Goal: Answer question/provide support: Share knowledge or assist other users

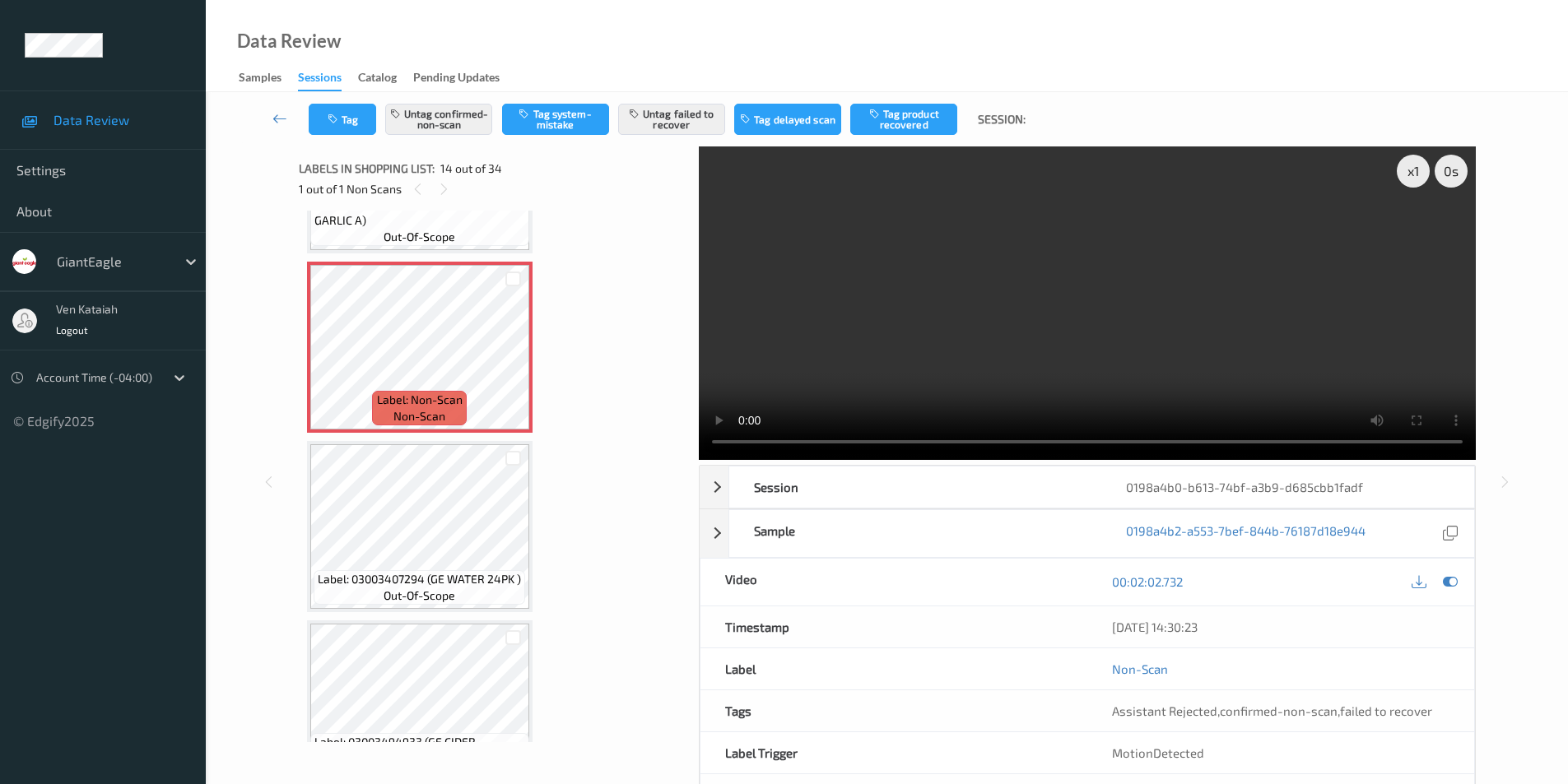
scroll to position [2366, 0]
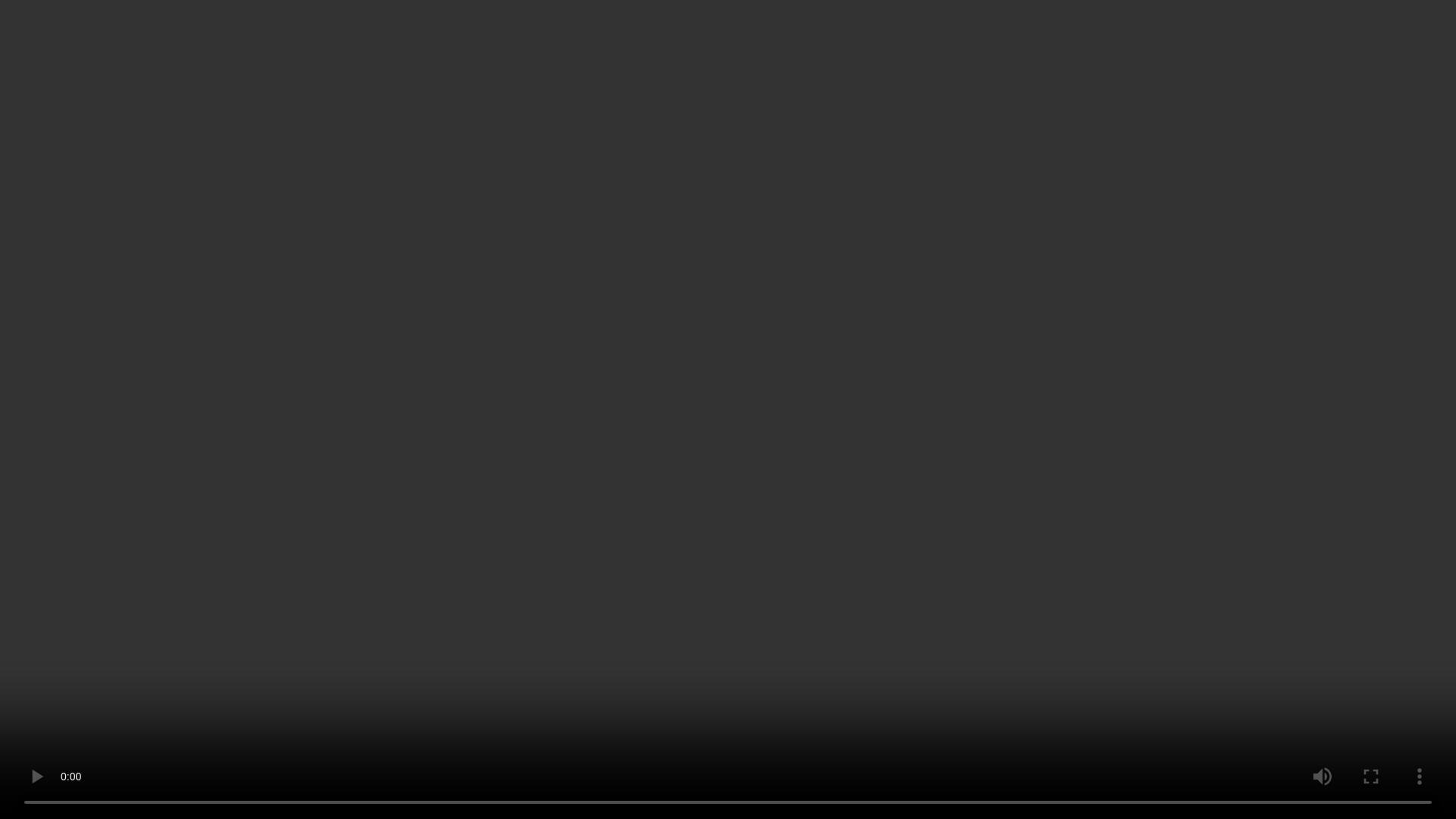
click at [1381, 557] on video at bounding box center [728, 409] width 1456 height 819
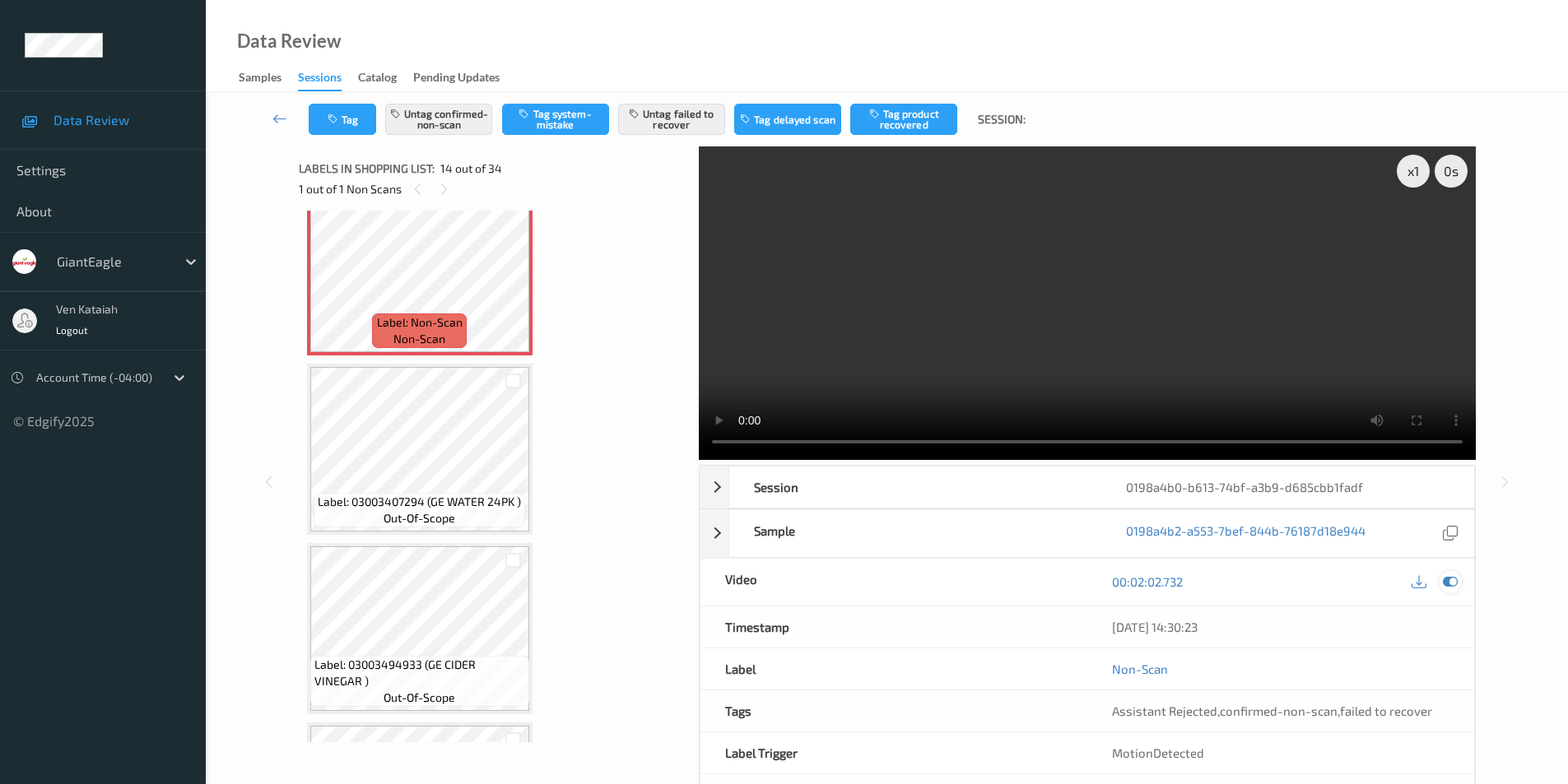
click at [1446, 579] on icon at bounding box center [1450, 581] width 15 height 15
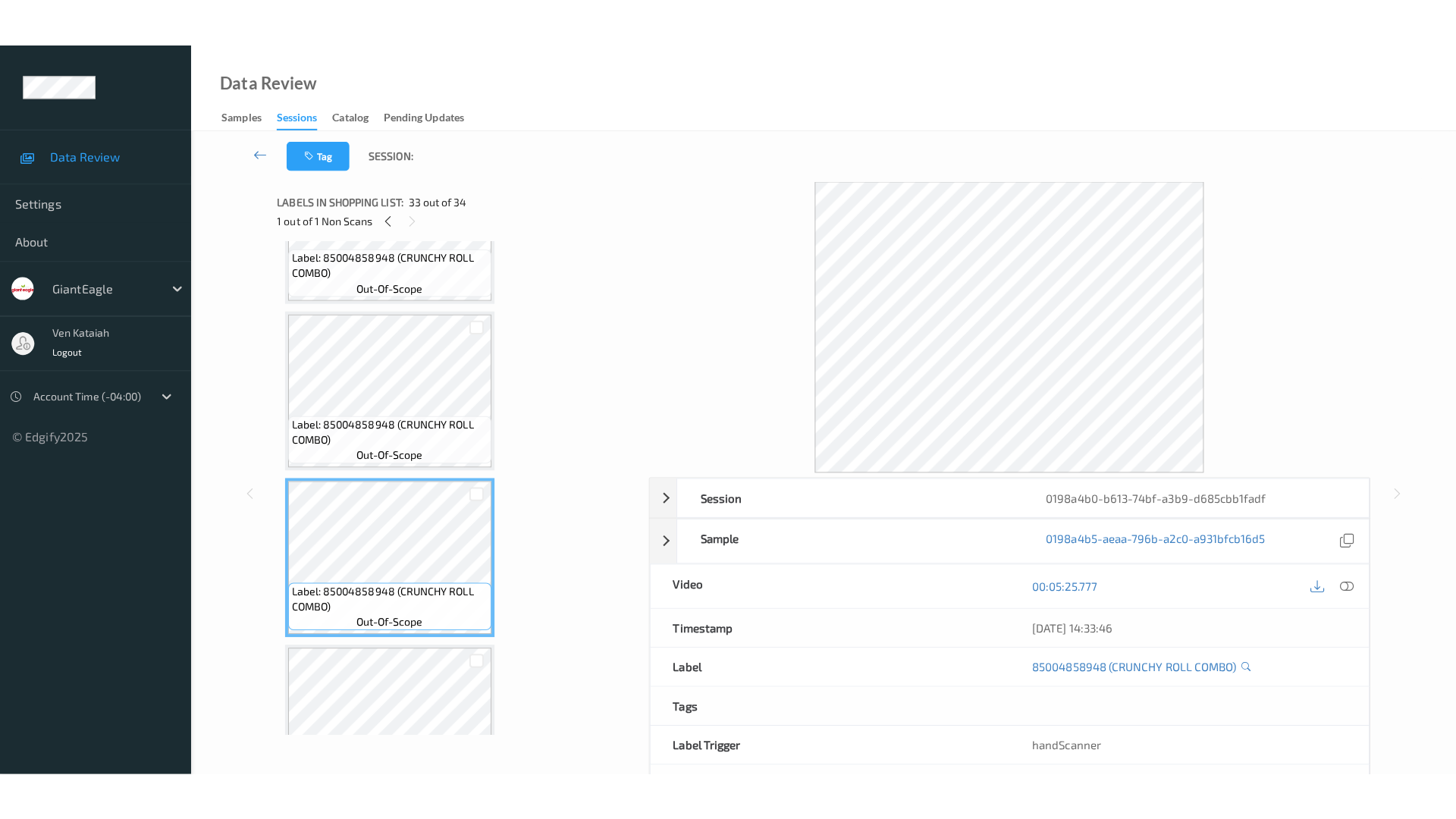
scroll to position [5140, 0]
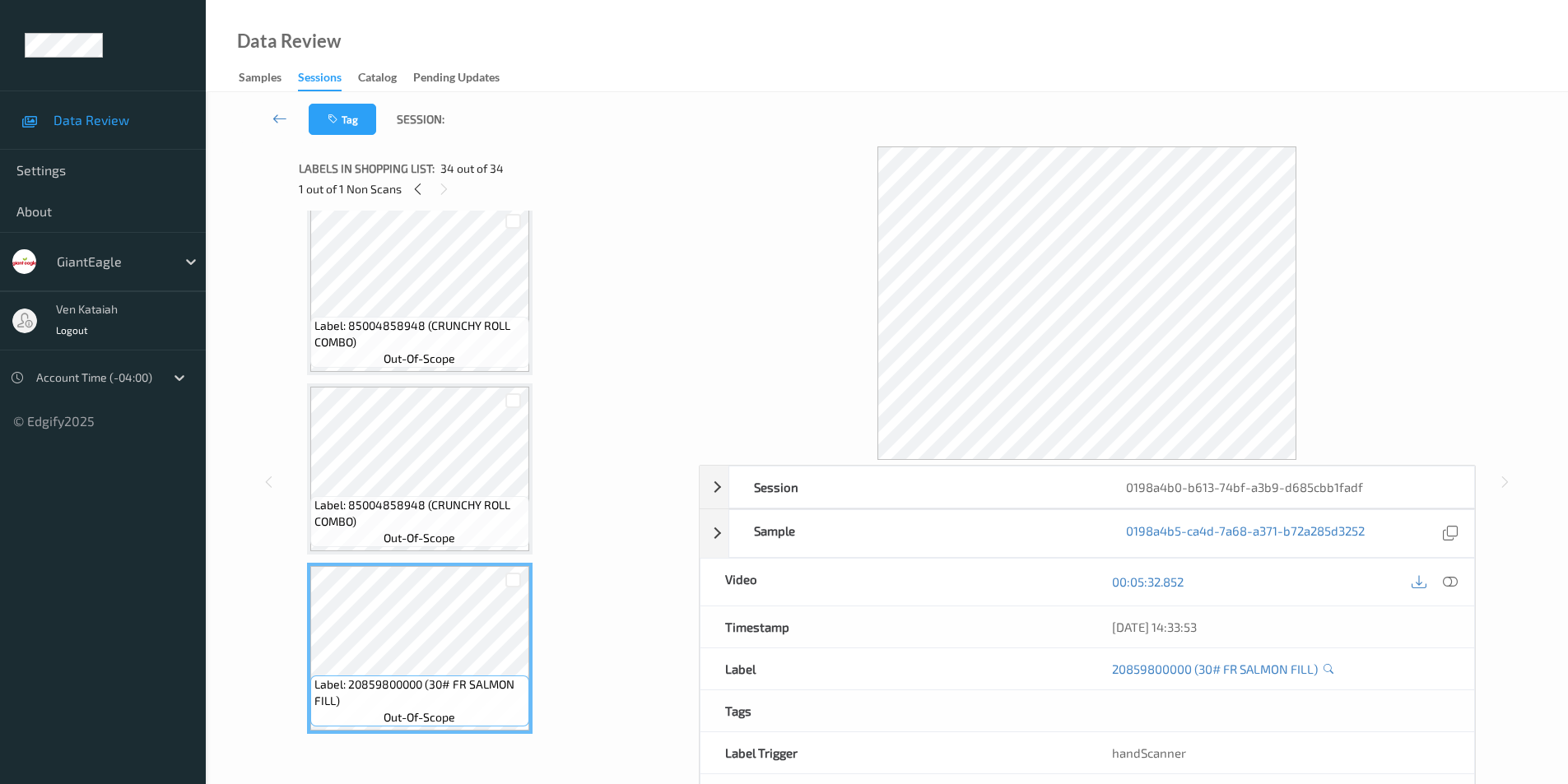
click at [1463, 582] on div "00:05:32.852" at bounding box center [1280, 582] width 387 height 47
click at [1462, 578] on div "00:05:32.852" at bounding box center [1280, 582] width 387 height 47
click at [1455, 578] on icon at bounding box center [1450, 581] width 15 height 15
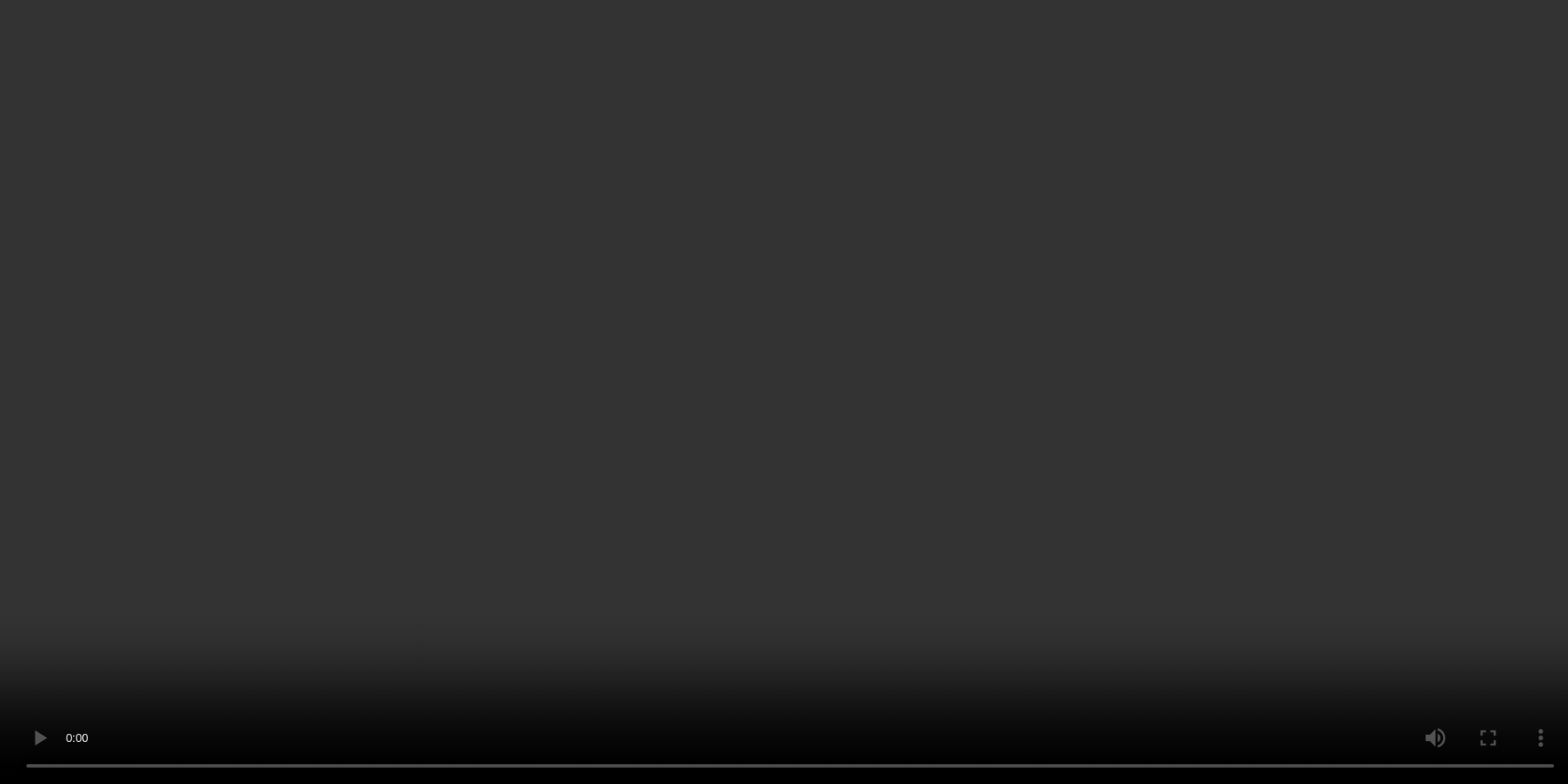
scroll to position [2015, 0]
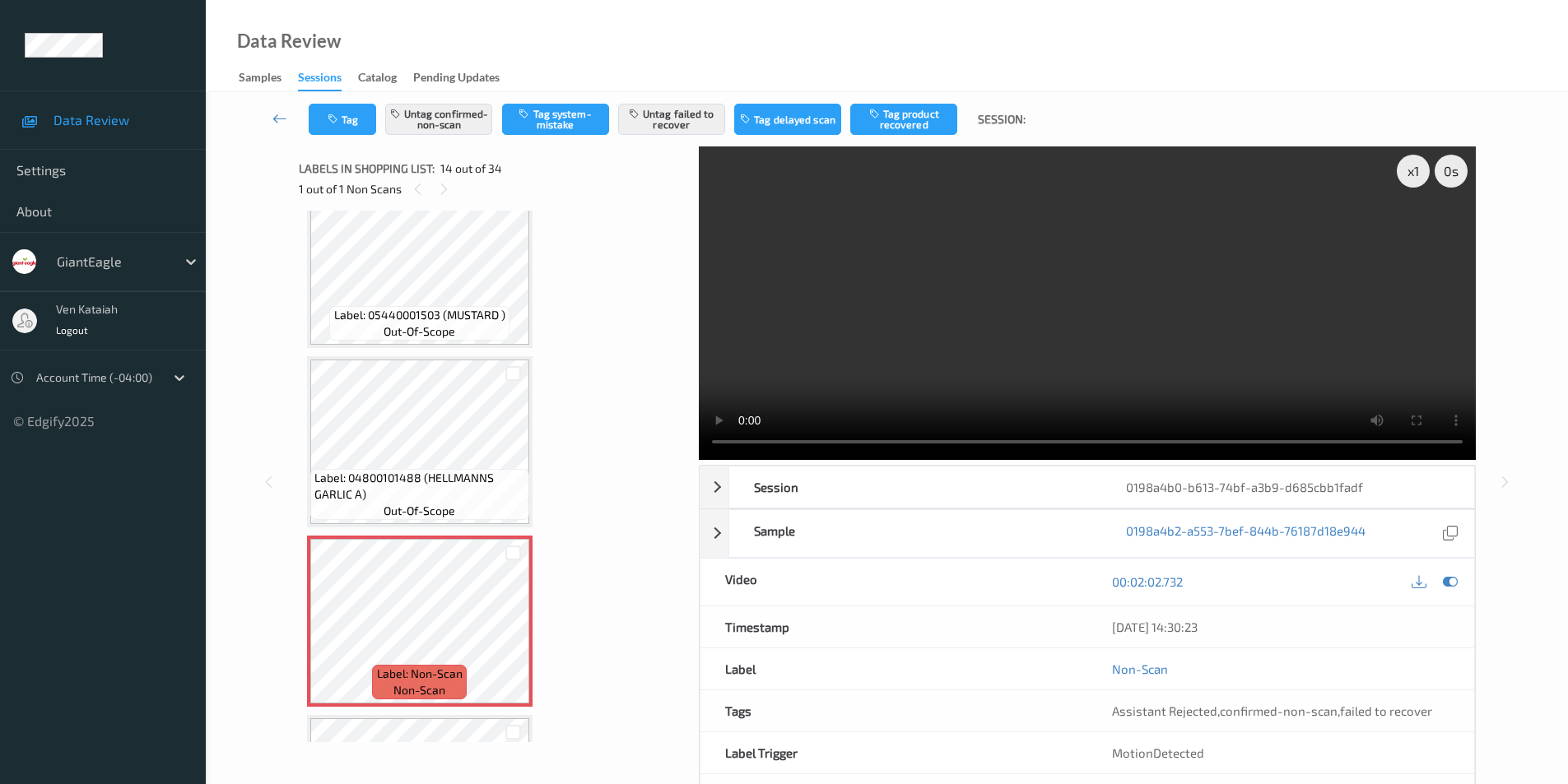
click at [1504, 425] on div "x 1 0 s Session 0198a4b0-b613-74bf-a3b9-d685cbb1fadf Session ID 0198a4b0-b613-7…" at bounding box center [887, 482] width 1295 height 671
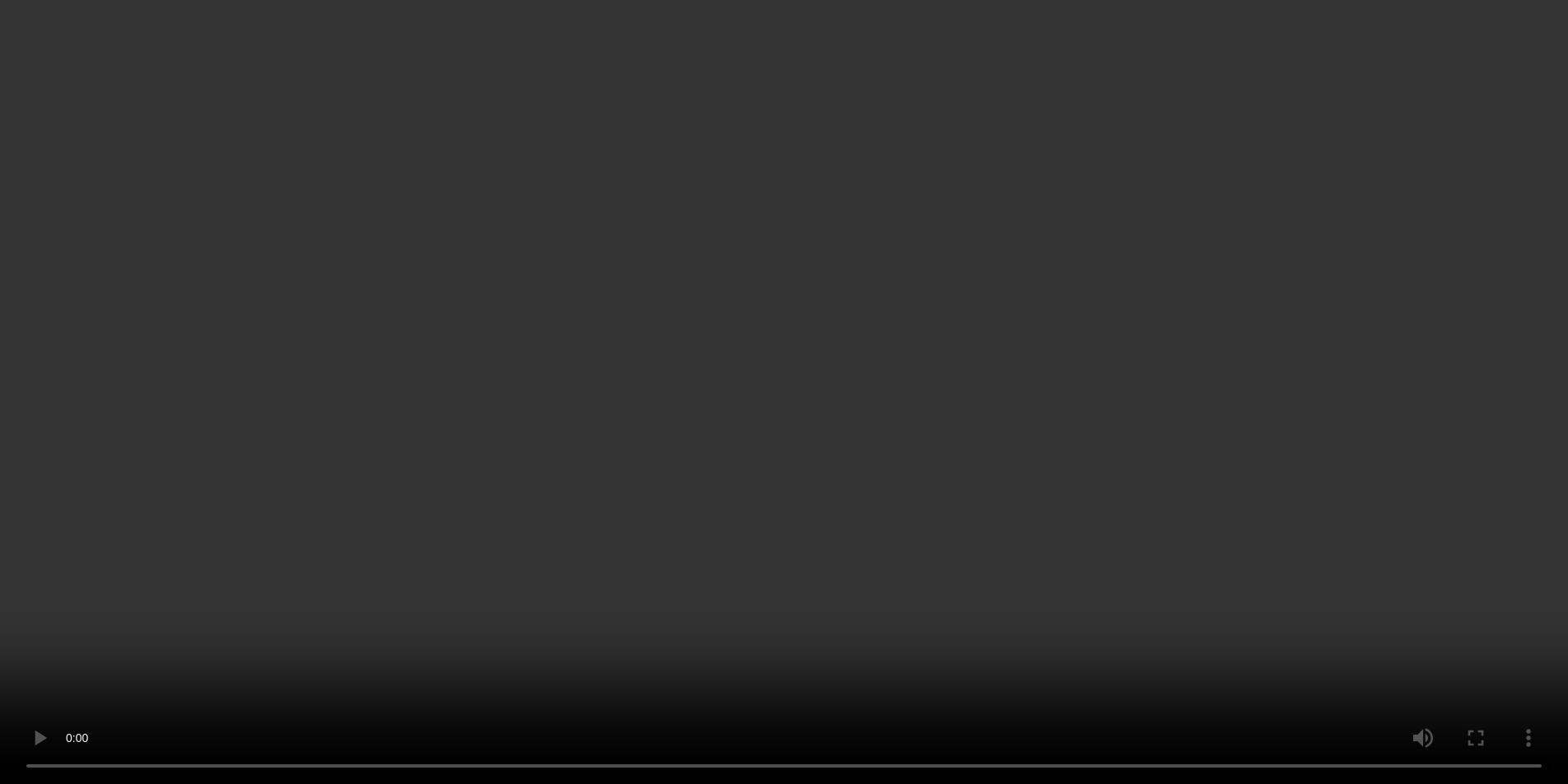
scroll to position [3416, 0]
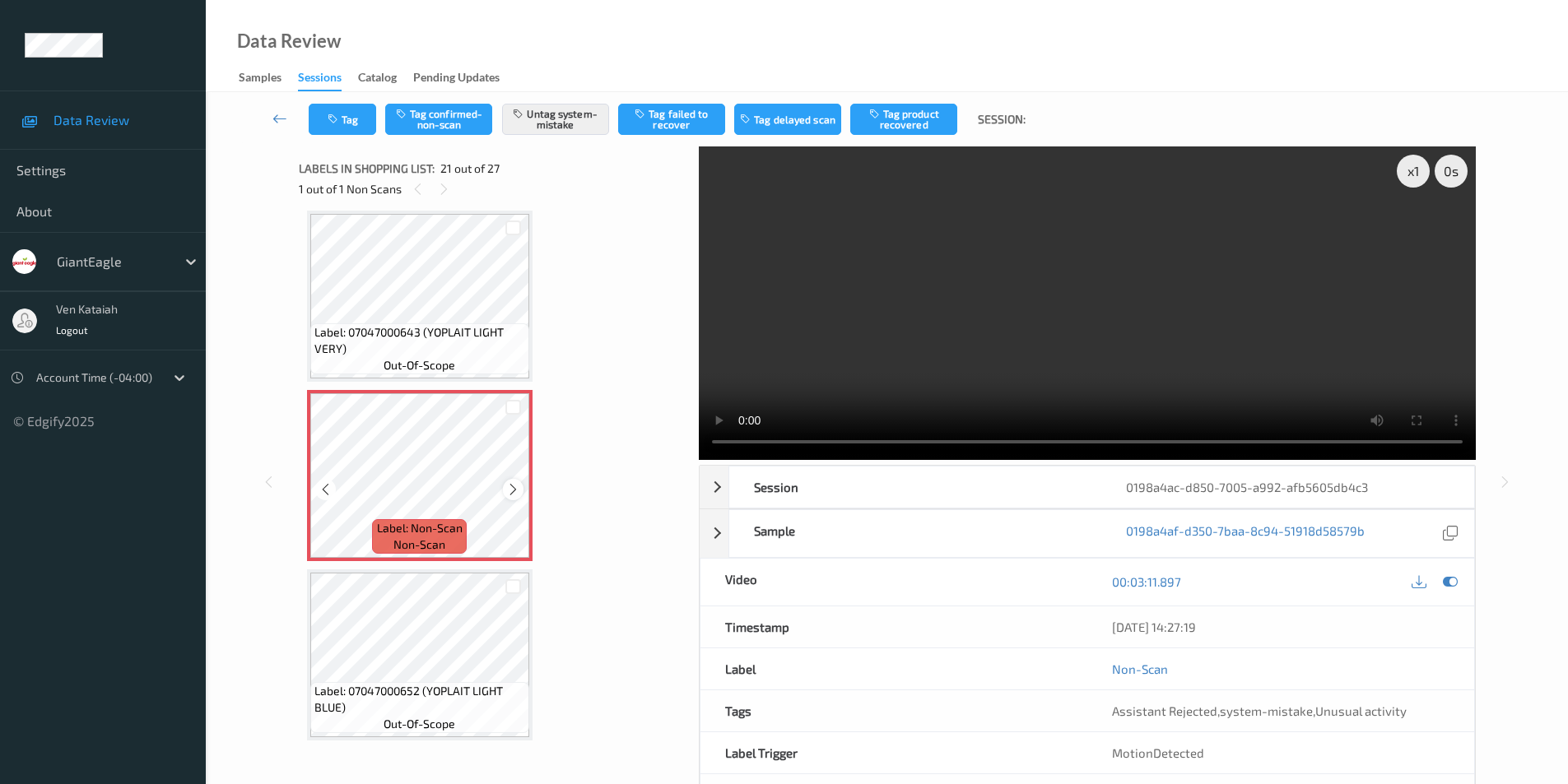
click at [509, 484] on icon at bounding box center [513, 489] width 14 height 15
click at [512, 491] on icon at bounding box center [513, 489] width 14 height 15
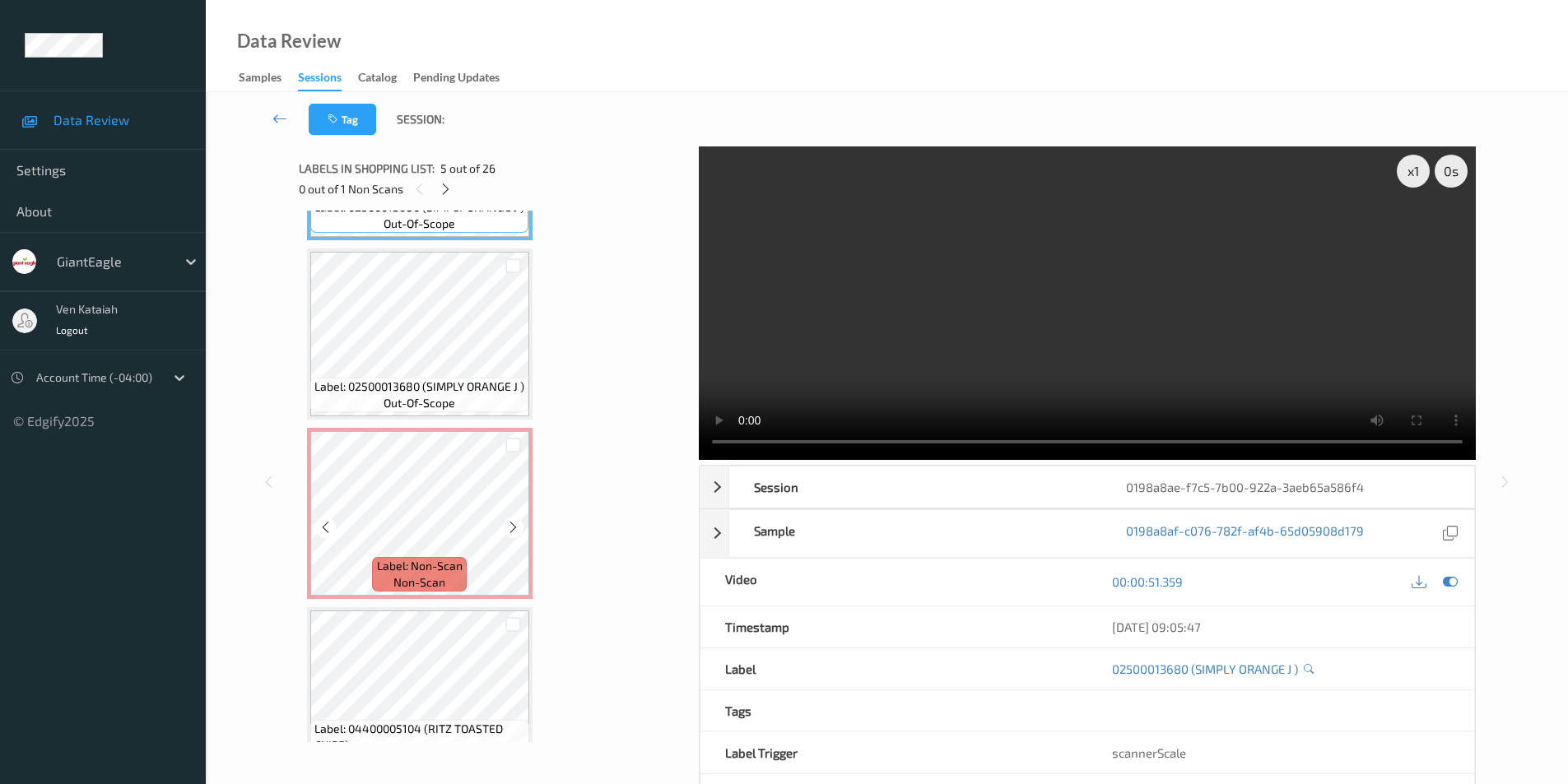
scroll to position [823, 0]
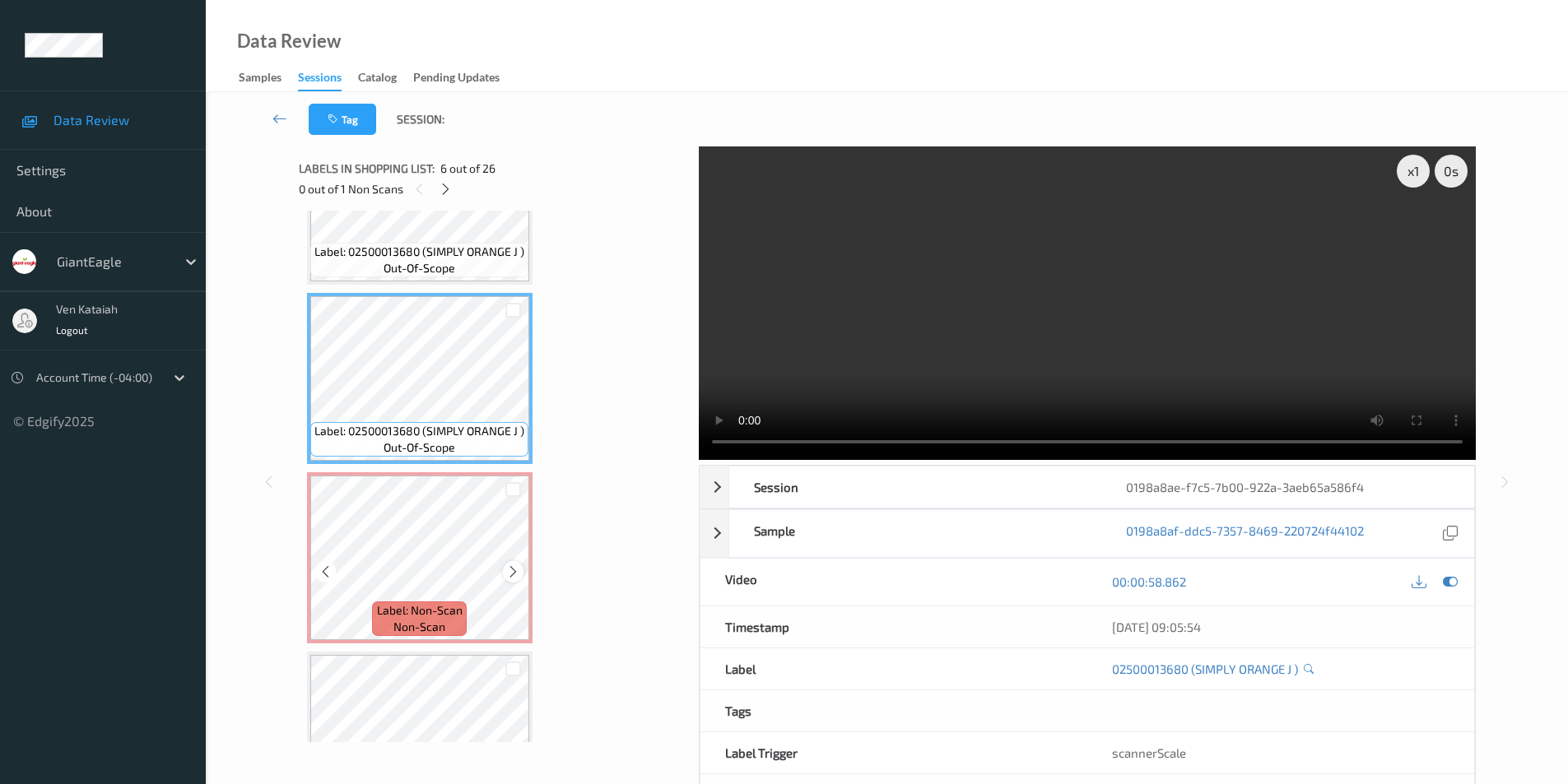
click at [516, 572] on icon at bounding box center [513, 571] width 14 height 15
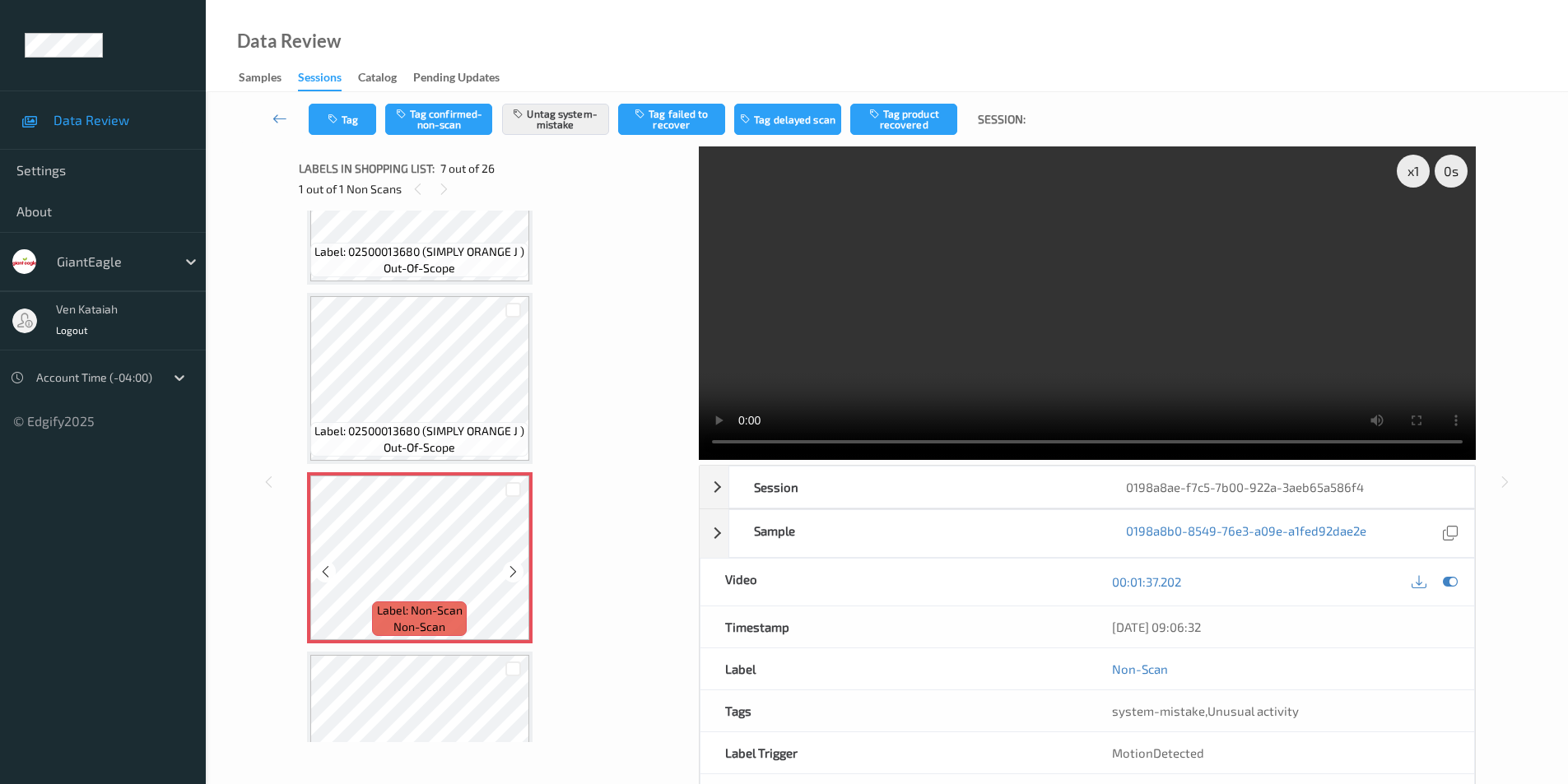
click at [516, 572] on icon at bounding box center [513, 571] width 14 height 15
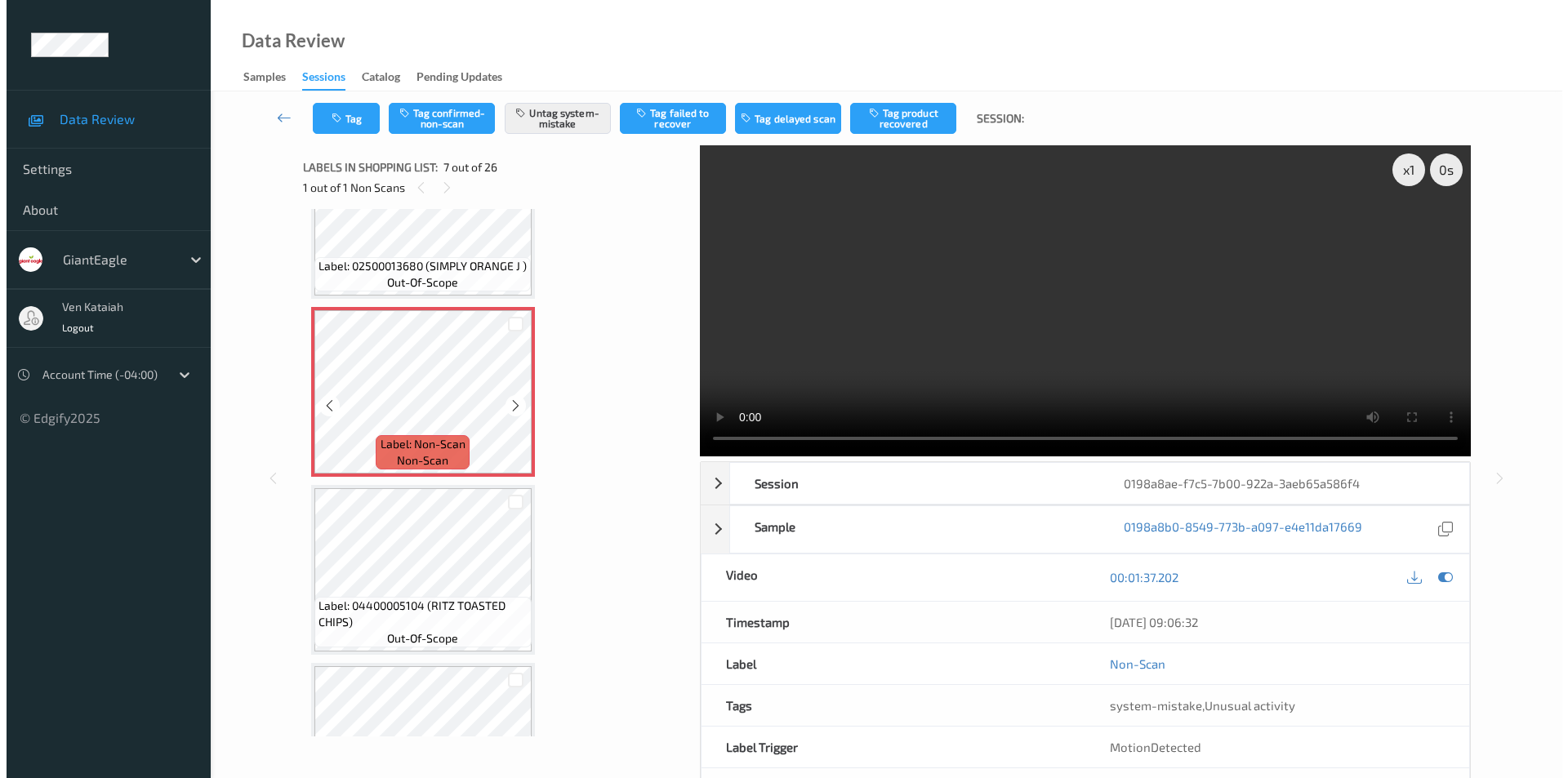
scroll to position [979, 0]
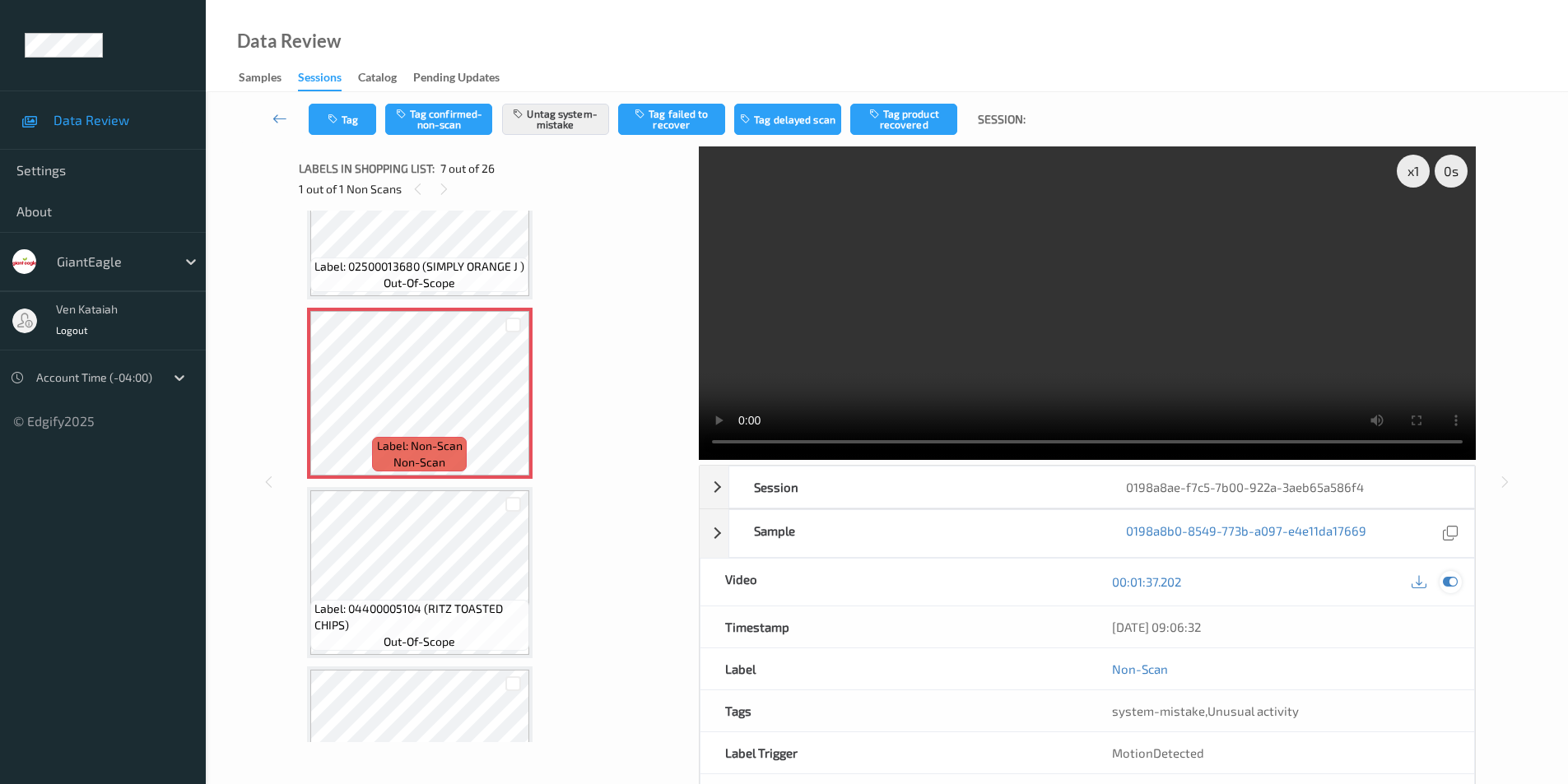
click at [1453, 584] on icon at bounding box center [1450, 581] width 15 height 15
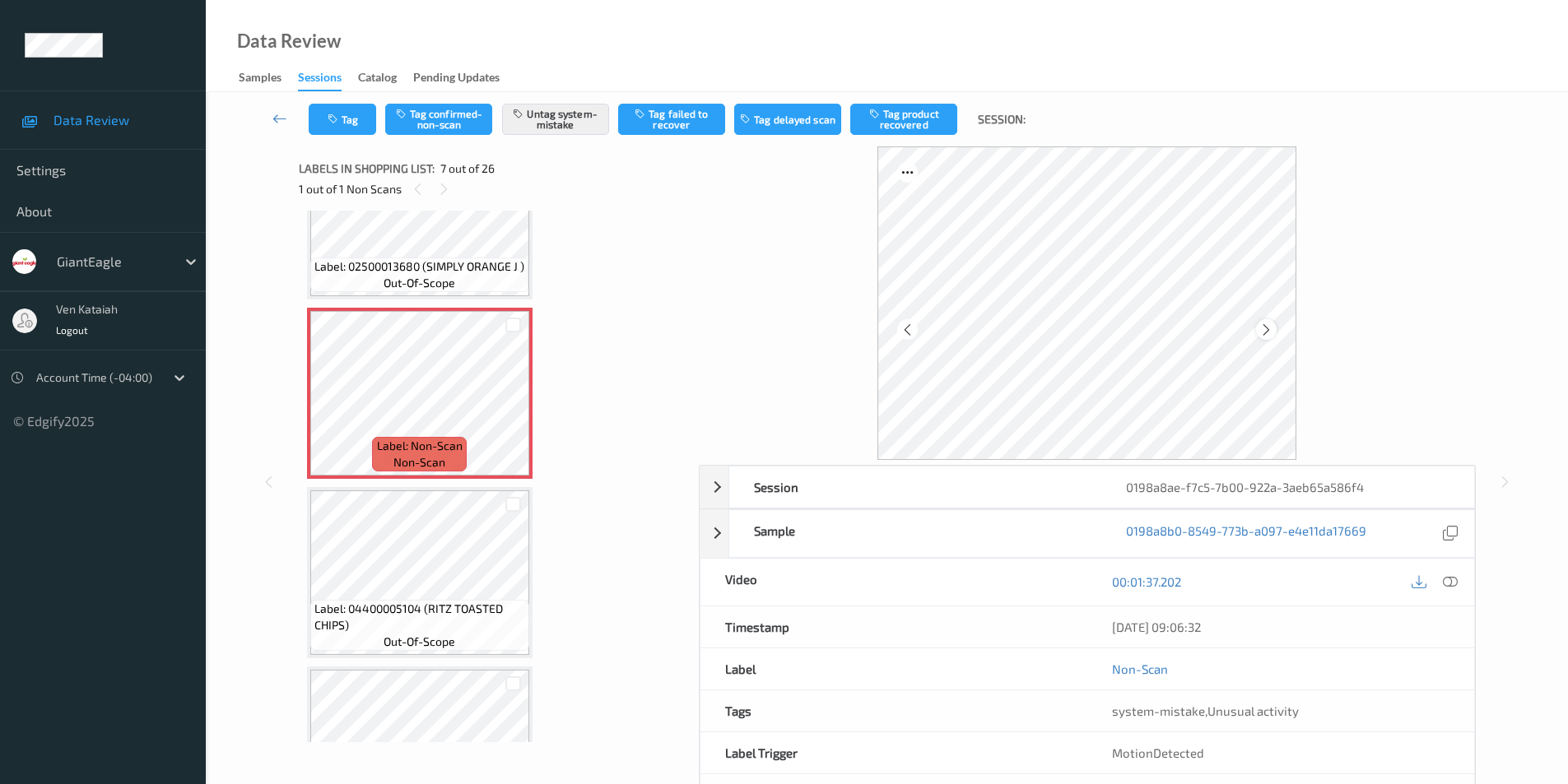
click at [1268, 333] on icon at bounding box center [1266, 329] width 14 height 15
click at [331, 124] on icon "button" at bounding box center [335, 119] width 14 height 12
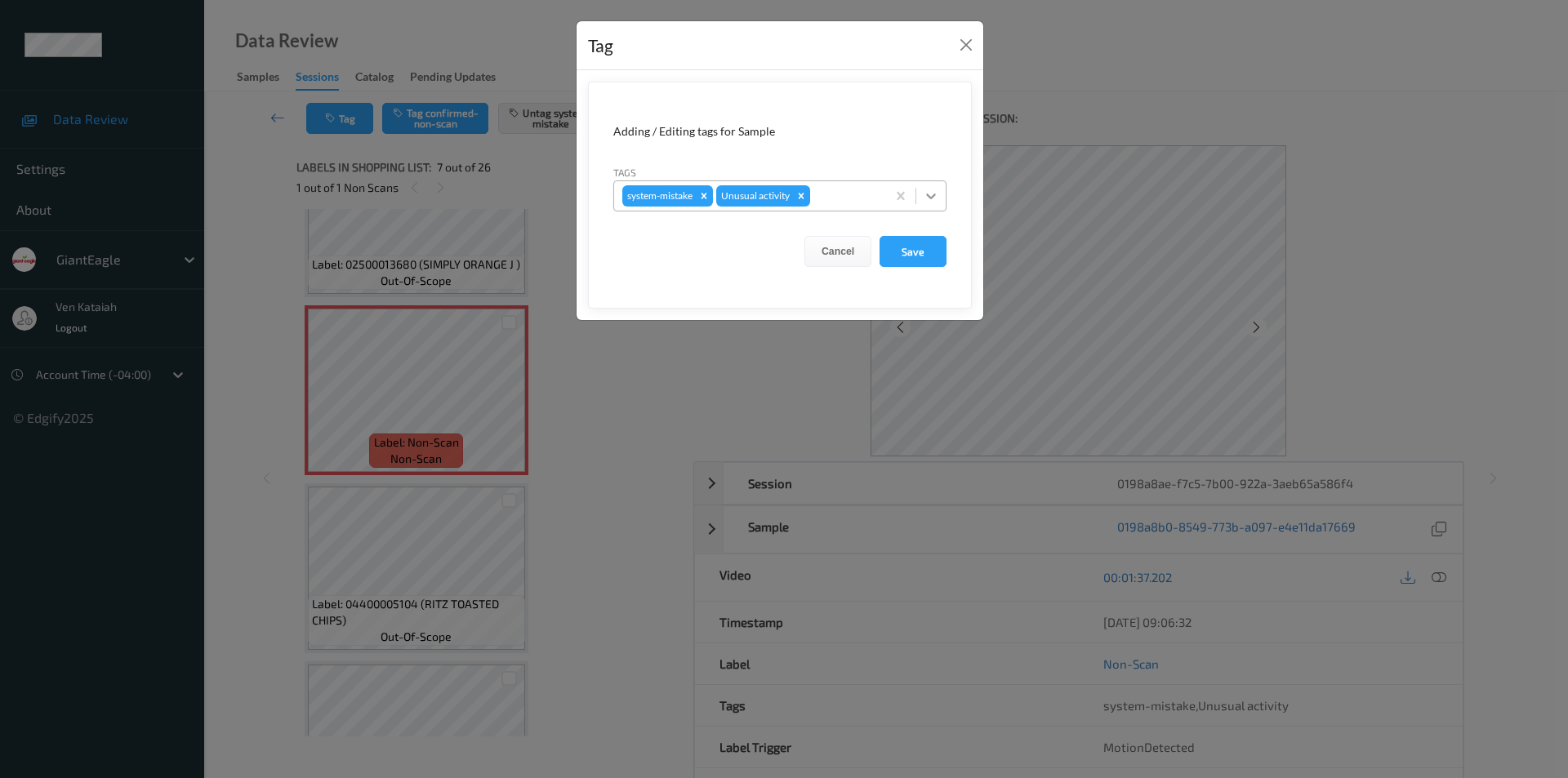
click at [932, 195] on icon at bounding box center [930, 195] width 16 height 16
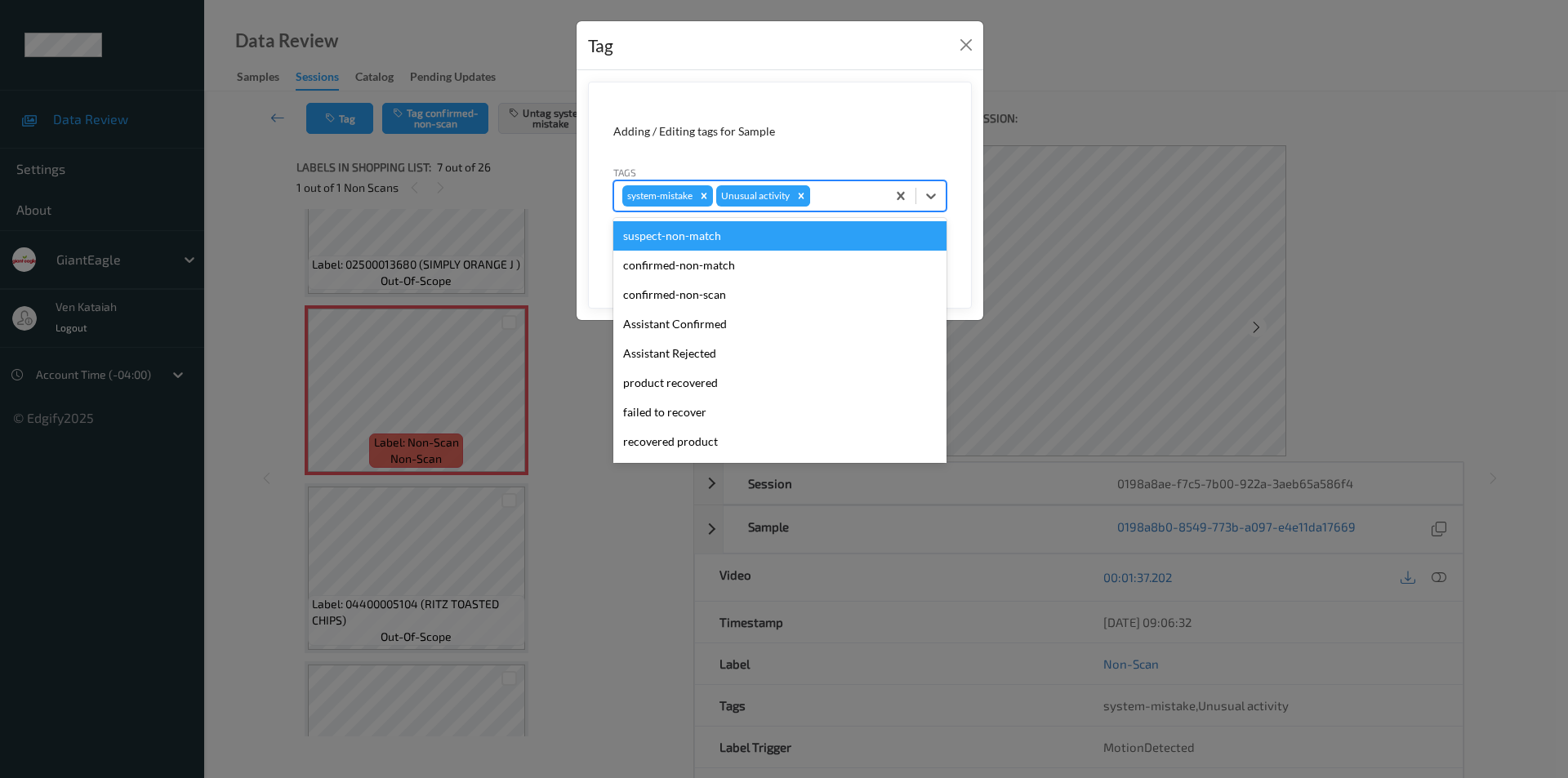
click at [801, 193] on icon "Remove Unusual activity" at bounding box center [801, 196] width 12 height 12
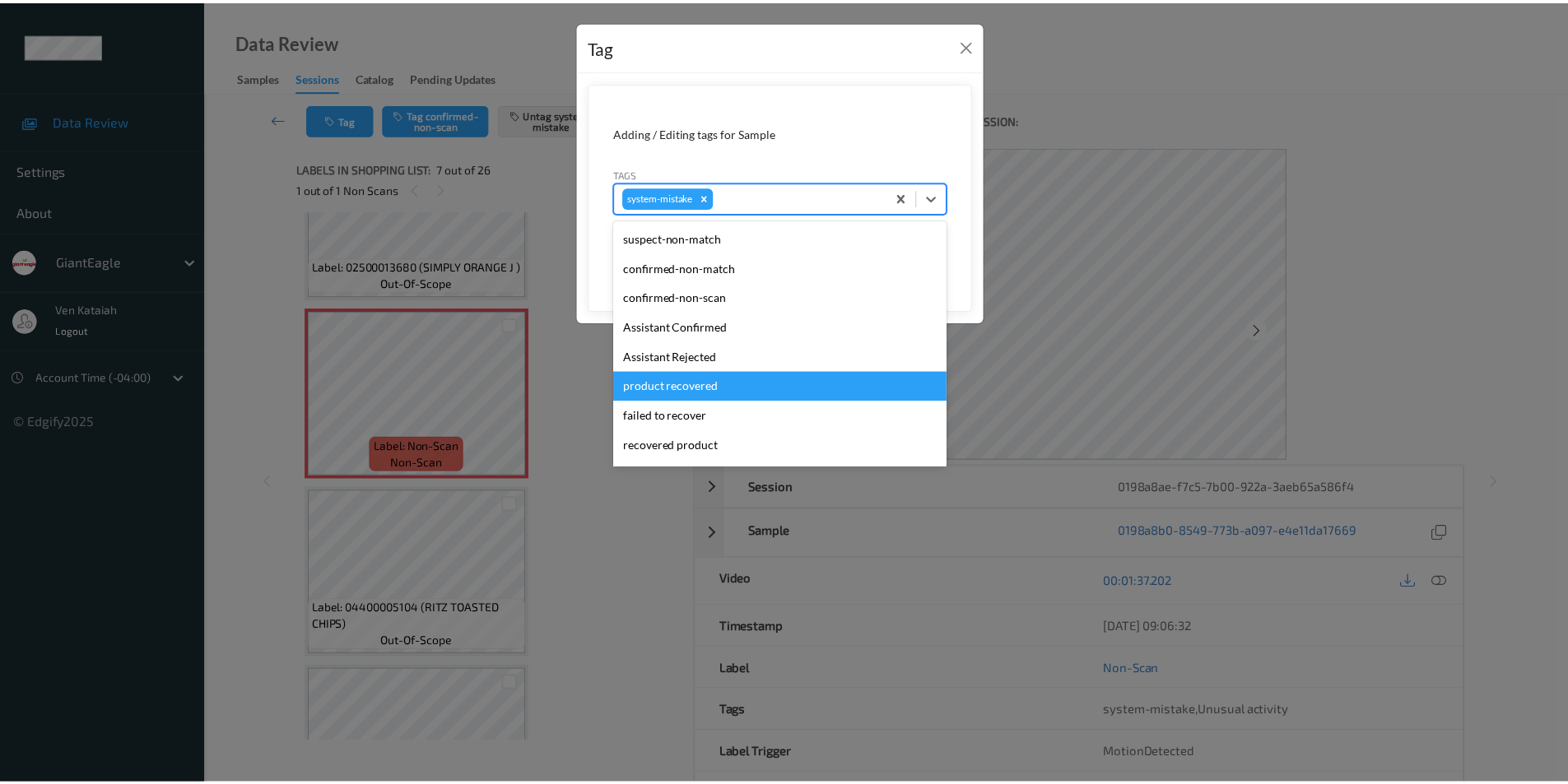
scroll to position [175, 0]
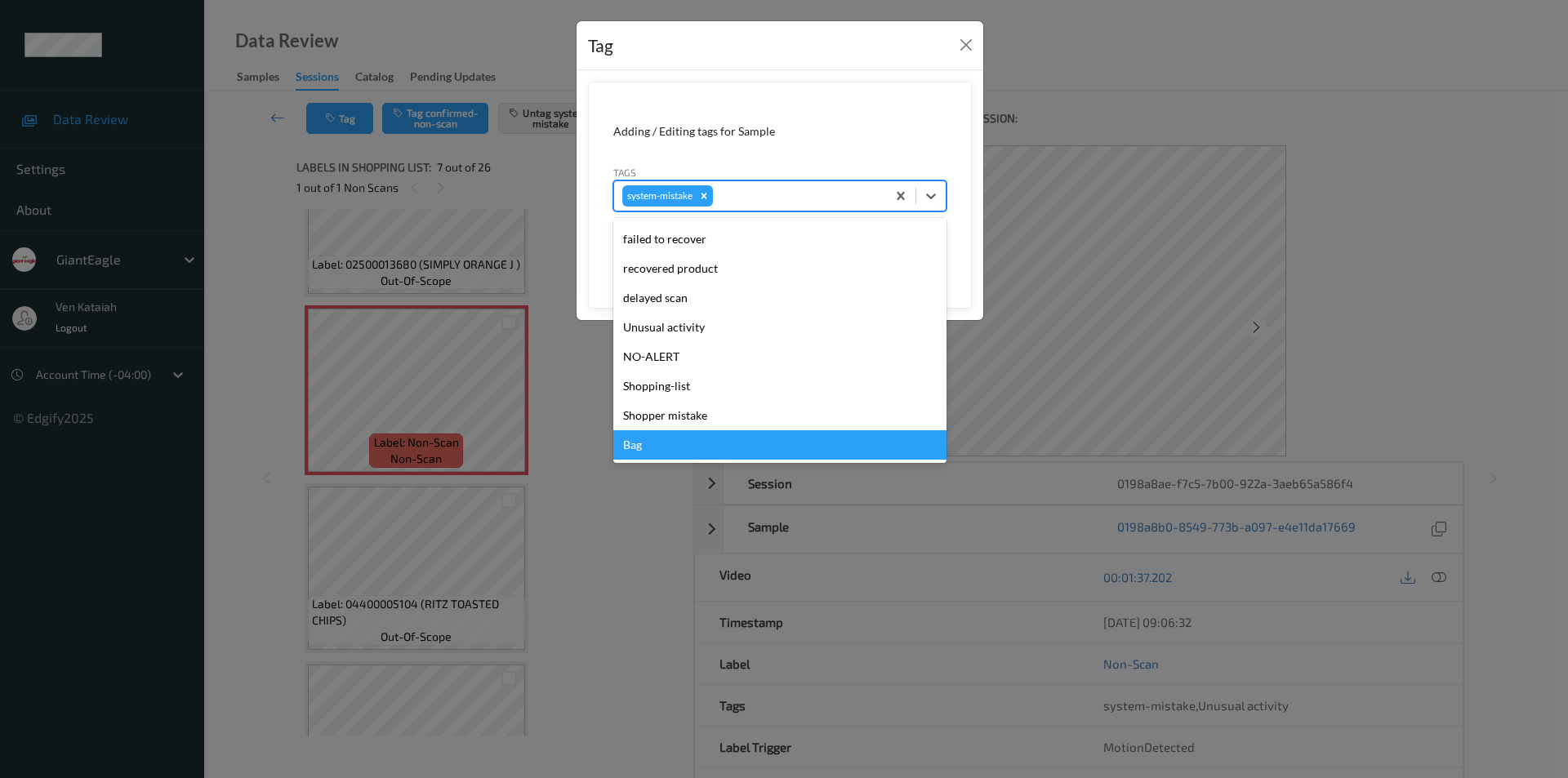
click at [653, 444] on div "Bag" at bounding box center [780, 445] width 333 height 29
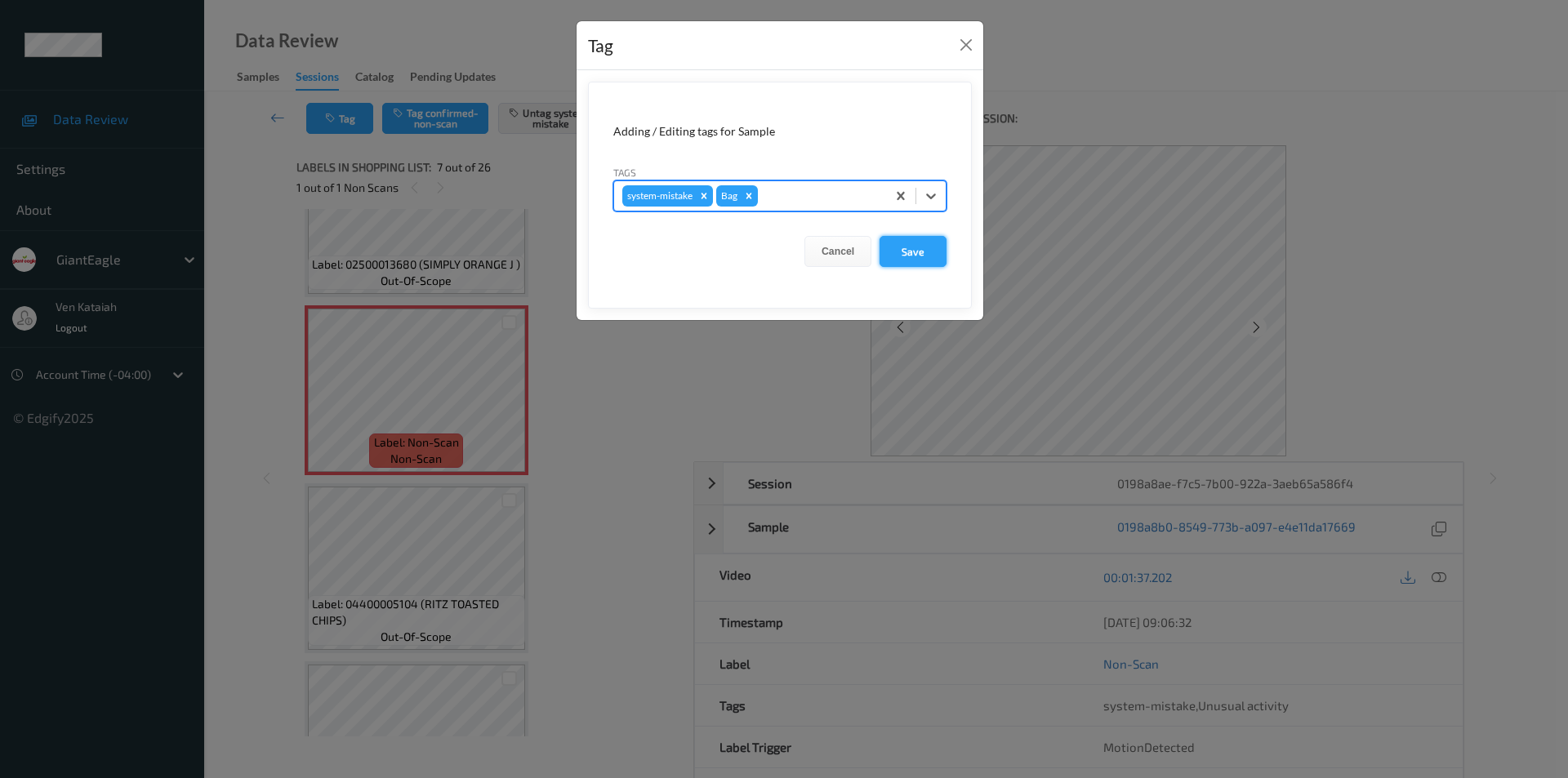
click at [912, 244] on button "Save" at bounding box center [913, 252] width 67 height 31
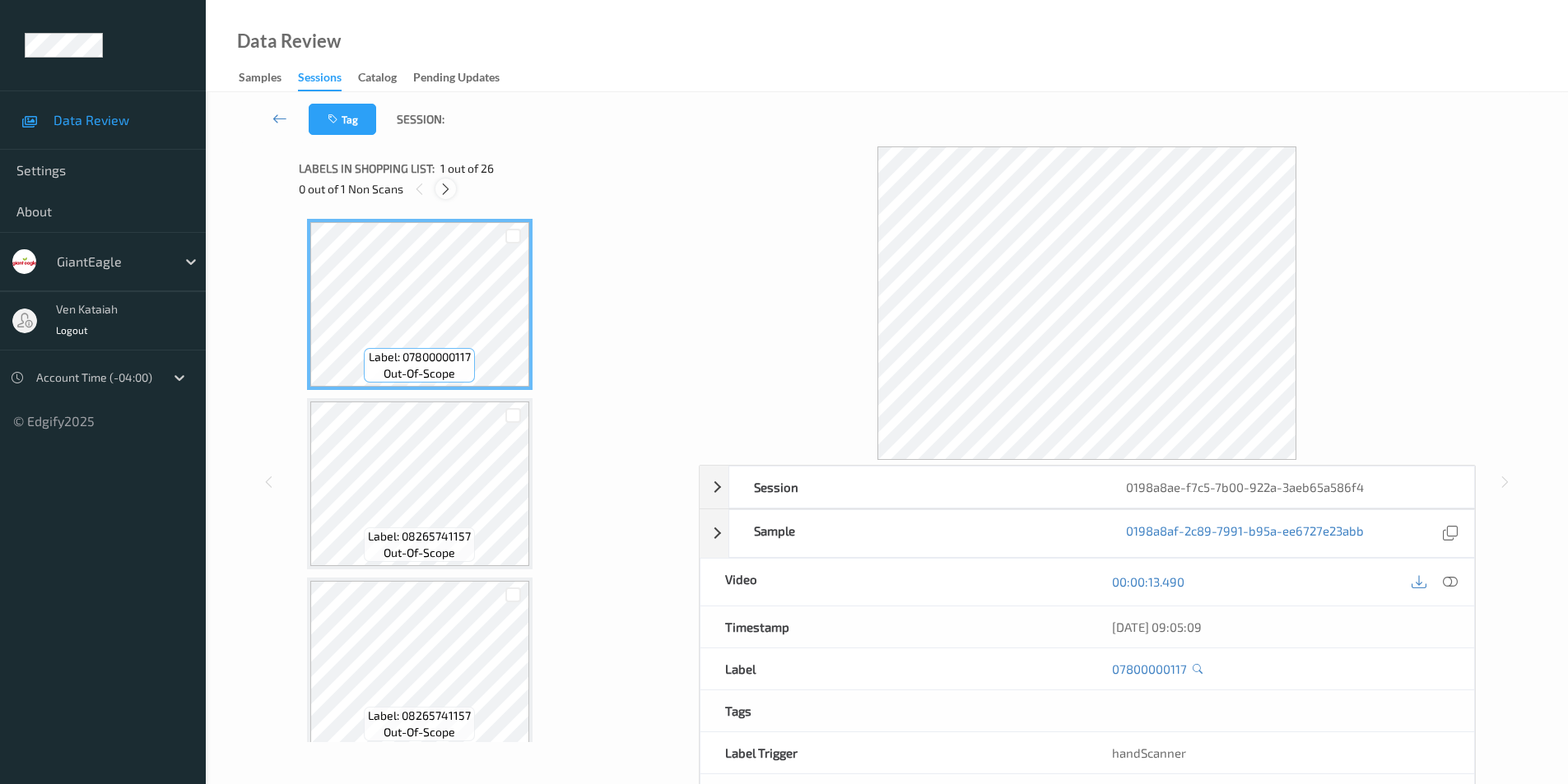
click at [445, 192] on icon at bounding box center [446, 188] width 14 height 15
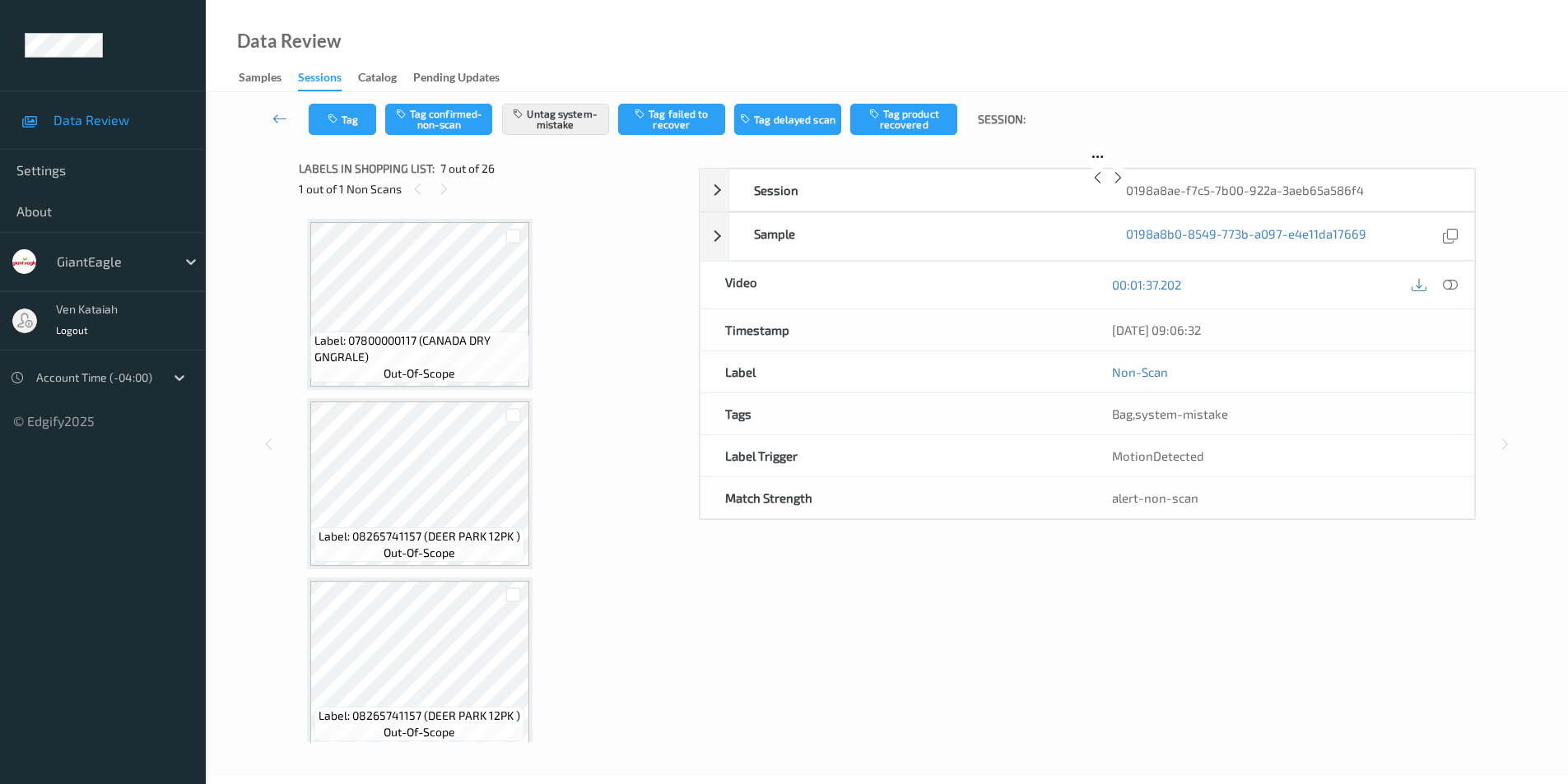
scroll to position [905, 0]
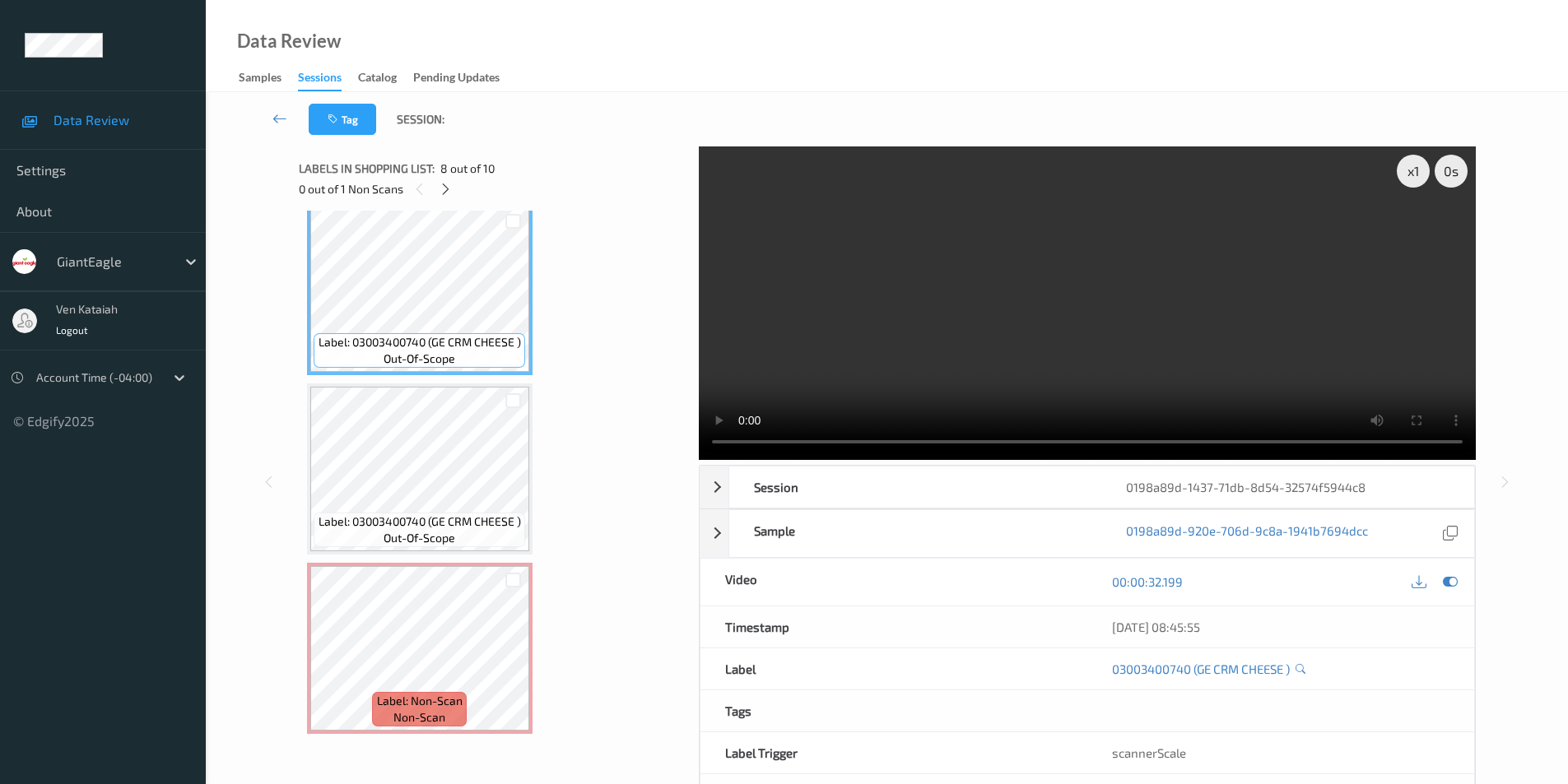
scroll to position [66, 0]
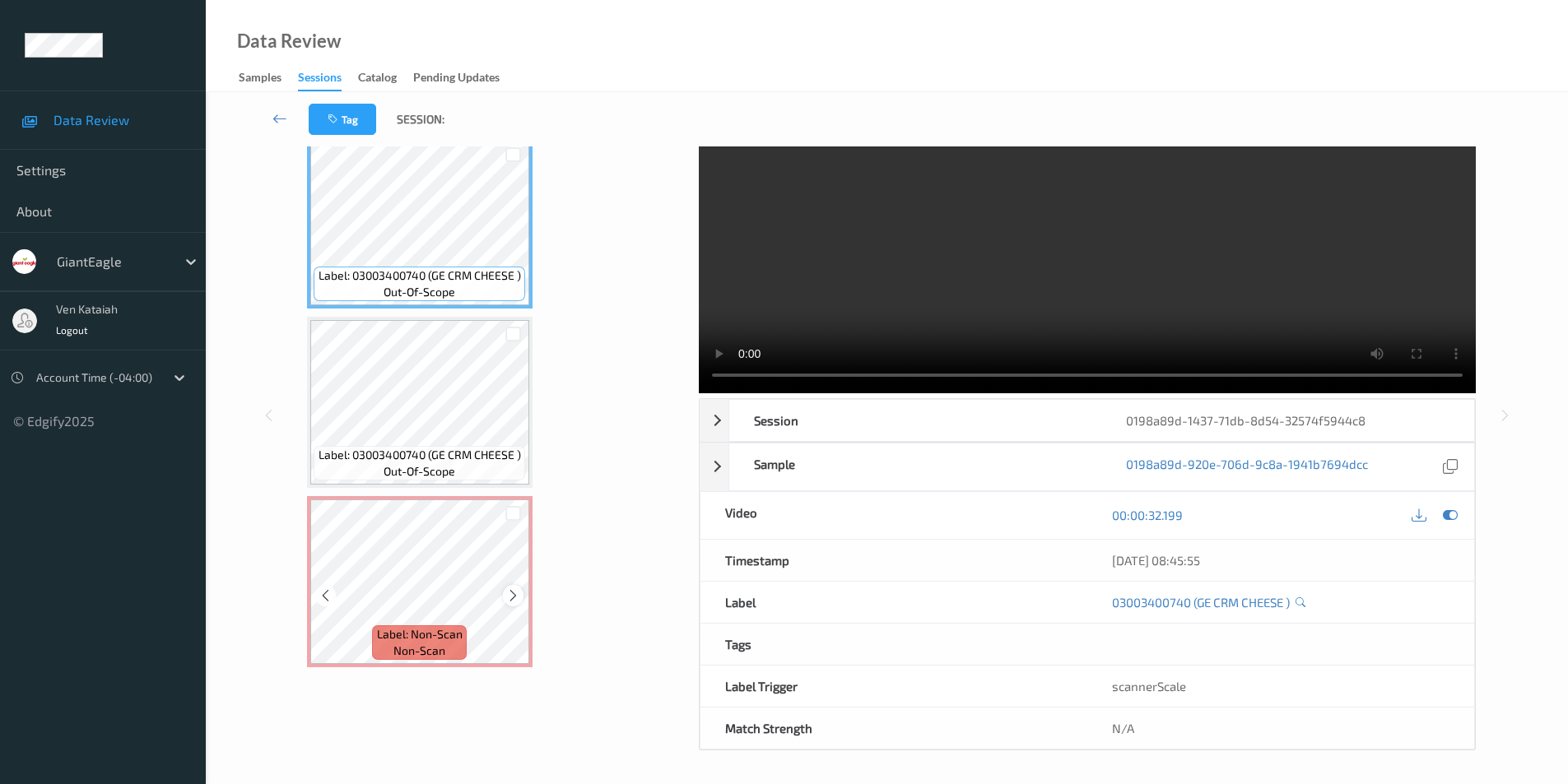
click at [510, 599] on icon at bounding box center [513, 595] width 14 height 15
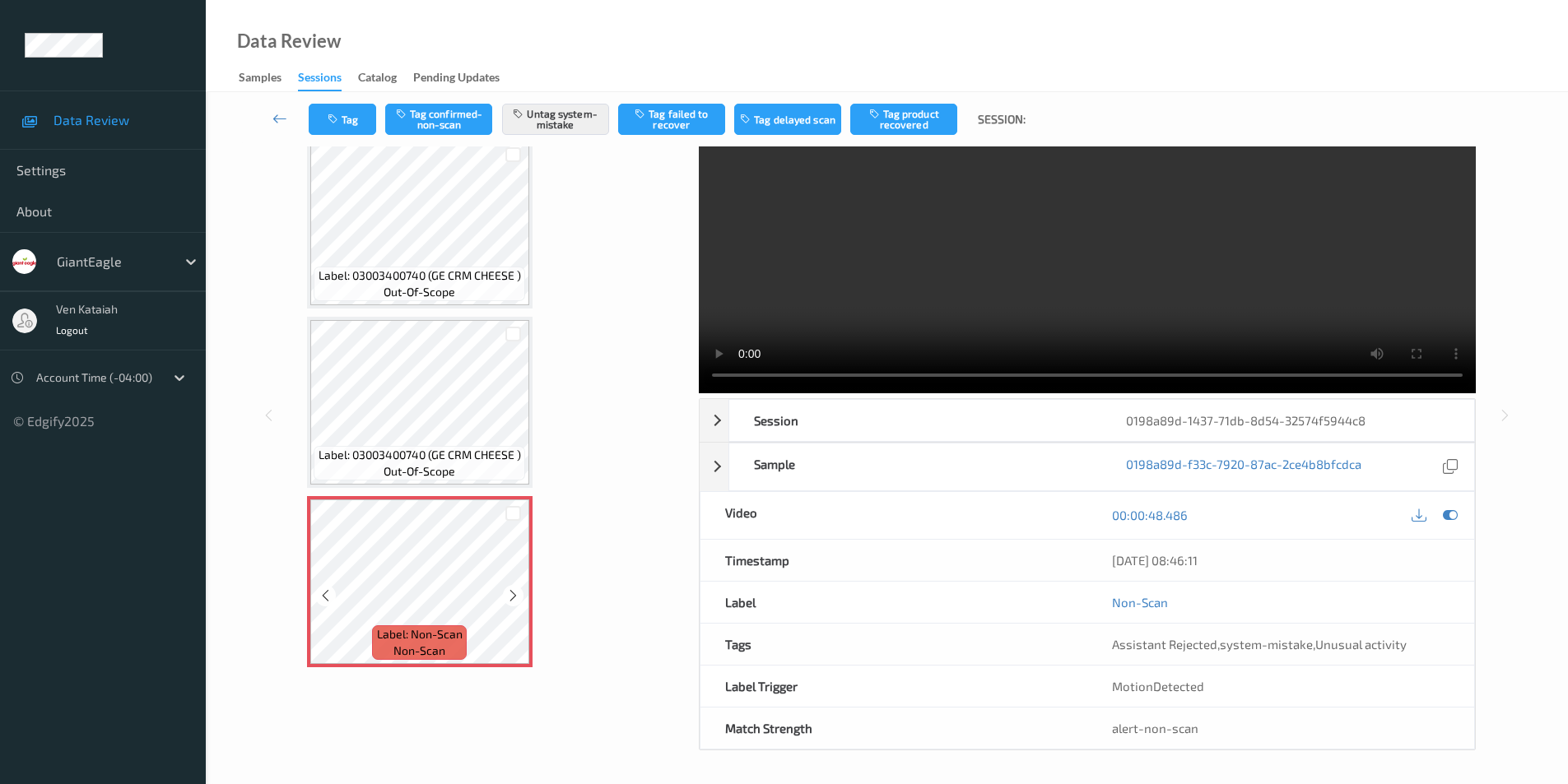
click at [510, 599] on icon at bounding box center [513, 595] width 14 height 15
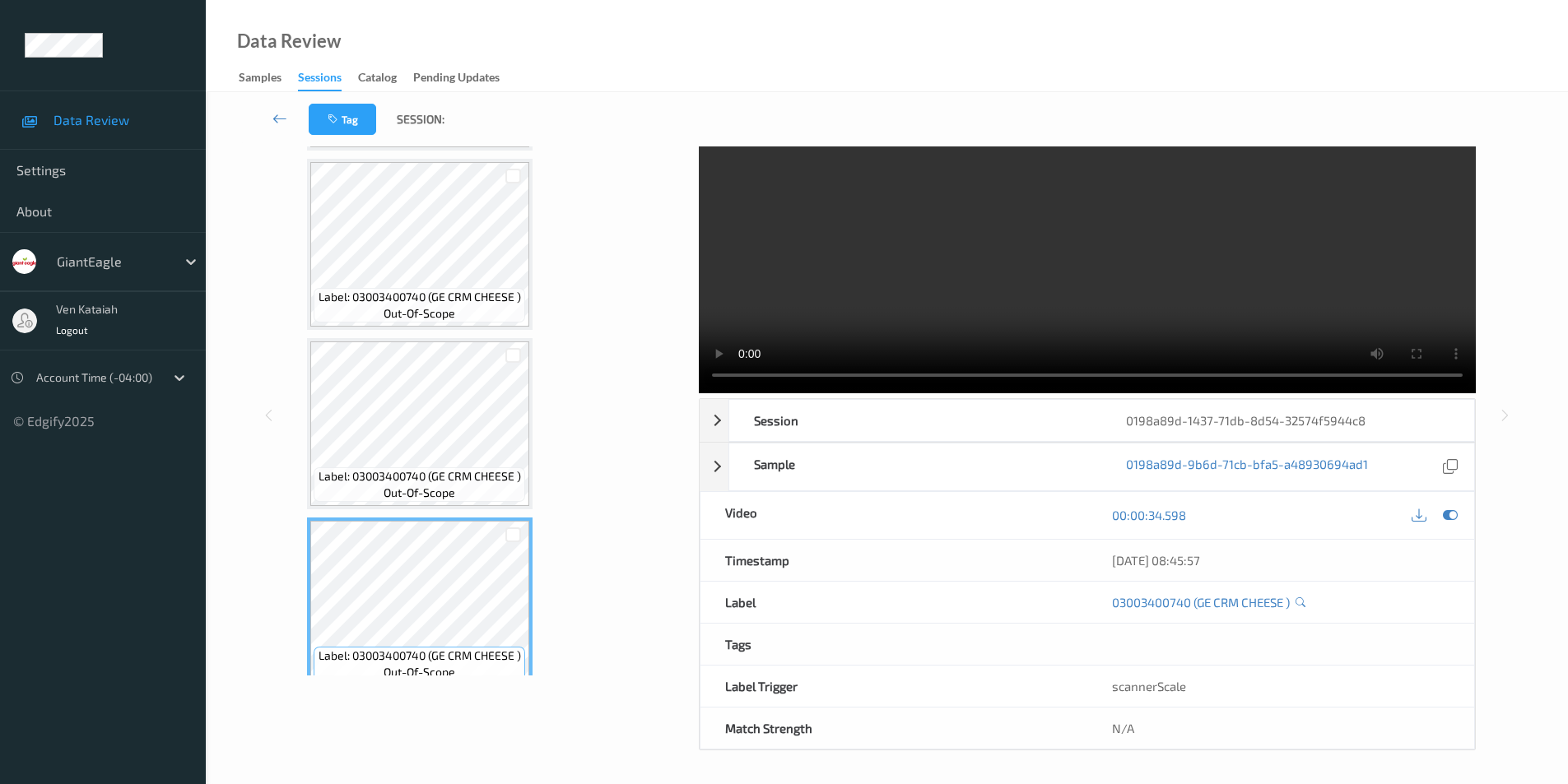
scroll to position [1271, 0]
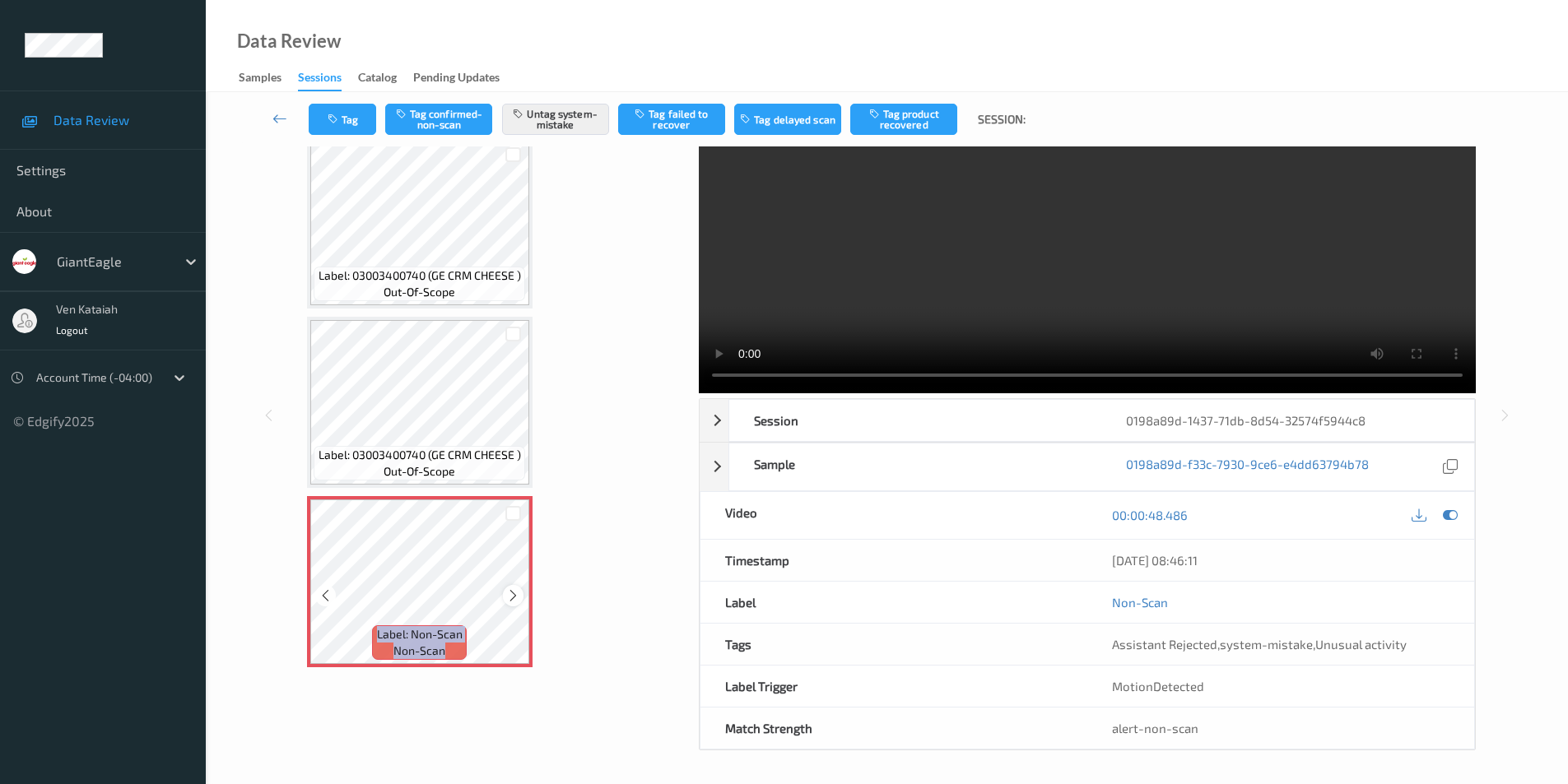
click at [509, 598] on icon at bounding box center [513, 595] width 14 height 15
click at [1444, 517] on icon at bounding box center [1450, 515] width 15 height 15
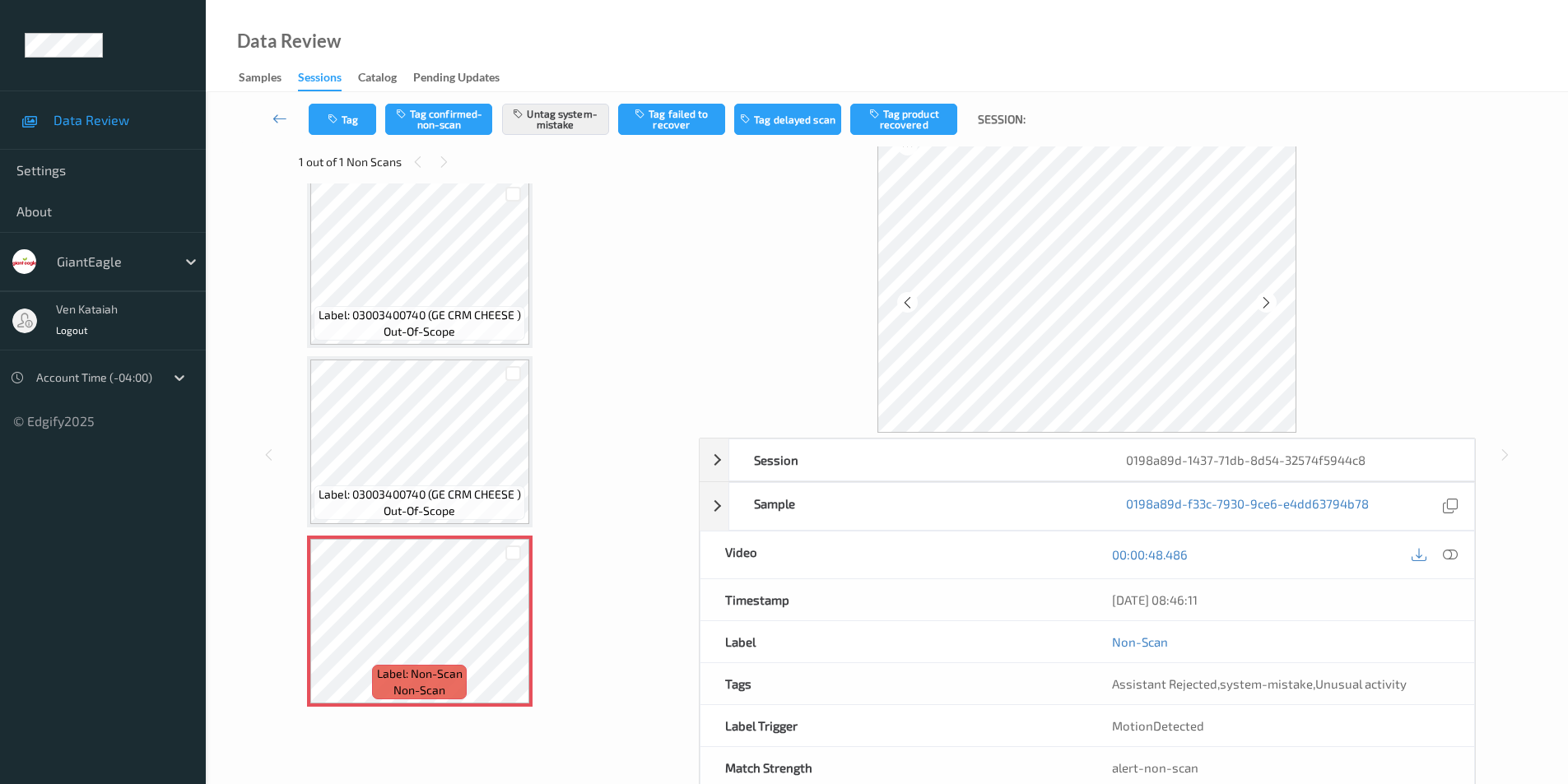
scroll to position [0, 0]
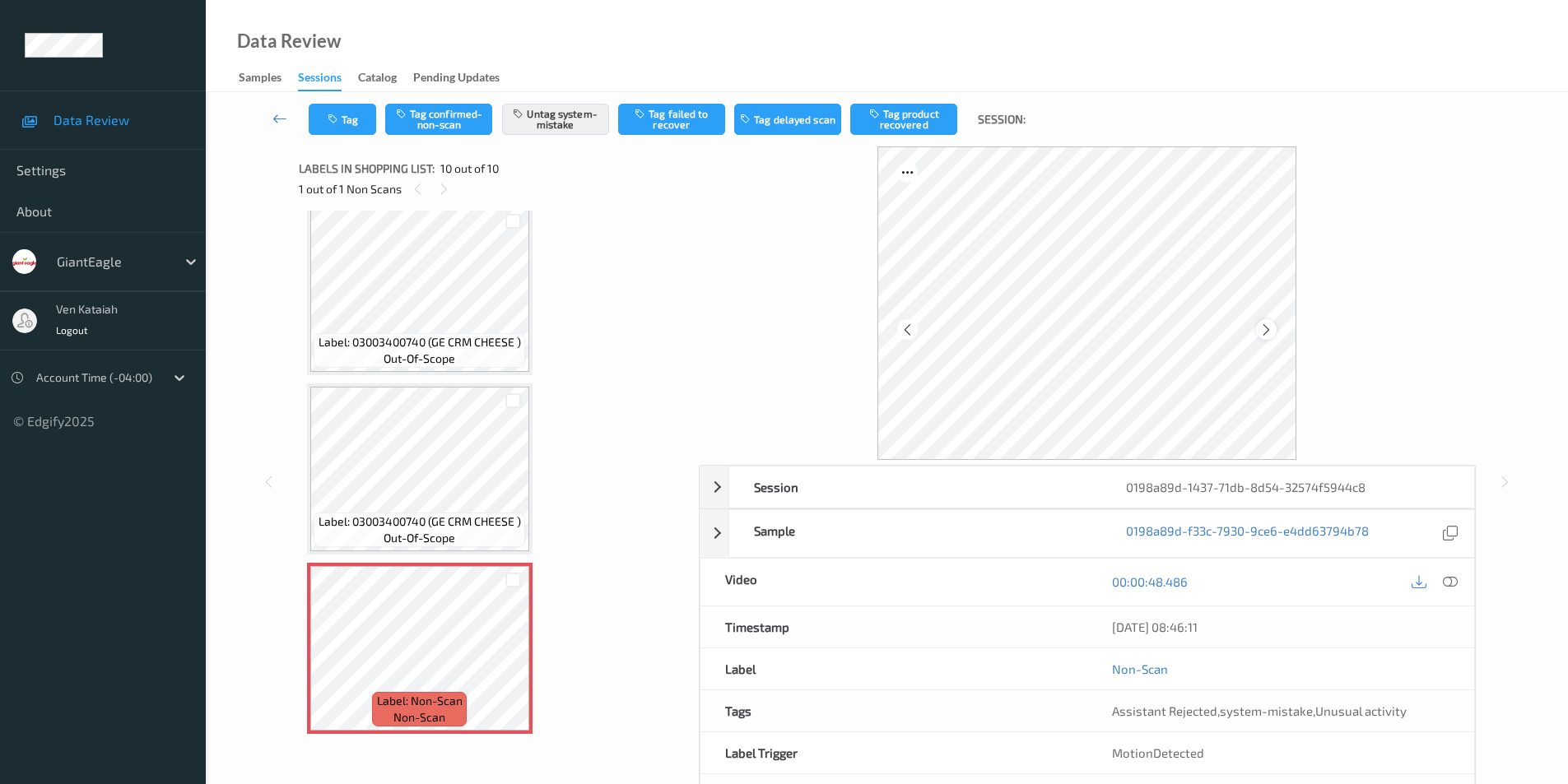
click at [1261, 333] on icon at bounding box center [1266, 329] width 14 height 15
click at [1261, 333] on icon at bounding box center [1266, 329] width 14 height 15
click at [1261, 334] on icon at bounding box center [1266, 329] width 14 height 15
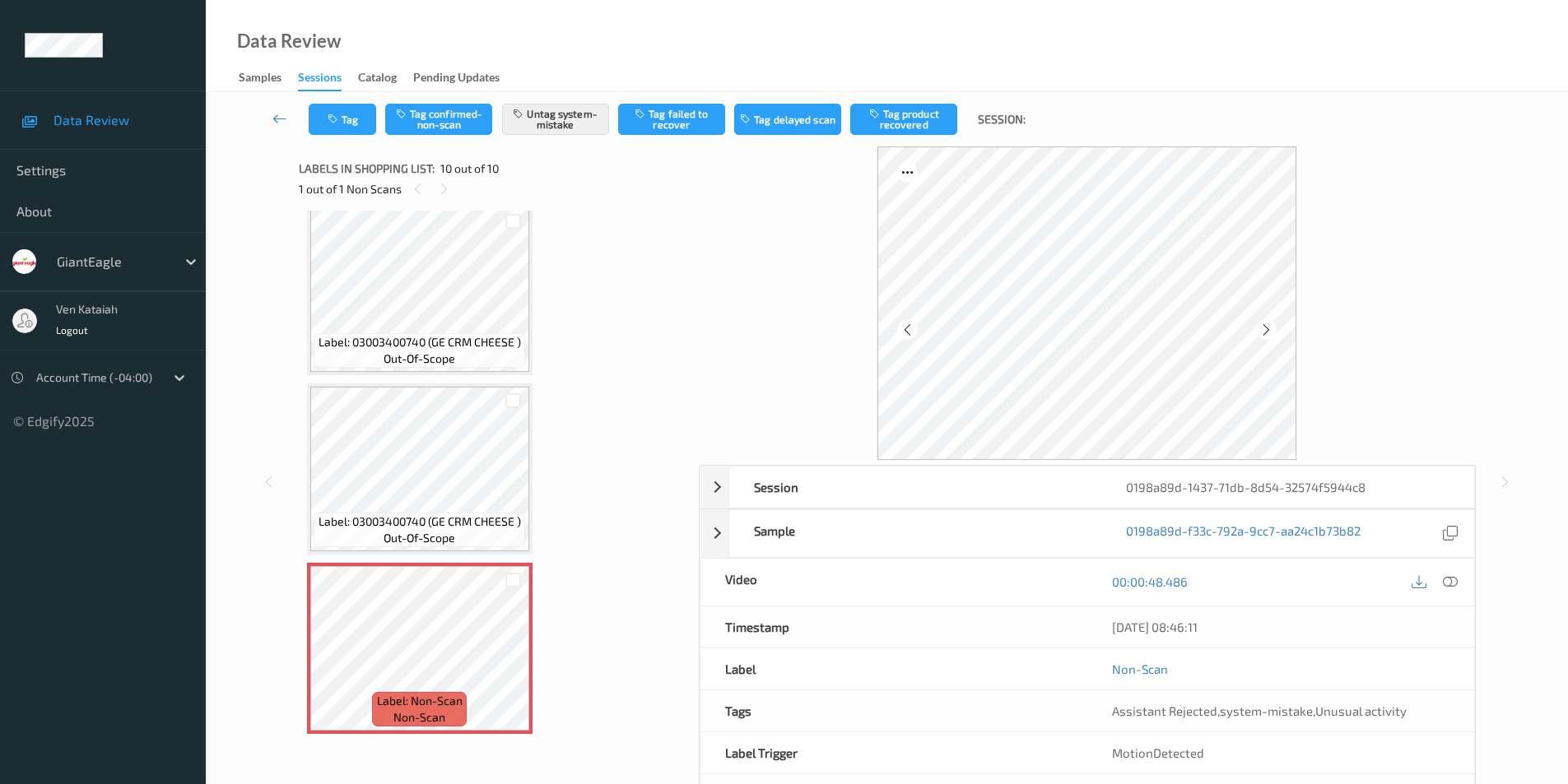
click at [1261, 334] on icon at bounding box center [1266, 329] width 14 height 15
click at [1260, 335] on icon at bounding box center [1266, 329] width 14 height 15
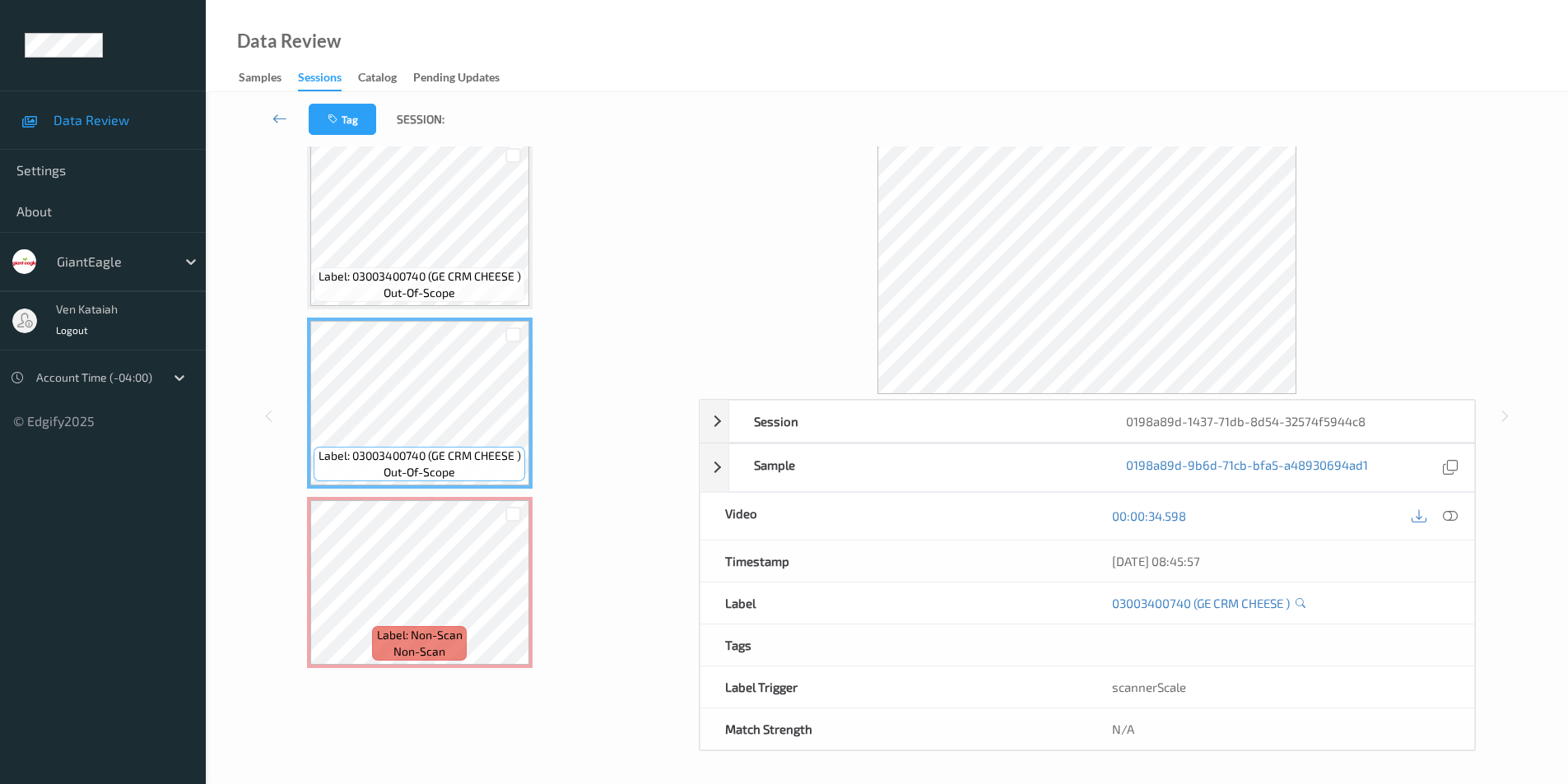
scroll to position [66, 0]
click at [1451, 516] on icon at bounding box center [1450, 515] width 15 height 15
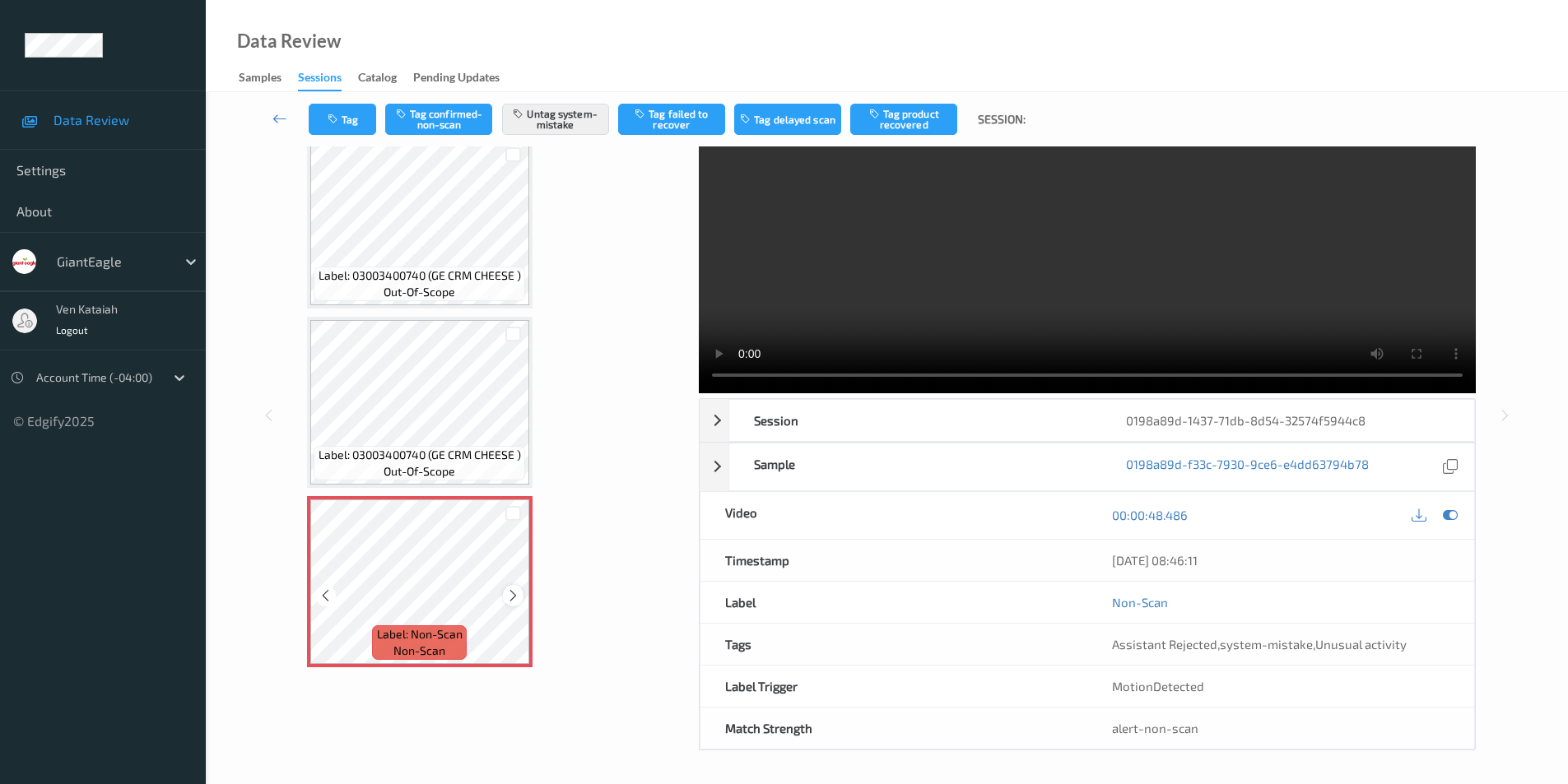
click at [512, 591] on icon at bounding box center [513, 595] width 14 height 15
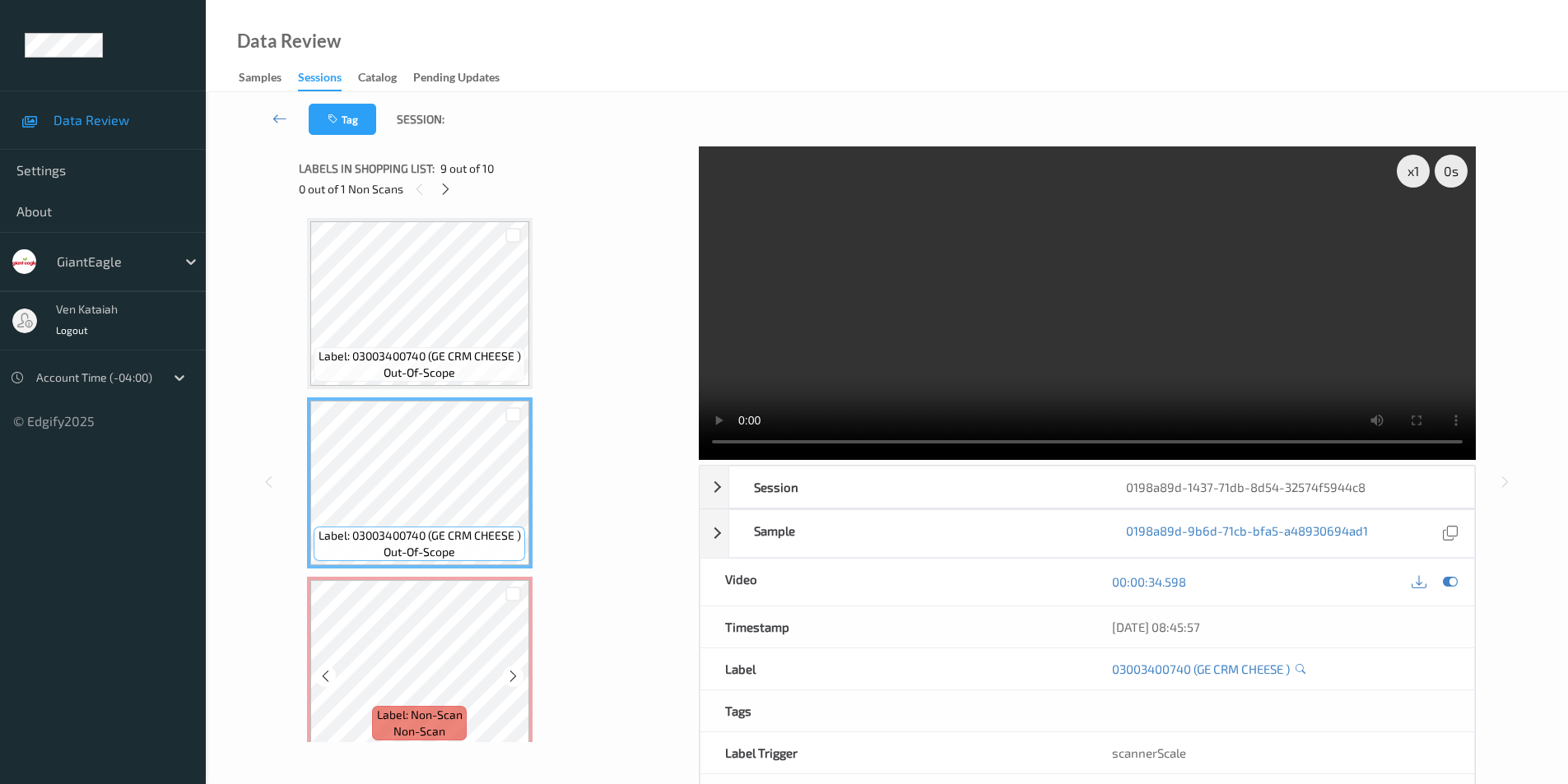
scroll to position [1271, 0]
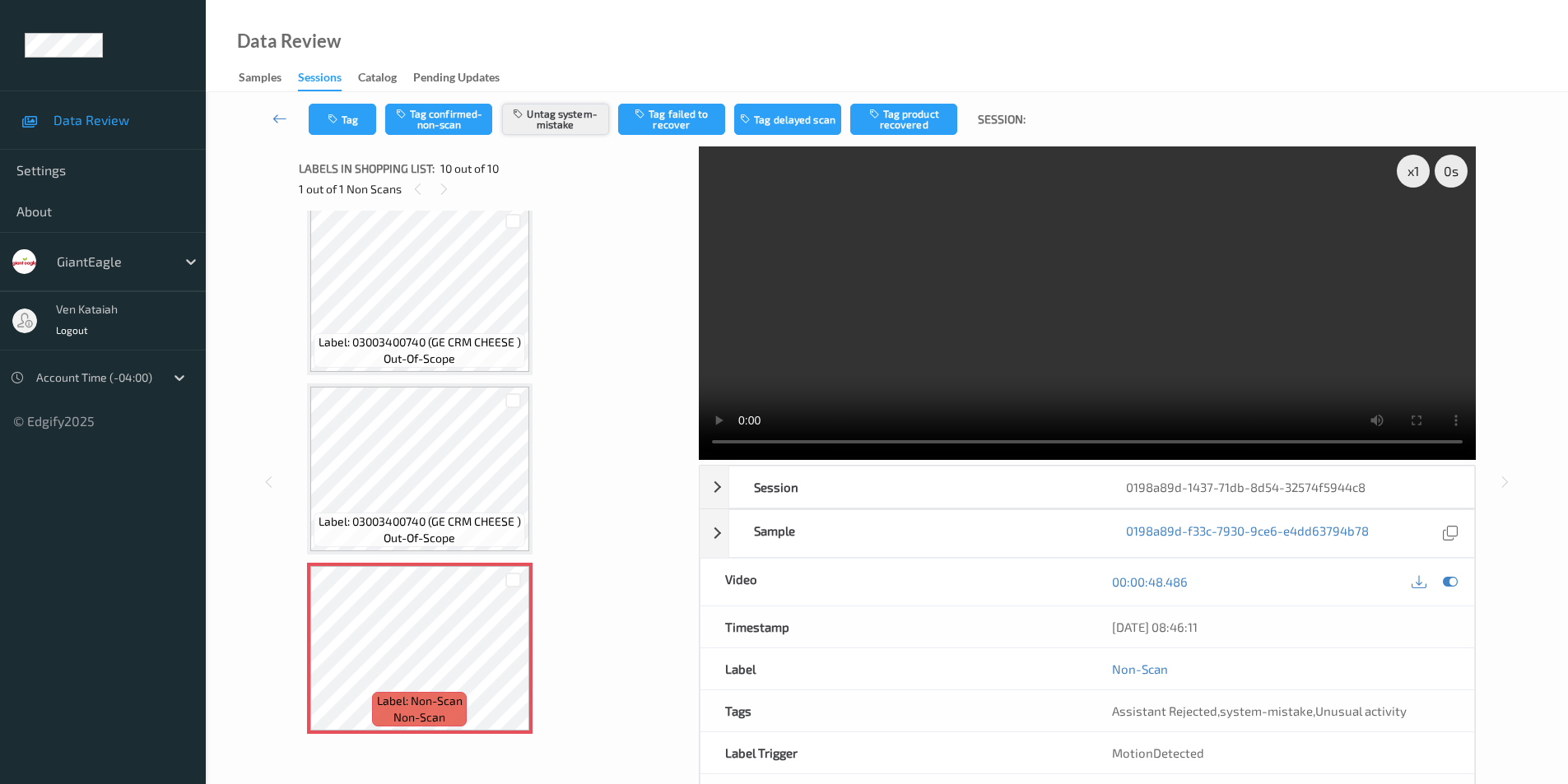
click at [560, 124] on button "Untag system-mistake" at bounding box center [556, 119] width 107 height 31
click at [437, 118] on button "Tag confirmed-non-scan" at bounding box center [439, 119] width 107 height 31
click at [666, 120] on button "Tag failed to recover" at bounding box center [672, 119] width 107 height 31
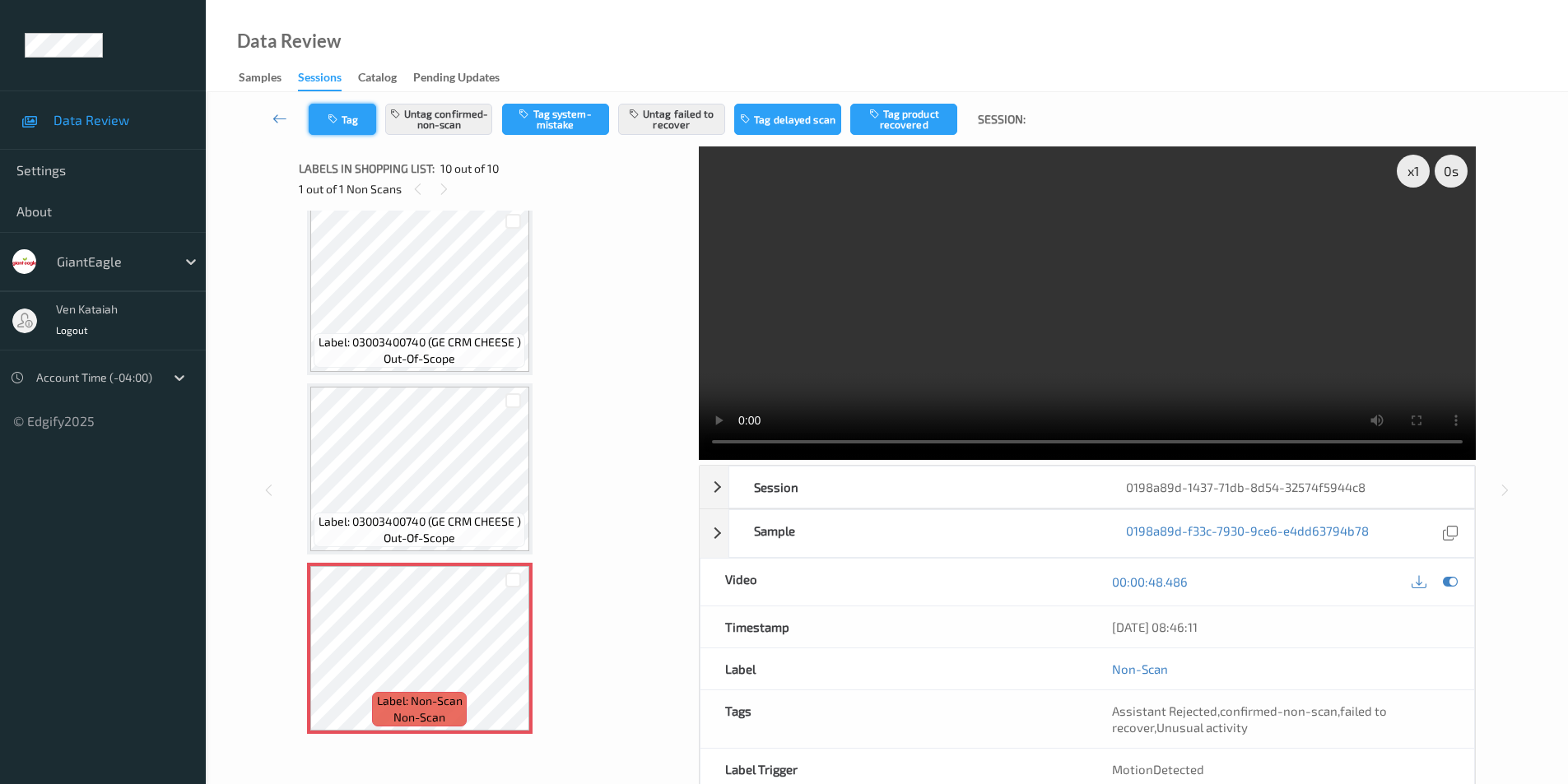
click at [340, 118] on icon "button" at bounding box center [335, 119] width 14 height 12
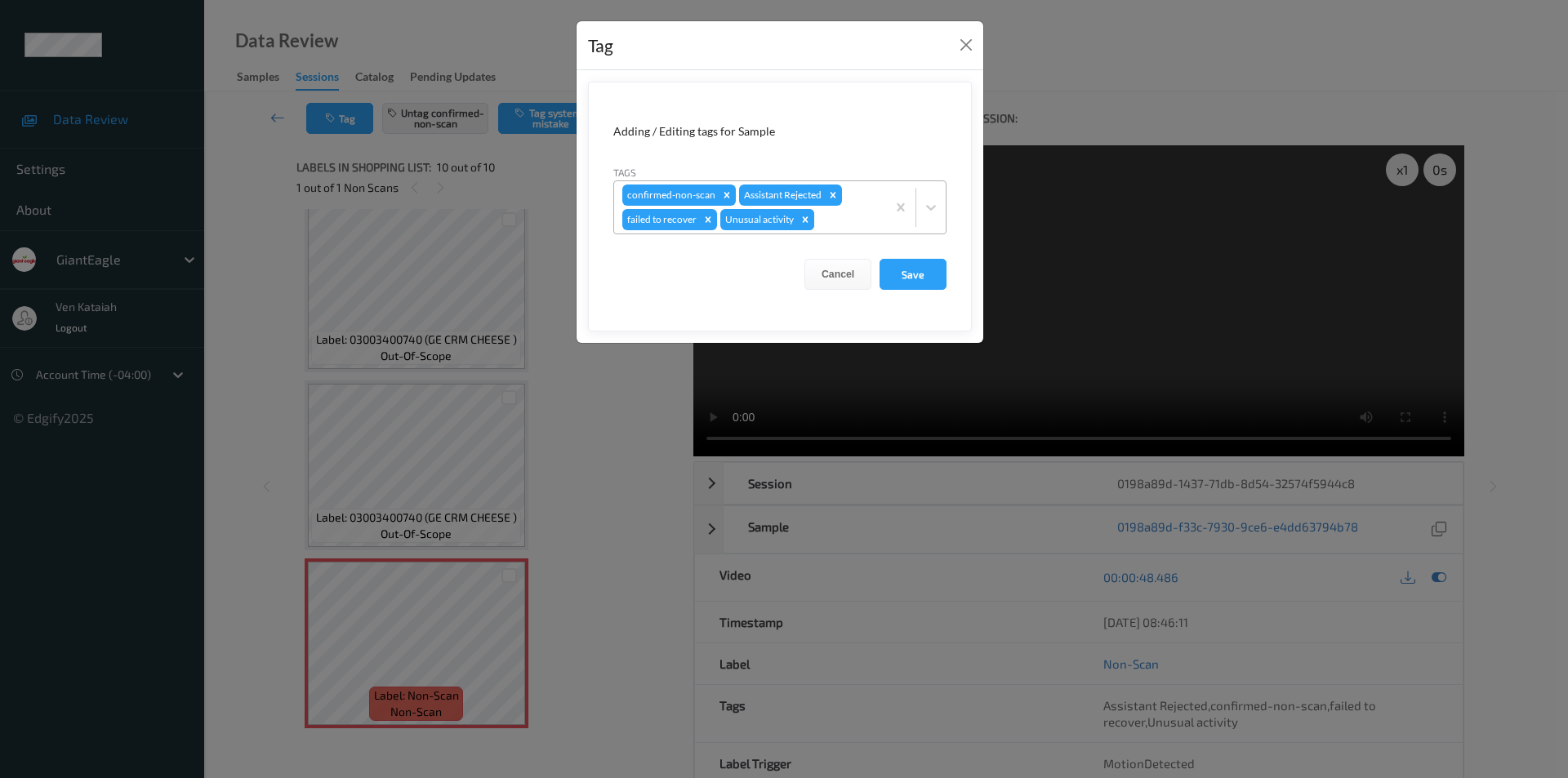
click at [807, 222] on icon "Remove Unusual activity" at bounding box center [805, 220] width 6 height 6
click at [909, 274] on button "Save" at bounding box center [913, 274] width 67 height 31
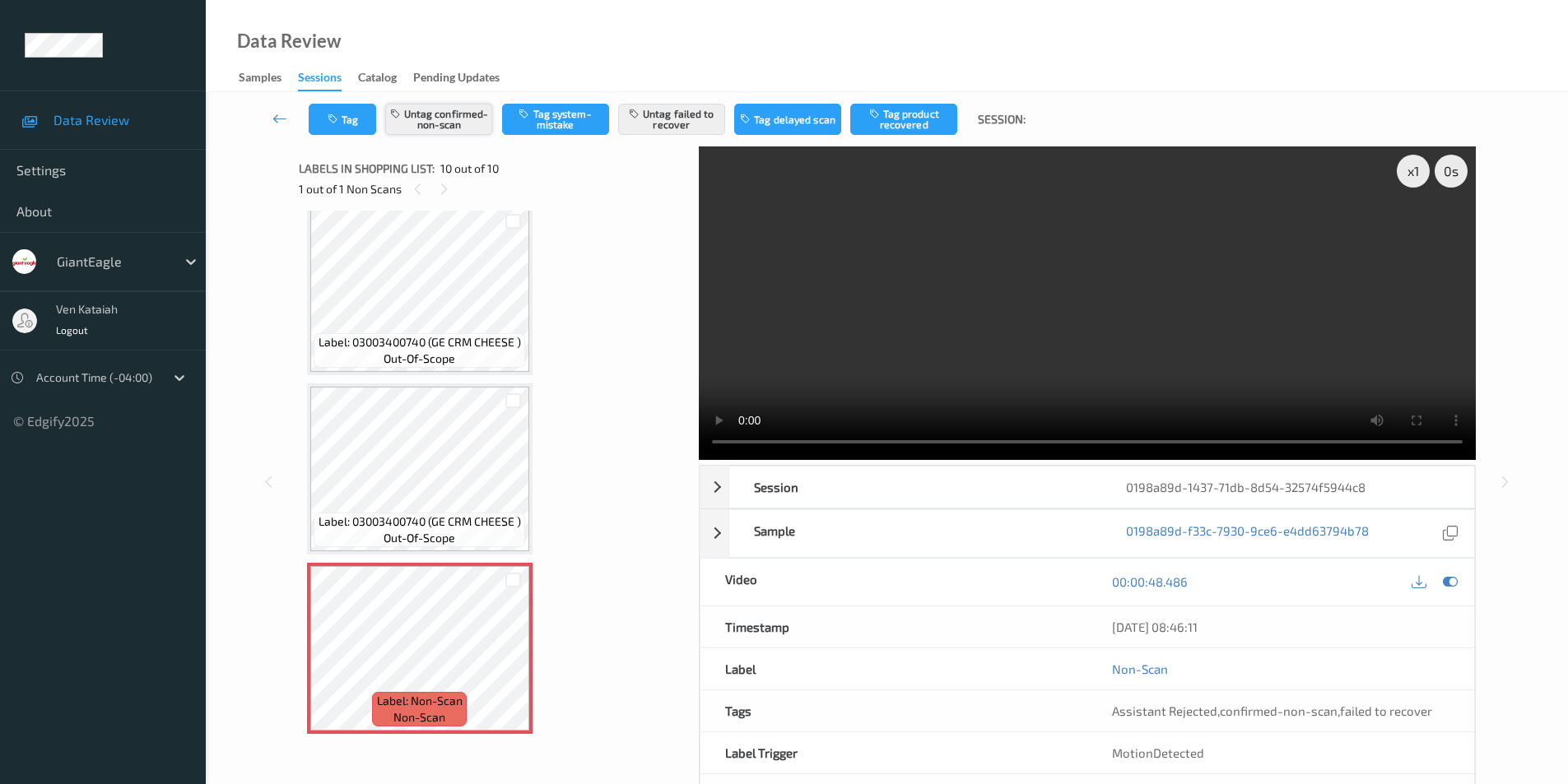
click at [420, 119] on button "Untag confirmed-non-scan" at bounding box center [439, 119] width 107 height 31
click at [420, 119] on button "Tag confirmed-non-scan" at bounding box center [439, 119] width 107 height 31
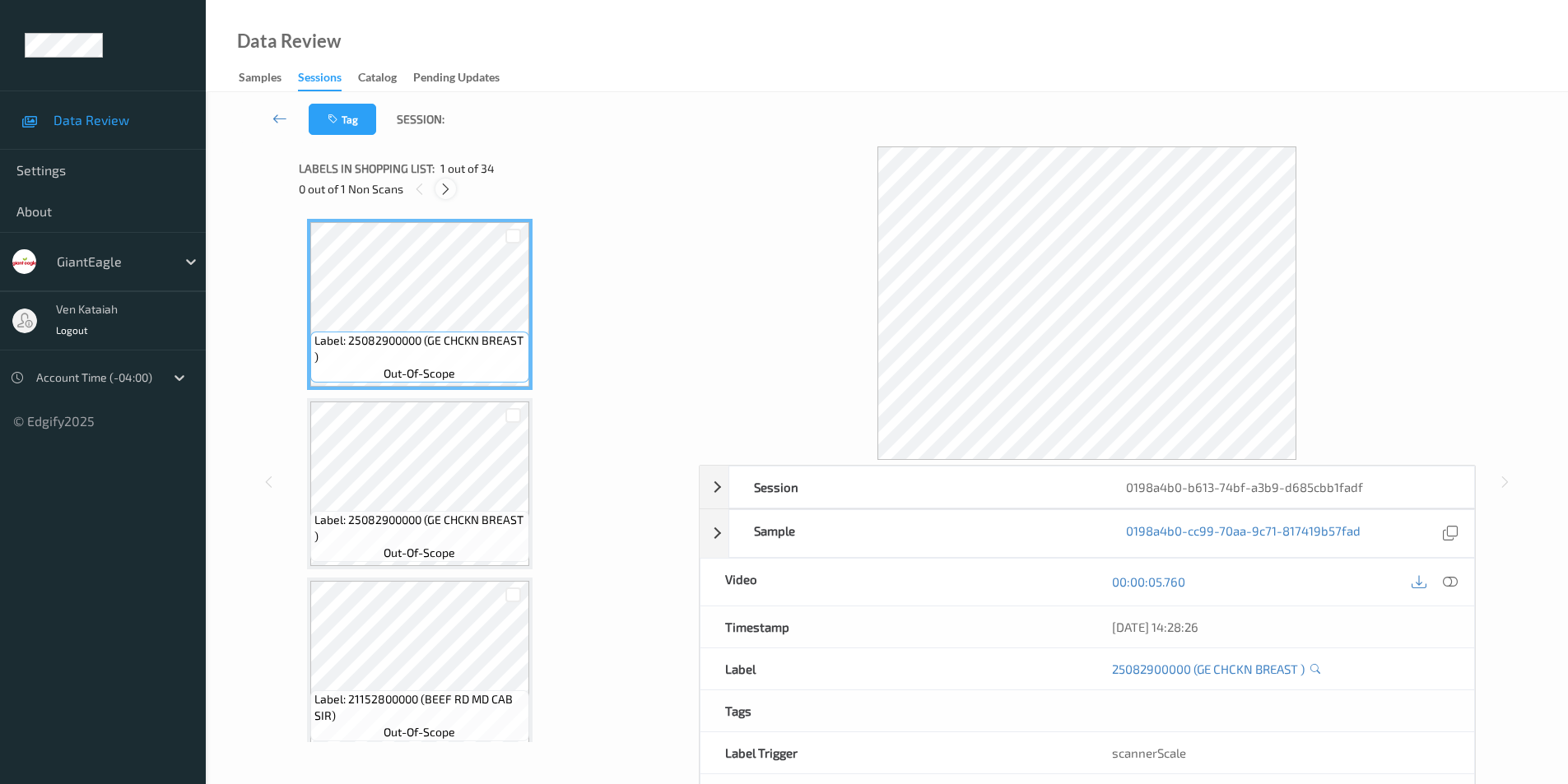
click at [443, 185] on icon at bounding box center [446, 188] width 14 height 15
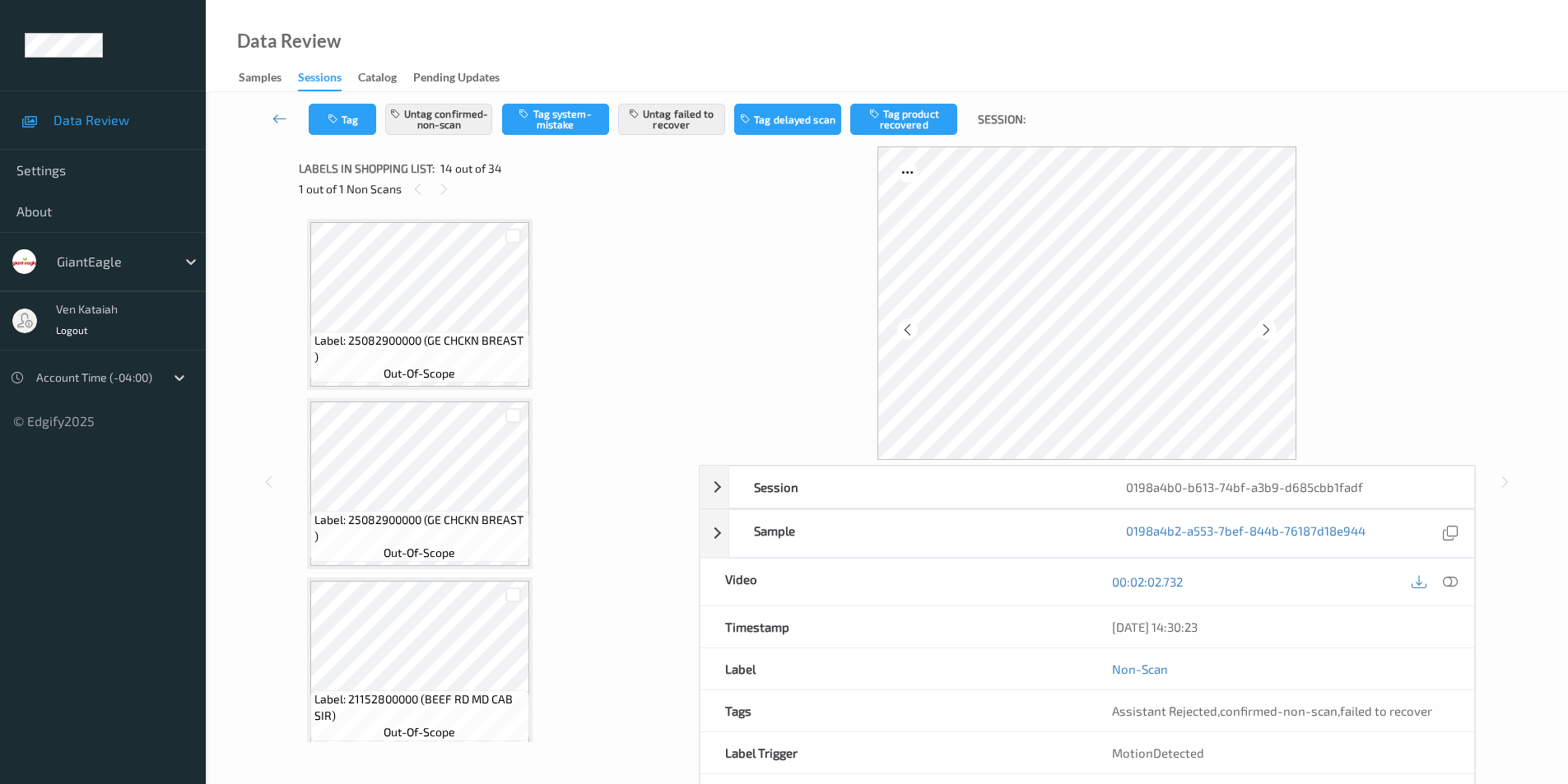
scroll to position [2160, 0]
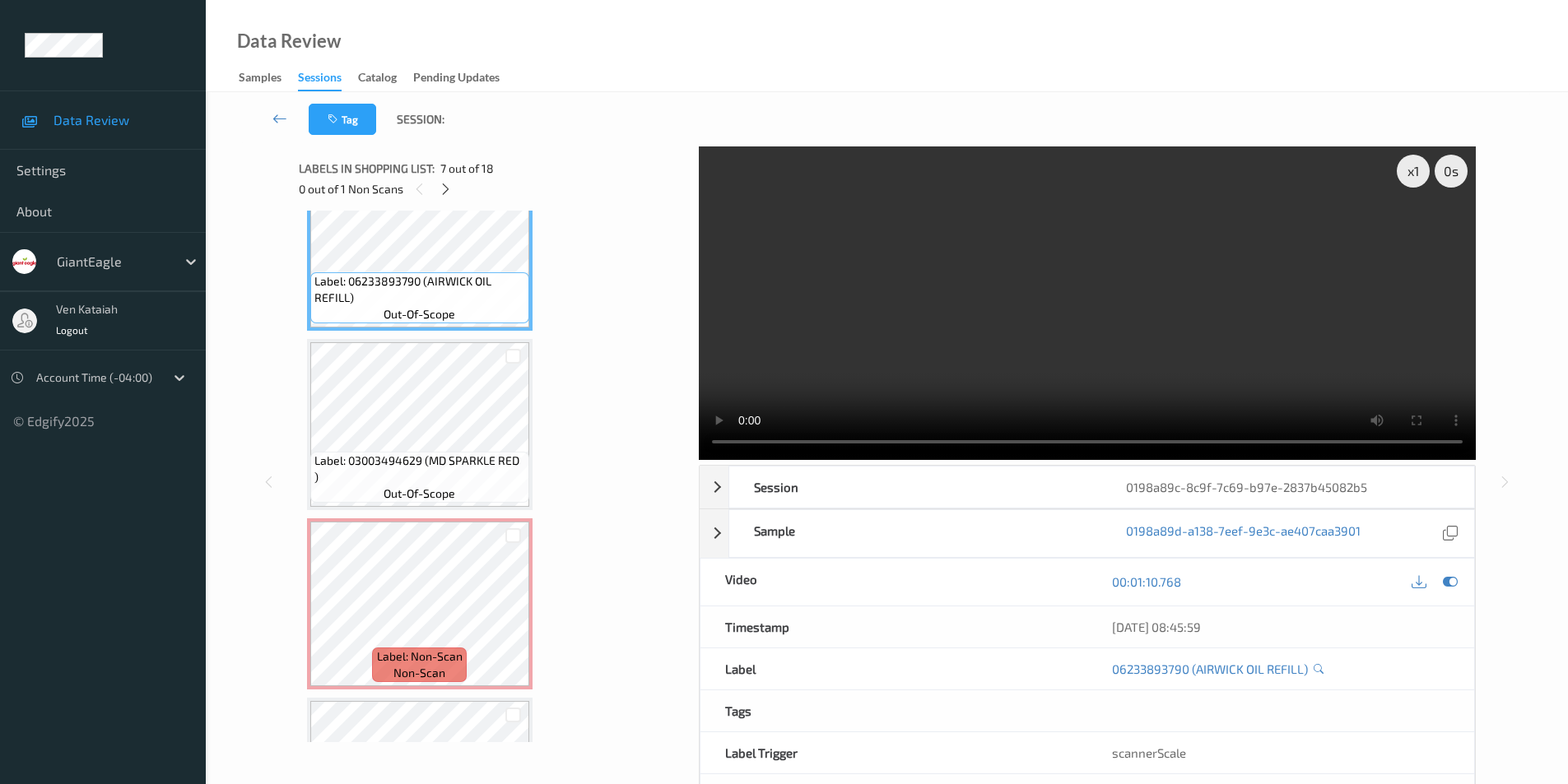
scroll to position [1182, 0]
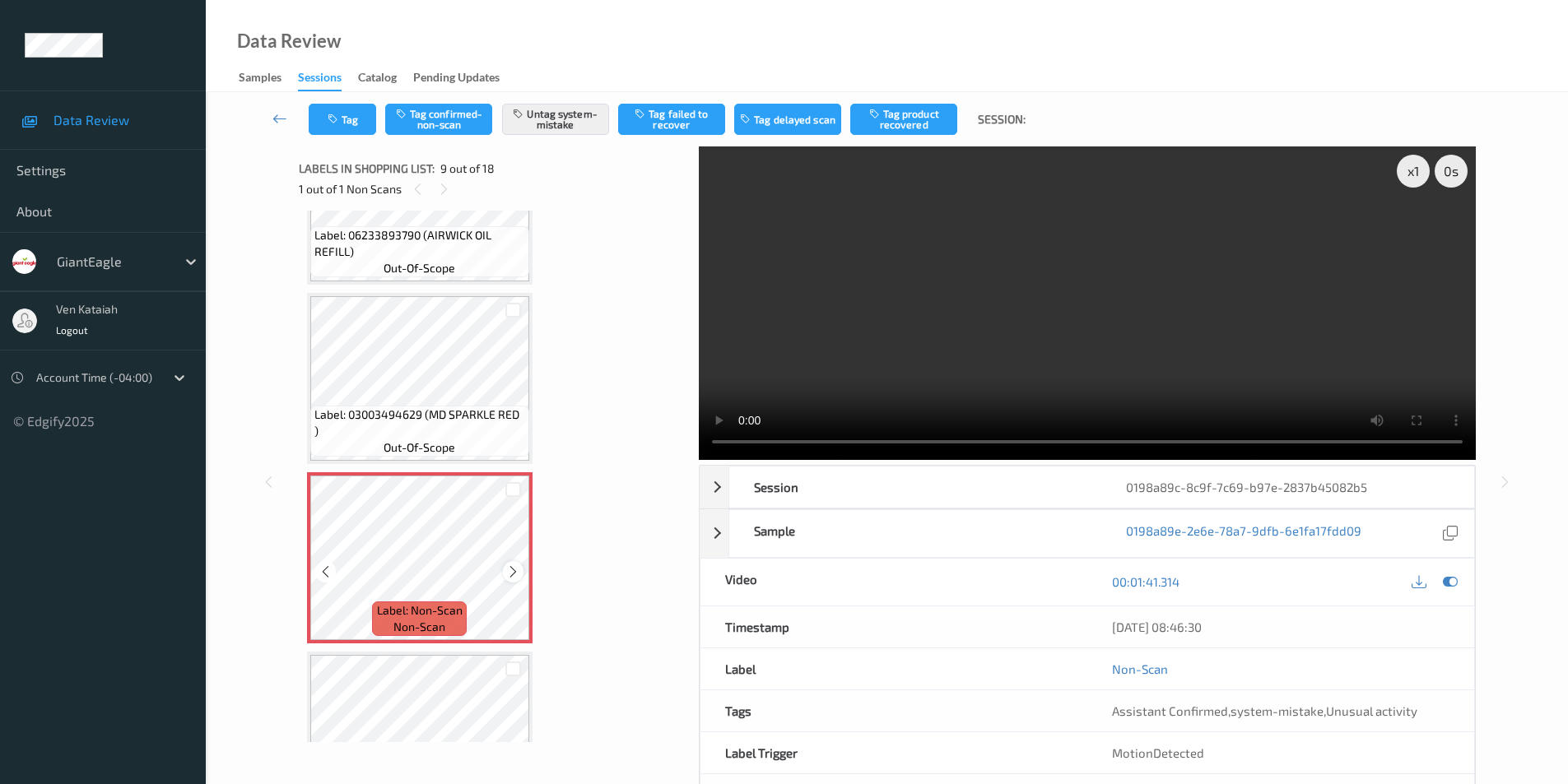
click at [521, 569] on div at bounding box center [512, 570] width 20 height 20
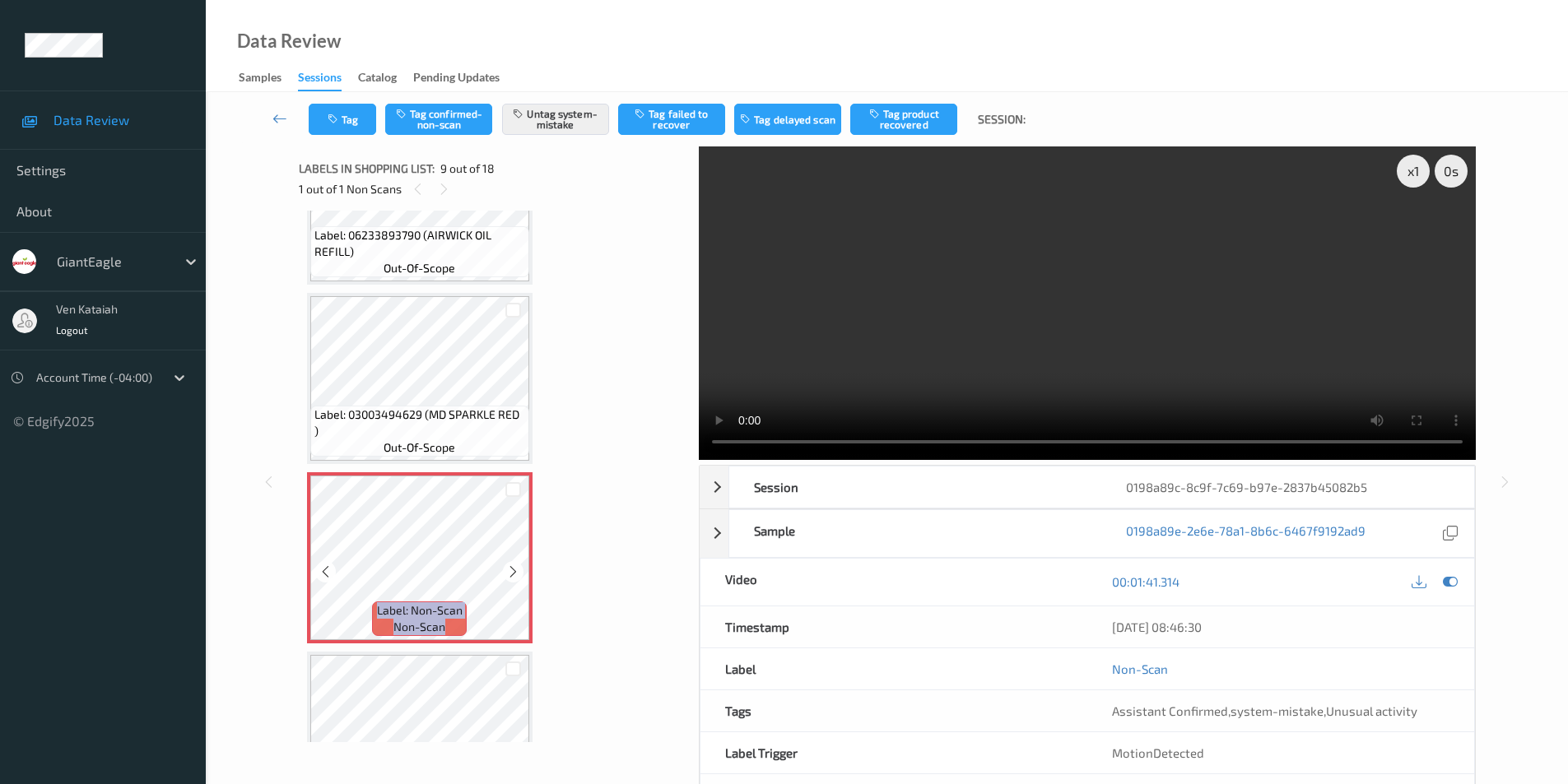
click at [521, 569] on div at bounding box center [512, 570] width 20 height 20
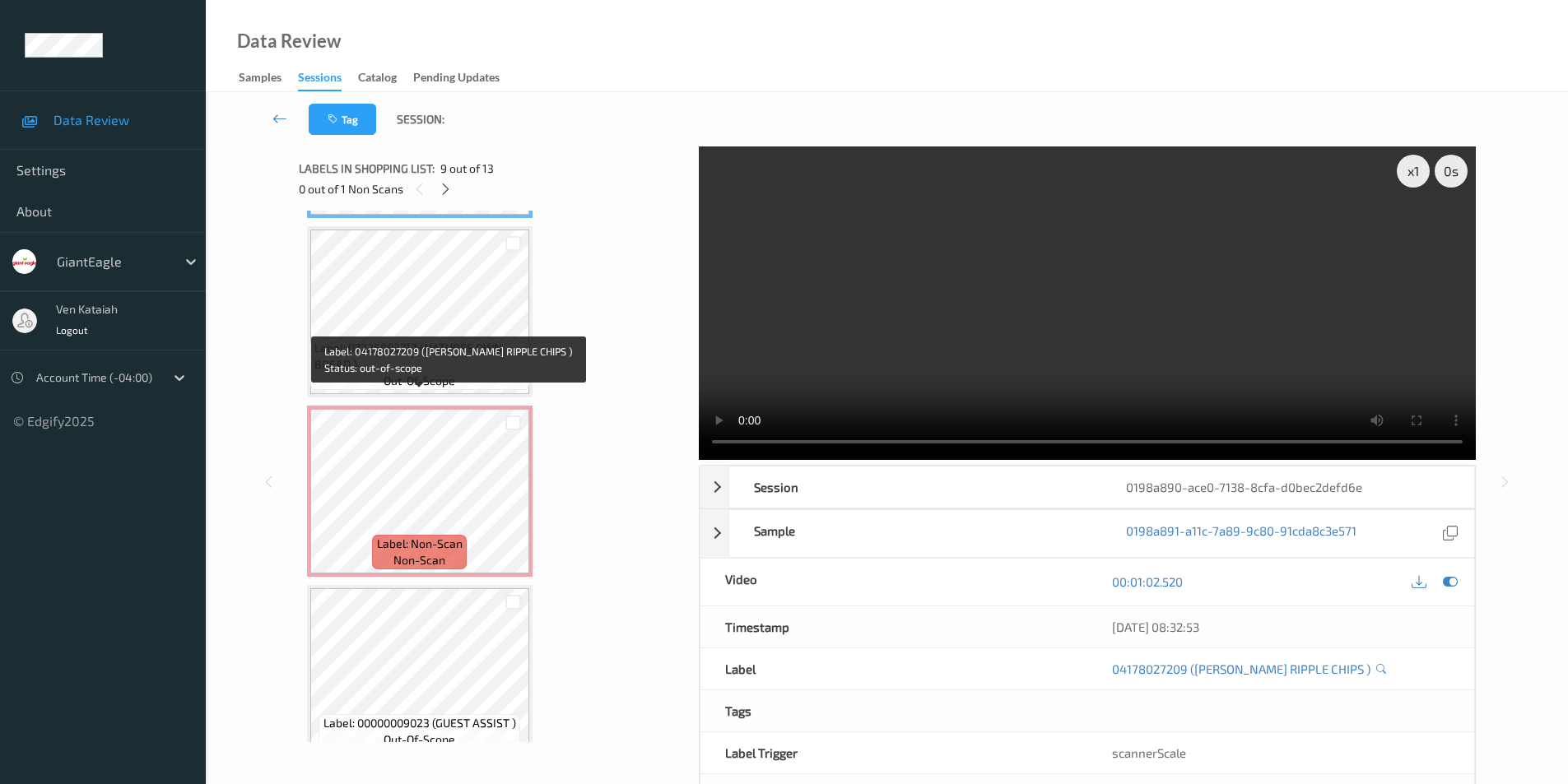
scroll to position [1623, 0]
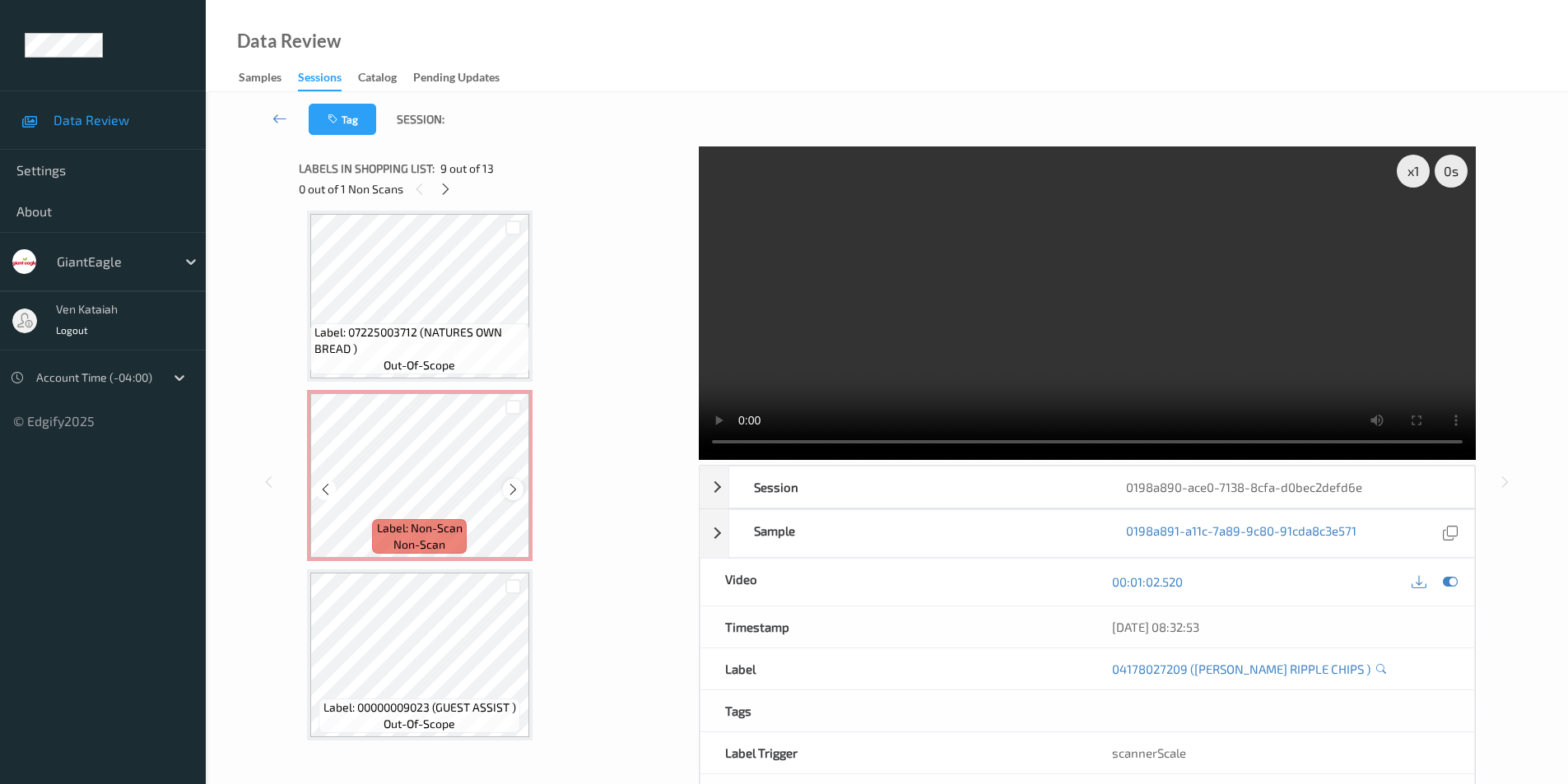
click at [513, 495] on icon at bounding box center [513, 489] width 14 height 15
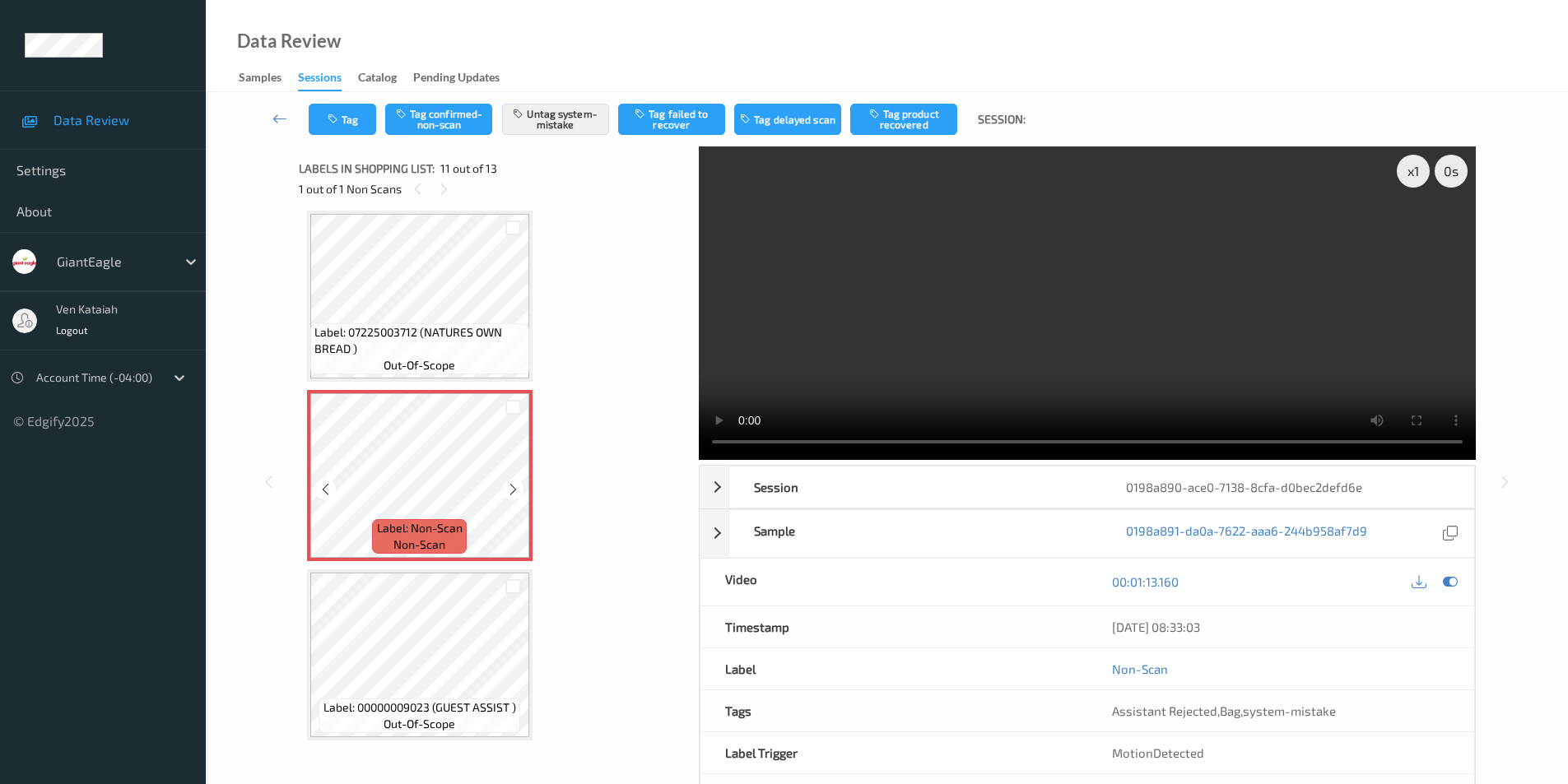
click at [513, 495] on icon at bounding box center [513, 489] width 14 height 15
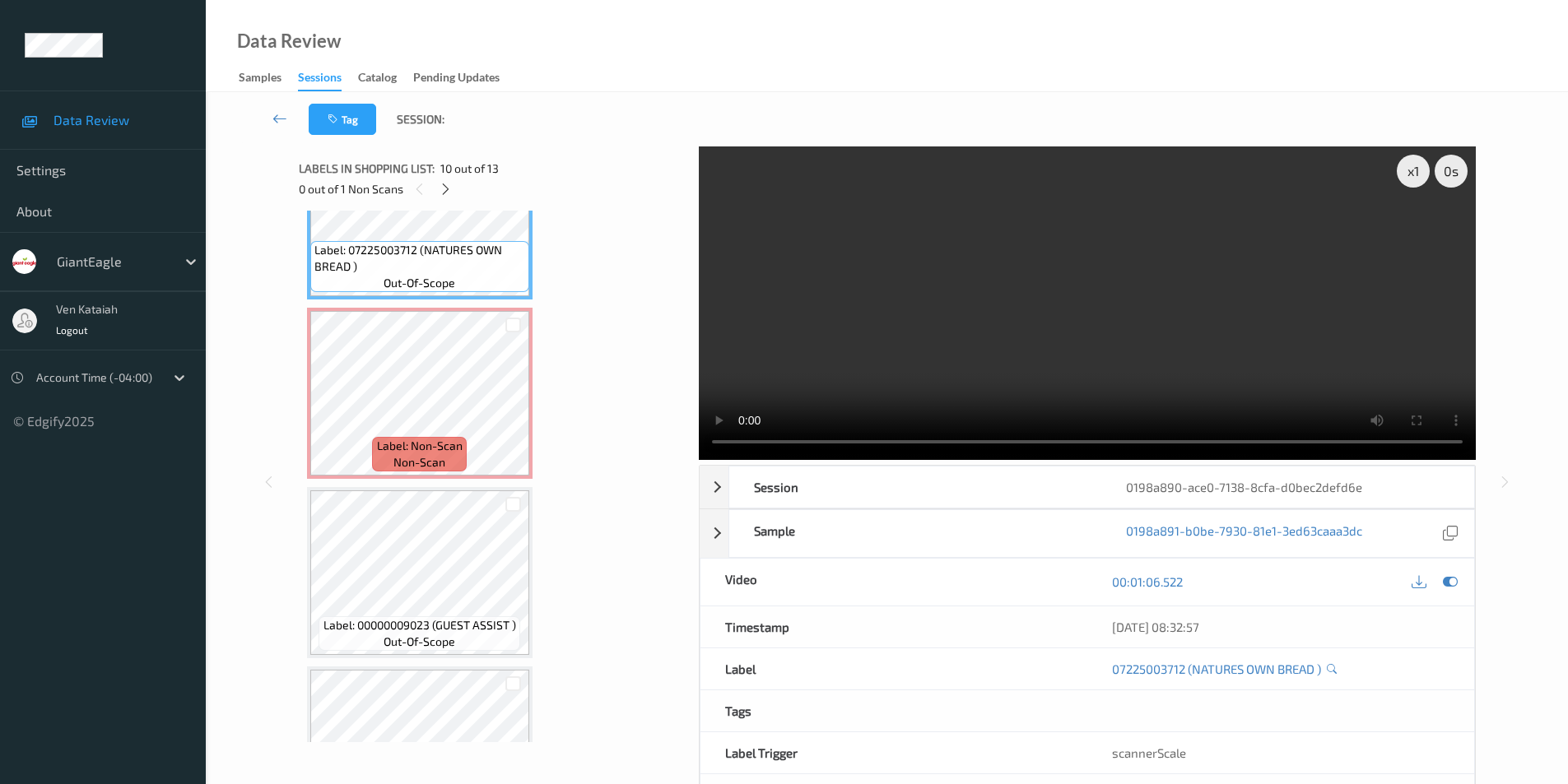
scroll to position [1704, 0]
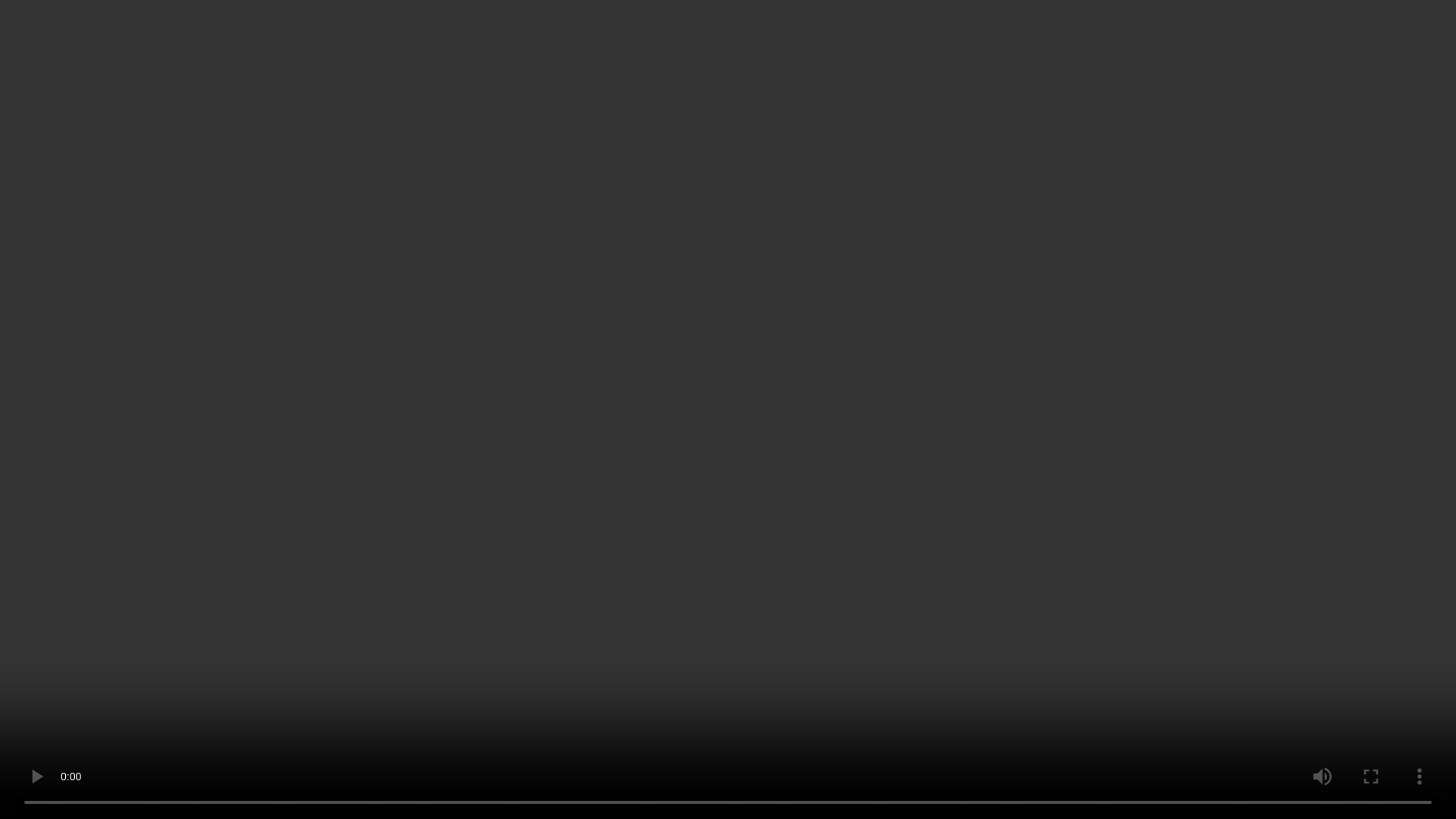
click at [1398, 507] on video at bounding box center [728, 409] width 1456 height 819
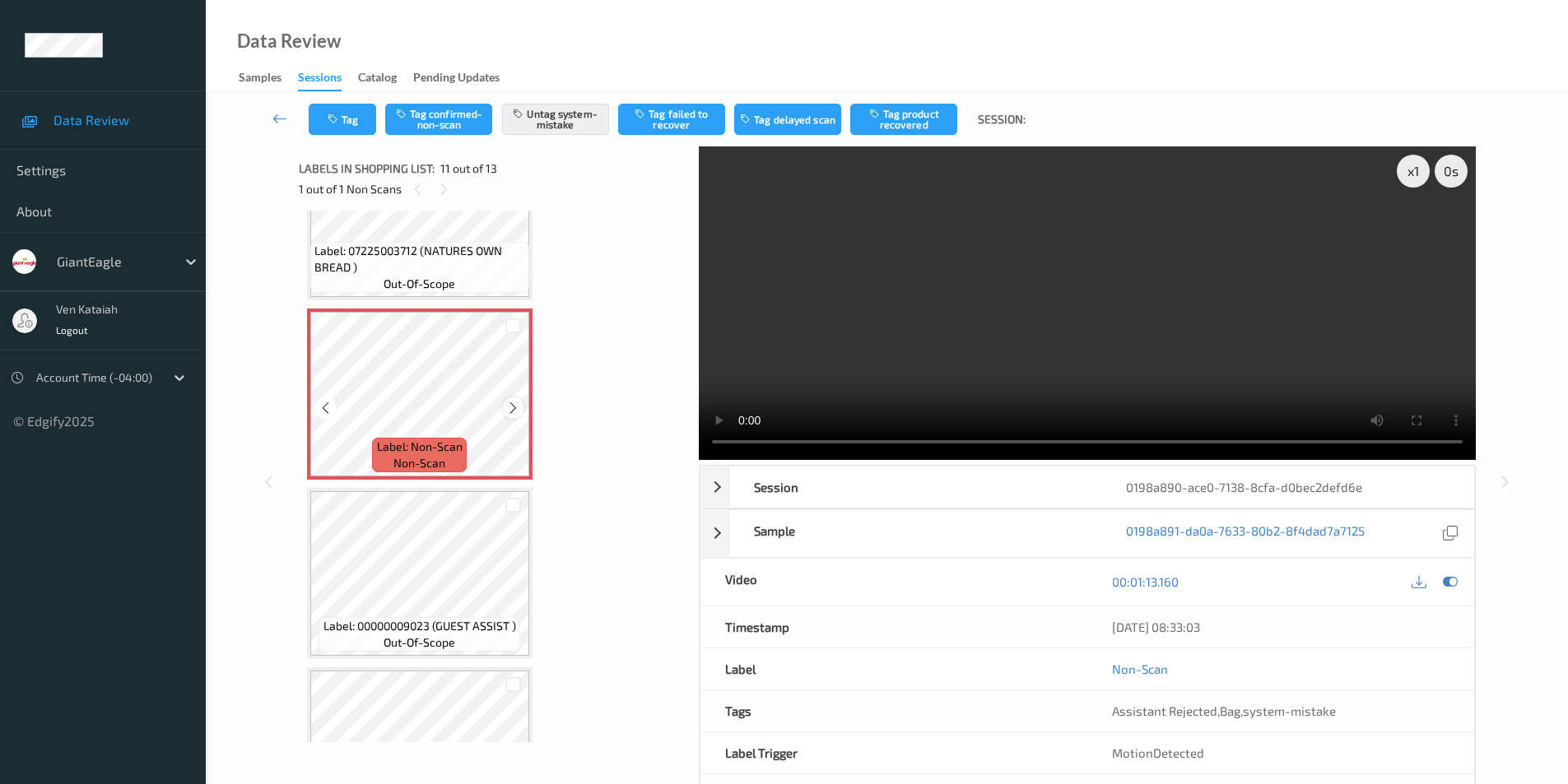
click at [512, 404] on icon at bounding box center [513, 408] width 14 height 15
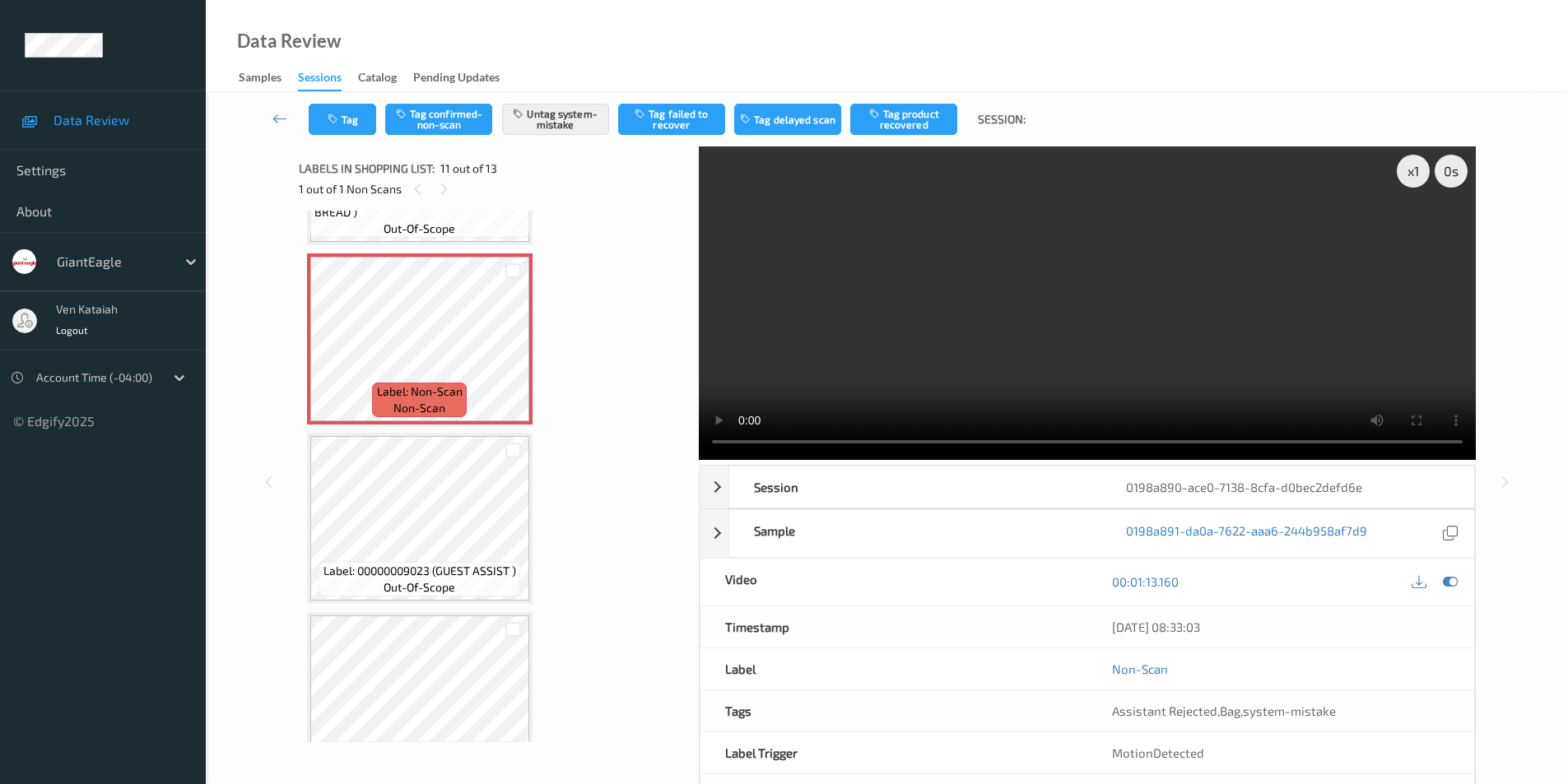
scroll to position [1726, 0]
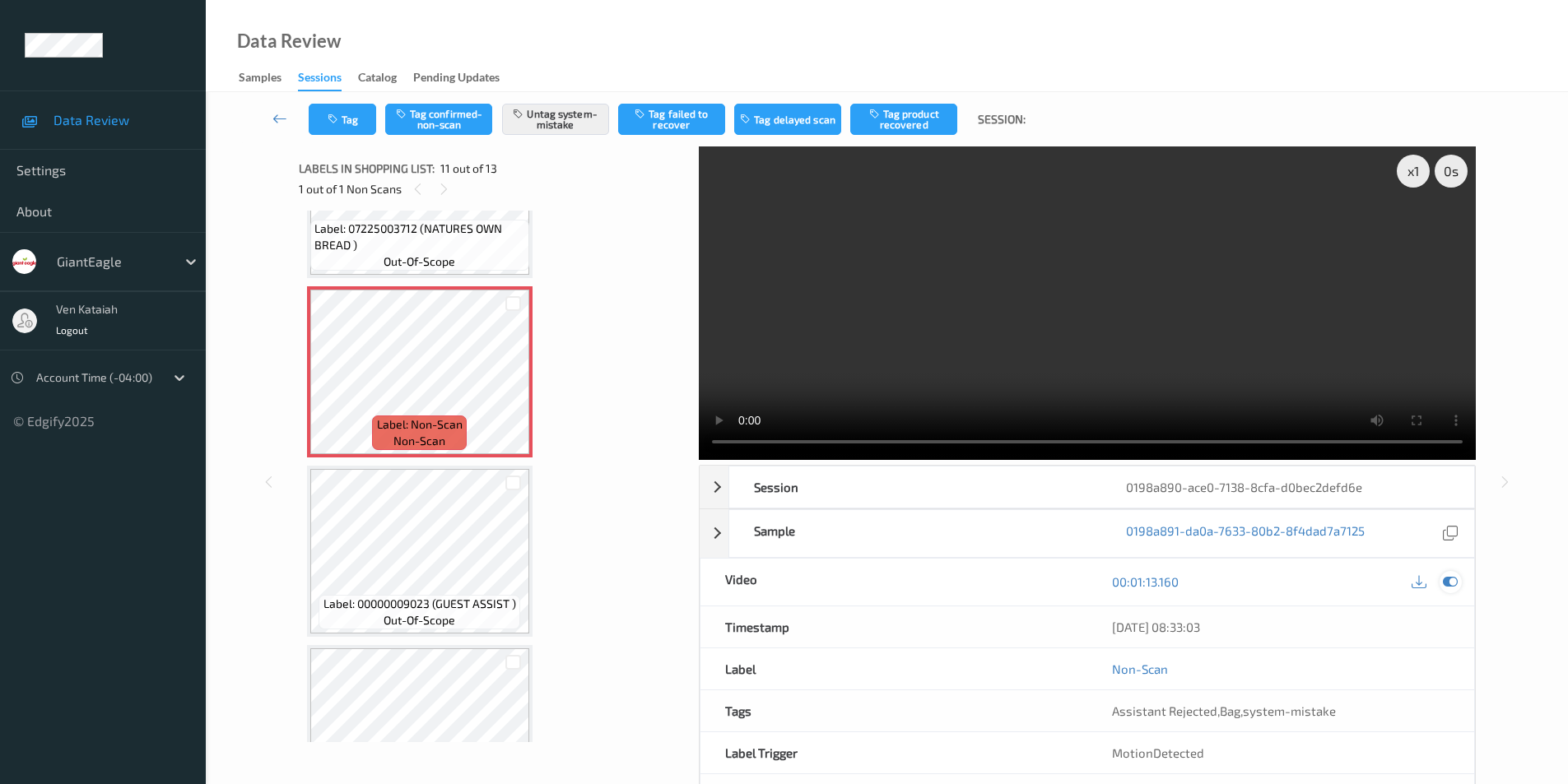
click at [1445, 574] on icon at bounding box center [1450, 581] width 15 height 15
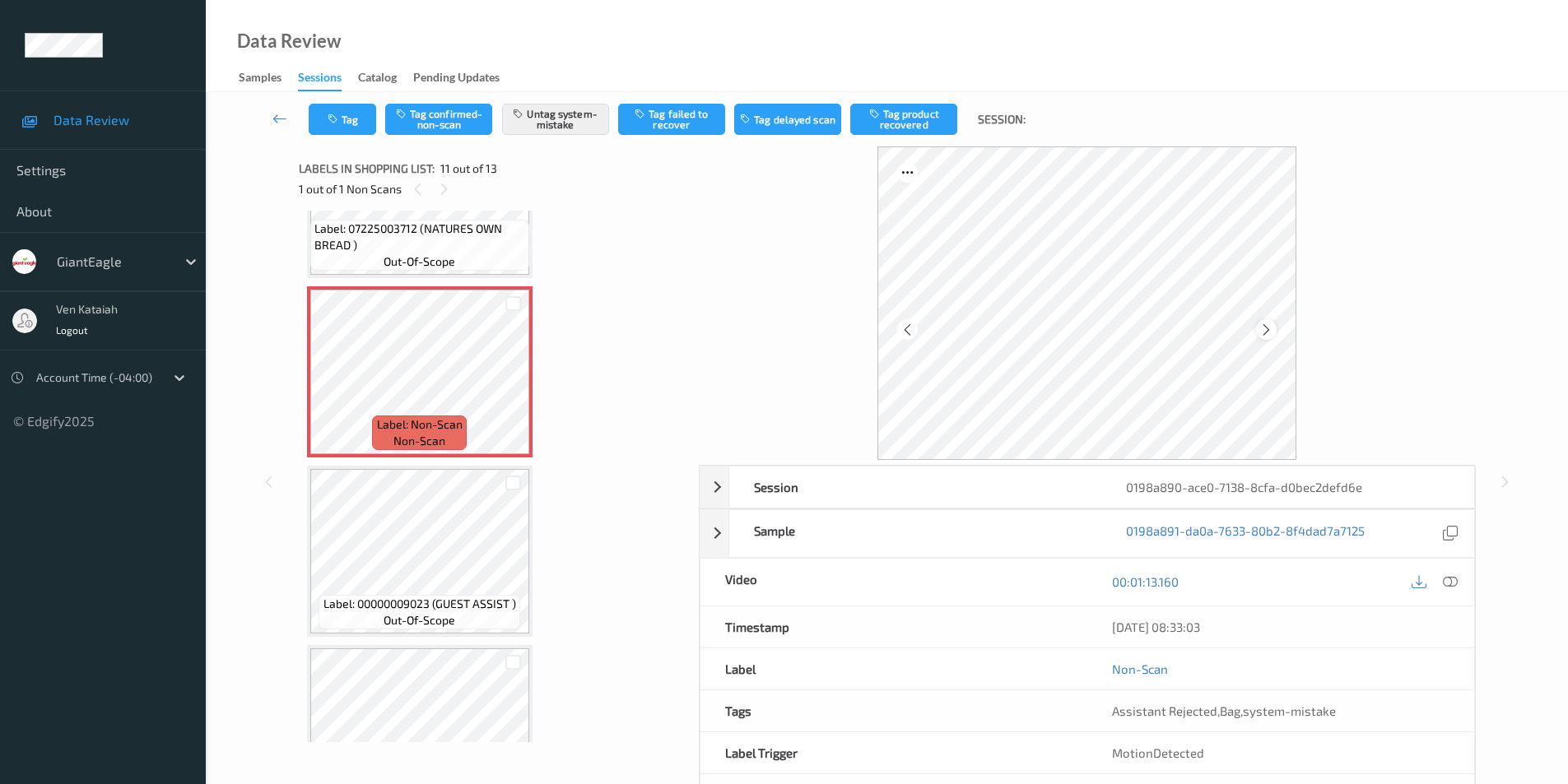
click at [1266, 335] on icon at bounding box center [1266, 329] width 14 height 15
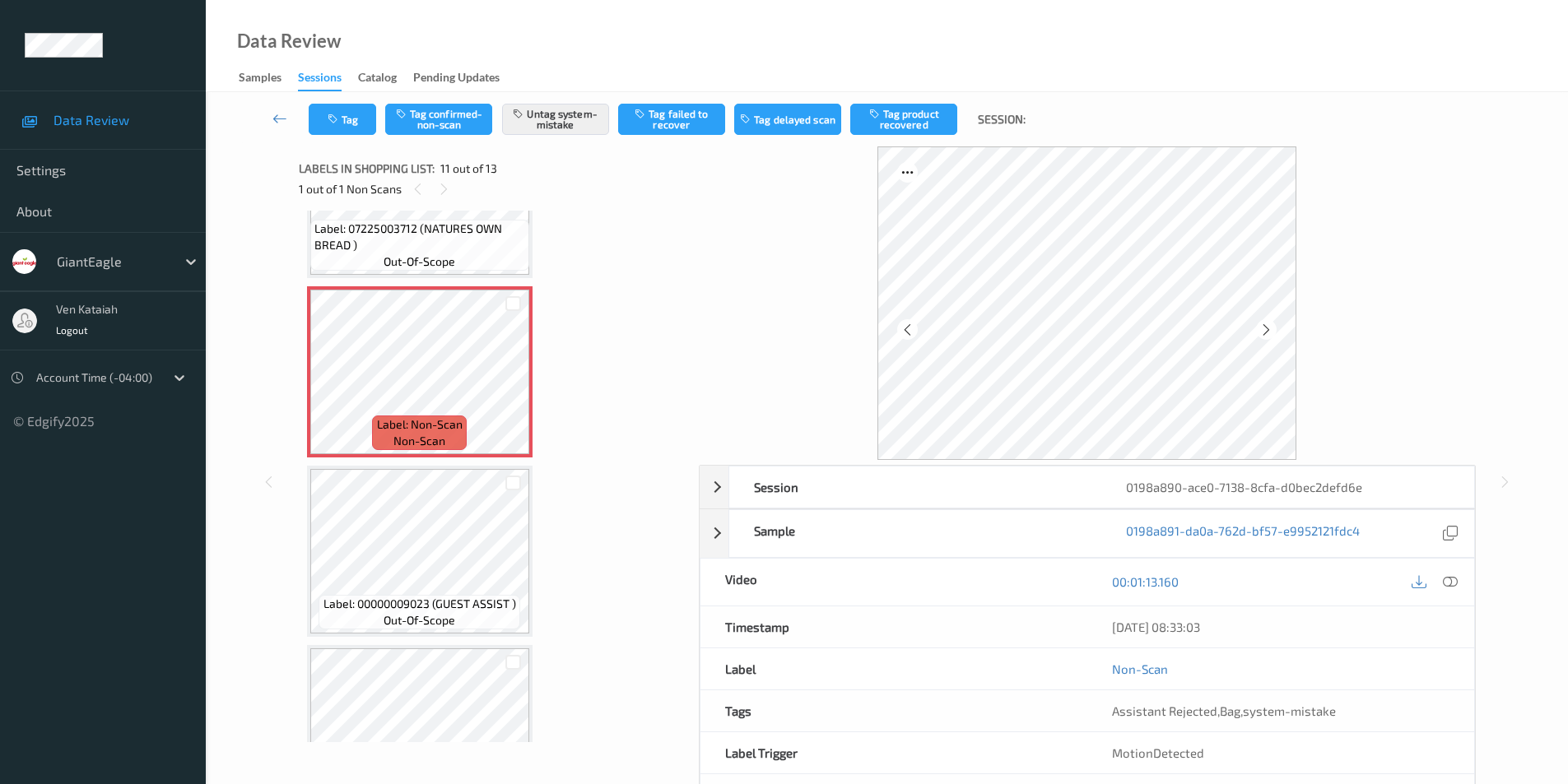
click at [1266, 335] on icon at bounding box center [1266, 329] width 14 height 15
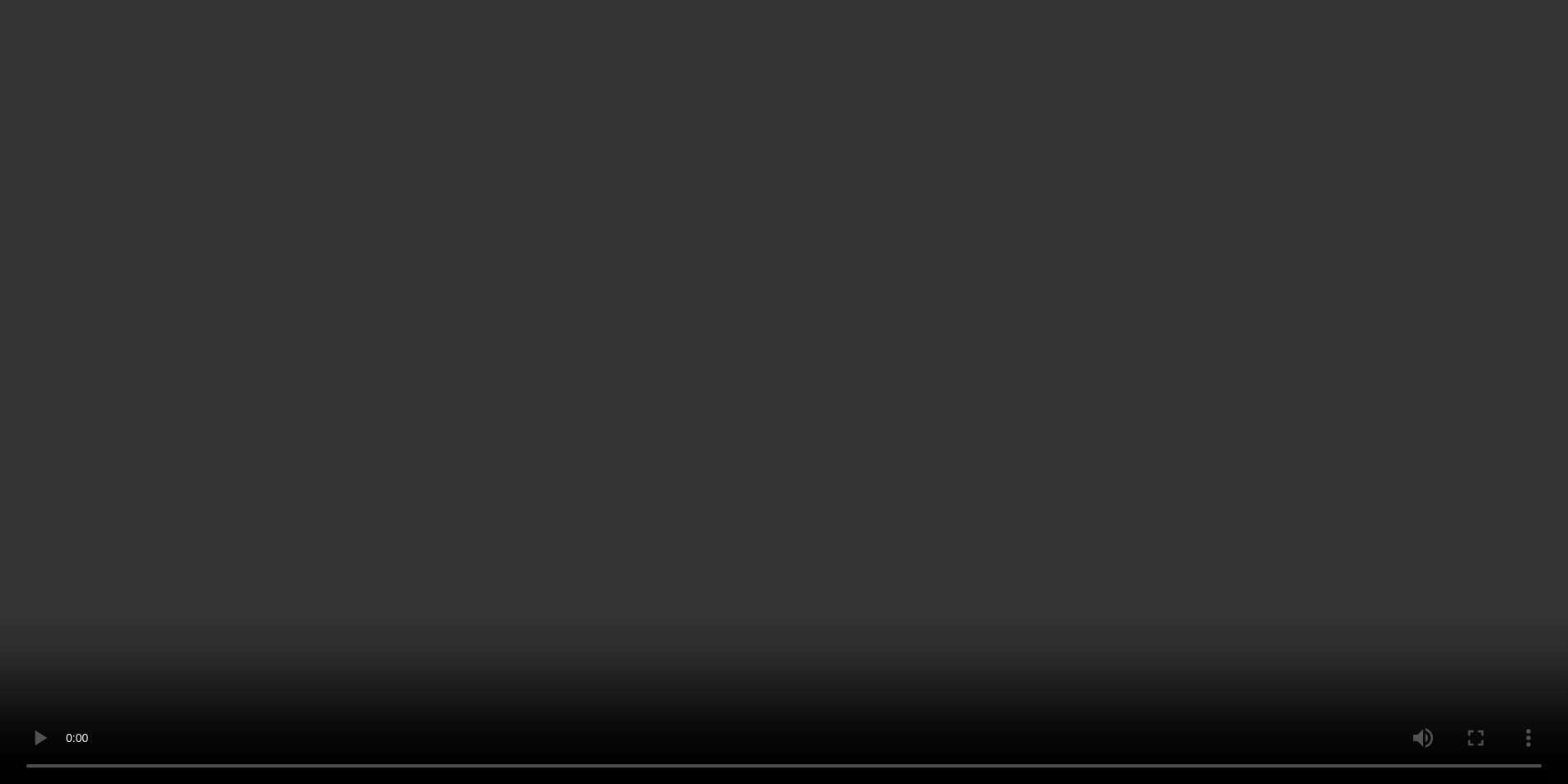
scroll to position [4918, 0]
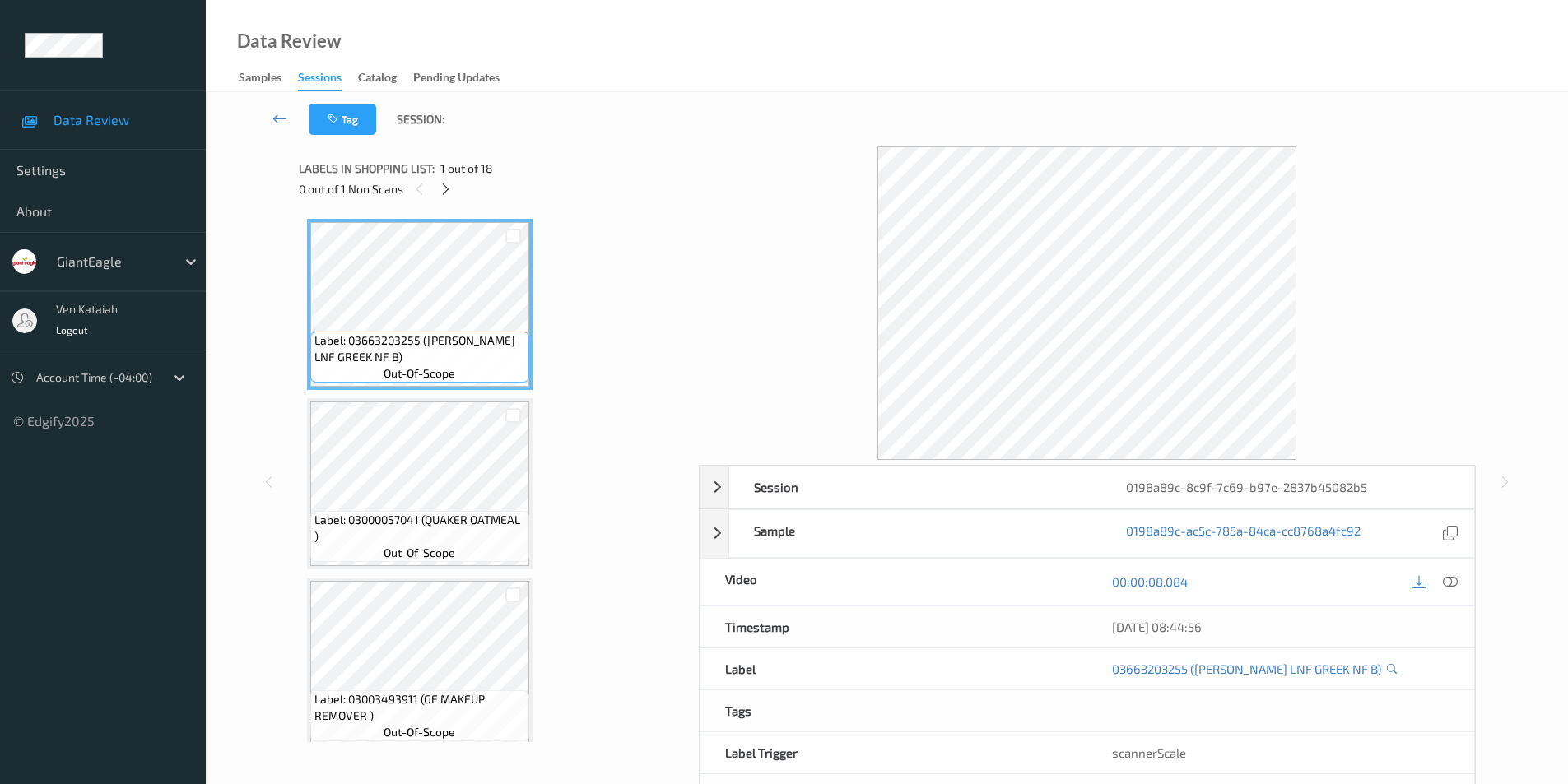
drag, startPoint x: 1448, startPoint y: 576, endPoint x: 1331, endPoint y: 565, distance: 117.5
click at [1447, 576] on icon at bounding box center [1450, 581] width 15 height 15
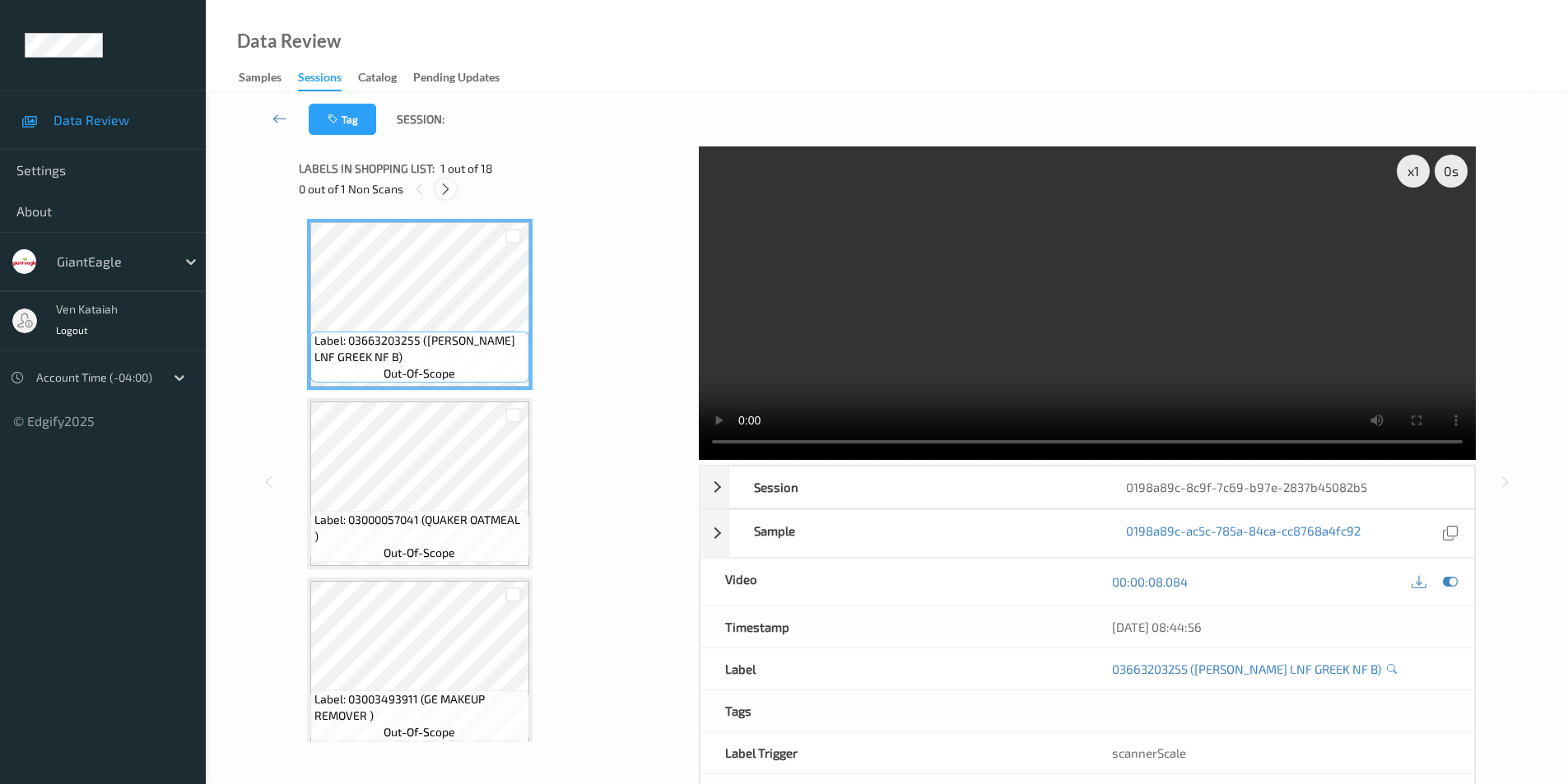
click at [440, 185] on icon at bounding box center [446, 188] width 14 height 15
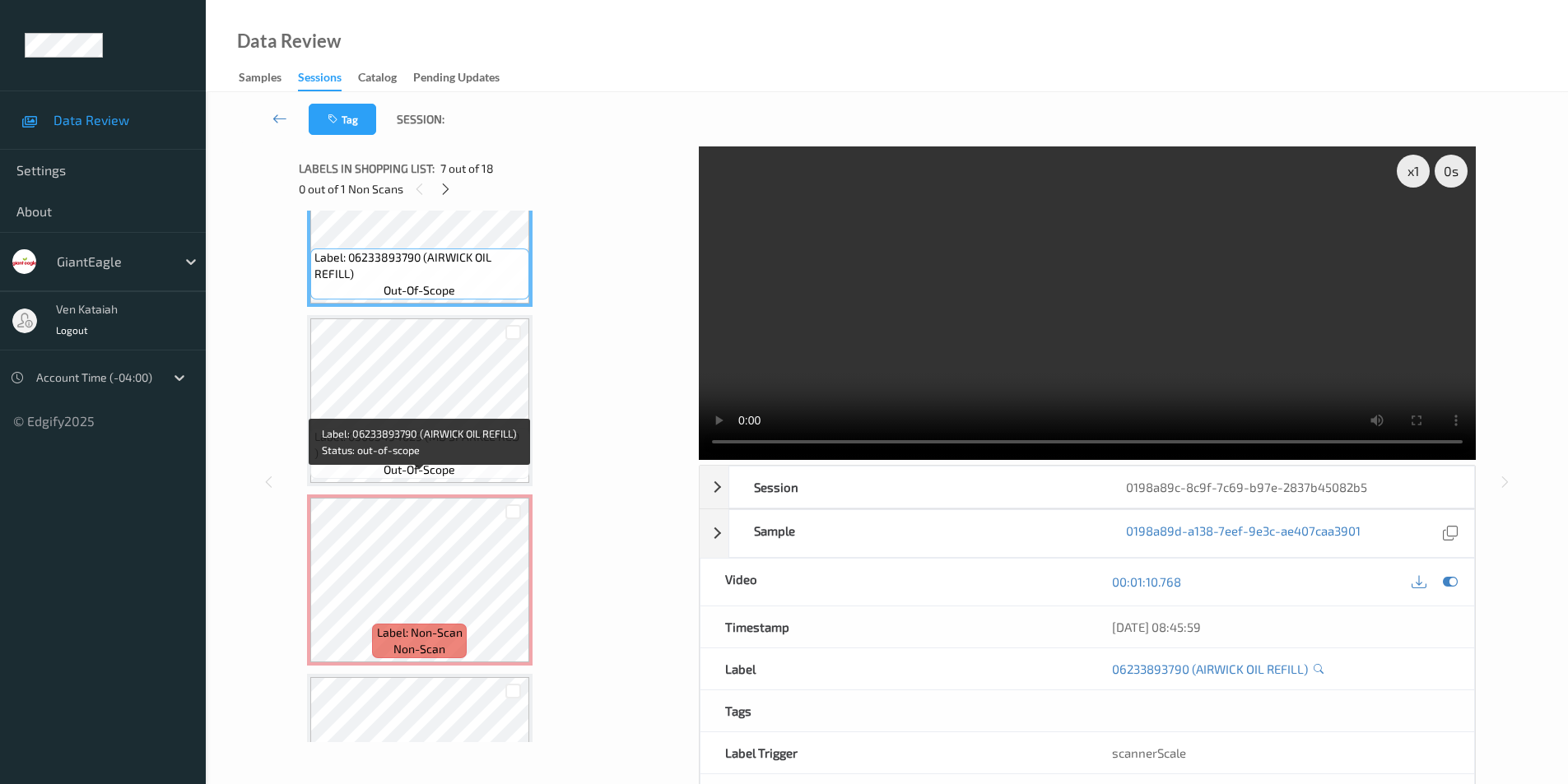
scroll to position [1182, 0]
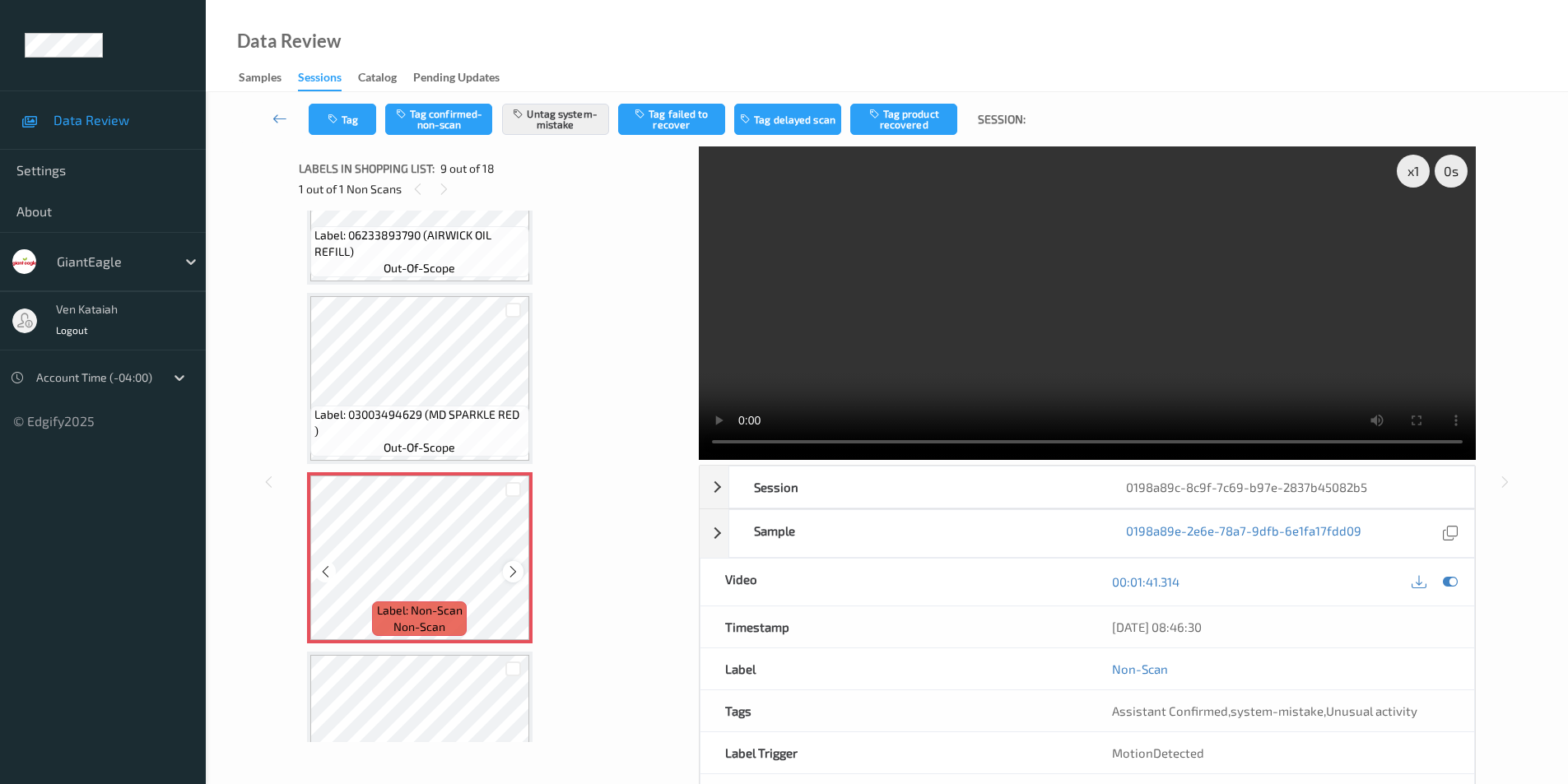
click at [514, 571] on icon at bounding box center [513, 571] width 14 height 15
click at [513, 571] on icon at bounding box center [513, 571] width 14 height 15
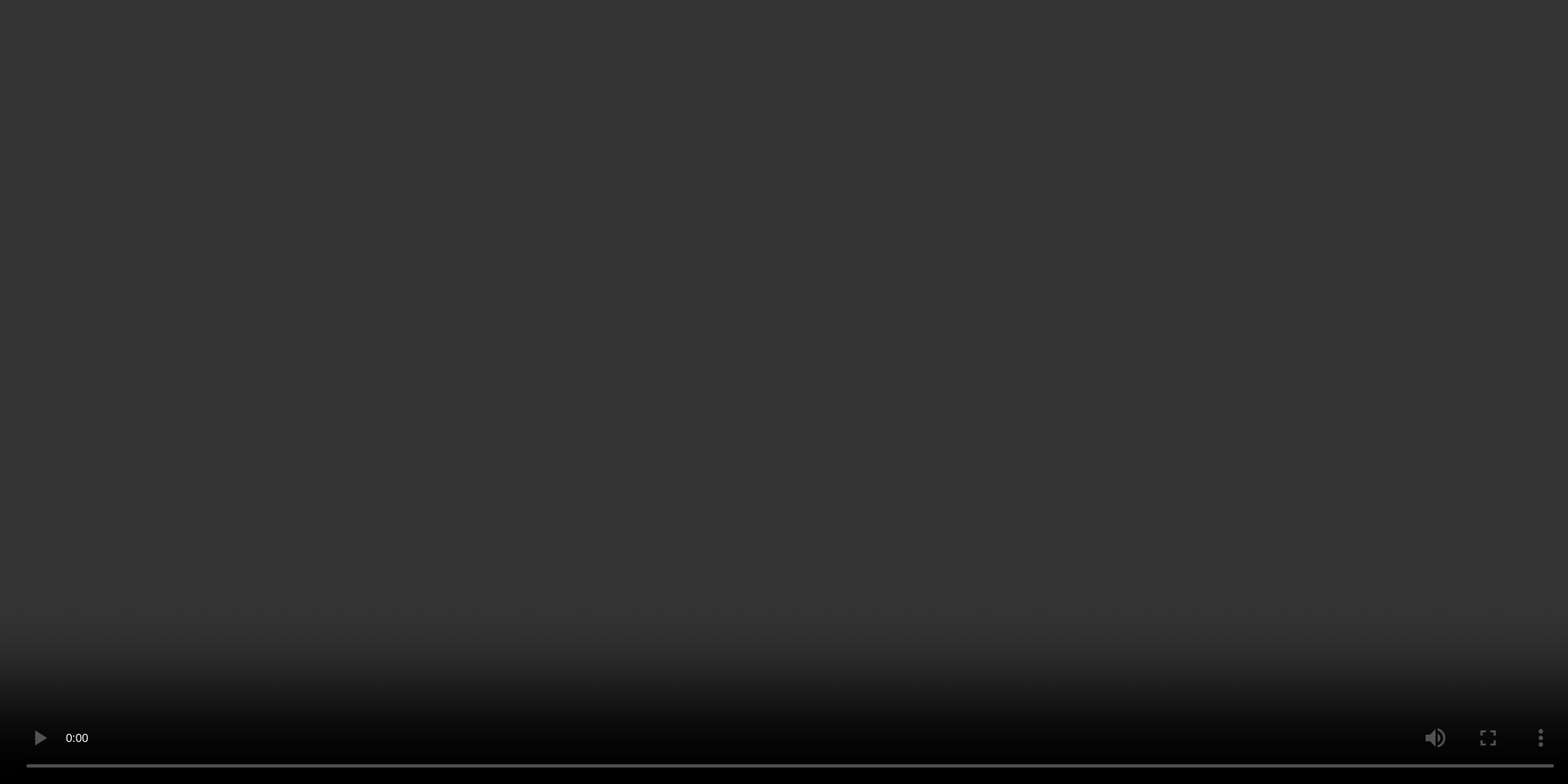
scroll to position [1264, 0]
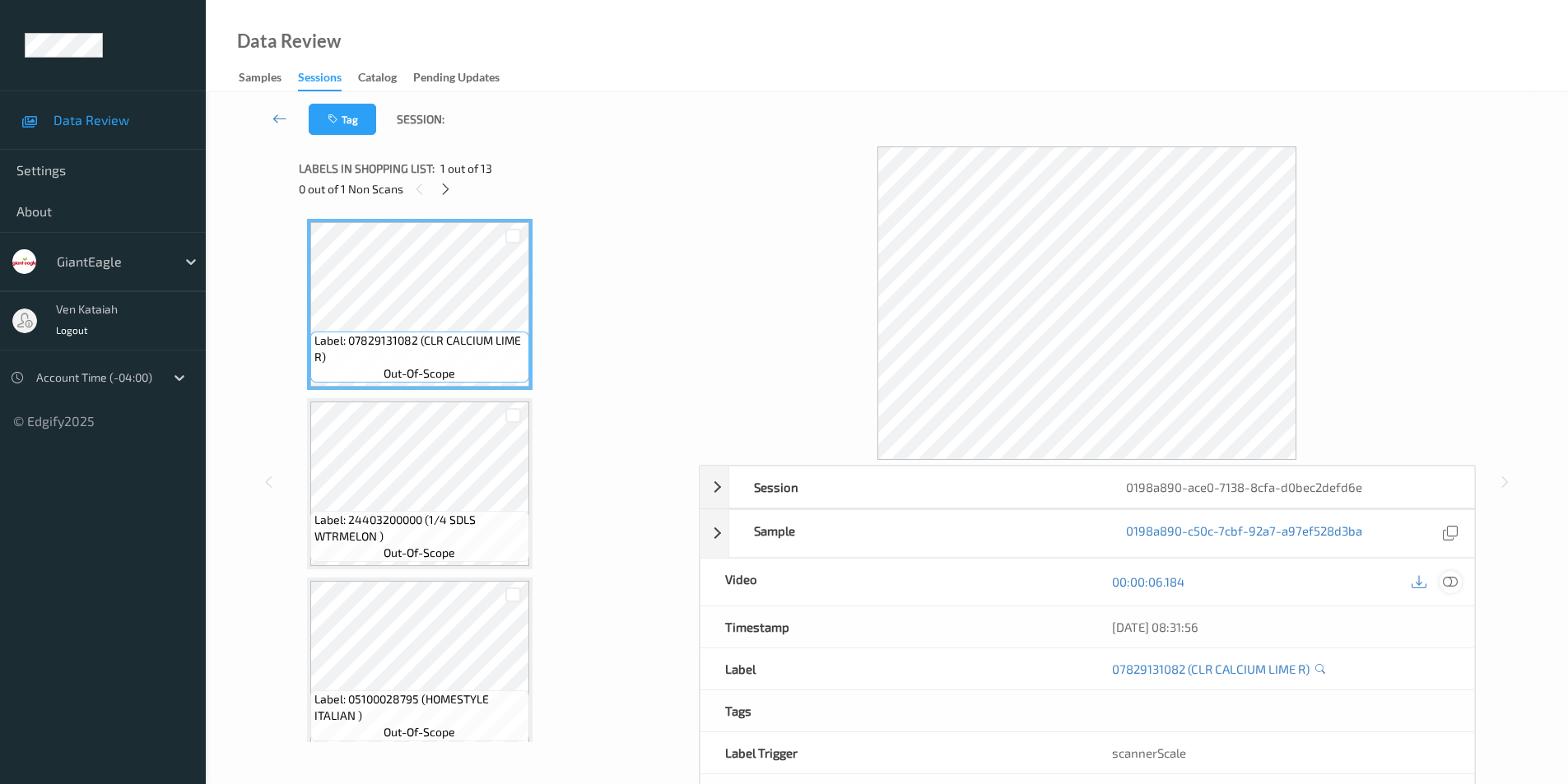
click at [1455, 586] on icon at bounding box center [1450, 581] width 15 height 15
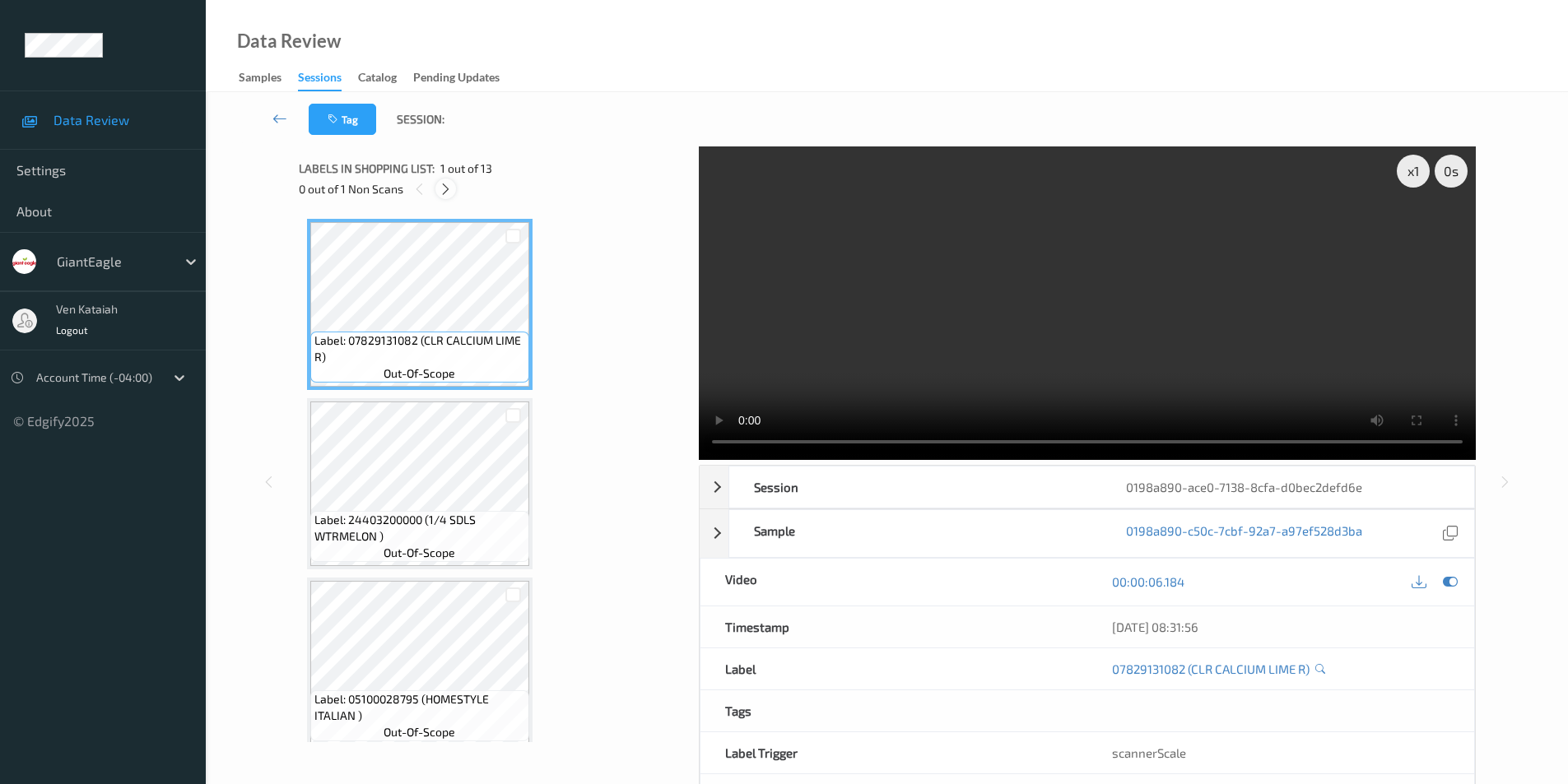
click at [450, 189] on icon at bounding box center [446, 188] width 14 height 15
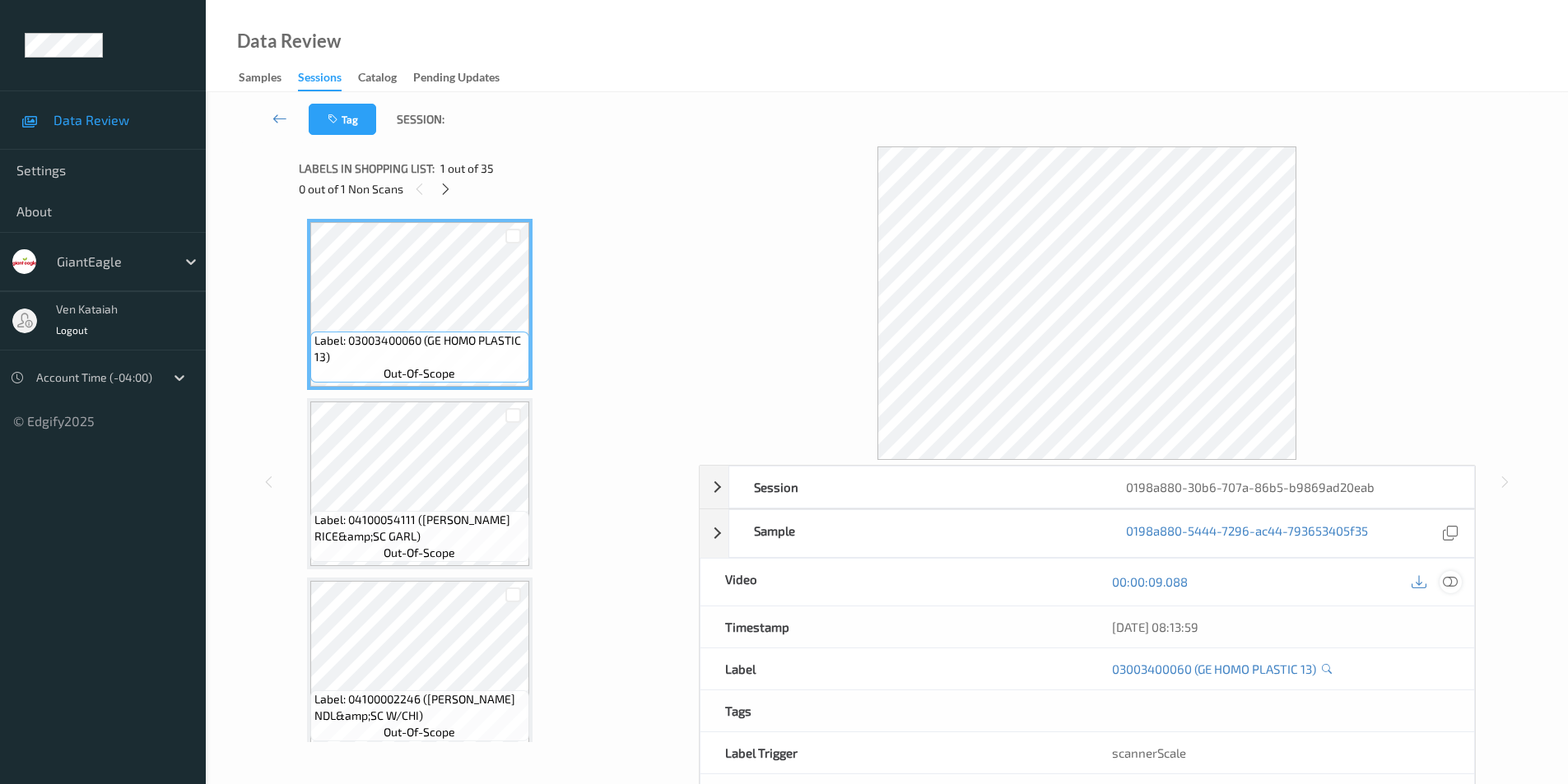
click at [1447, 581] on icon at bounding box center [1450, 581] width 15 height 15
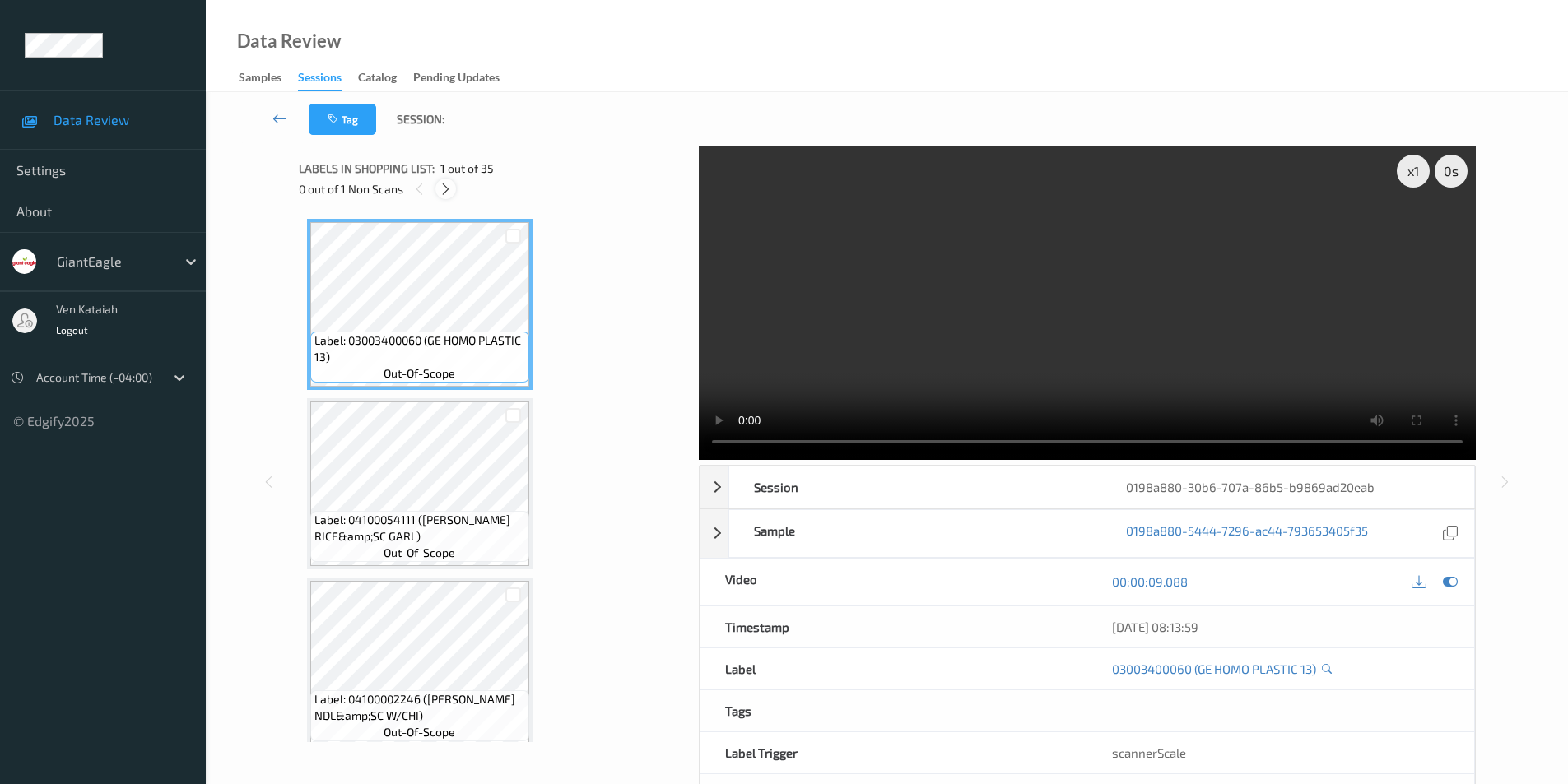
click at [450, 189] on icon at bounding box center [446, 188] width 14 height 15
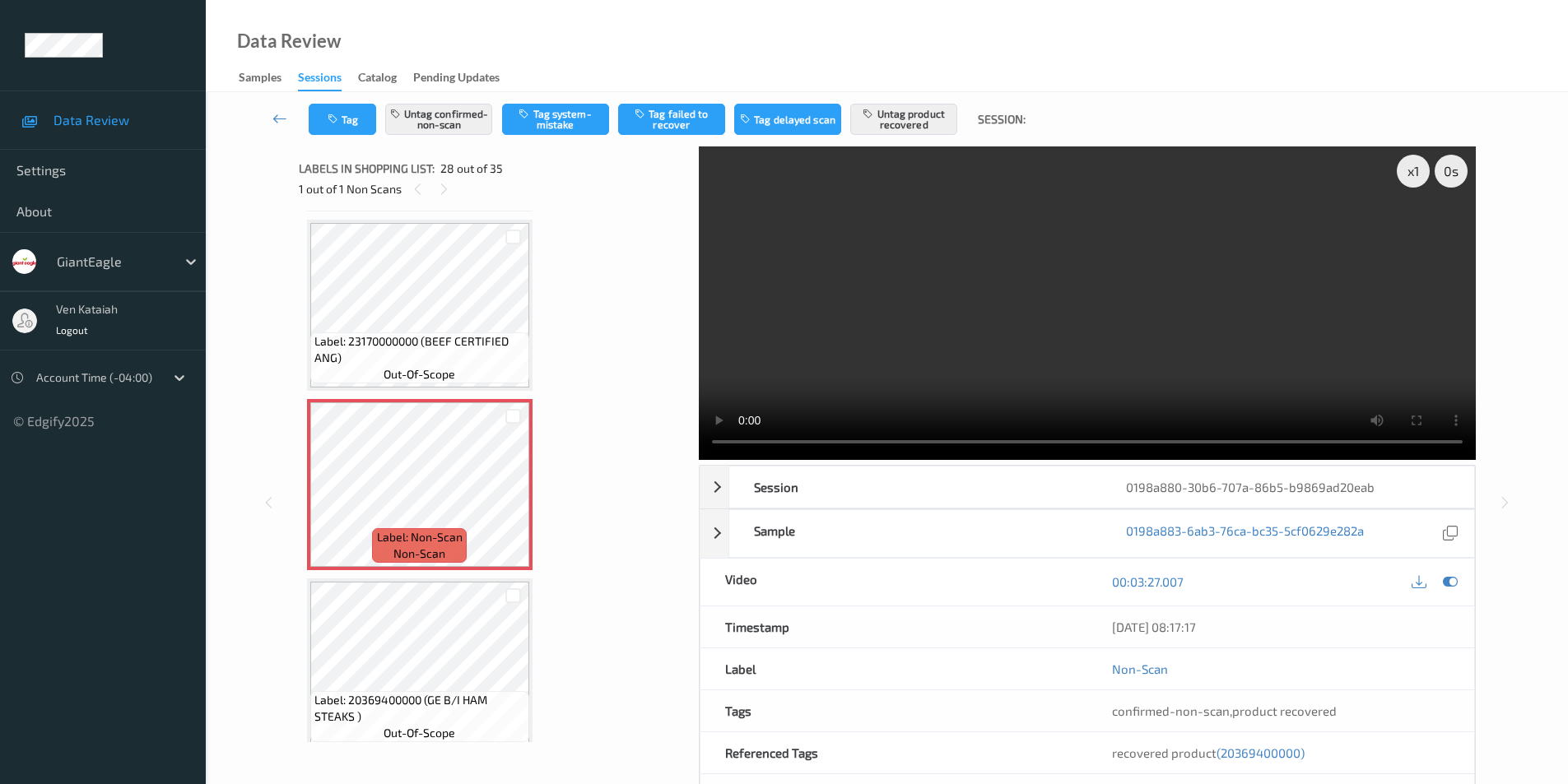
scroll to position [4754, 0]
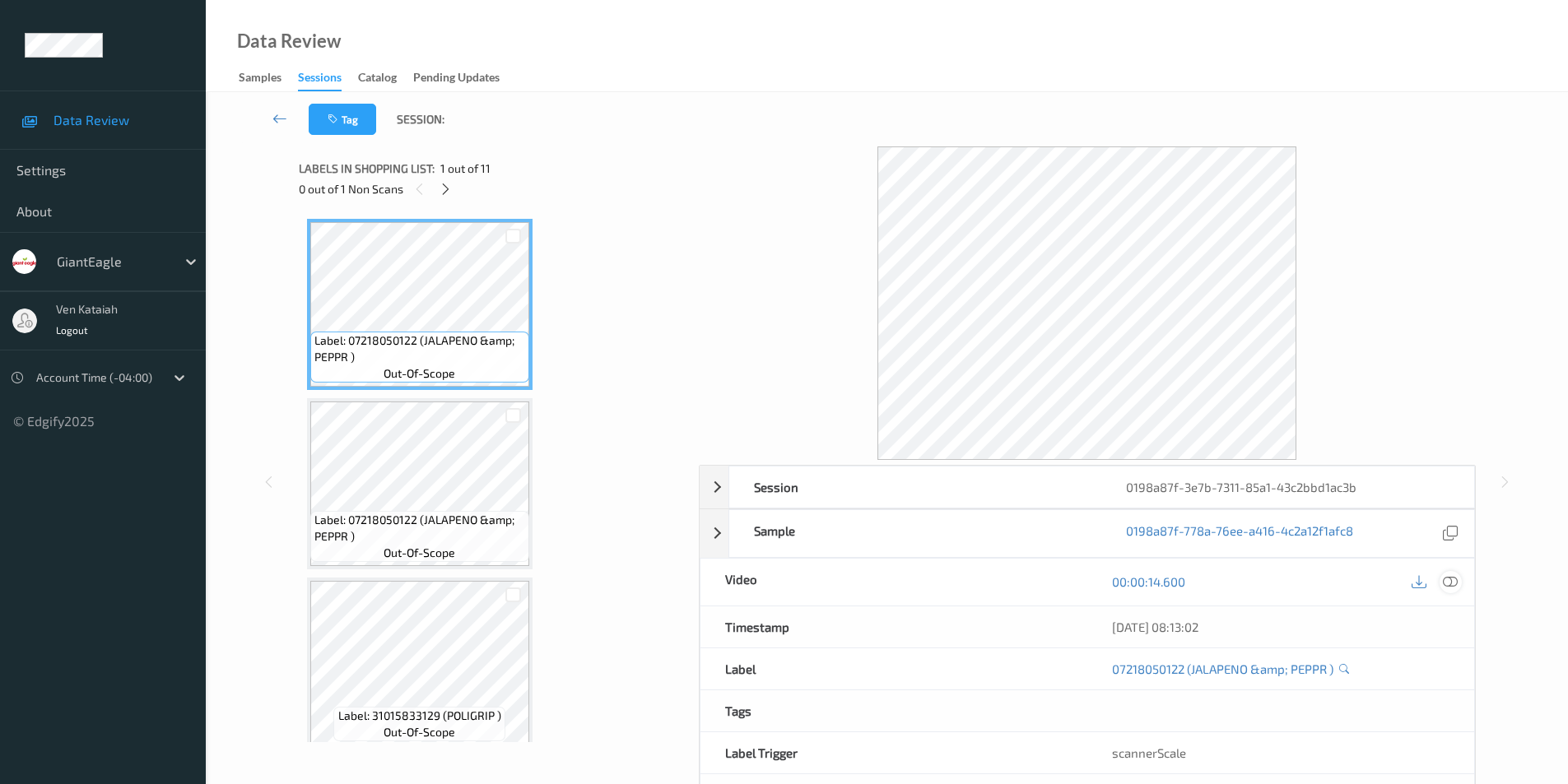
click at [1453, 581] on icon at bounding box center [1450, 581] width 15 height 15
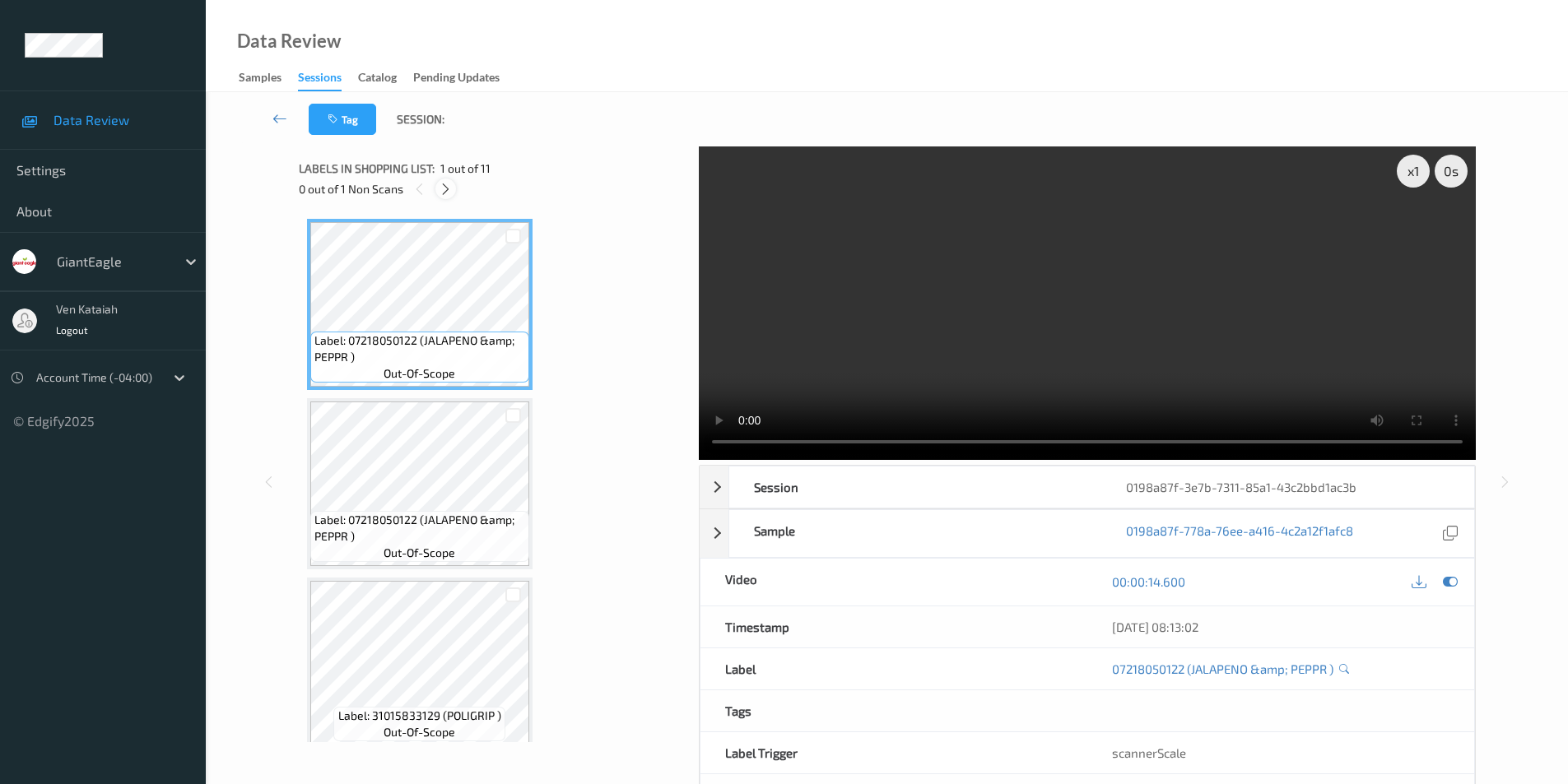
click at [445, 187] on icon at bounding box center [446, 188] width 14 height 15
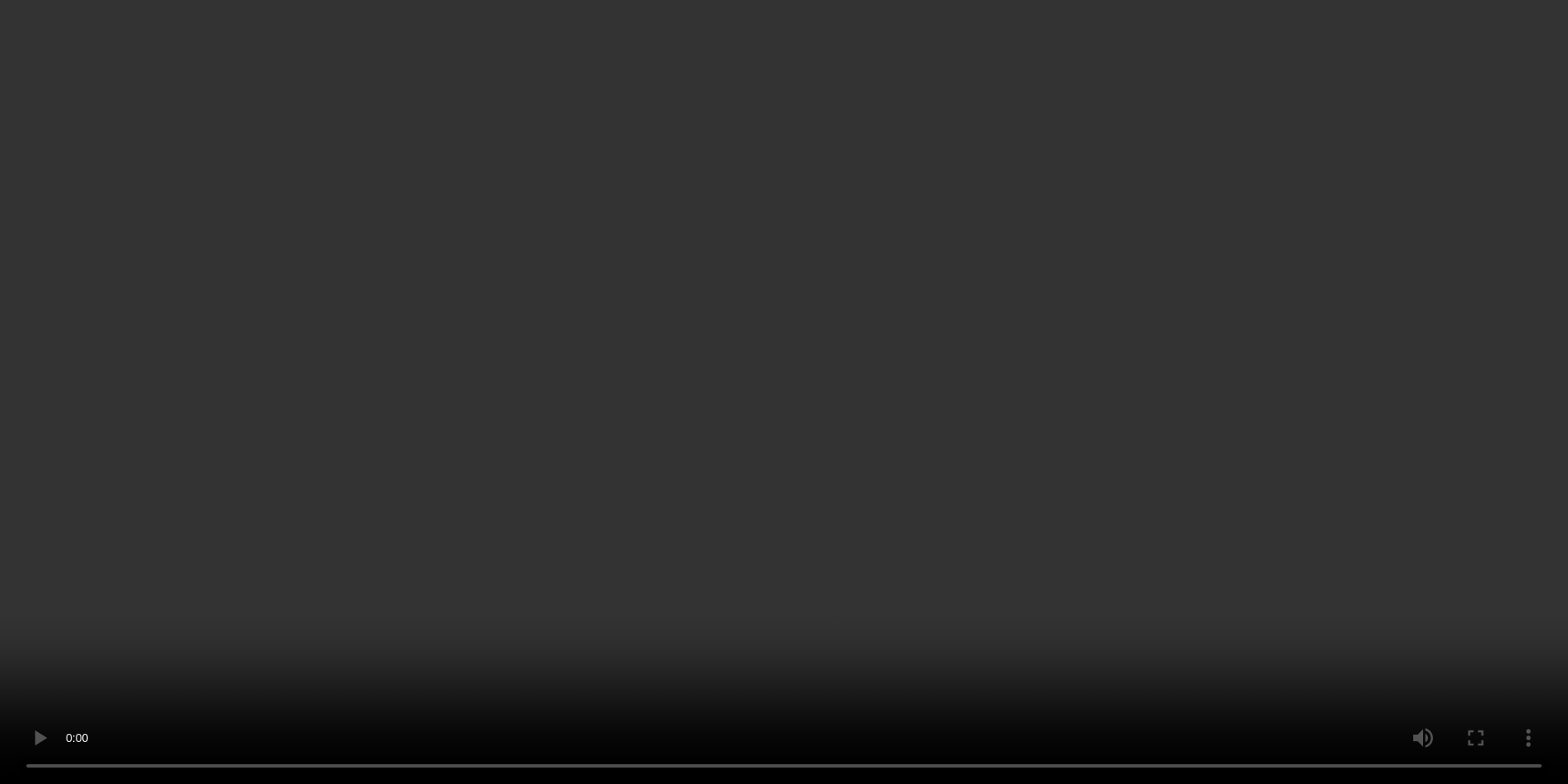
scroll to position [1202, 0]
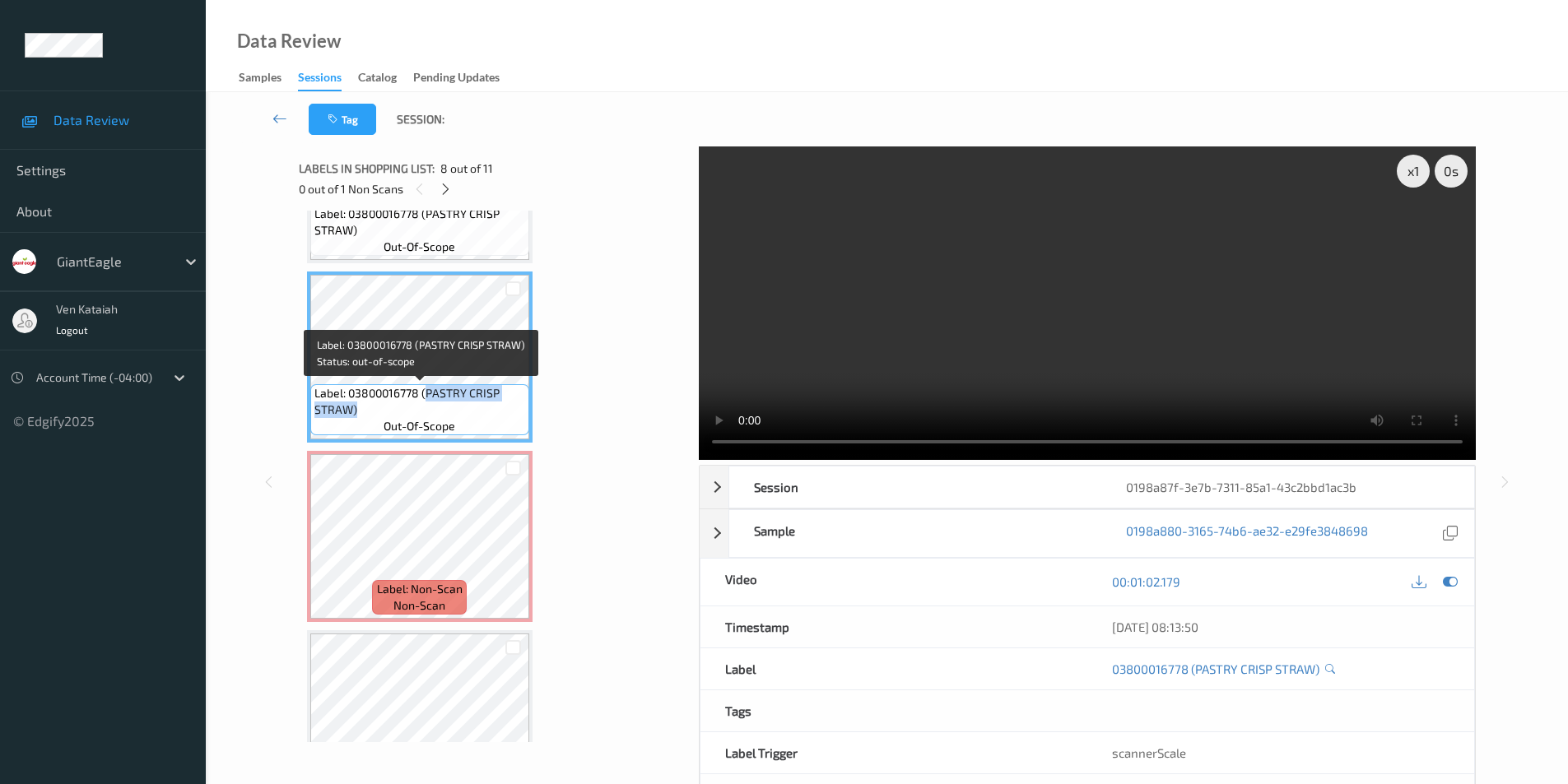
drag, startPoint x: 424, startPoint y: 397, endPoint x: 426, endPoint y: 405, distance: 8.2
click at [426, 405] on span "Label: 03800016778 (PASTRY CRISP STRAW)" at bounding box center [420, 402] width 211 height 33
copy span "PASTRY CRISP STRAW)"
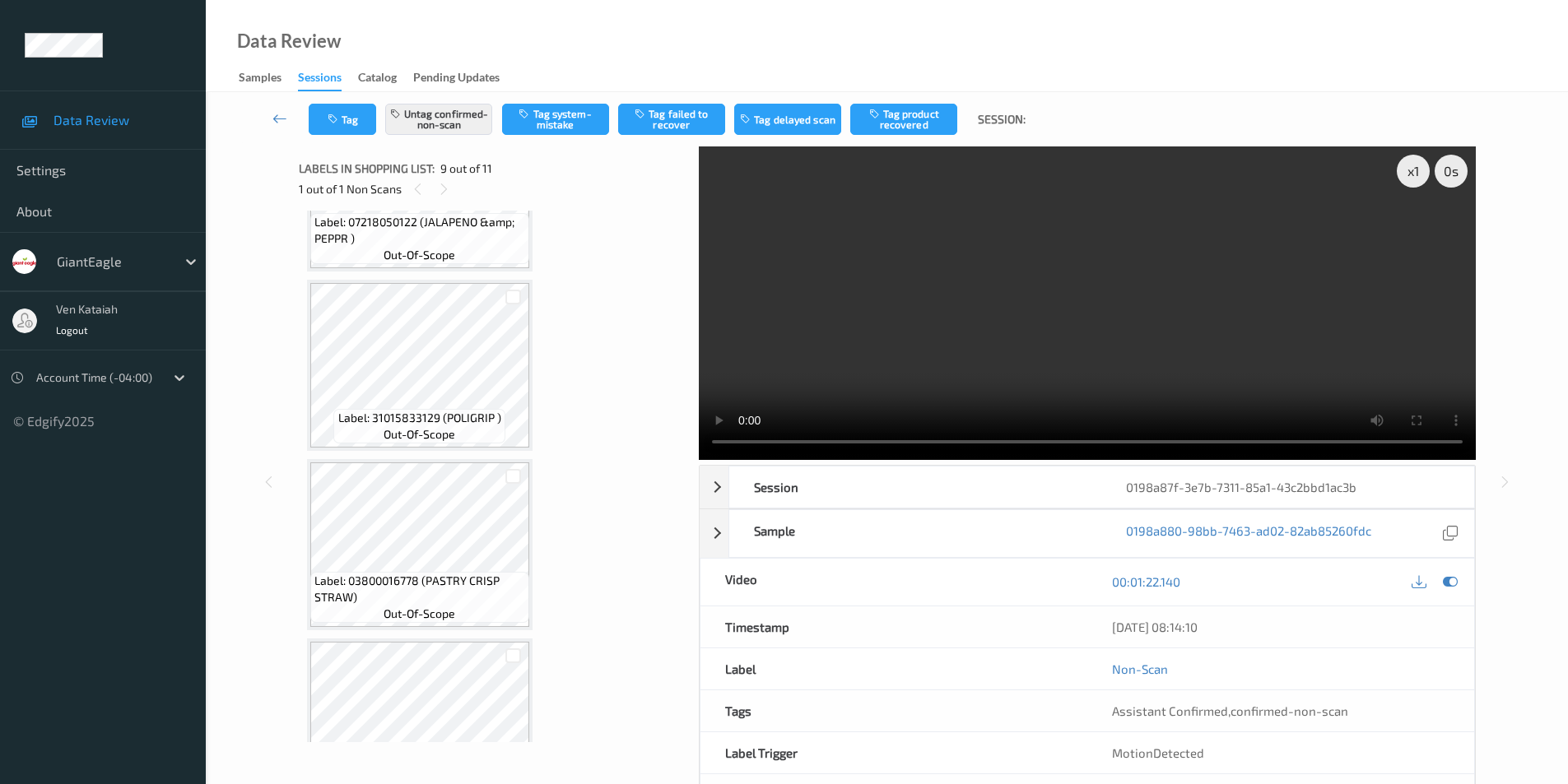
scroll to position [216, 0]
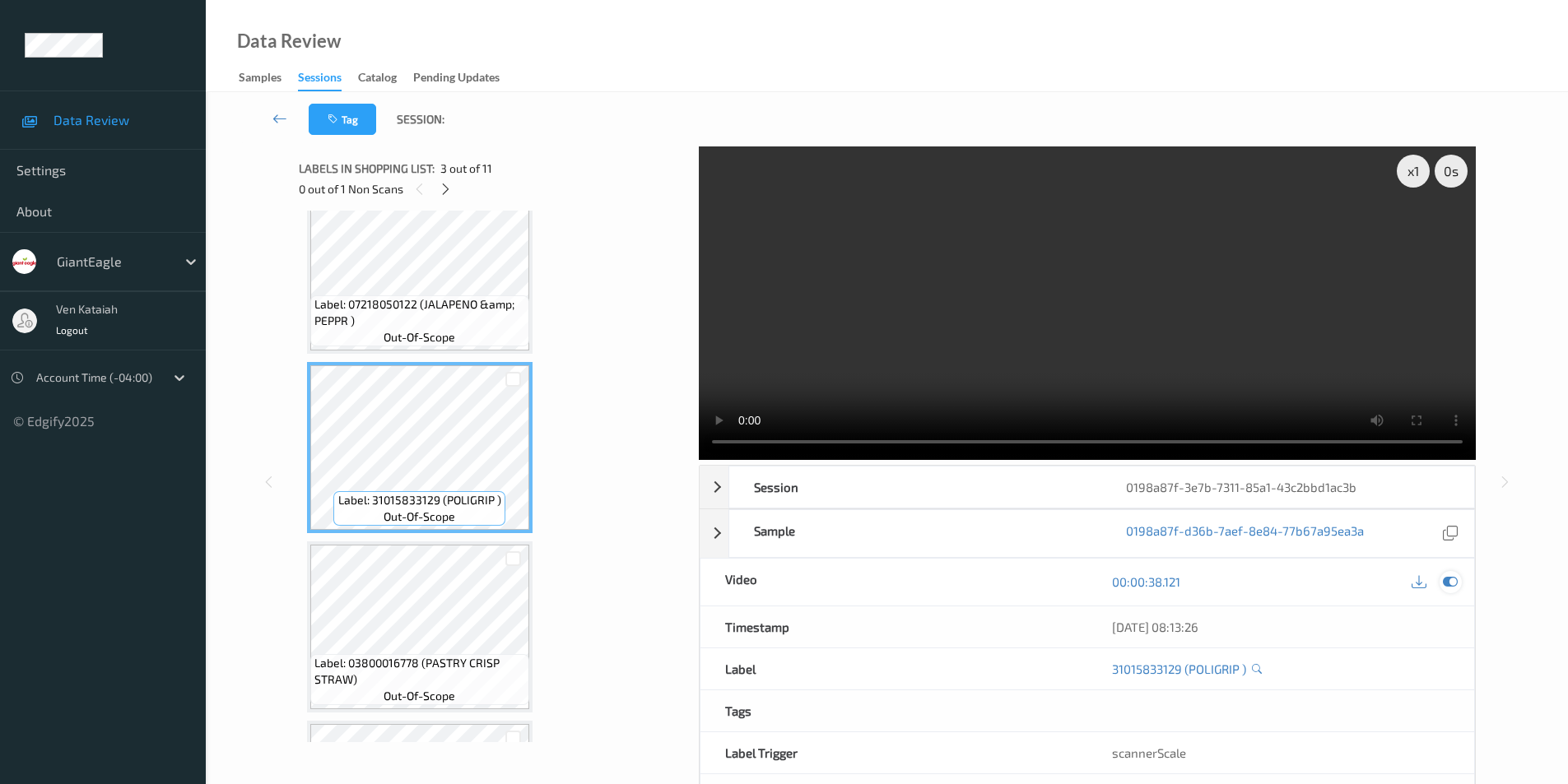
click at [1445, 586] on icon at bounding box center [1450, 581] width 15 height 15
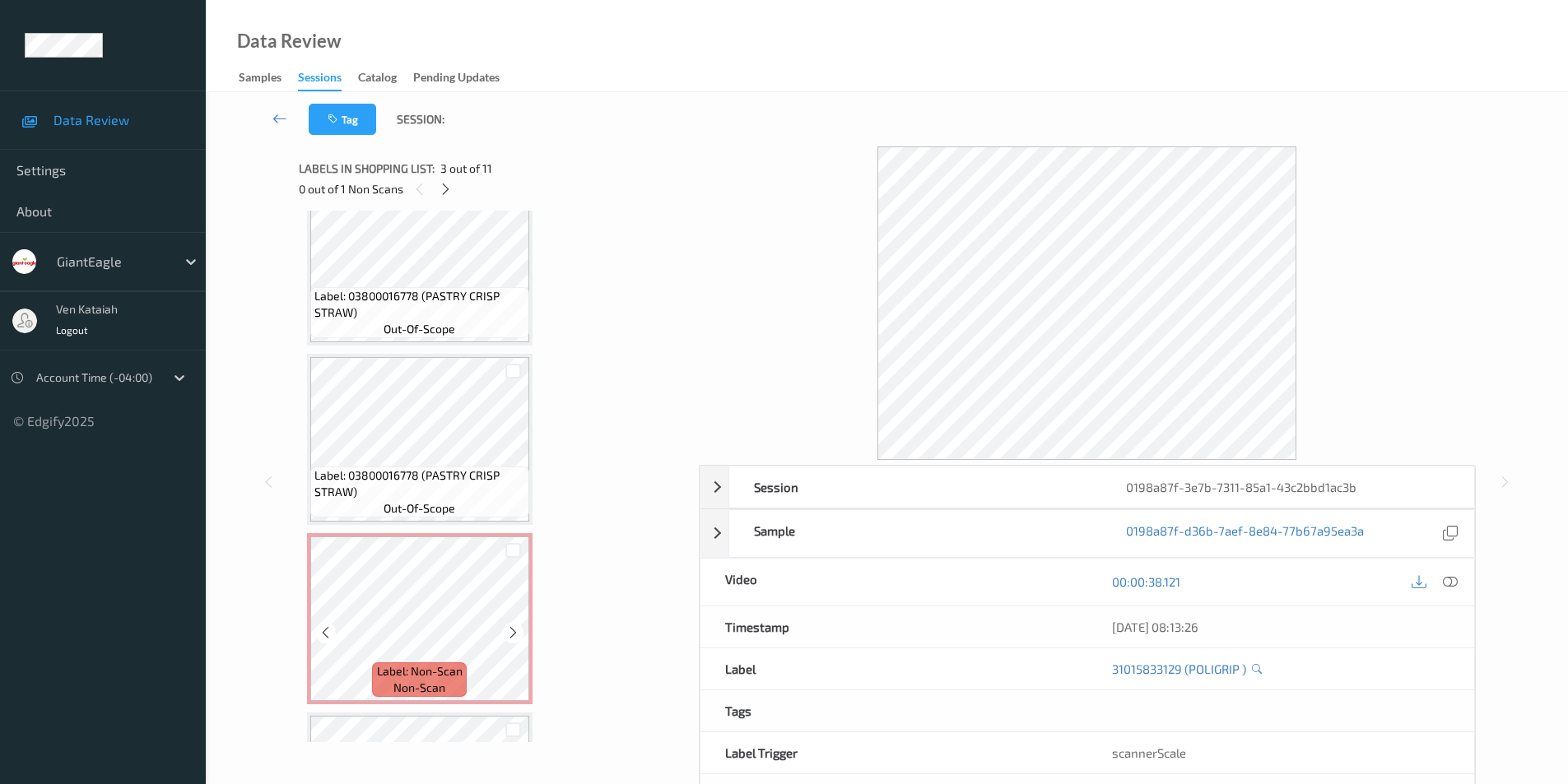
scroll to position [1367, 0]
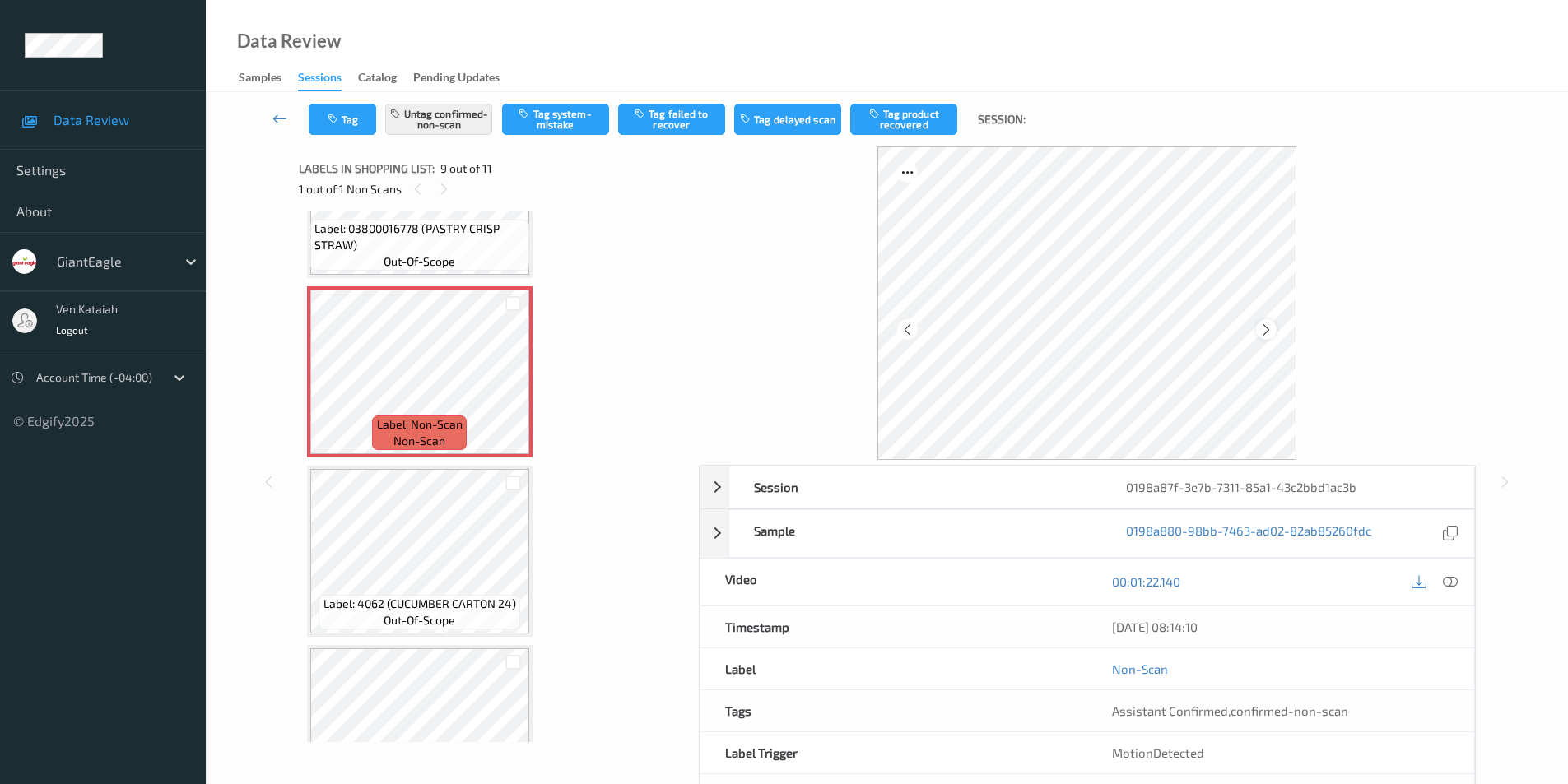
click at [1273, 334] on div at bounding box center [1266, 329] width 20 height 20
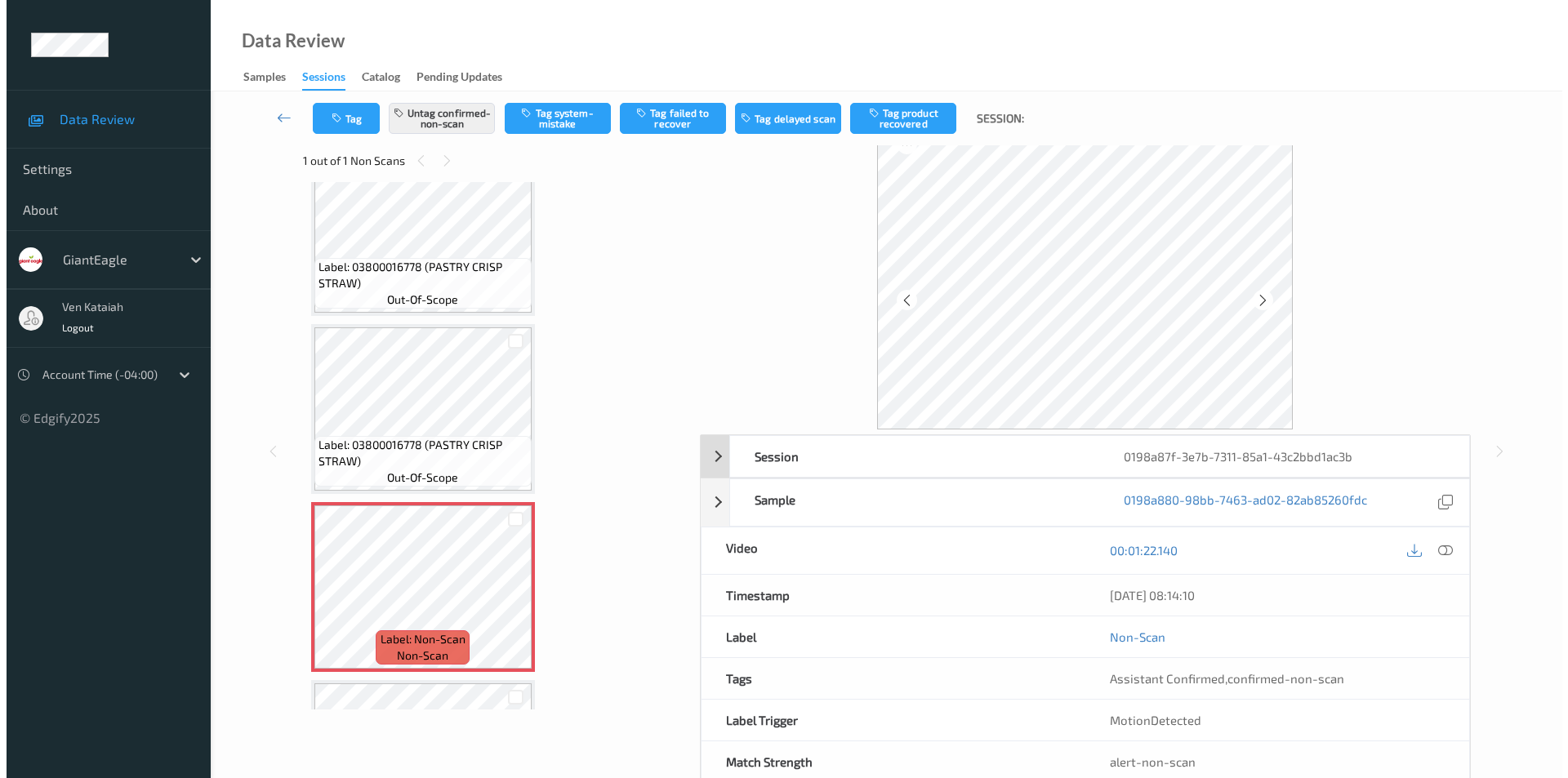
scroll to position [0, 0]
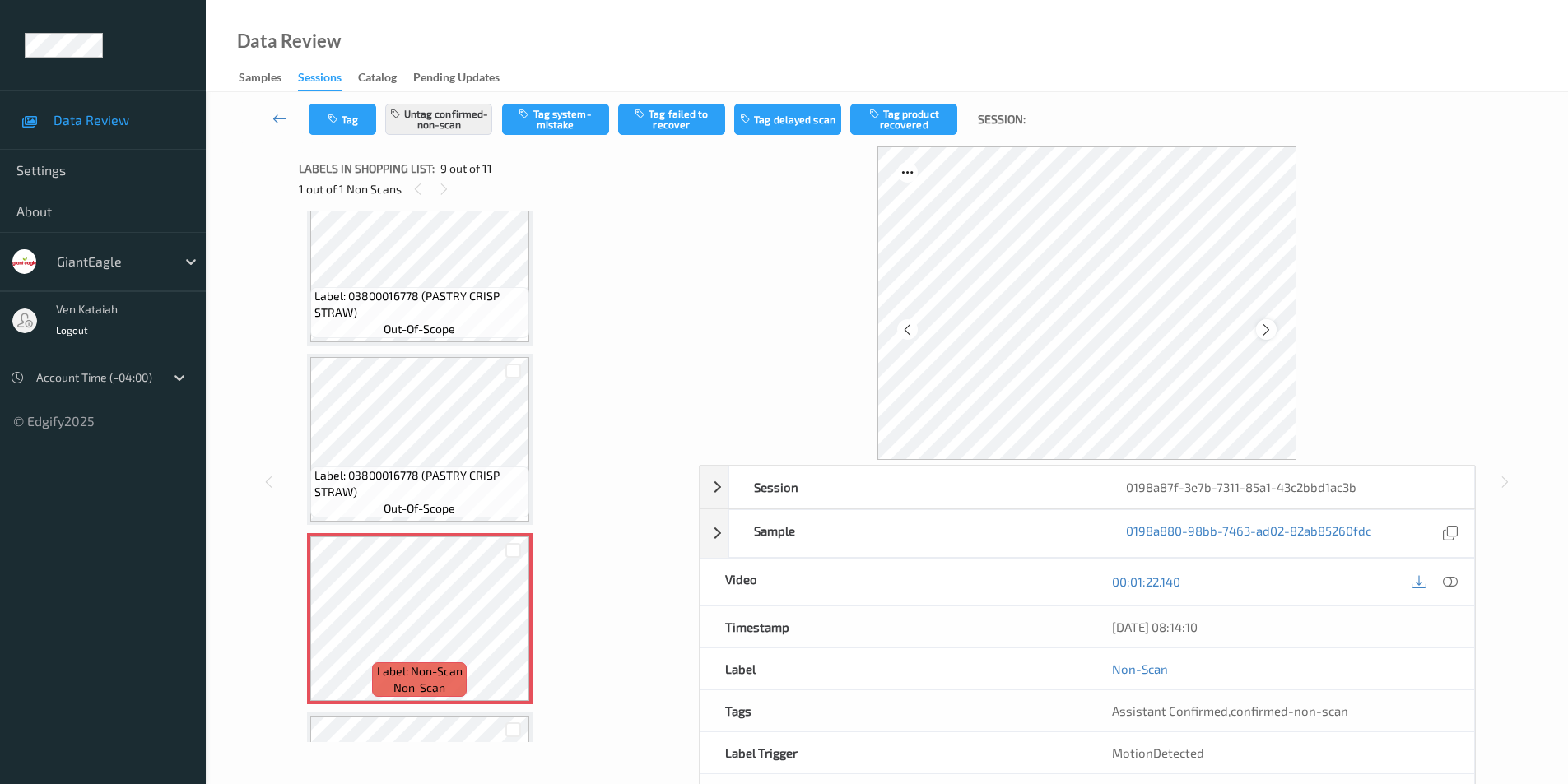
click at [1269, 327] on icon at bounding box center [1266, 329] width 14 height 15
click at [447, 122] on button "Untag confirmed-non-scan" at bounding box center [439, 119] width 107 height 31
click at [544, 127] on button "Tag system-mistake" at bounding box center [556, 119] width 107 height 31
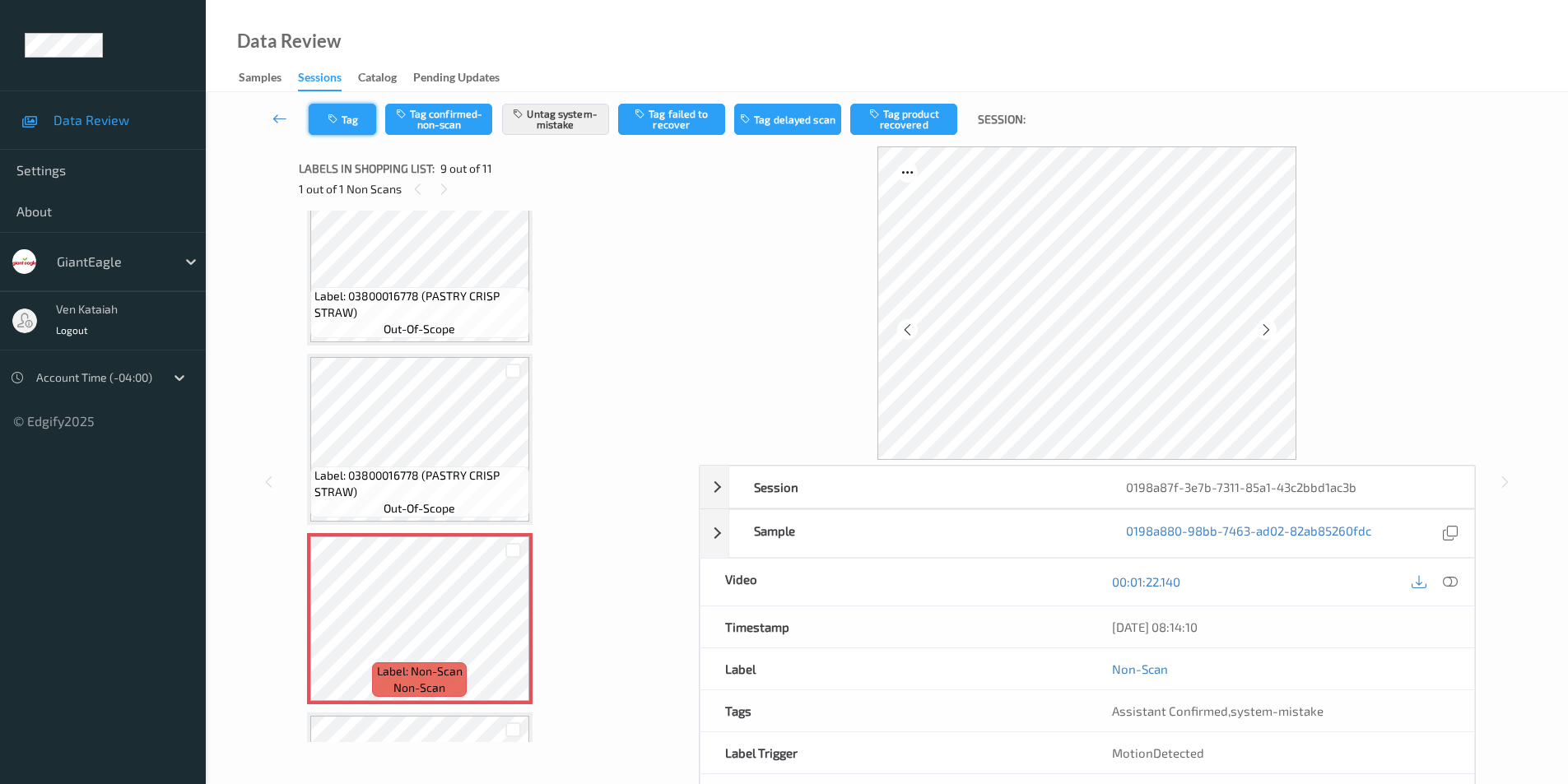
click at [329, 118] on icon "button" at bounding box center [335, 119] width 14 height 12
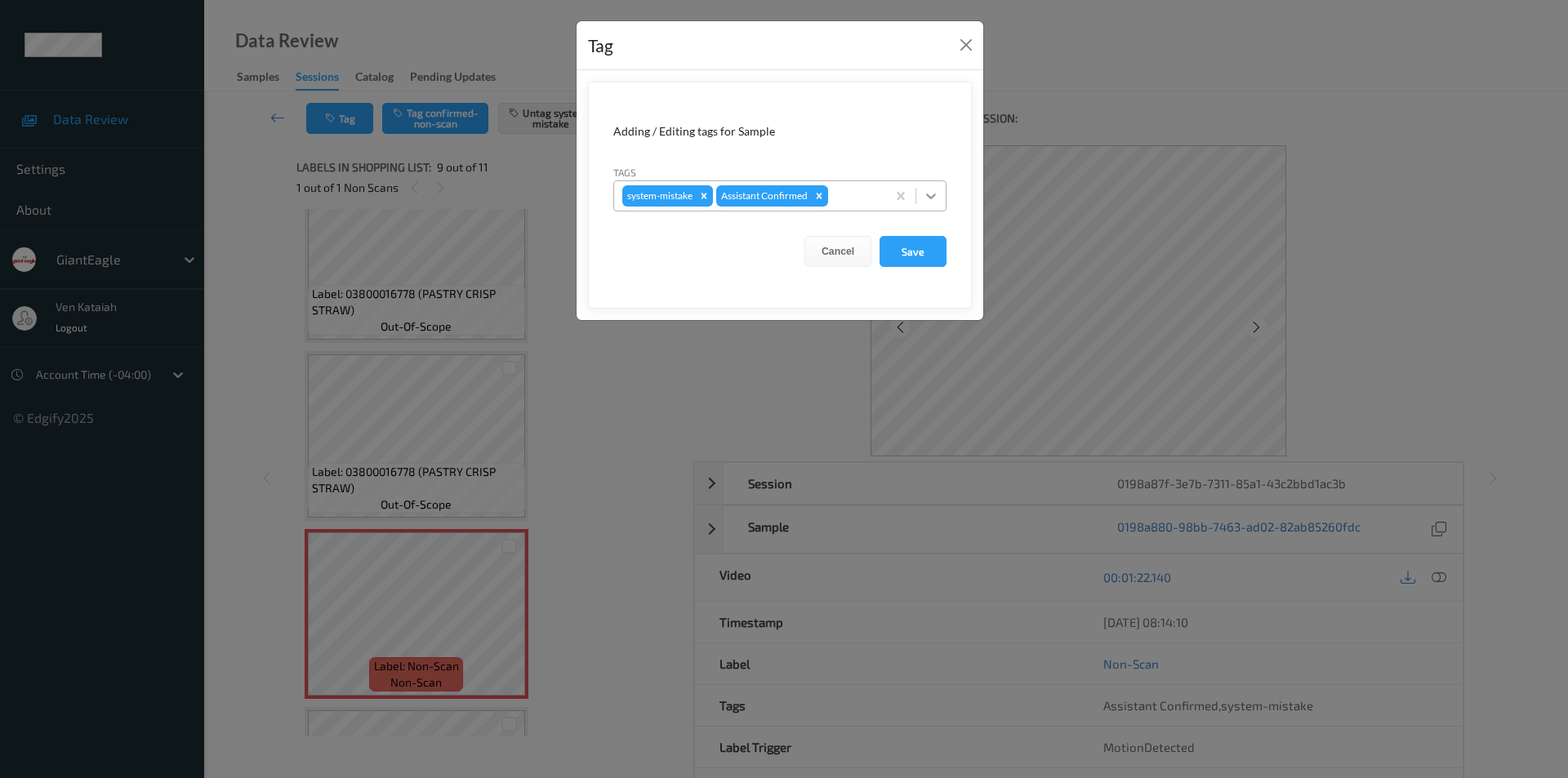
click at [934, 195] on icon at bounding box center [931, 196] width 10 height 6
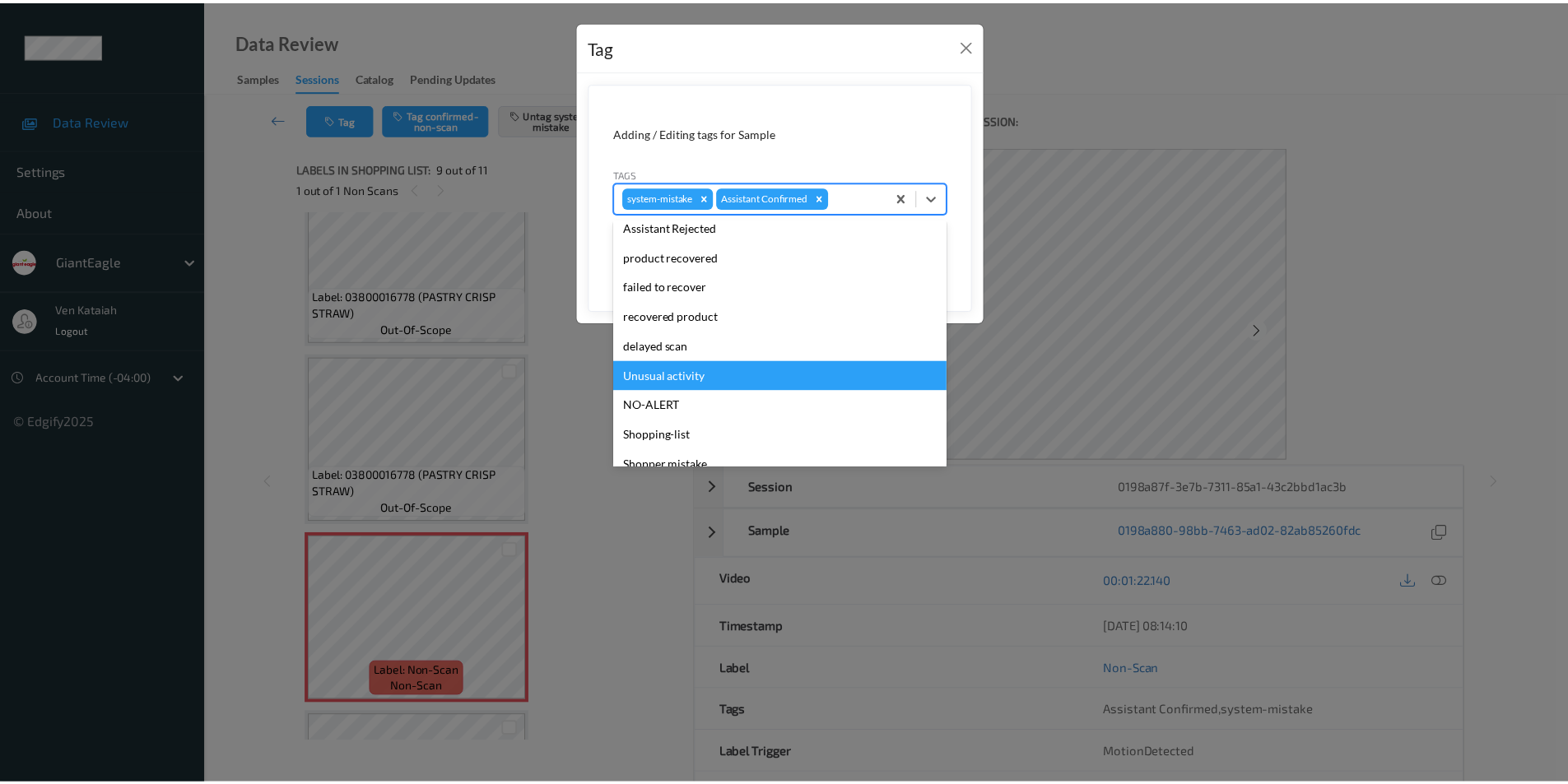
scroll to position [144, 0]
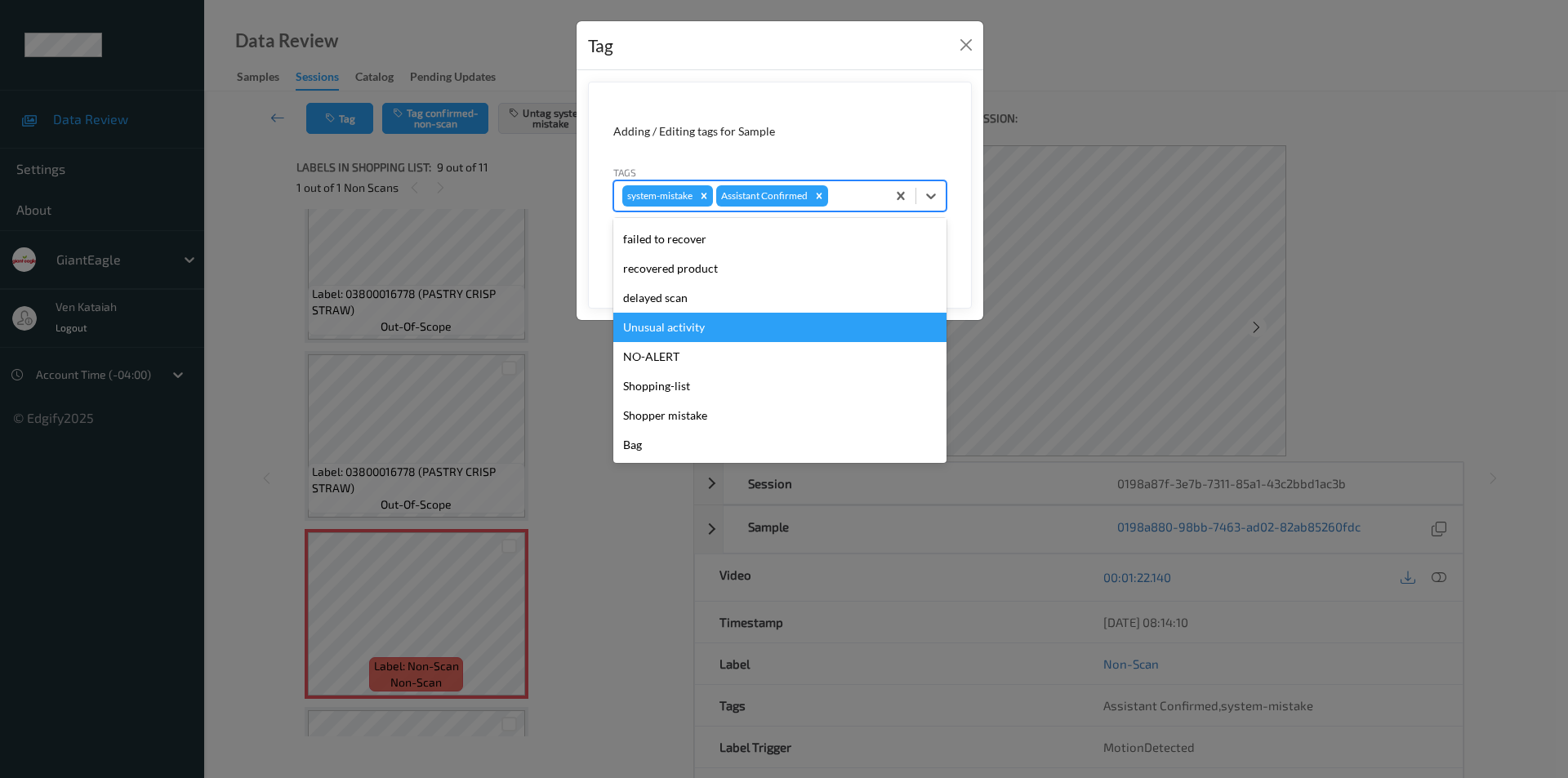
click at [708, 327] on div "Unusual activity" at bounding box center [780, 327] width 333 height 29
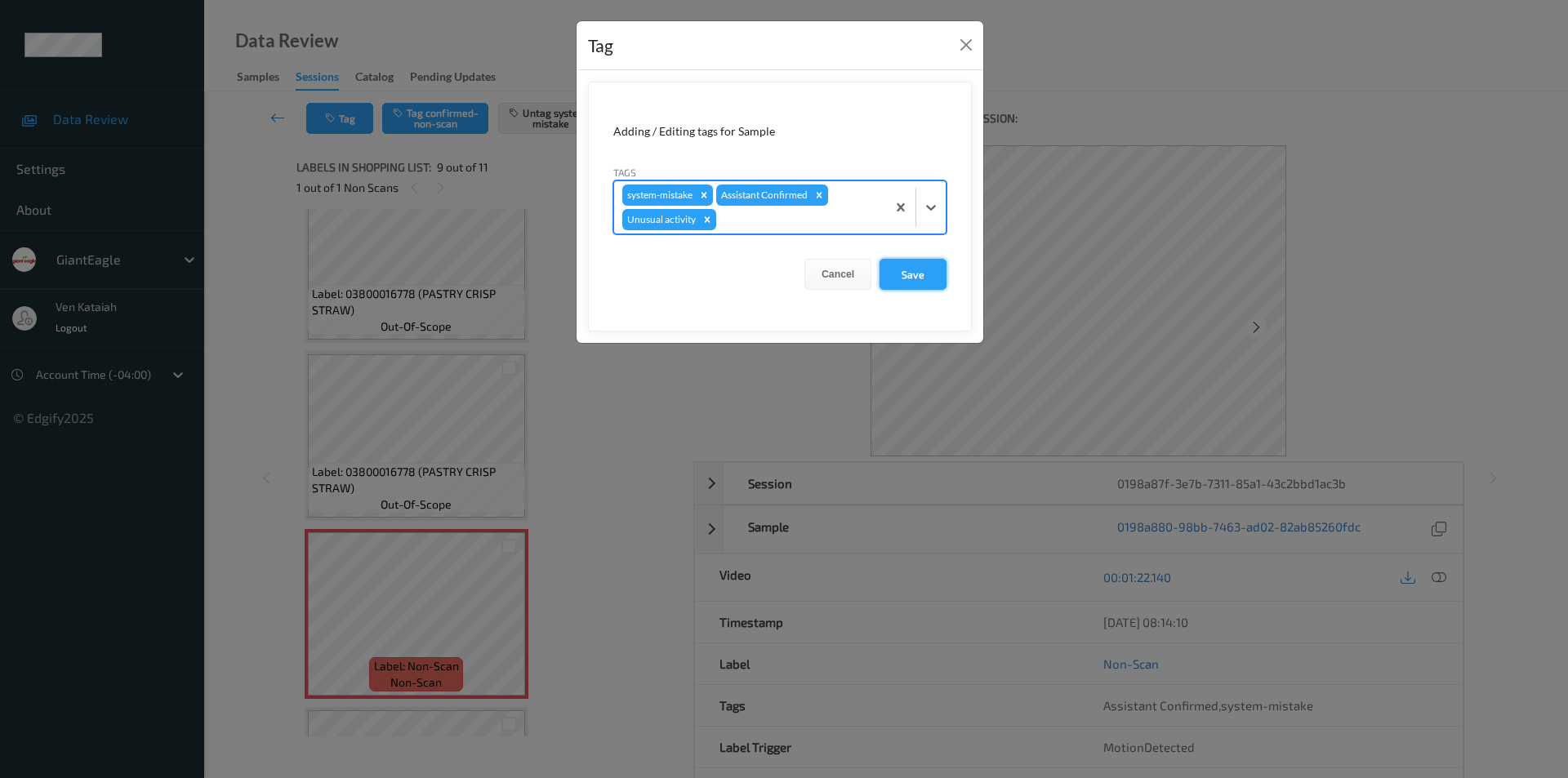
click at [894, 264] on button "Save" at bounding box center [913, 274] width 67 height 31
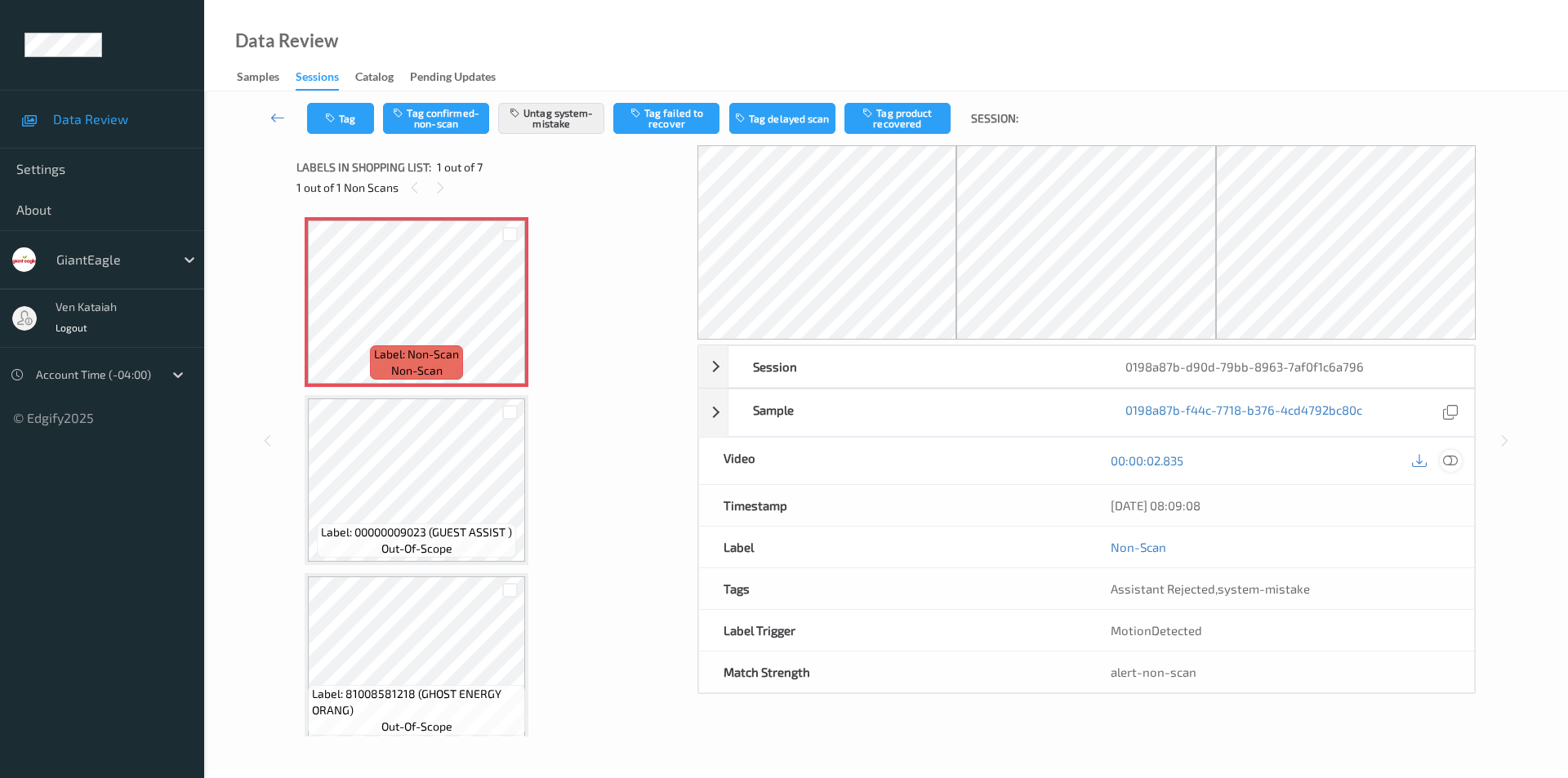
click at [1455, 461] on icon at bounding box center [1450, 460] width 15 height 15
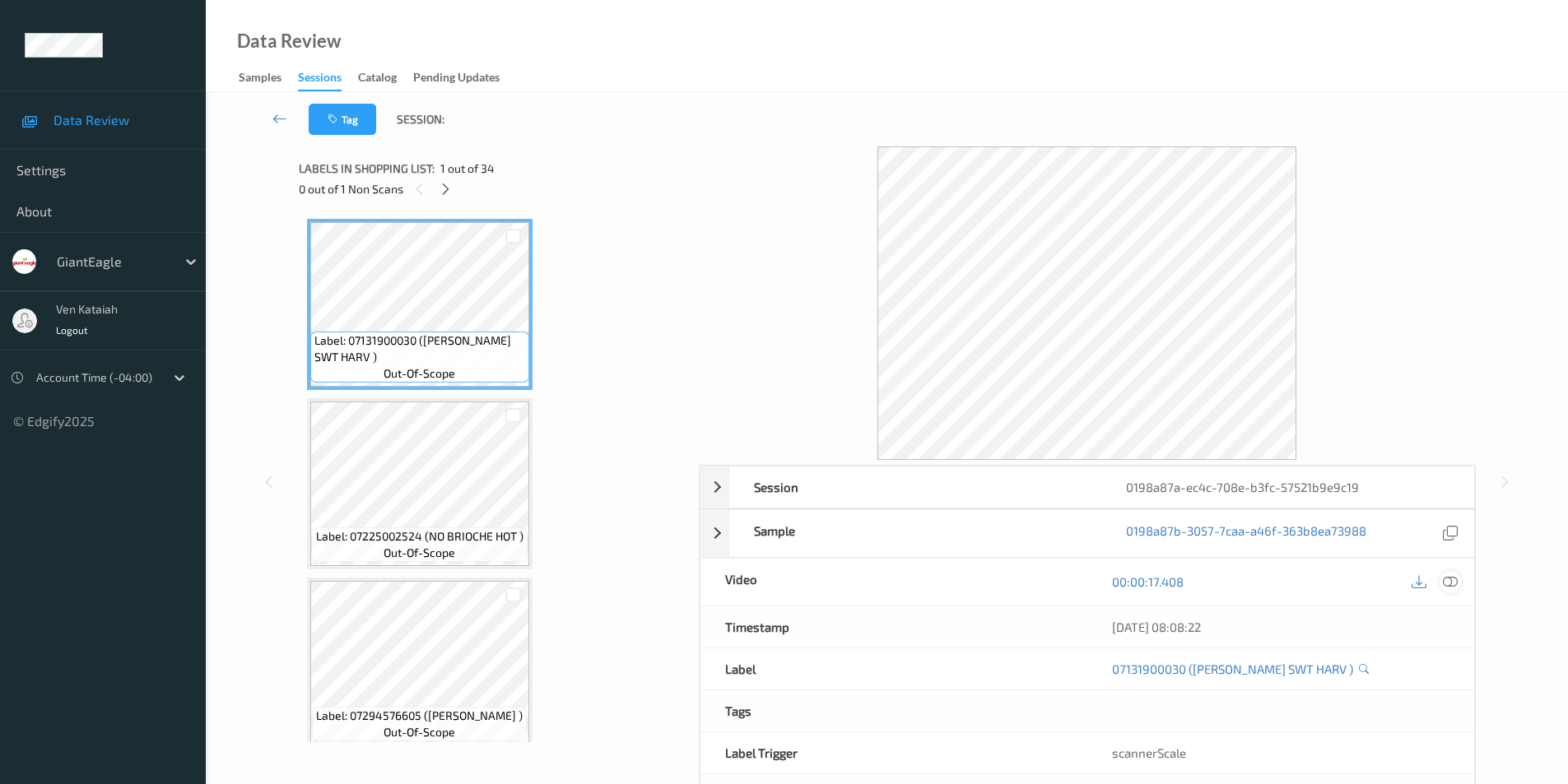
click at [1443, 582] on icon at bounding box center [1450, 581] width 15 height 15
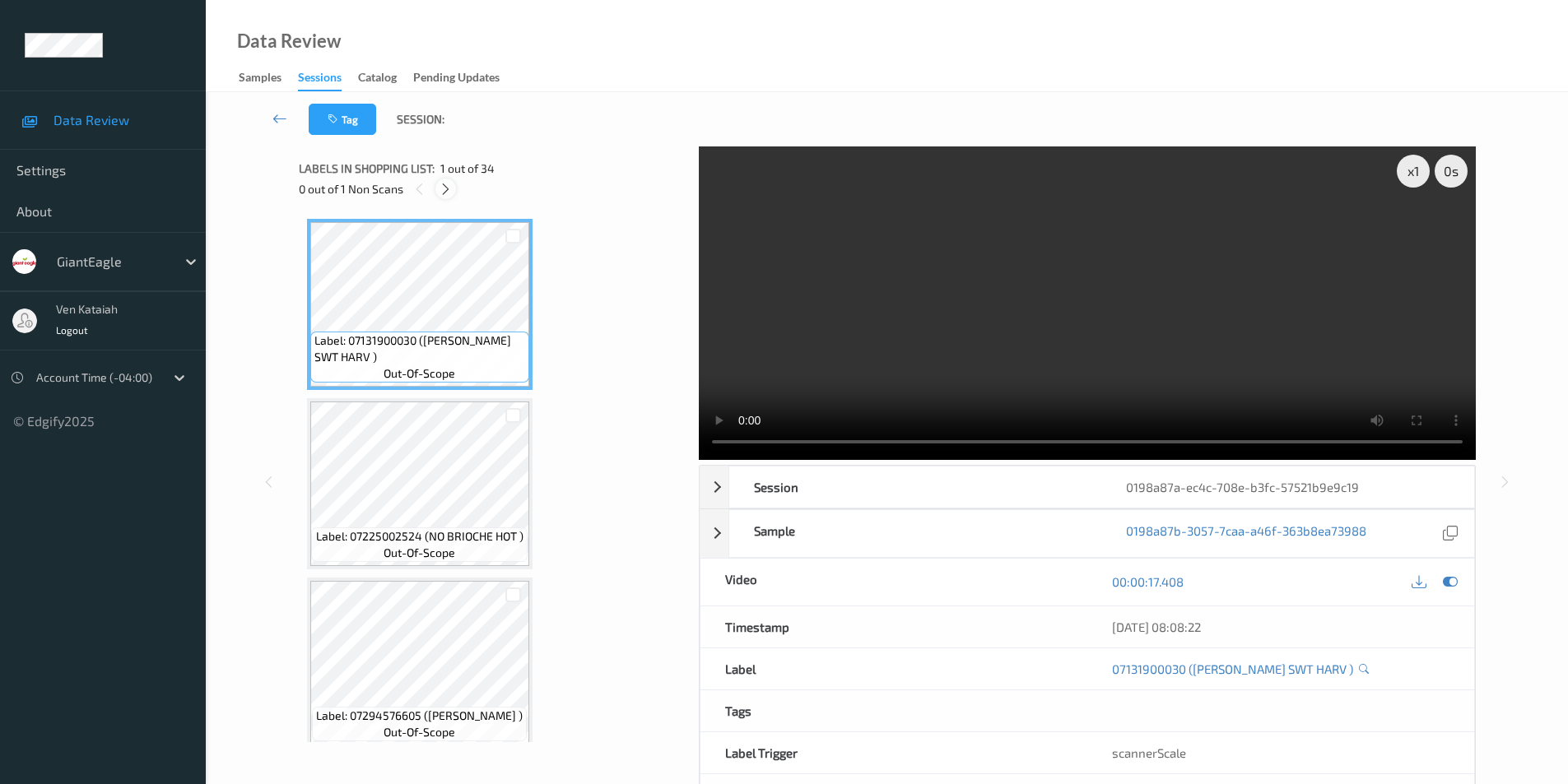
click at [443, 190] on icon at bounding box center [446, 188] width 14 height 15
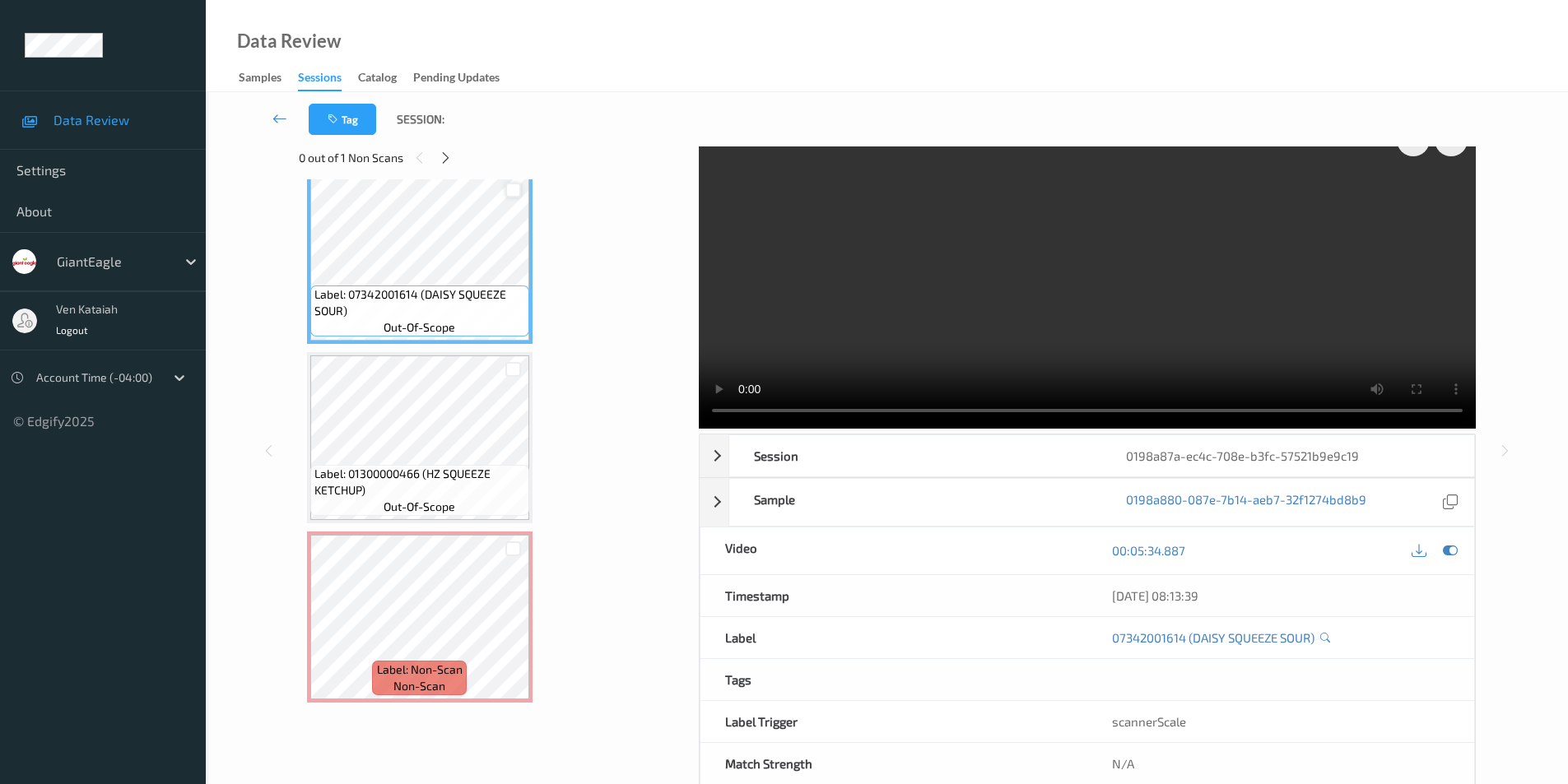
scroll to position [66, 0]
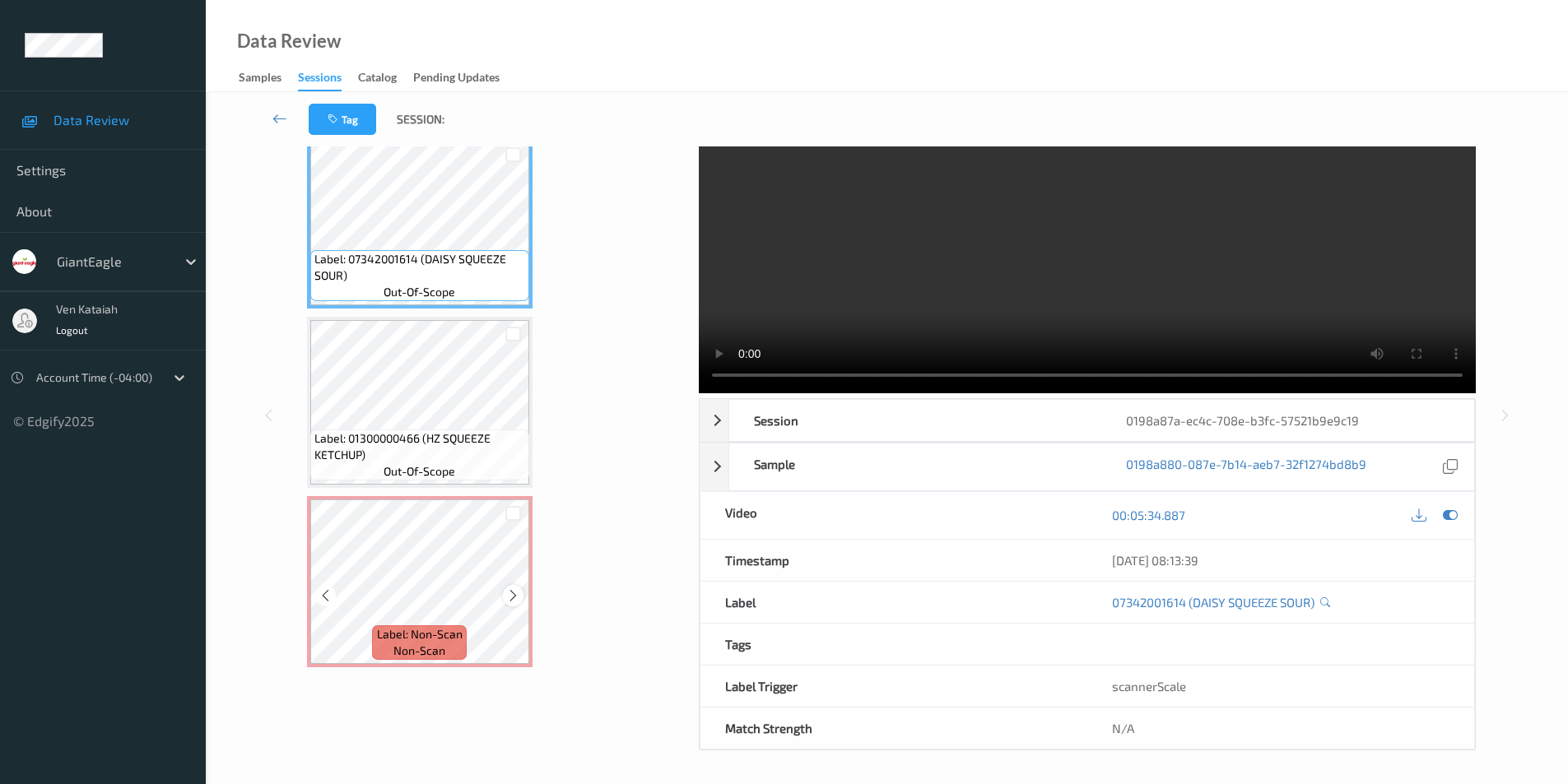
click at [511, 595] on icon at bounding box center [513, 595] width 14 height 15
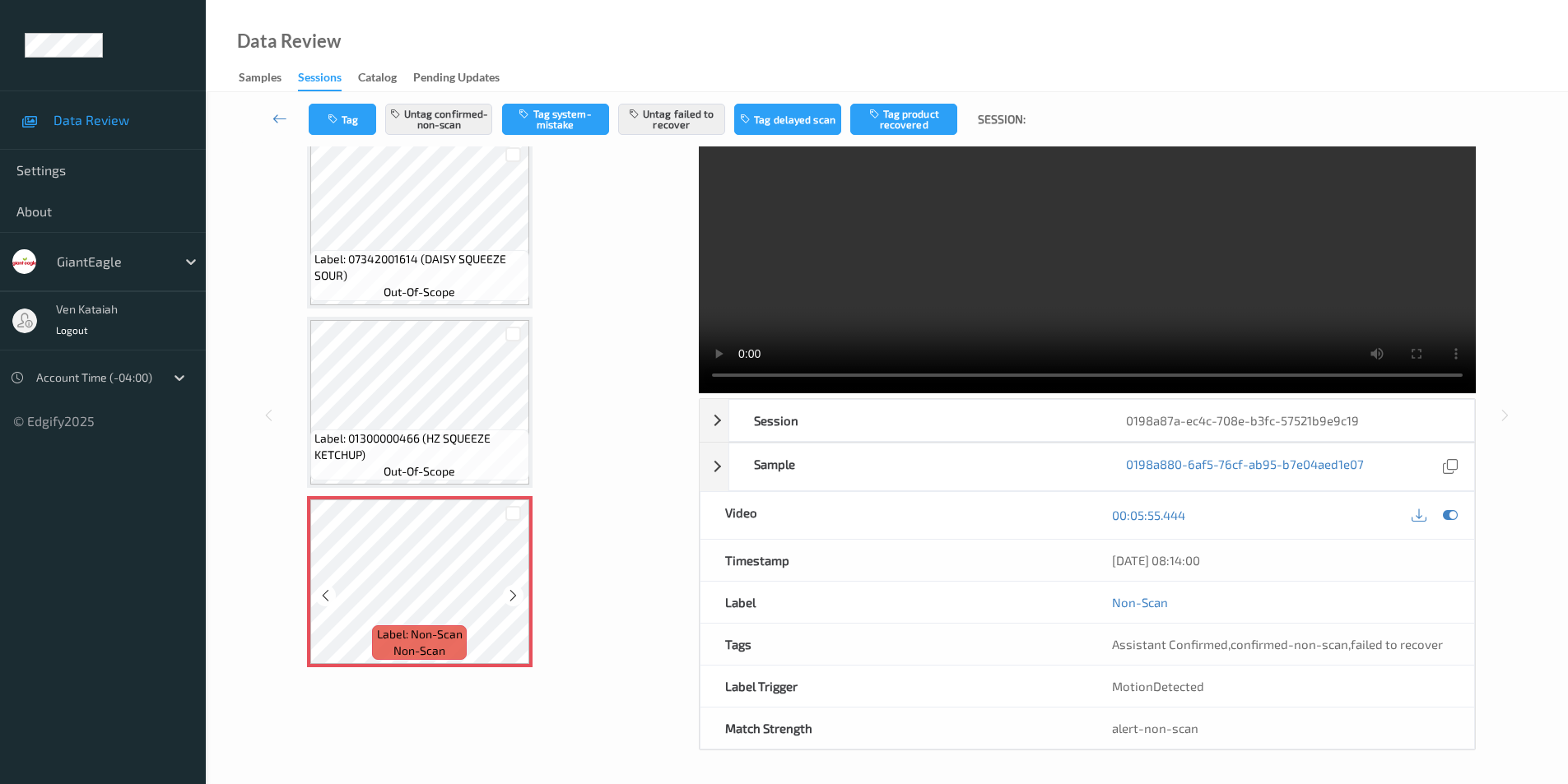
click at [511, 595] on icon at bounding box center [513, 595] width 14 height 15
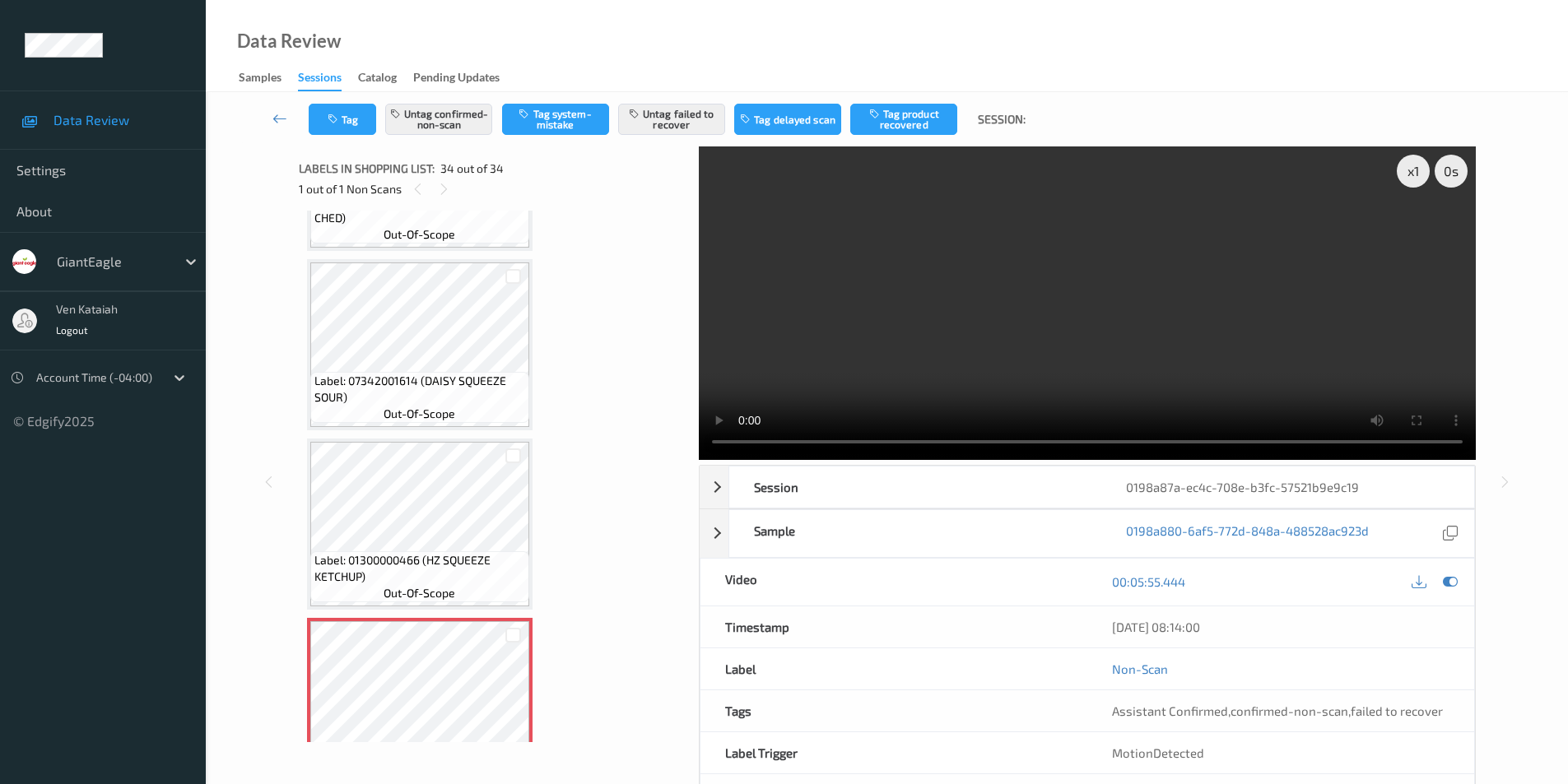
scroll to position [5575, 0]
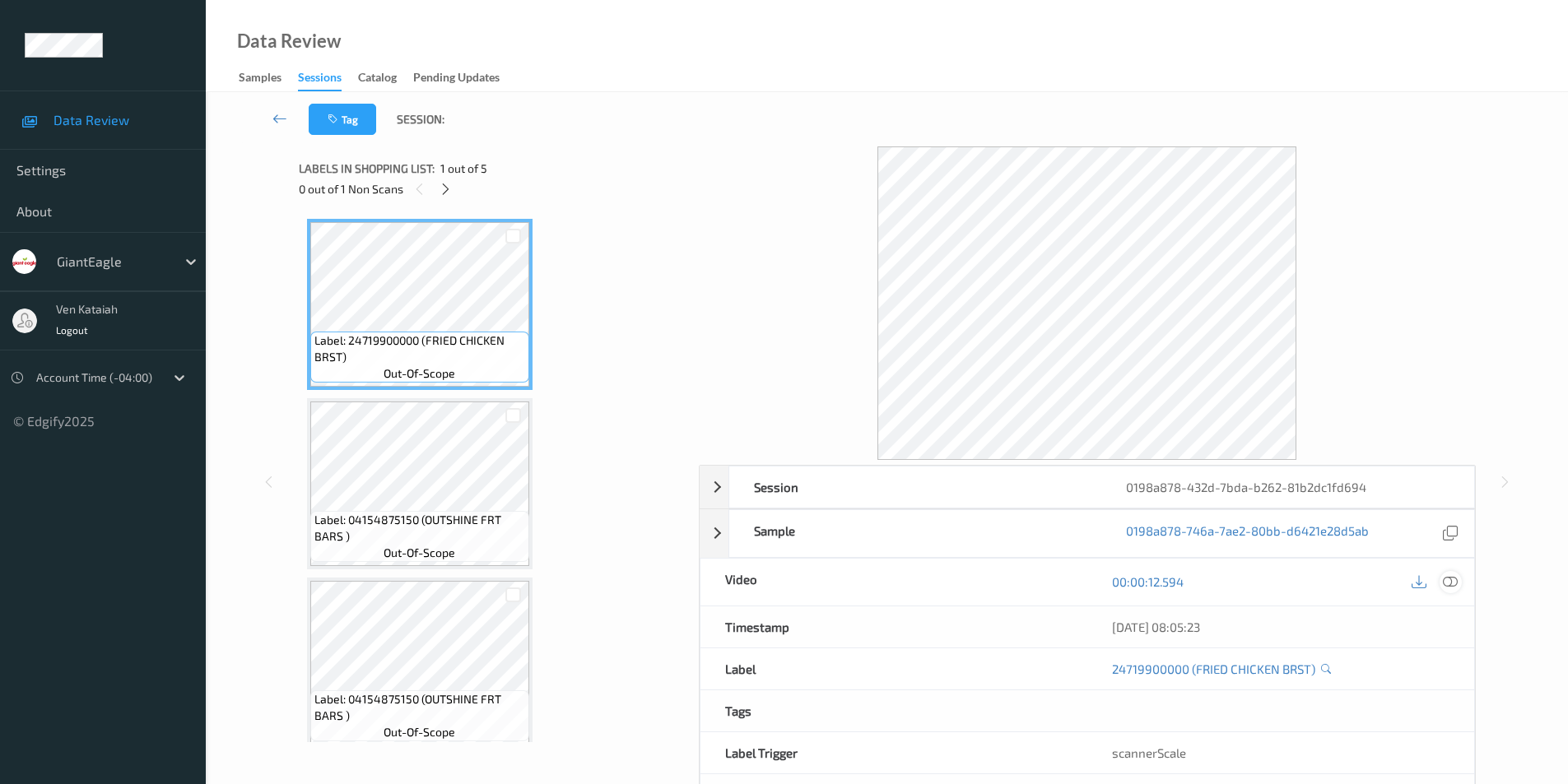
click at [1452, 578] on icon at bounding box center [1450, 581] width 15 height 15
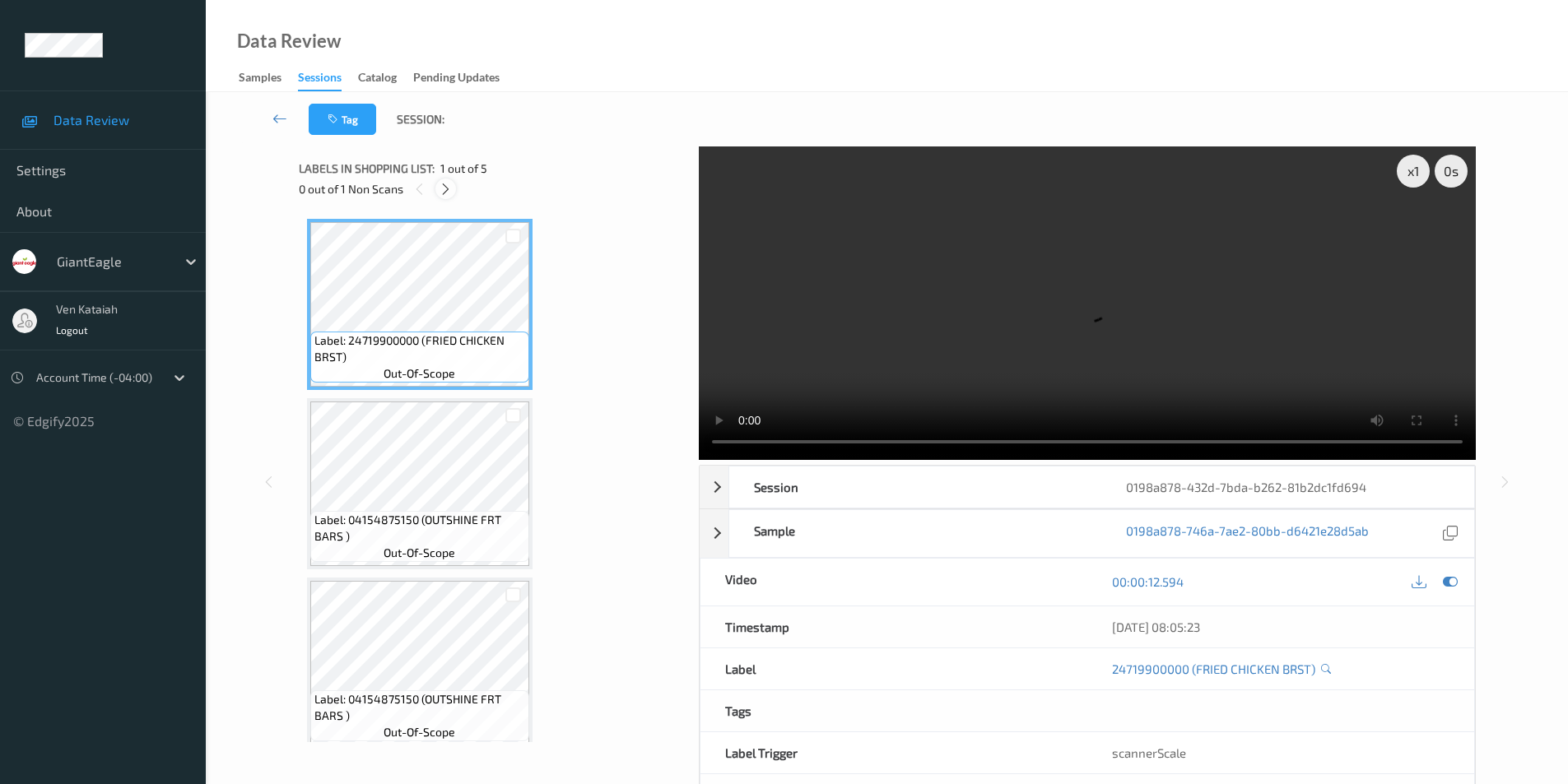
click at [453, 186] on icon at bounding box center [446, 188] width 14 height 15
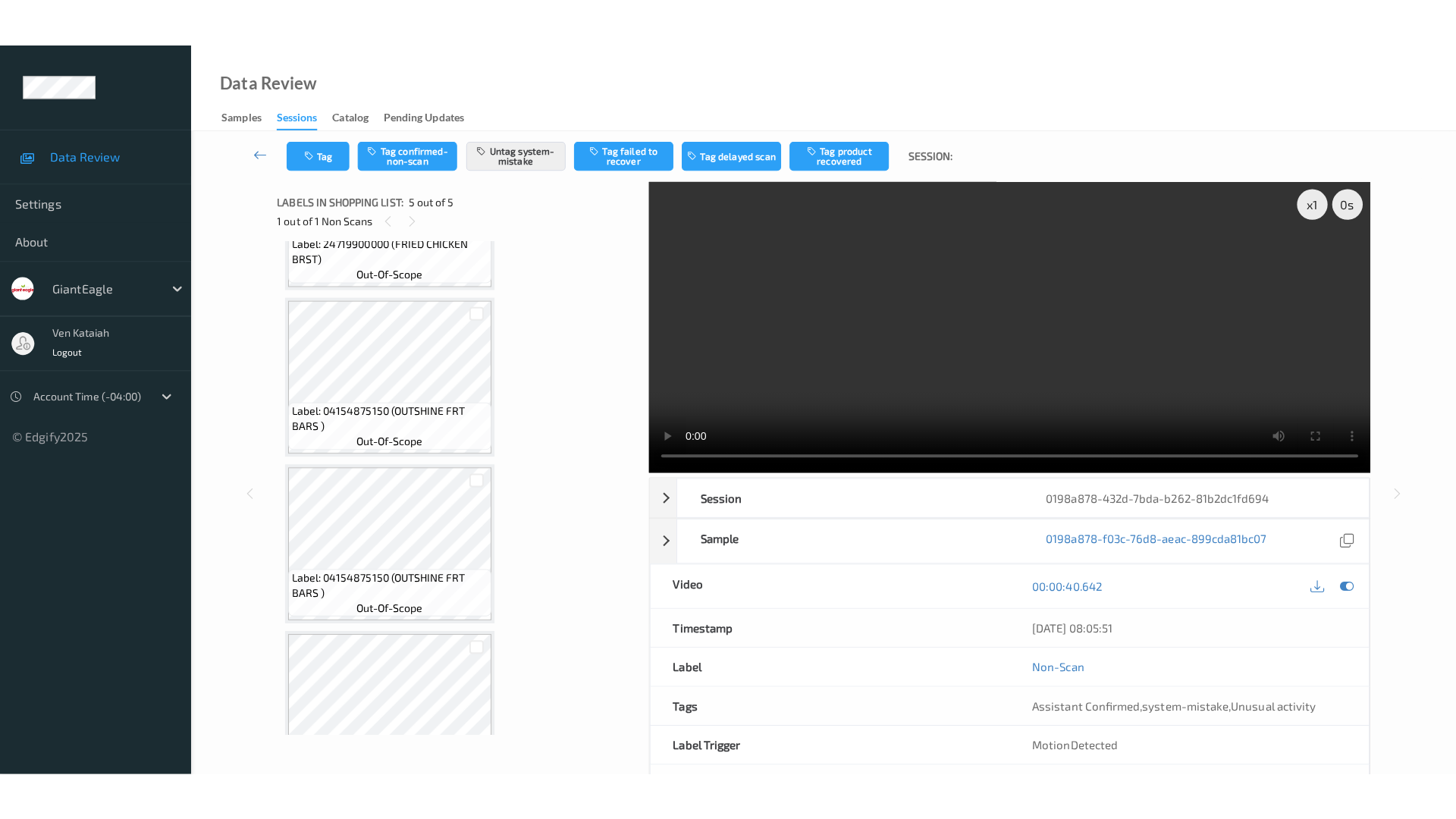
scroll to position [344, 0]
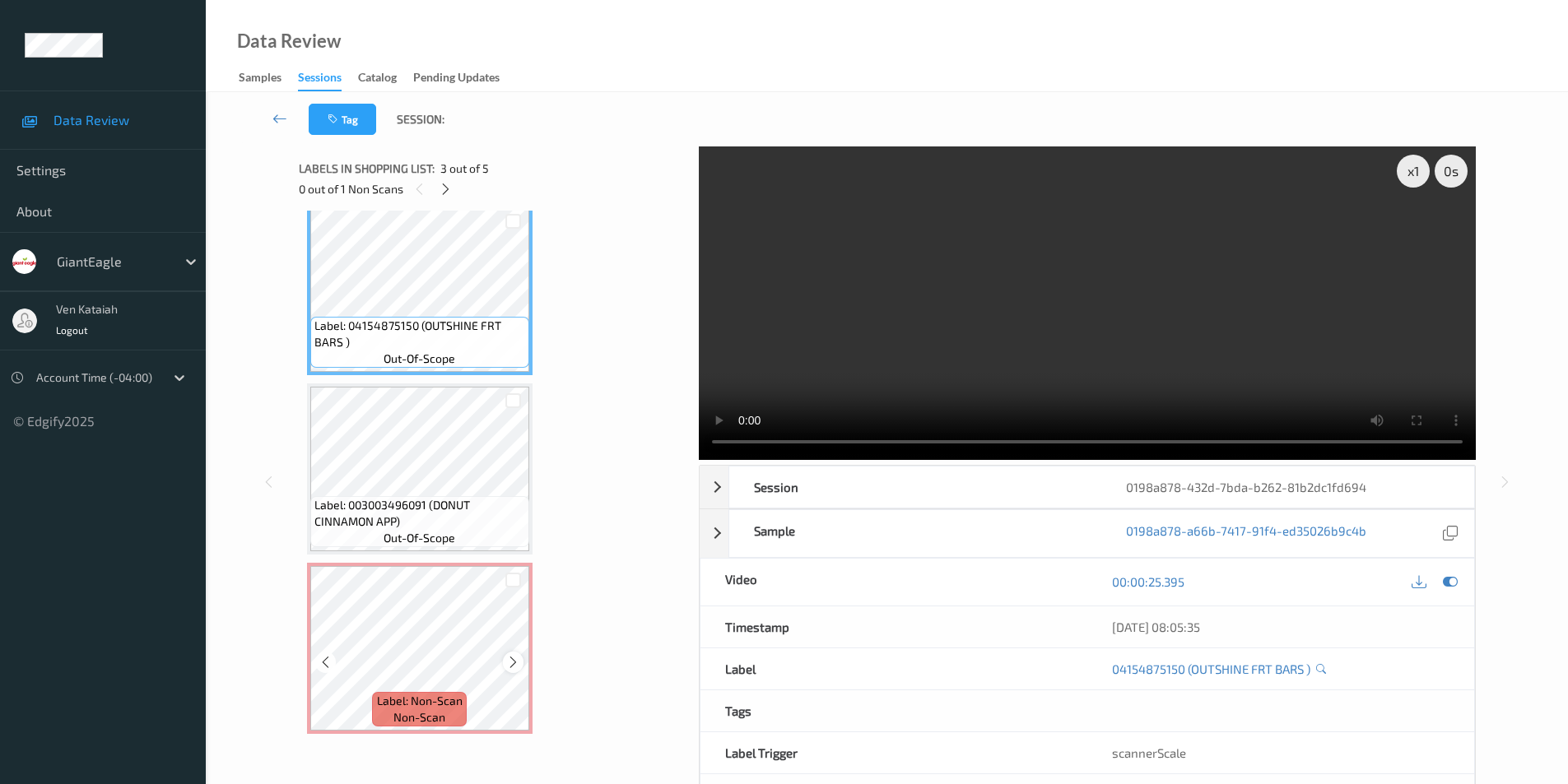
click at [506, 658] on icon at bounding box center [513, 662] width 14 height 15
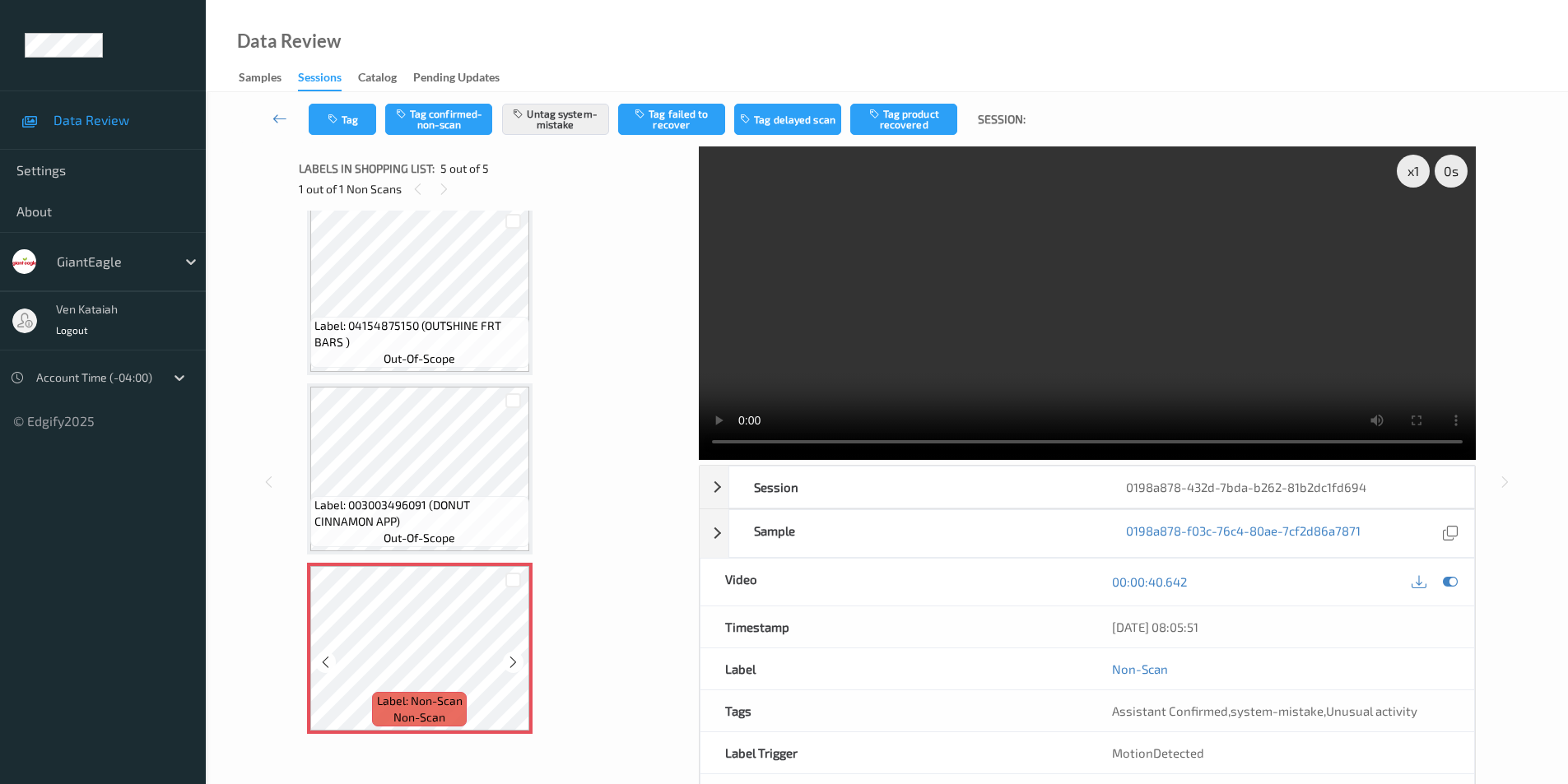
click at [506, 658] on icon at bounding box center [513, 662] width 14 height 15
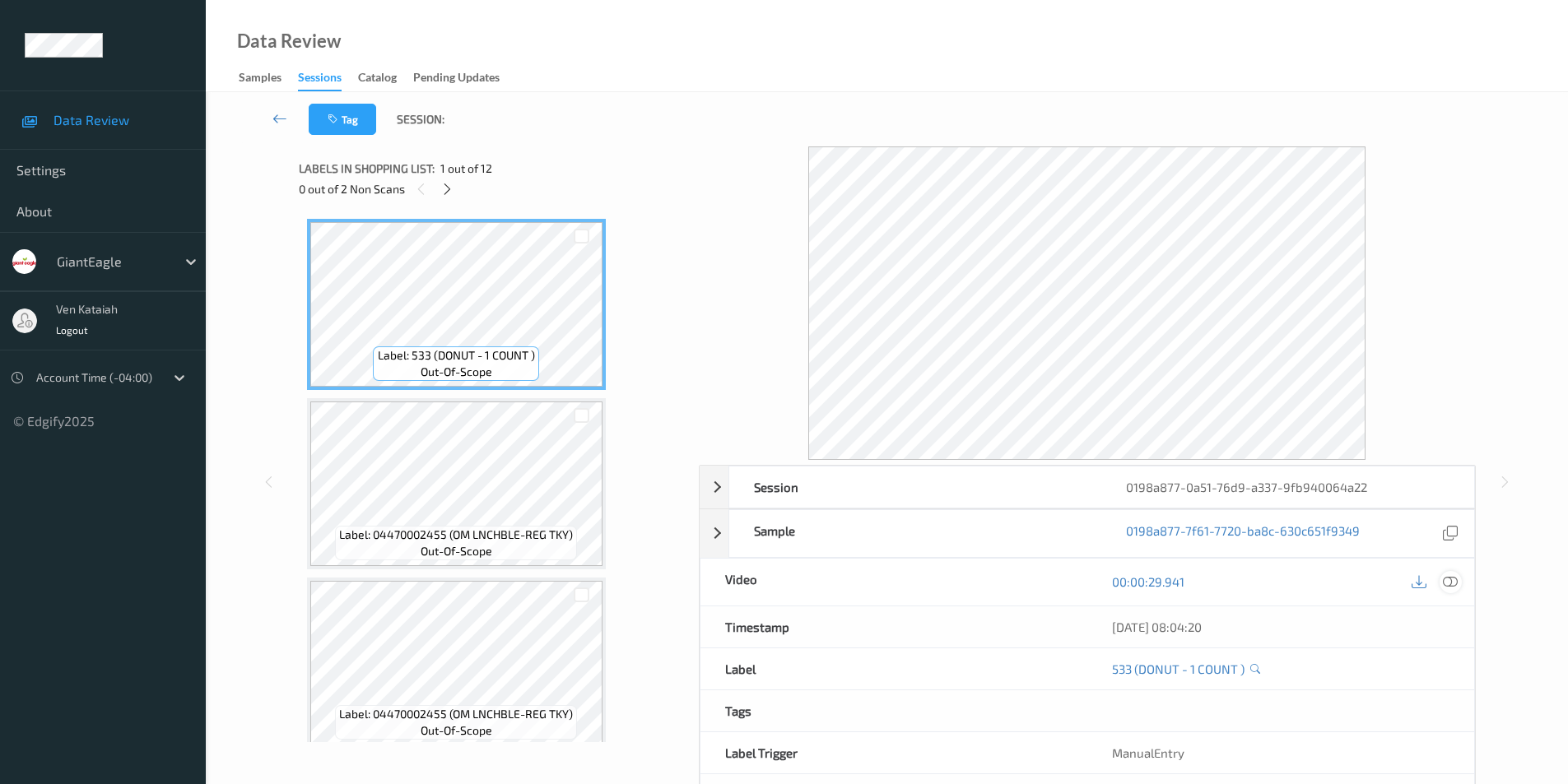
click at [1448, 582] on icon at bounding box center [1450, 581] width 15 height 15
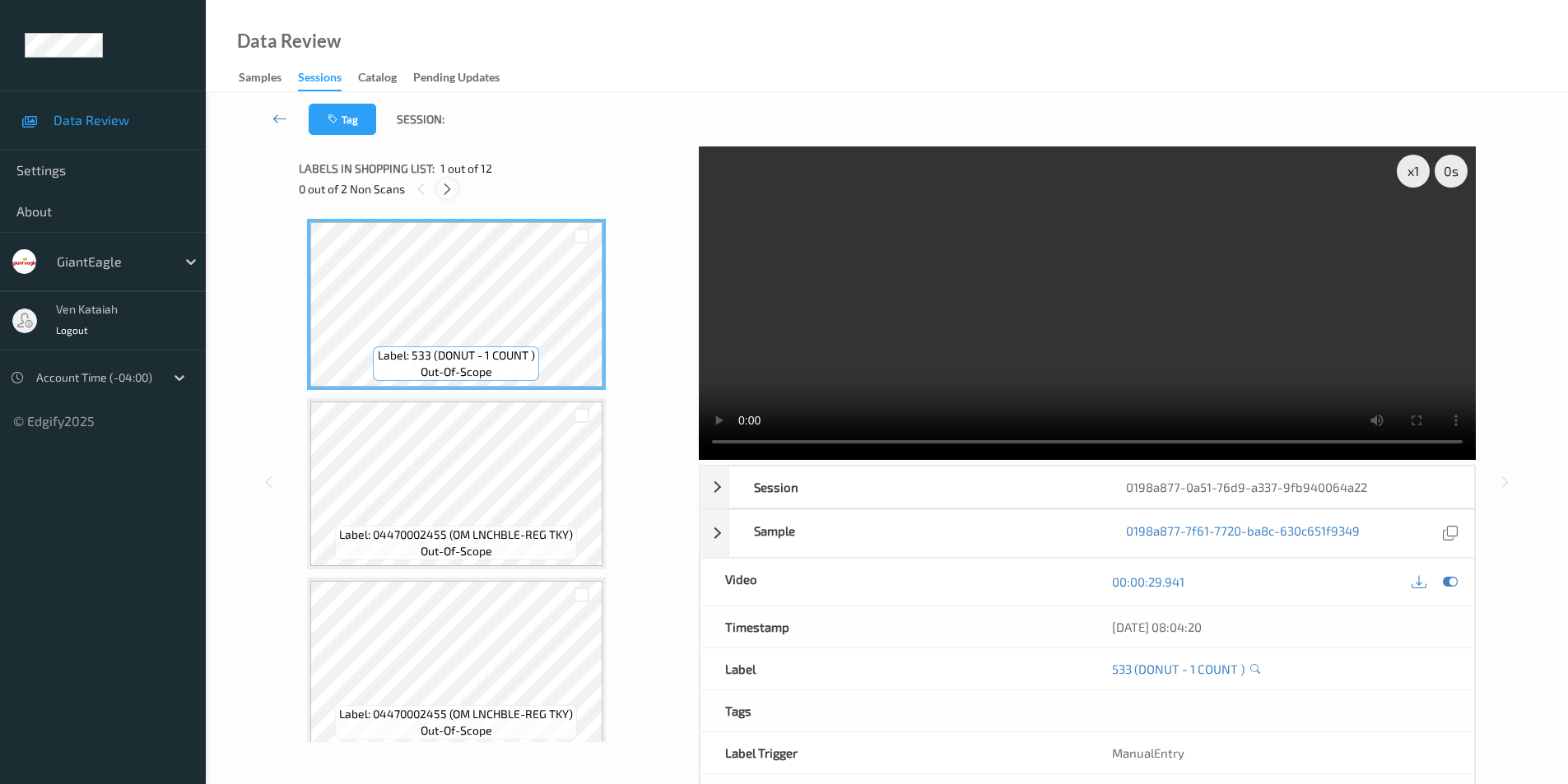
click at [446, 187] on icon at bounding box center [447, 188] width 14 height 15
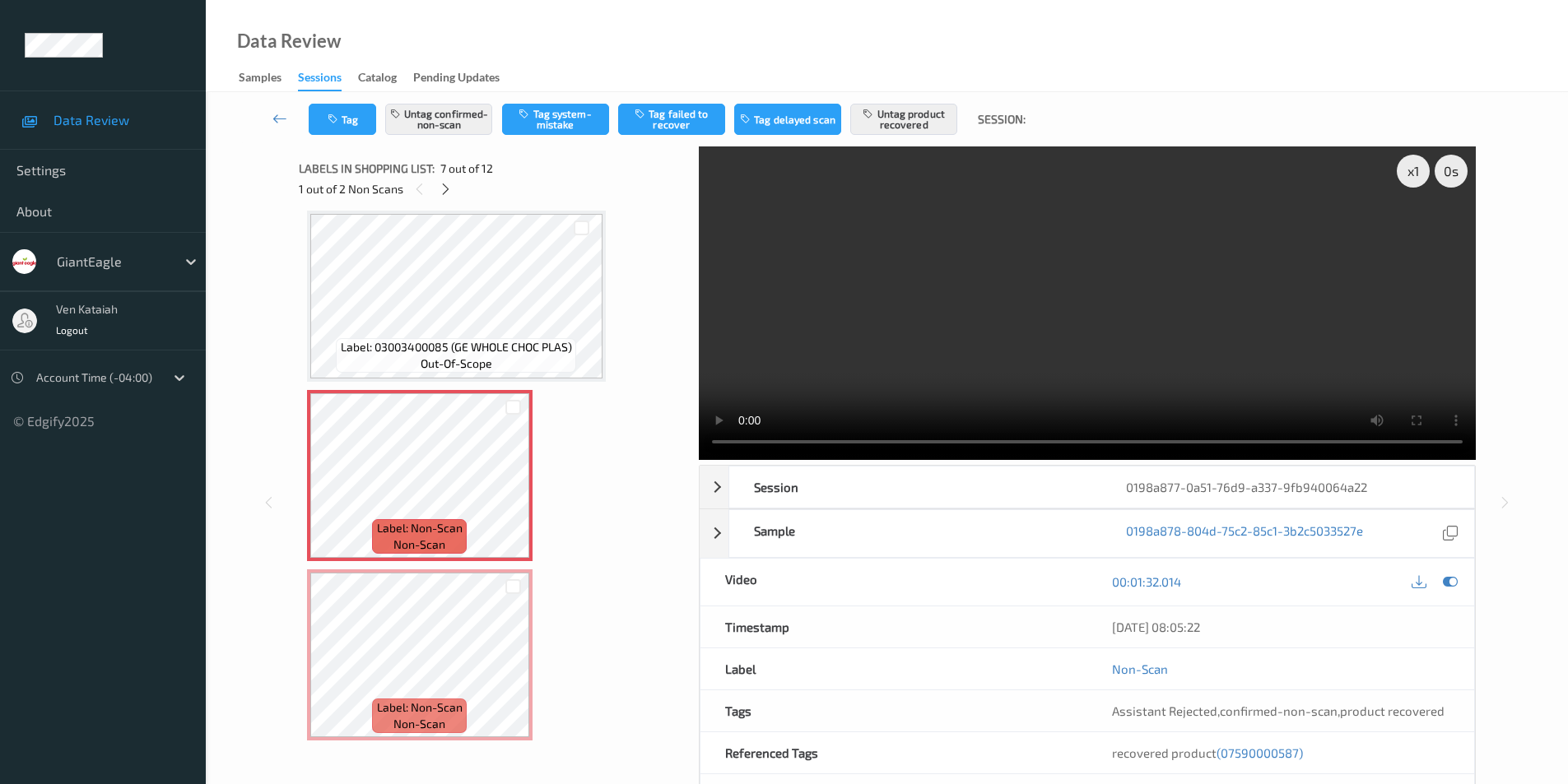
scroll to position [740, 0]
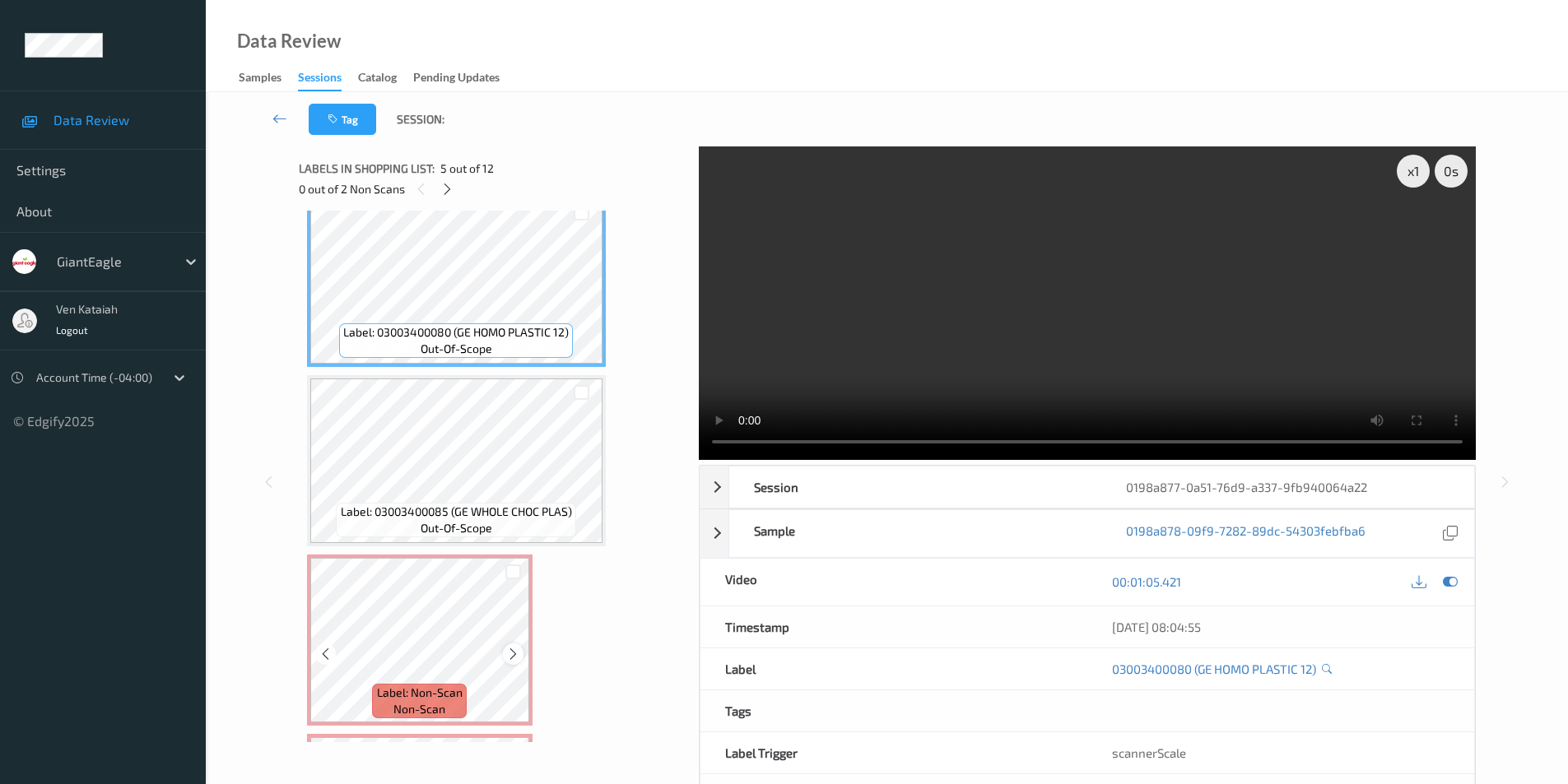
click at [514, 652] on icon at bounding box center [513, 653] width 14 height 15
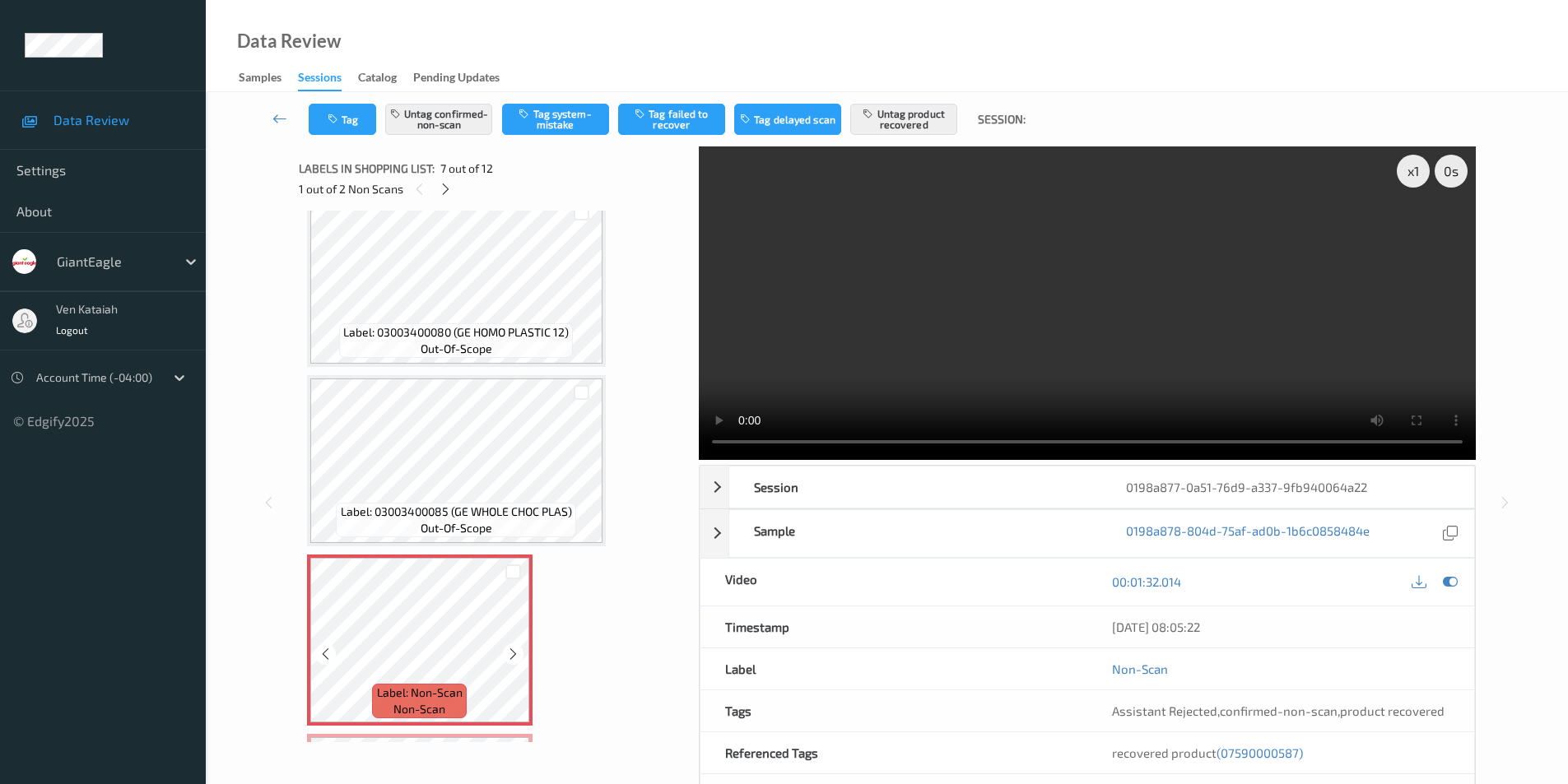
click at [514, 652] on icon at bounding box center [513, 653] width 14 height 15
click at [512, 653] on icon at bounding box center [513, 653] width 14 height 15
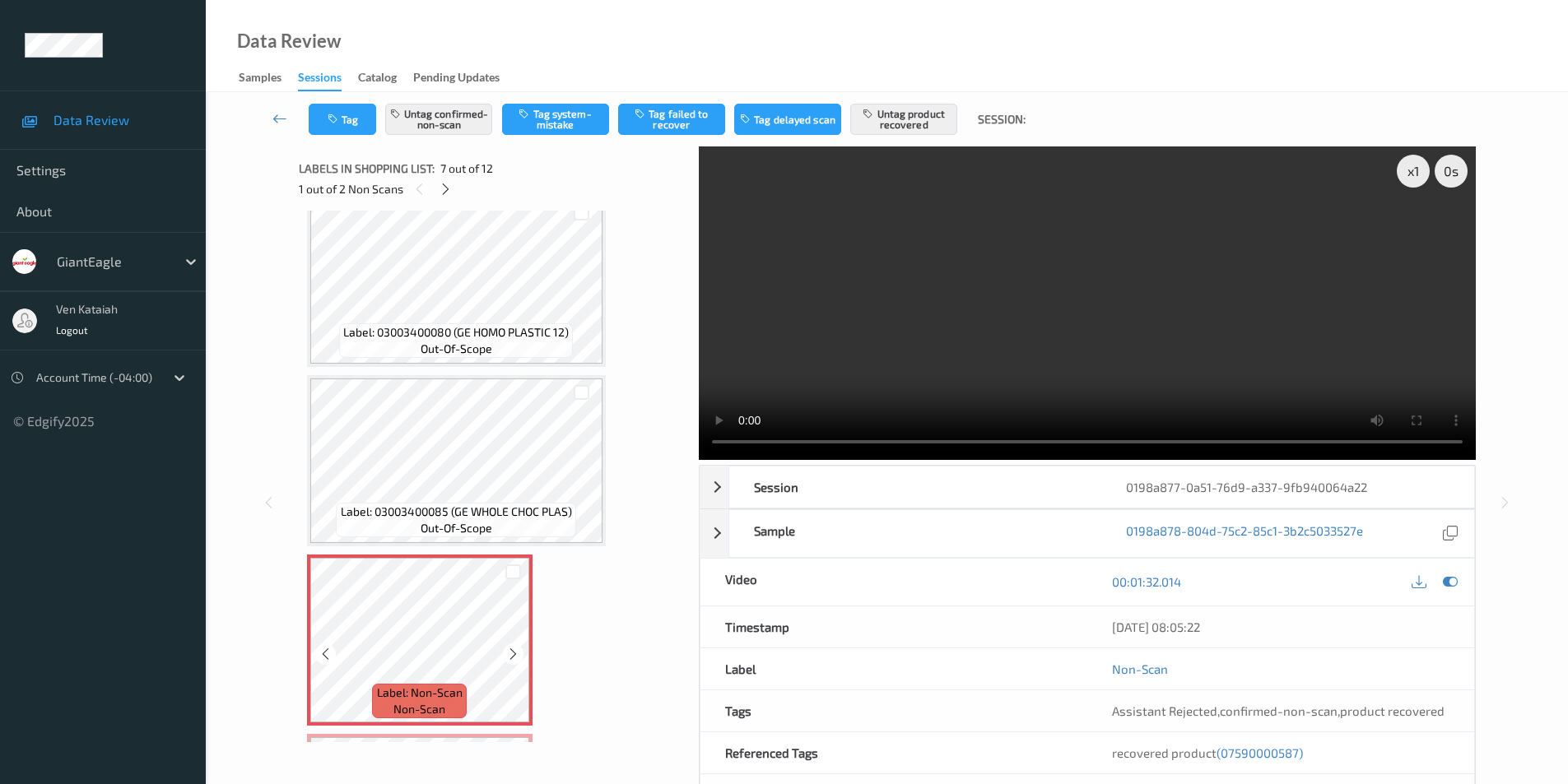
click at [512, 653] on icon at bounding box center [513, 653] width 14 height 15
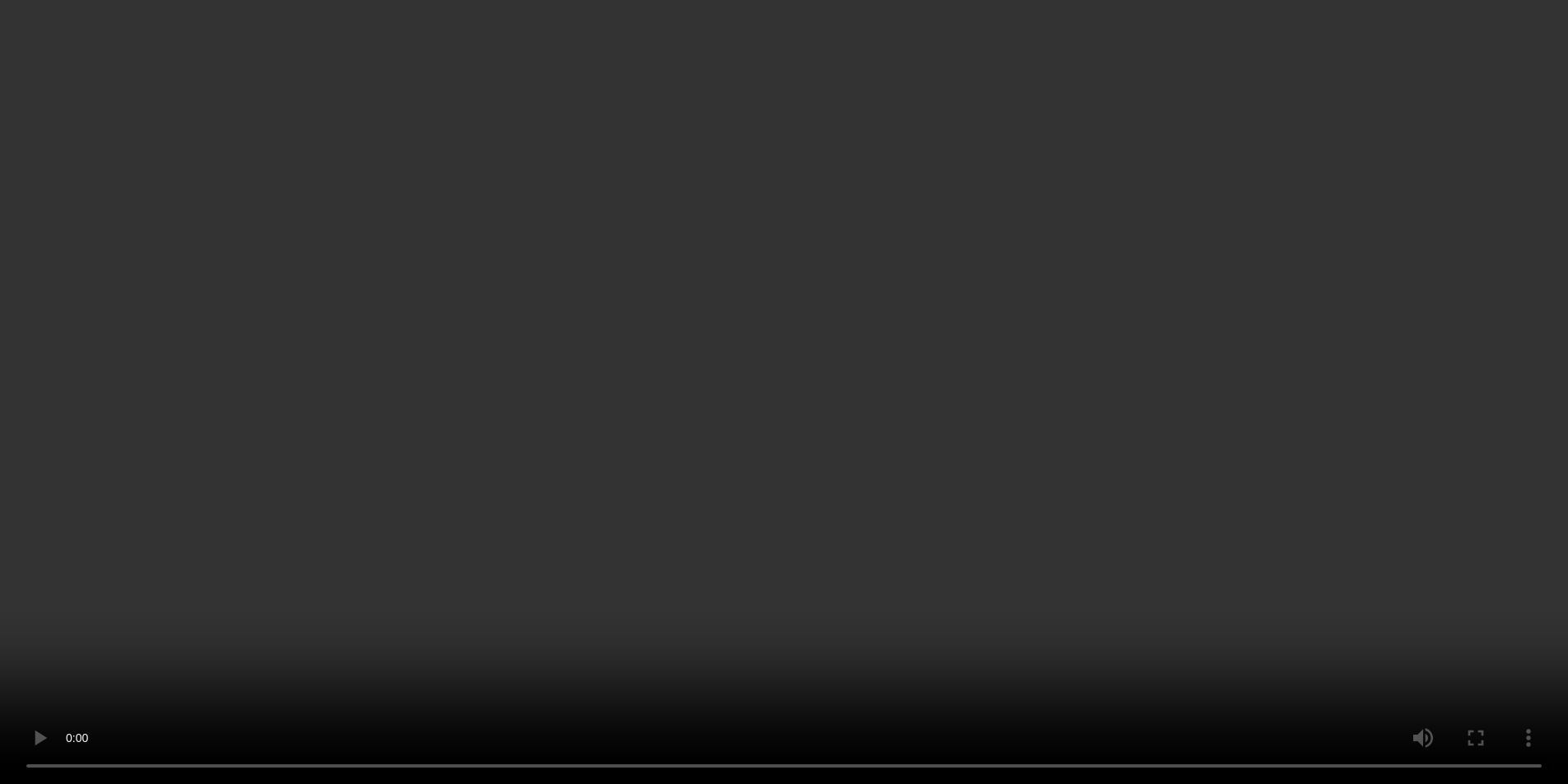
scroll to position [987, 0]
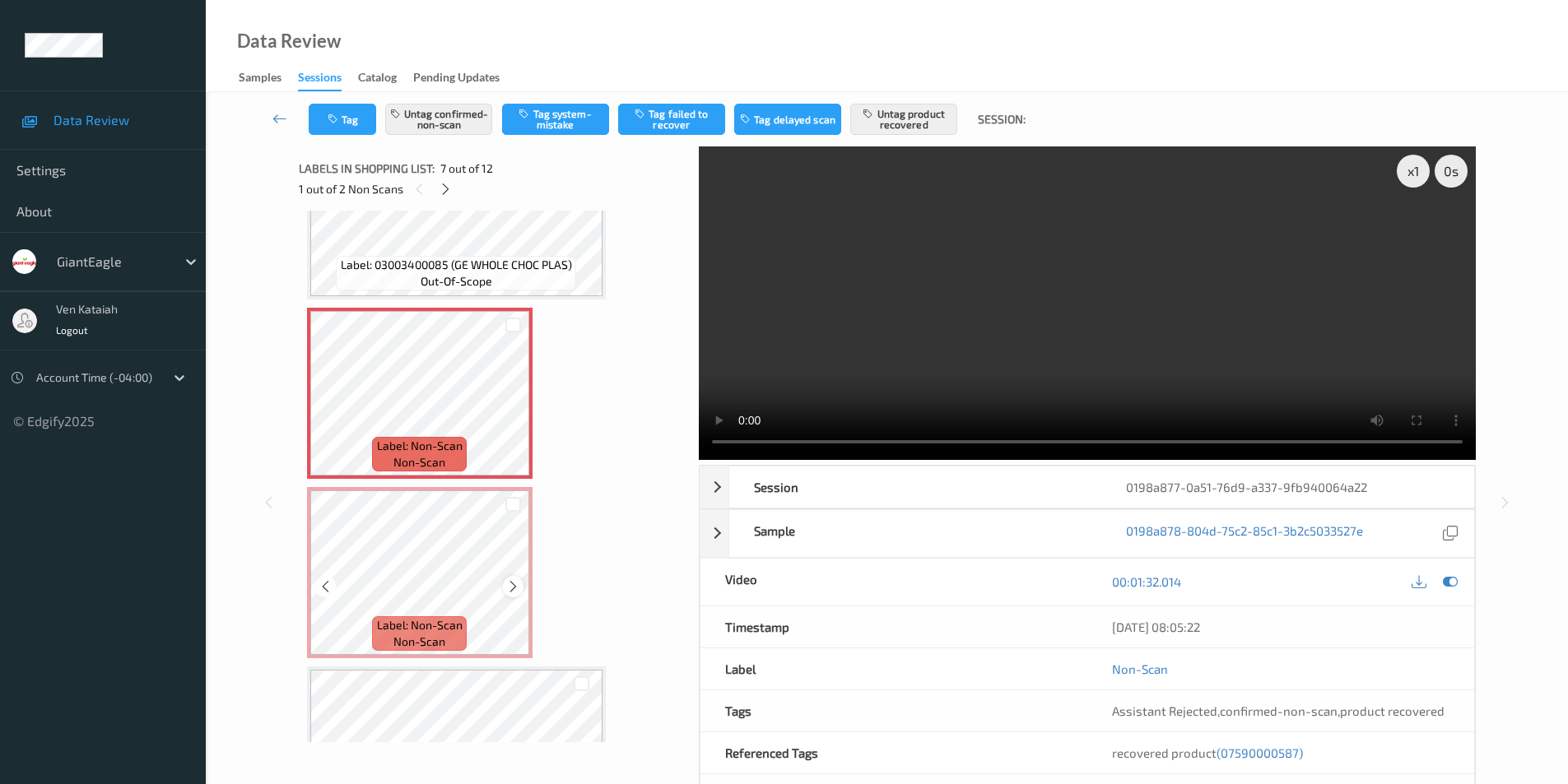
click at [510, 590] on icon at bounding box center [513, 586] width 14 height 15
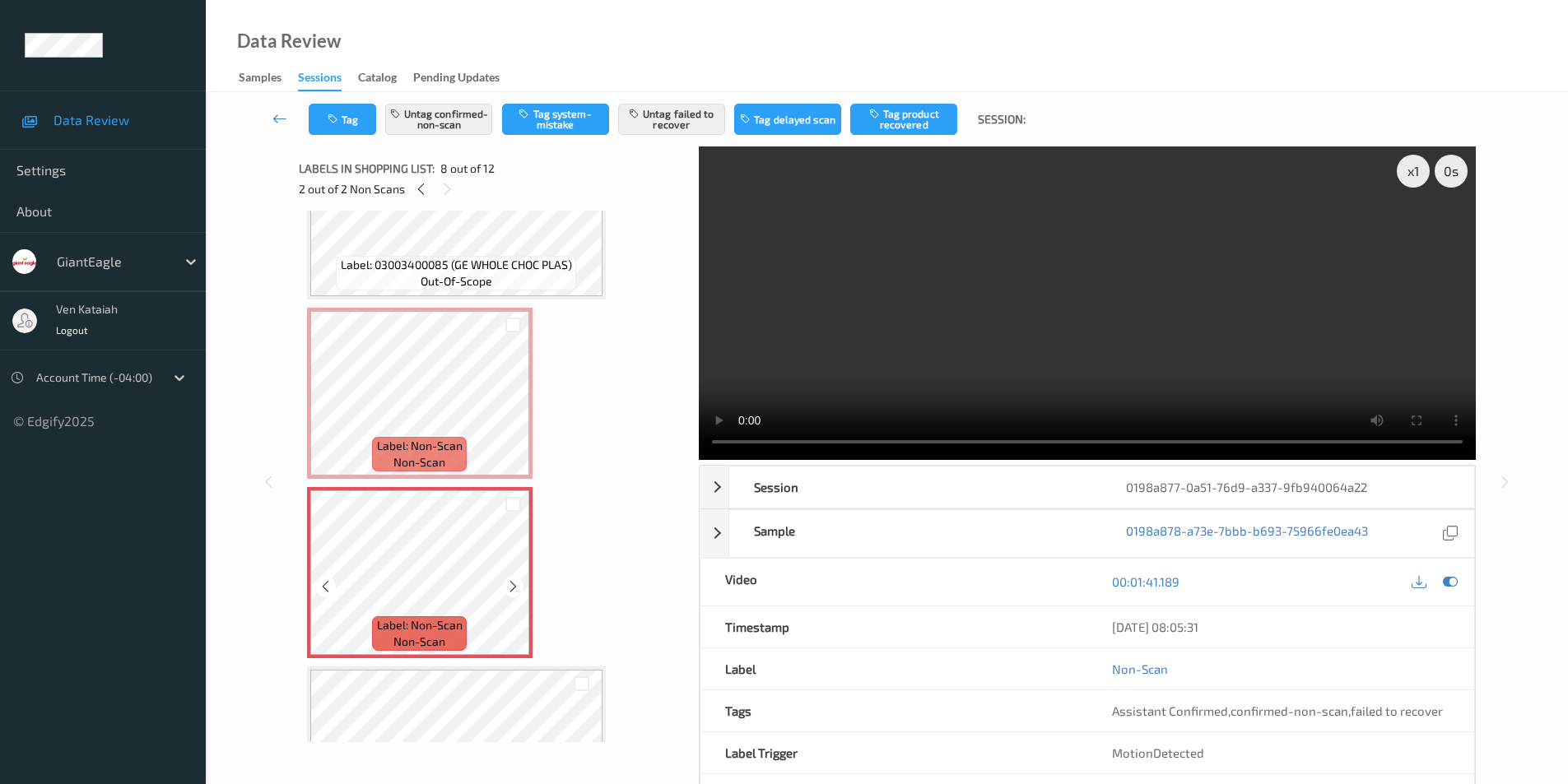
click at [510, 590] on icon at bounding box center [513, 586] width 14 height 15
click at [1451, 580] on icon at bounding box center [1450, 581] width 15 height 15
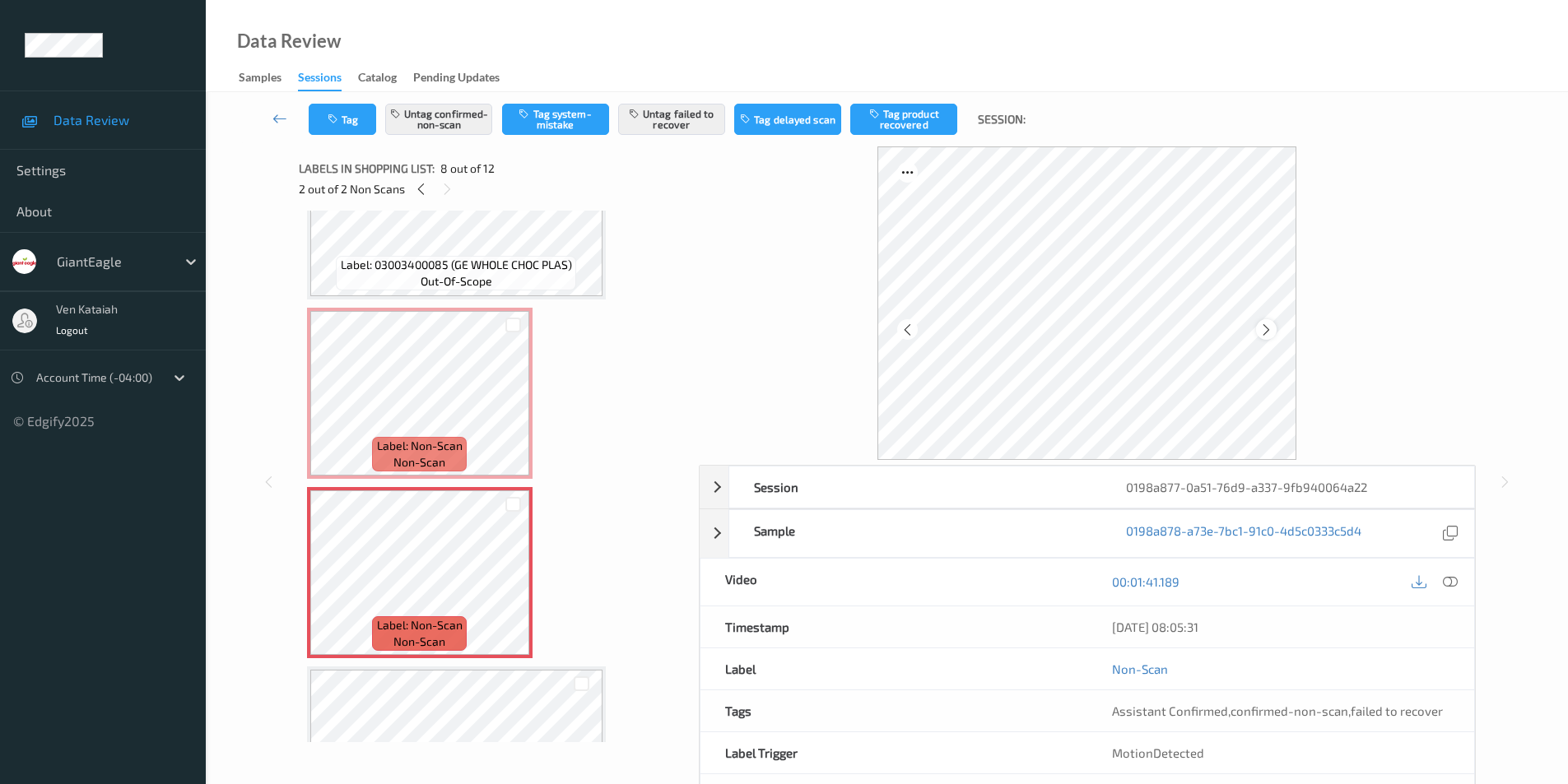
click at [1269, 331] on icon at bounding box center [1266, 329] width 14 height 15
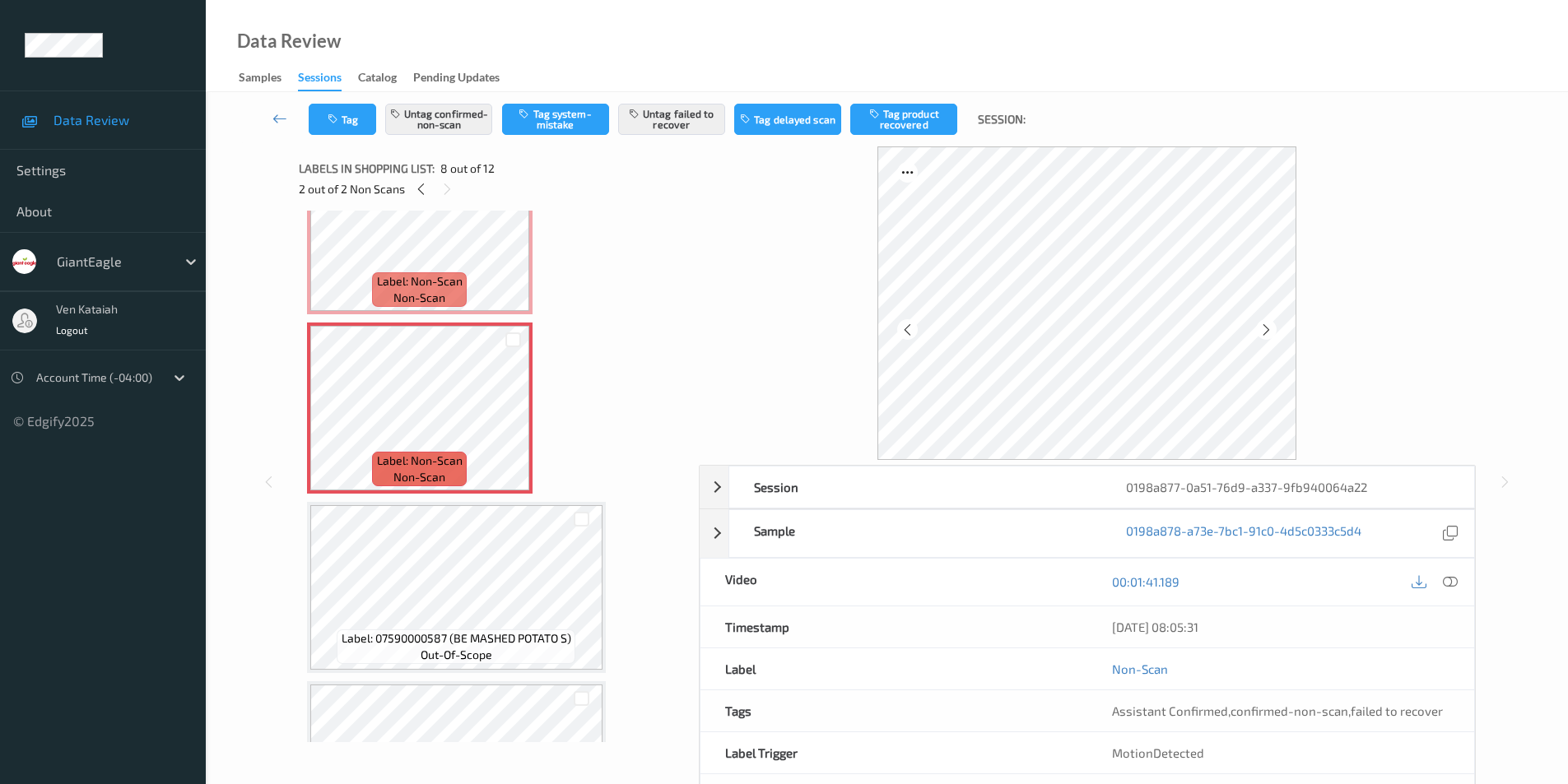
scroll to position [1070, 0]
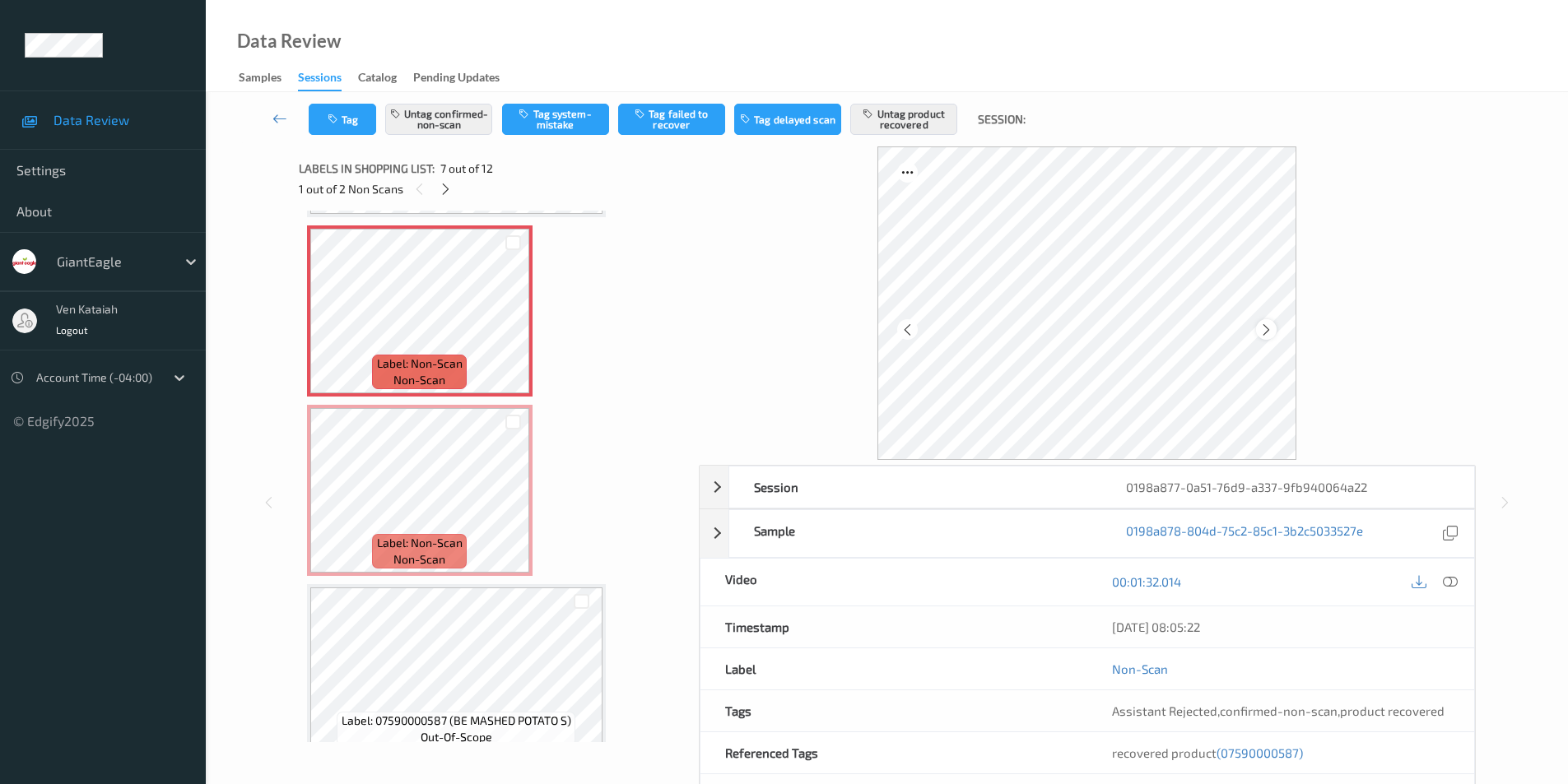
click at [1260, 324] on icon at bounding box center [1266, 329] width 14 height 15
click at [1264, 326] on icon at bounding box center [1266, 329] width 14 height 15
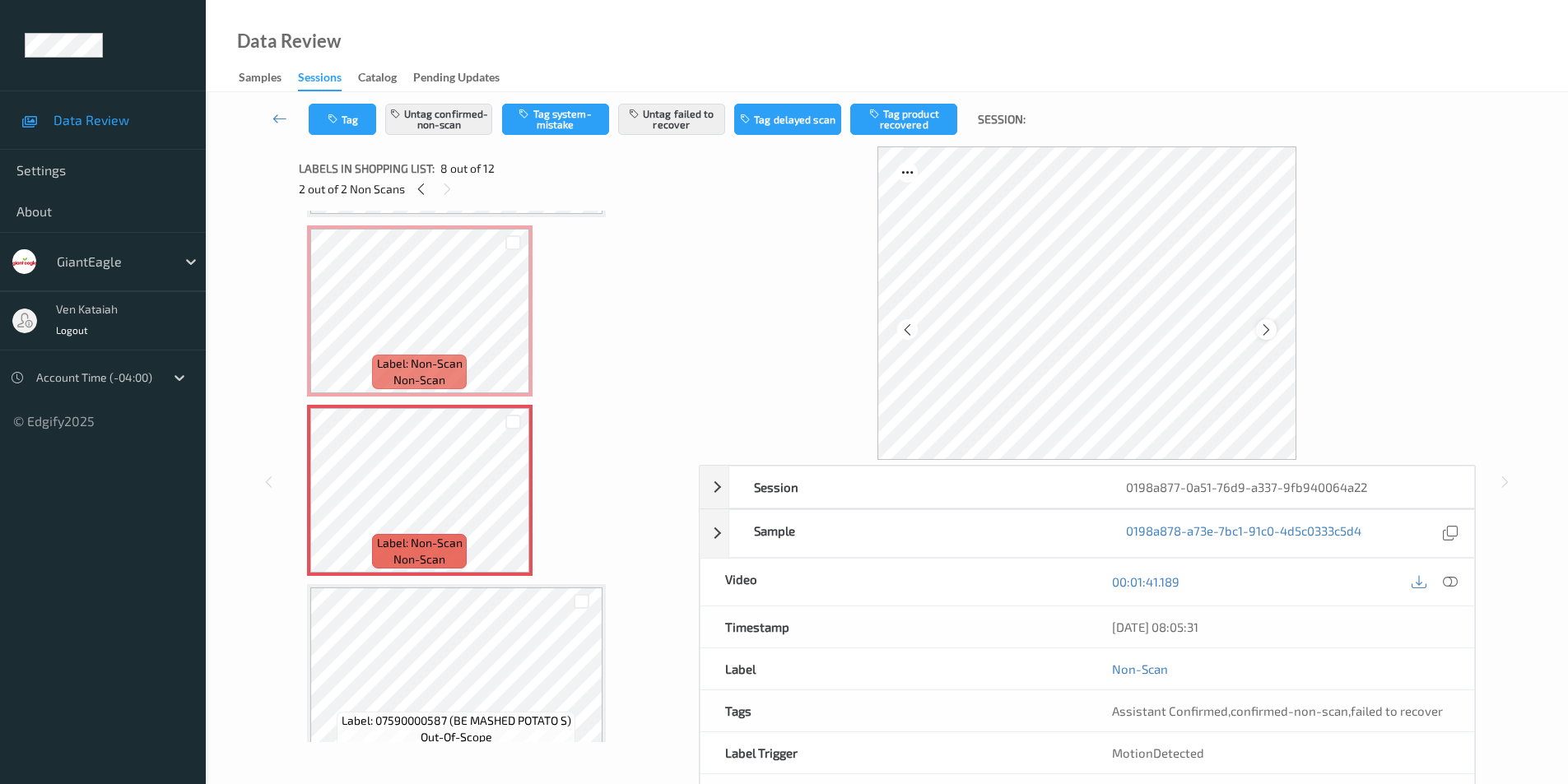
click at [1266, 328] on icon at bounding box center [1266, 329] width 14 height 15
click at [1266, 327] on icon at bounding box center [1266, 329] width 14 height 15
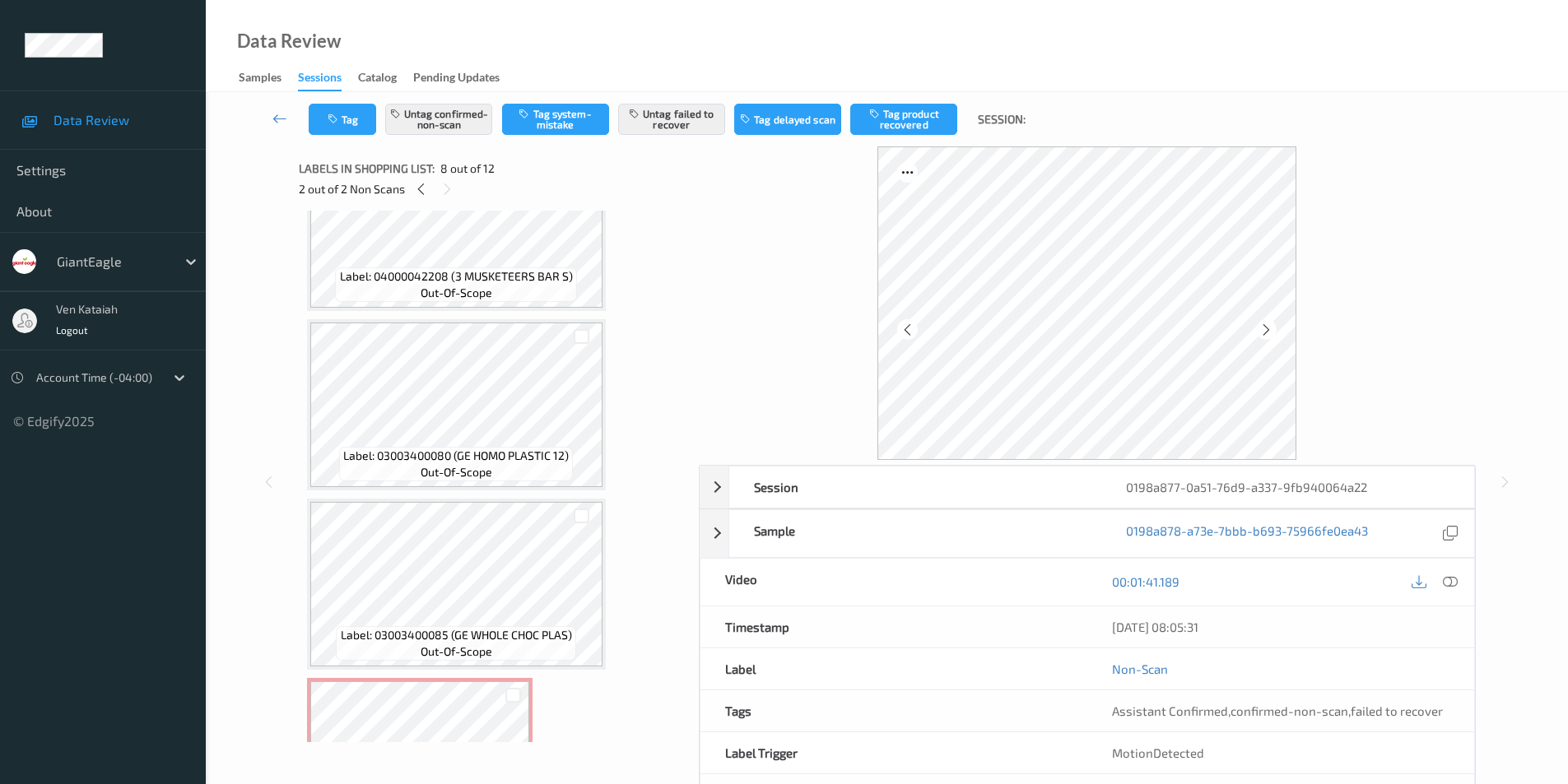
scroll to position [493, 0]
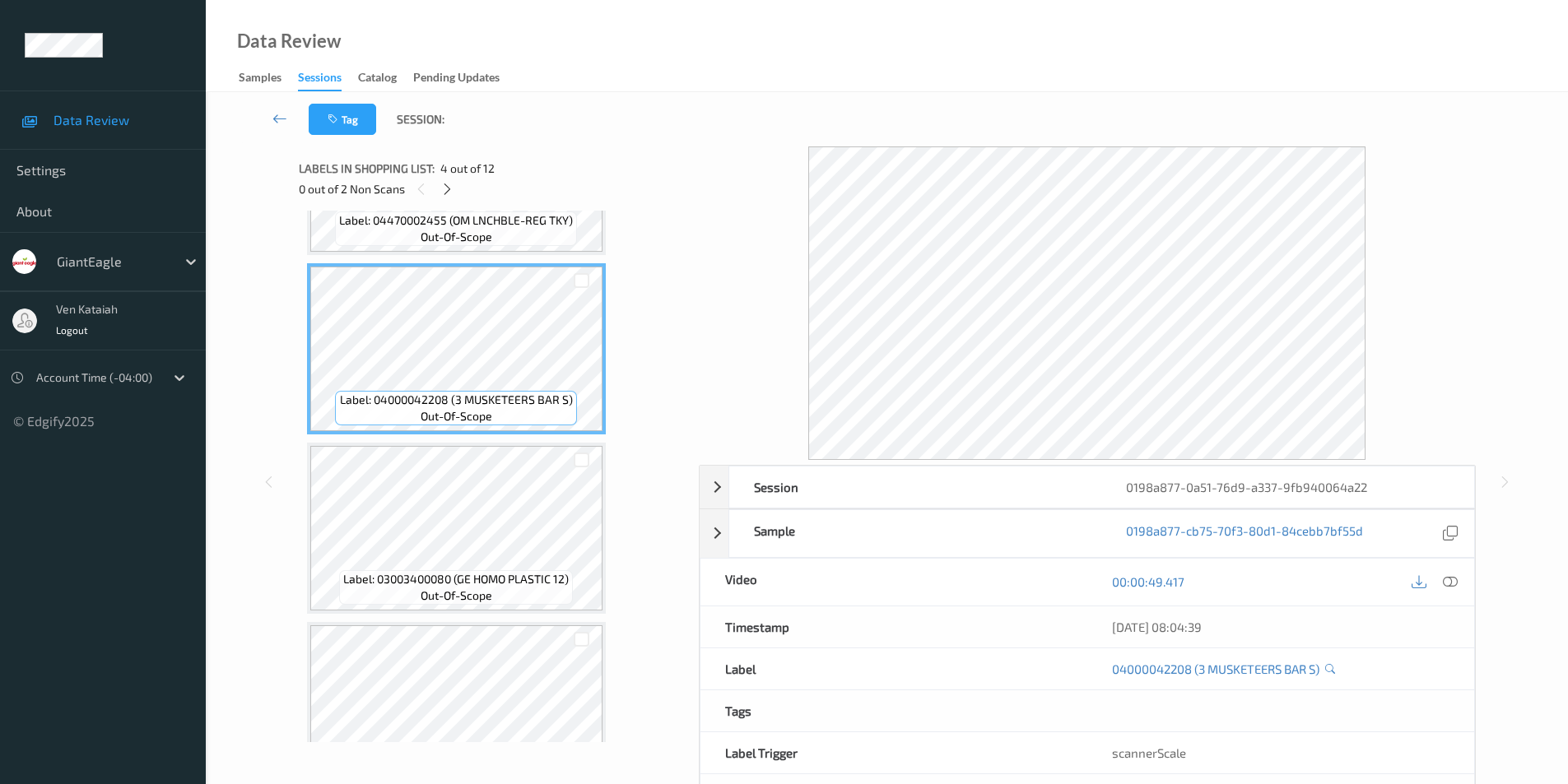
click at [1435, 576] on div at bounding box center [1434, 582] width 54 height 22
click at [1452, 580] on icon at bounding box center [1450, 581] width 15 height 15
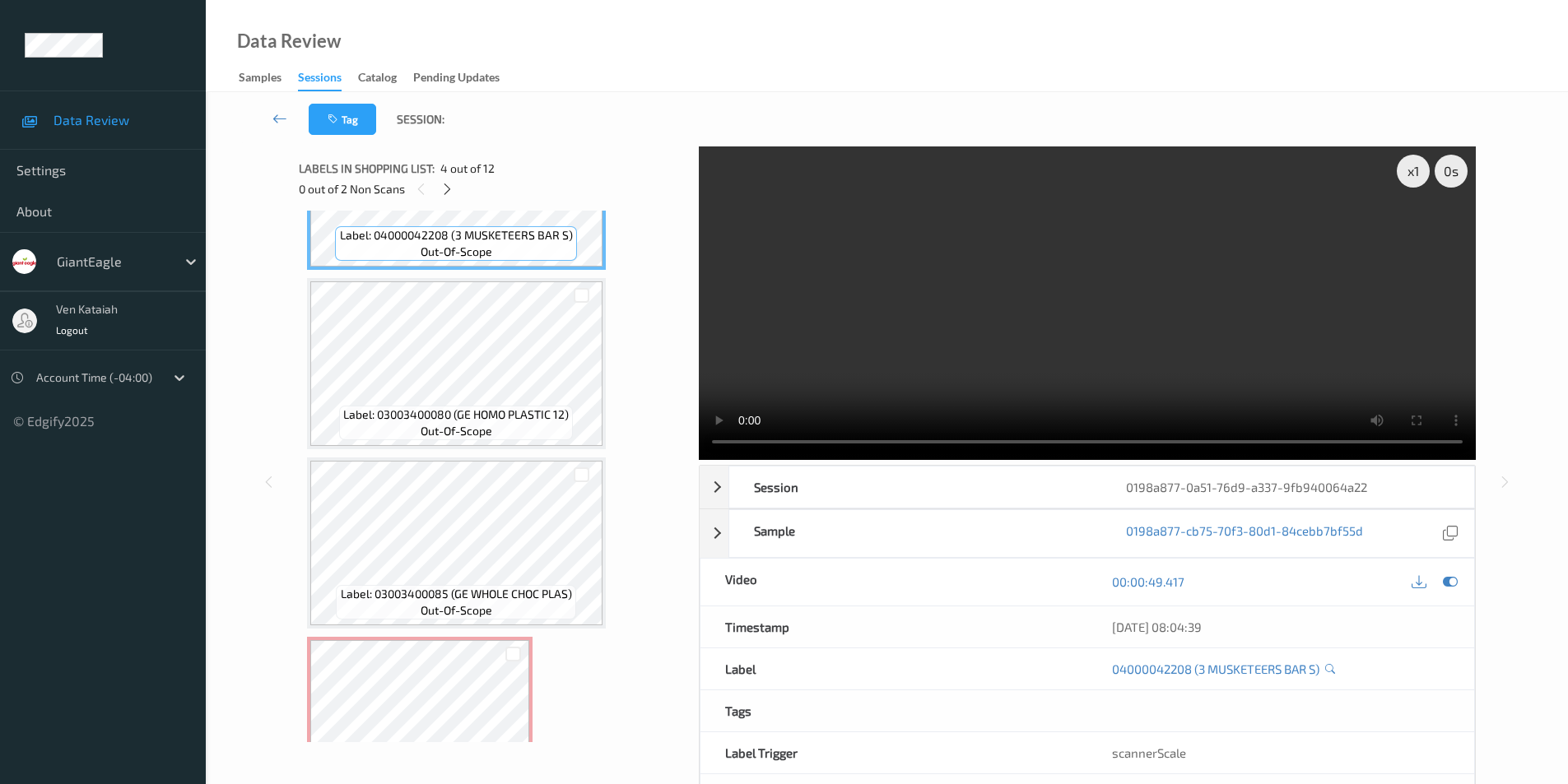
scroll to position [576, 0]
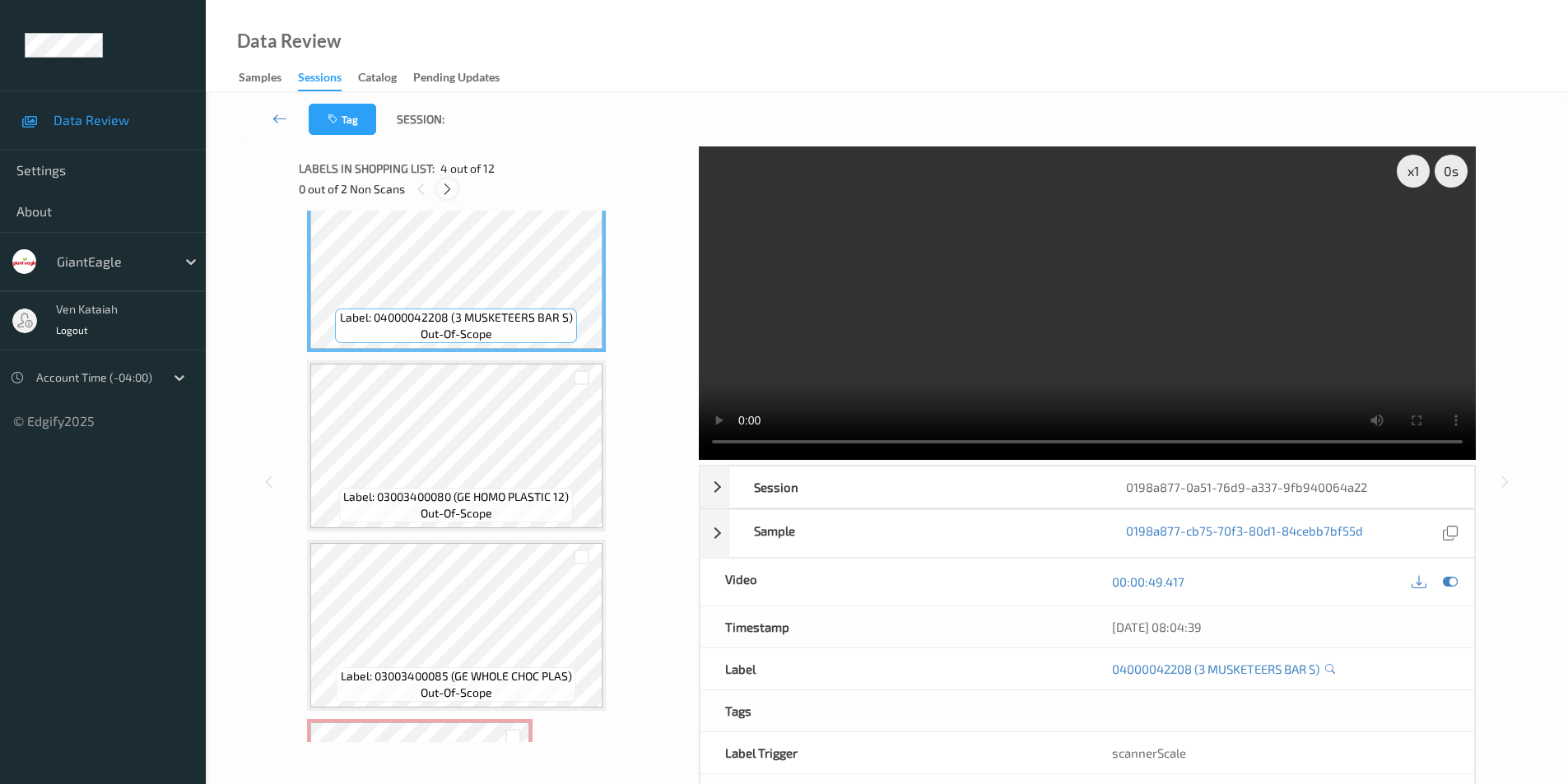
click at [441, 195] on icon at bounding box center [447, 188] width 14 height 15
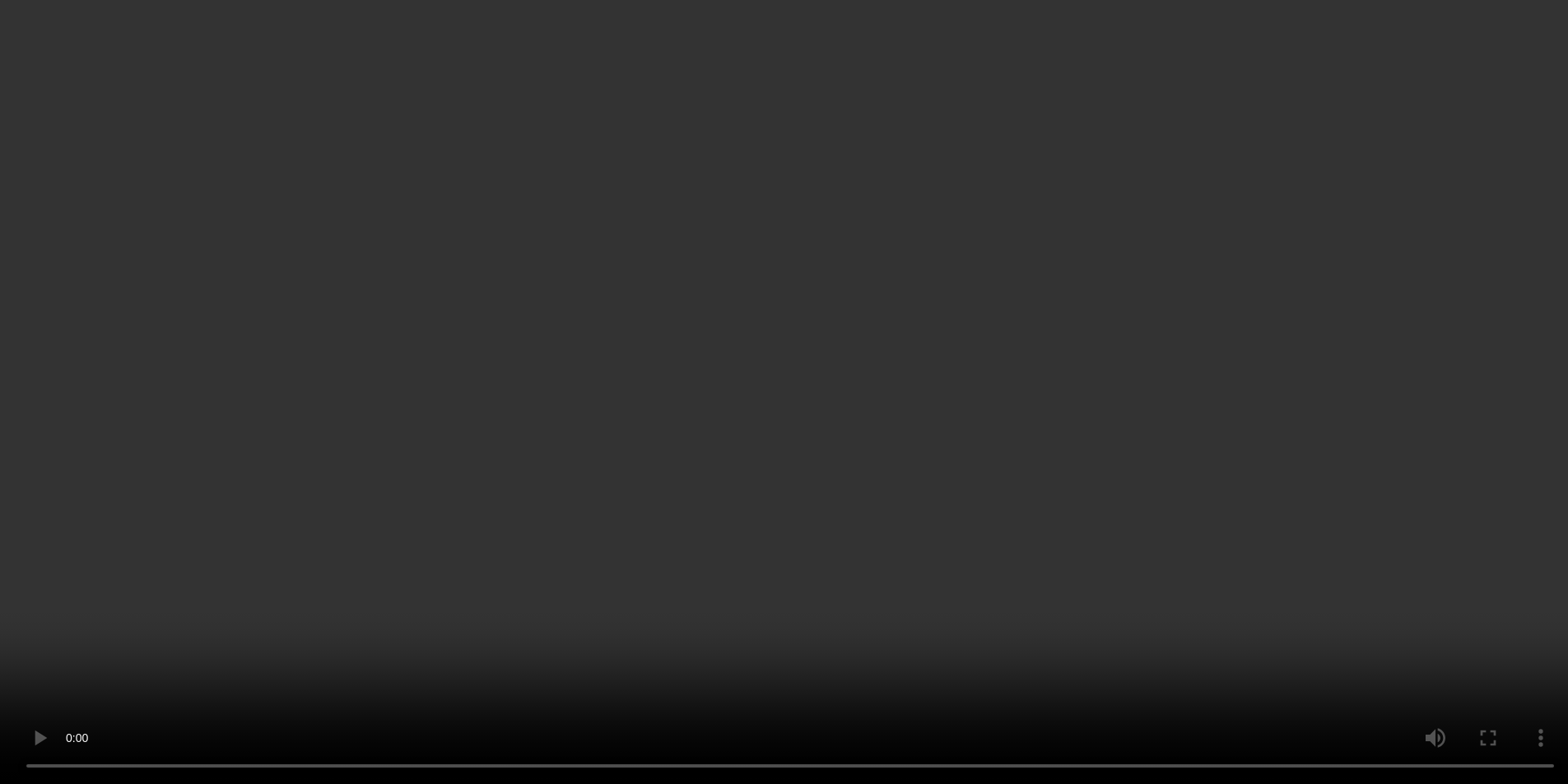
scroll to position [740, 0]
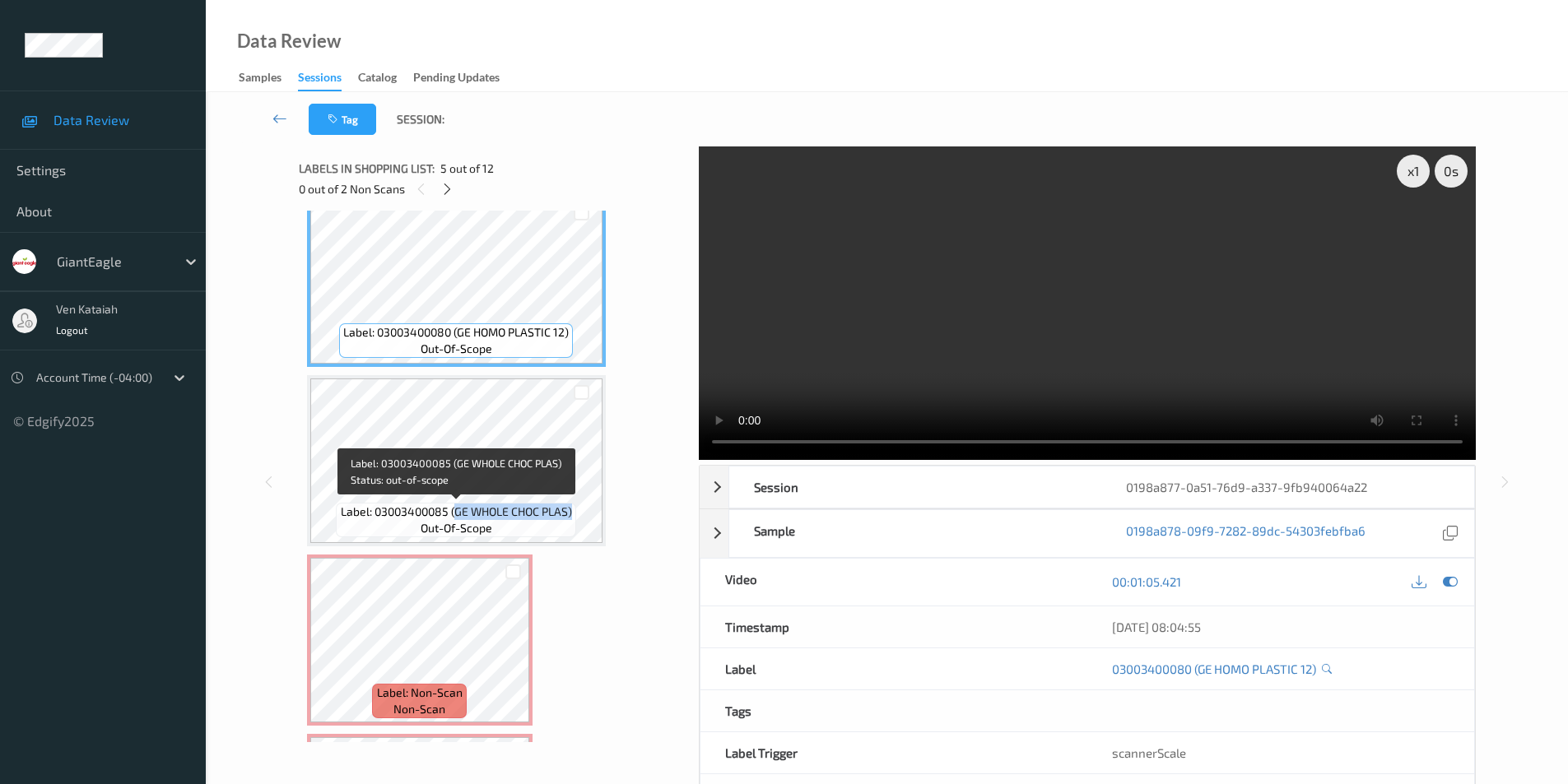
drag, startPoint x: 454, startPoint y: 510, endPoint x: 572, endPoint y: 511, distance: 118.0
click at [572, 511] on span "Label: 03003400085 (GE WHOLE CHOC PLAS)" at bounding box center [456, 511] width 231 height 17
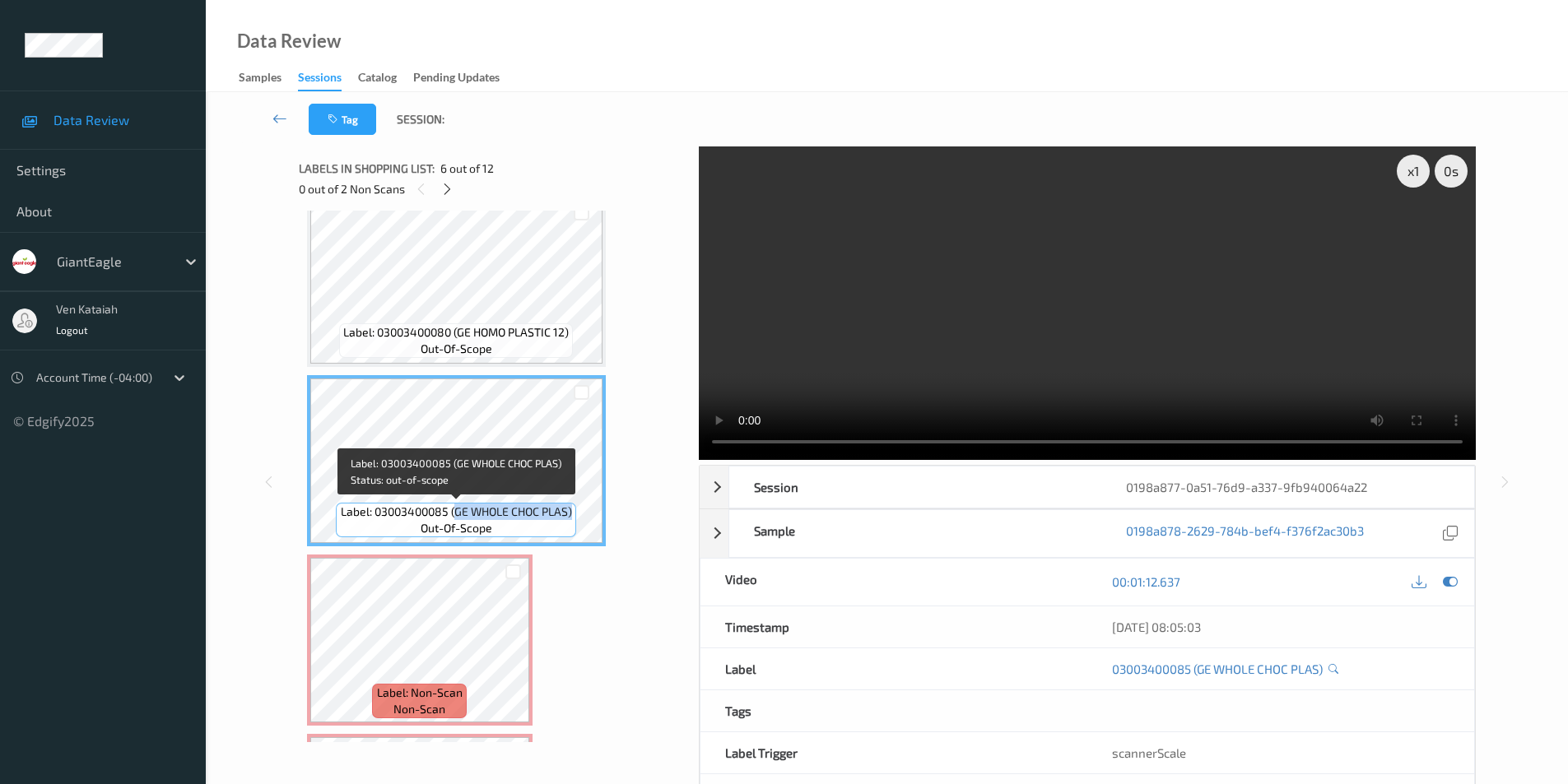
copy span "GE WHOLE CHOC PLAS)"
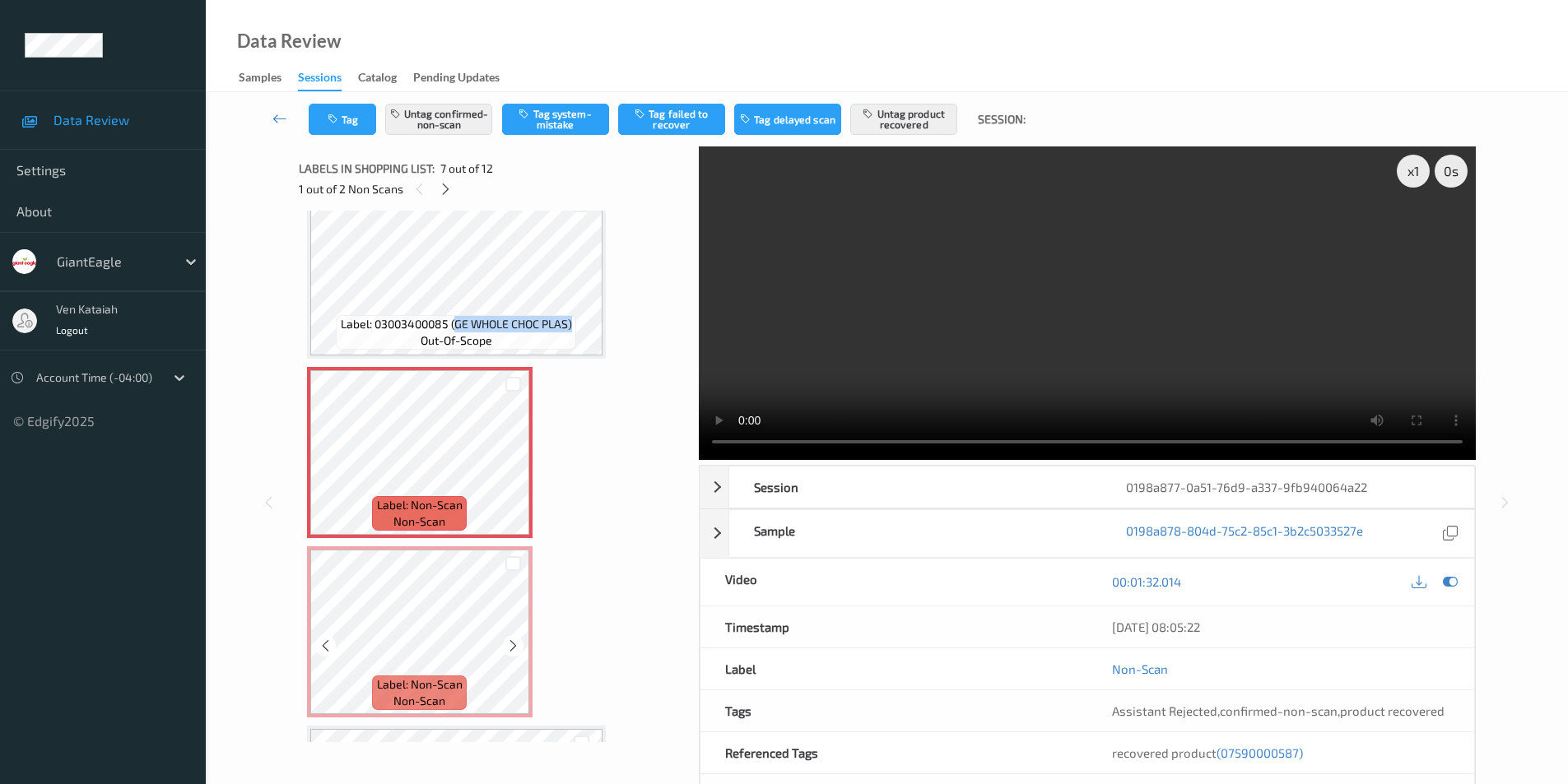
scroll to position [823, 0]
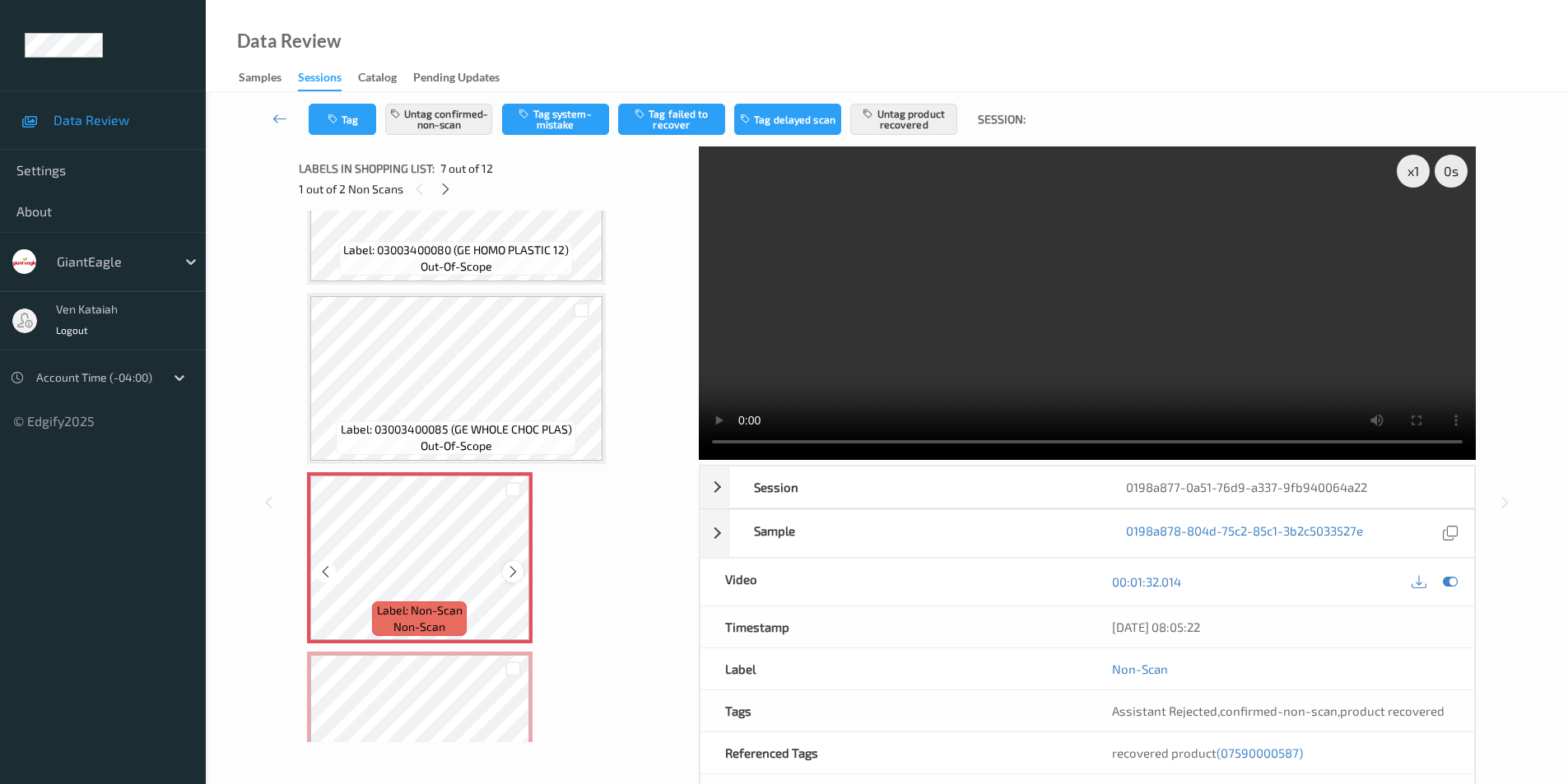
click at [508, 576] on icon at bounding box center [513, 571] width 14 height 15
click at [509, 576] on icon at bounding box center [513, 571] width 14 height 15
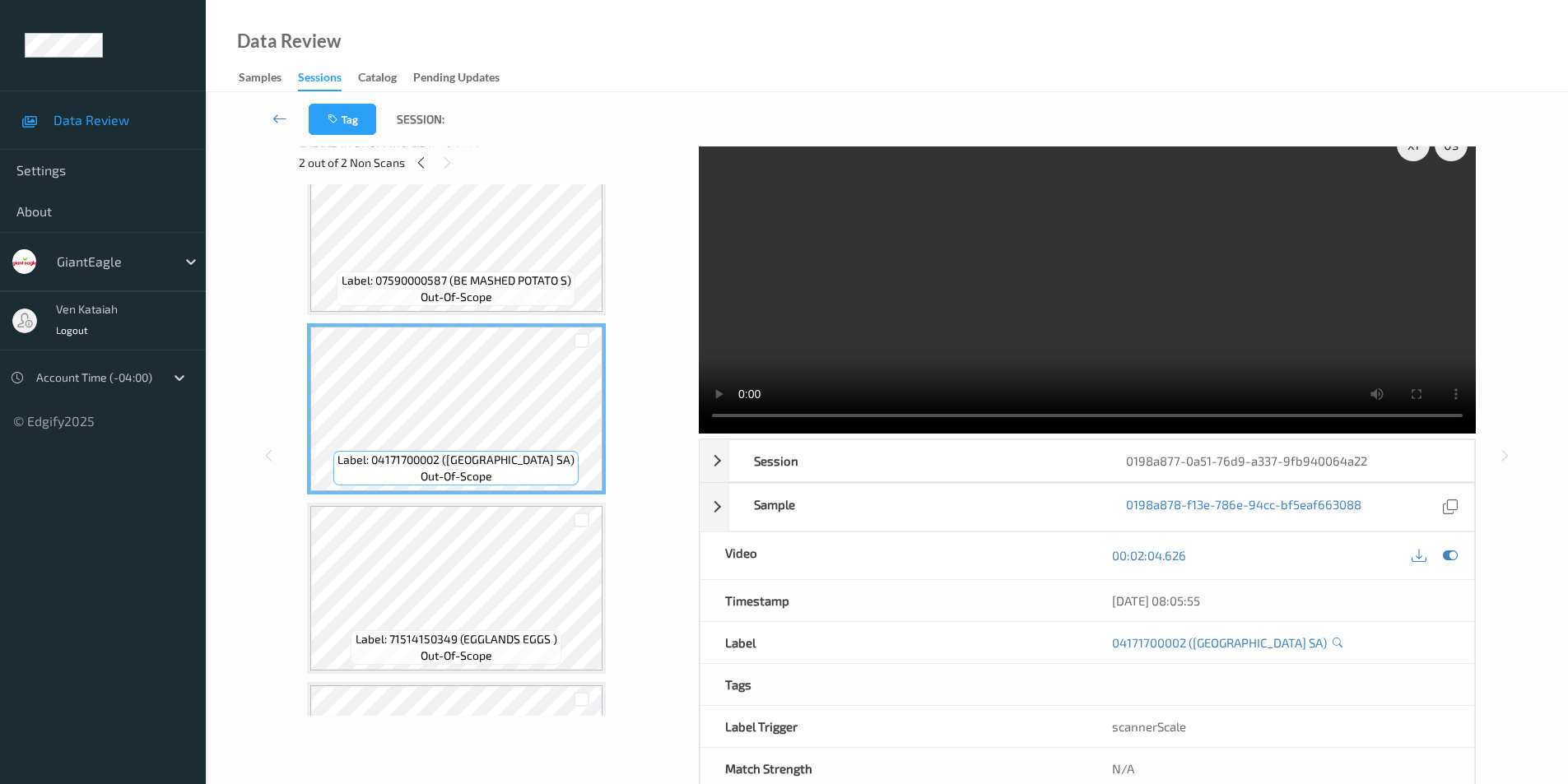
scroll to position [1563, 0]
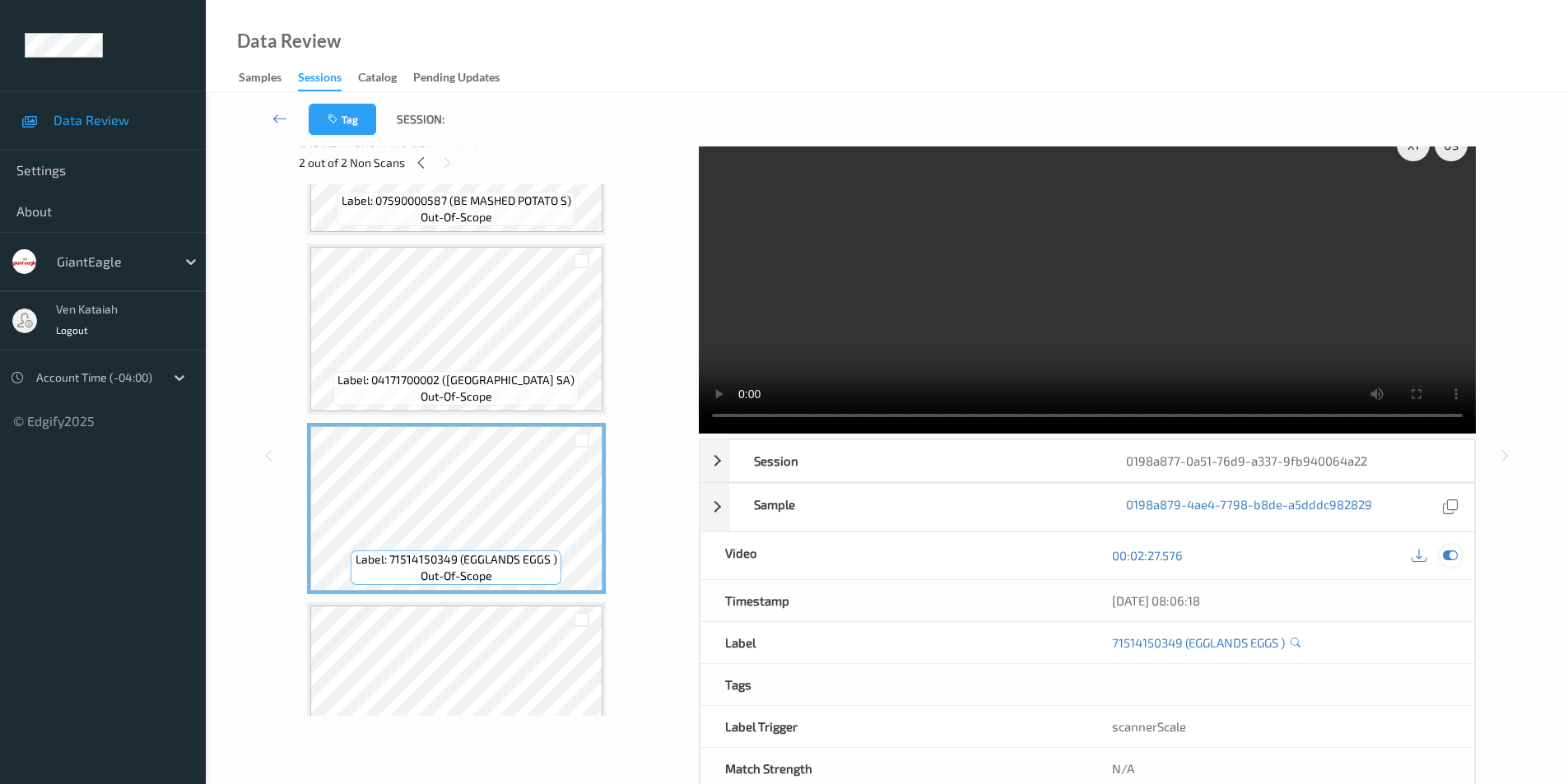
click at [1447, 556] on icon at bounding box center [1450, 555] width 15 height 15
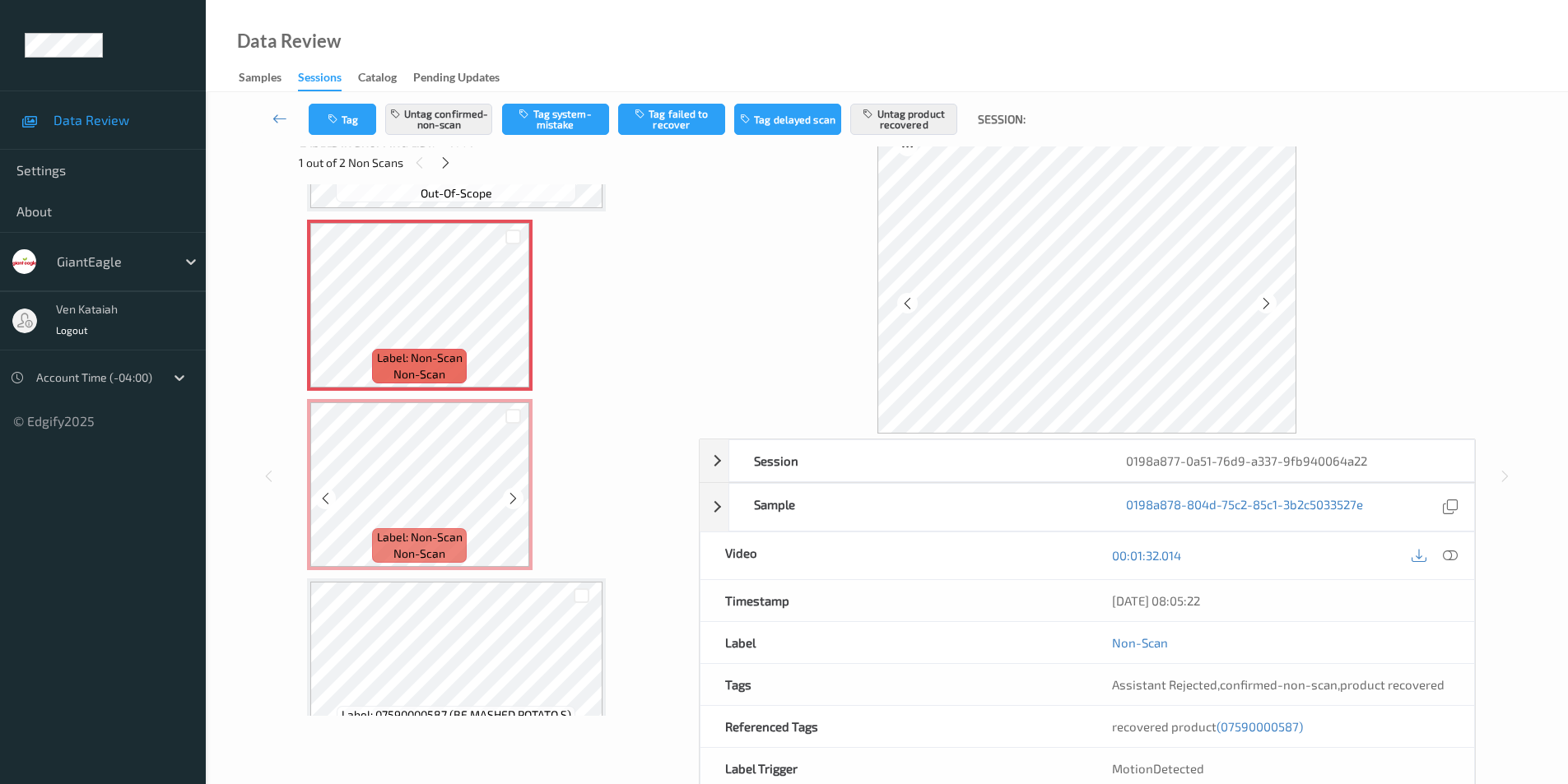
scroll to position [1053, 0]
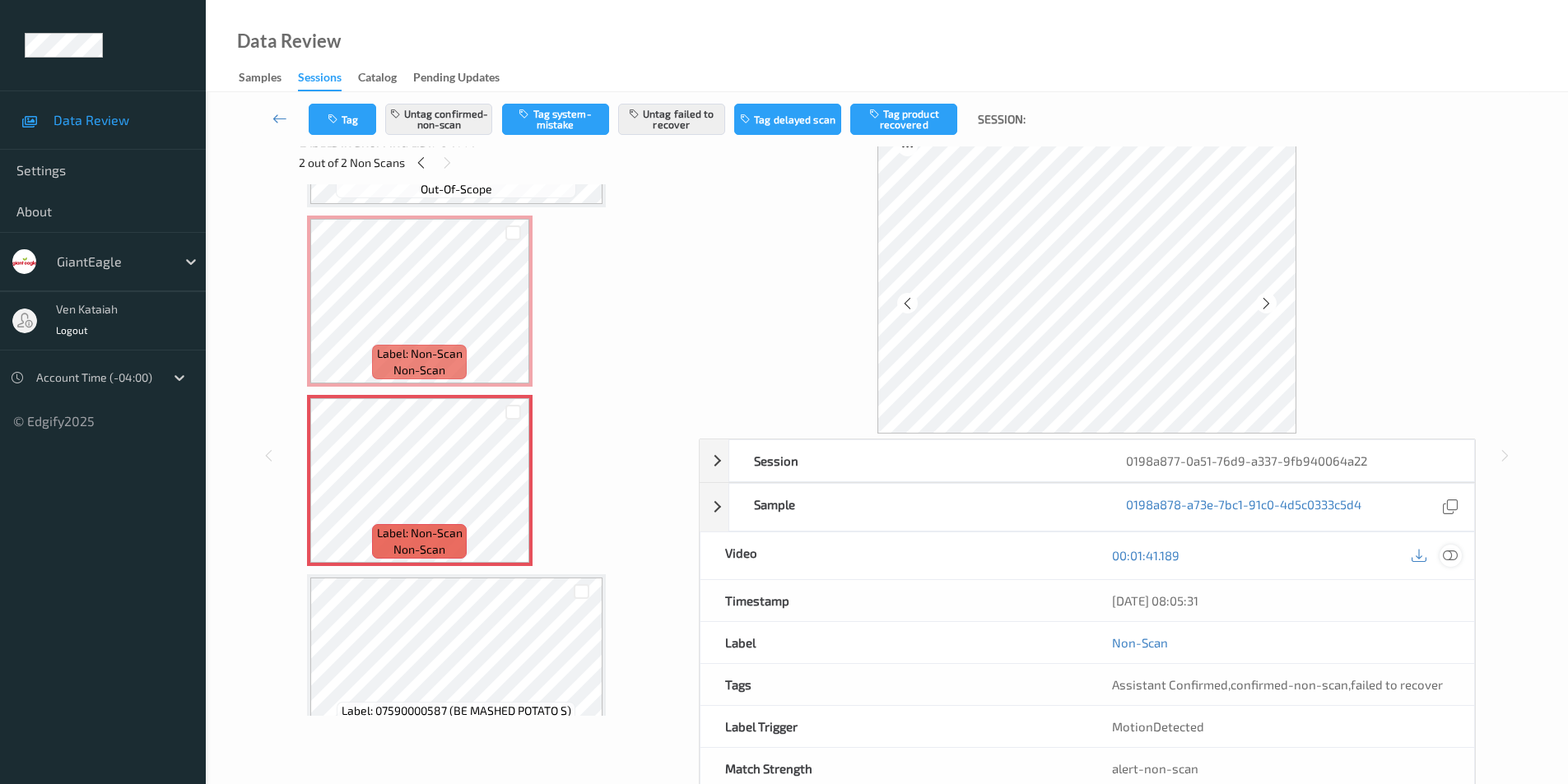
click at [1456, 555] on icon at bounding box center [1450, 555] width 15 height 15
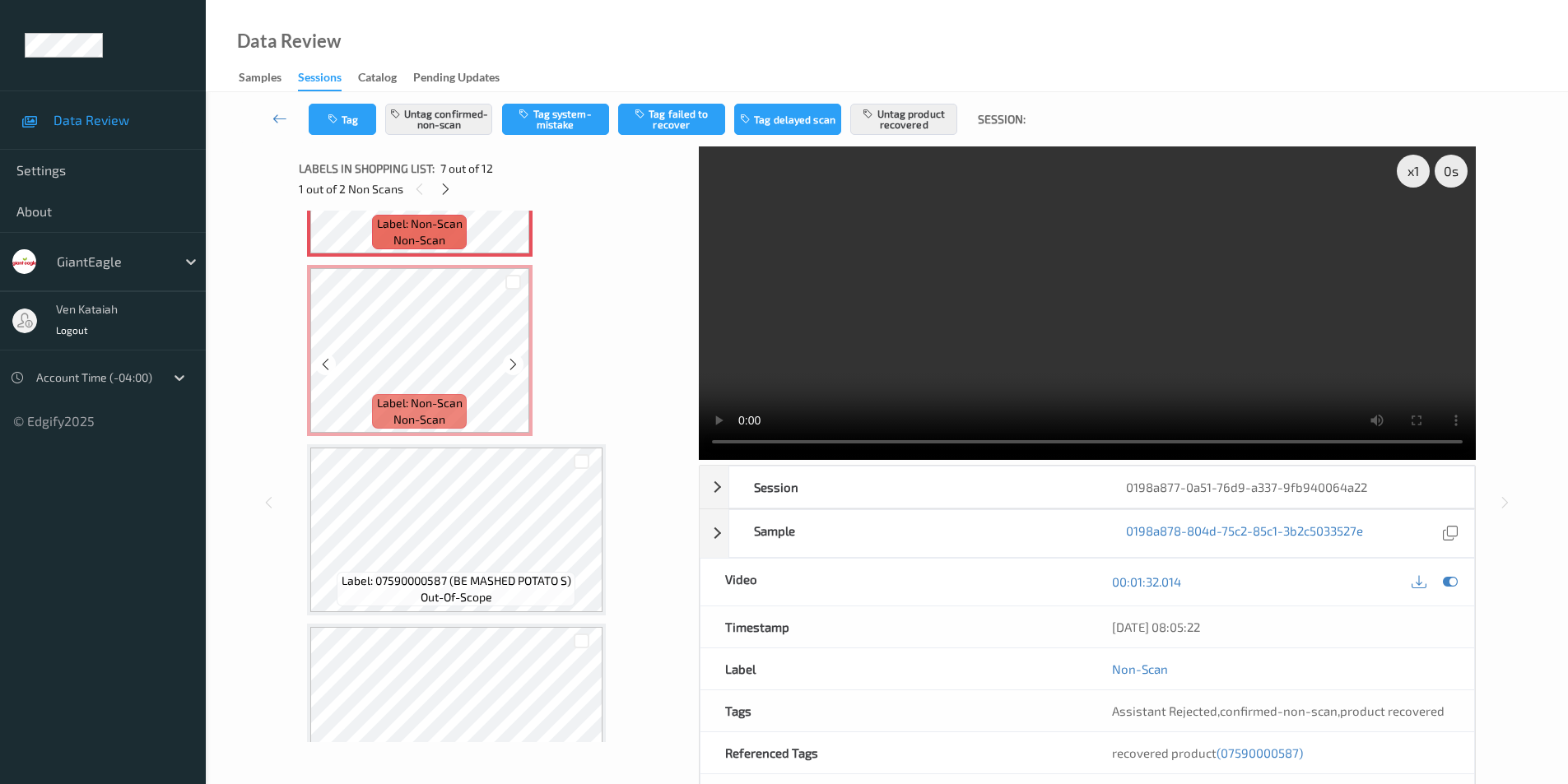
scroll to position [1218, 0]
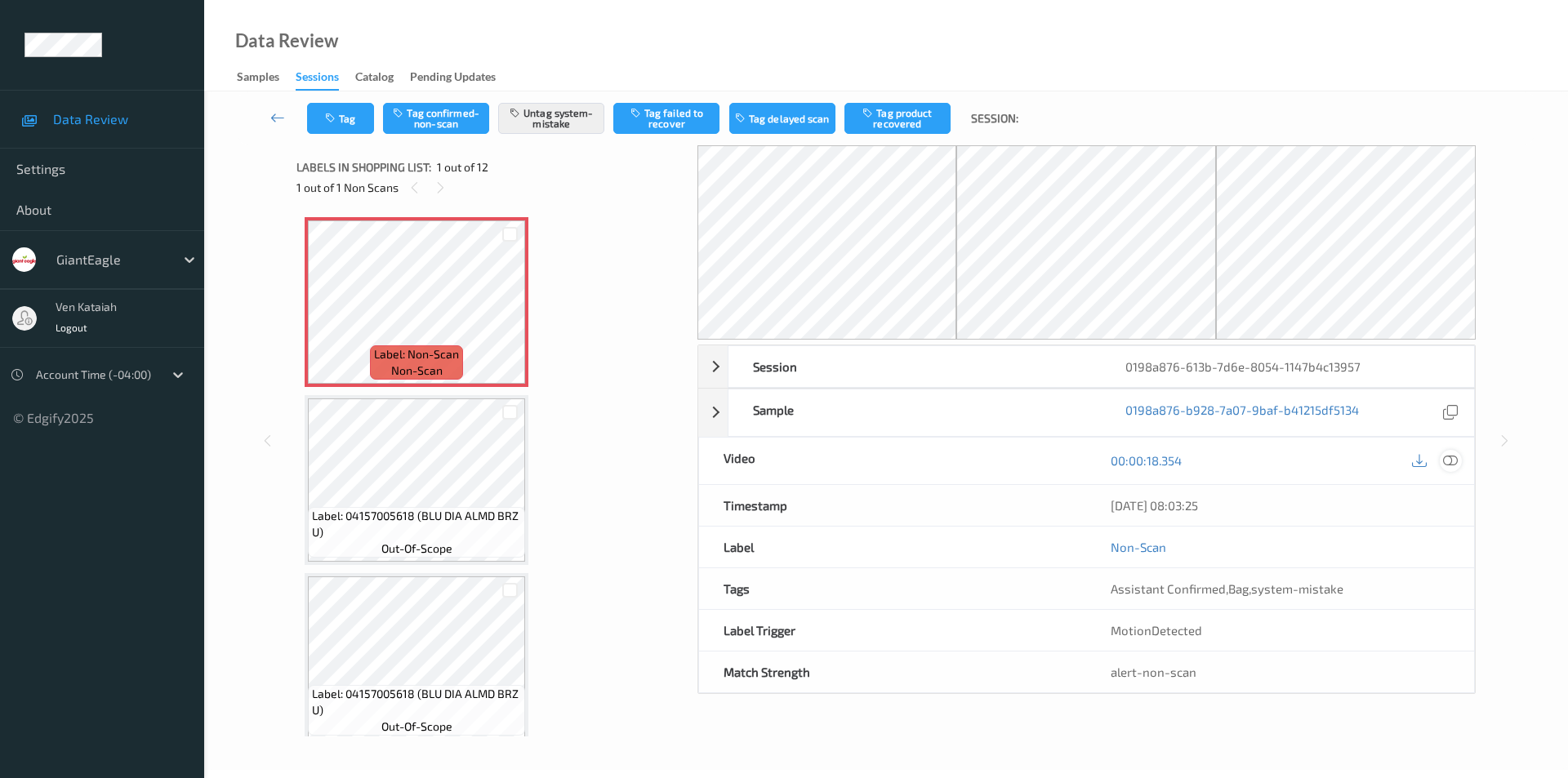
click at [1451, 461] on icon at bounding box center [1450, 460] width 15 height 15
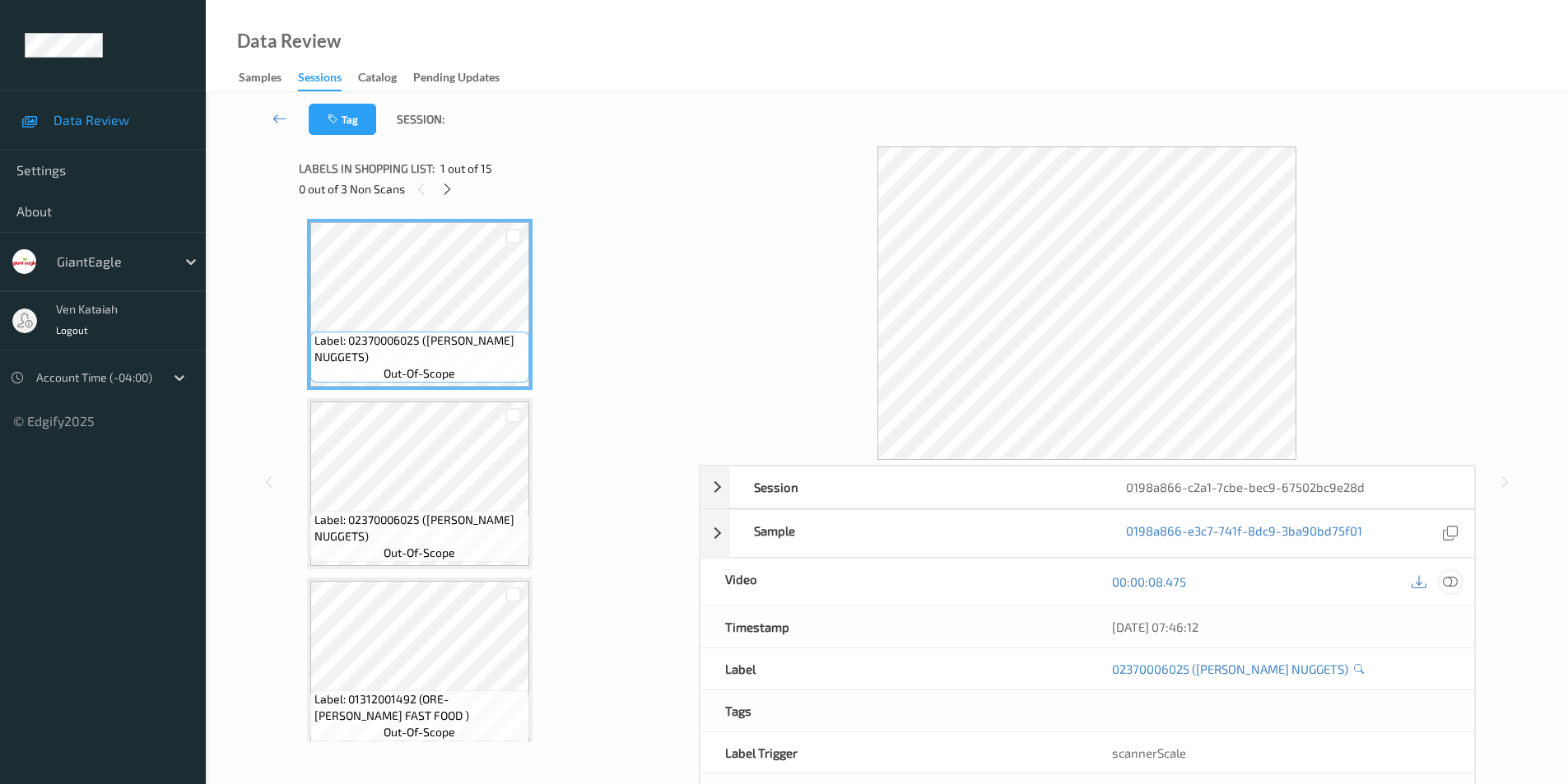
click at [1455, 579] on icon at bounding box center [1450, 581] width 15 height 15
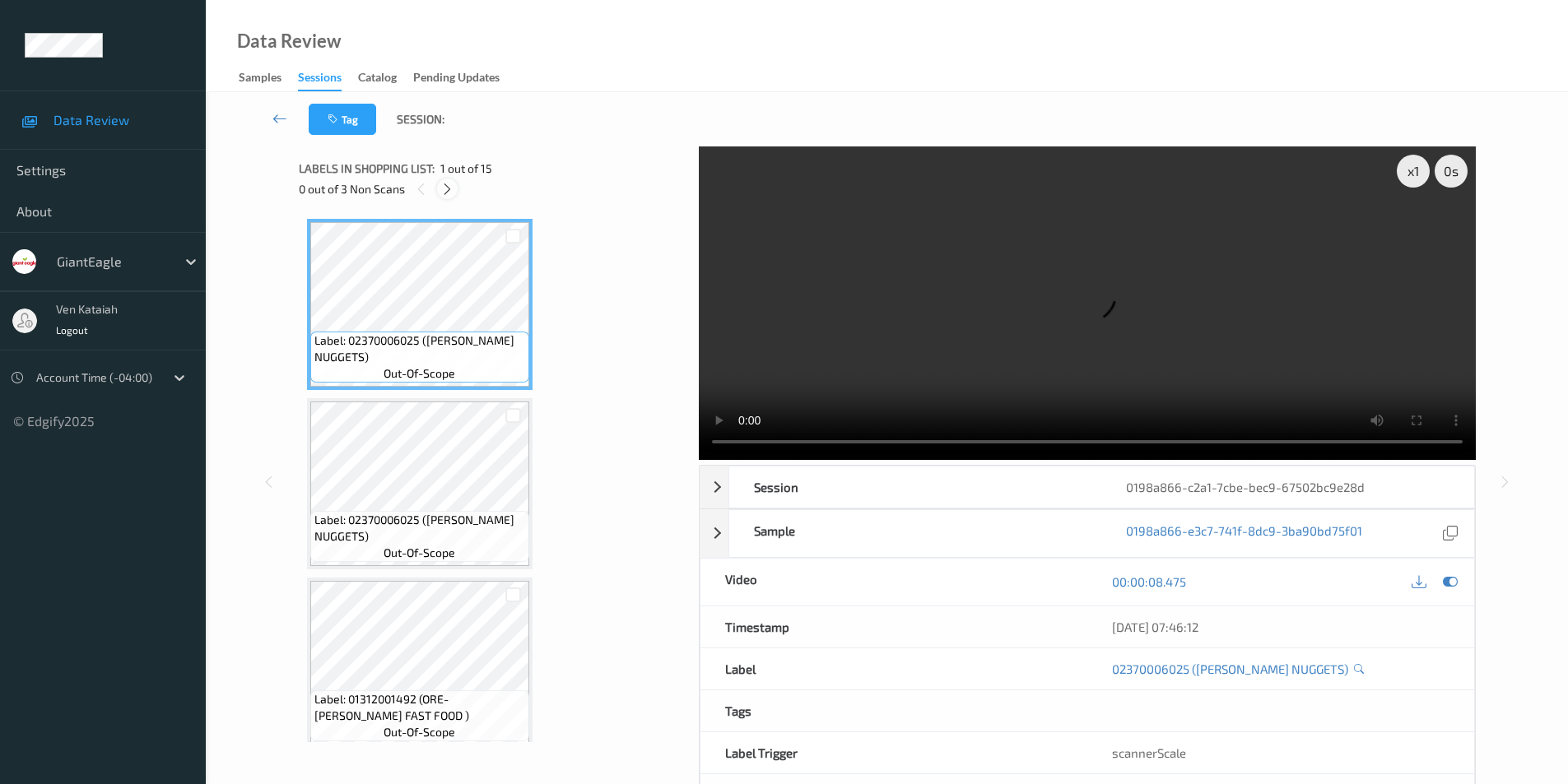
click at [445, 186] on icon at bounding box center [447, 188] width 14 height 15
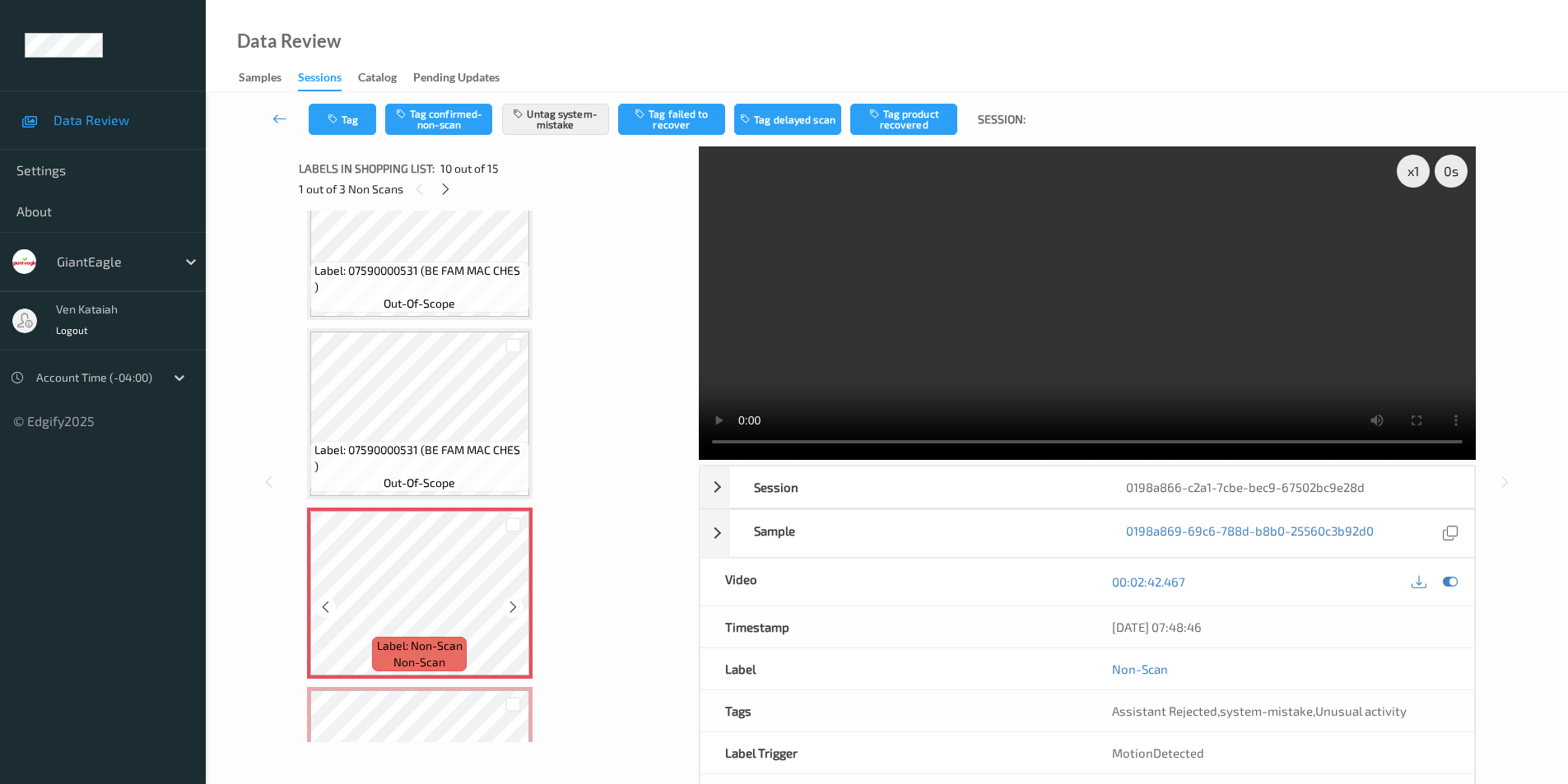
scroll to position [1278, 0]
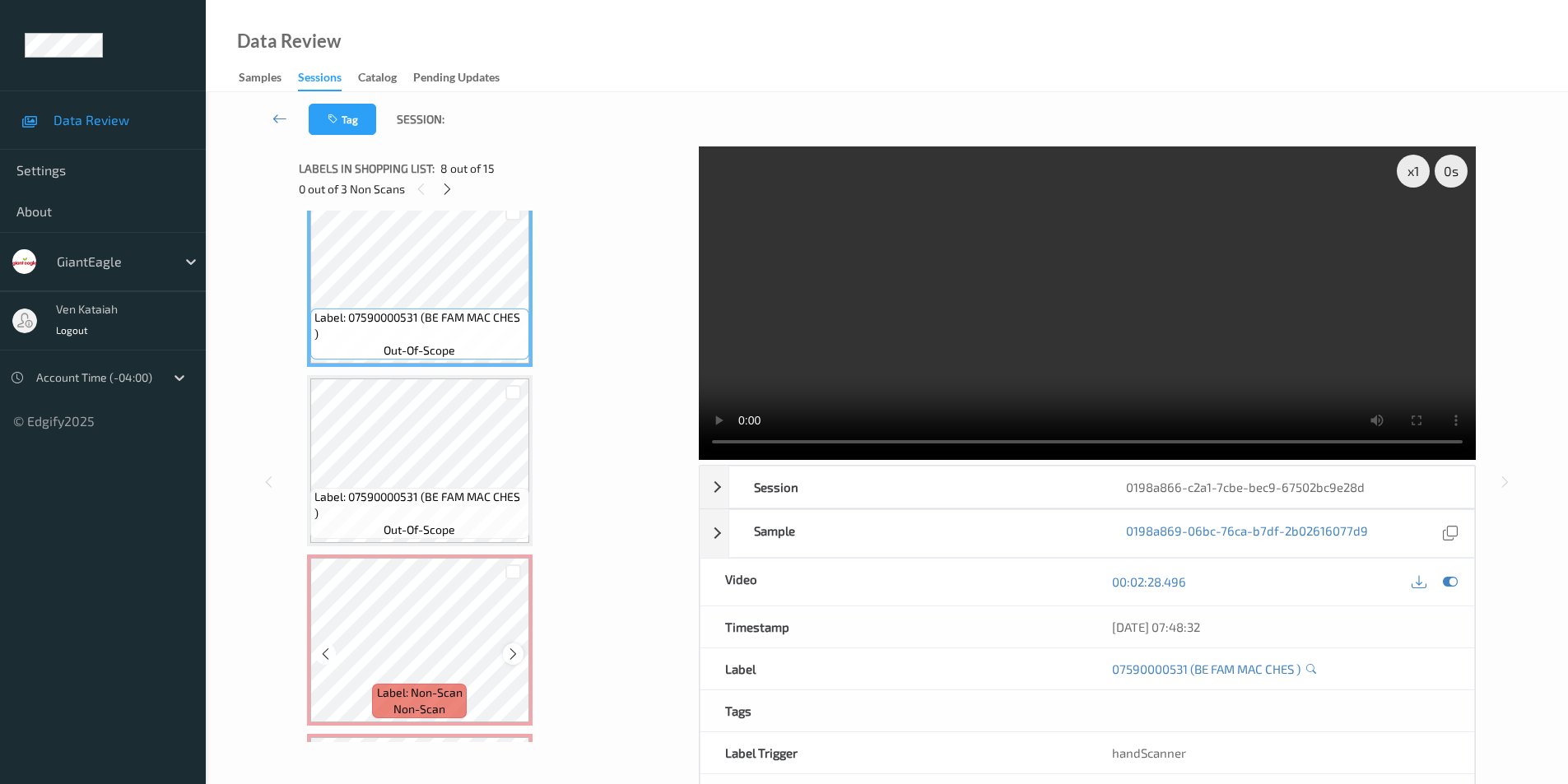
click at [518, 650] on icon at bounding box center [513, 653] width 14 height 15
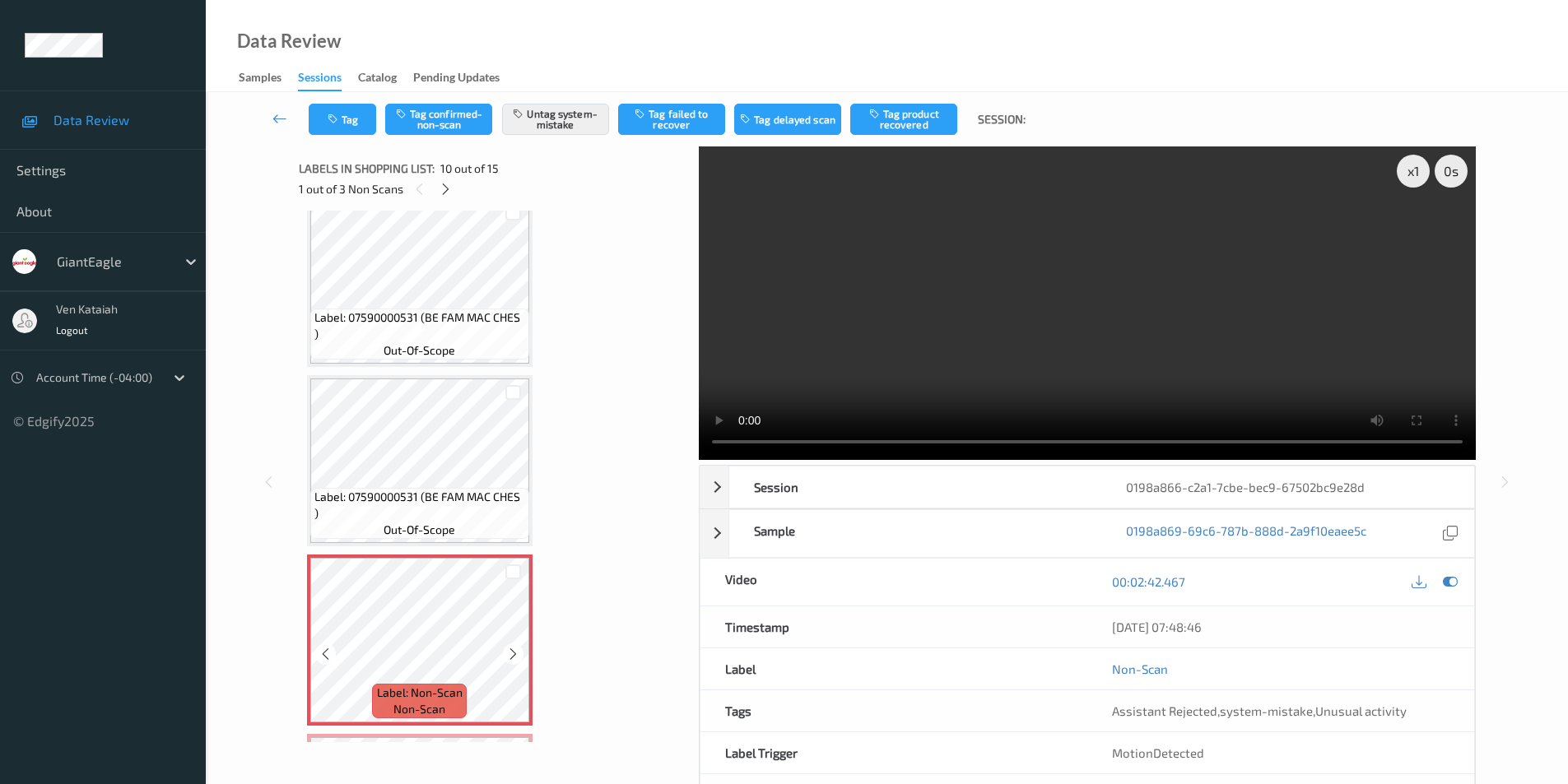
click at [518, 650] on icon at bounding box center [513, 653] width 14 height 15
click at [1445, 582] on icon at bounding box center [1450, 581] width 15 height 15
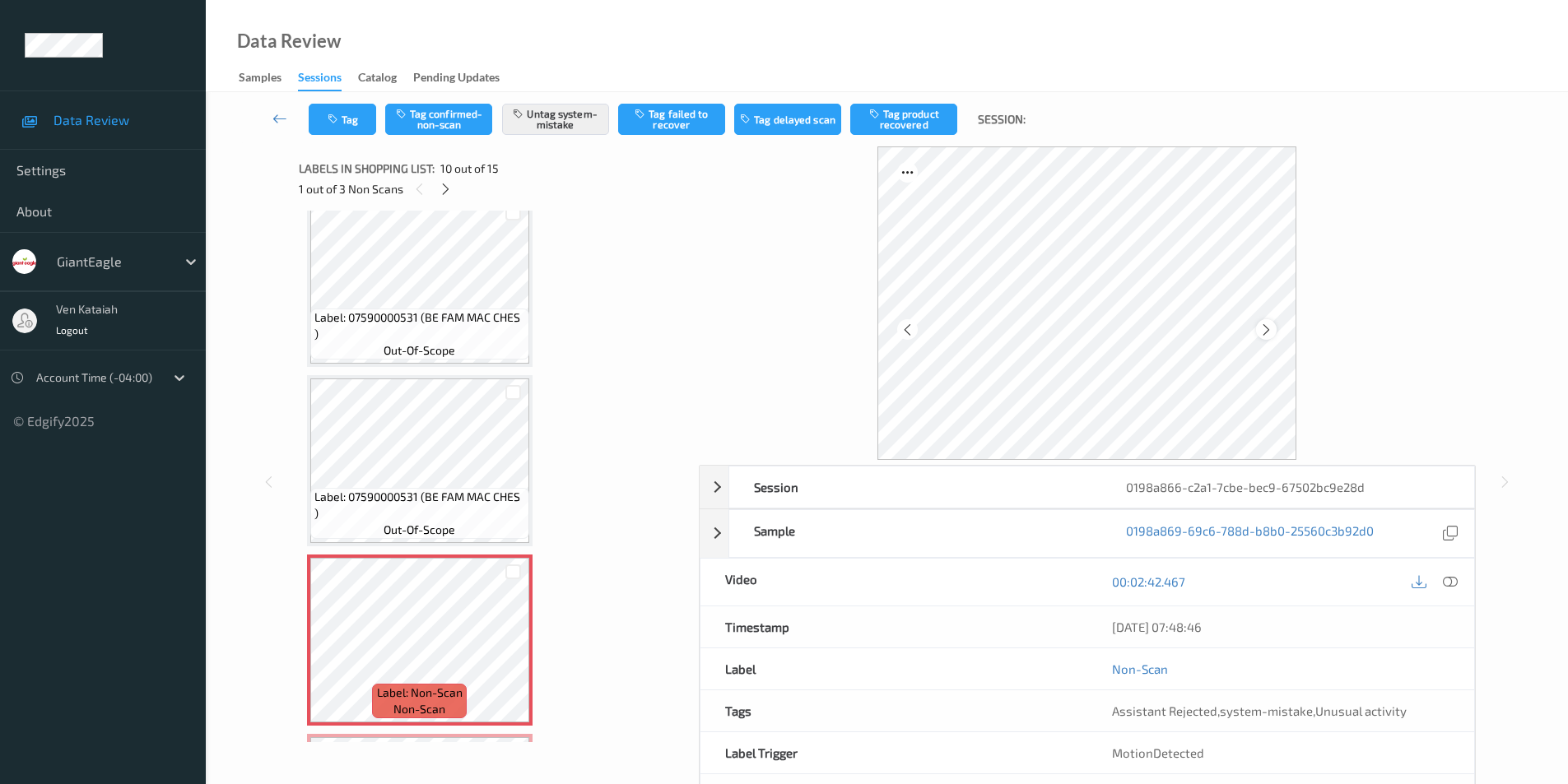
click at [1266, 324] on icon at bounding box center [1266, 329] width 14 height 15
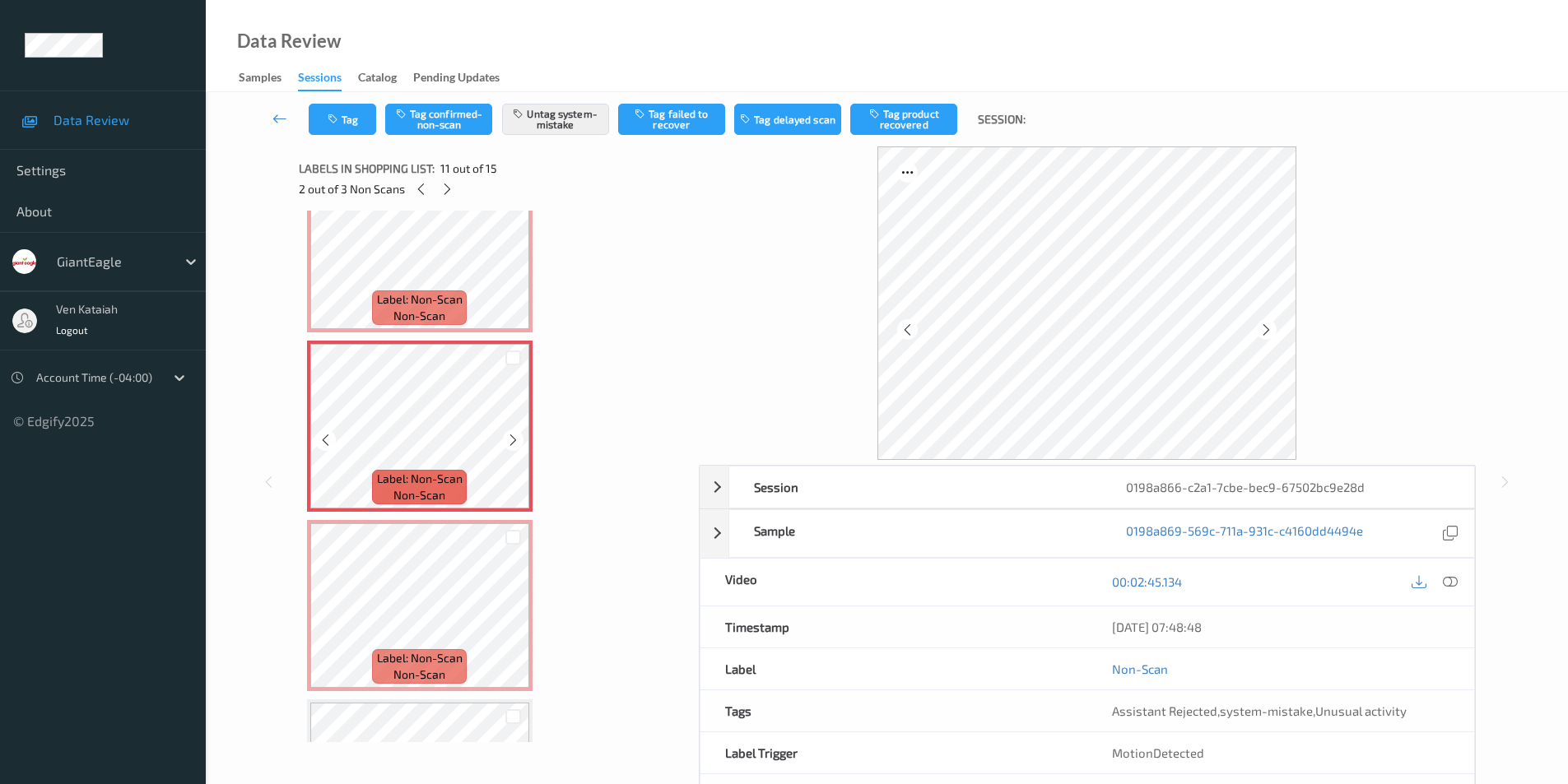
scroll to position [1690, 0]
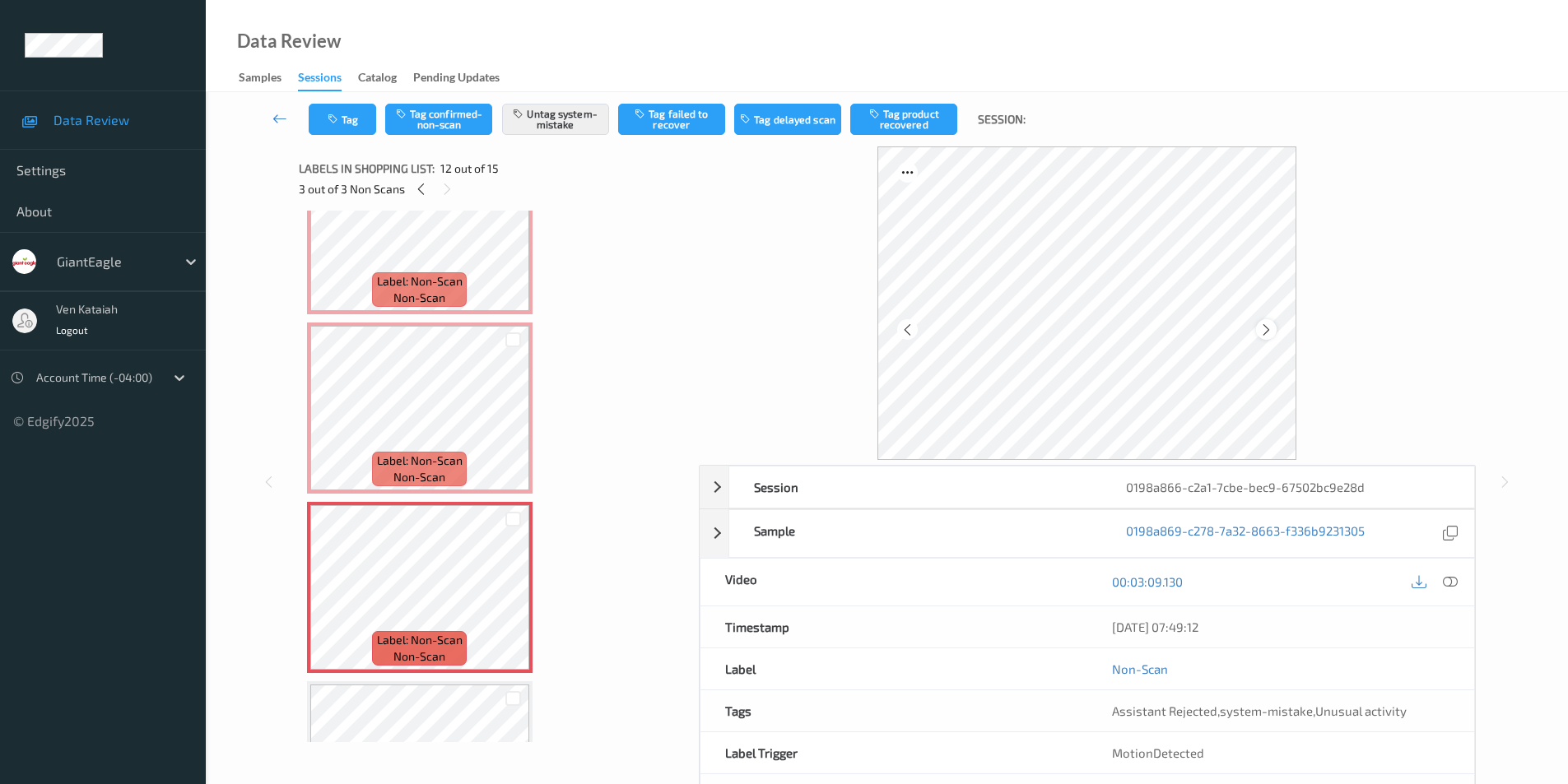
click at [1266, 325] on icon at bounding box center [1266, 329] width 14 height 15
click at [1265, 324] on icon at bounding box center [1266, 329] width 14 height 15
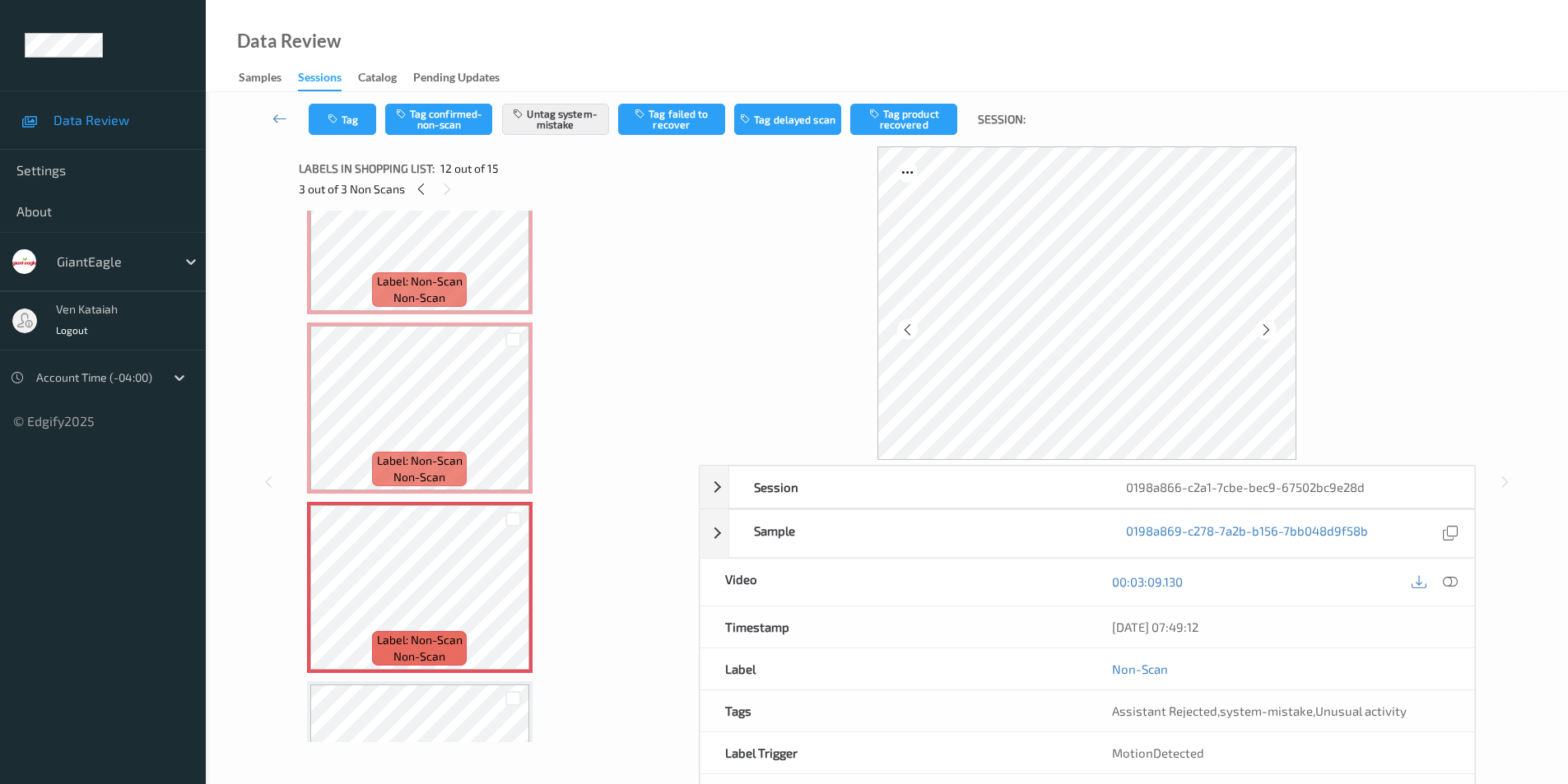
click at [1265, 324] on icon at bounding box center [1266, 329] width 14 height 15
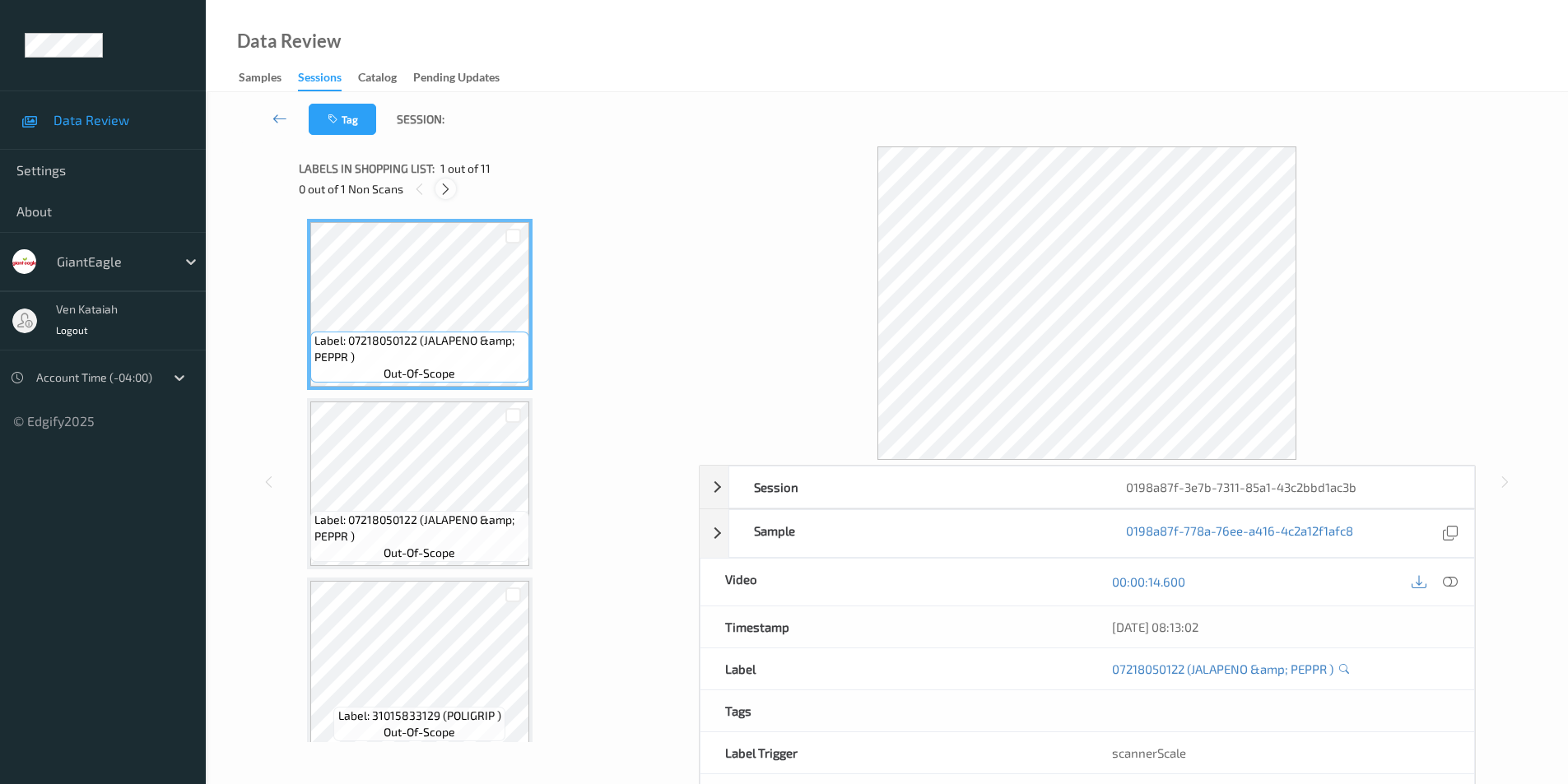
click at [449, 182] on icon at bounding box center [446, 188] width 14 height 15
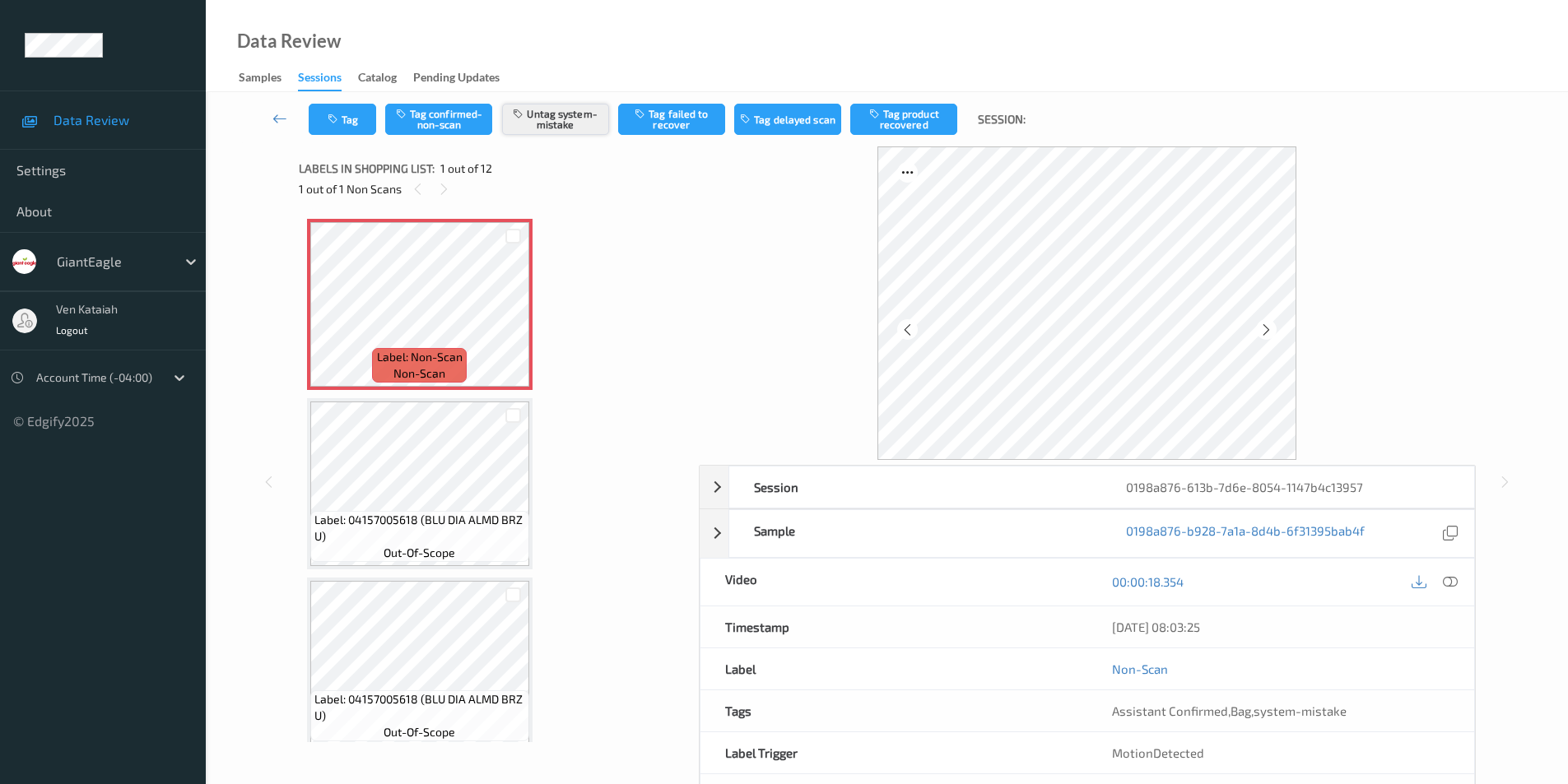
click at [542, 117] on button "Untag system-mistake" at bounding box center [556, 119] width 107 height 31
click at [419, 117] on button "Tag confirmed-non-scan" at bounding box center [439, 119] width 107 height 31
click at [335, 119] on icon "button" at bounding box center [335, 119] width 14 height 12
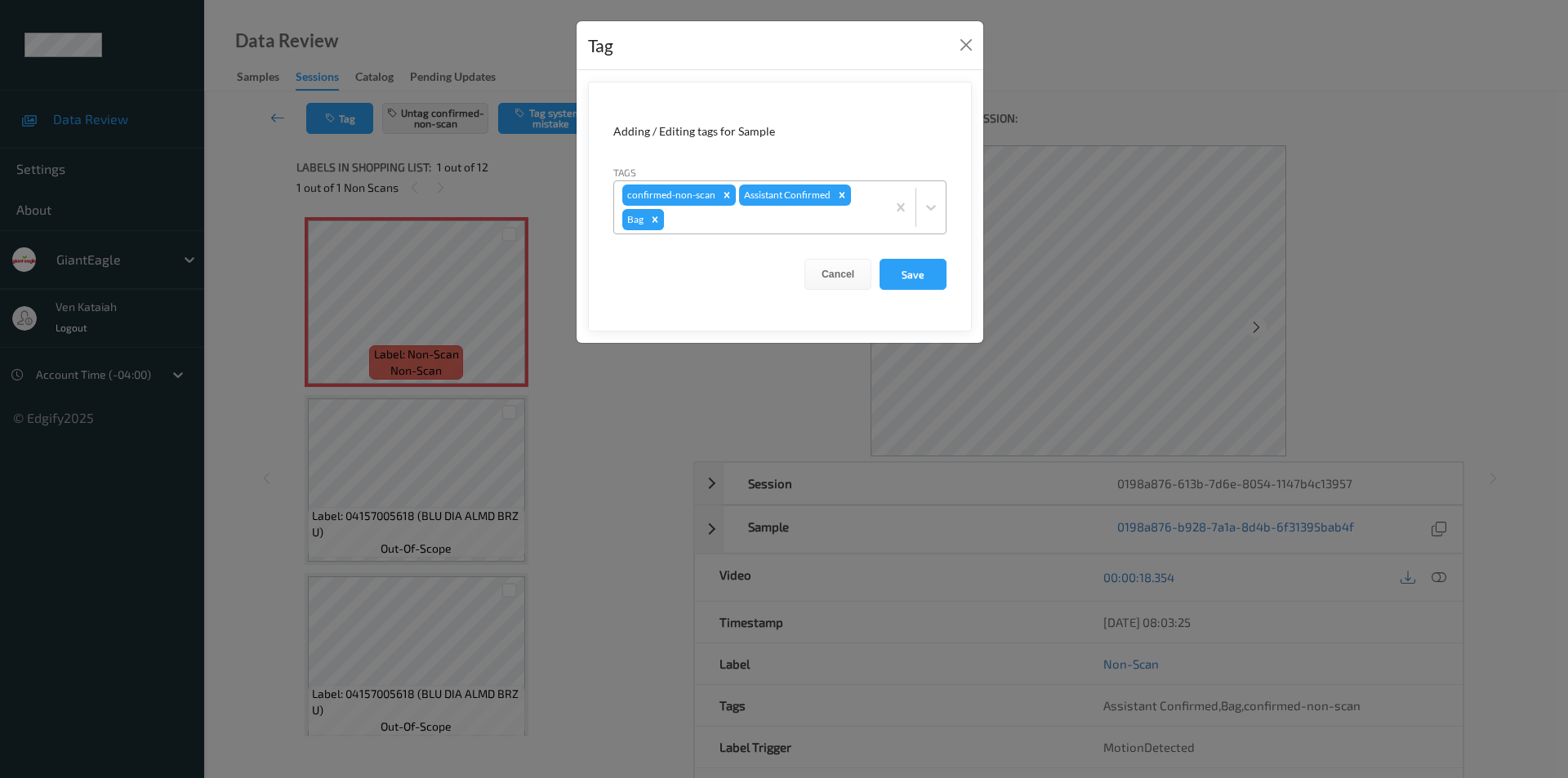
click at [656, 219] on icon "Remove Bag" at bounding box center [655, 220] width 12 height 12
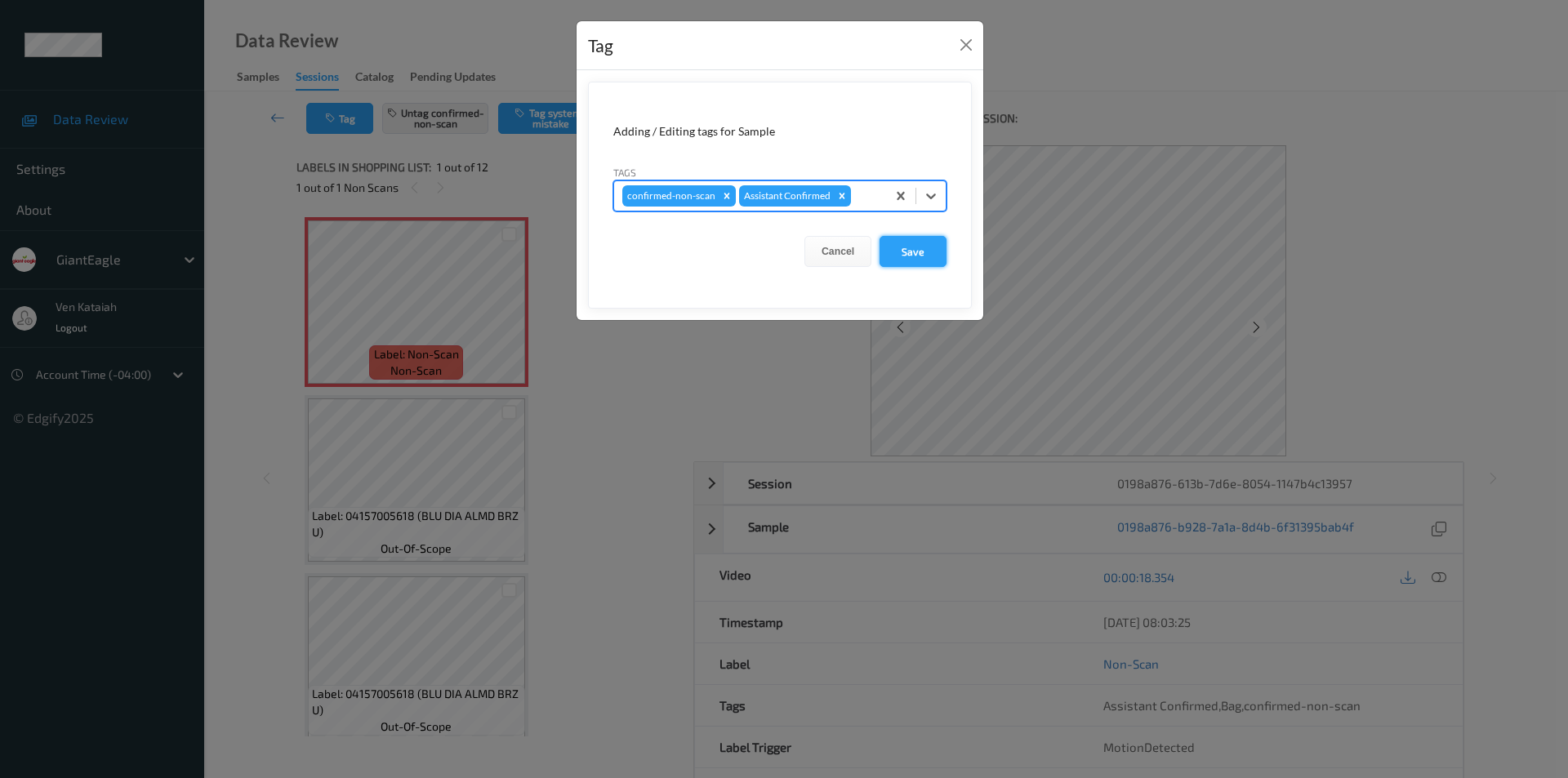
click at [925, 247] on button "Save" at bounding box center [913, 252] width 67 height 31
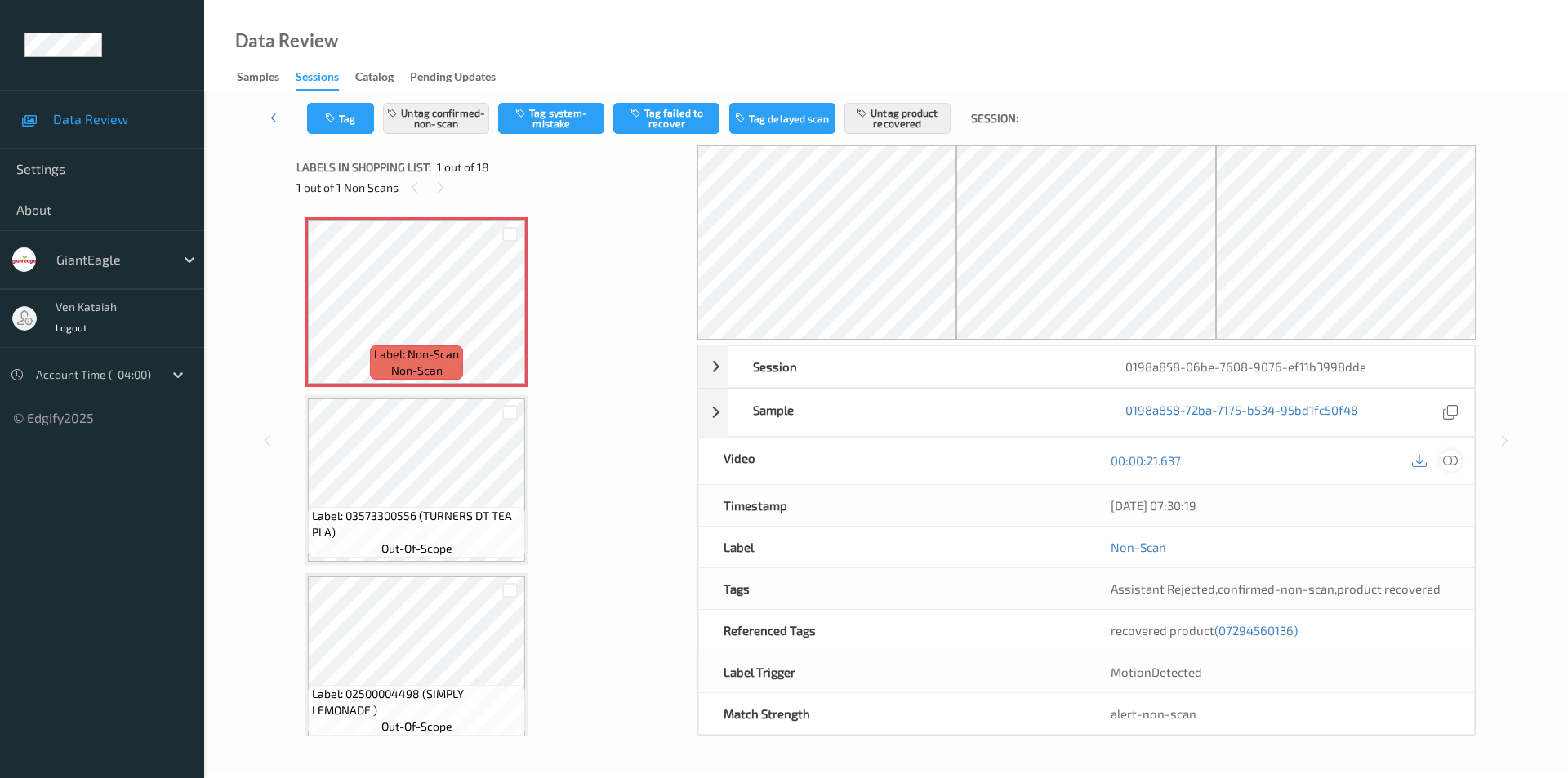
click at [1453, 461] on icon at bounding box center [1450, 460] width 15 height 15
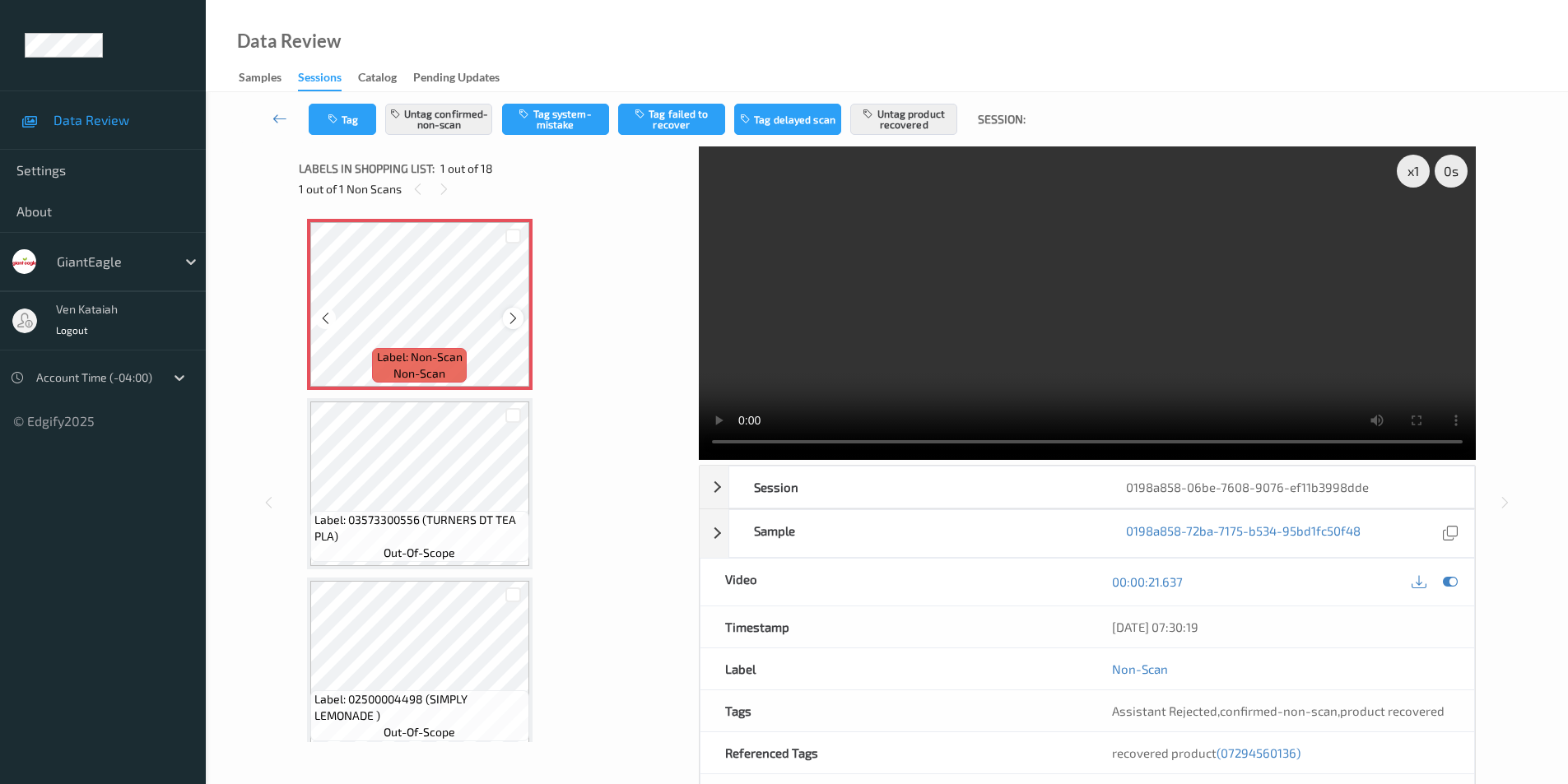
click at [513, 319] on icon at bounding box center [513, 318] width 14 height 15
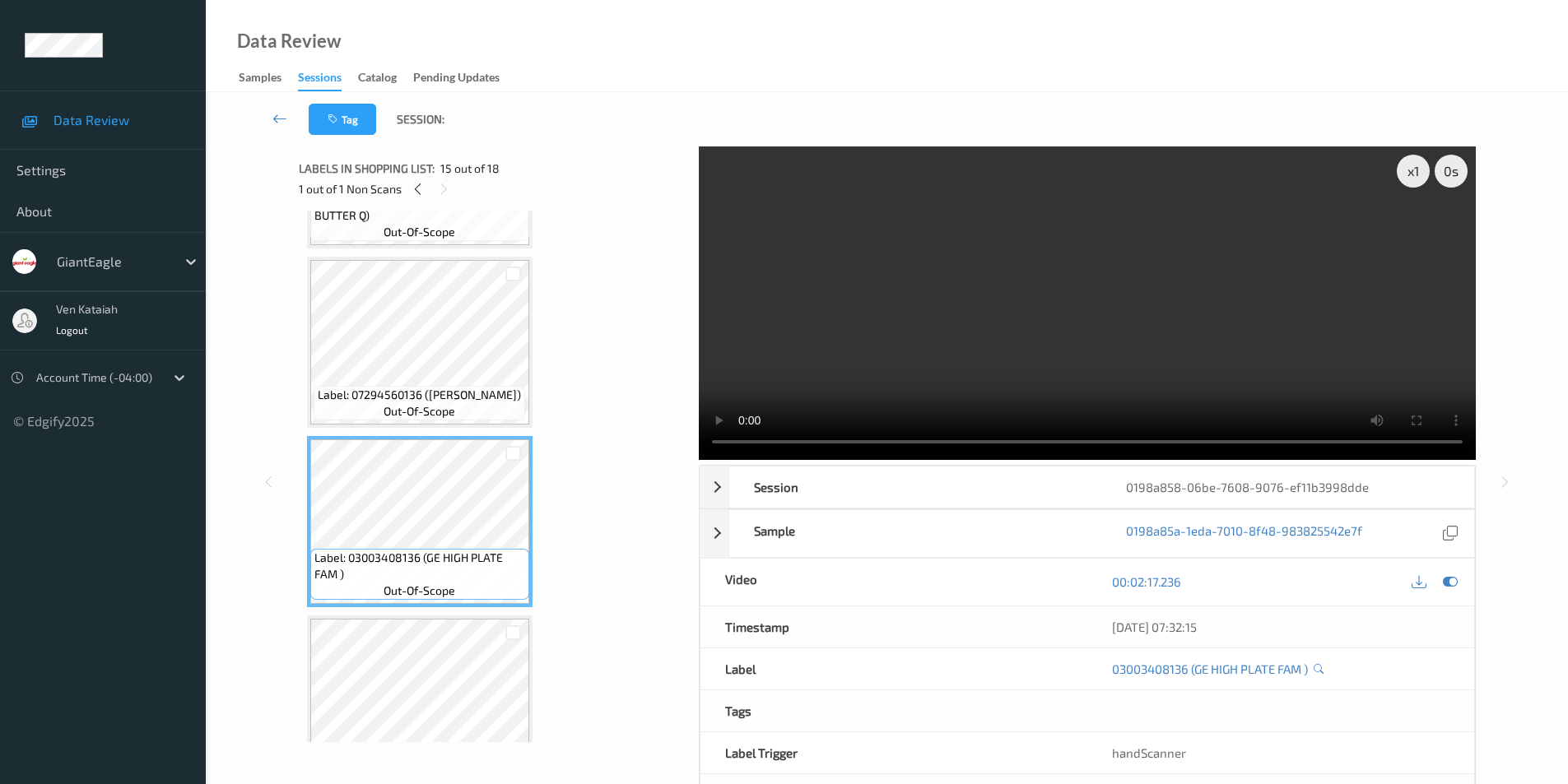
scroll to position [2376, 0]
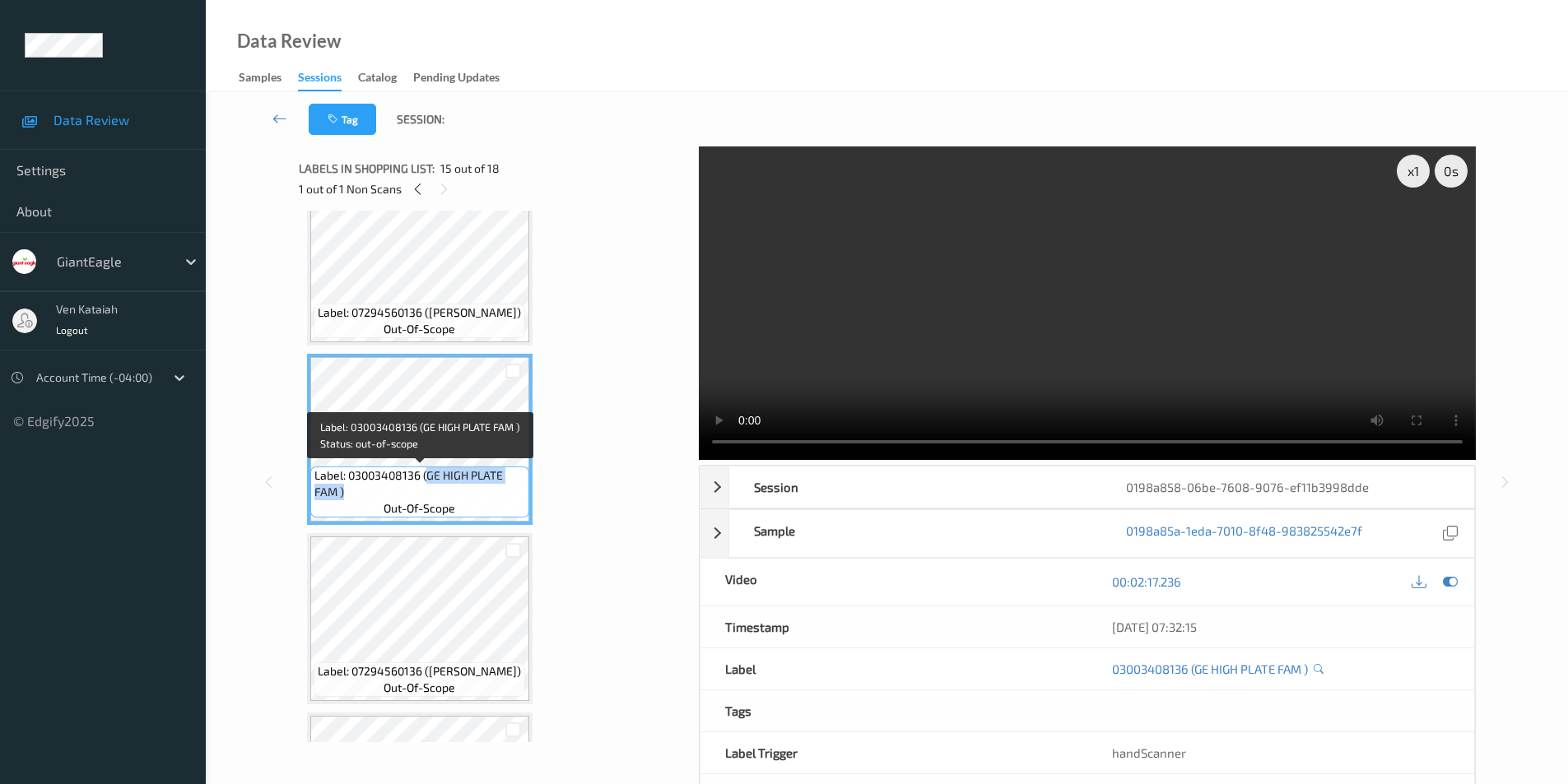
drag, startPoint x: 426, startPoint y: 477, endPoint x: 416, endPoint y: 492, distance: 18.0
click at [416, 492] on span "Label: 03003408136 (GE HIGH PLATE FAM )" at bounding box center [420, 484] width 211 height 33
copy span "GE HIGH PLATE FAM )"
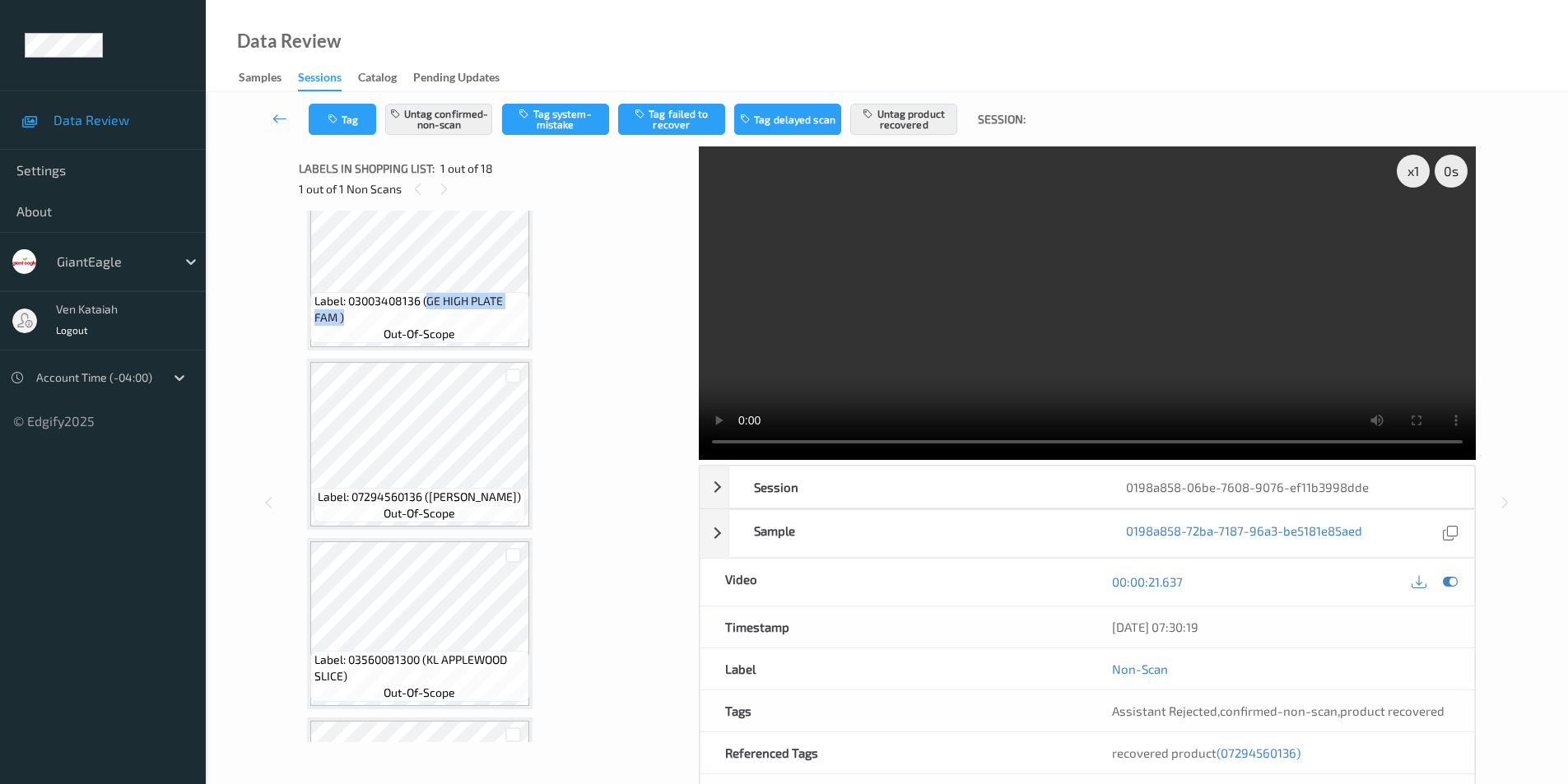
scroll to position [2468, 0]
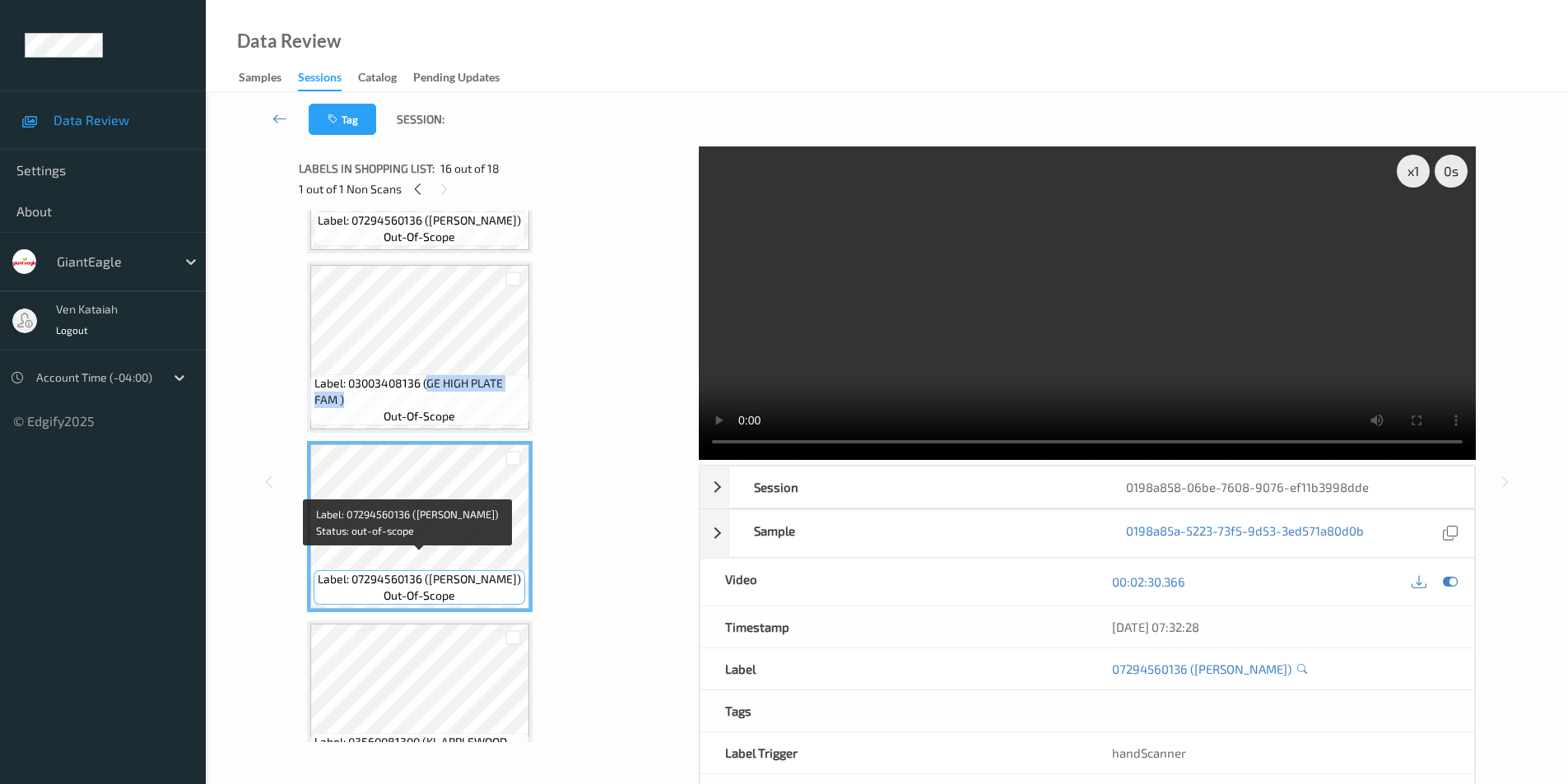
click at [424, 572] on span "Label: 07294560136 (SARA LEE HONEY WHE)" at bounding box center [420, 579] width 203 height 17
copy span "SARA LEE HONEY WHE)"
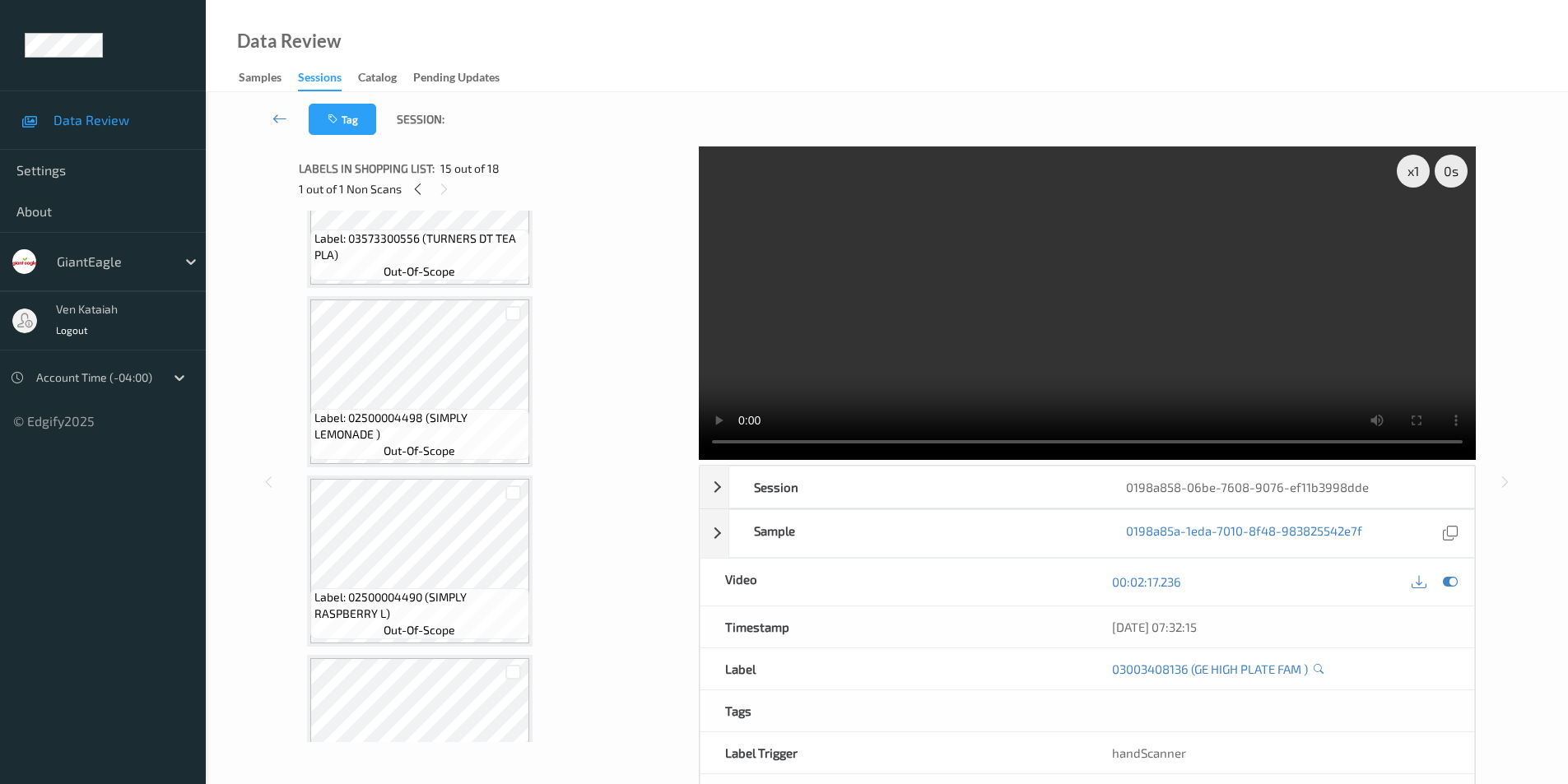
scroll to position [0, 0]
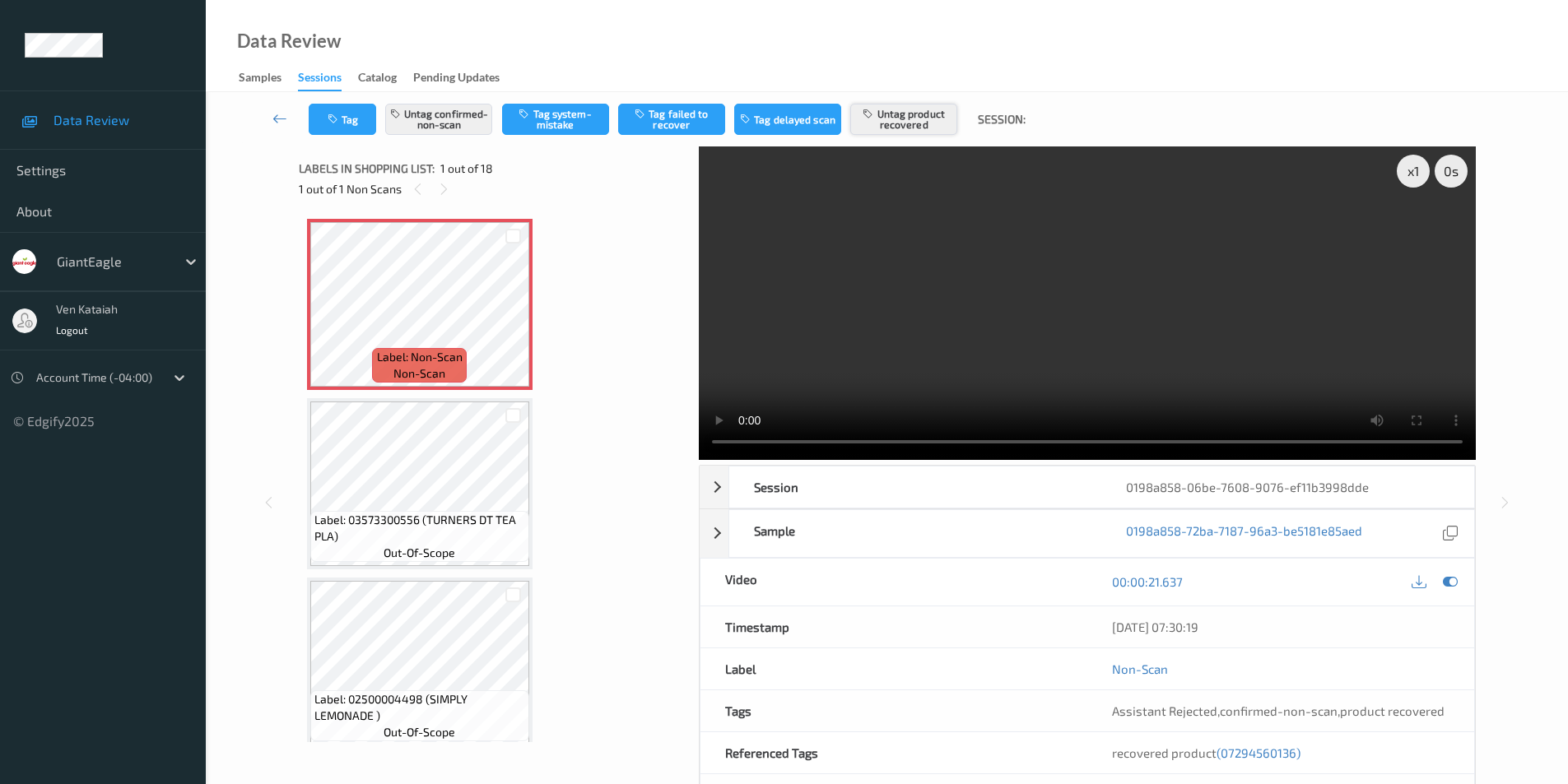
click at [904, 121] on button "Untag product recovered" at bounding box center [905, 119] width 107 height 31
click at [904, 121] on button "Tag product recovered" at bounding box center [905, 119] width 107 height 31
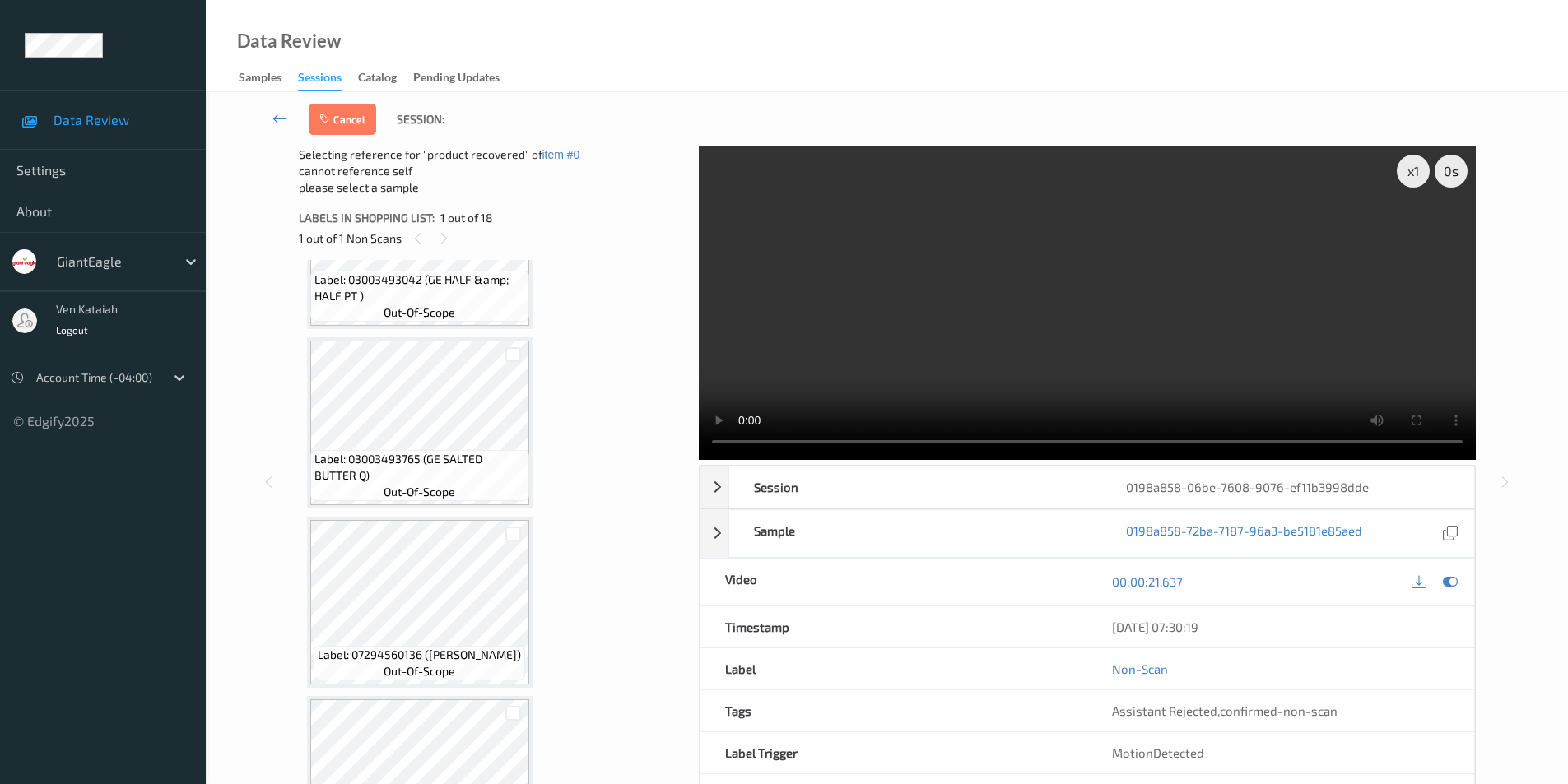
scroll to position [2057, 0]
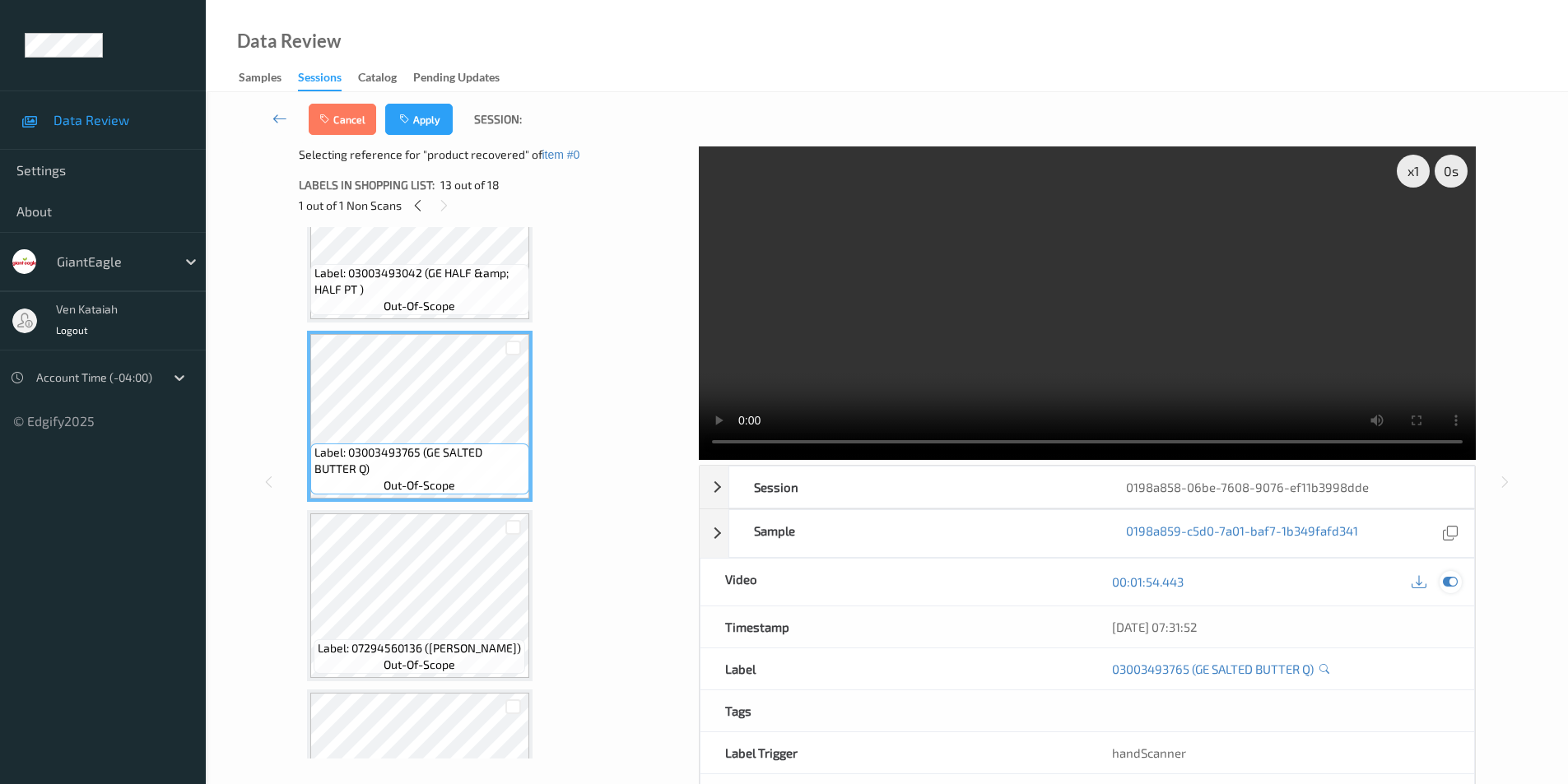
click at [1445, 580] on icon at bounding box center [1450, 581] width 15 height 15
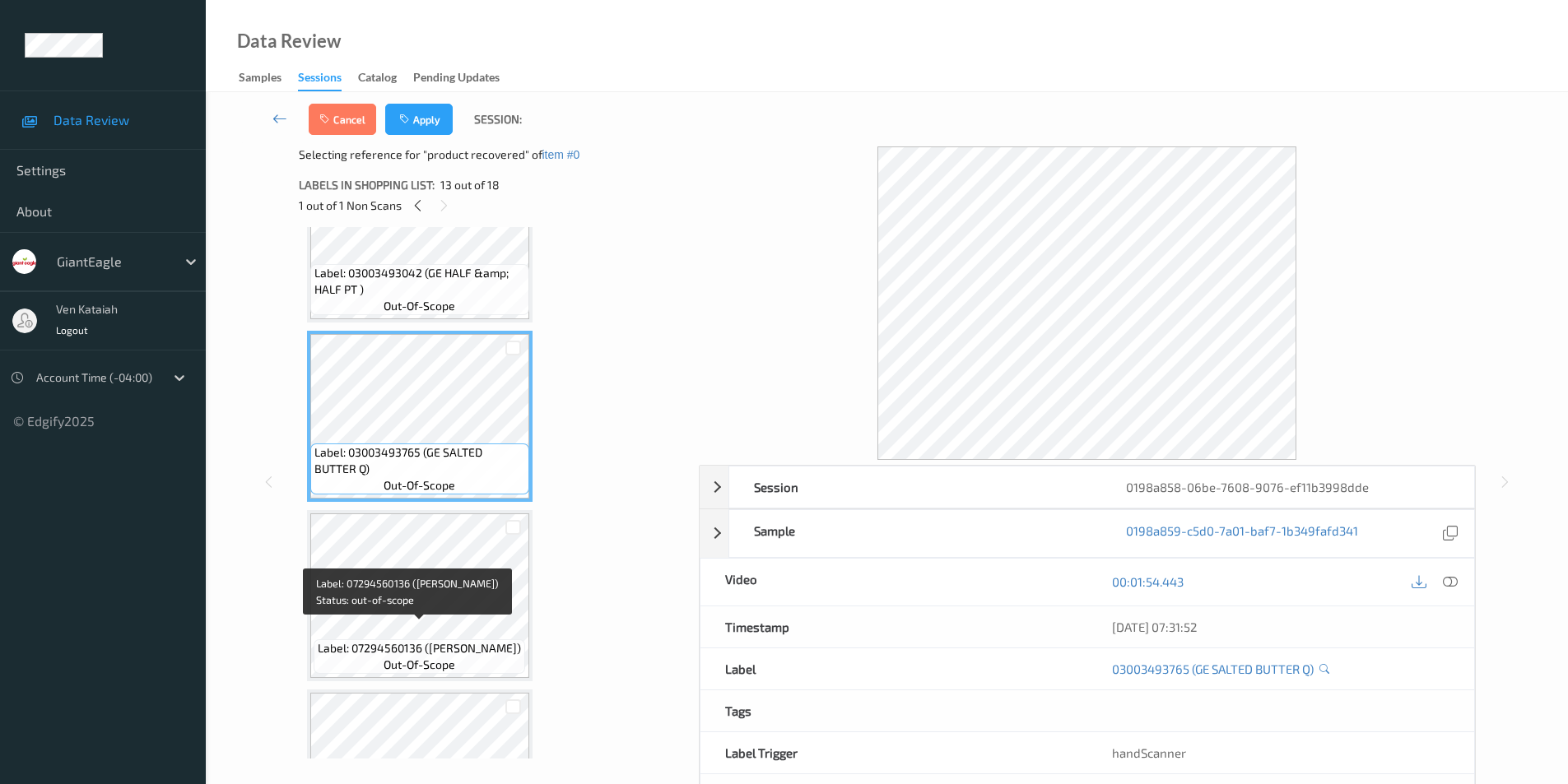
click at [408, 640] on span "Label: 07294560136 (SARA LEE HONEY WHE)" at bounding box center [420, 647] width 203 height 17
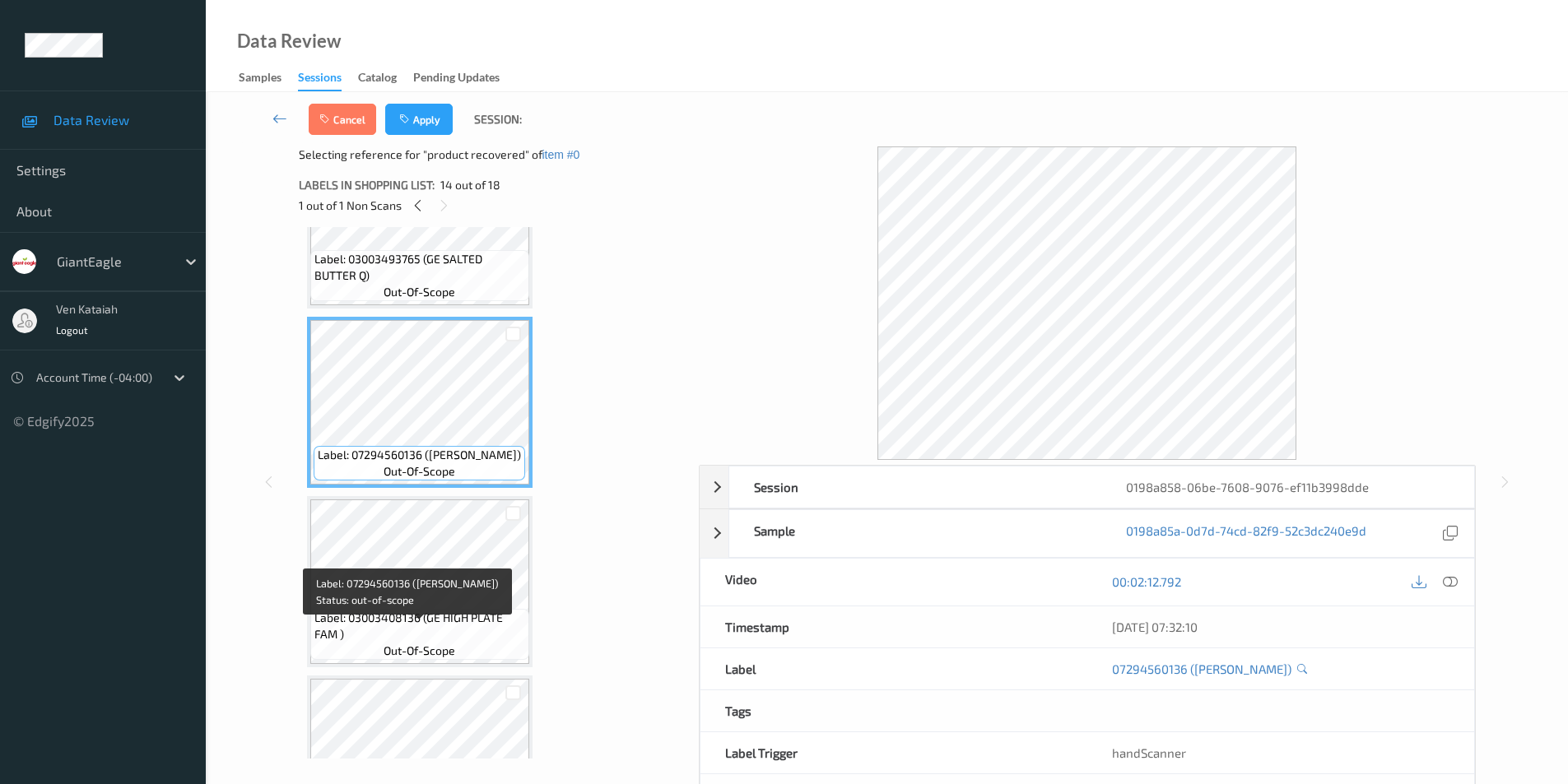
scroll to position [2303, 0]
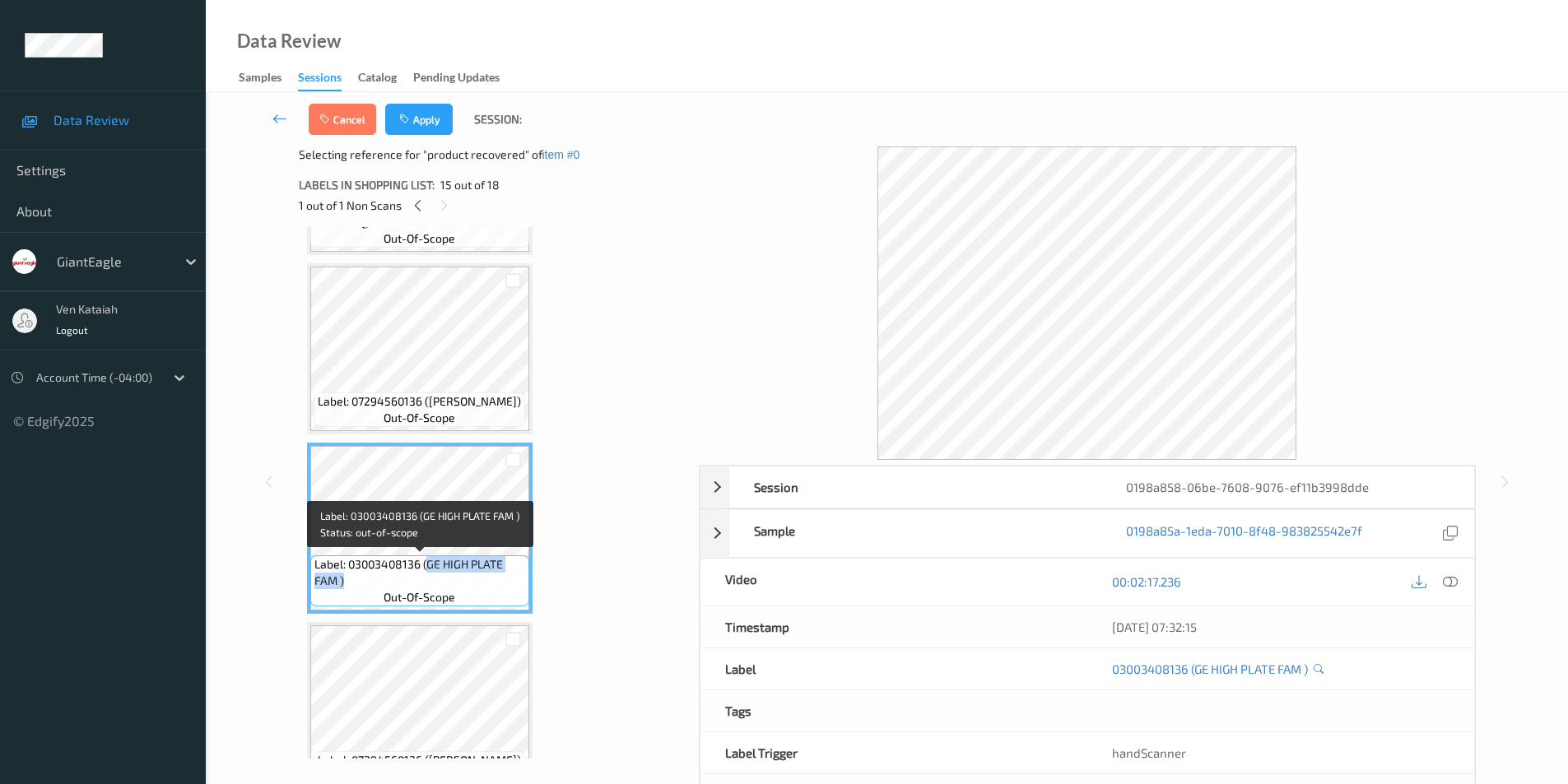
drag, startPoint x: 428, startPoint y: 566, endPoint x: 425, endPoint y: 575, distance: 9.5
click at [425, 575] on span "Label: 03003408136 (GE HIGH PLATE FAM )" at bounding box center [420, 572] width 211 height 33
copy span "GE HIGH PLATE FAM )"
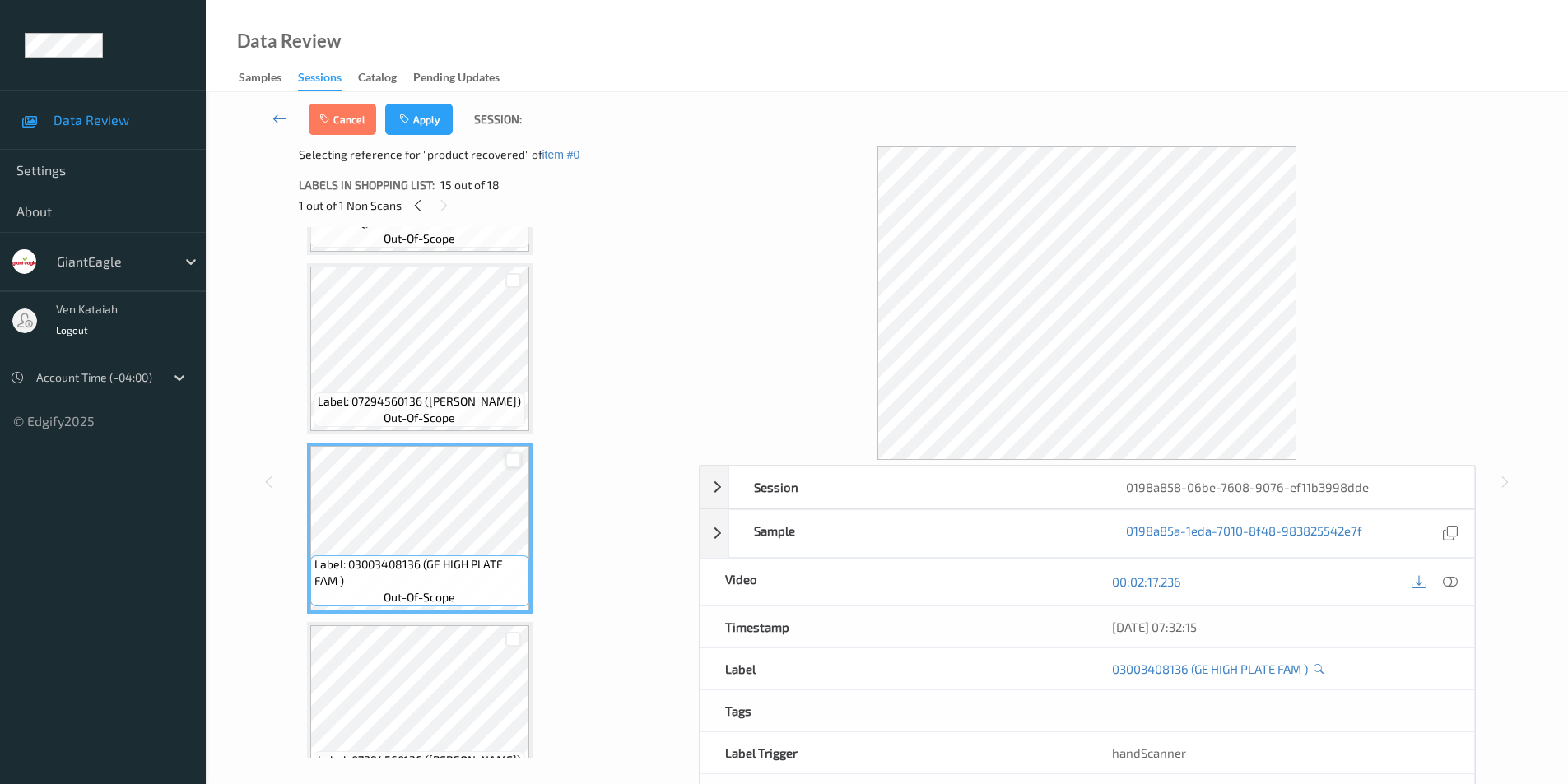
click at [508, 464] on div at bounding box center [513, 460] width 16 height 16
click at [408, 117] on icon "button" at bounding box center [406, 119] width 14 height 12
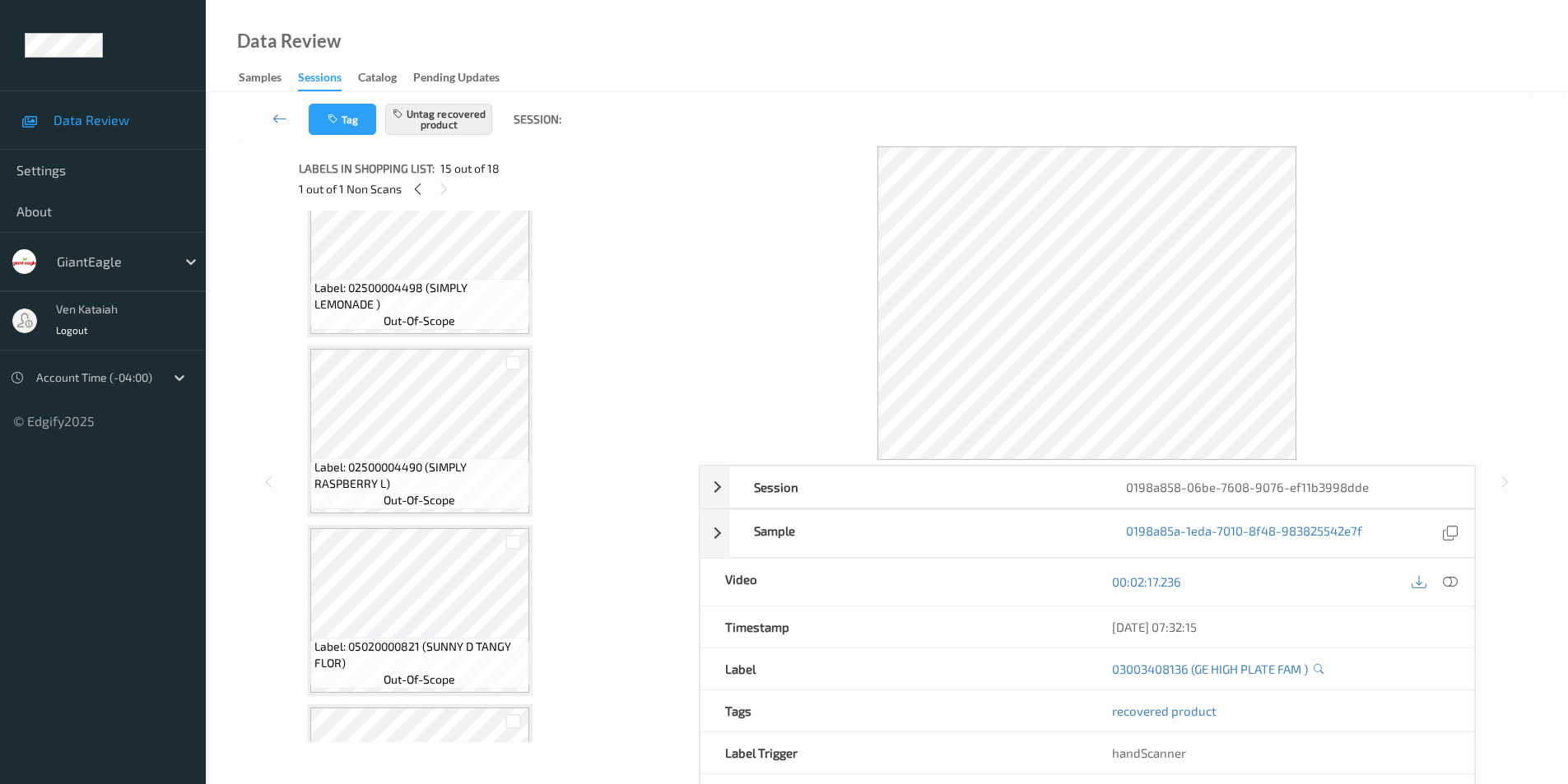
scroll to position [0, 0]
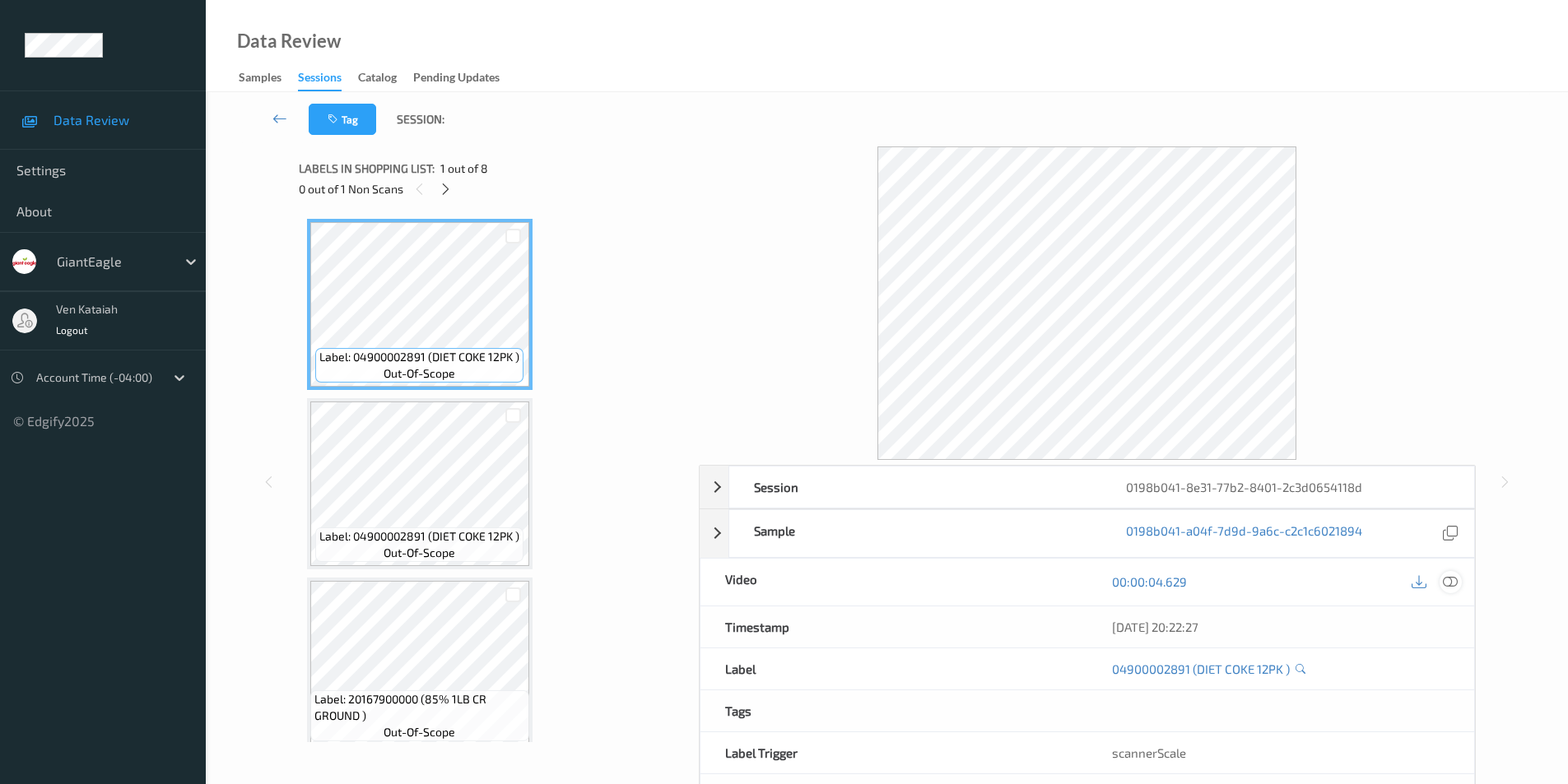
click at [1456, 587] on icon at bounding box center [1450, 581] width 15 height 15
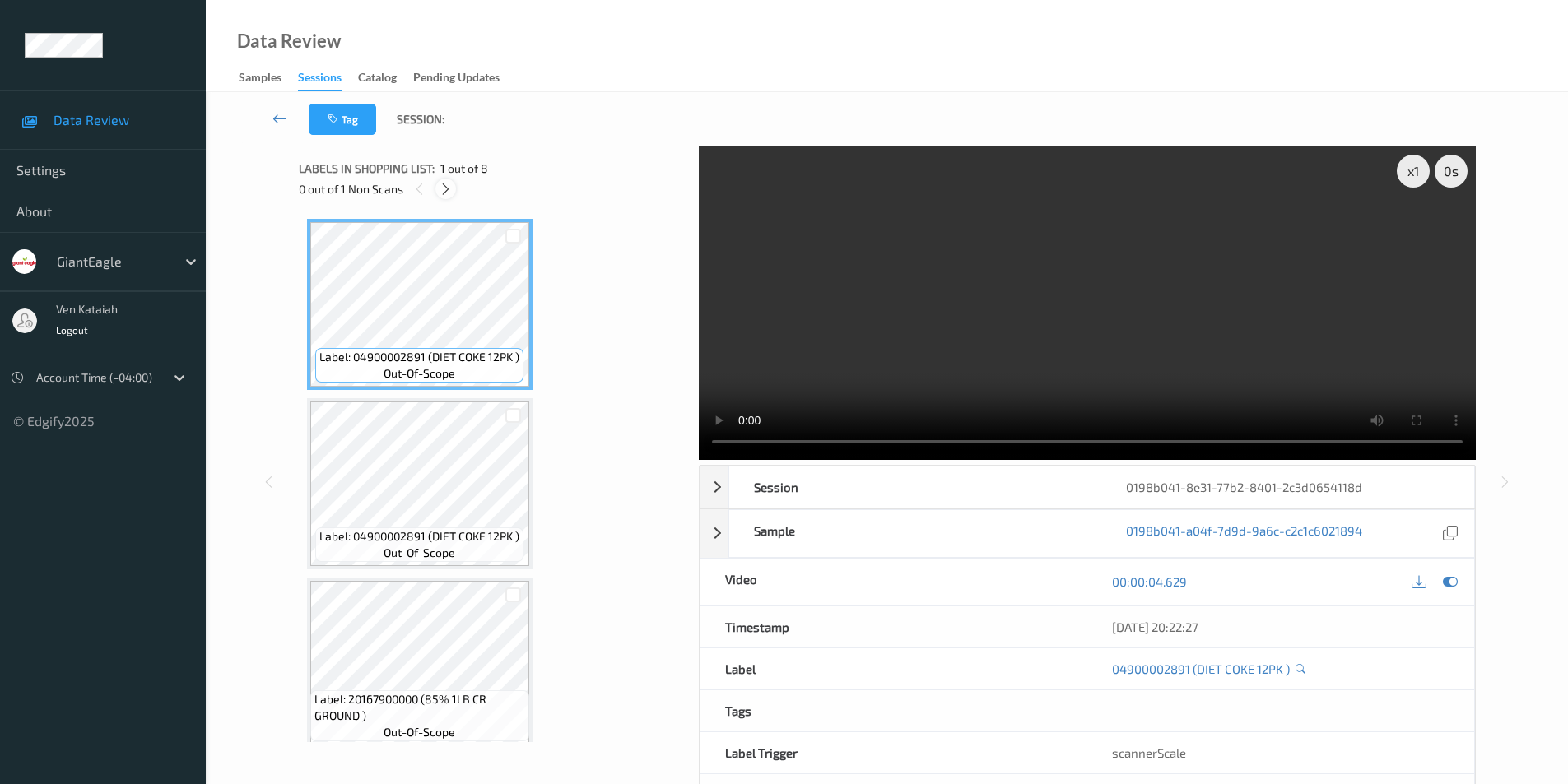
click at [454, 192] on div at bounding box center [445, 188] width 20 height 20
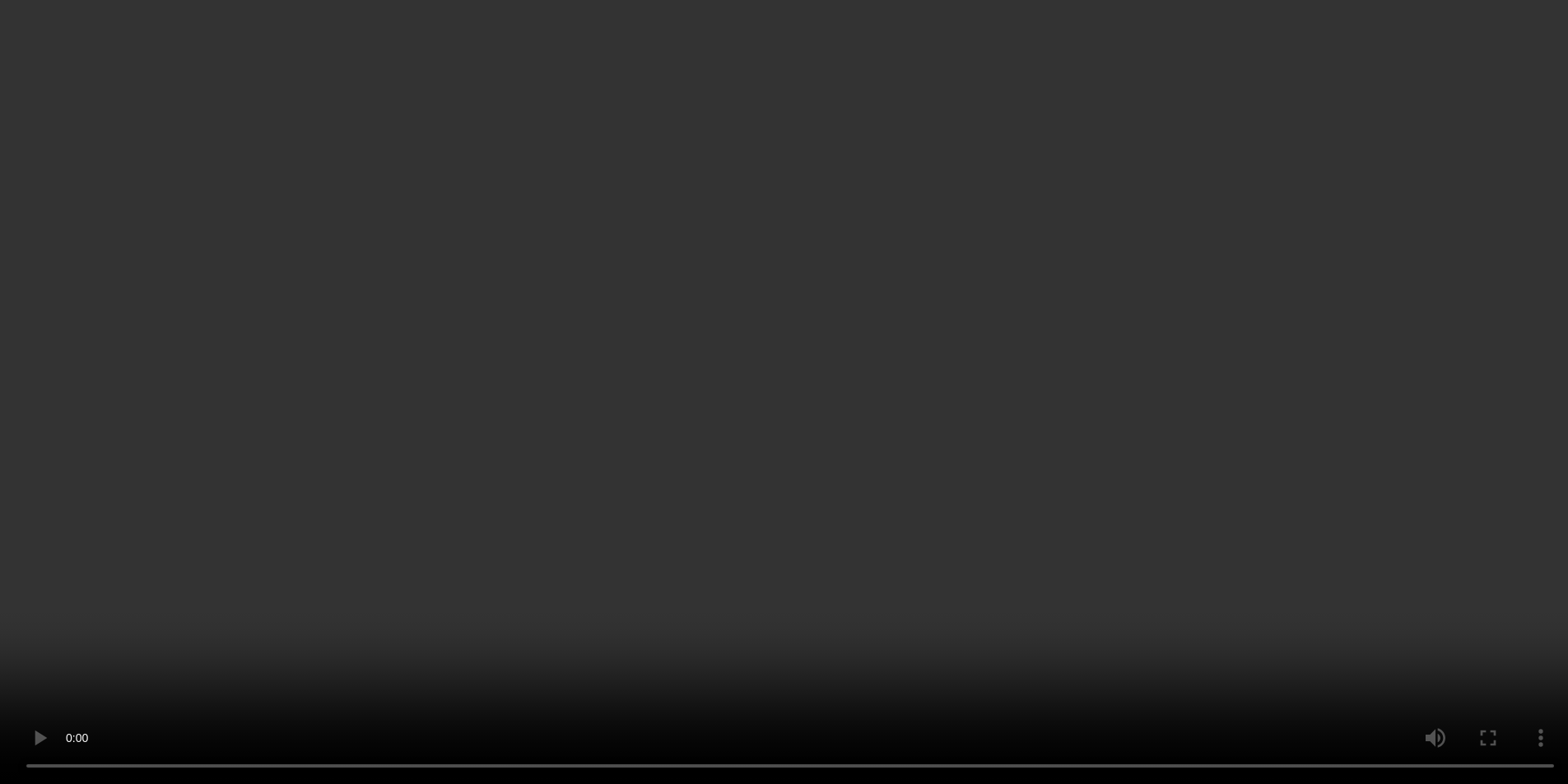
scroll to position [329, 0]
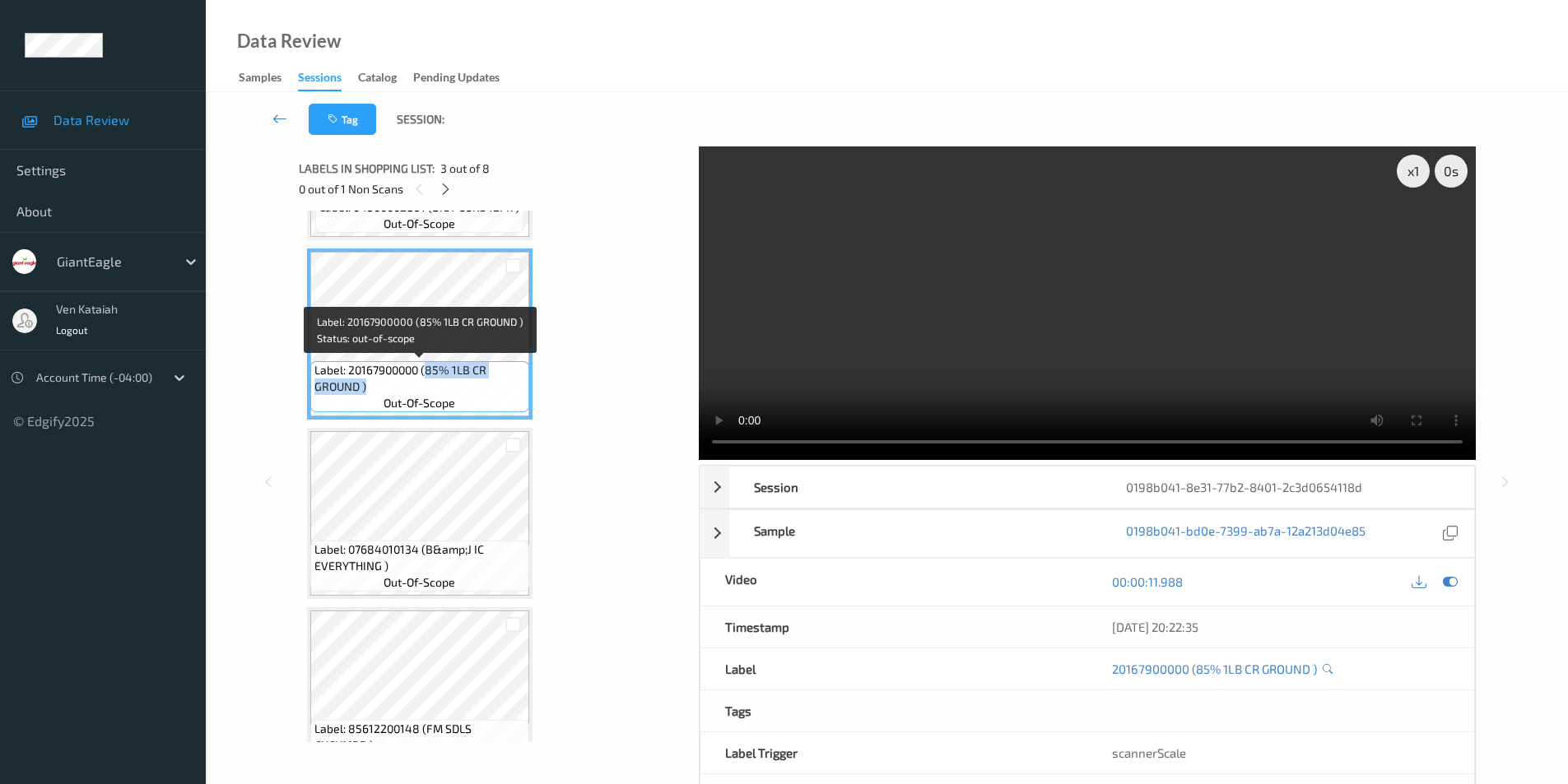
drag, startPoint x: 428, startPoint y: 369, endPoint x: 419, endPoint y: 388, distance: 21.0
click at [419, 388] on span "Label: 20167900000 (85% 1LB CR GROUND )" at bounding box center [420, 378] width 211 height 33
copy span "85% 1LB CR GROUND )"
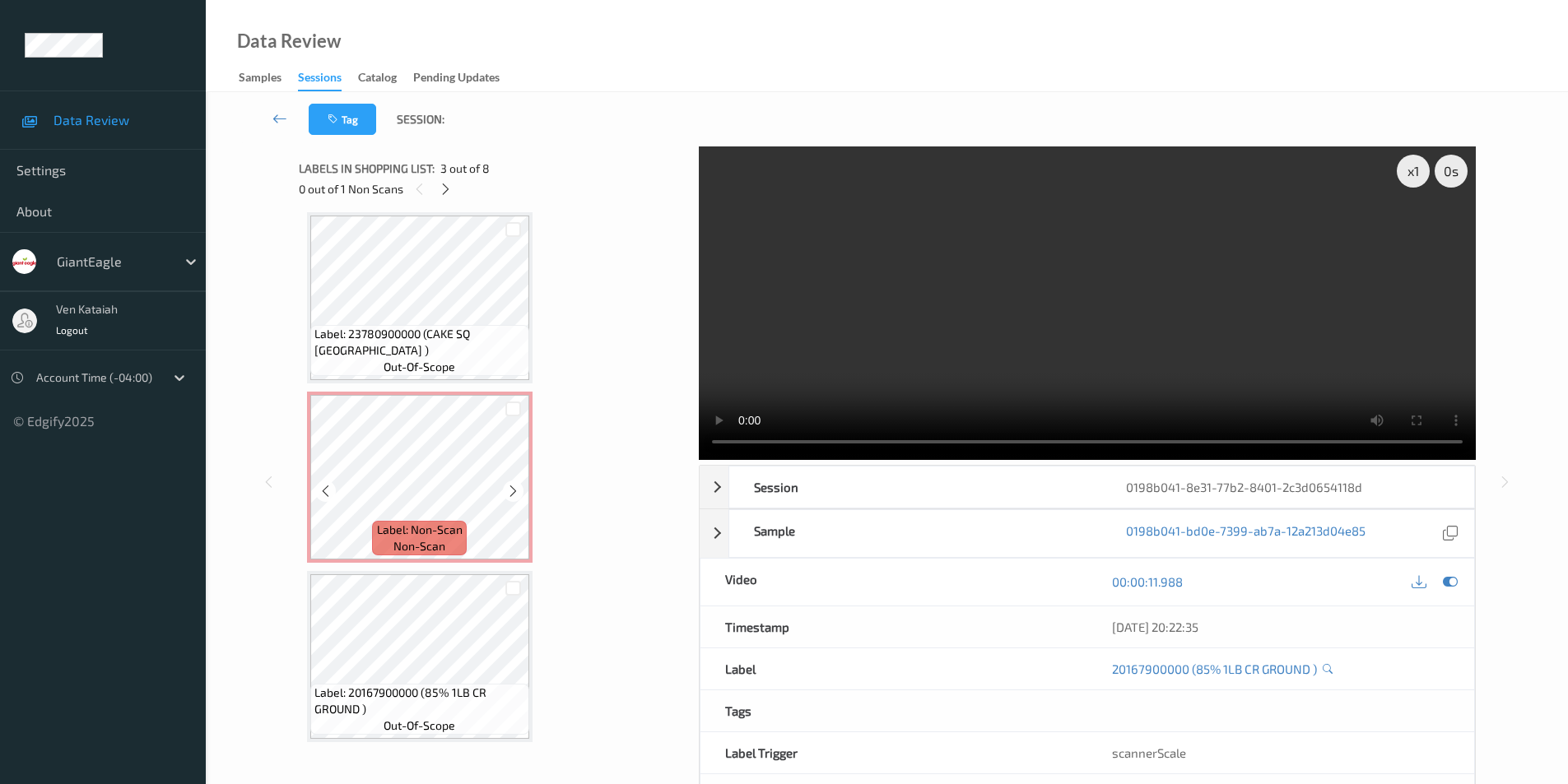
scroll to position [905, 0]
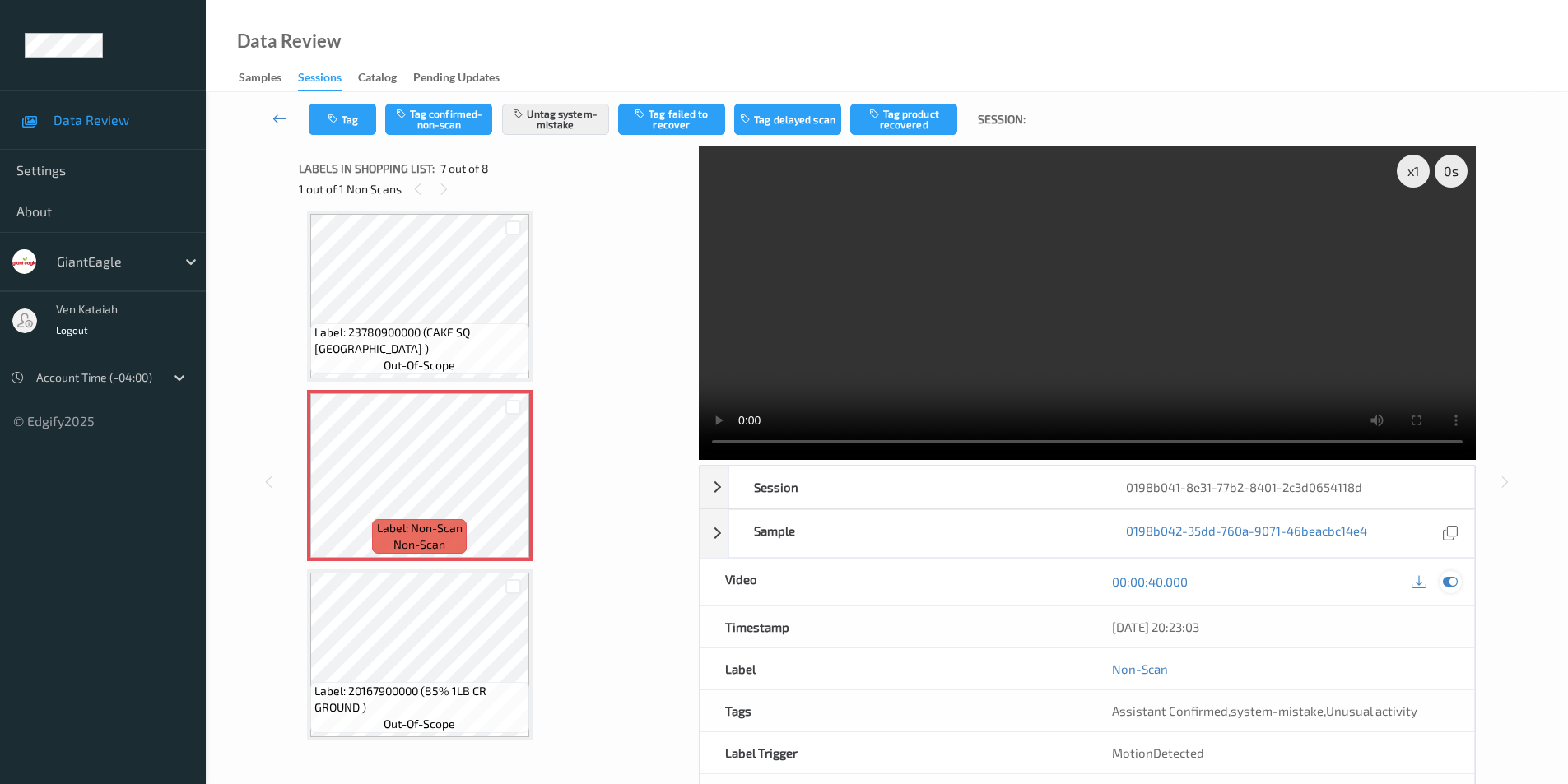
click at [1448, 578] on icon at bounding box center [1450, 581] width 15 height 15
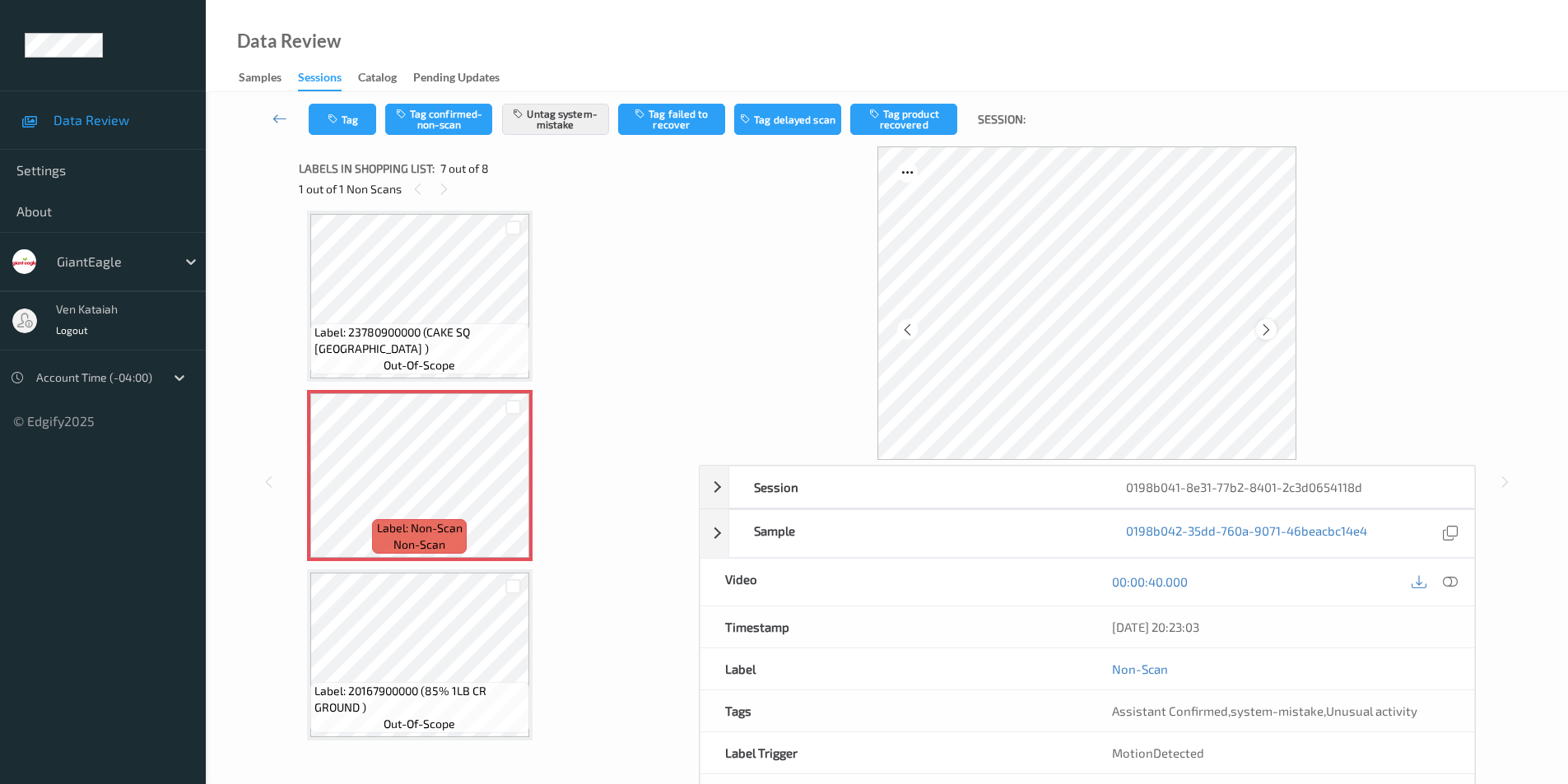
click at [1271, 334] on icon at bounding box center [1266, 329] width 14 height 15
click at [1271, 333] on icon at bounding box center [1266, 329] width 14 height 15
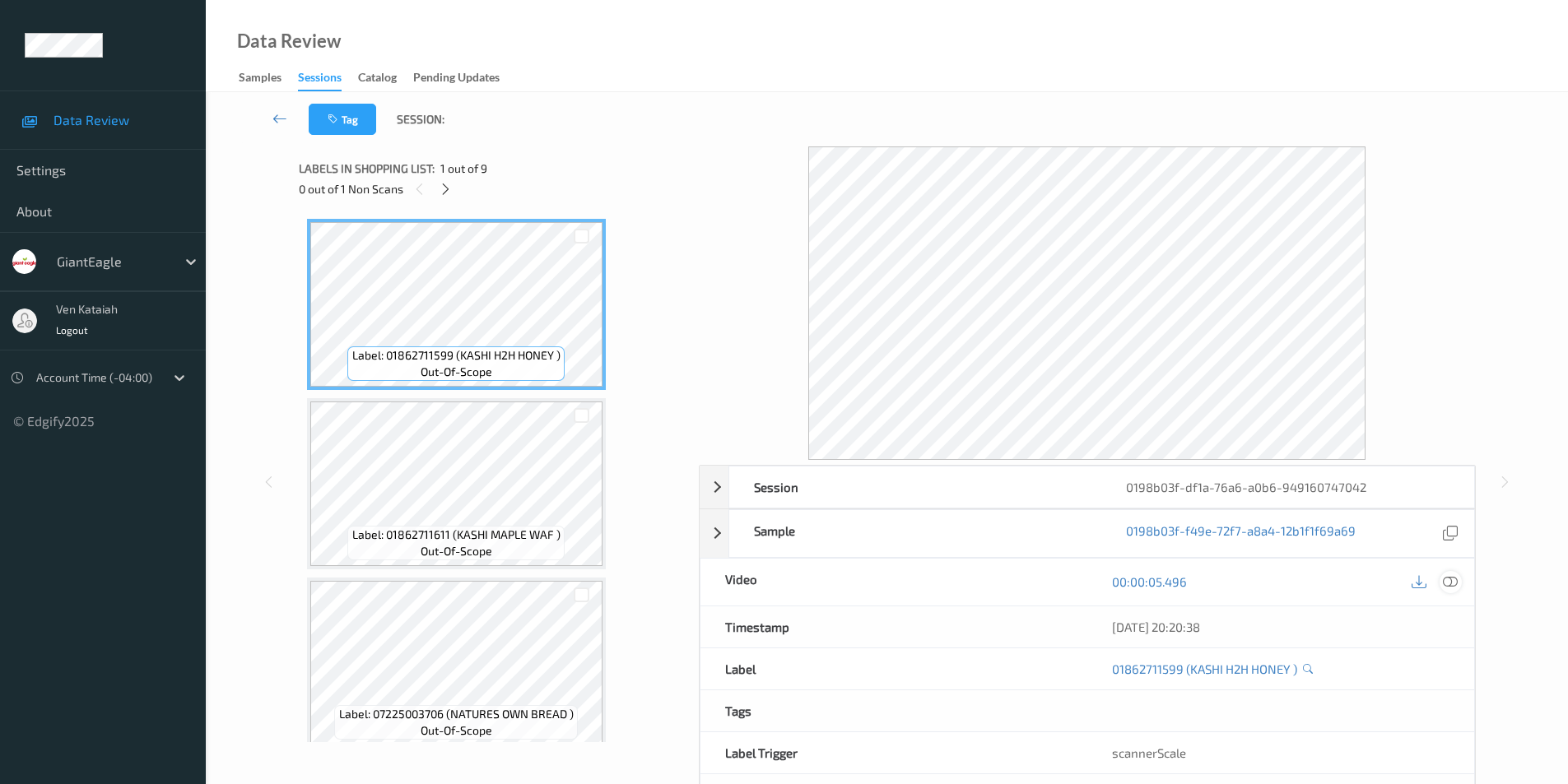
click at [1447, 583] on icon at bounding box center [1450, 581] width 15 height 15
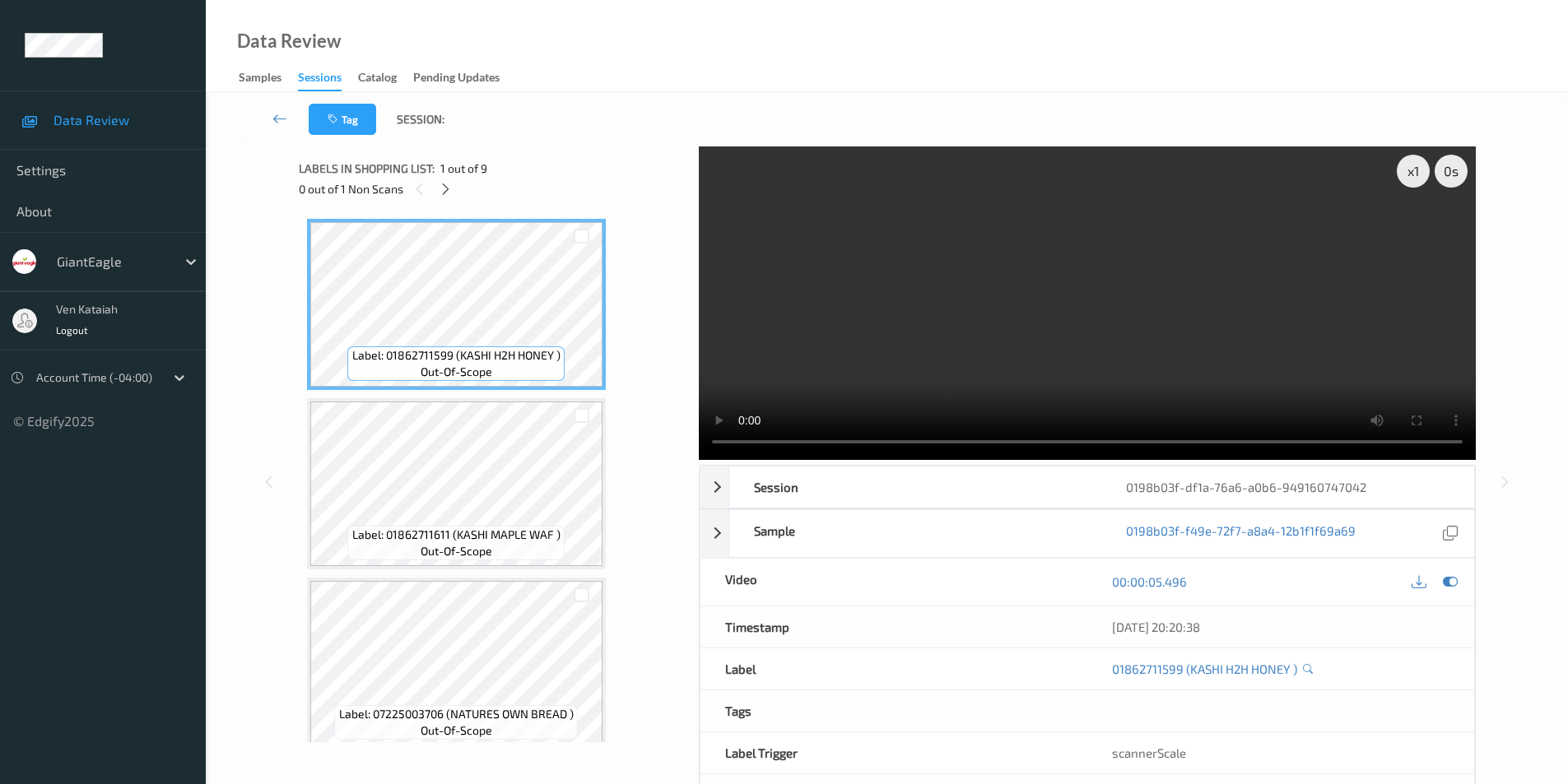
click at [449, 207] on div "Labels in shopping list: 1 out of 9 0 out of 1 Non Scans" at bounding box center [493, 178] width 388 height 64
click at [449, 194] on icon at bounding box center [446, 188] width 14 height 15
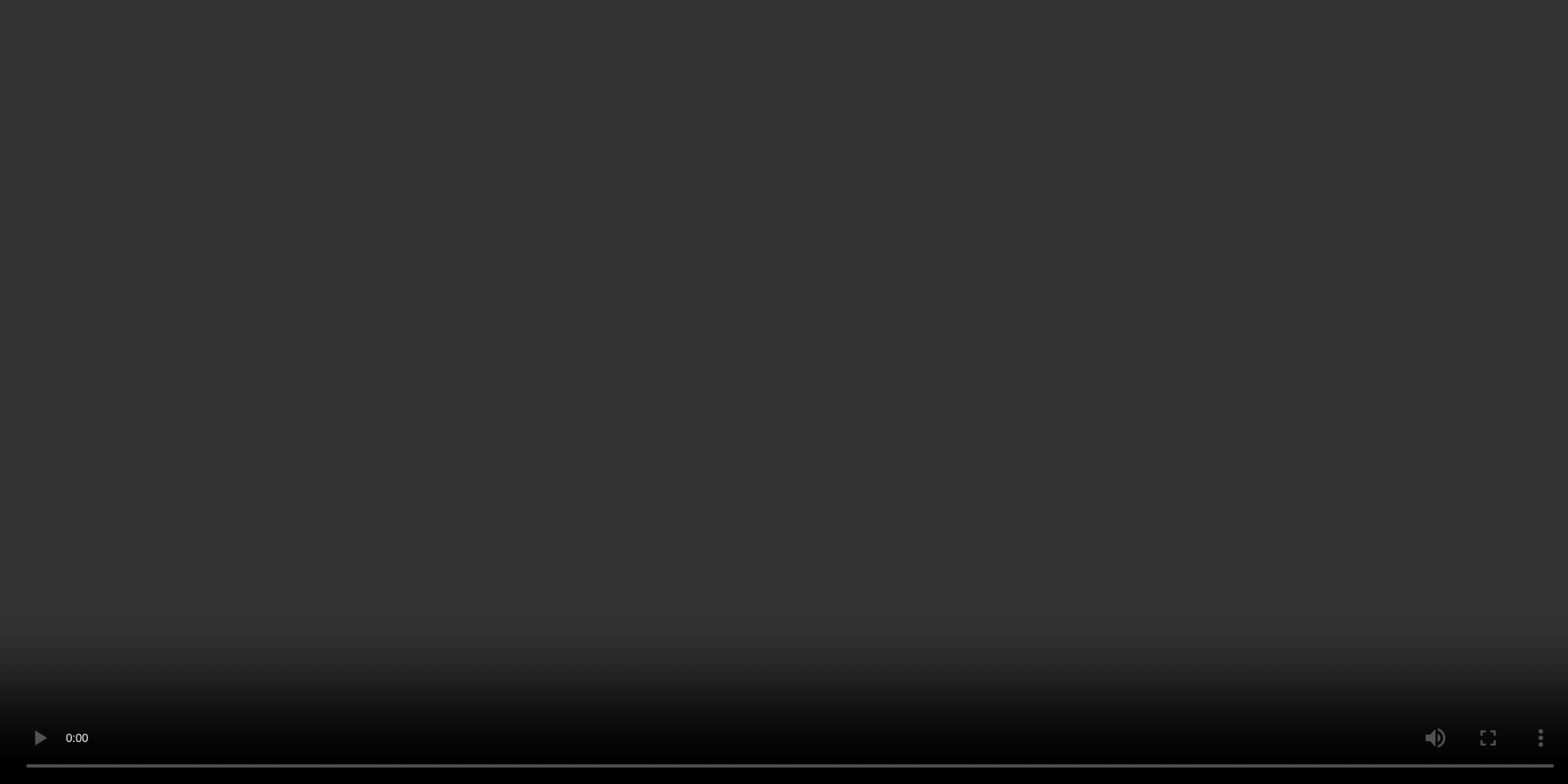
scroll to position [1091, 0]
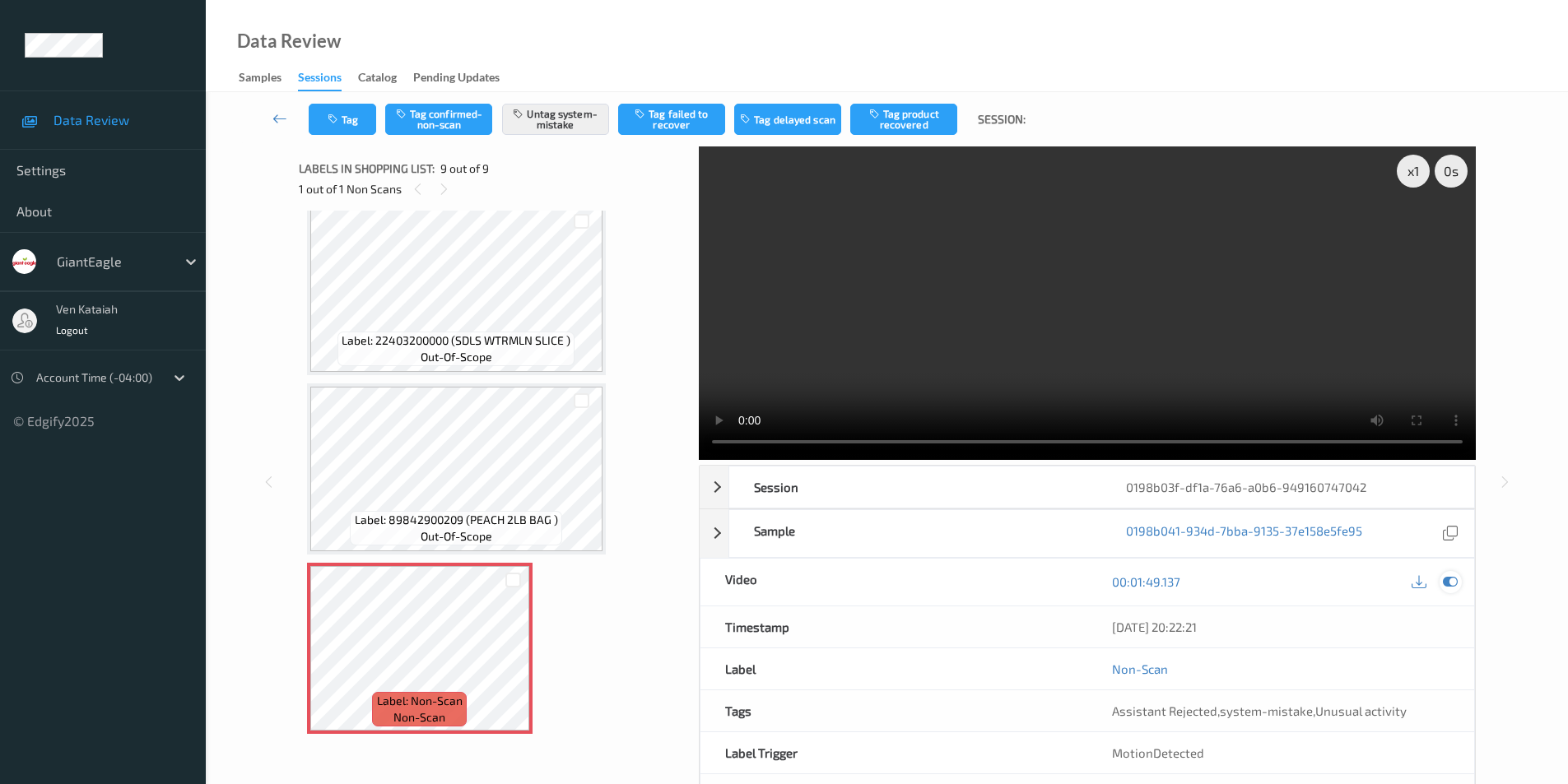
click at [1448, 581] on icon at bounding box center [1450, 581] width 15 height 15
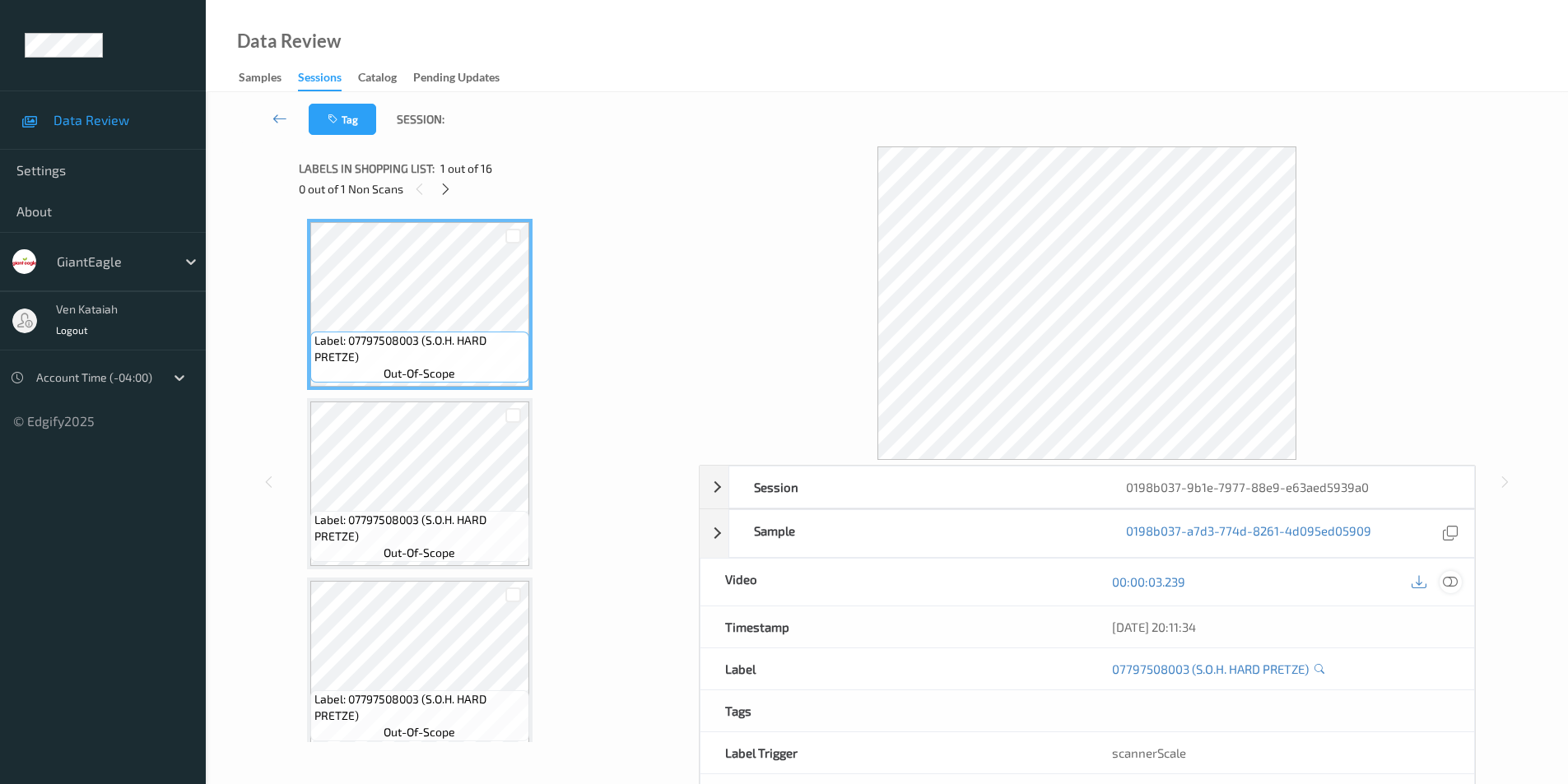
click at [1451, 577] on icon at bounding box center [1450, 581] width 15 height 15
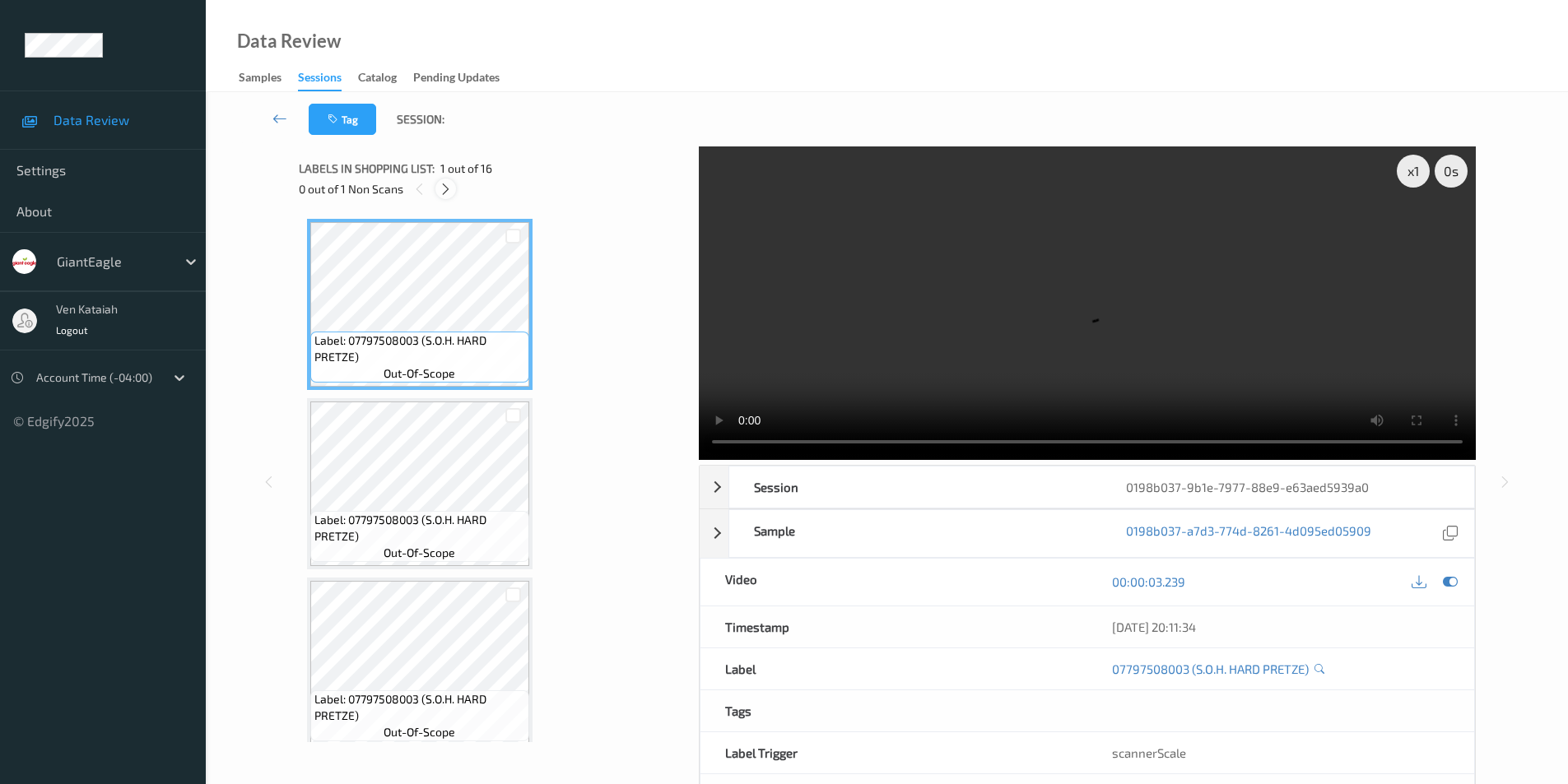
click at [451, 189] on icon at bounding box center [446, 188] width 14 height 15
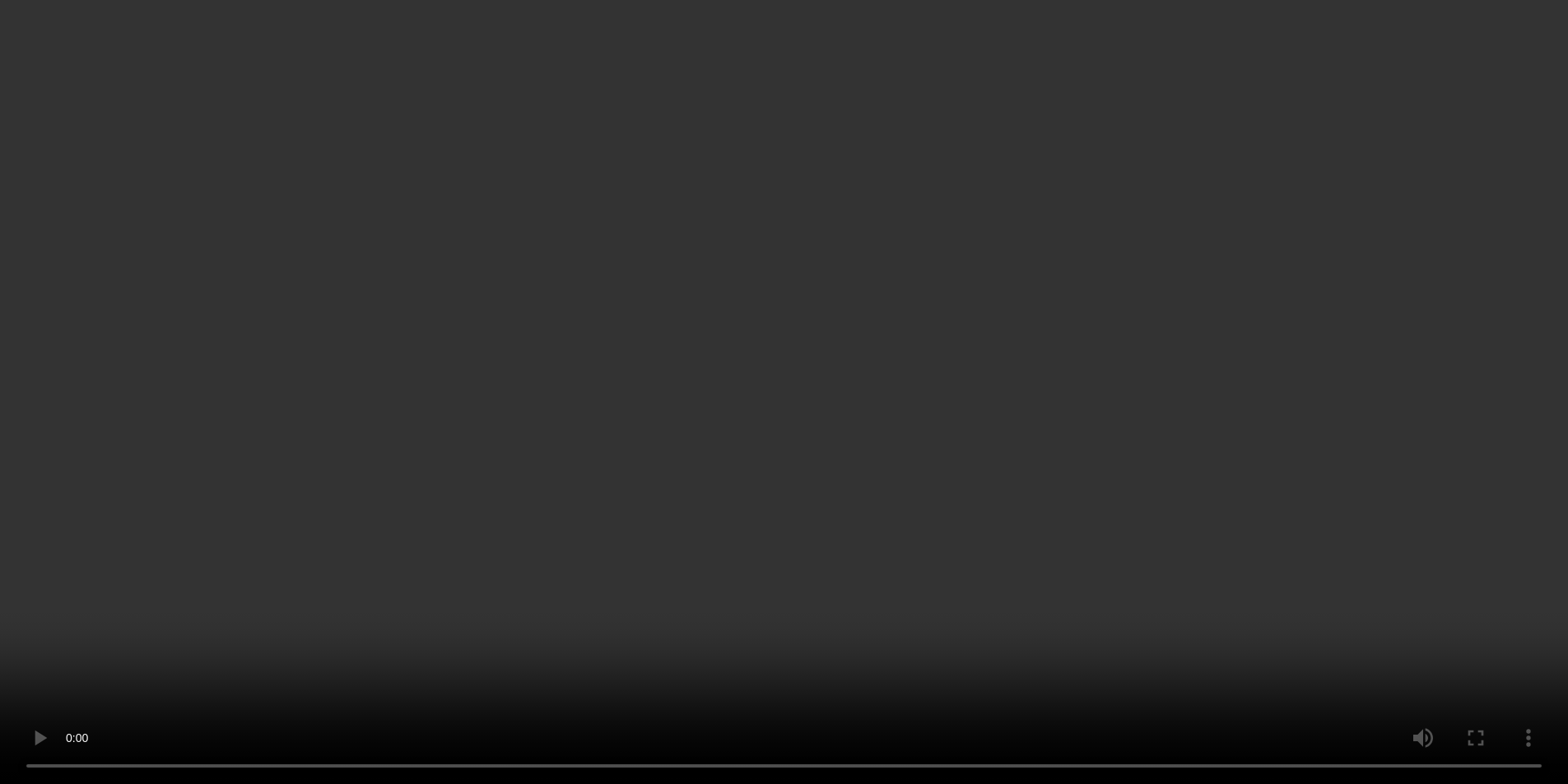
scroll to position [1719, 0]
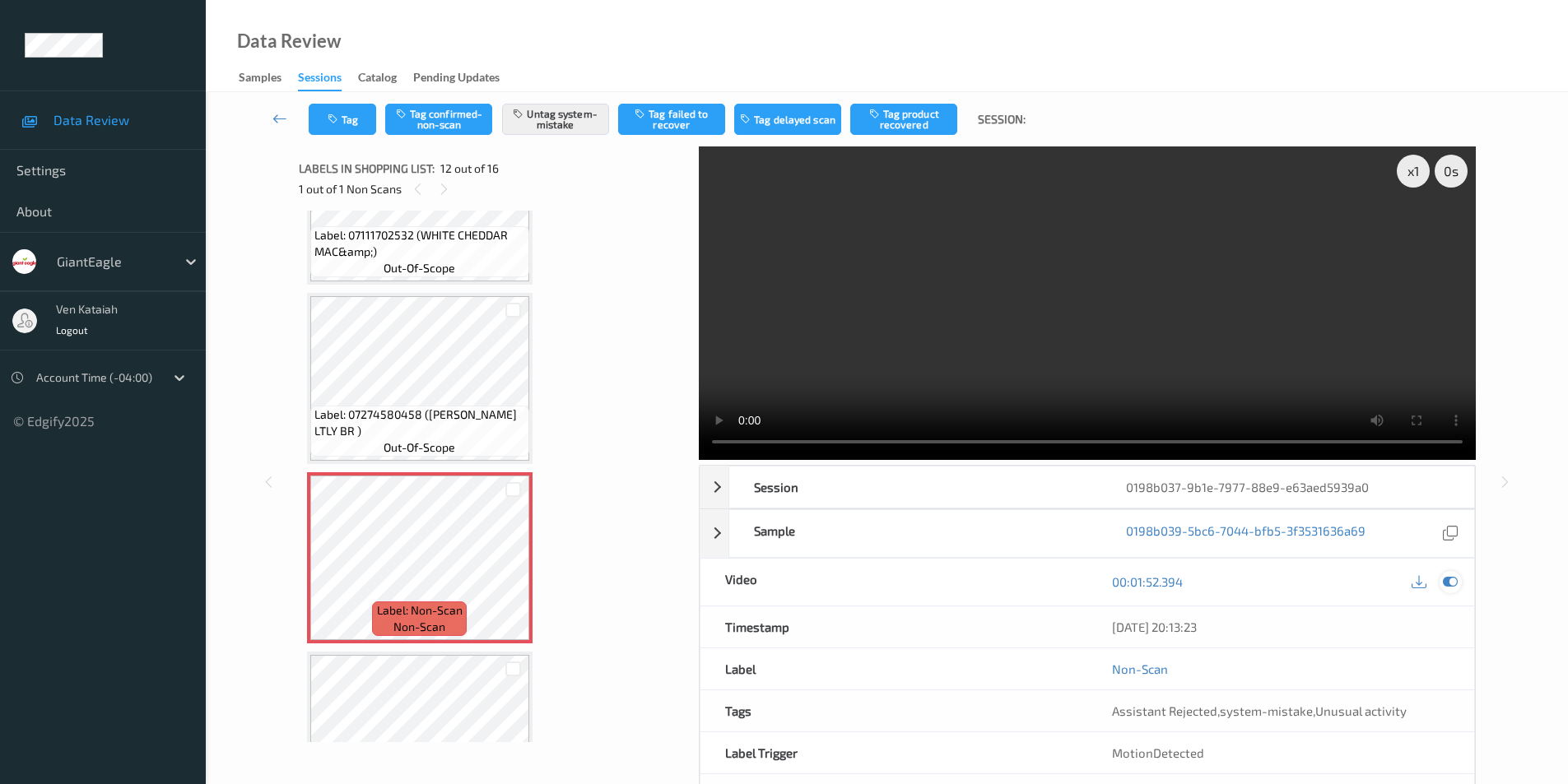
click at [1445, 576] on icon at bounding box center [1450, 581] width 15 height 15
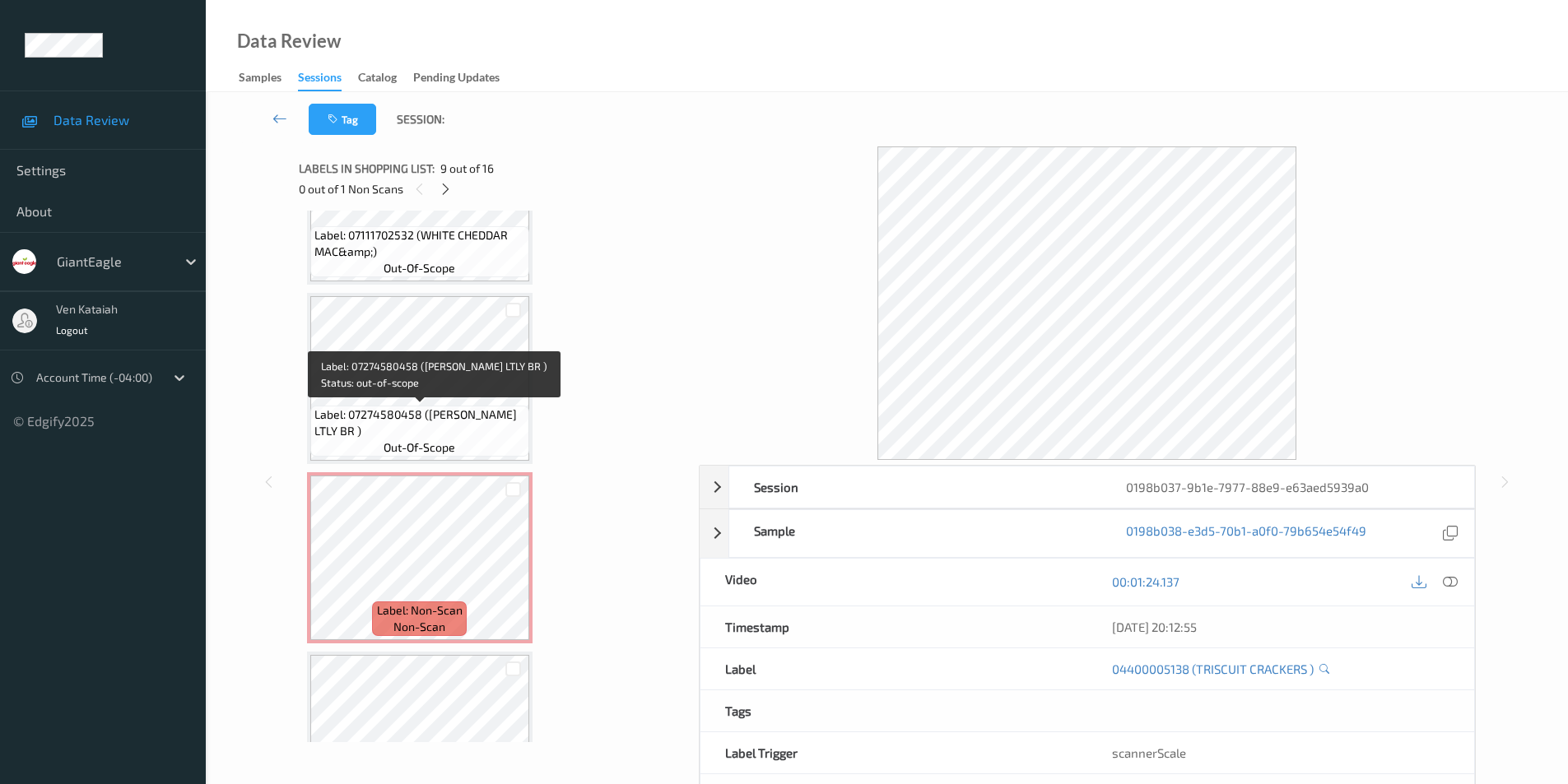
scroll to position [1802, 0]
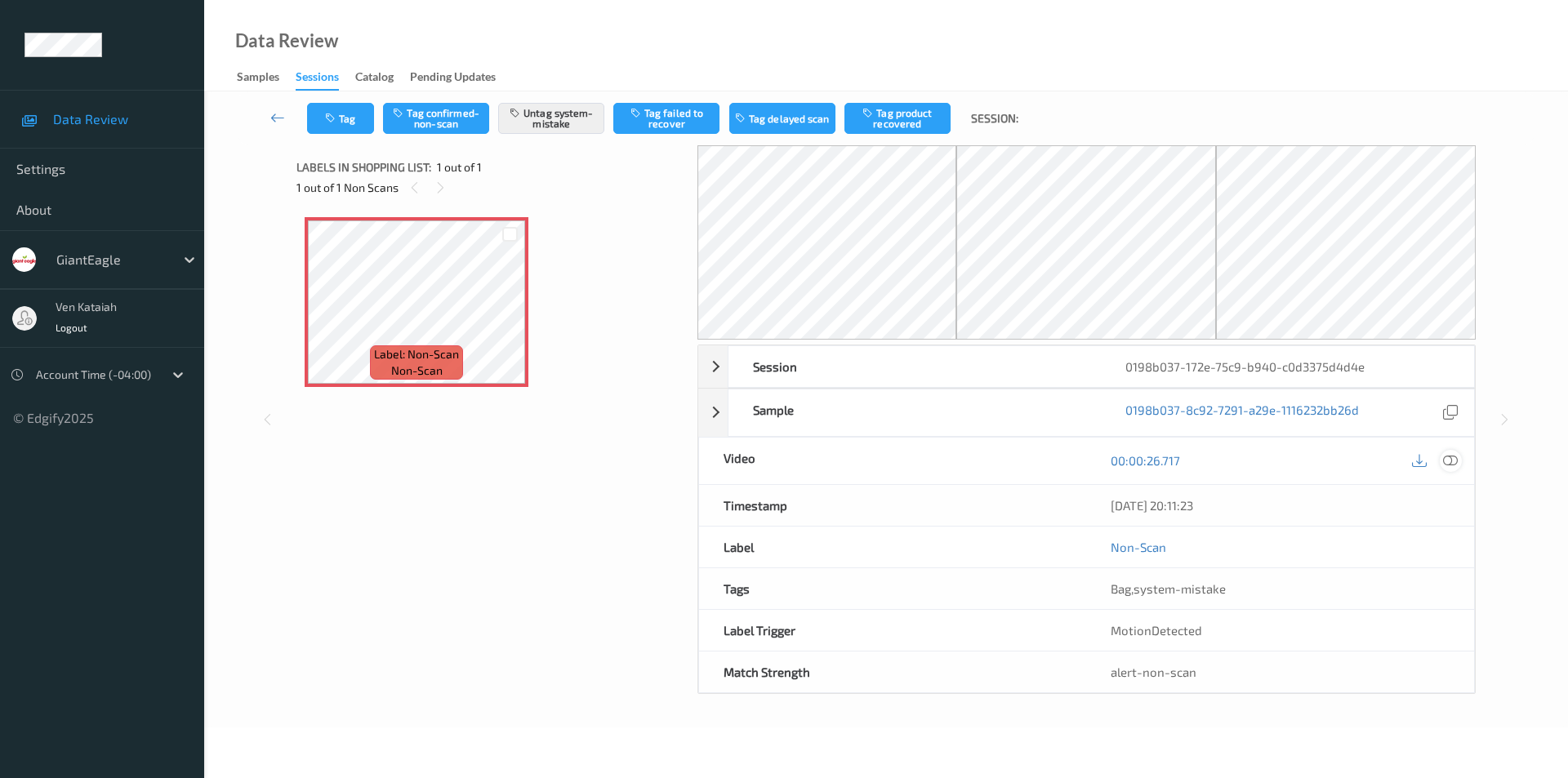
click at [1449, 459] on icon at bounding box center [1450, 460] width 15 height 15
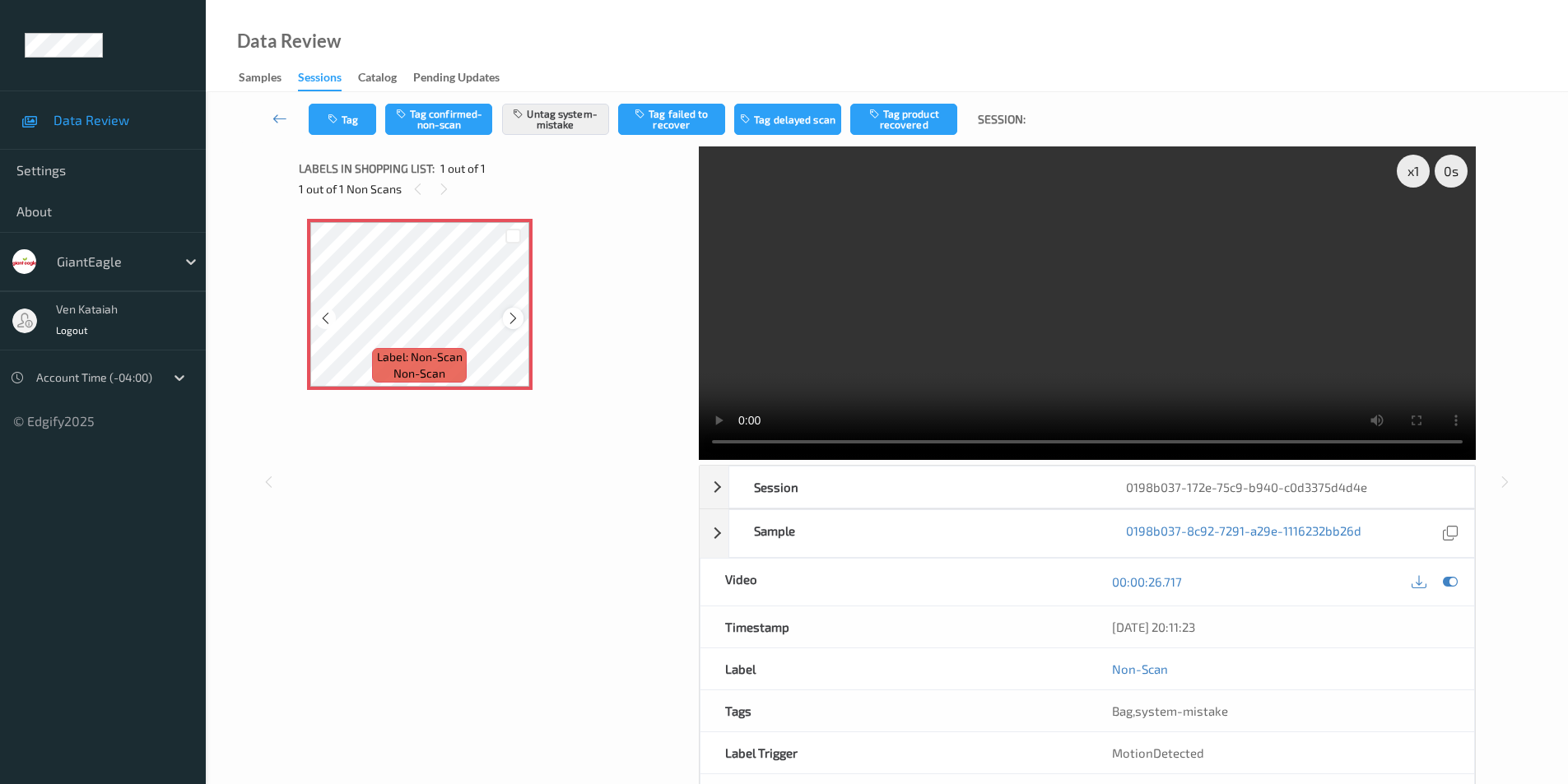
click at [516, 313] on icon at bounding box center [513, 318] width 14 height 15
click at [556, 119] on button "Untag system-mistake" at bounding box center [556, 119] width 107 height 31
click at [436, 125] on button "Tag confirmed-non-scan" at bounding box center [439, 119] width 107 height 31
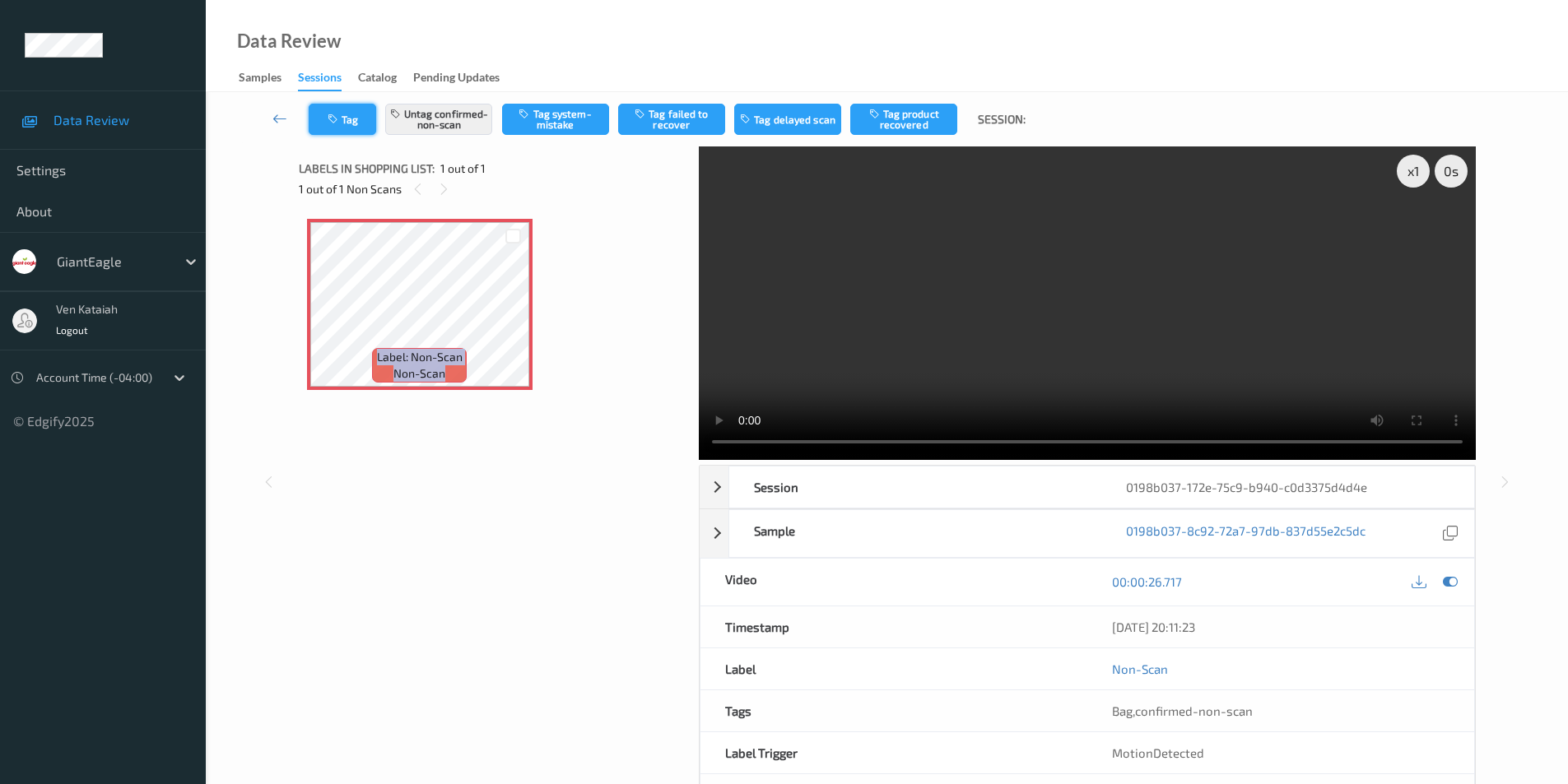
click at [350, 123] on button "Tag" at bounding box center [342, 119] width 67 height 31
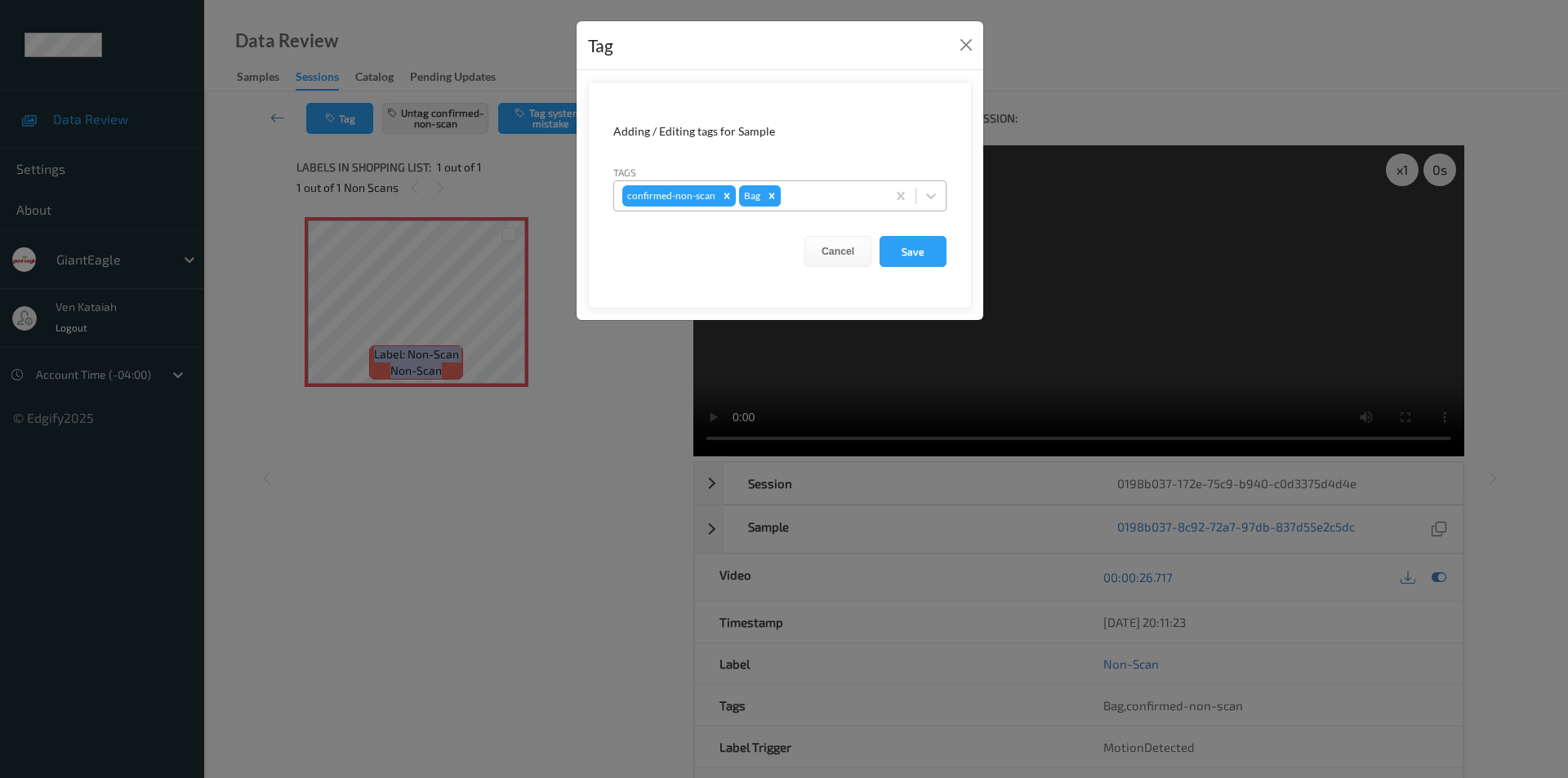
click at [769, 195] on icon "Remove Bag" at bounding box center [772, 195] width 6 height 6
click at [919, 253] on button "Save" at bounding box center [913, 252] width 67 height 31
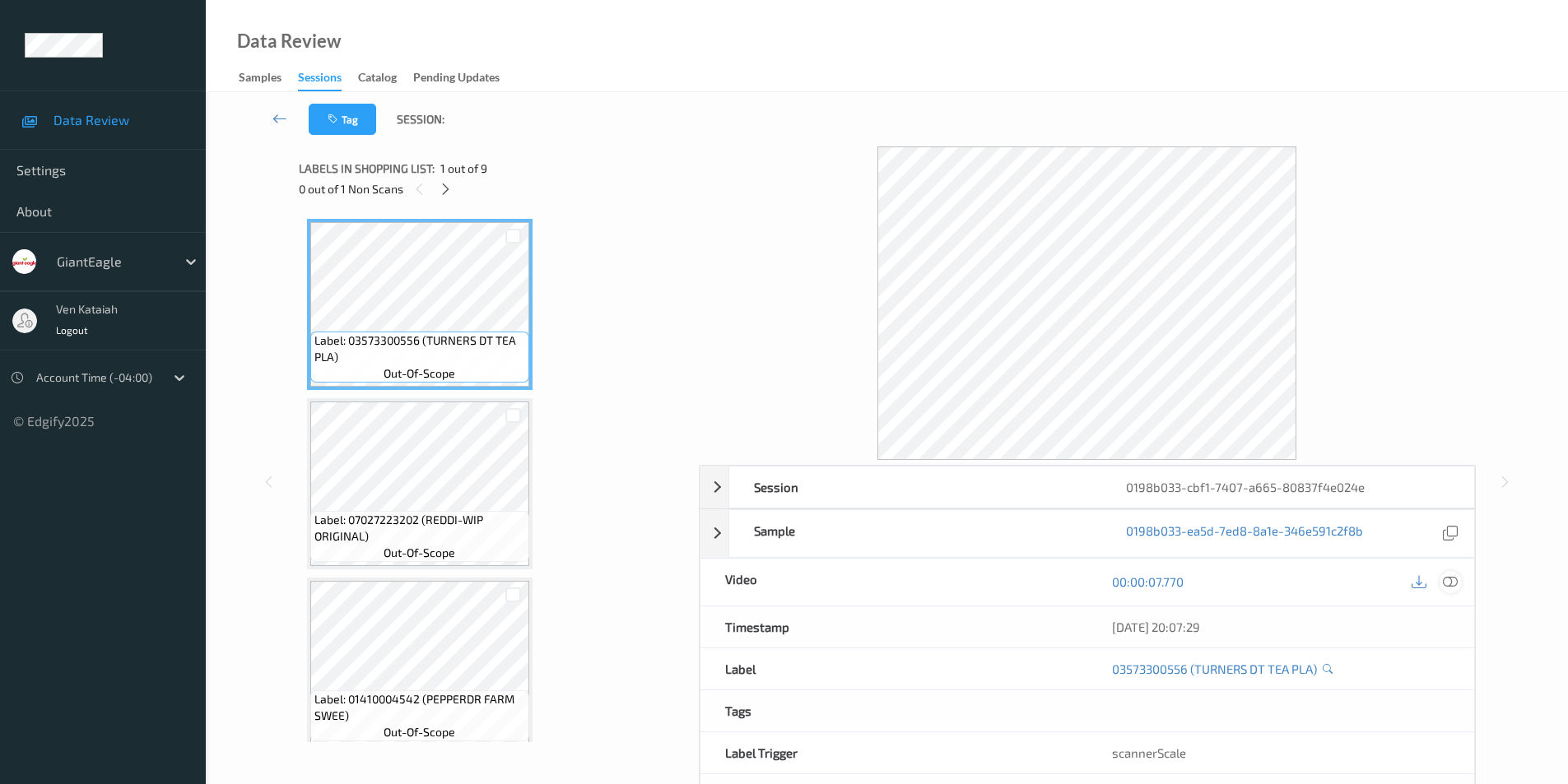
click at [1451, 578] on icon at bounding box center [1450, 581] width 15 height 15
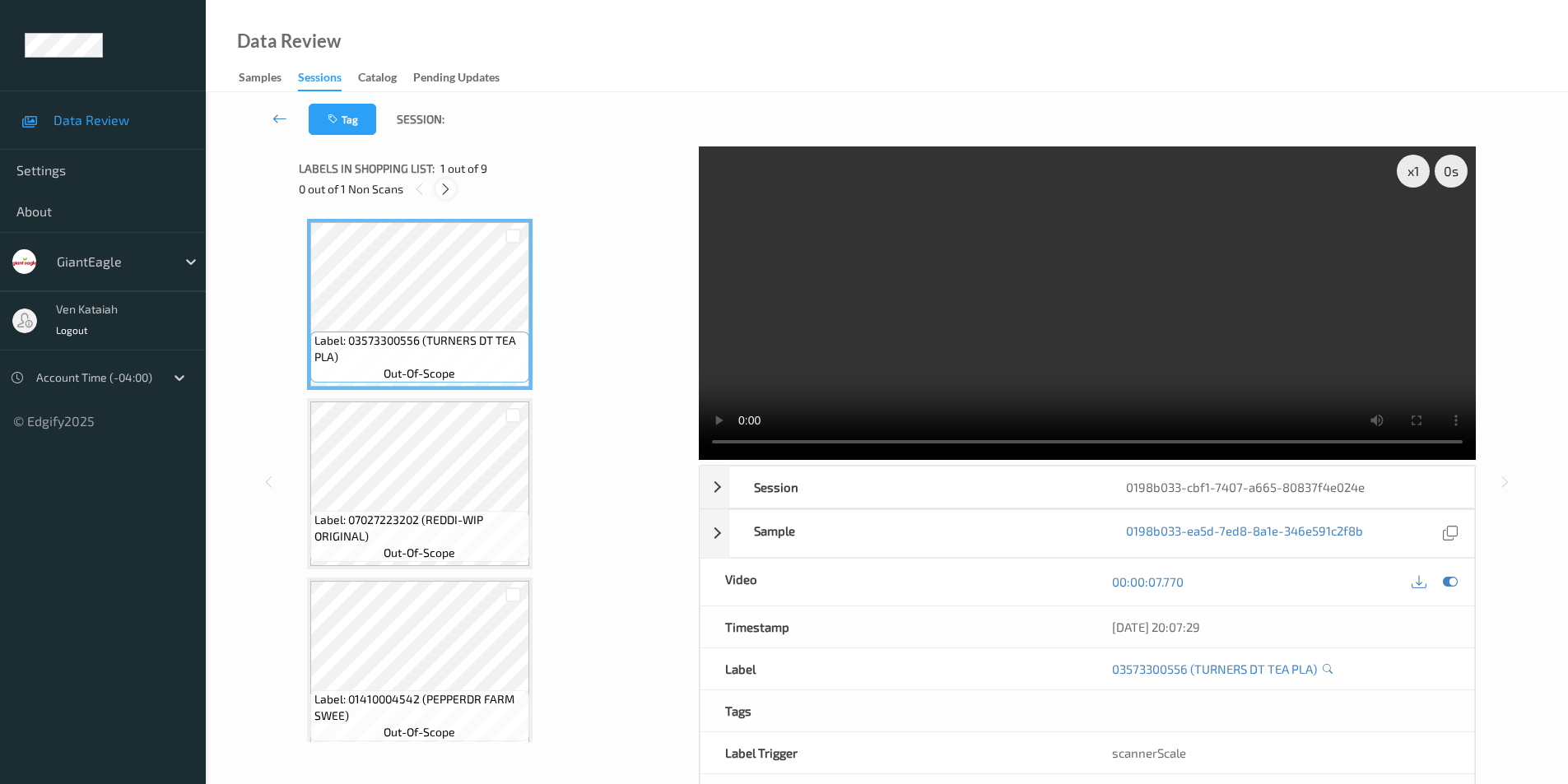
click at [442, 181] on icon at bounding box center [446, 188] width 14 height 15
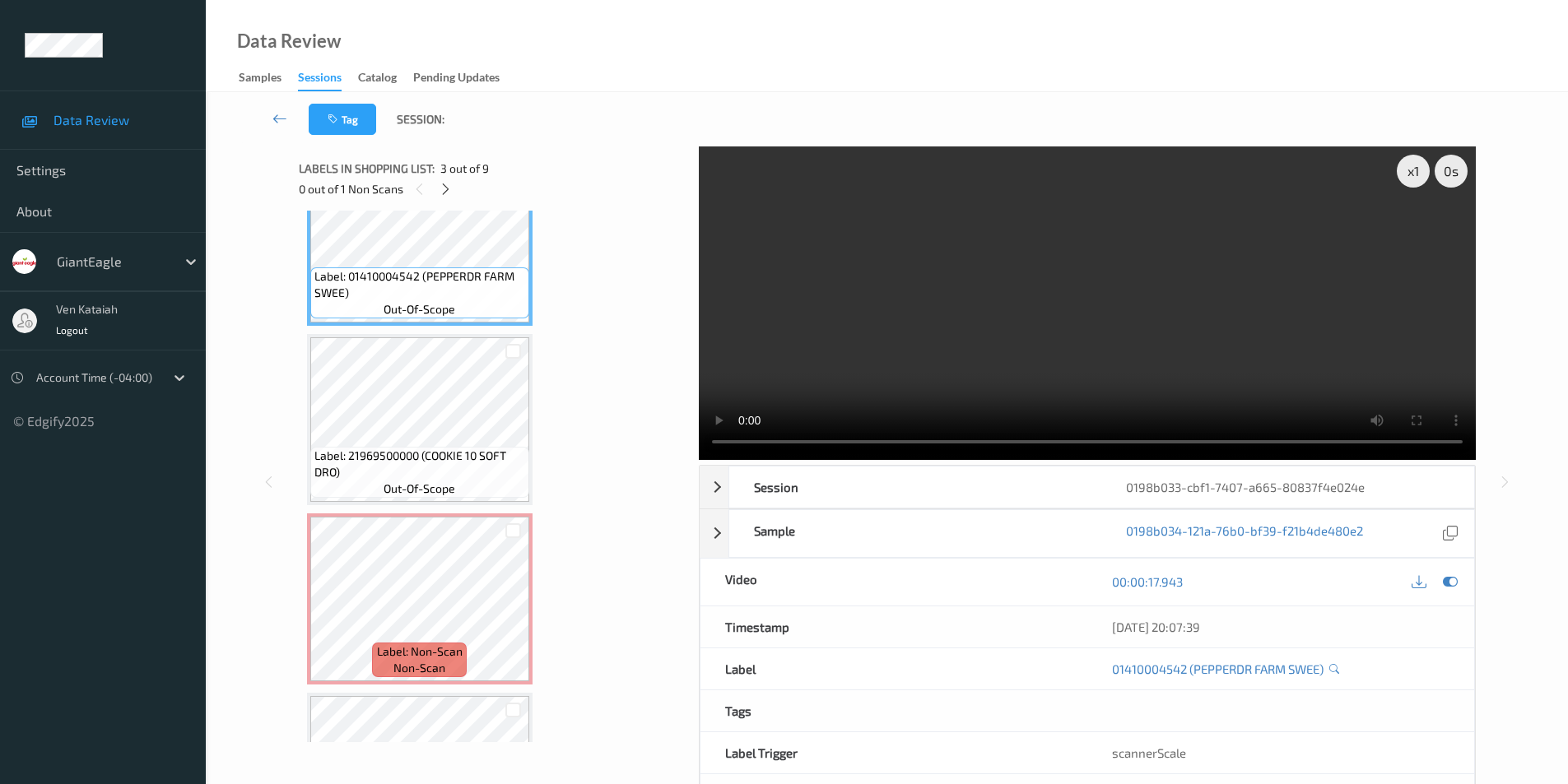
scroll to position [464, 0]
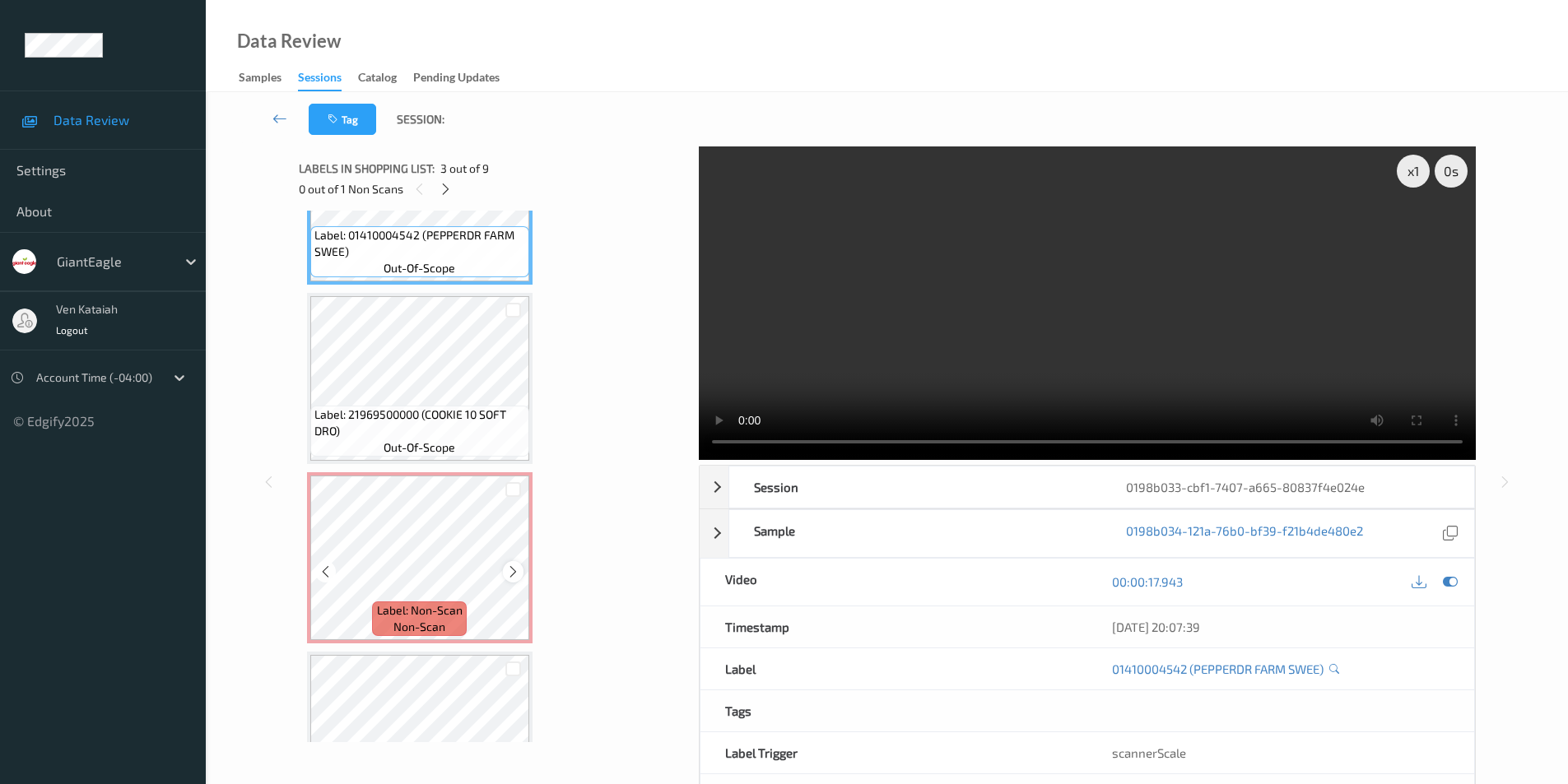
click at [512, 570] on icon at bounding box center [513, 571] width 14 height 15
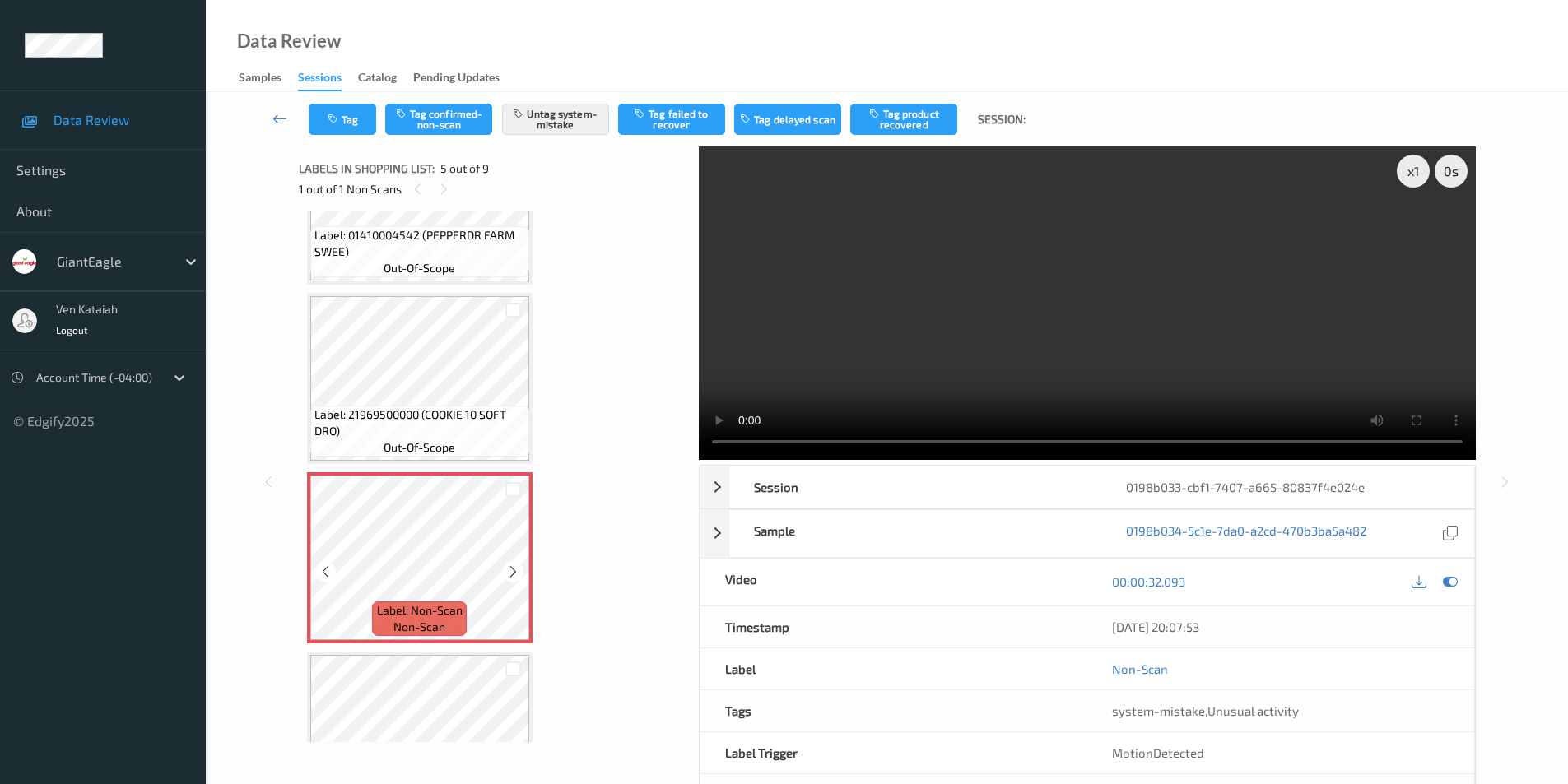
click at [512, 570] on icon at bounding box center [513, 571] width 14 height 15
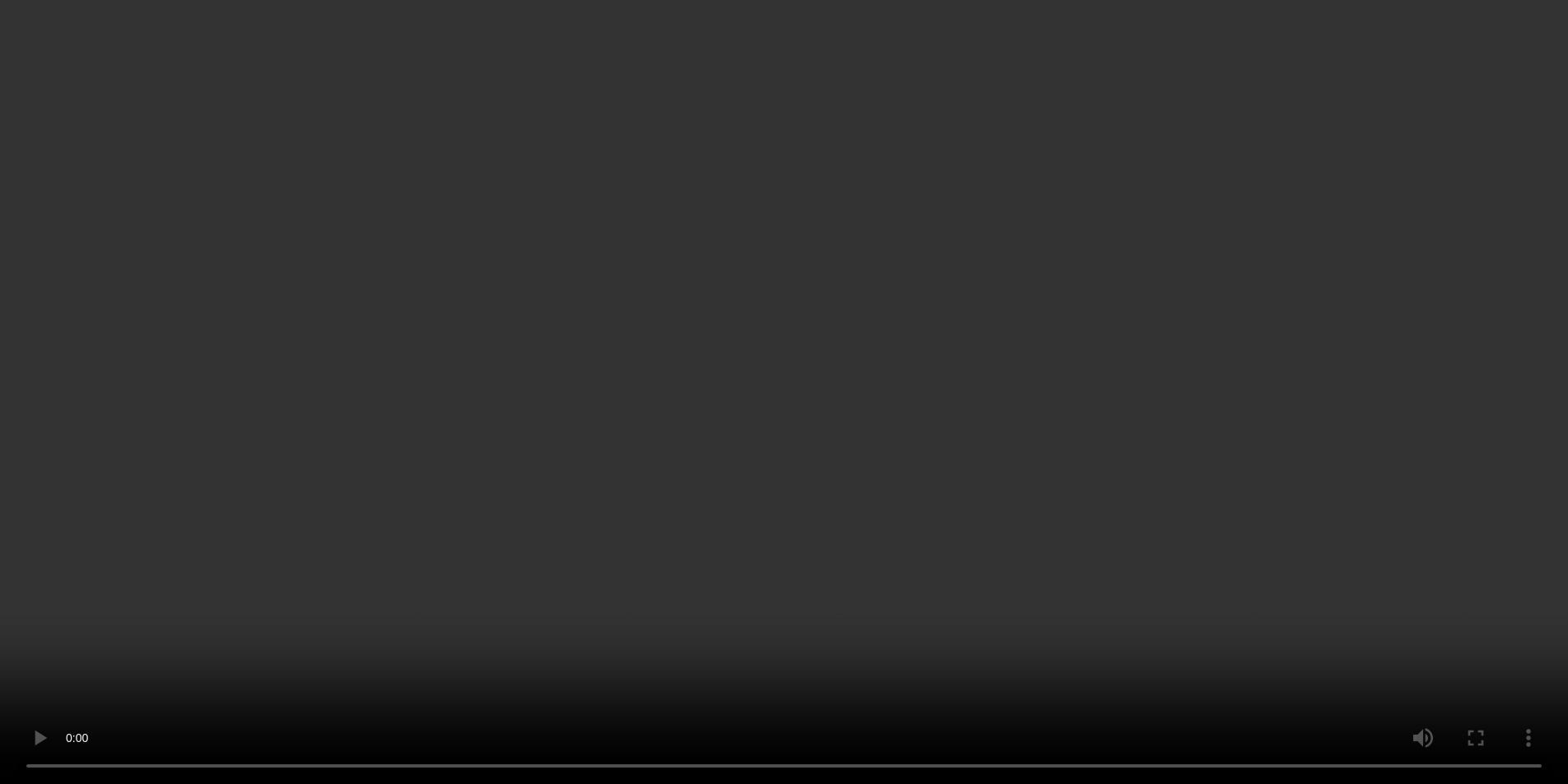
scroll to position [546, 0]
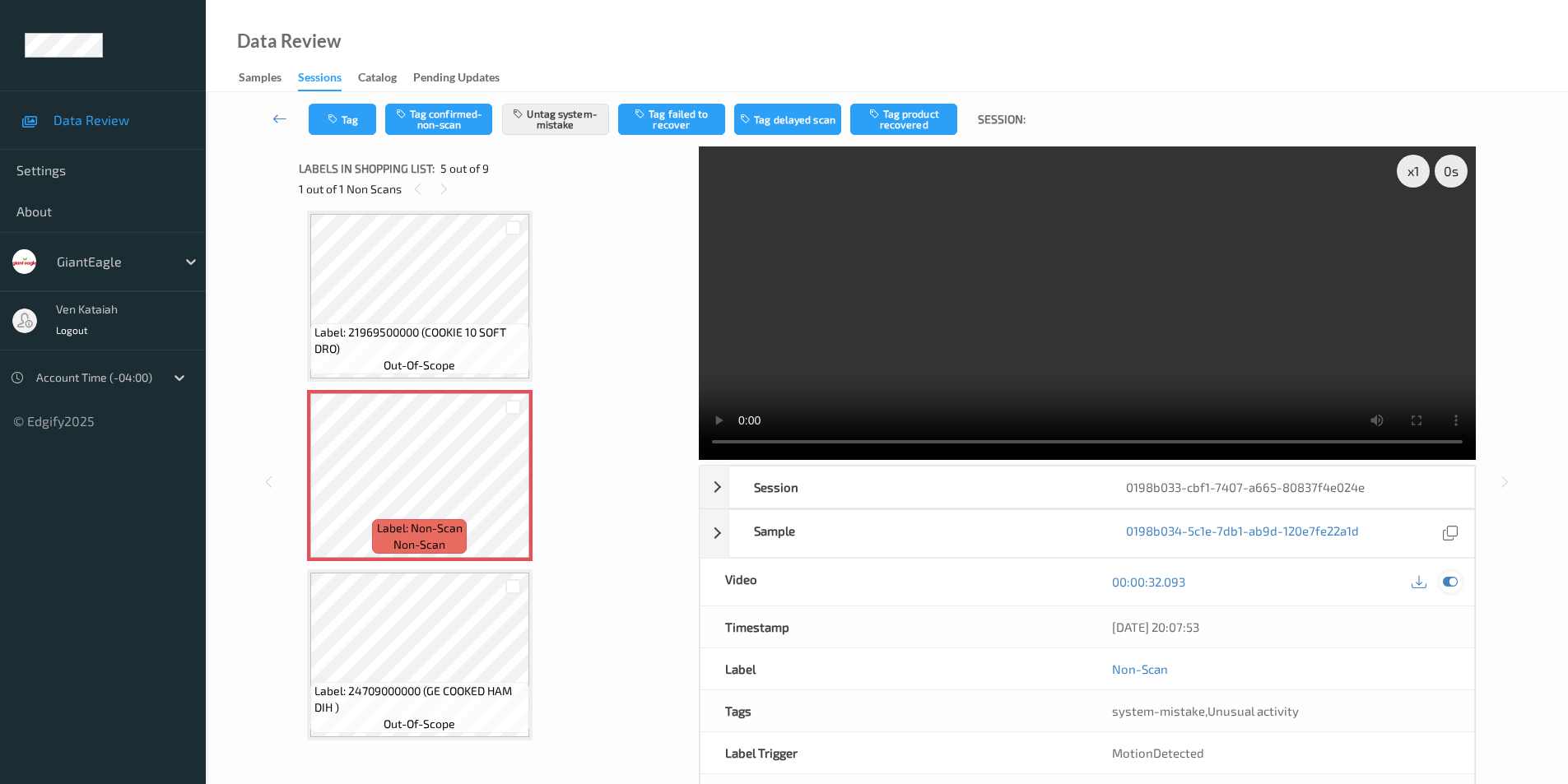
click at [1449, 579] on icon at bounding box center [1450, 581] width 15 height 15
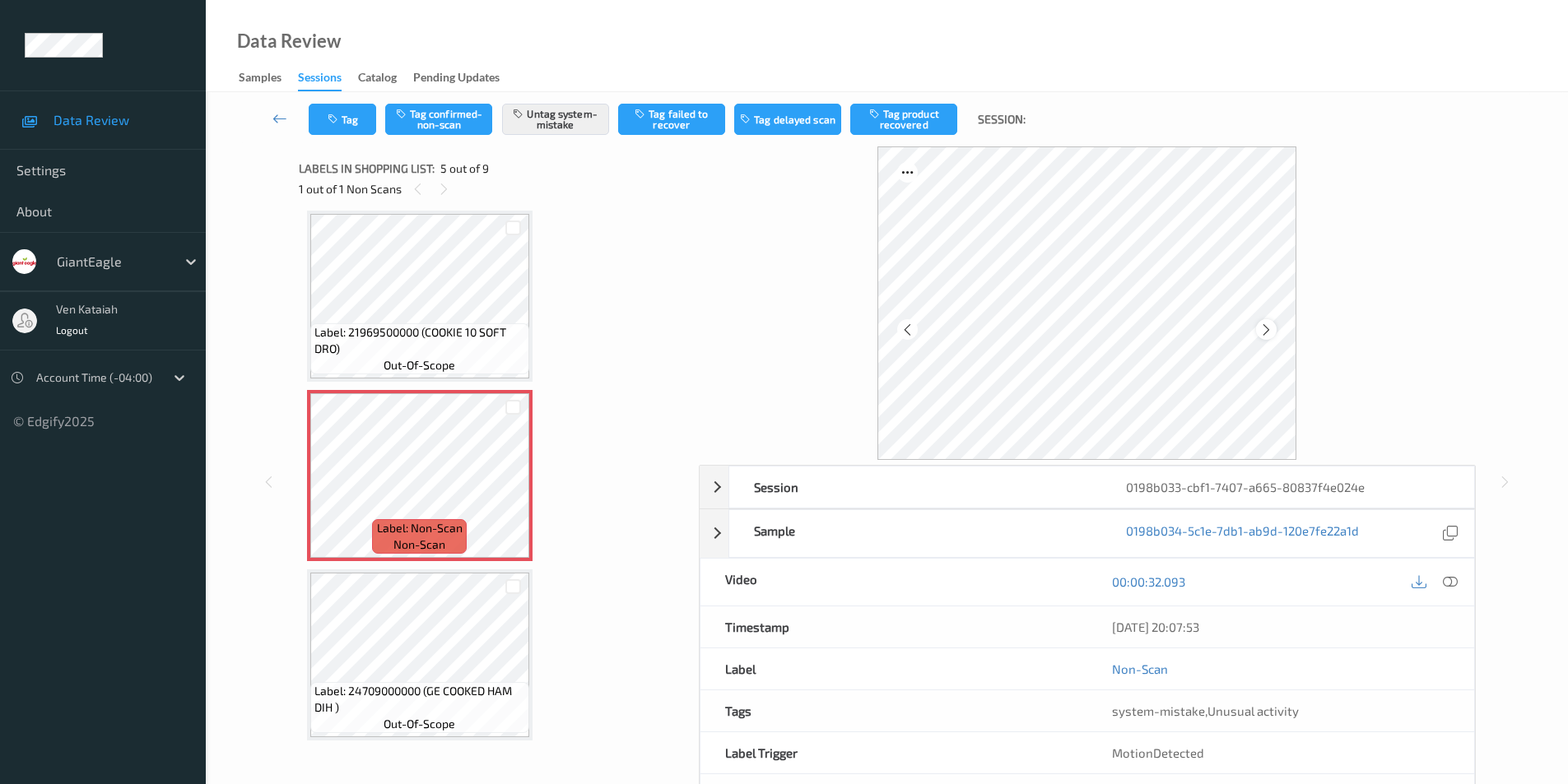
click at [1269, 324] on icon at bounding box center [1266, 329] width 14 height 15
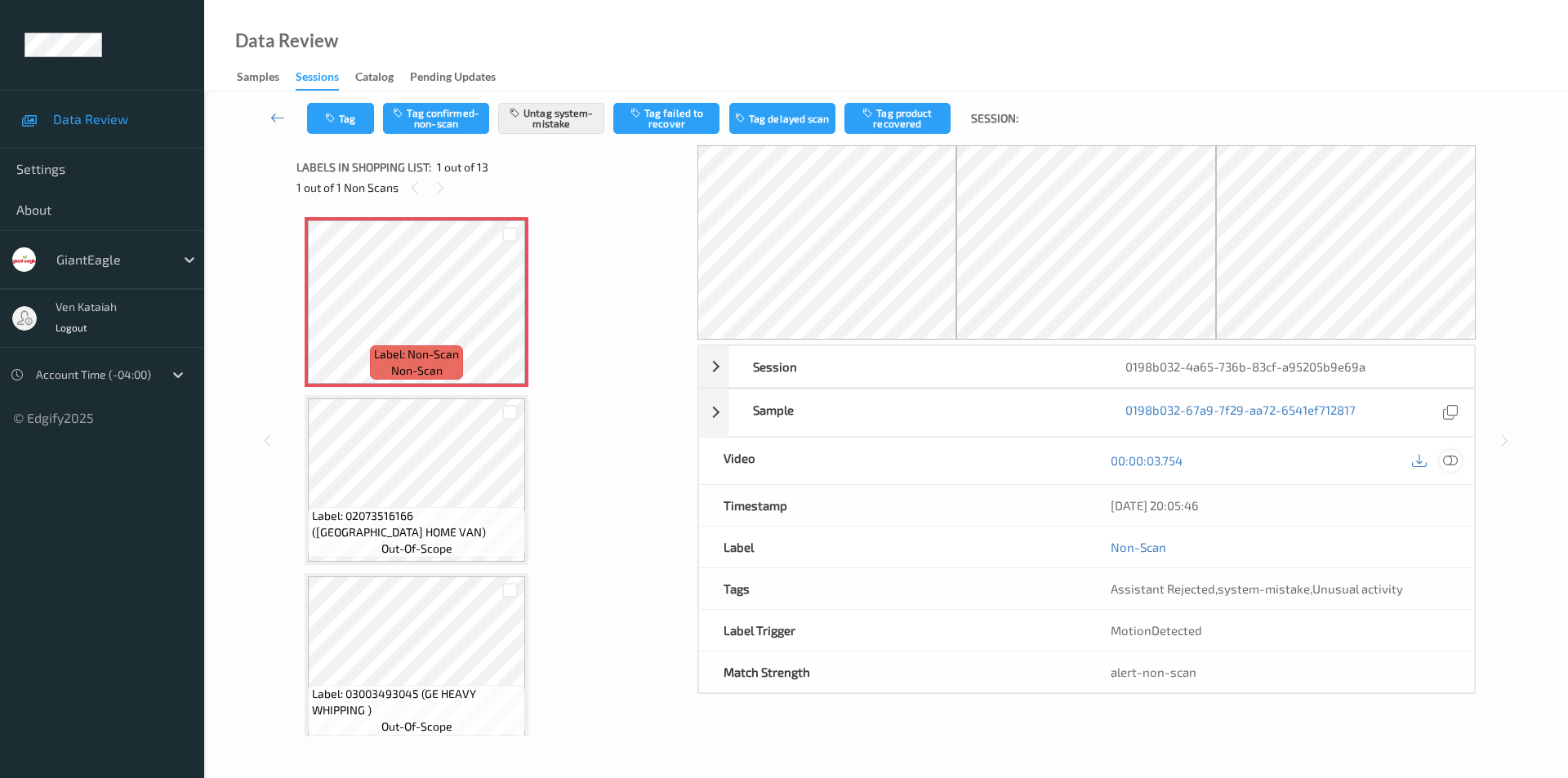
click at [1459, 461] on div at bounding box center [1450, 461] width 22 height 22
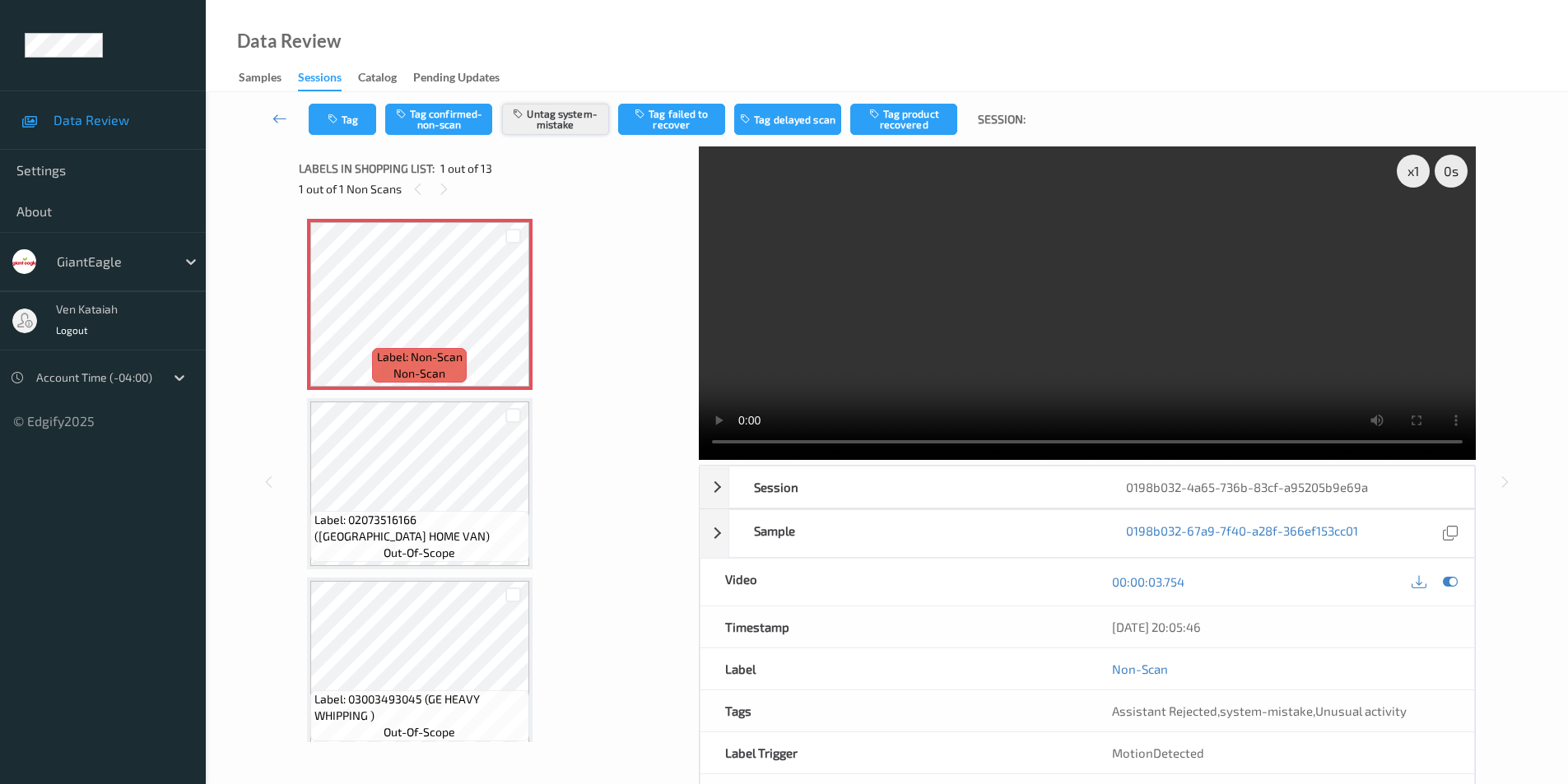
click at [575, 114] on button "Untag system-mistake" at bounding box center [556, 119] width 107 height 31
click at [335, 115] on icon "button" at bounding box center [335, 119] width 14 height 12
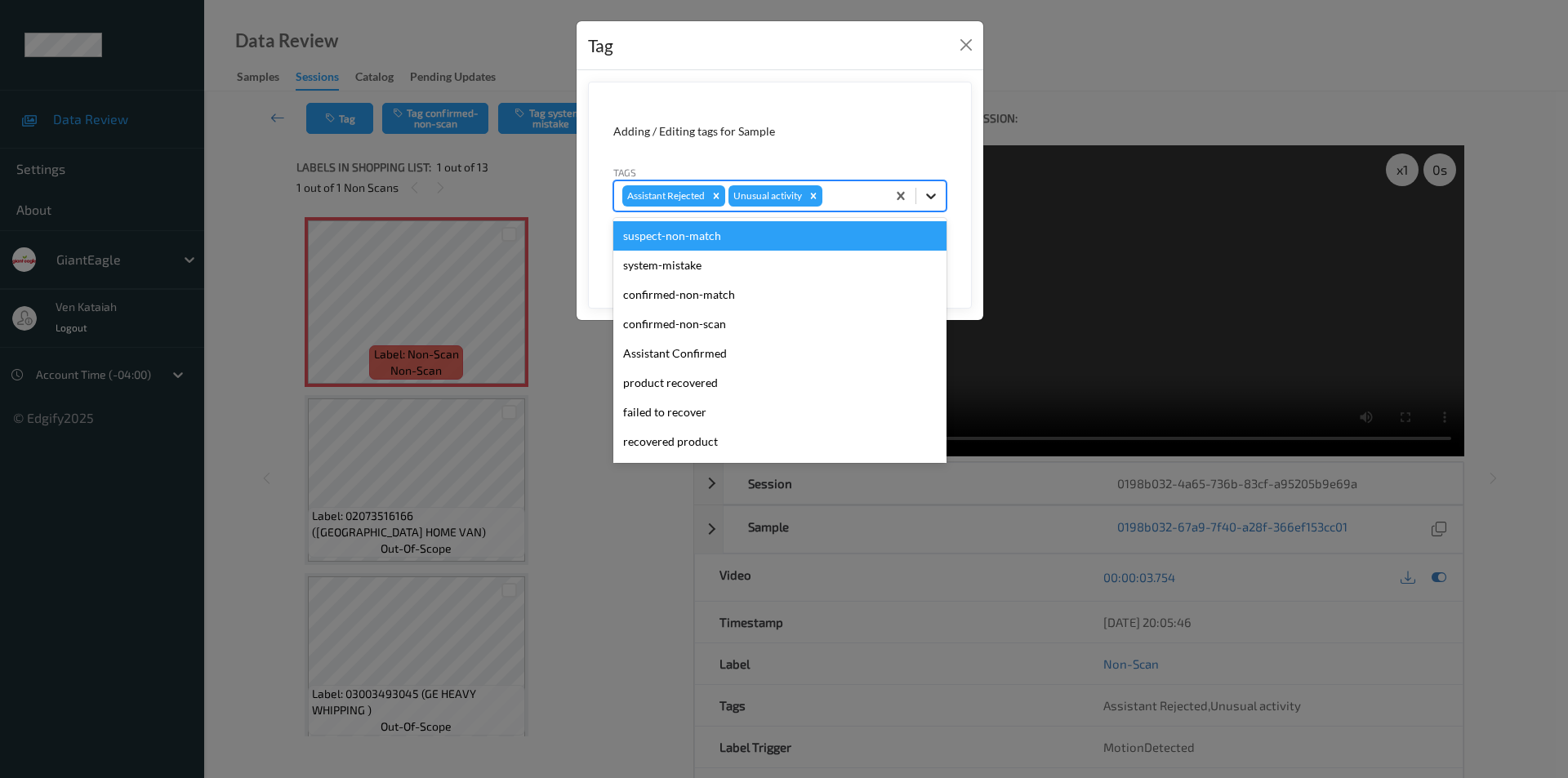
click at [930, 194] on icon at bounding box center [930, 195] width 16 height 16
click at [817, 193] on icon "Remove Unusual activity" at bounding box center [813, 196] width 12 height 12
click at [1072, 81] on div "Tag Adding / Editing tags for Sample Tags option Unusual activity, deselected. …" at bounding box center [784, 389] width 1568 height 778
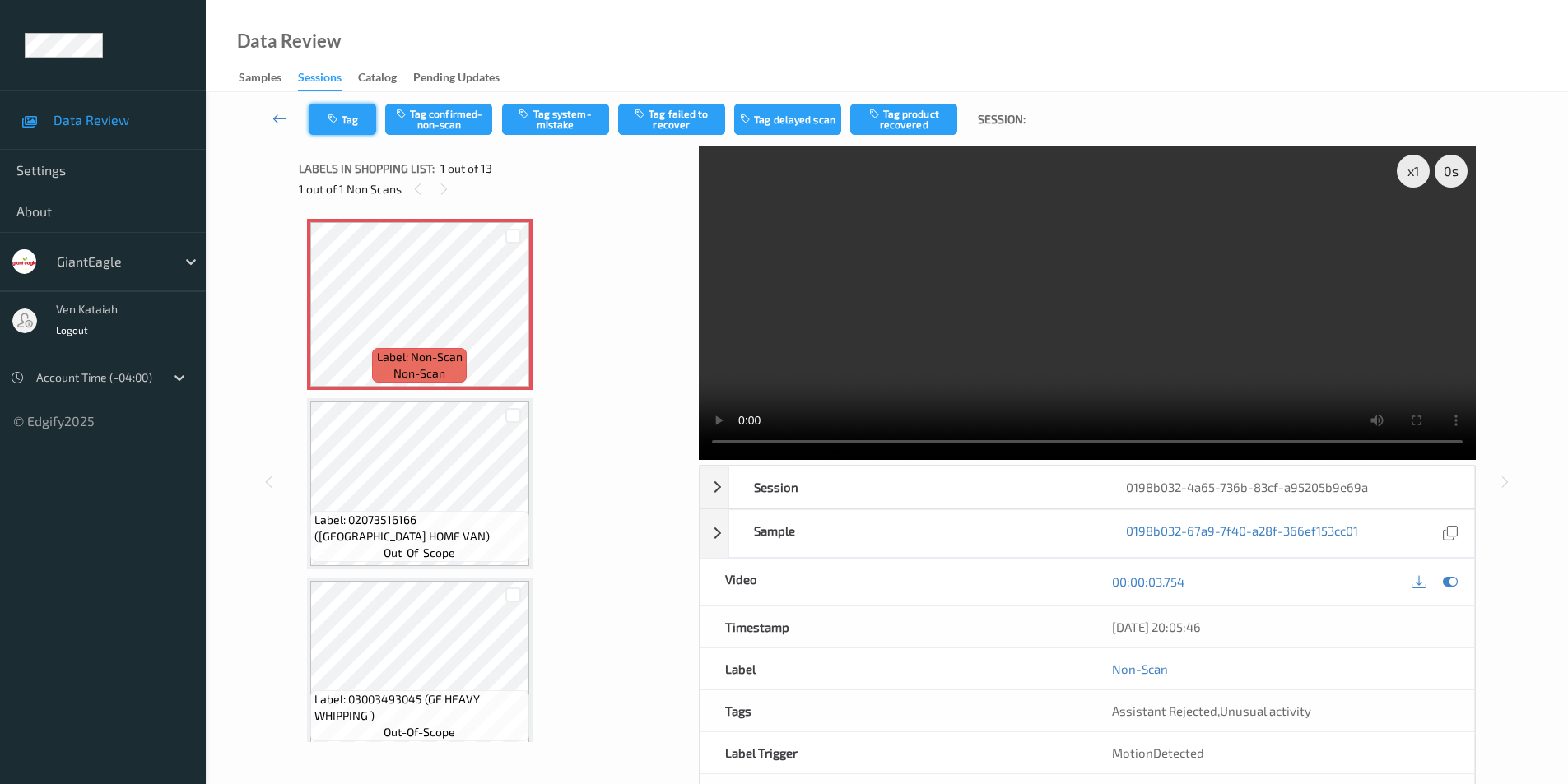
click at [339, 117] on icon "button" at bounding box center [335, 119] width 14 height 12
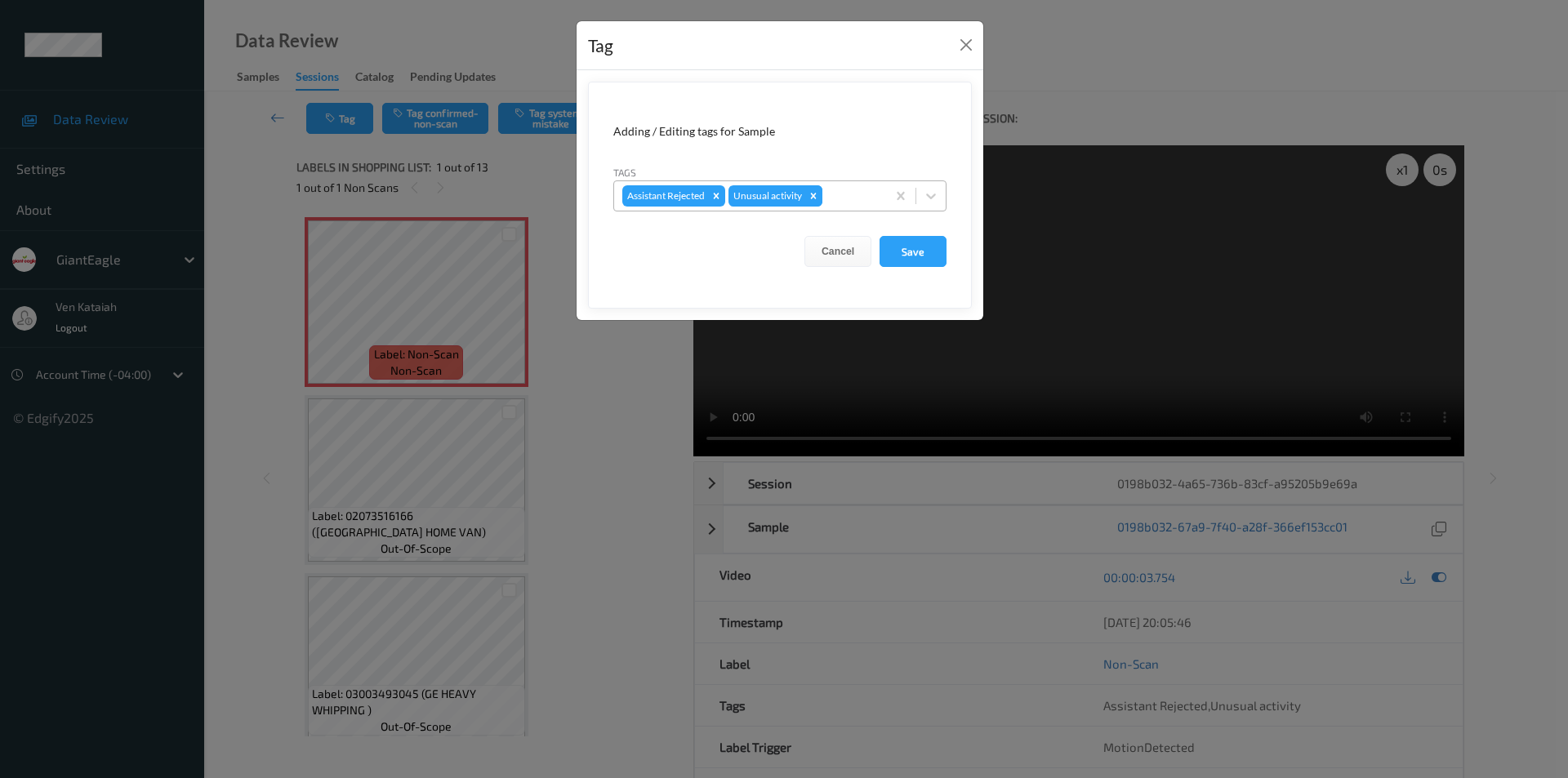
click at [814, 194] on icon "Remove Unusual activity" at bounding box center [813, 196] width 12 height 12
click at [912, 250] on button "Save" at bounding box center [913, 252] width 67 height 31
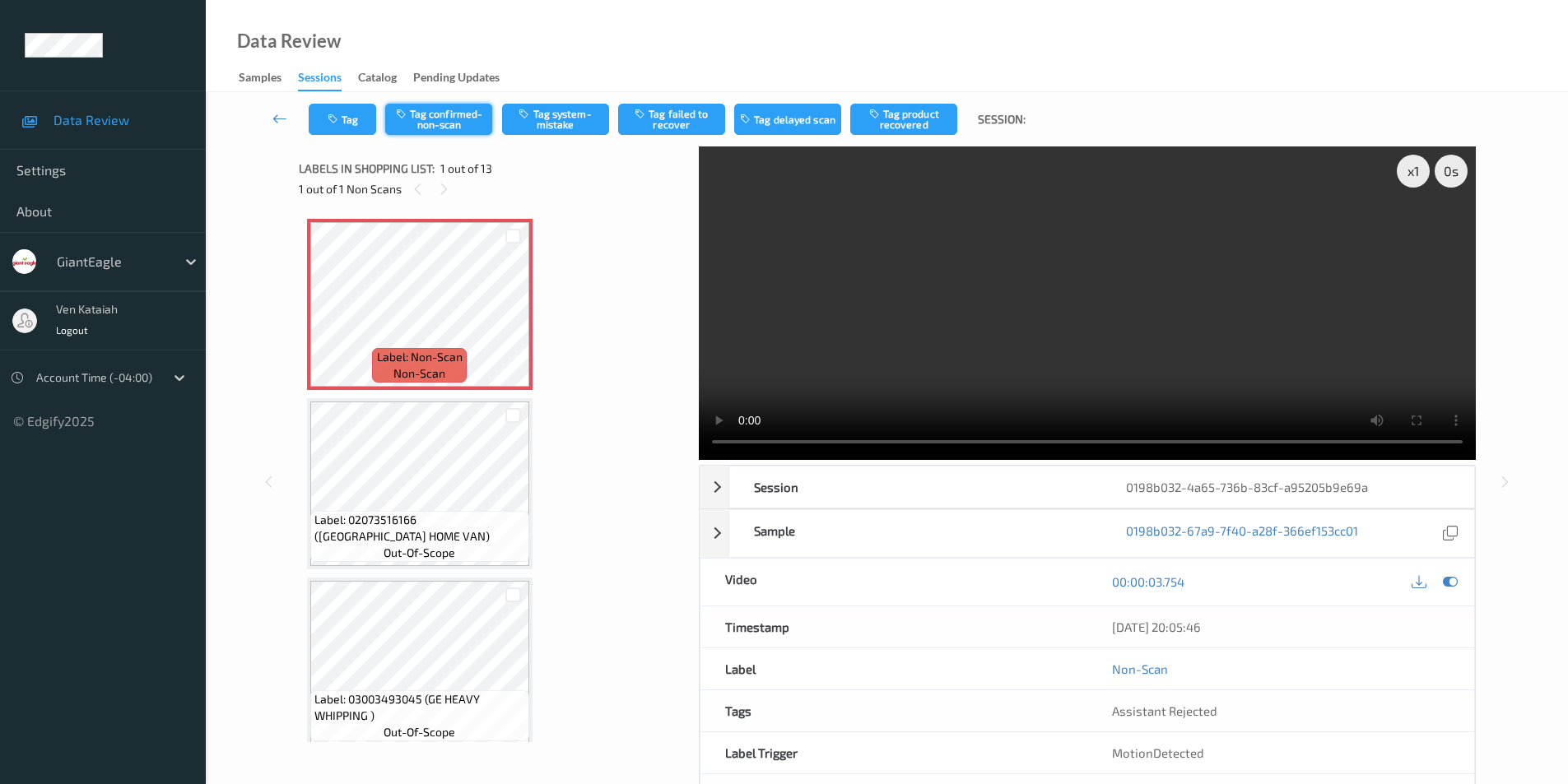
click at [445, 127] on button "Tag confirmed-non-scan" at bounding box center [439, 119] width 107 height 31
click at [691, 110] on button "Tag failed to recover" at bounding box center [672, 119] width 107 height 31
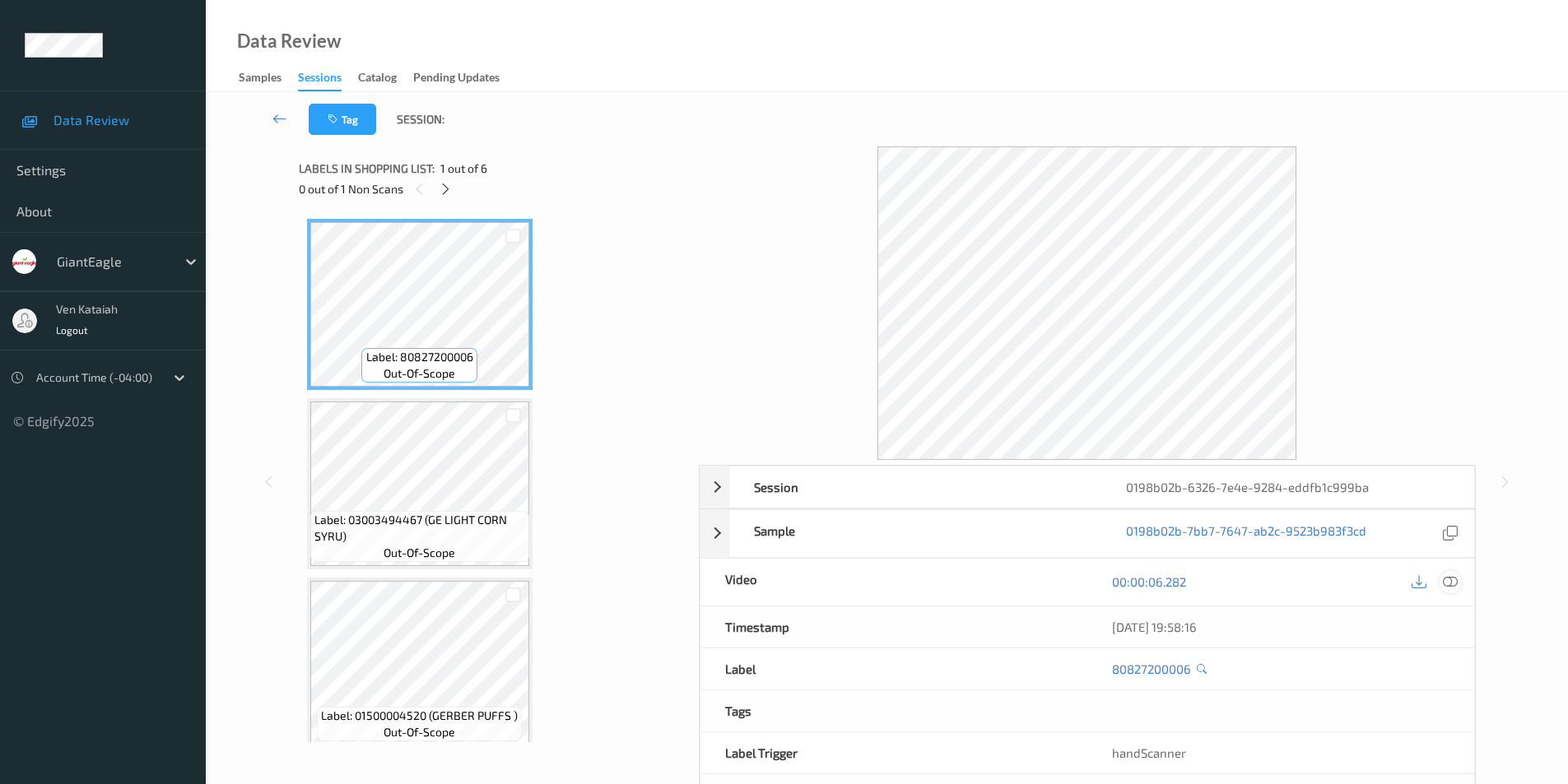
click at [1451, 578] on icon at bounding box center [1450, 581] width 15 height 15
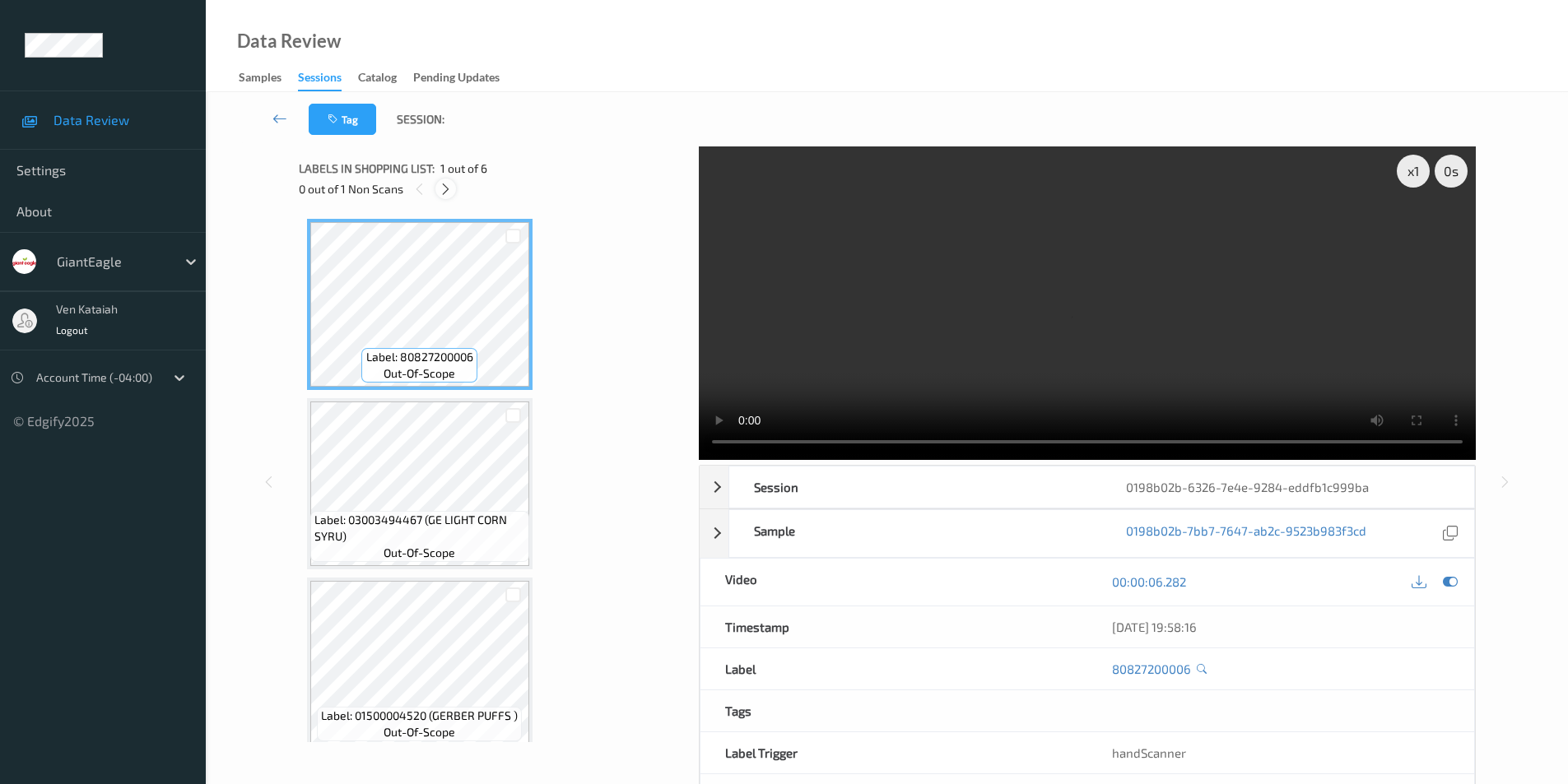
click at [450, 192] on icon at bounding box center [446, 188] width 14 height 15
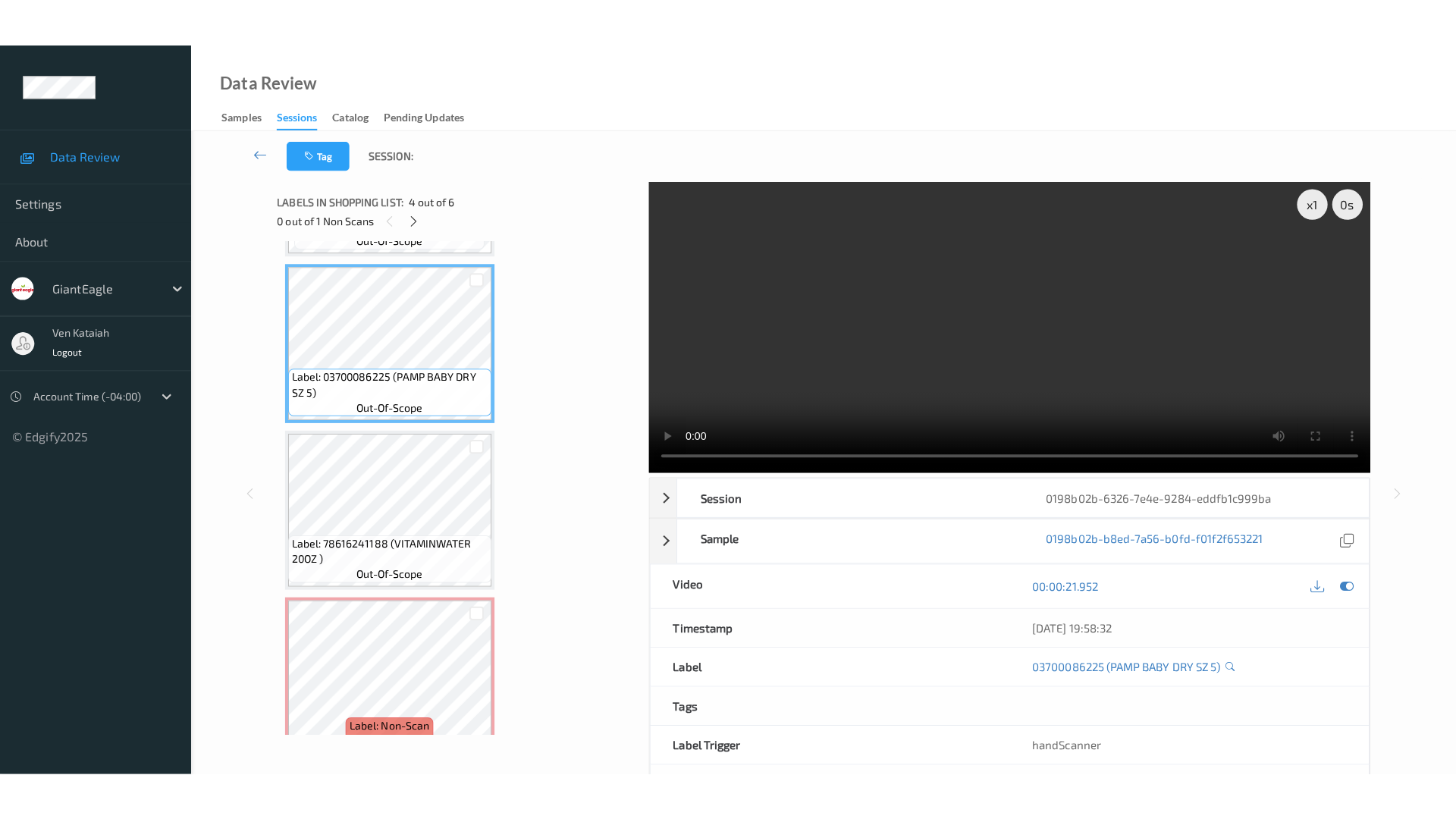
scroll to position [510, 0]
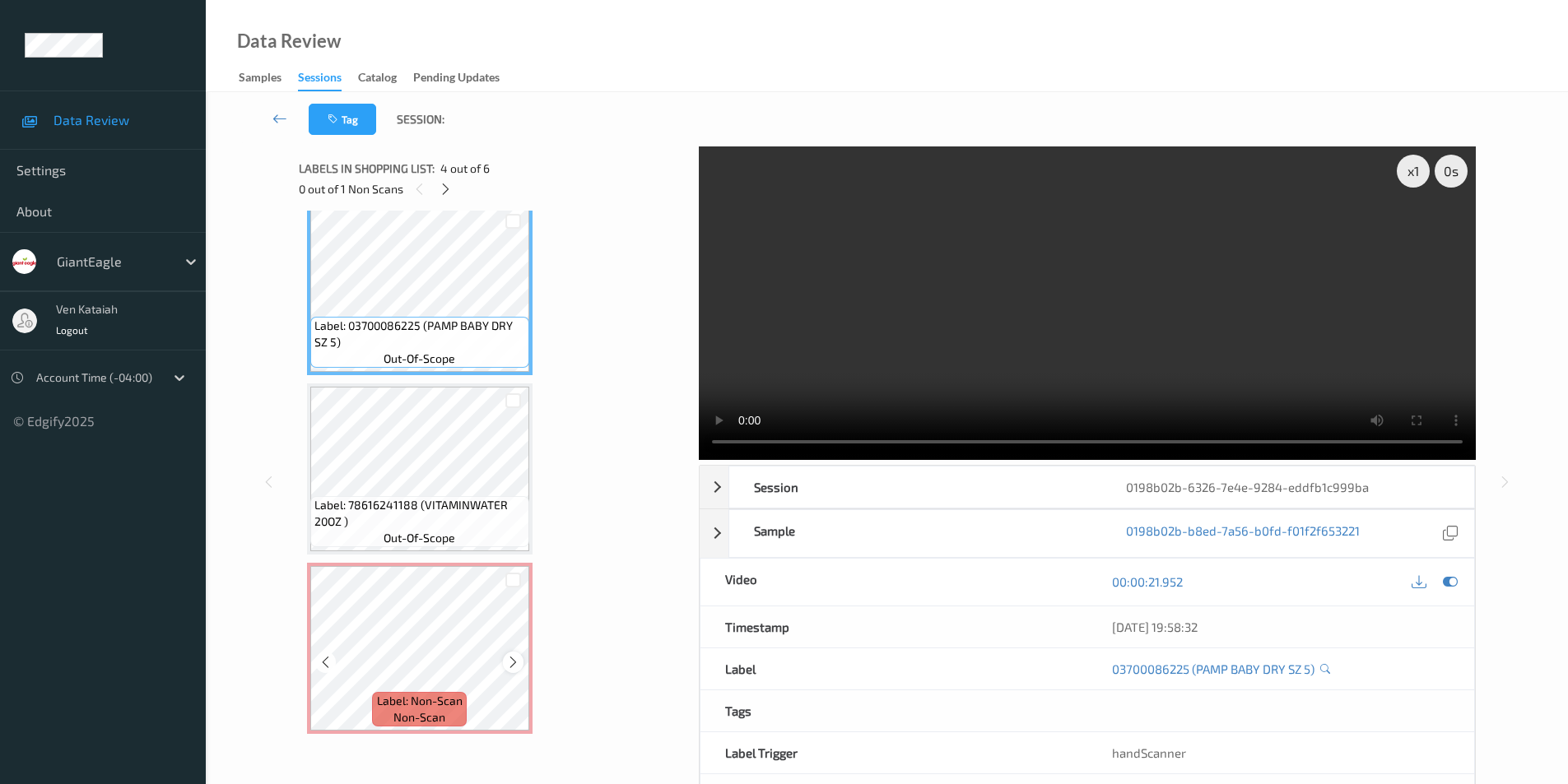
click at [513, 662] on icon at bounding box center [513, 662] width 14 height 15
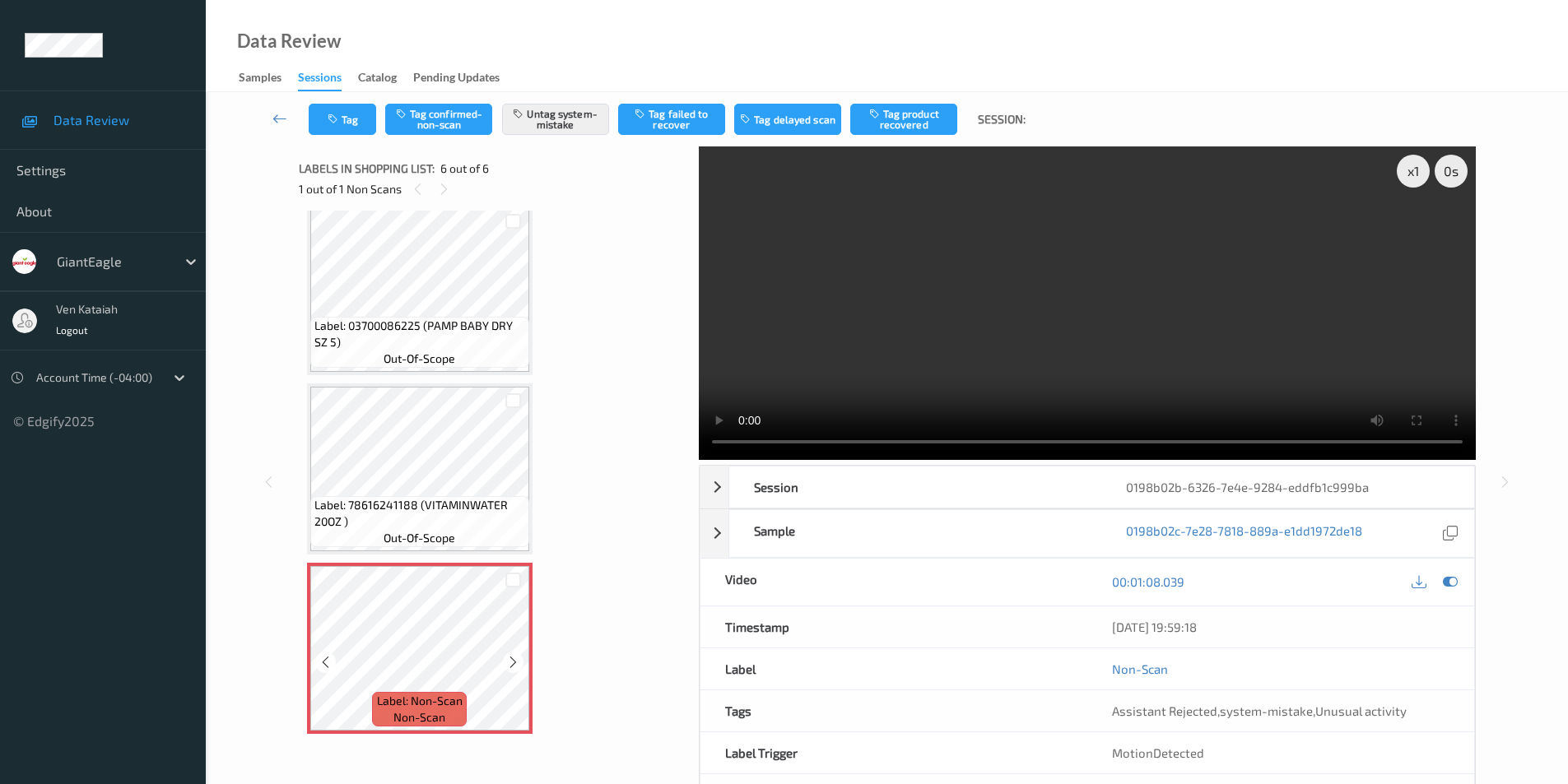
click at [513, 662] on icon at bounding box center [513, 662] width 14 height 15
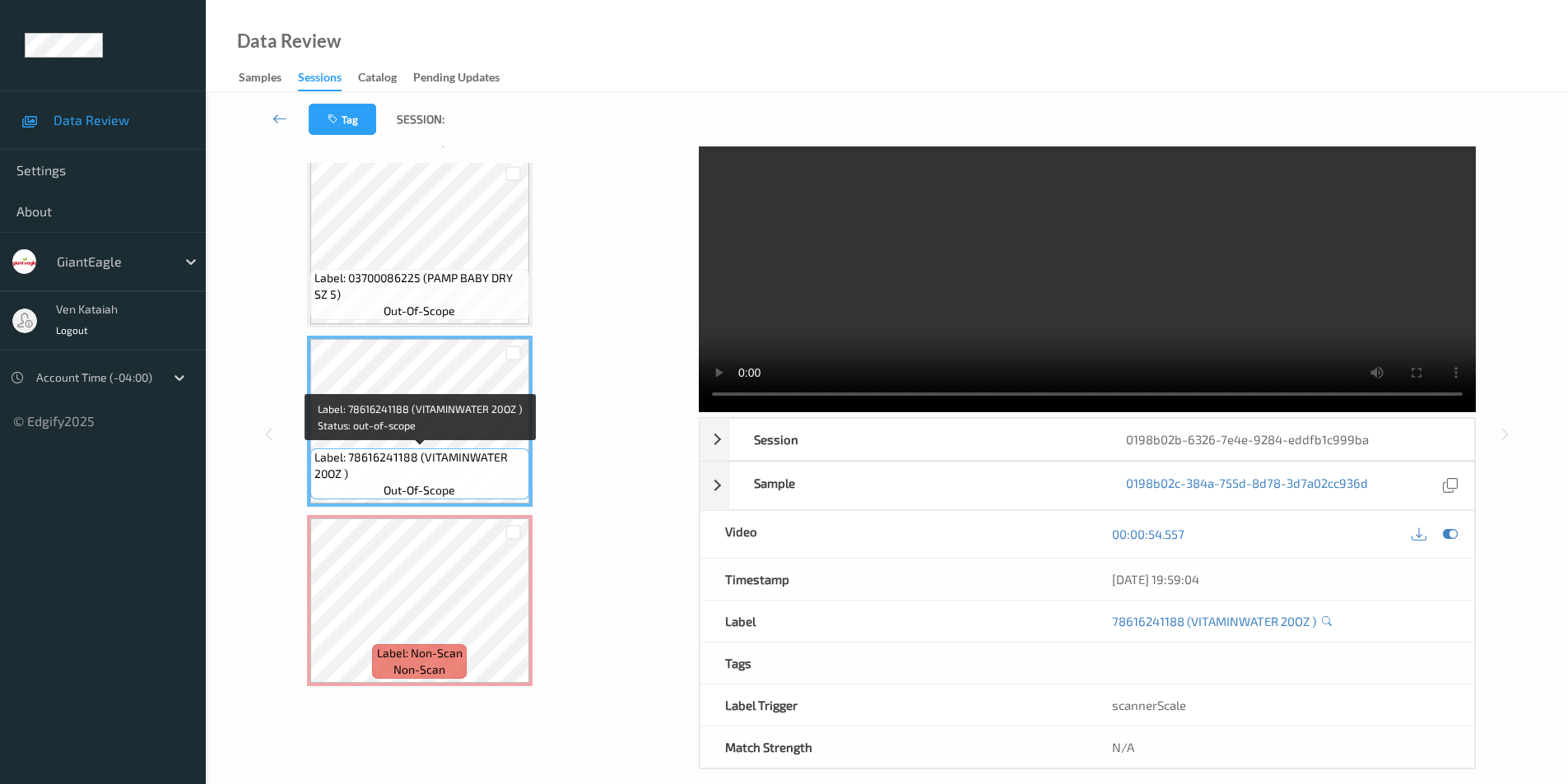
scroll to position [66, 0]
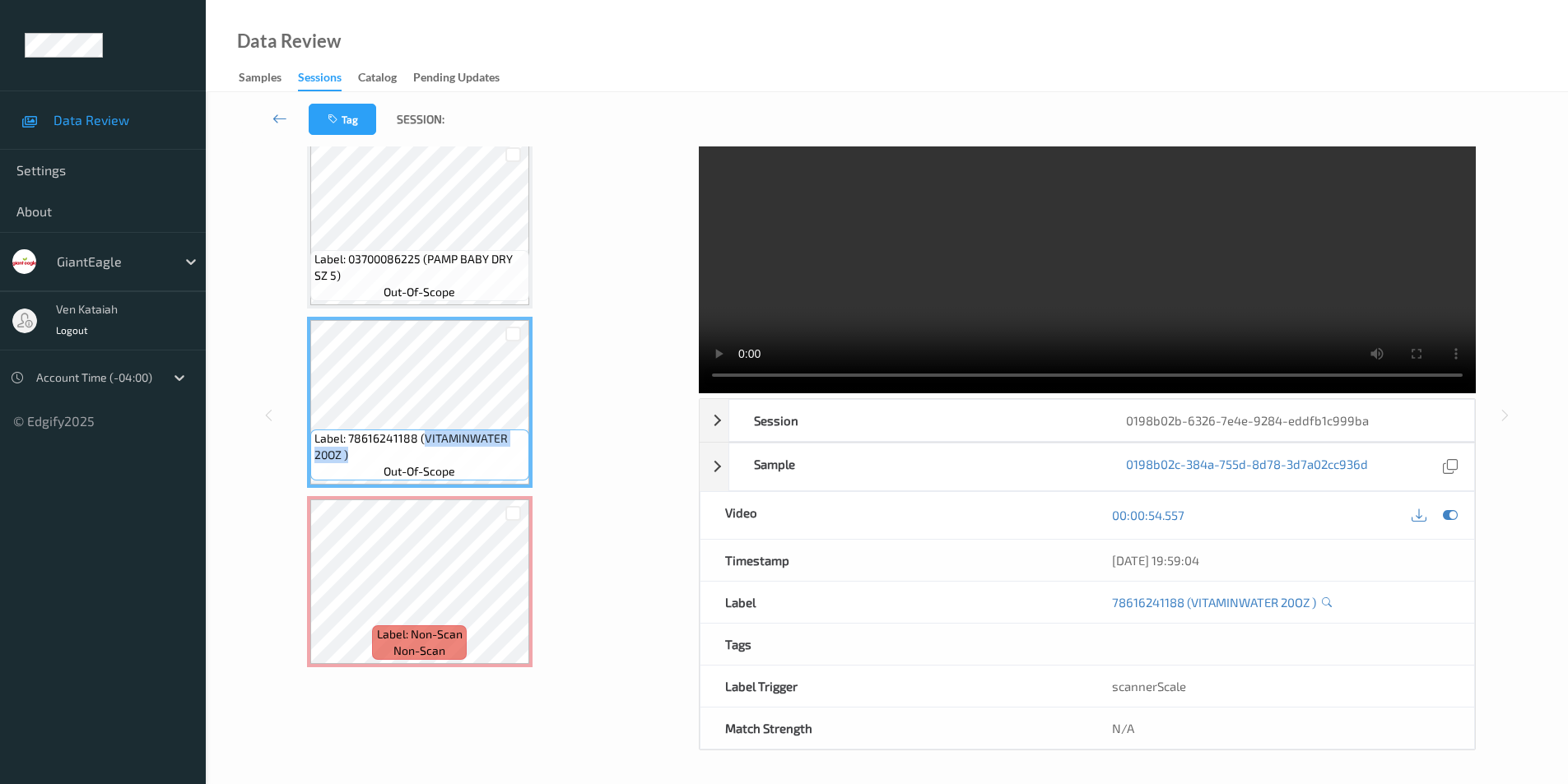
drag, startPoint x: 422, startPoint y: 438, endPoint x: 419, endPoint y: 451, distance: 13.3
click at [419, 451] on span "Label: 78616241188 (VITAMINWATER 20OZ )" at bounding box center [420, 447] width 211 height 33
copy span "VITAMINWATER 20OZ )"
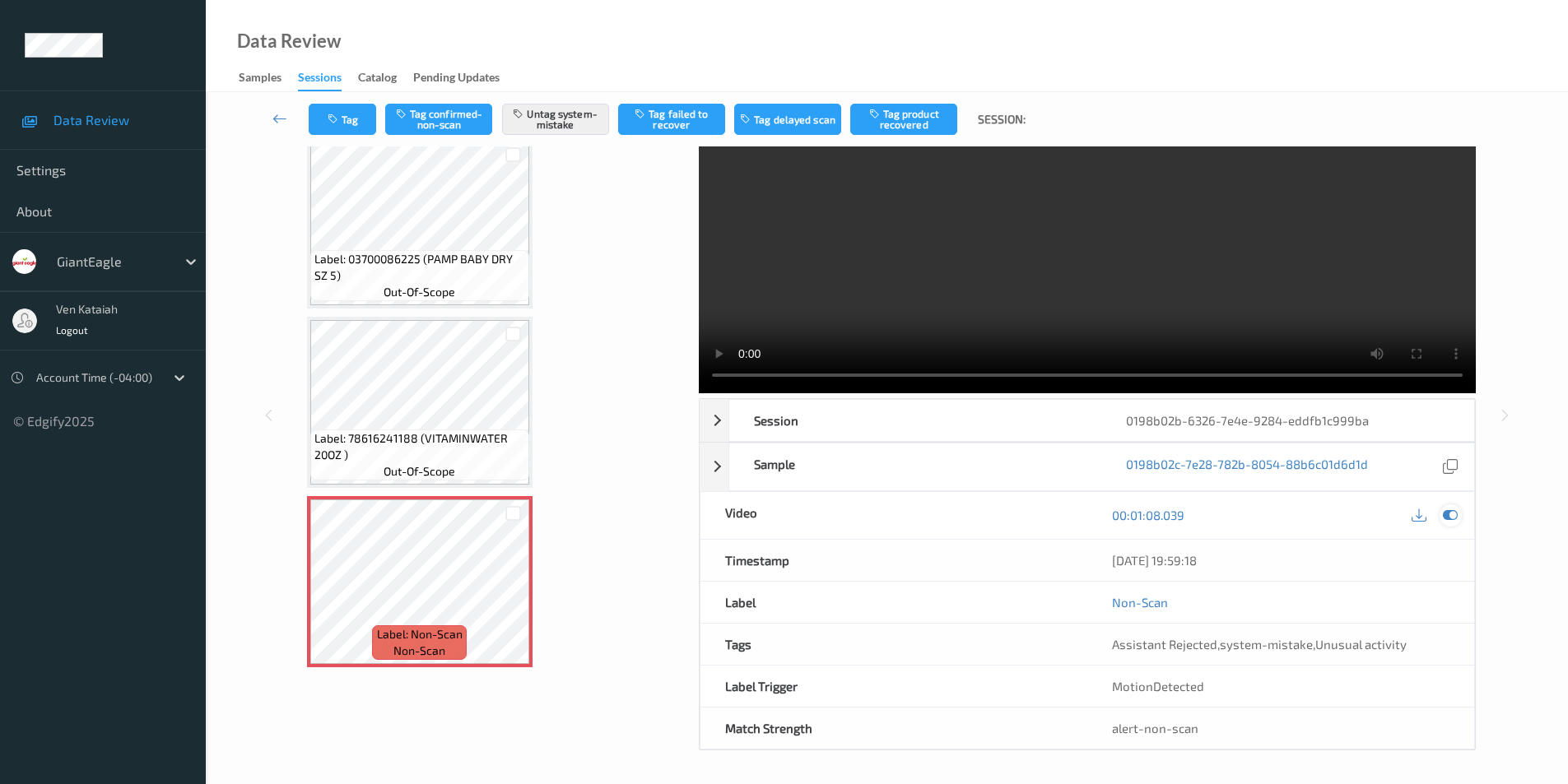
click at [1445, 516] on icon at bounding box center [1450, 515] width 15 height 15
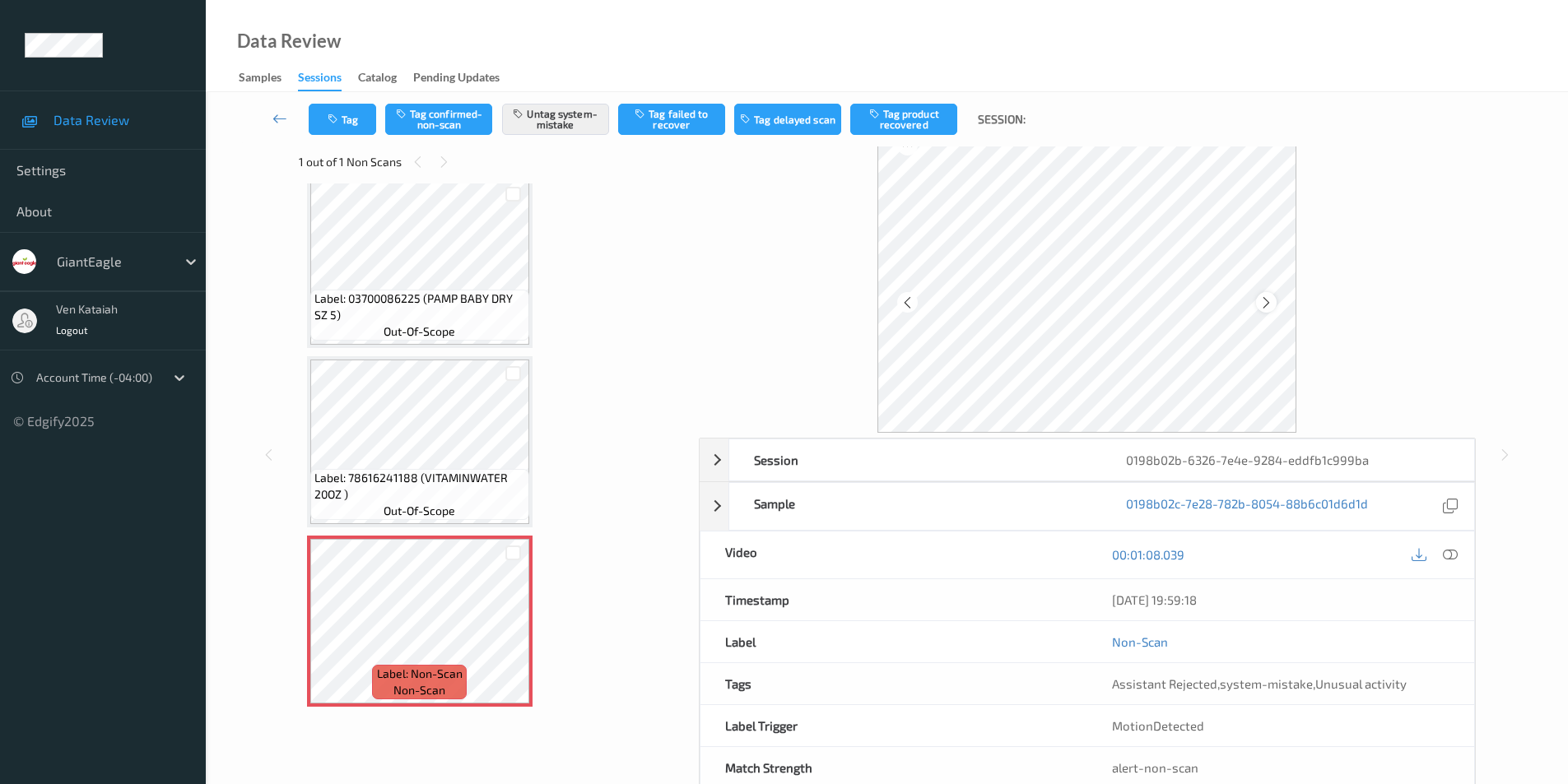
scroll to position [0, 0]
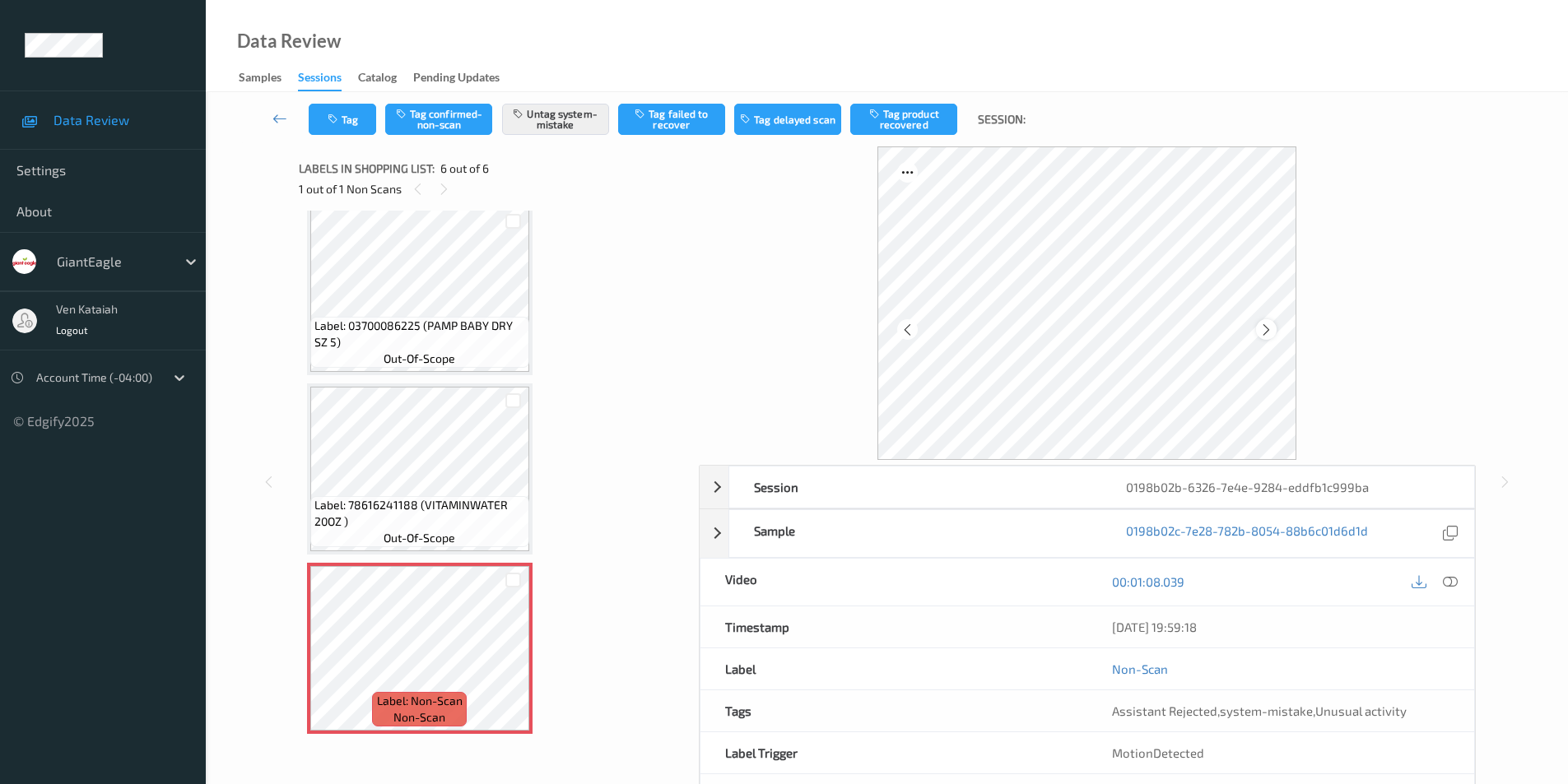
click at [1266, 329] on icon at bounding box center [1266, 329] width 14 height 15
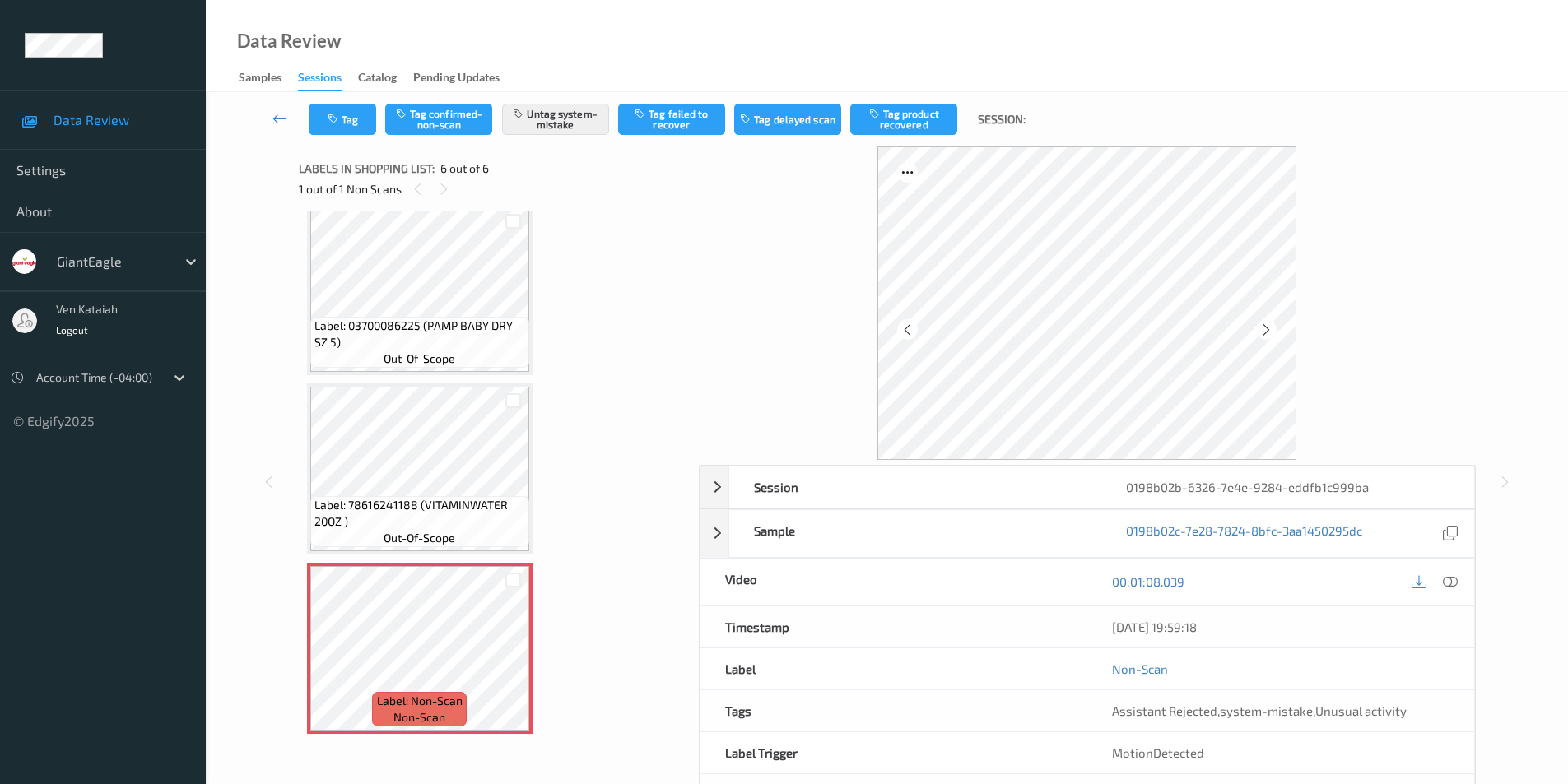
click at [1266, 329] on icon at bounding box center [1266, 329] width 14 height 15
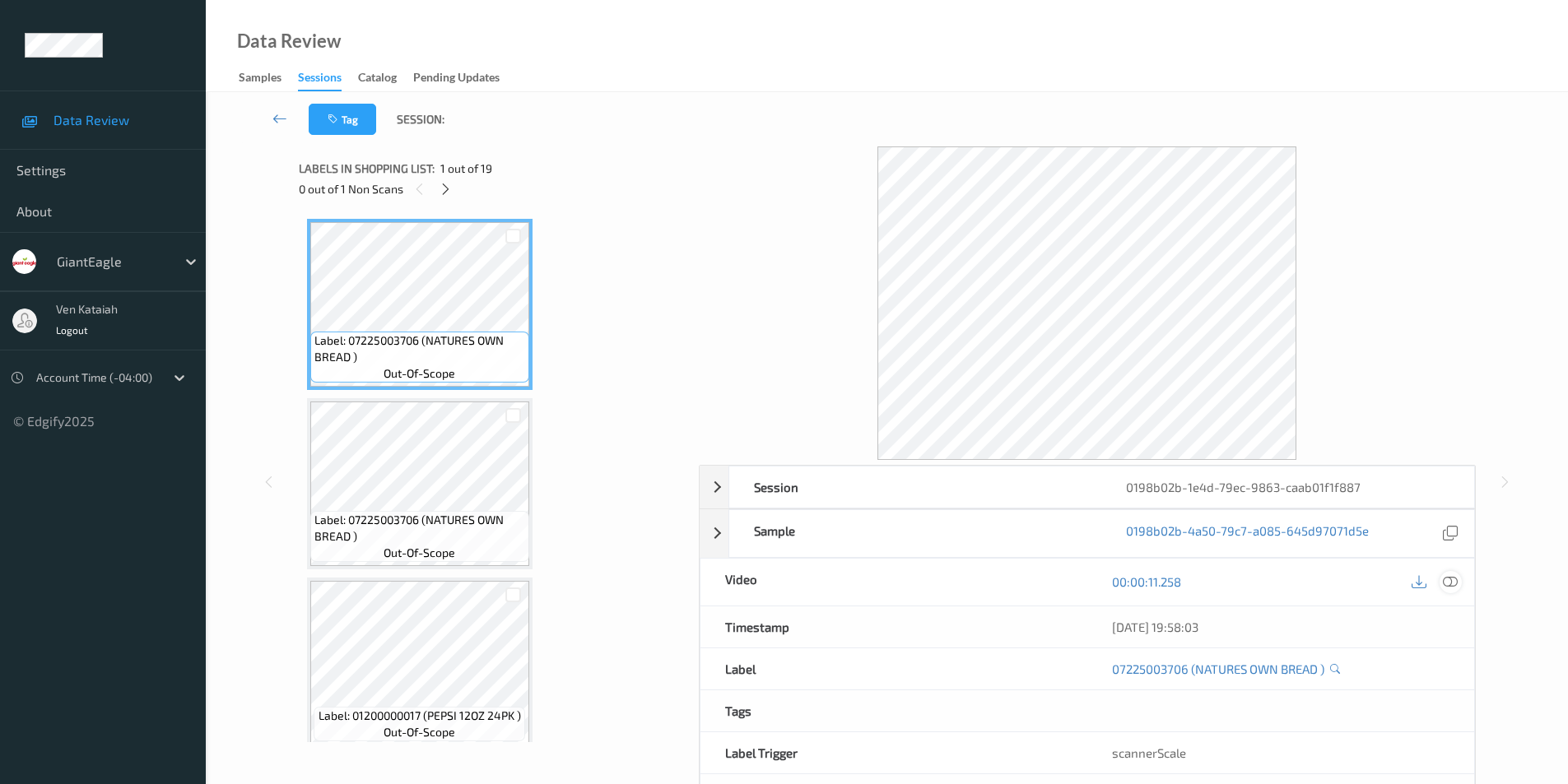
click at [1446, 579] on icon at bounding box center [1450, 581] width 15 height 15
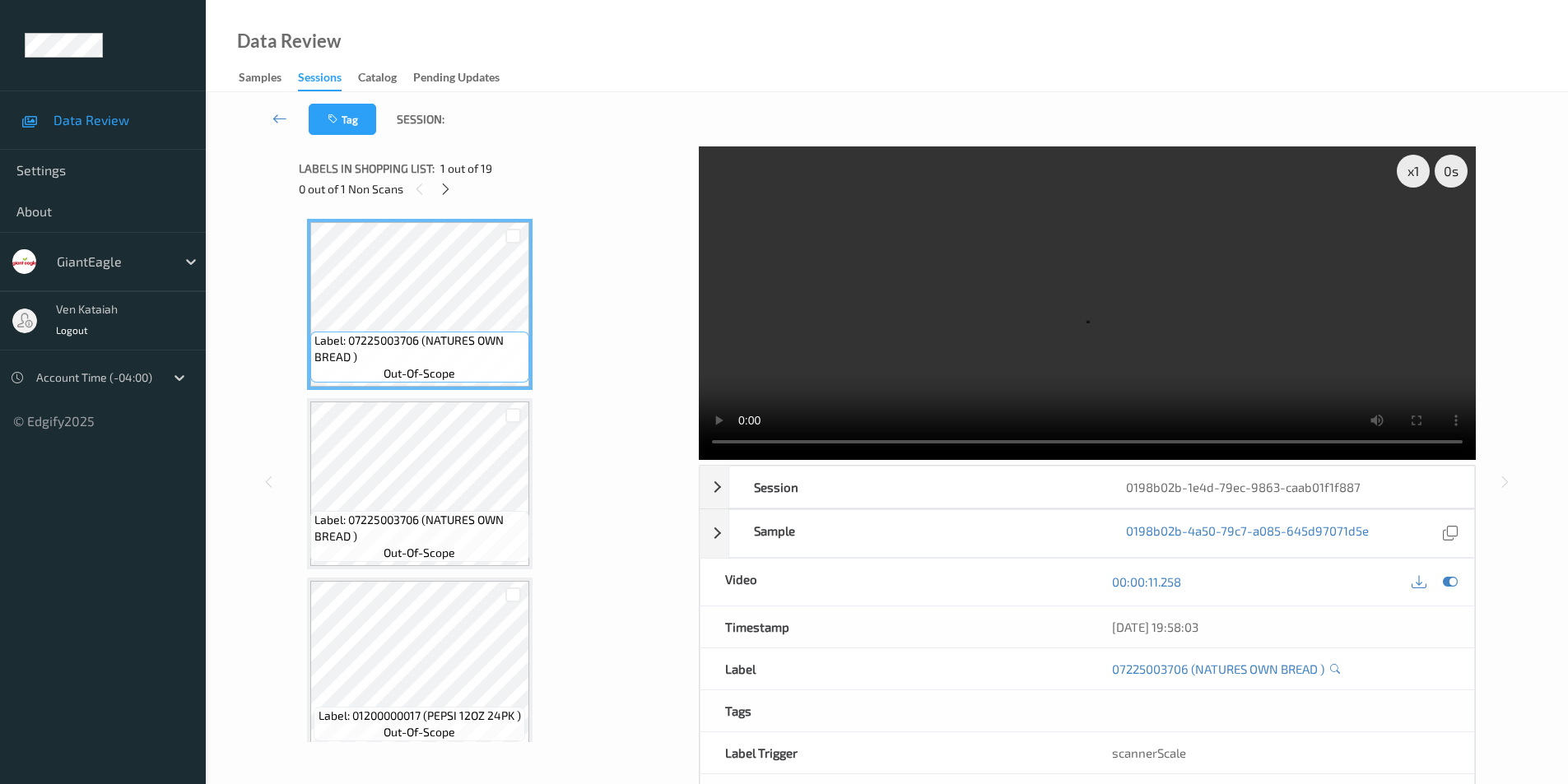
click at [440, 176] on div "Labels in shopping list: 1 out of 19" at bounding box center [493, 168] width 388 height 20
click at [444, 187] on icon at bounding box center [446, 188] width 14 height 15
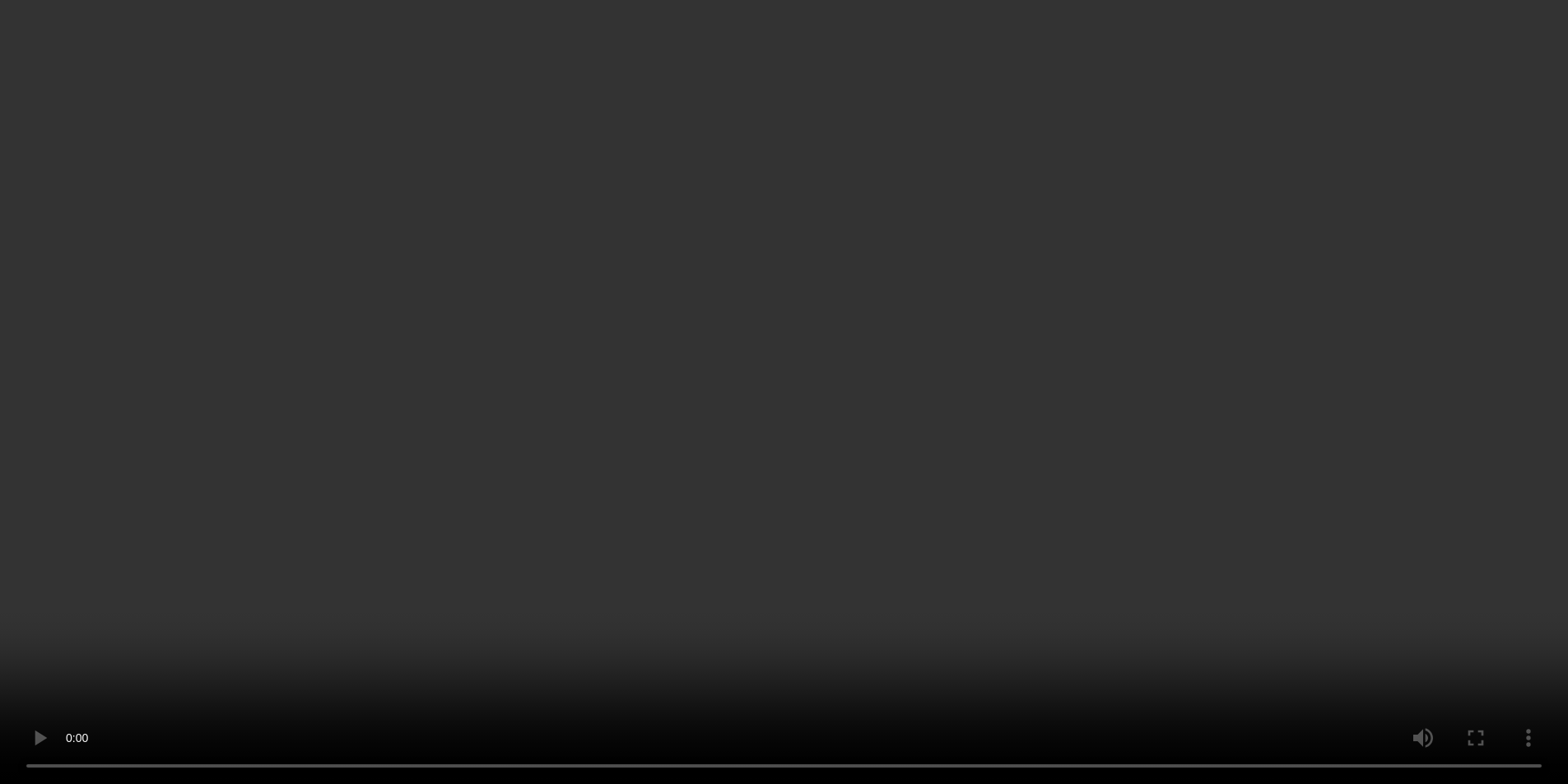
scroll to position [2884, 0]
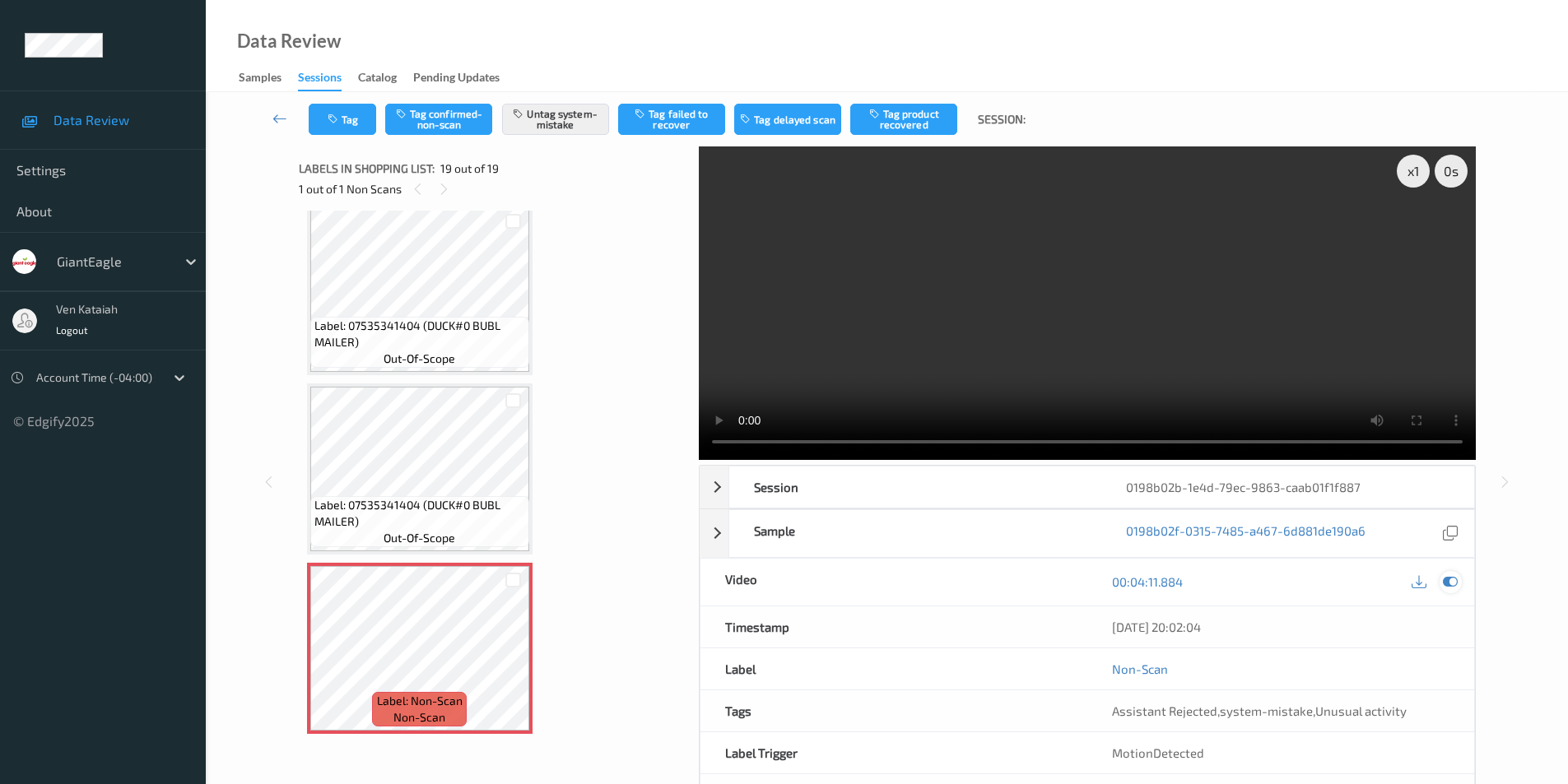
click at [1444, 581] on icon at bounding box center [1450, 581] width 15 height 15
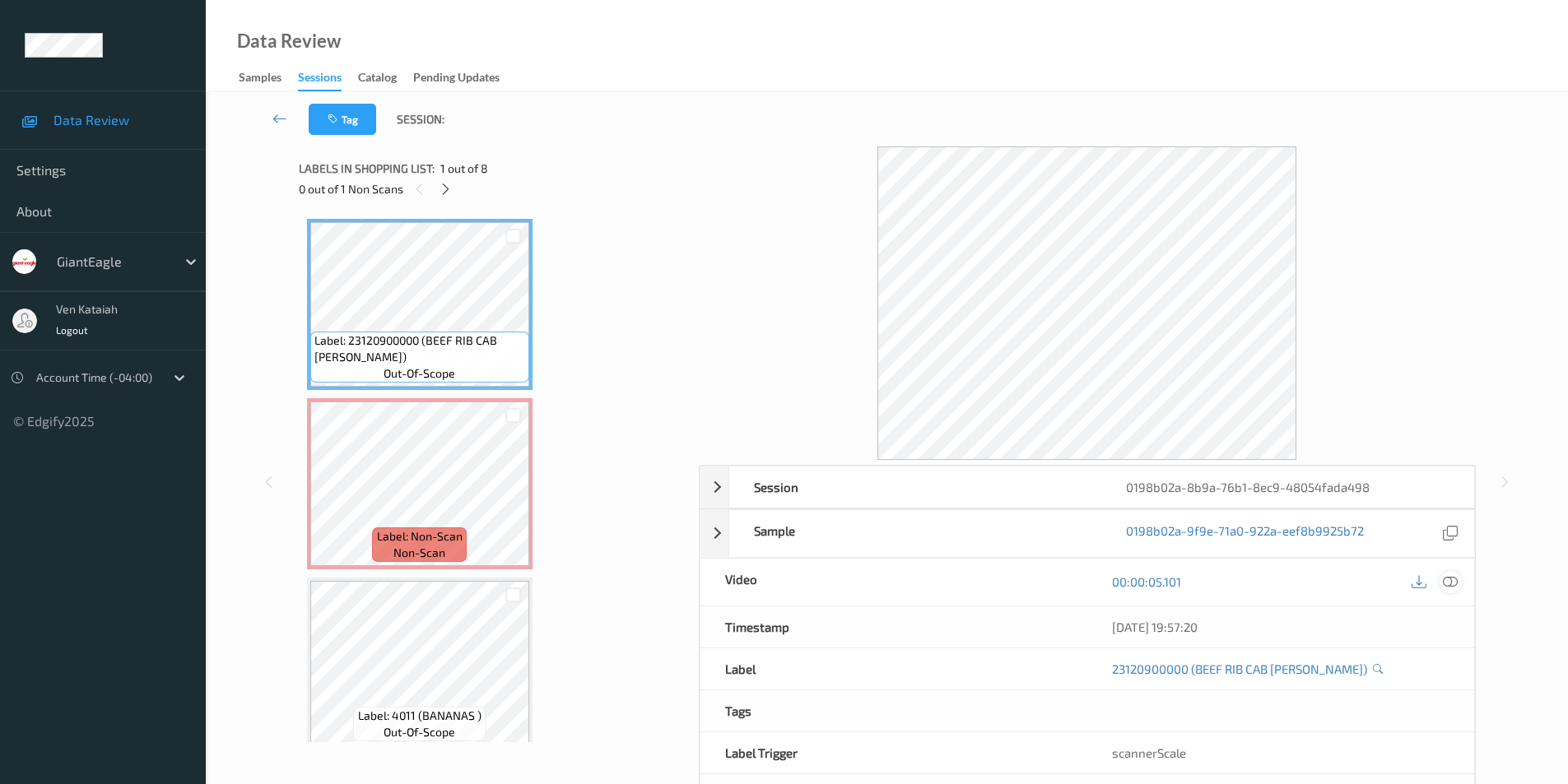
click at [1454, 579] on icon at bounding box center [1450, 581] width 15 height 15
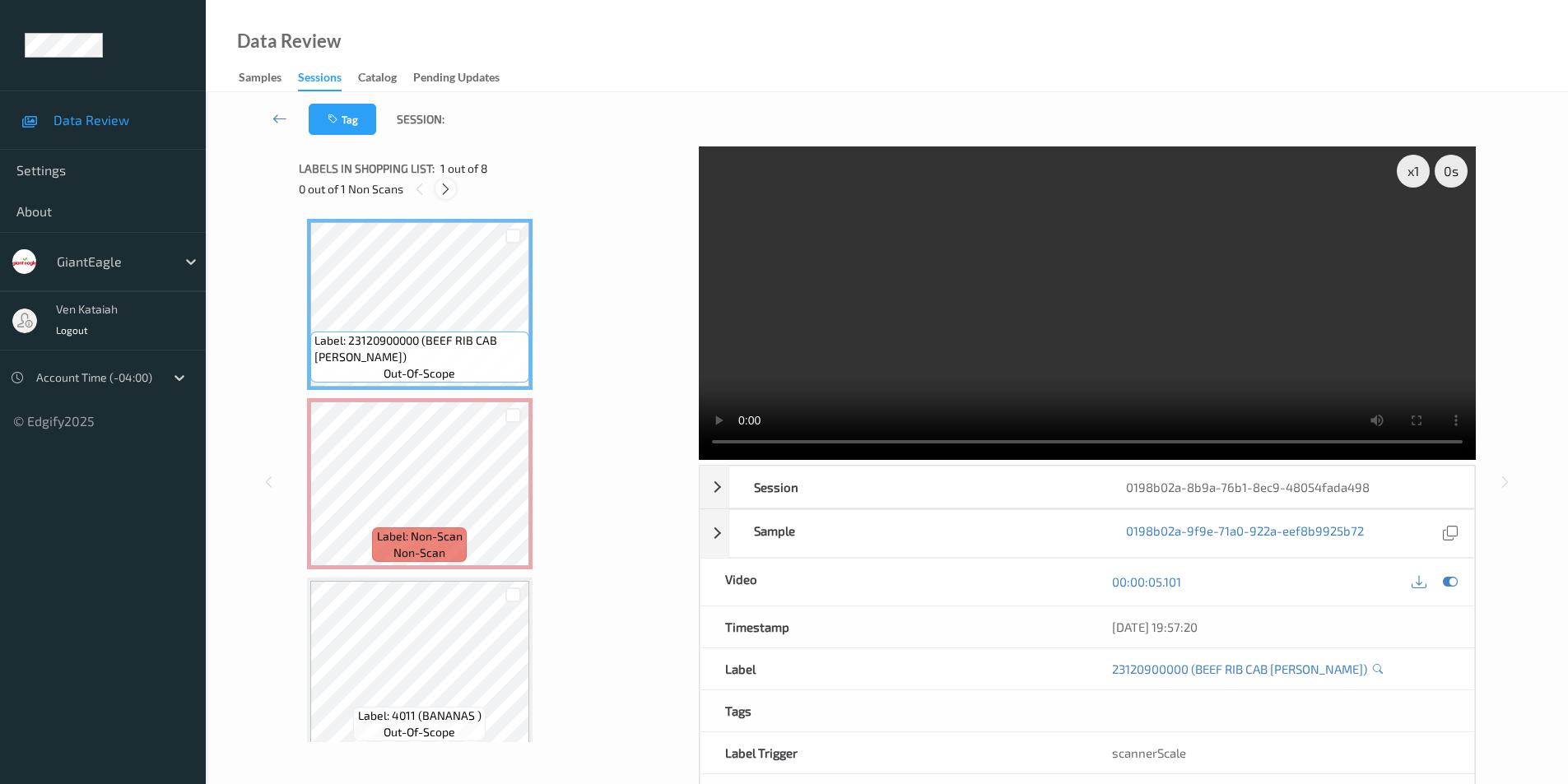
click at [448, 195] on icon at bounding box center [446, 188] width 14 height 15
click at [586, 449] on div "x 1 0 s Session 0198b02a-8b9a-76b1-8ec9-48054fada498 Session ID 0198b02a-8b9a-7…" at bounding box center [887, 482] width 1177 height 671
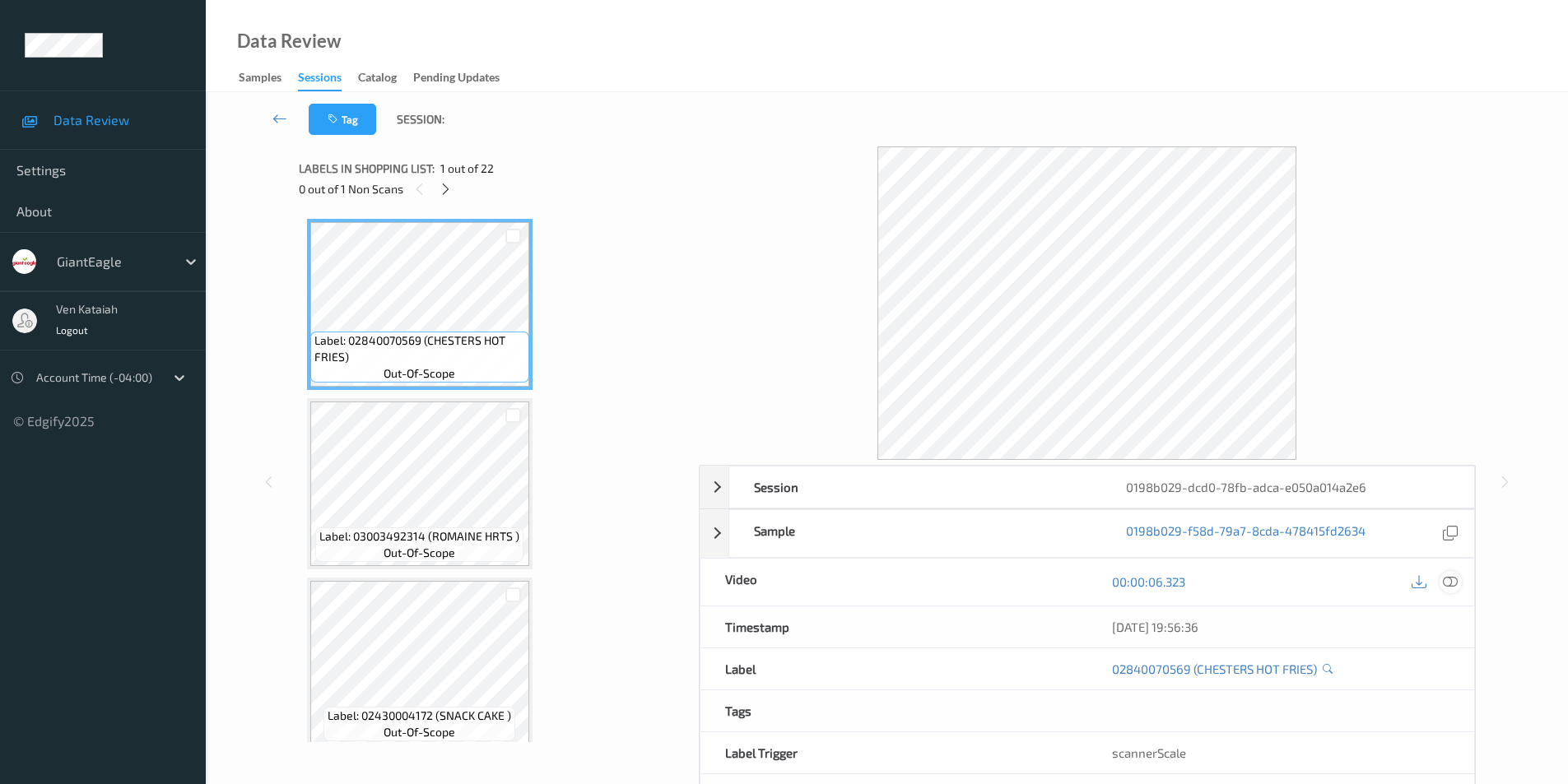
click at [1454, 579] on icon at bounding box center [1450, 581] width 15 height 15
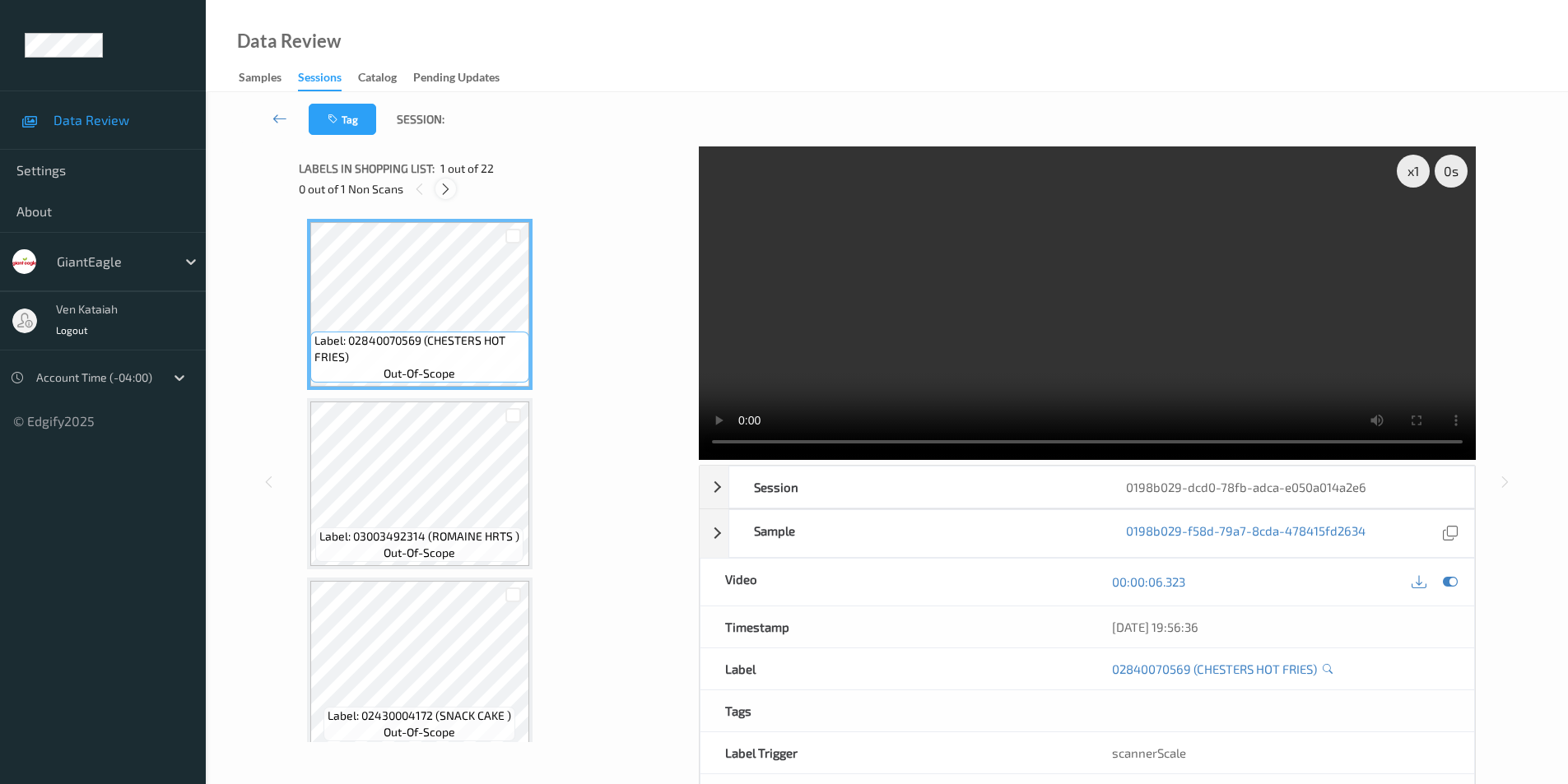
click at [443, 191] on icon at bounding box center [446, 188] width 14 height 15
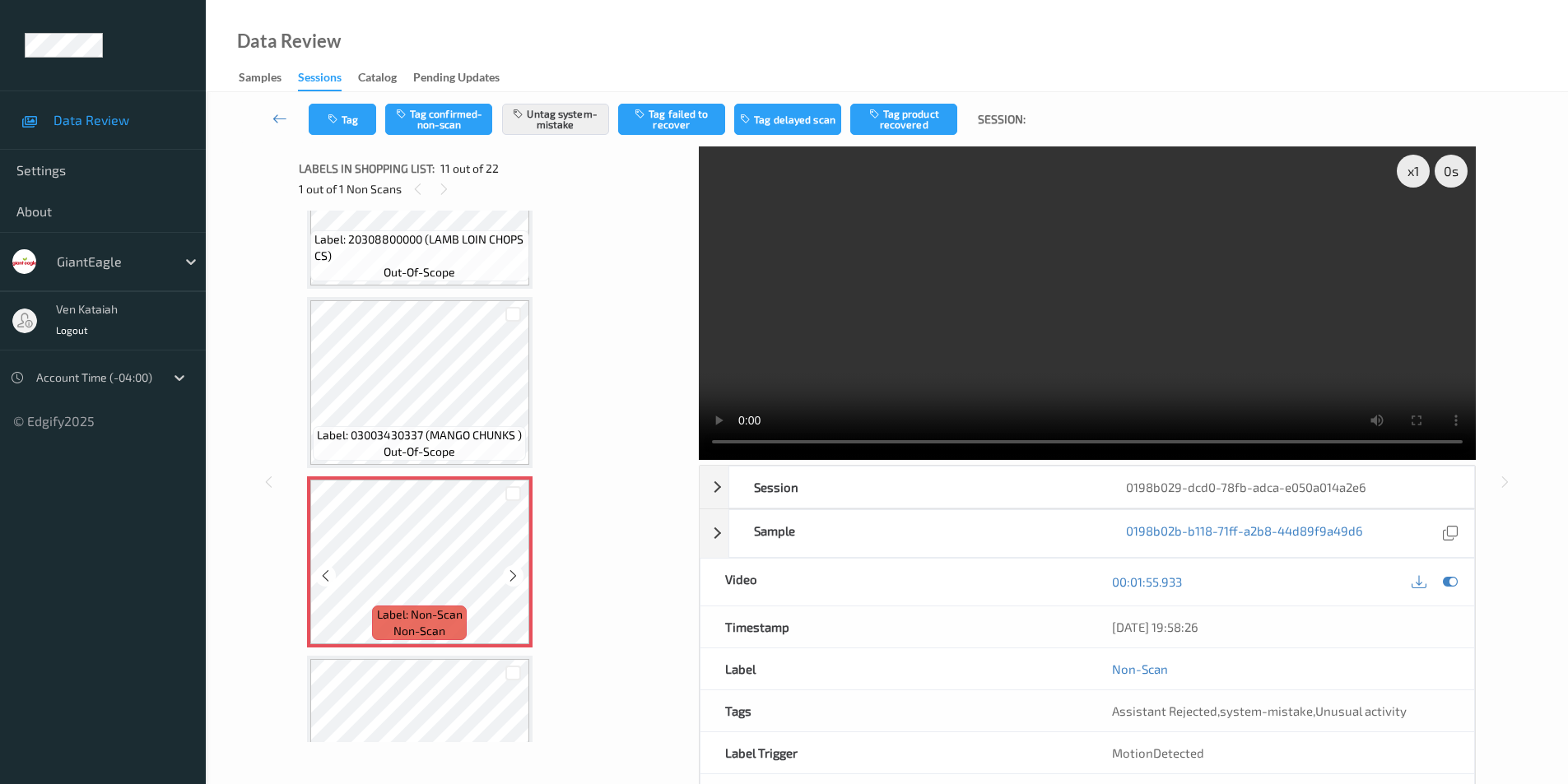
scroll to position [1458, 0]
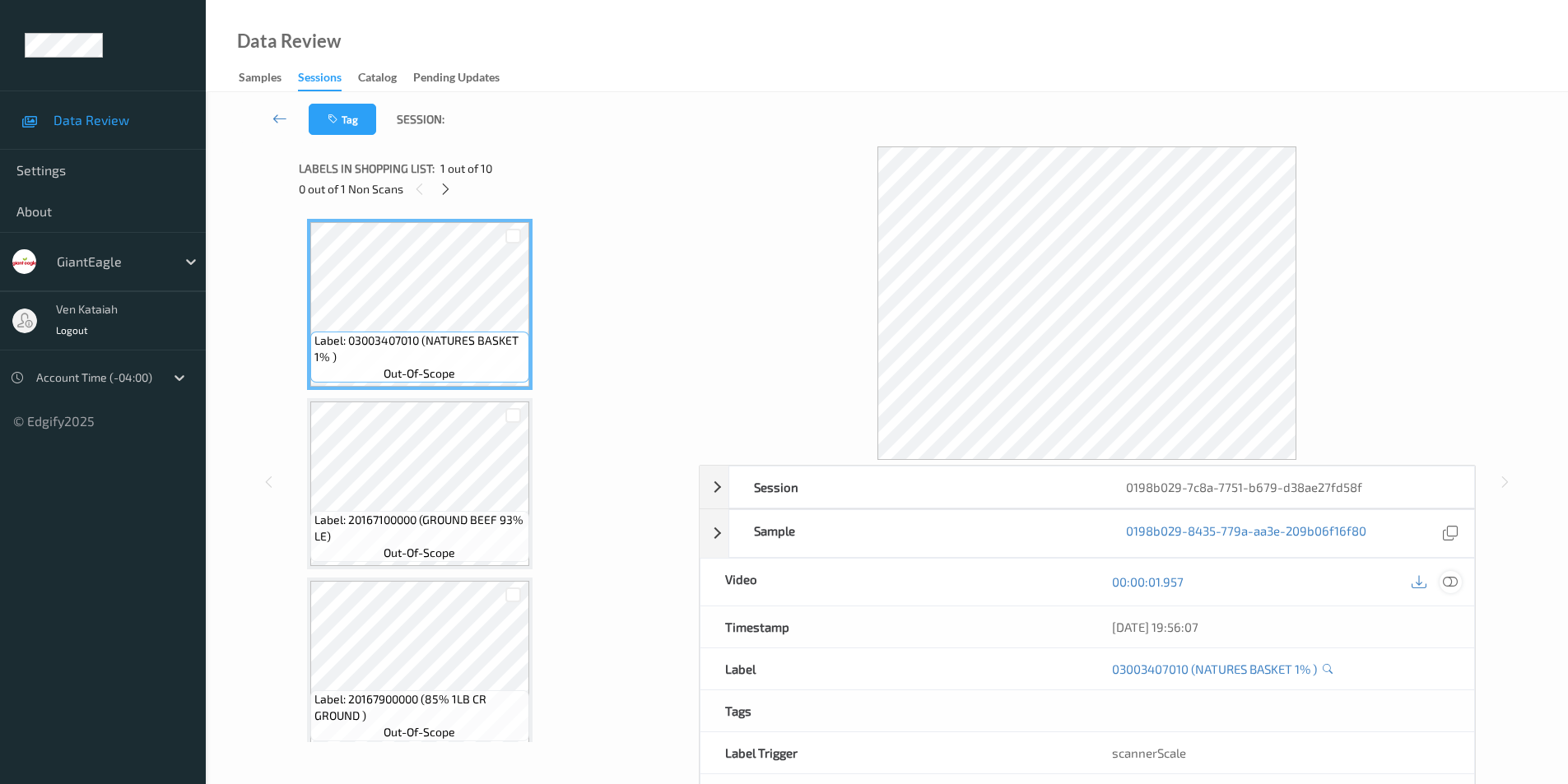
click at [1460, 586] on div at bounding box center [1451, 582] width 22 height 22
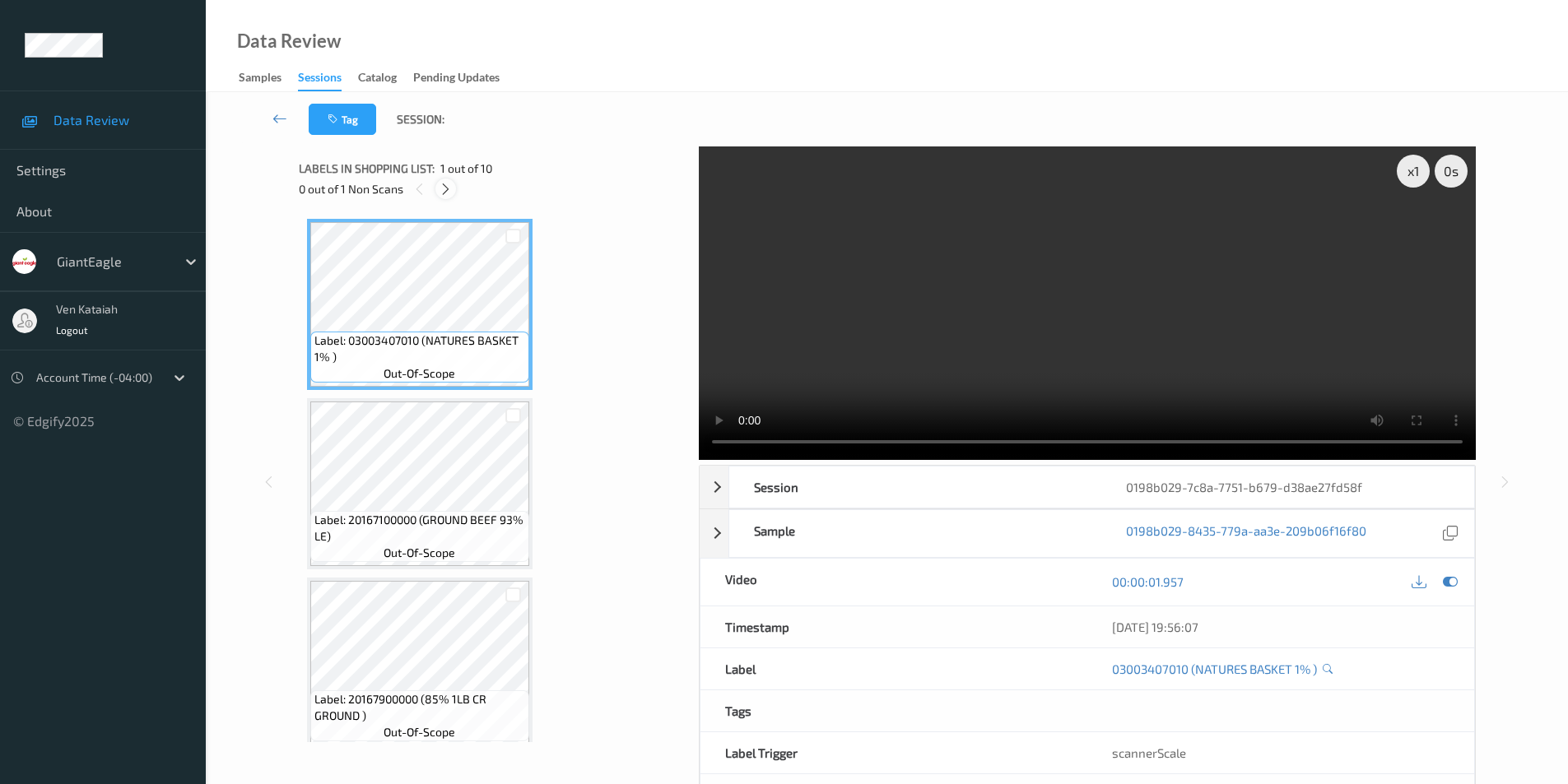
click at [453, 195] on icon at bounding box center [446, 188] width 14 height 15
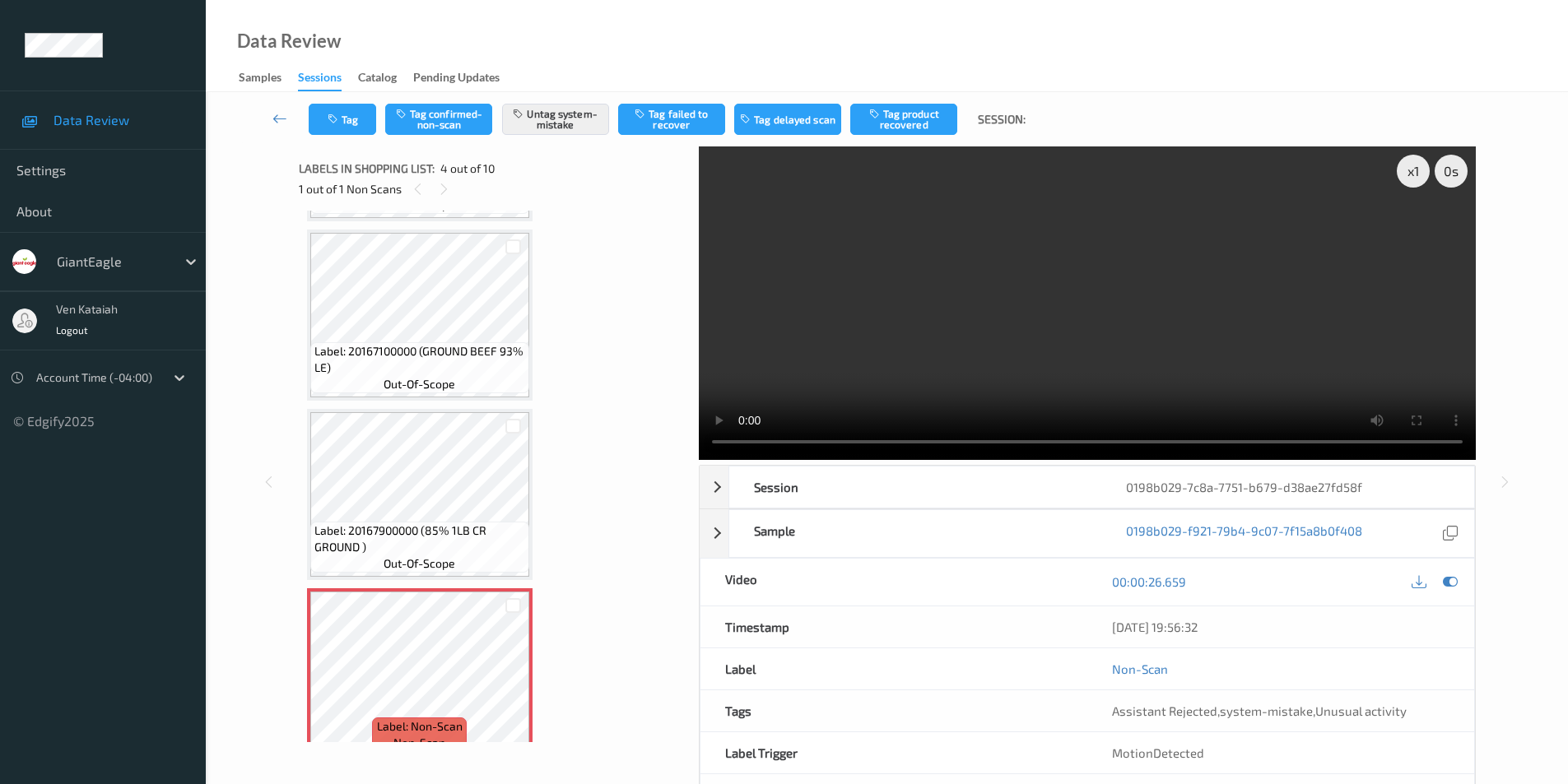
scroll to position [120, 0]
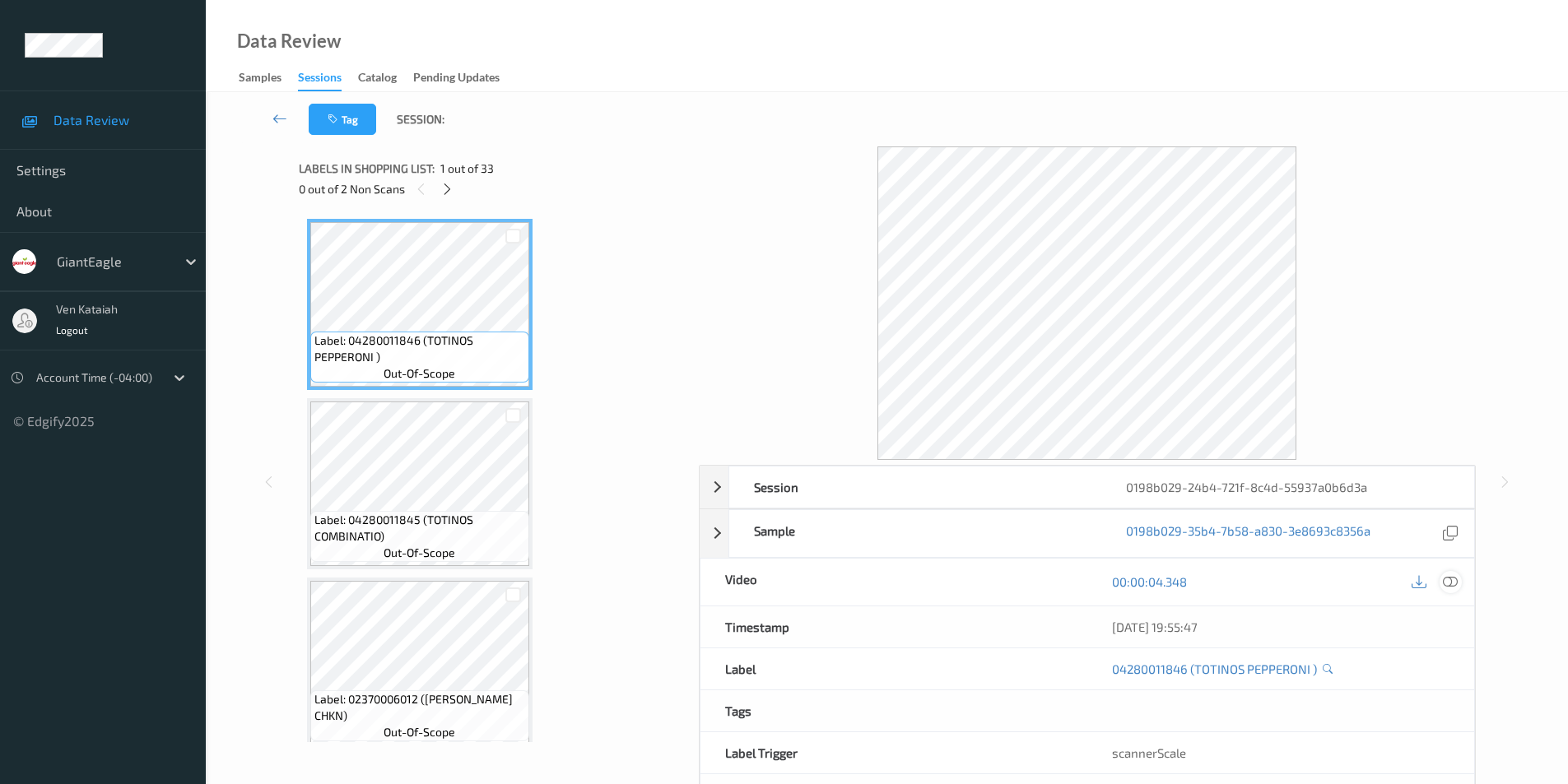
click at [1451, 580] on icon at bounding box center [1450, 581] width 15 height 15
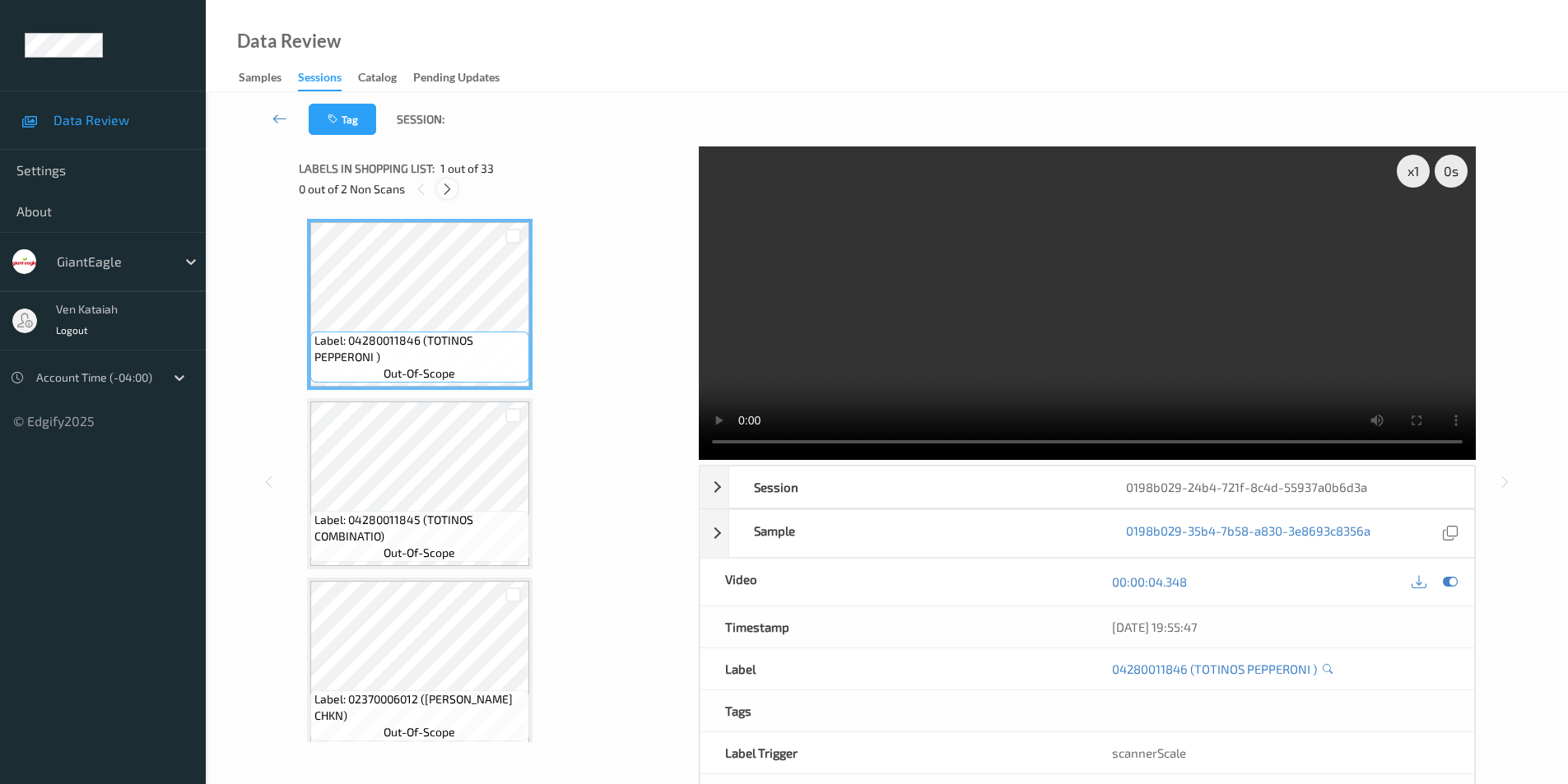
click at [453, 188] on icon at bounding box center [447, 188] width 14 height 15
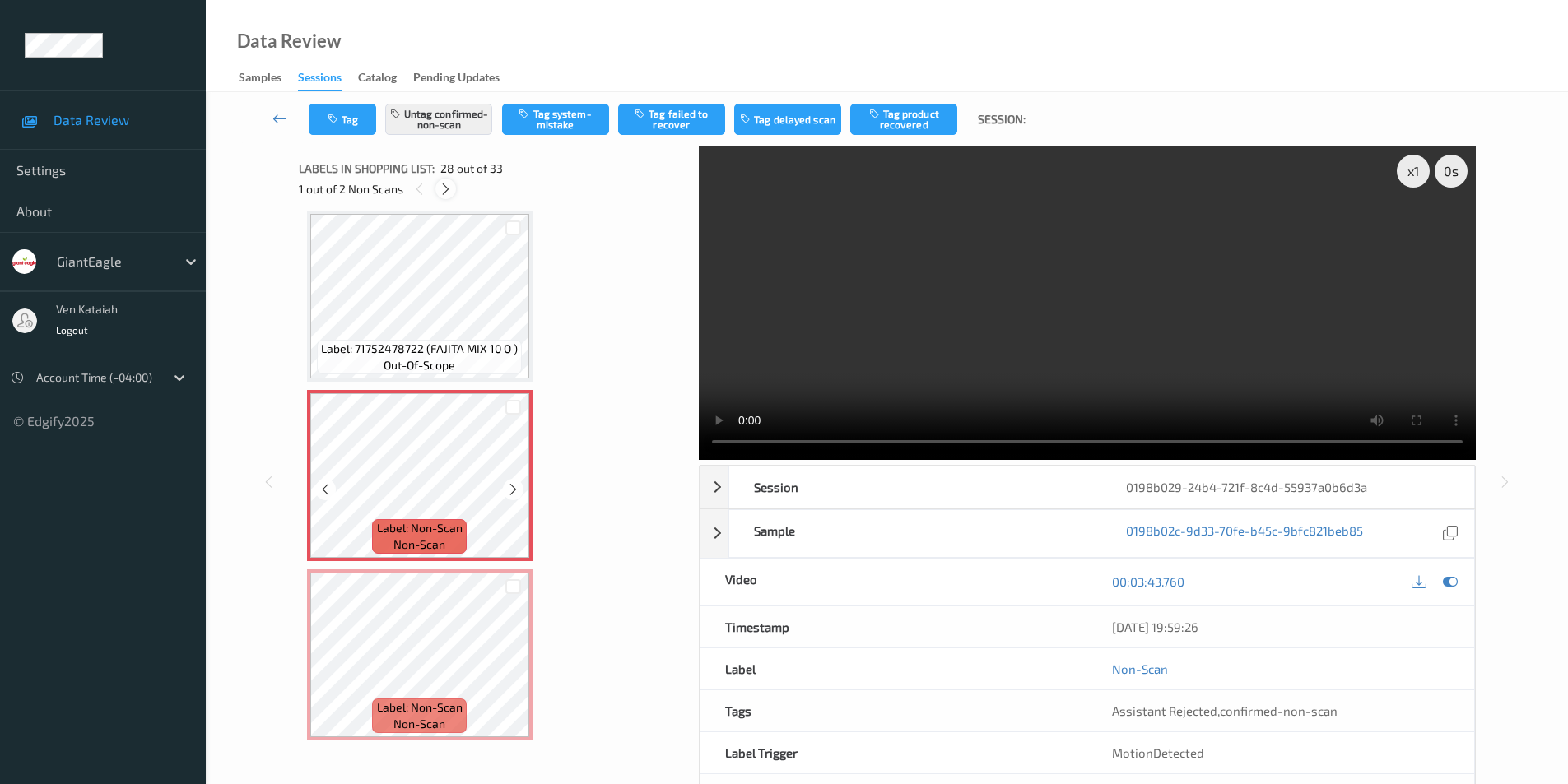
scroll to position [4507, 0]
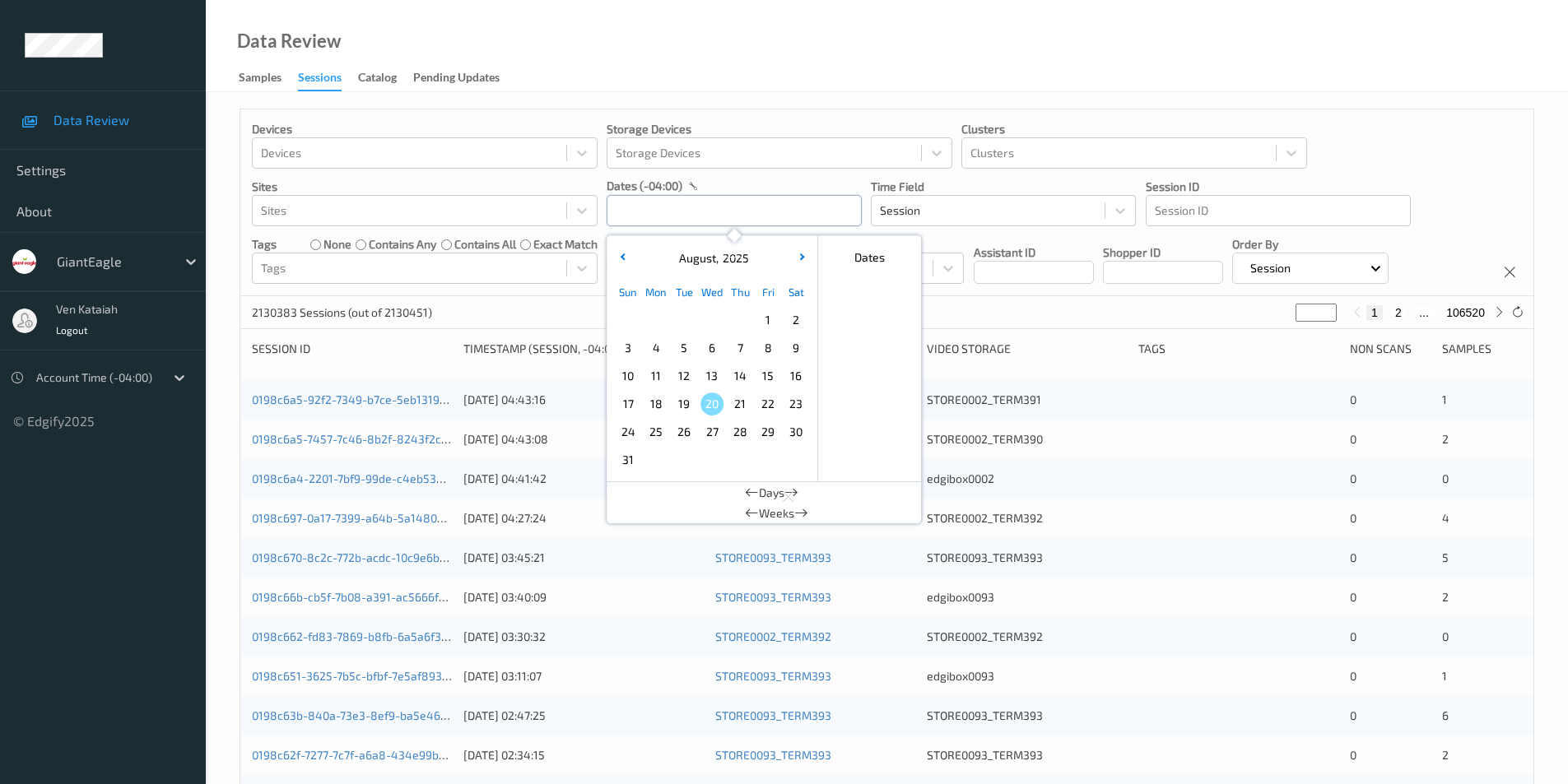
click at [640, 213] on input "text" at bounding box center [735, 211] width 256 height 31
click at [769, 374] on span "15" at bounding box center [768, 376] width 23 height 23
type input "15/08/2025 00:00 -> 15/08/2025 23:59"
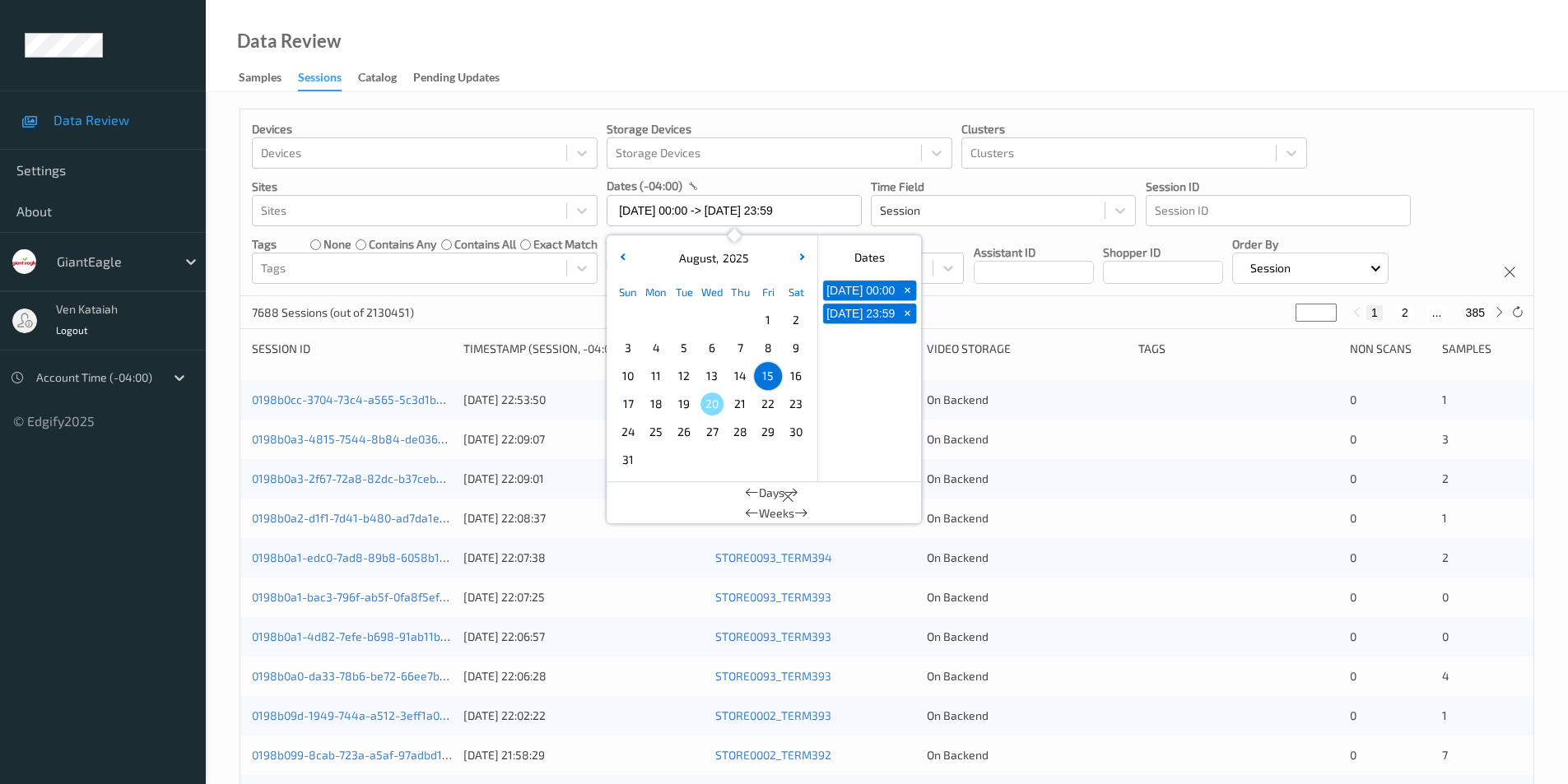
click at [1068, 51] on div "Data Review Samples Sessions Catalog Pending Updates" at bounding box center [887, 46] width 1362 height 92
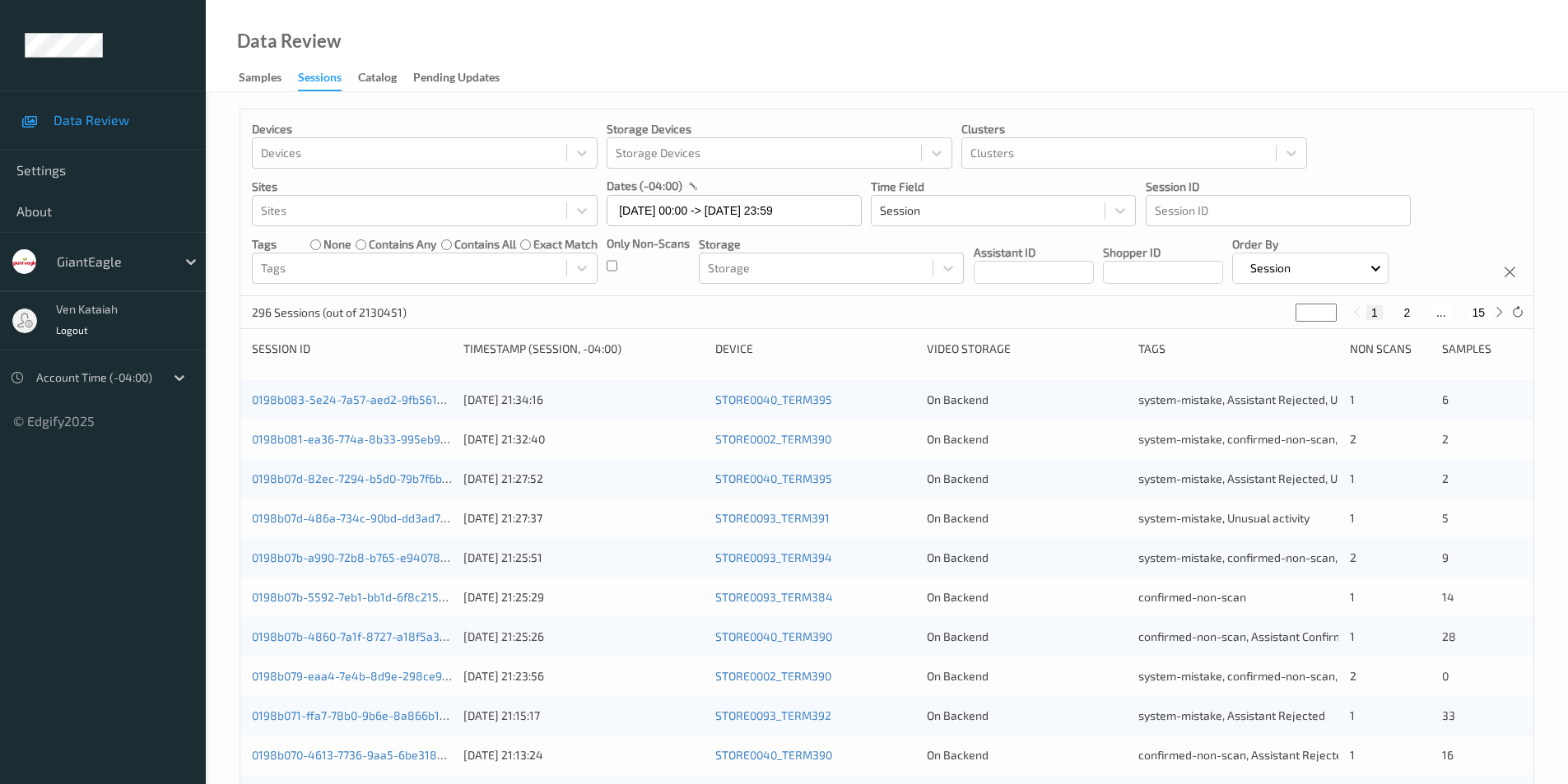
click at [1408, 313] on button "2" at bounding box center [1406, 312] width 17 height 15
type input "*"
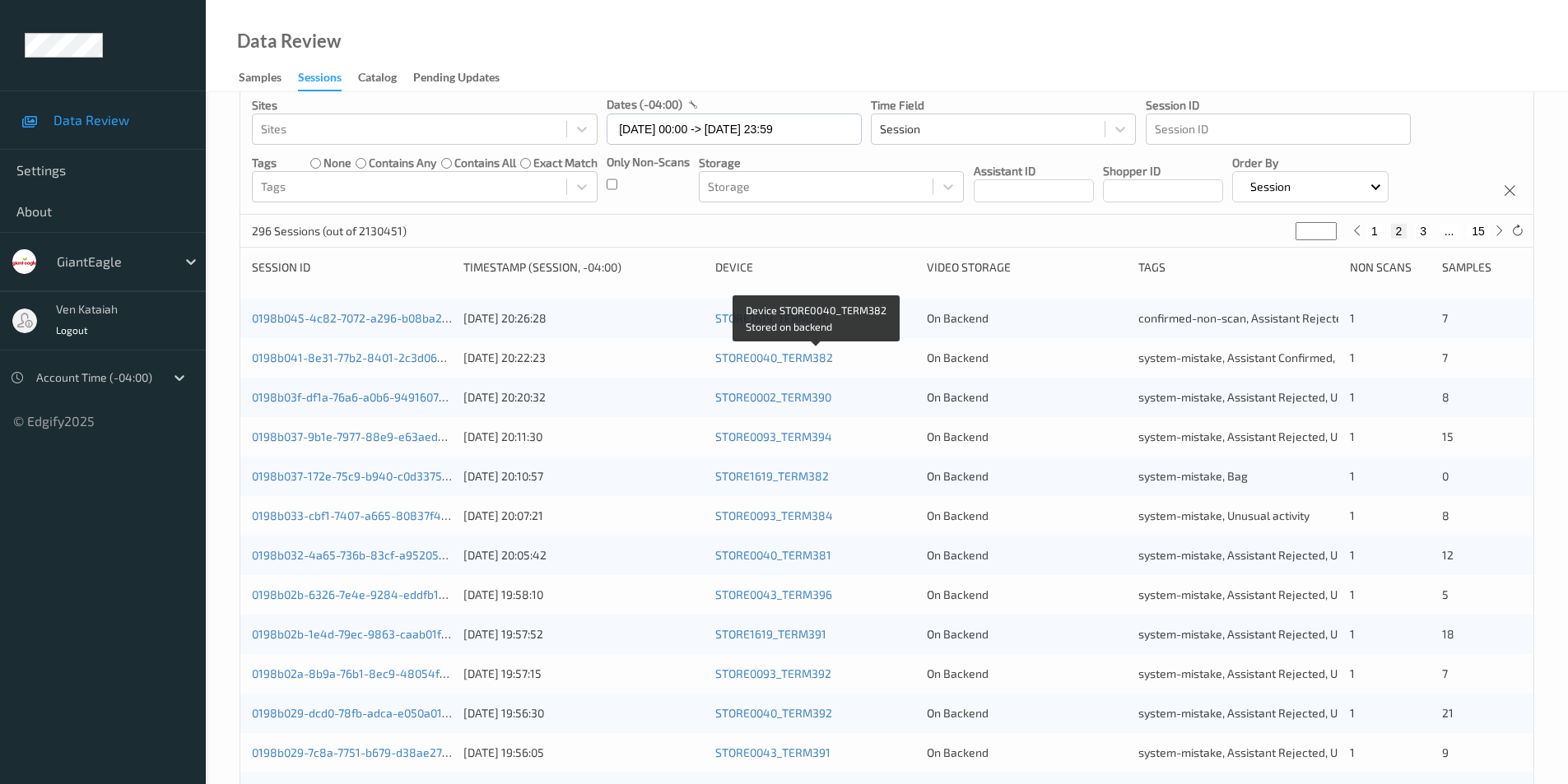
scroll to position [82, 0]
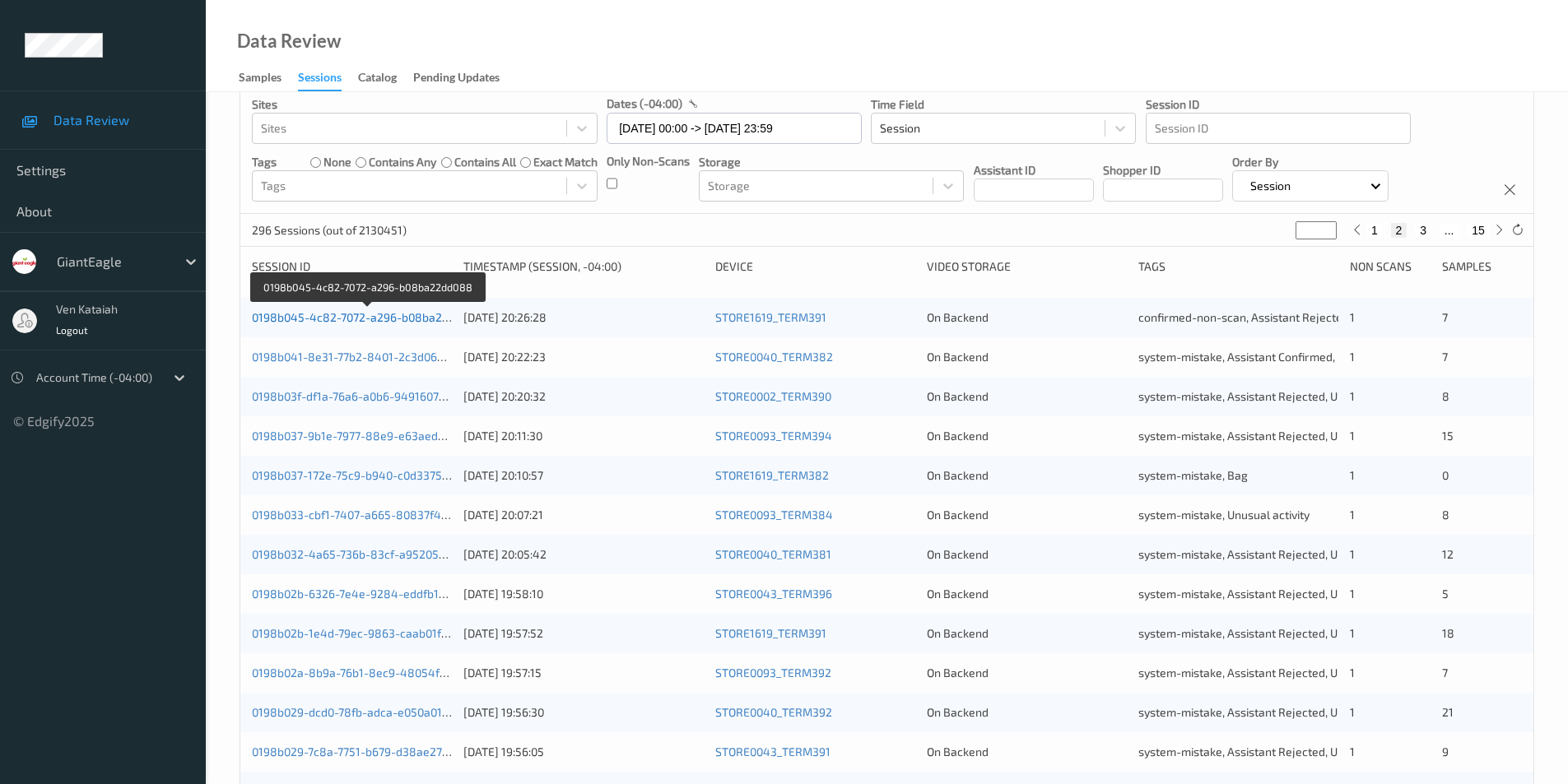
click at [363, 323] on link "0198b045-4c82-7072-a296-b08ba22dd088" at bounding box center [367, 317] width 231 height 14
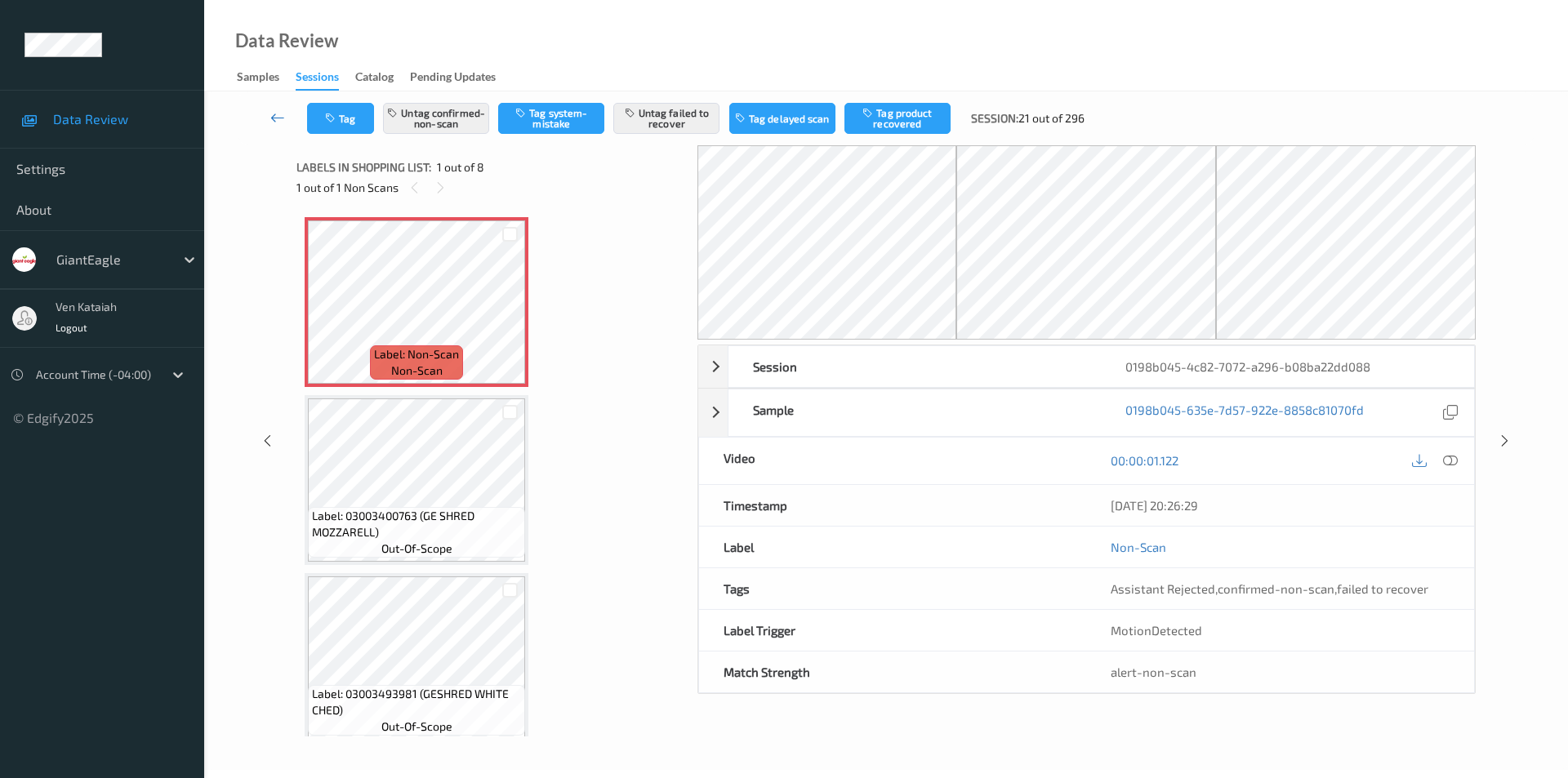
click at [274, 112] on icon at bounding box center [277, 117] width 15 height 16
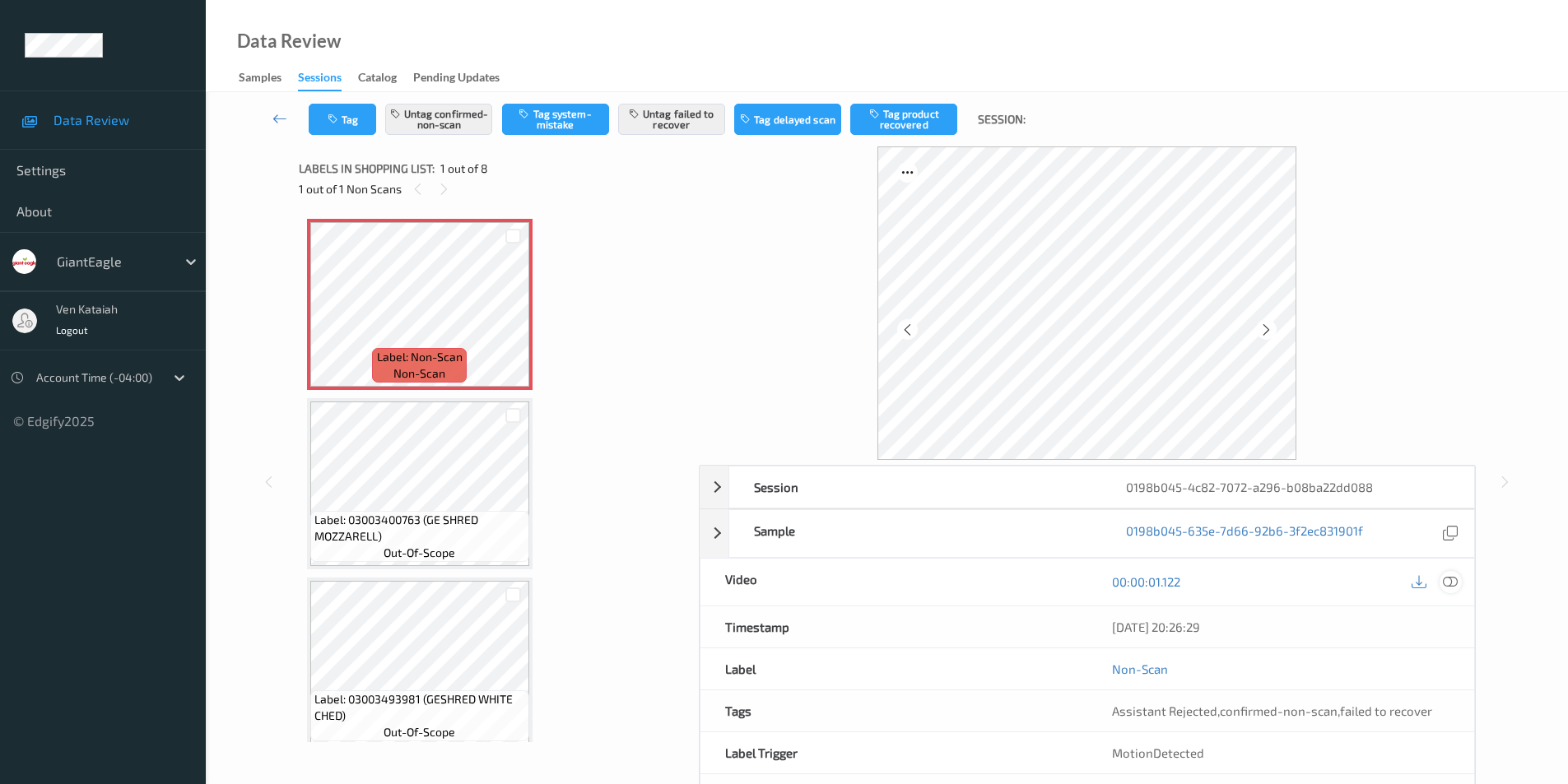
click at [1452, 576] on icon at bounding box center [1450, 581] width 15 height 15
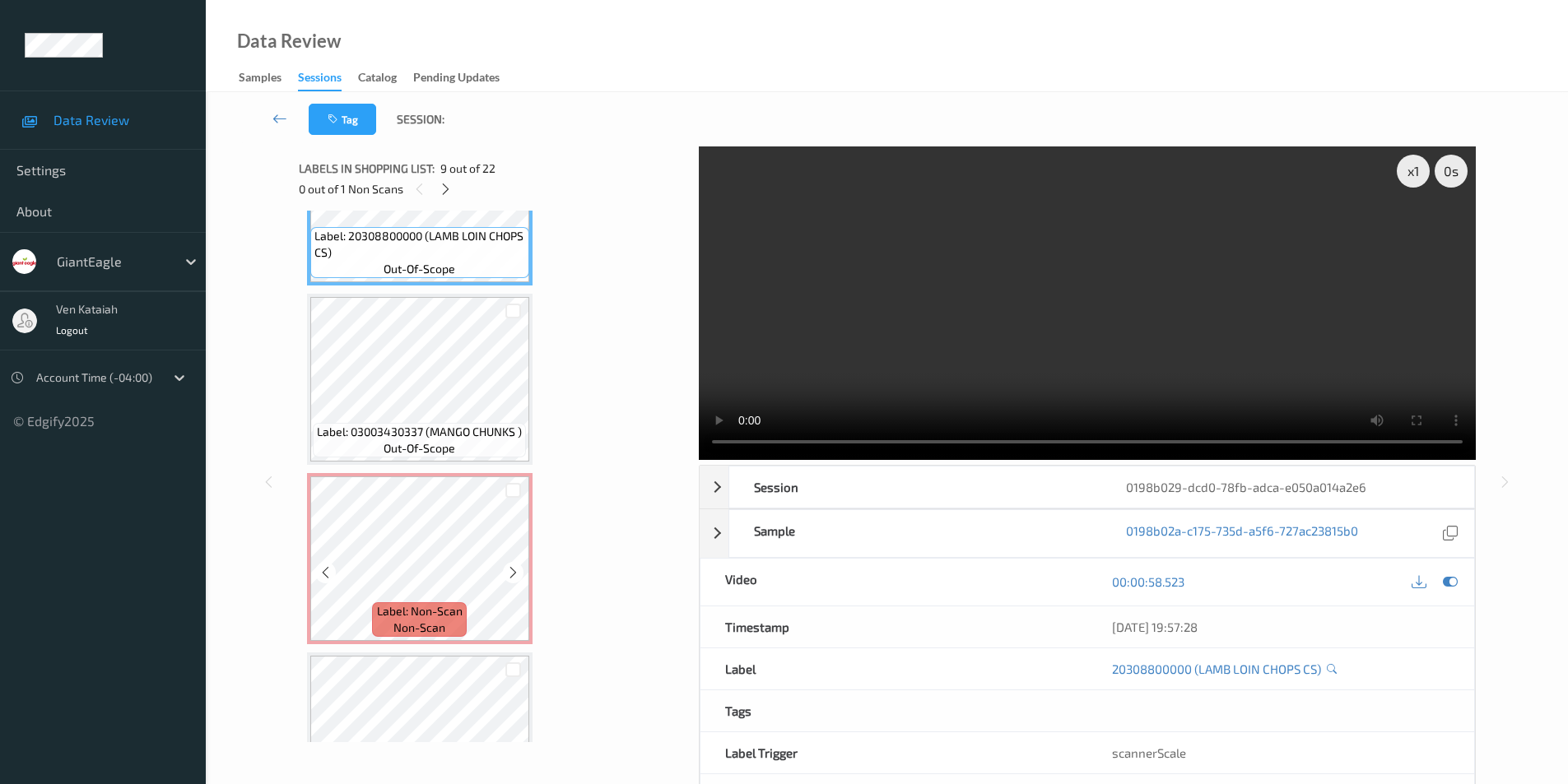
scroll to position [1540, 0]
click at [513, 573] on icon at bounding box center [513, 571] width 14 height 15
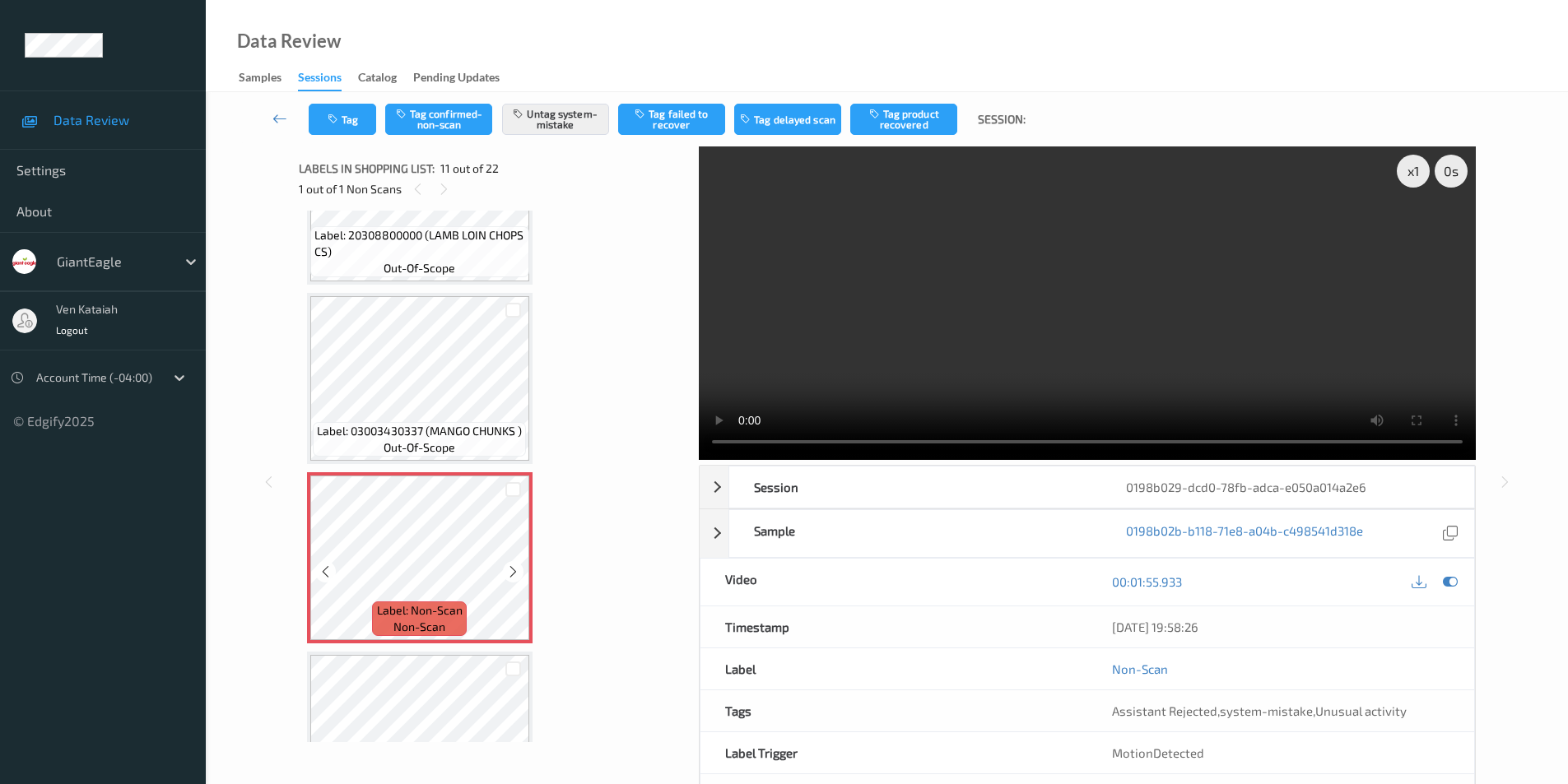
click at [513, 573] on icon at bounding box center [513, 571] width 14 height 15
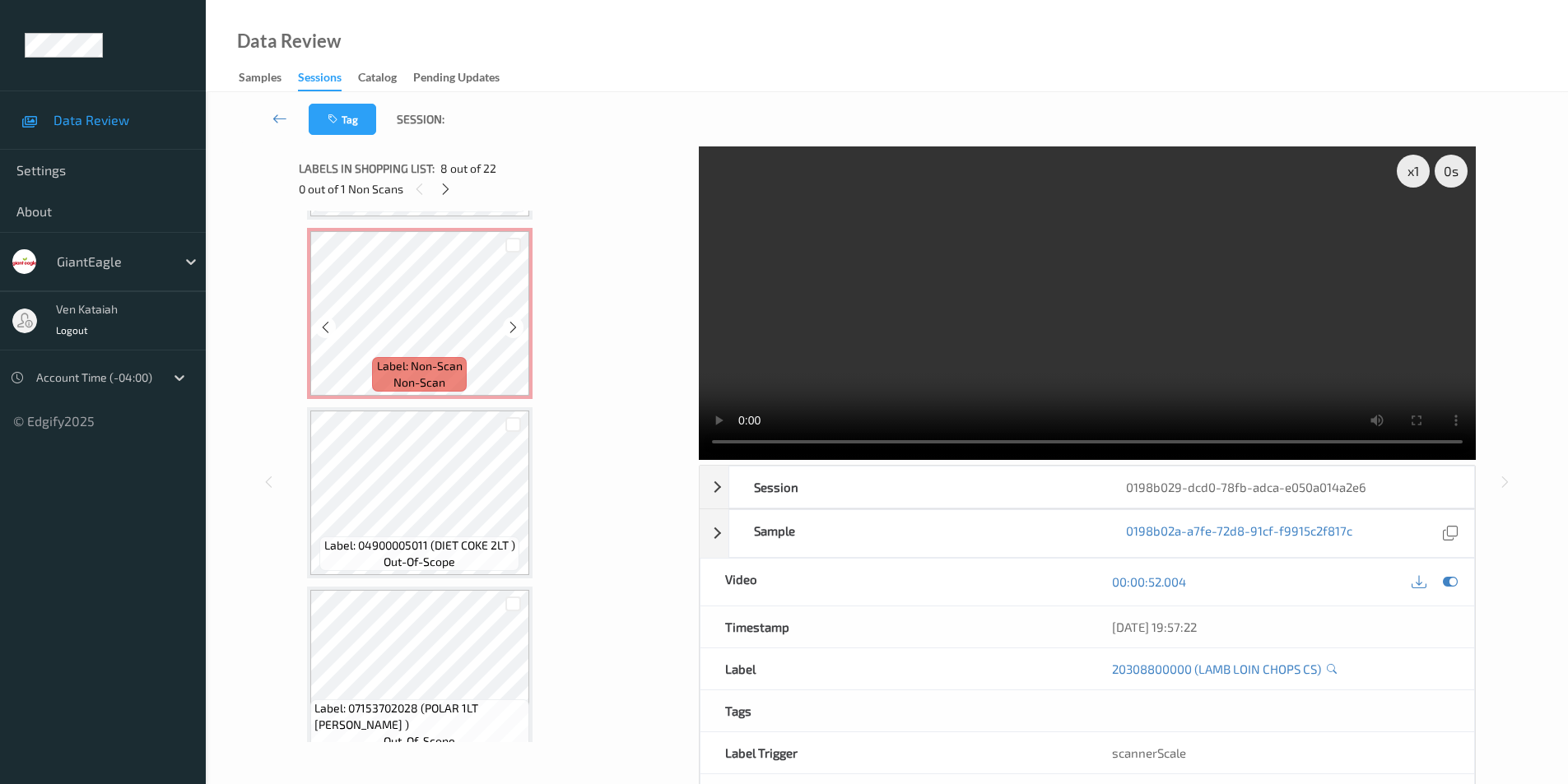
scroll to position [1786, 0]
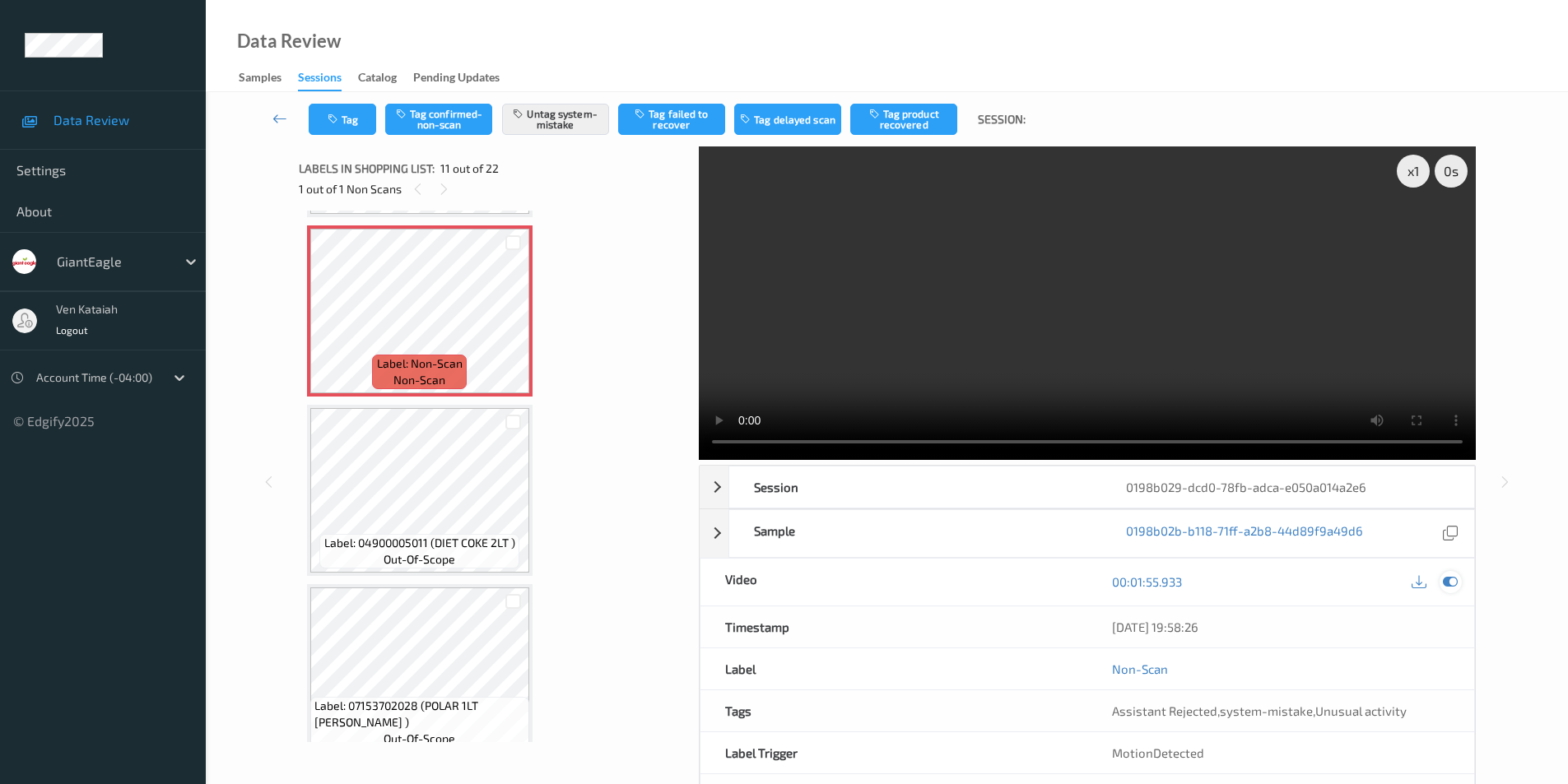
click at [1452, 581] on icon at bounding box center [1450, 581] width 15 height 15
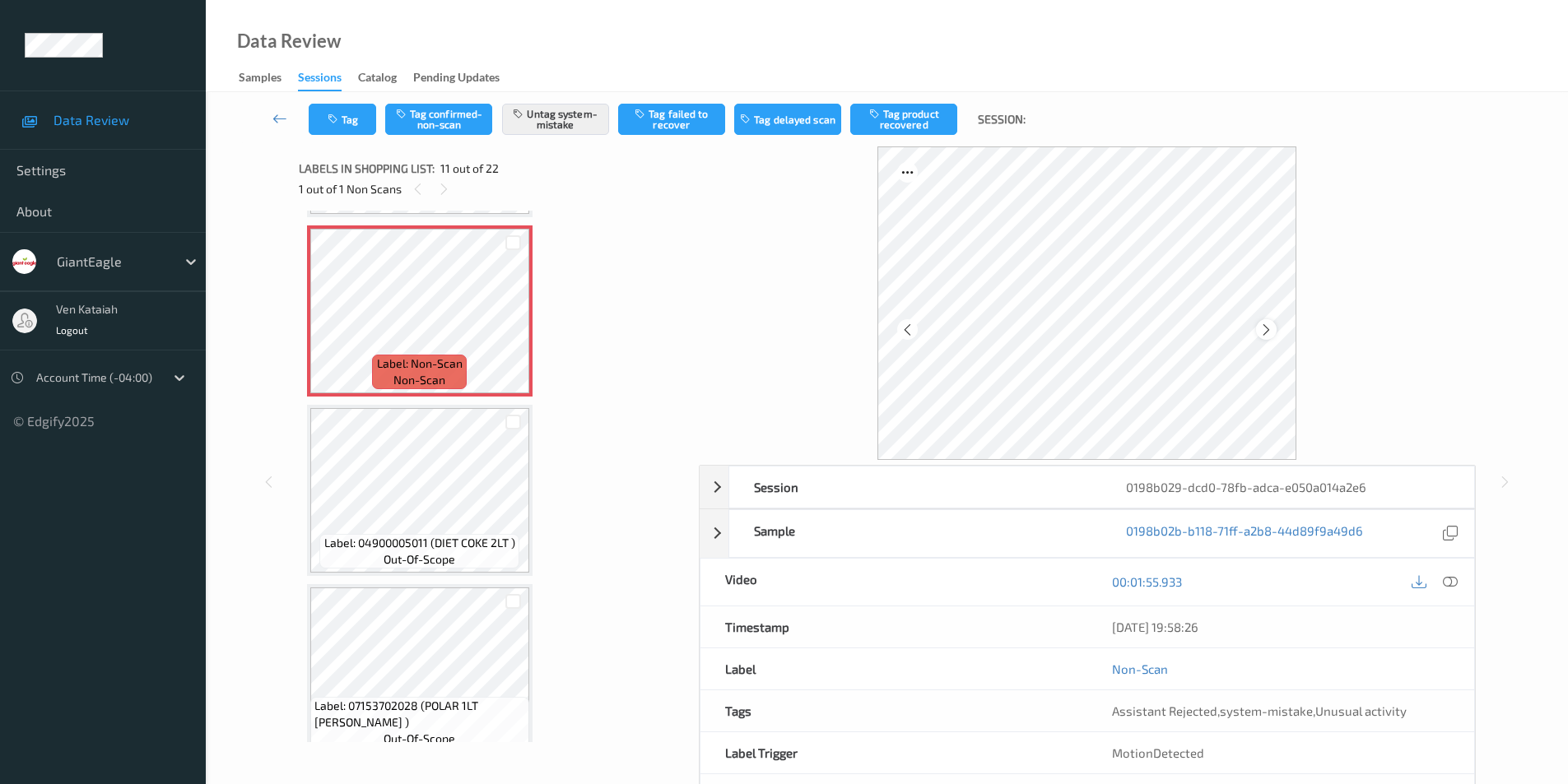
click at [1269, 329] on icon at bounding box center [1266, 329] width 14 height 15
click at [350, 113] on button "Tag" at bounding box center [342, 119] width 67 height 31
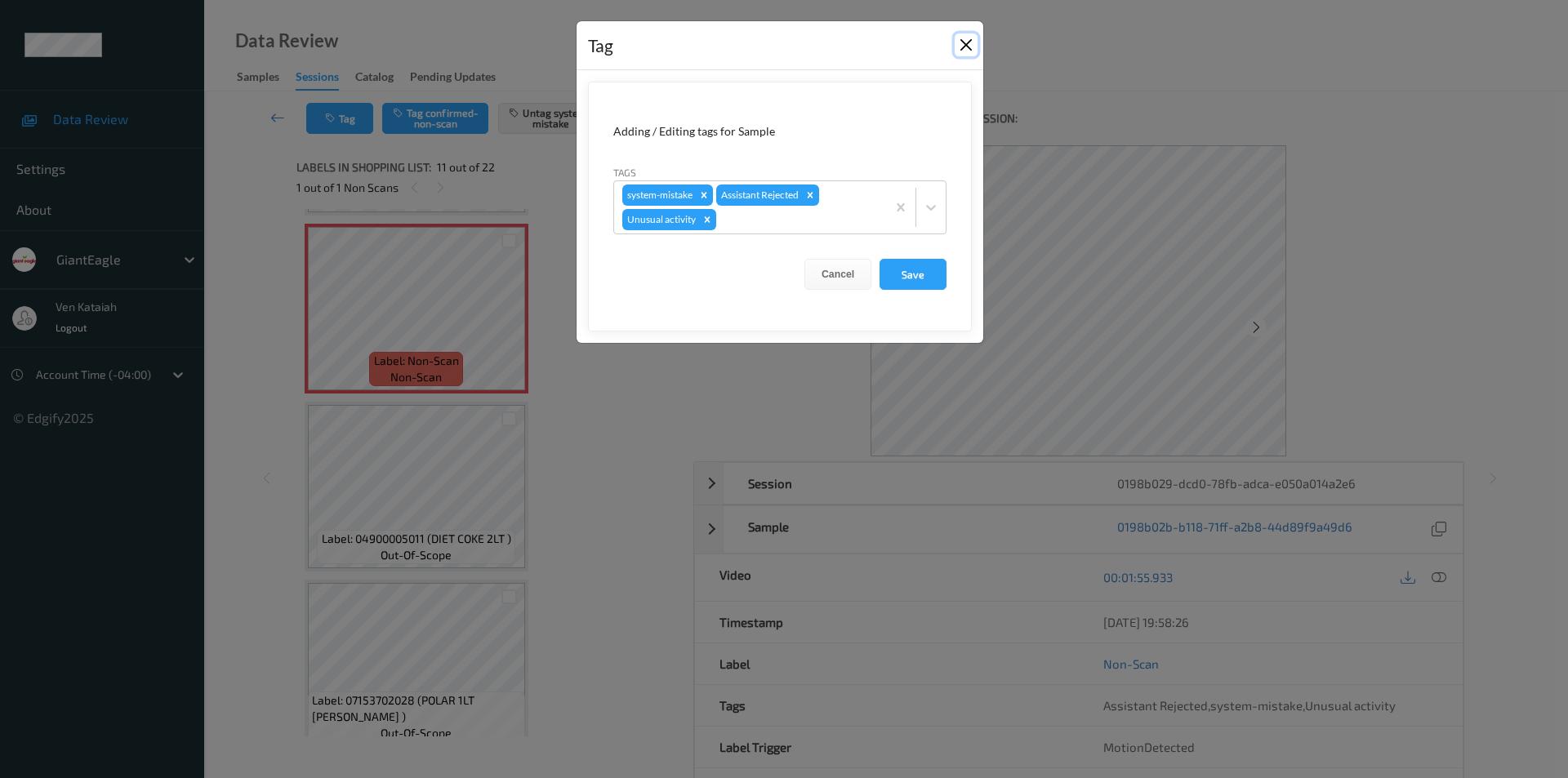
click at [965, 42] on button "Close" at bounding box center [966, 45] width 23 height 23
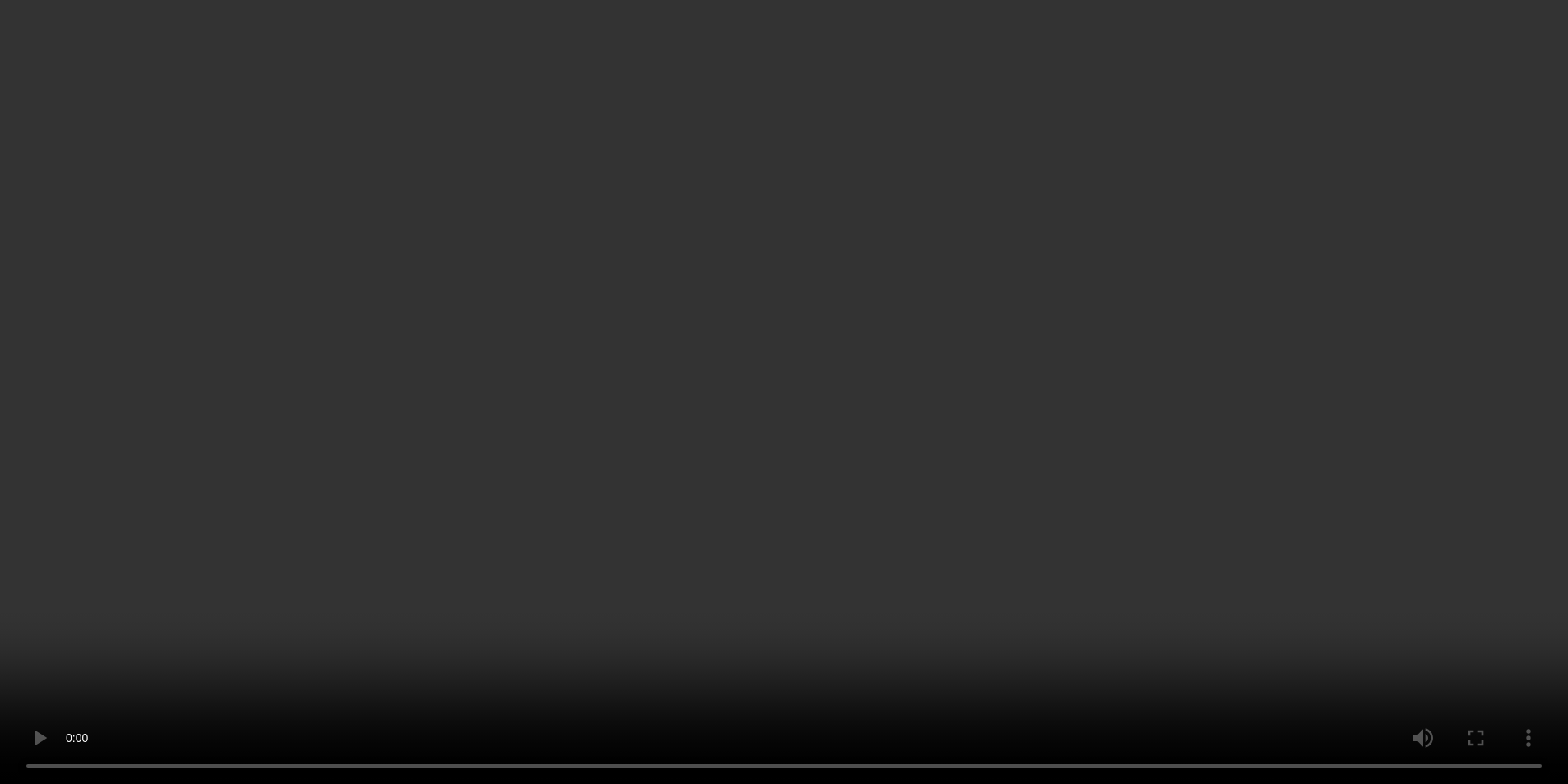
scroll to position [493, 0]
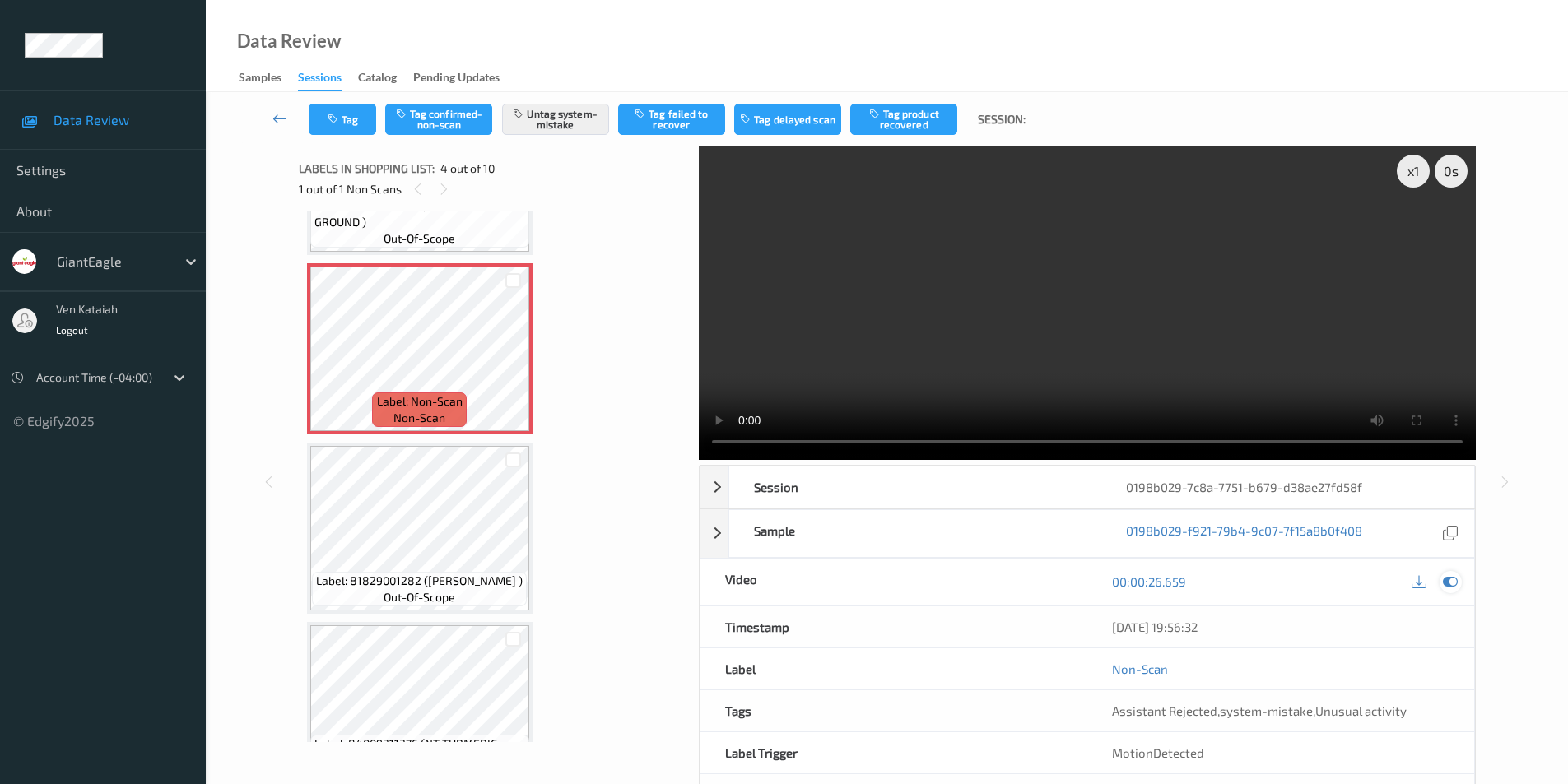
click at [1448, 577] on icon at bounding box center [1450, 581] width 15 height 15
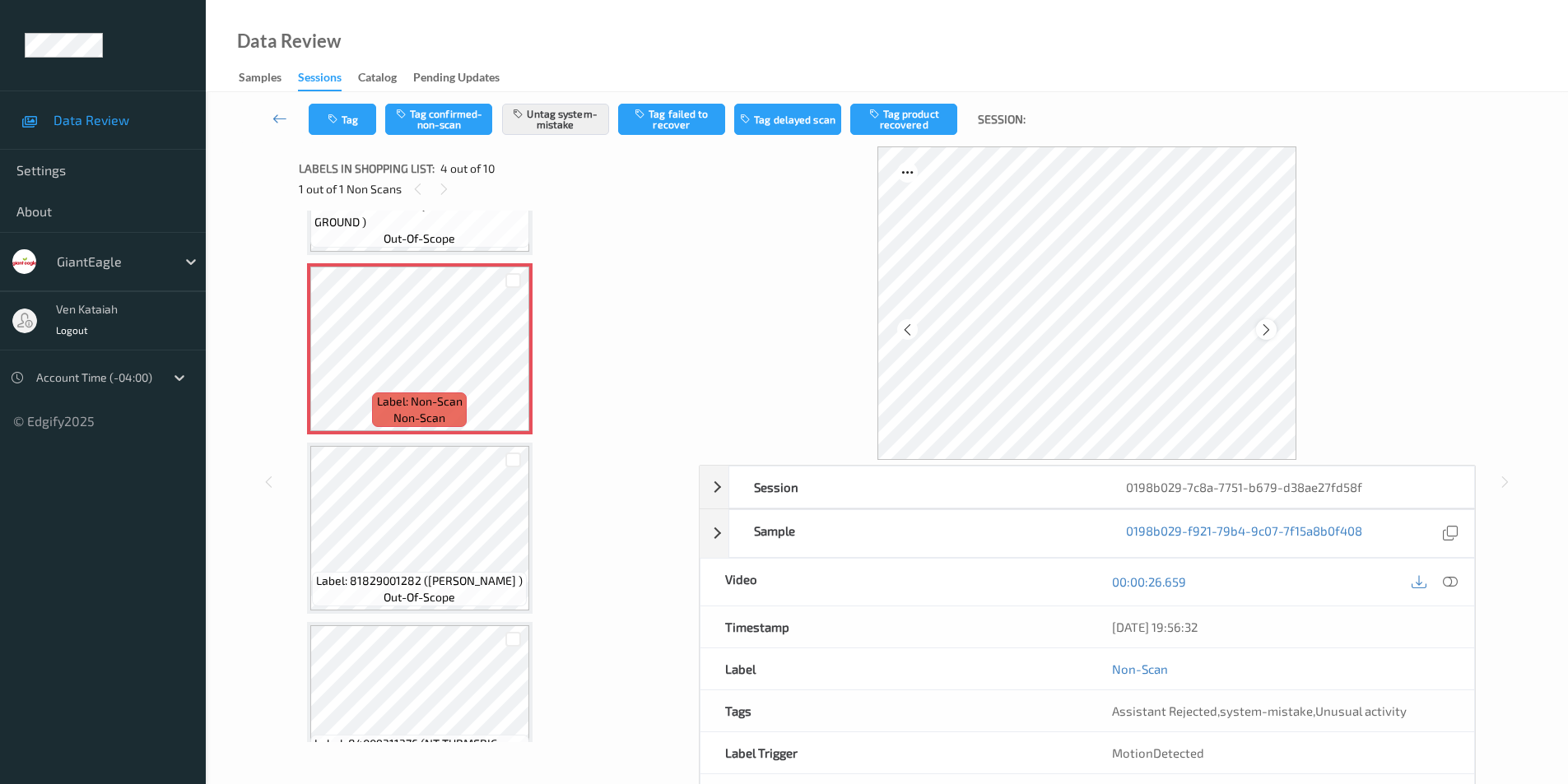
click at [1266, 330] on icon at bounding box center [1266, 329] width 14 height 15
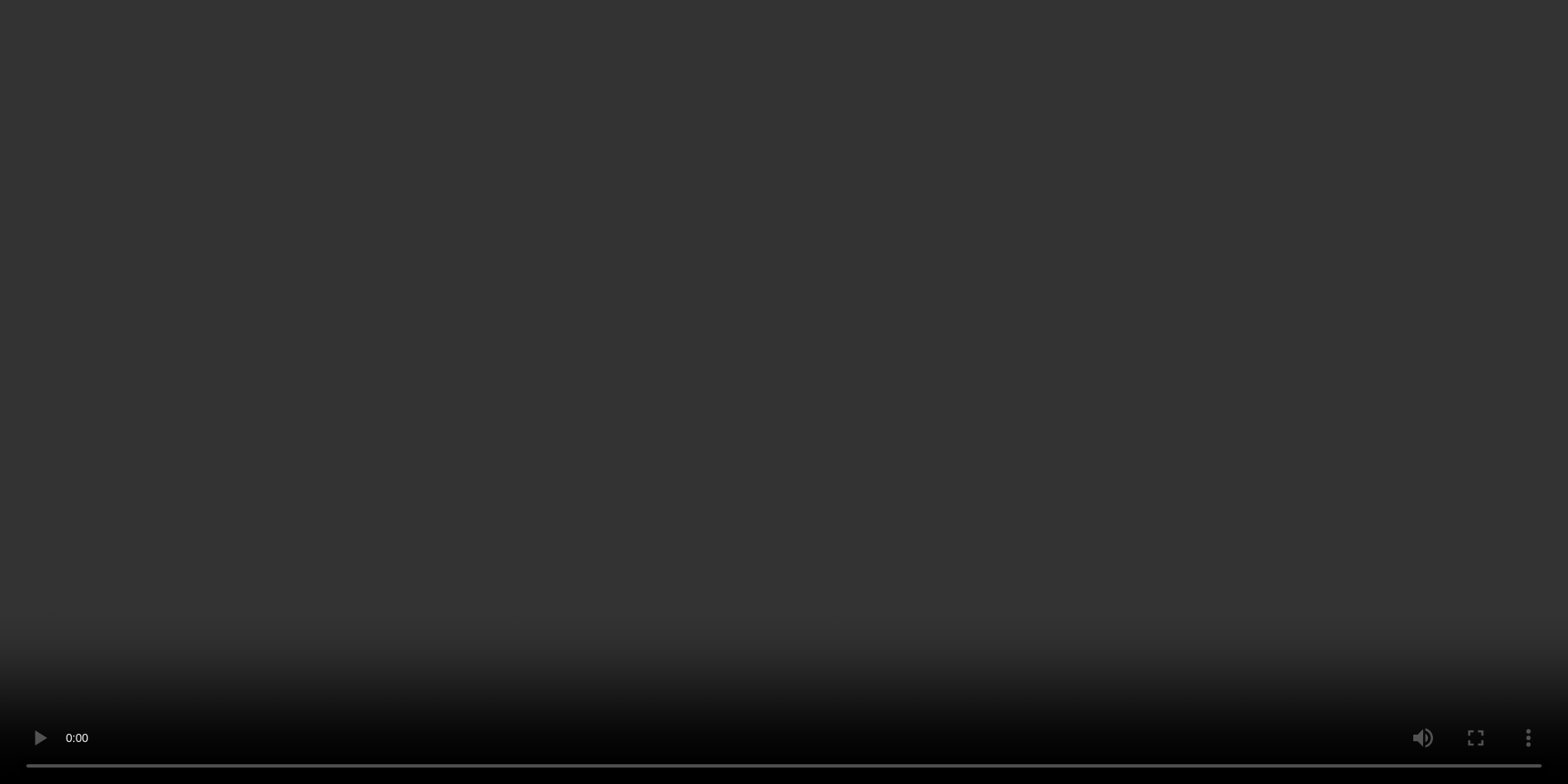
scroll to position [4754, 0]
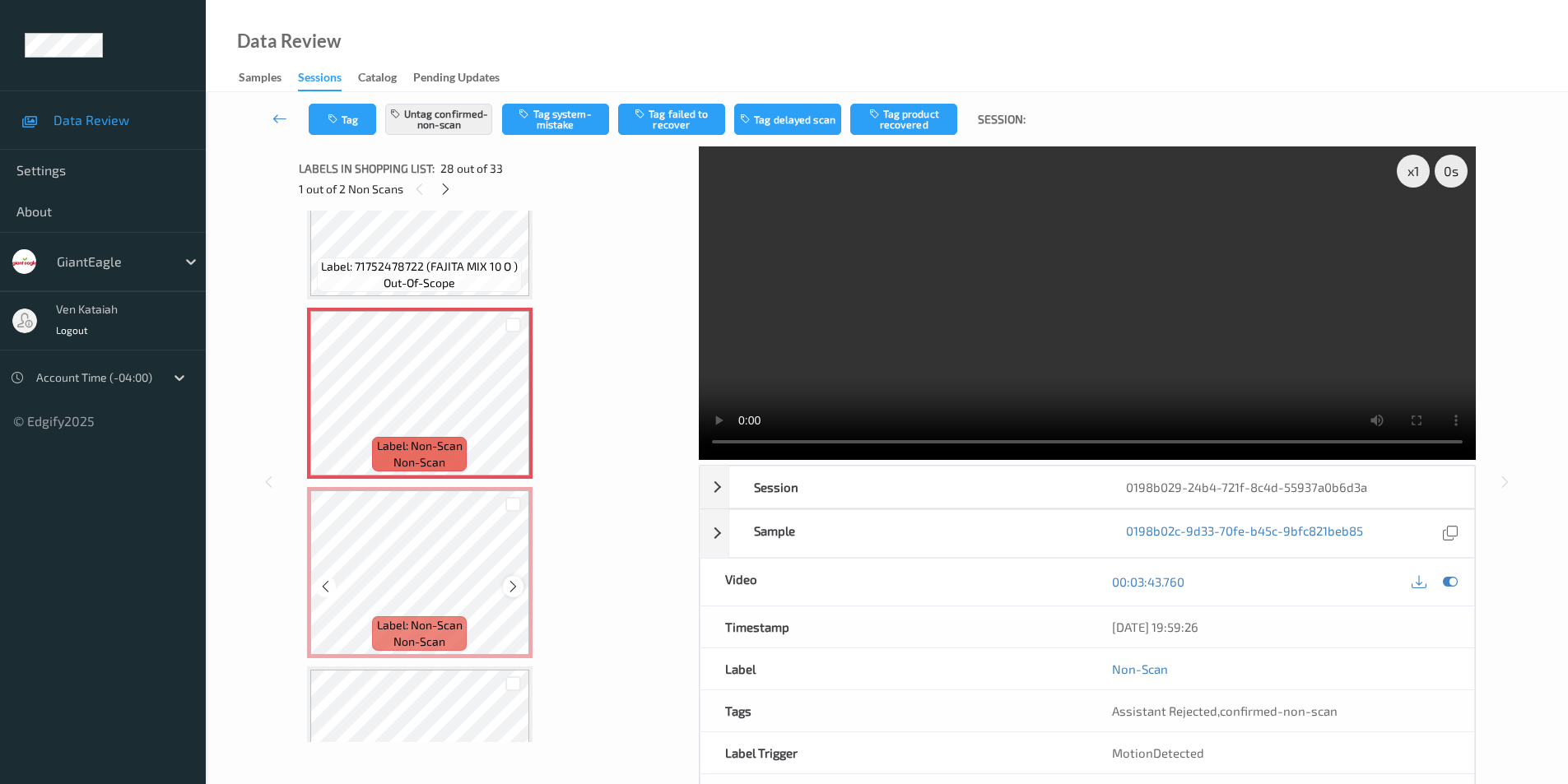
click at [513, 586] on icon at bounding box center [513, 586] width 14 height 15
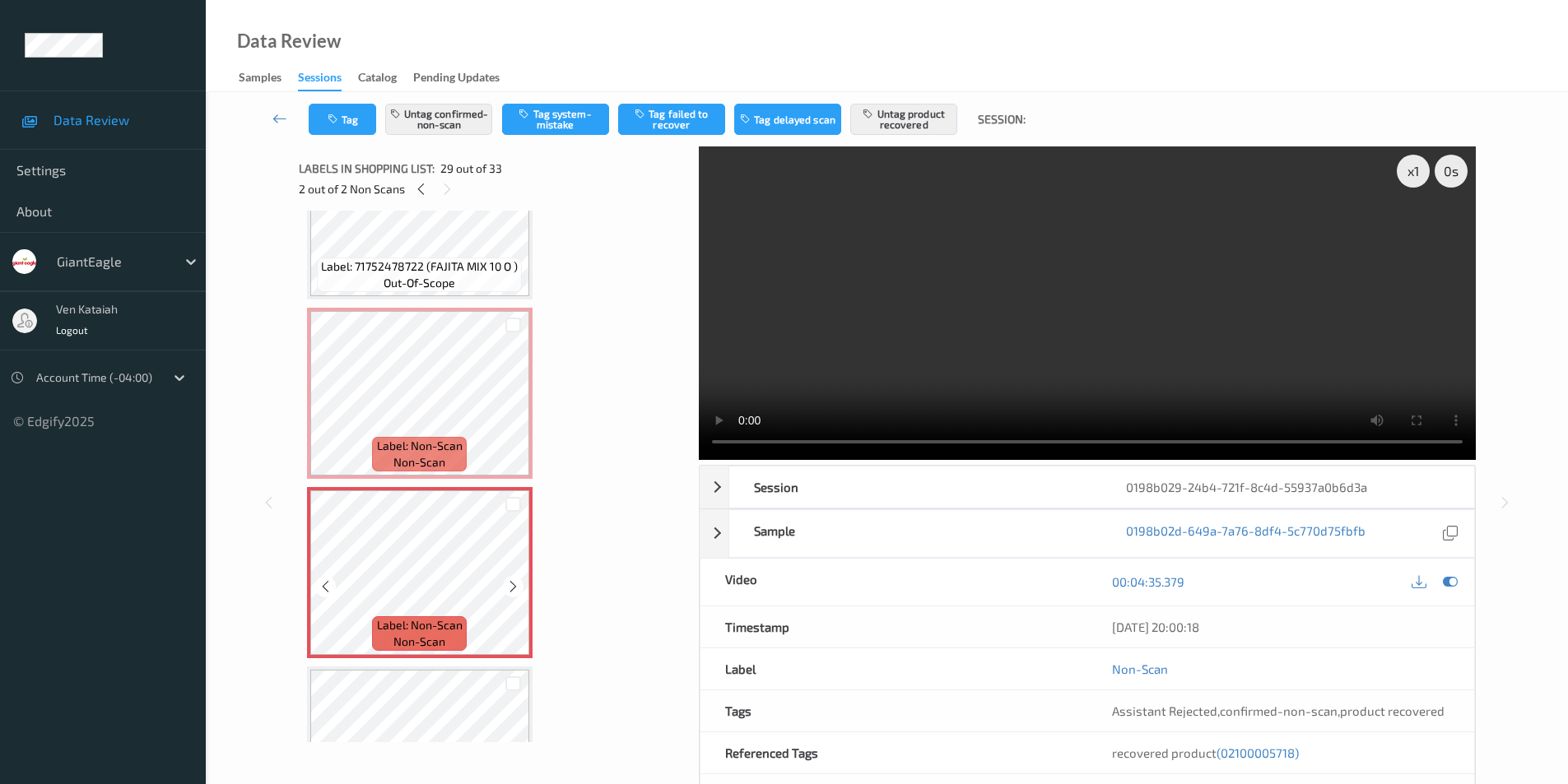
click at [513, 586] on icon at bounding box center [513, 586] width 14 height 15
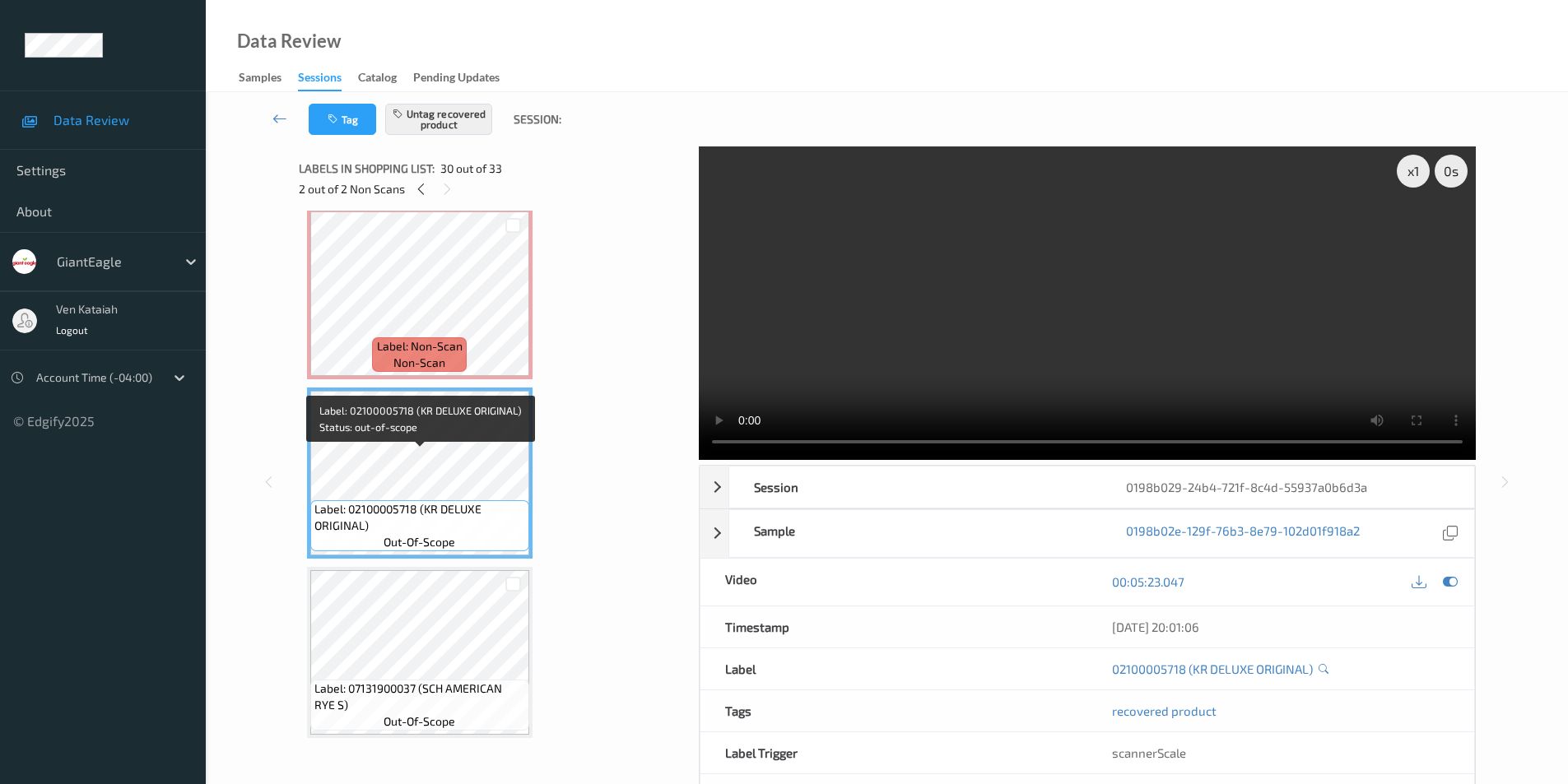
scroll to position [5000, 0]
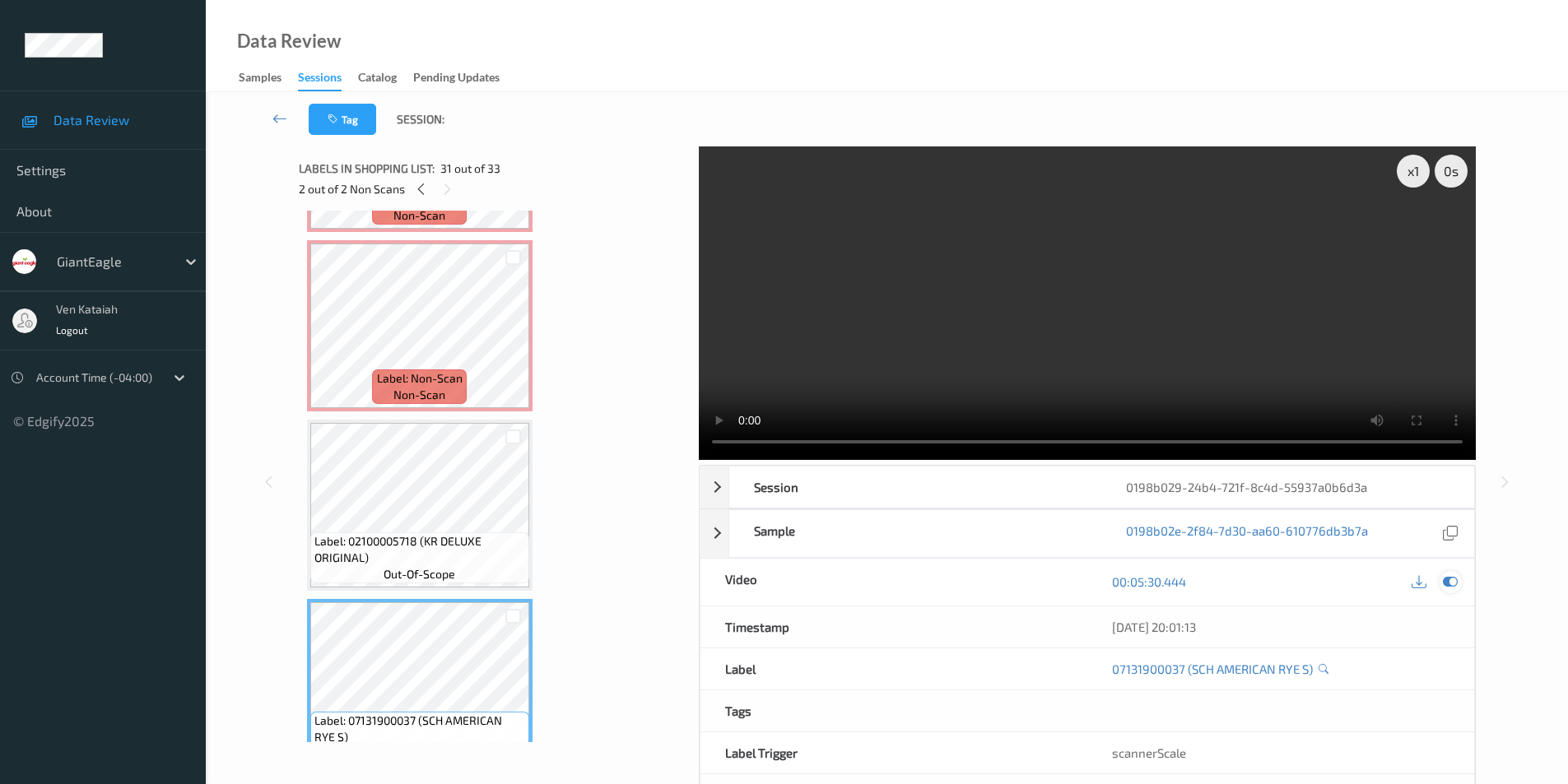
click at [1456, 584] on icon at bounding box center [1450, 581] width 15 height 15
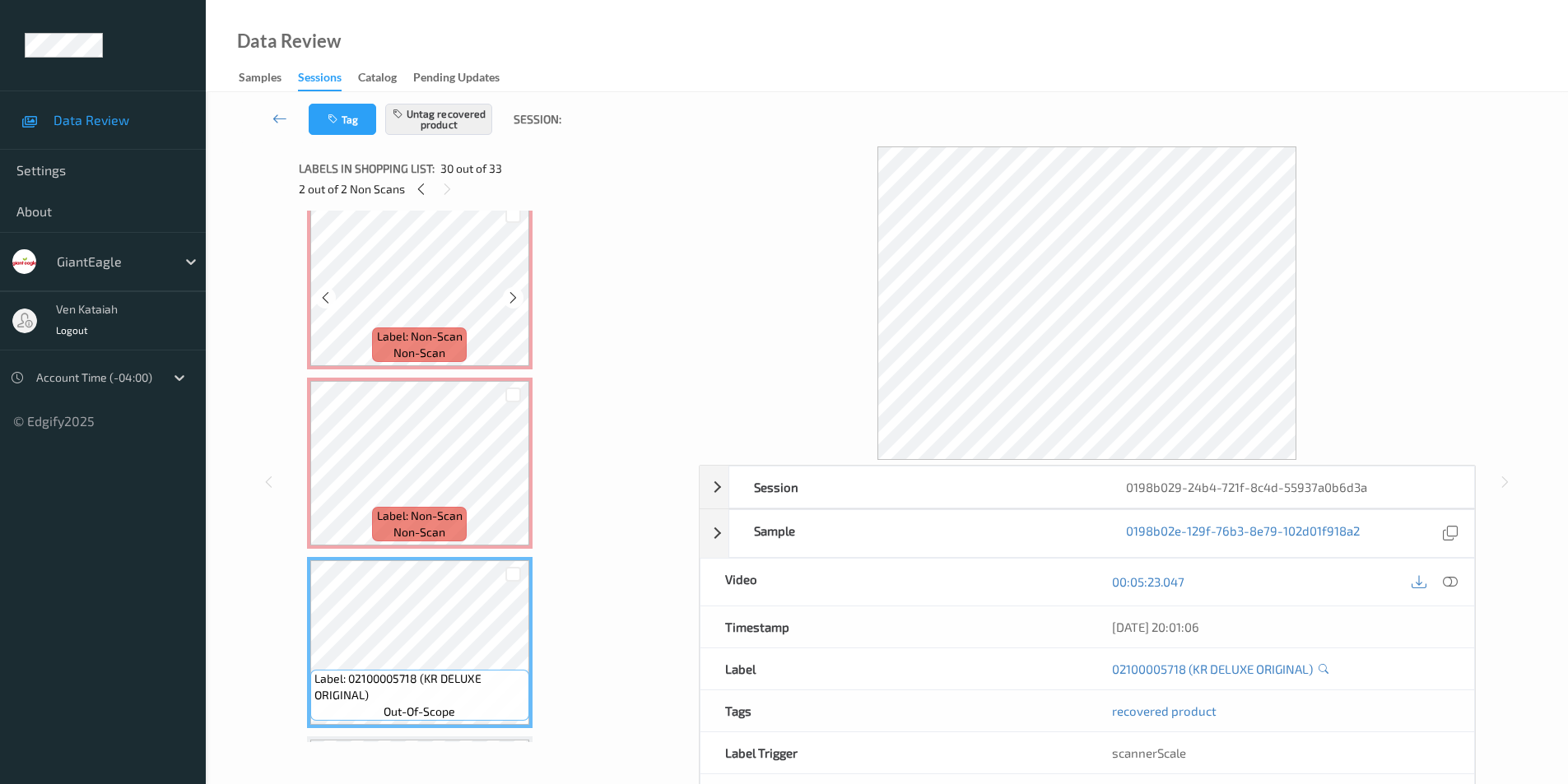
scroll to position [4671, 0]
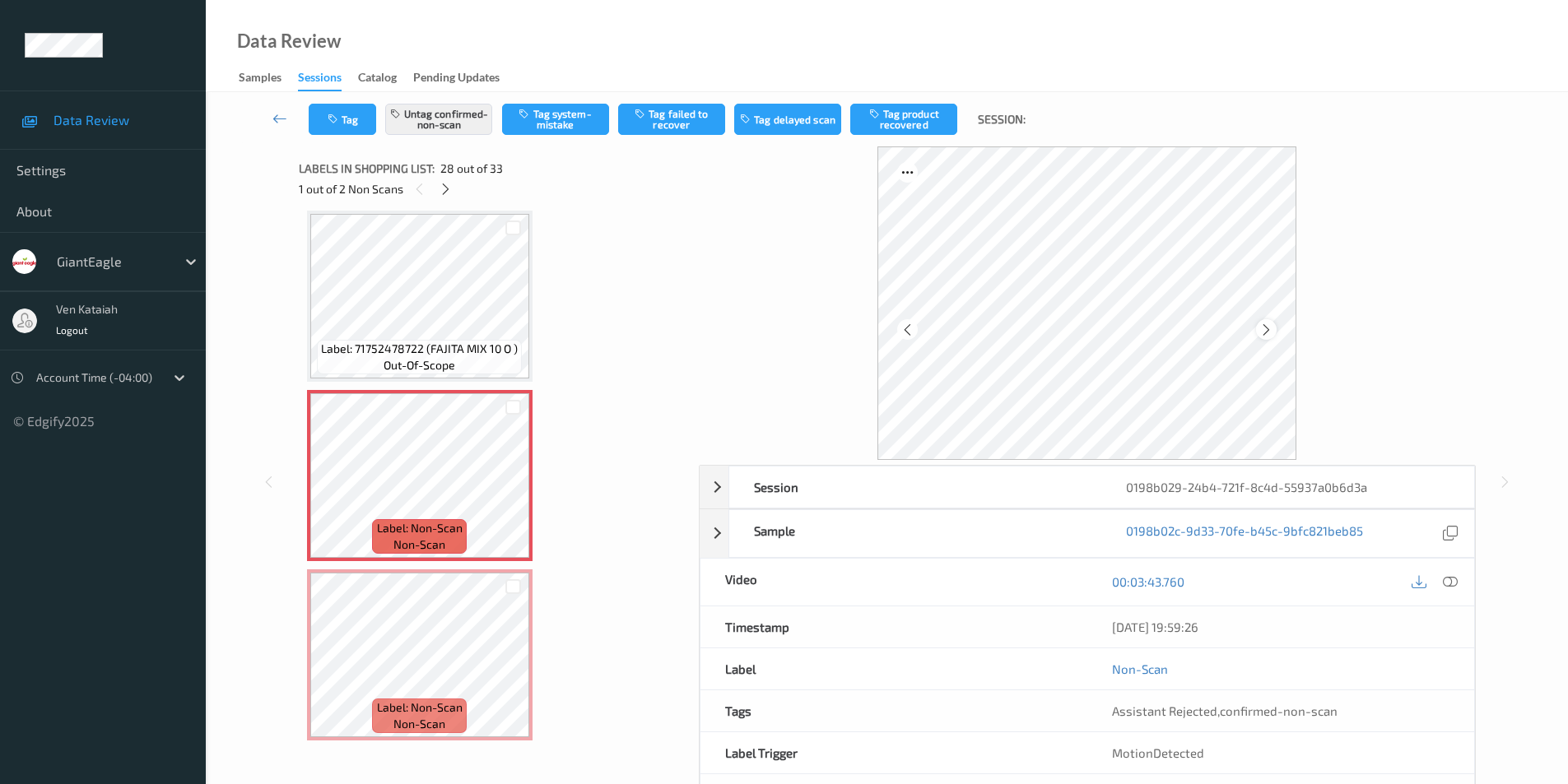
click at [1269, 332] on icon at bounding box center [1266, 329] width 14 height 15
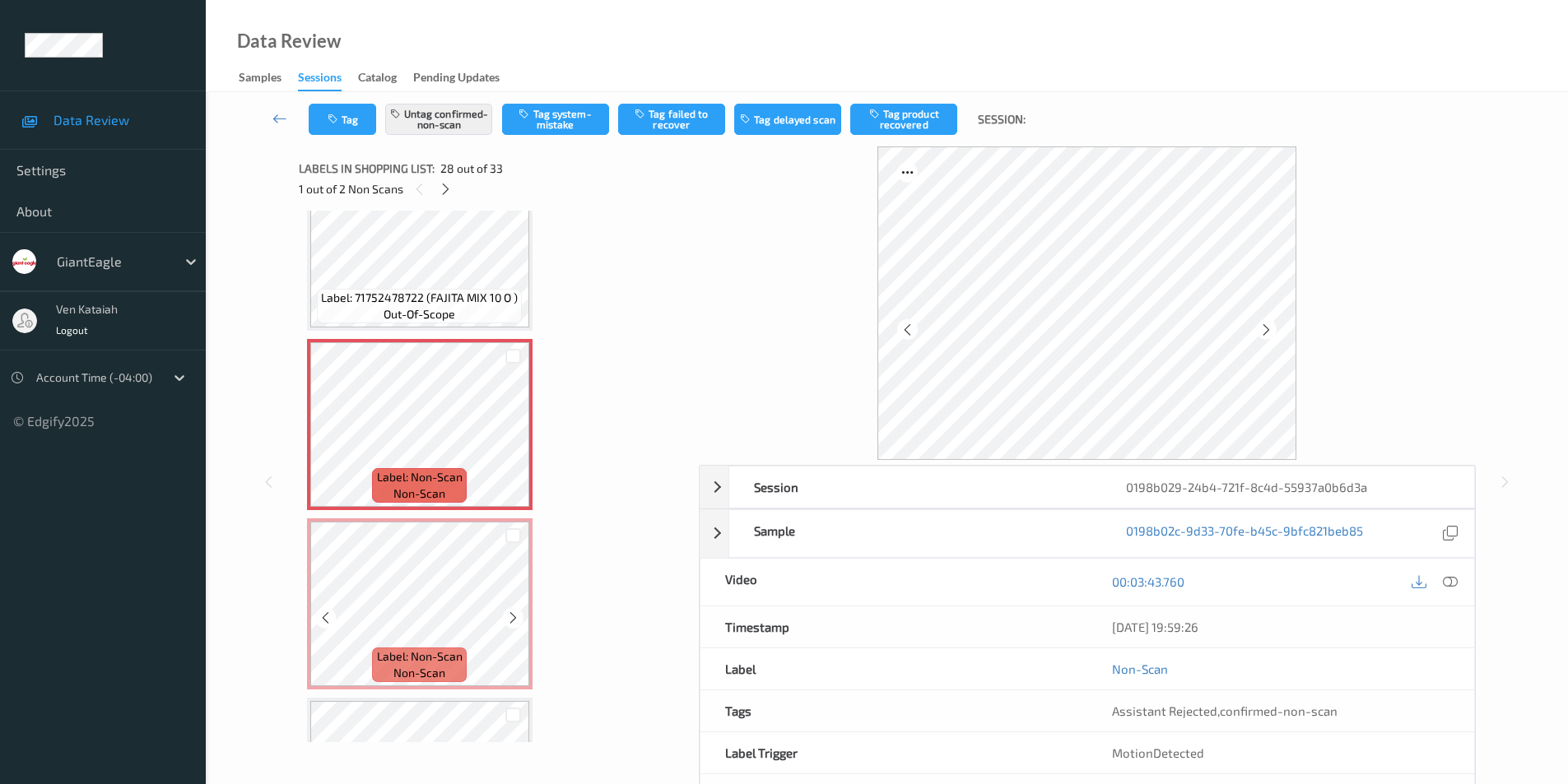
scroll to position [4754, 0]
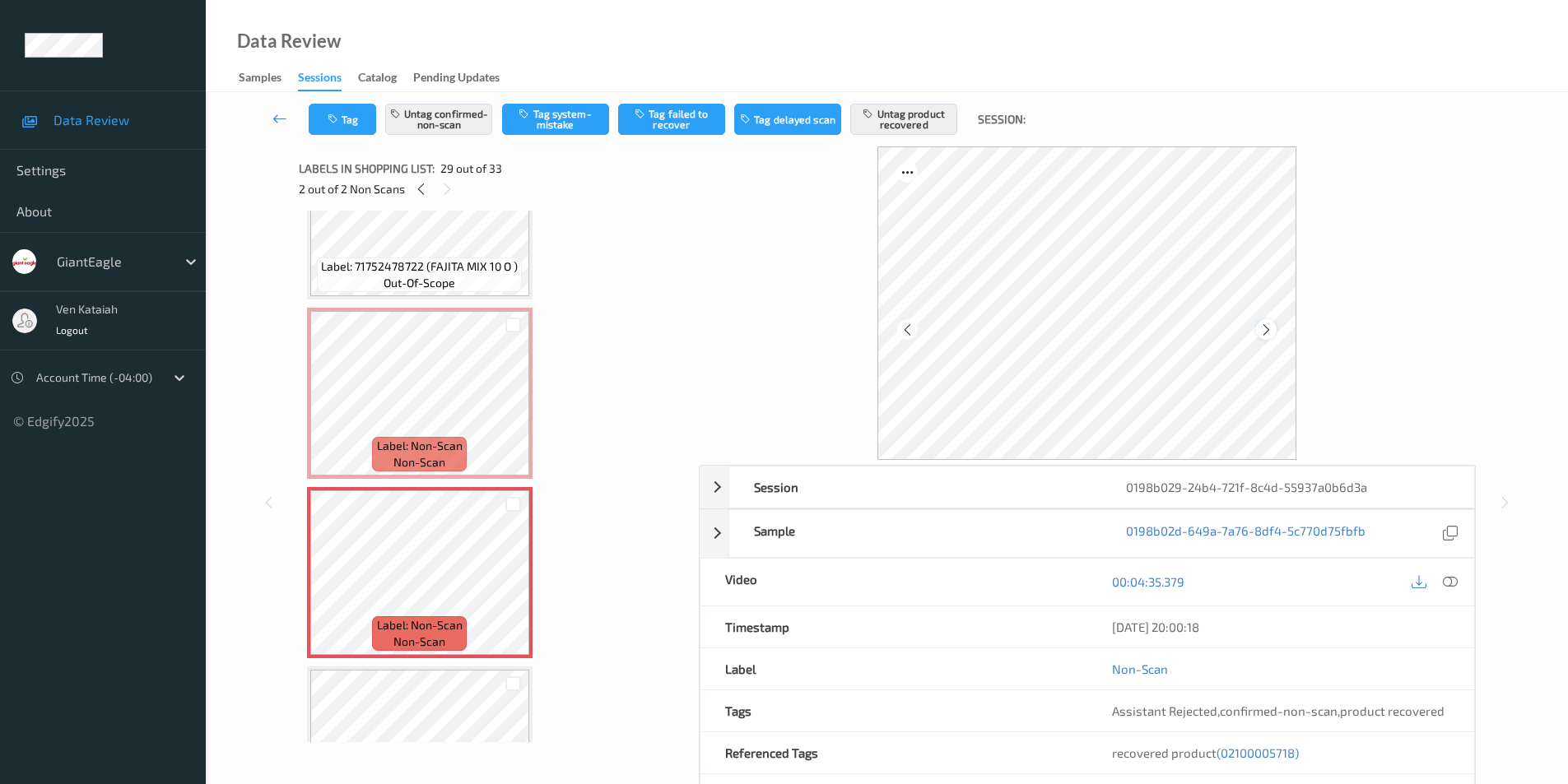
click at [1264, 329] on icon at bounding box center [1266, 329] width 14 height 15
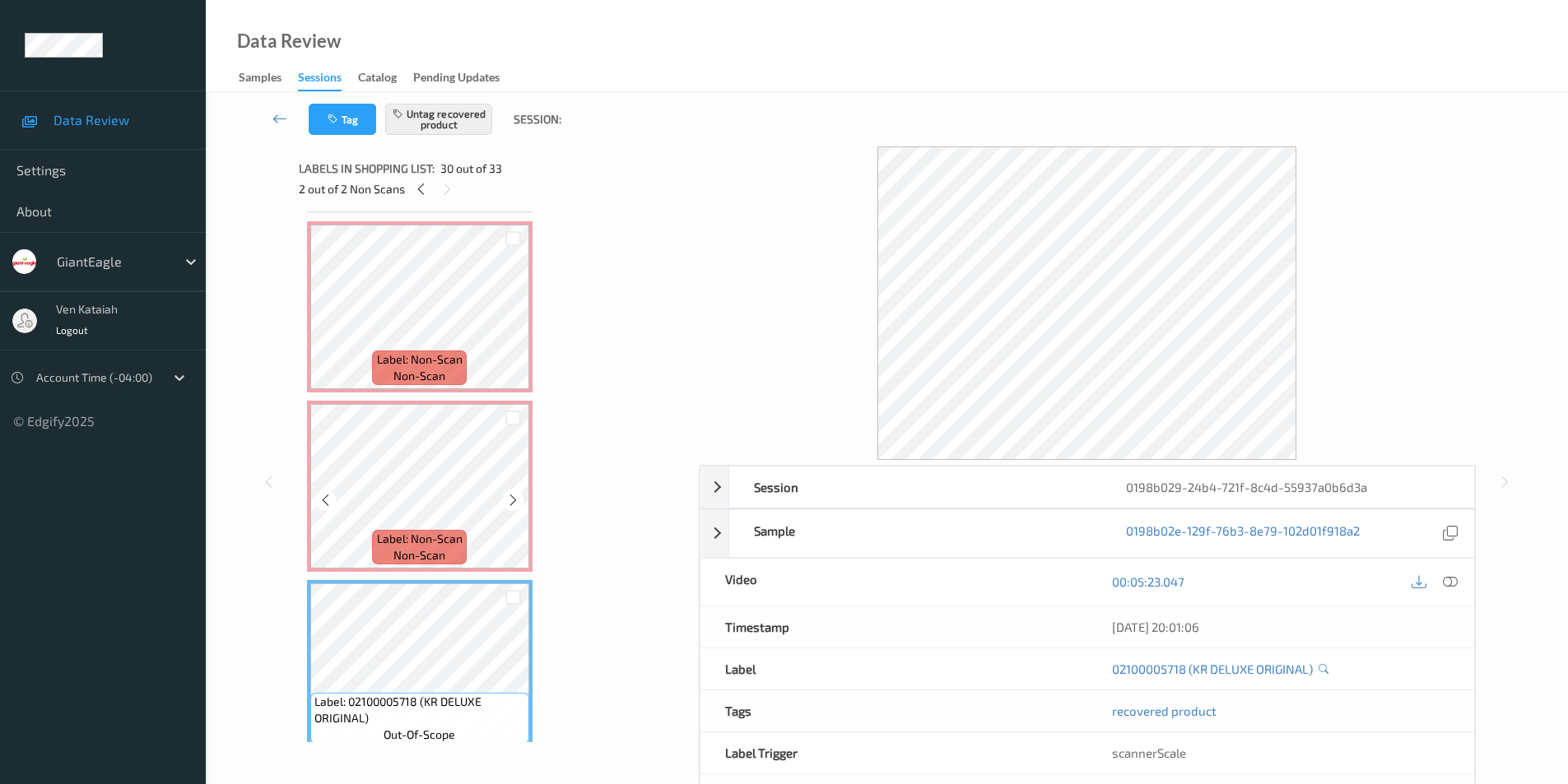
scroll to position [4836, 0]
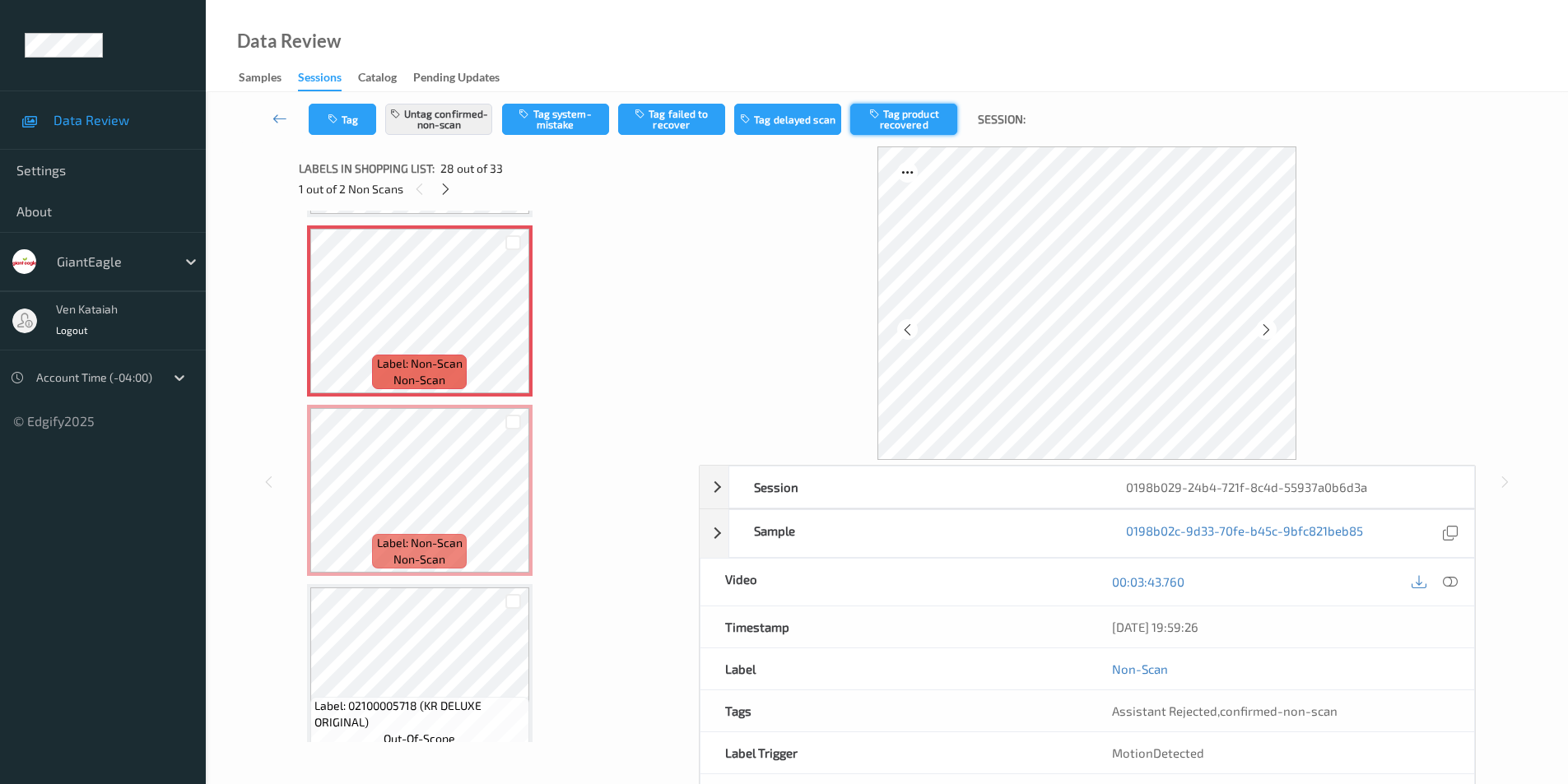
click at [914, 116] on button "Tag product recovered" at bounding box center [905, 119] width 107 height 31
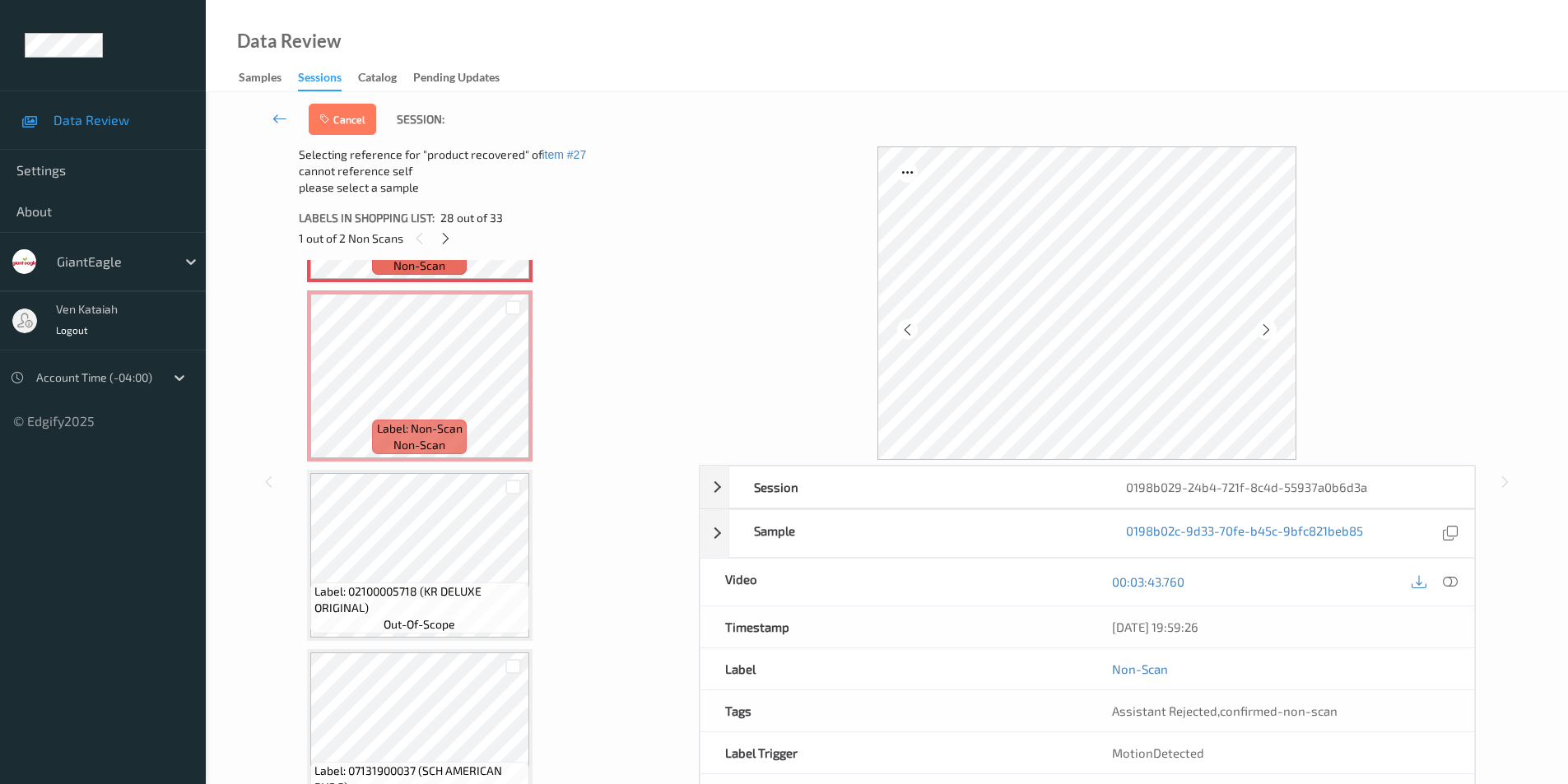
scroll to position [5000, 0]
click at [519, 490] on div at bounding box center [513, 487] width 16 height 16
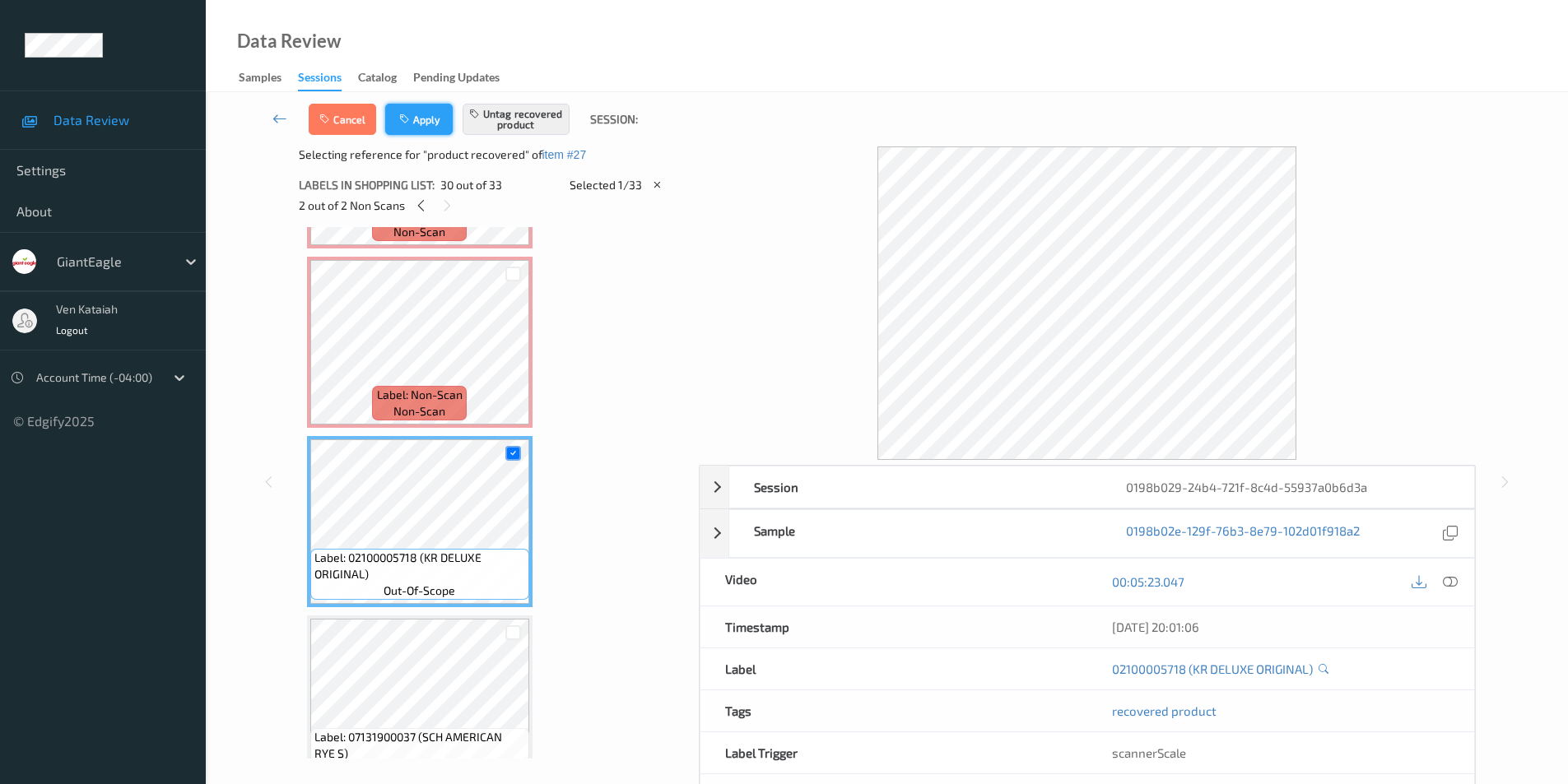
click at [421, 120] on button "Apply" at bounding box center [419, 119] width 67 height 31
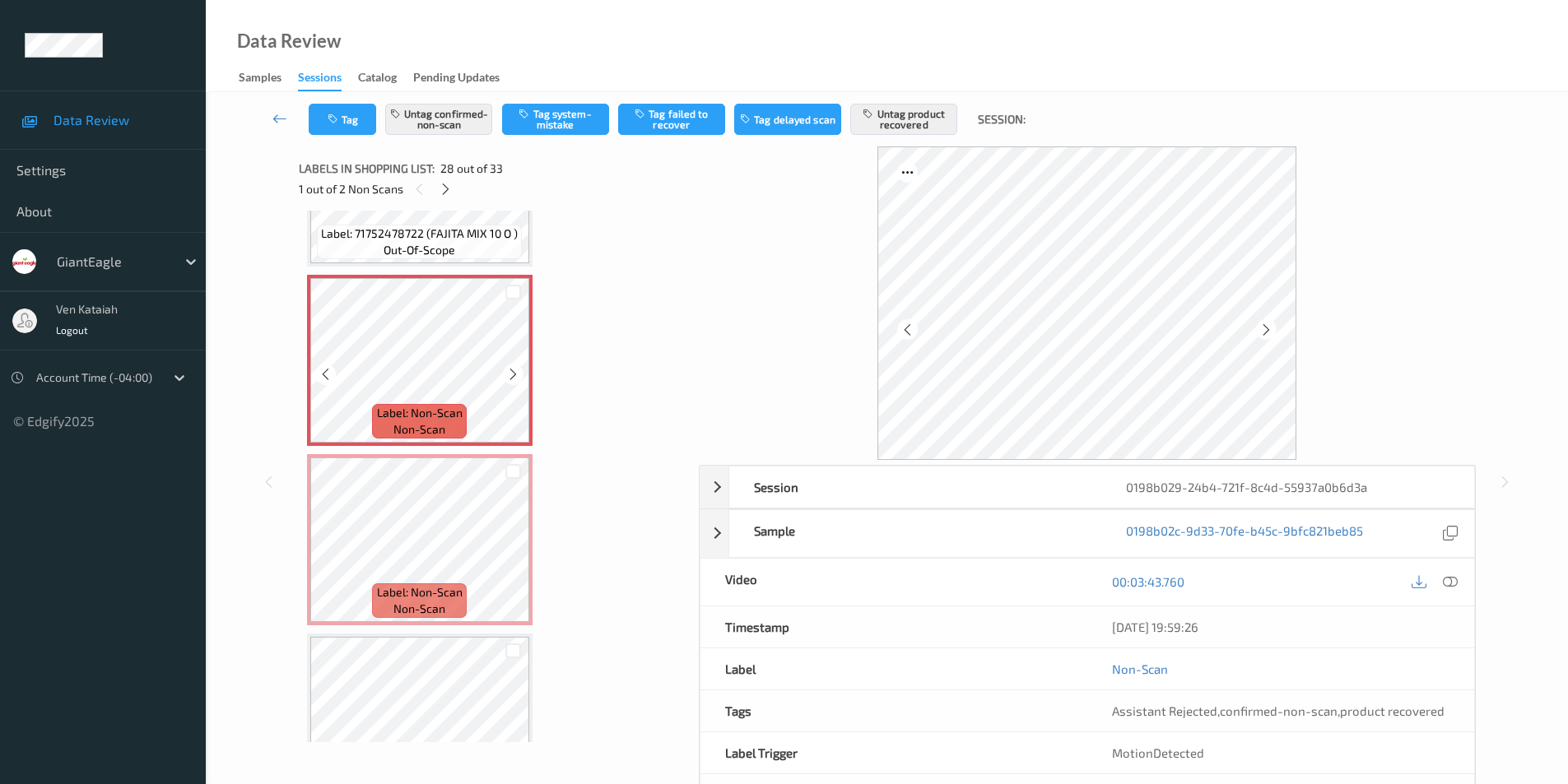
scroll to position [4836, 0]
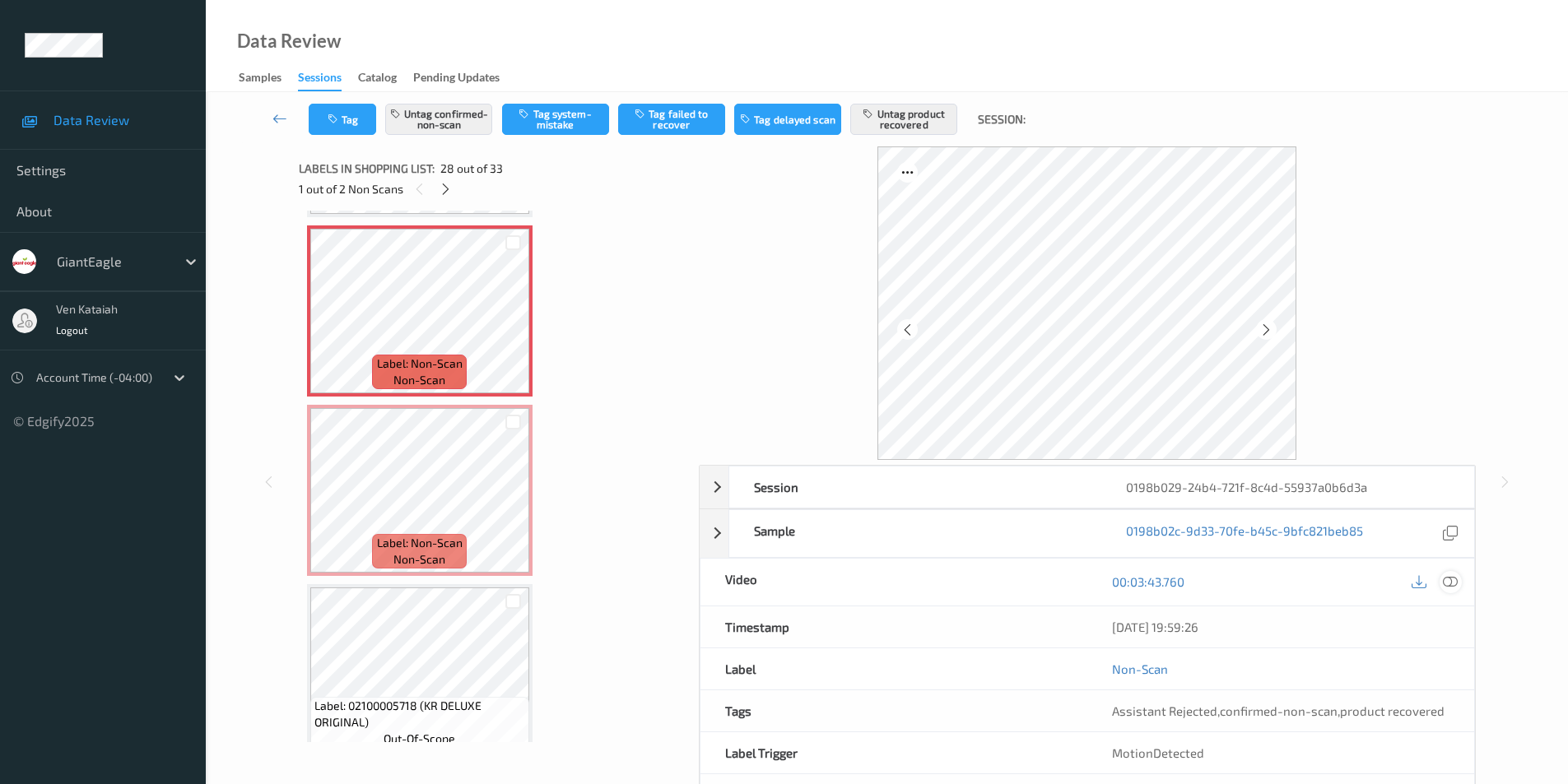
click at [1455, 581] on icon at bounding box center [1450, 581] width 15 height 15
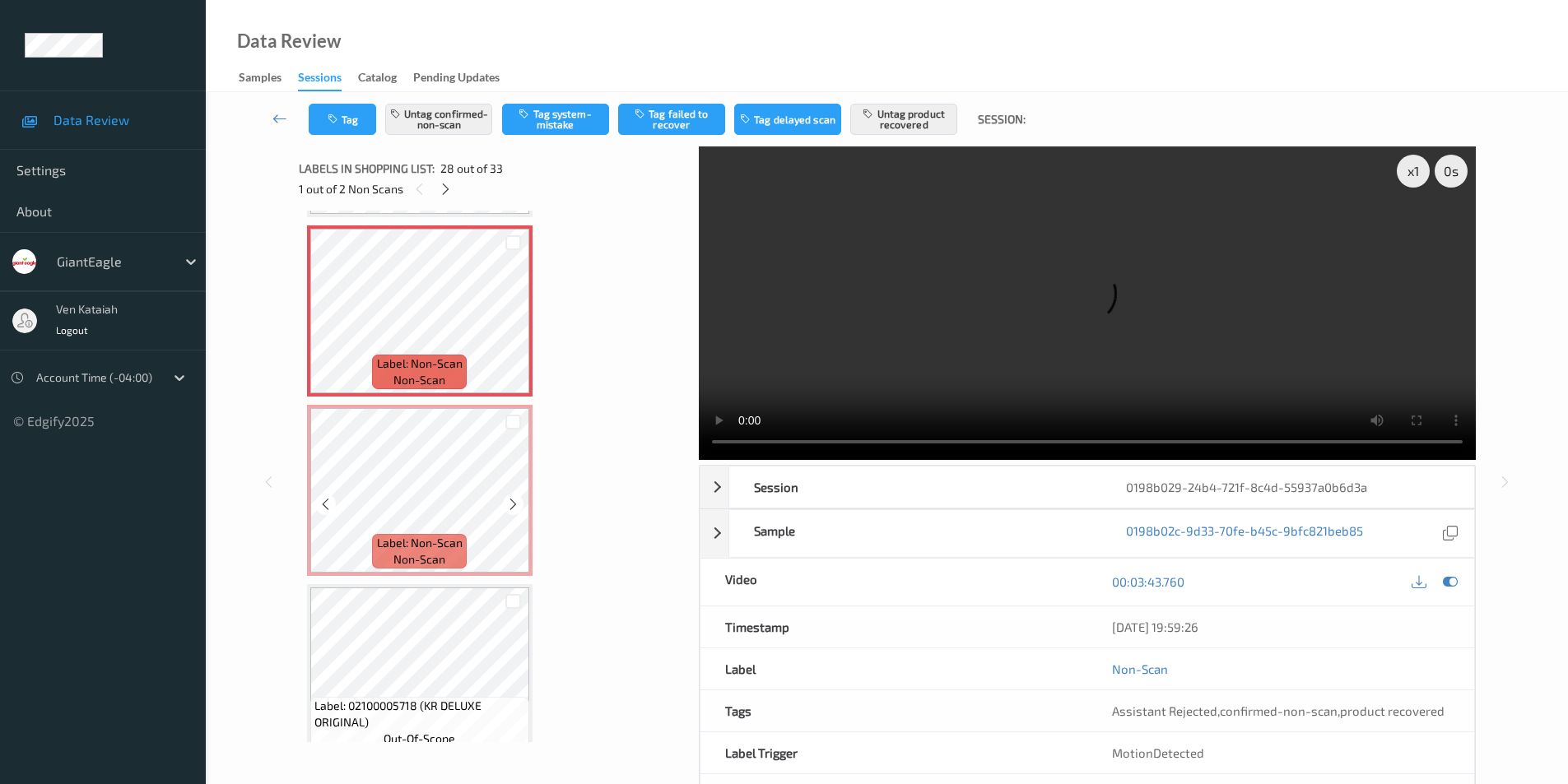
scroll to position [4754, 0]
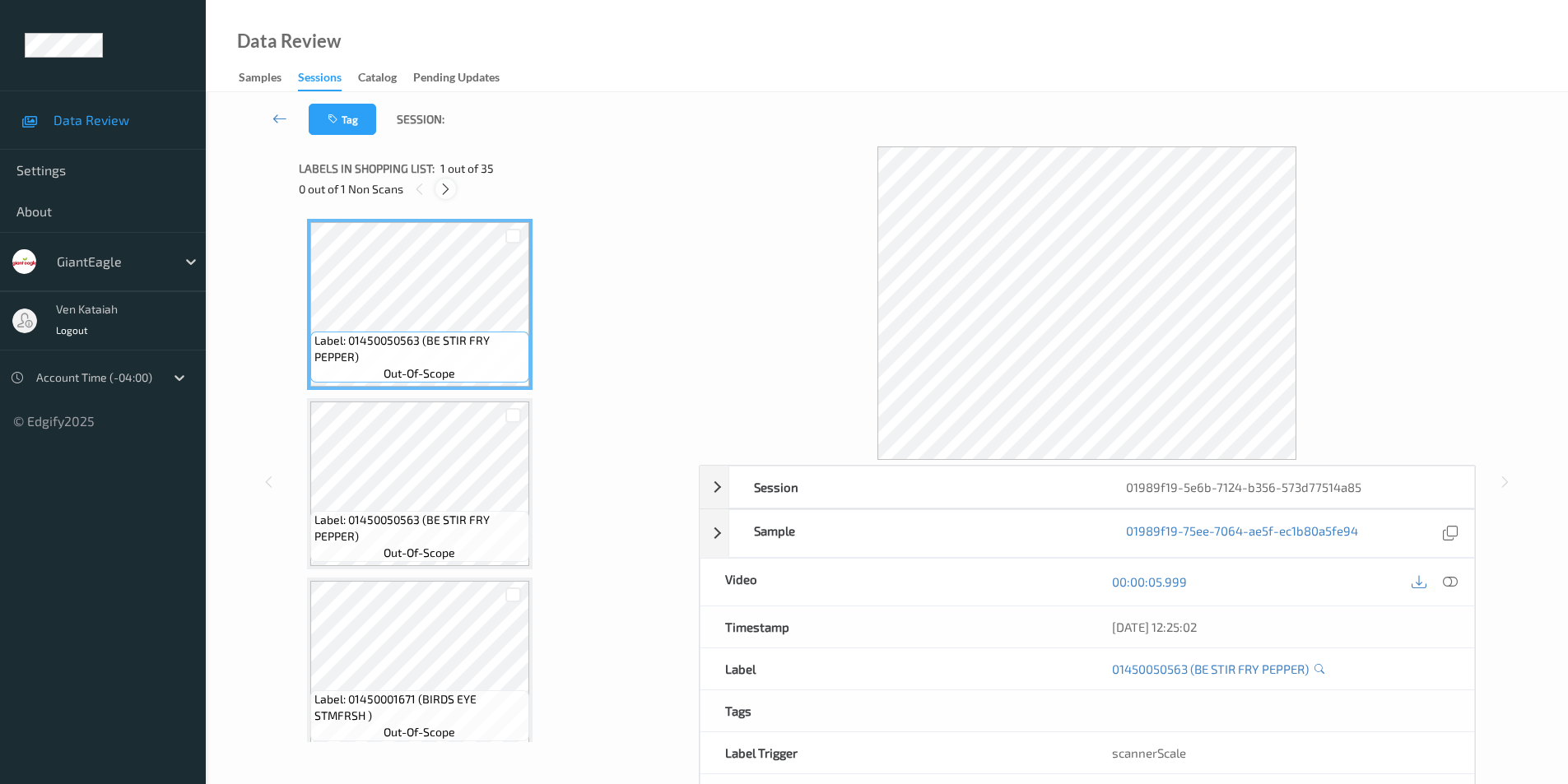
click at [452, 195] on icon at bounding box center [446, 188] width 14 height 15
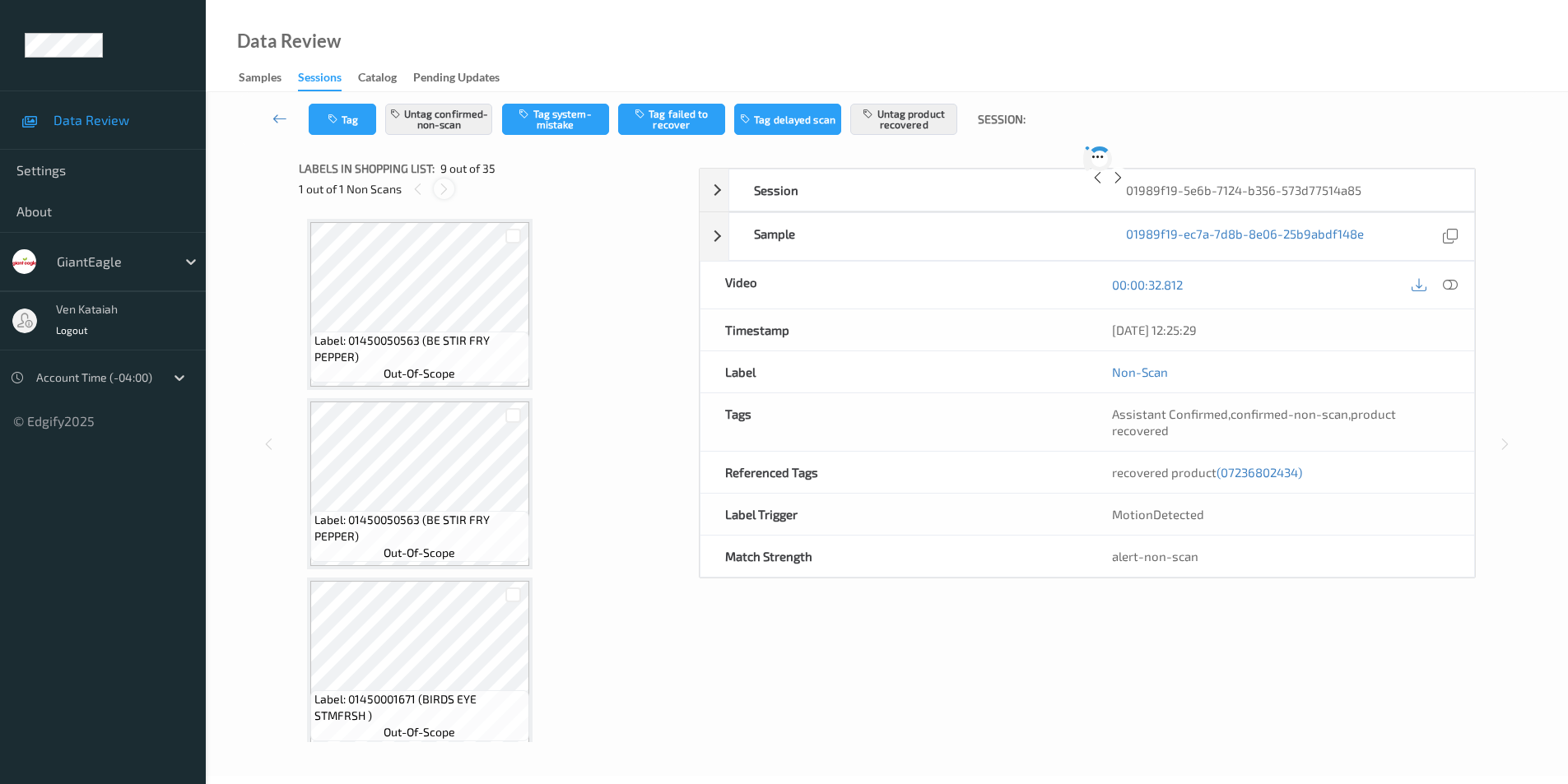
scroll to position [1264, 0]
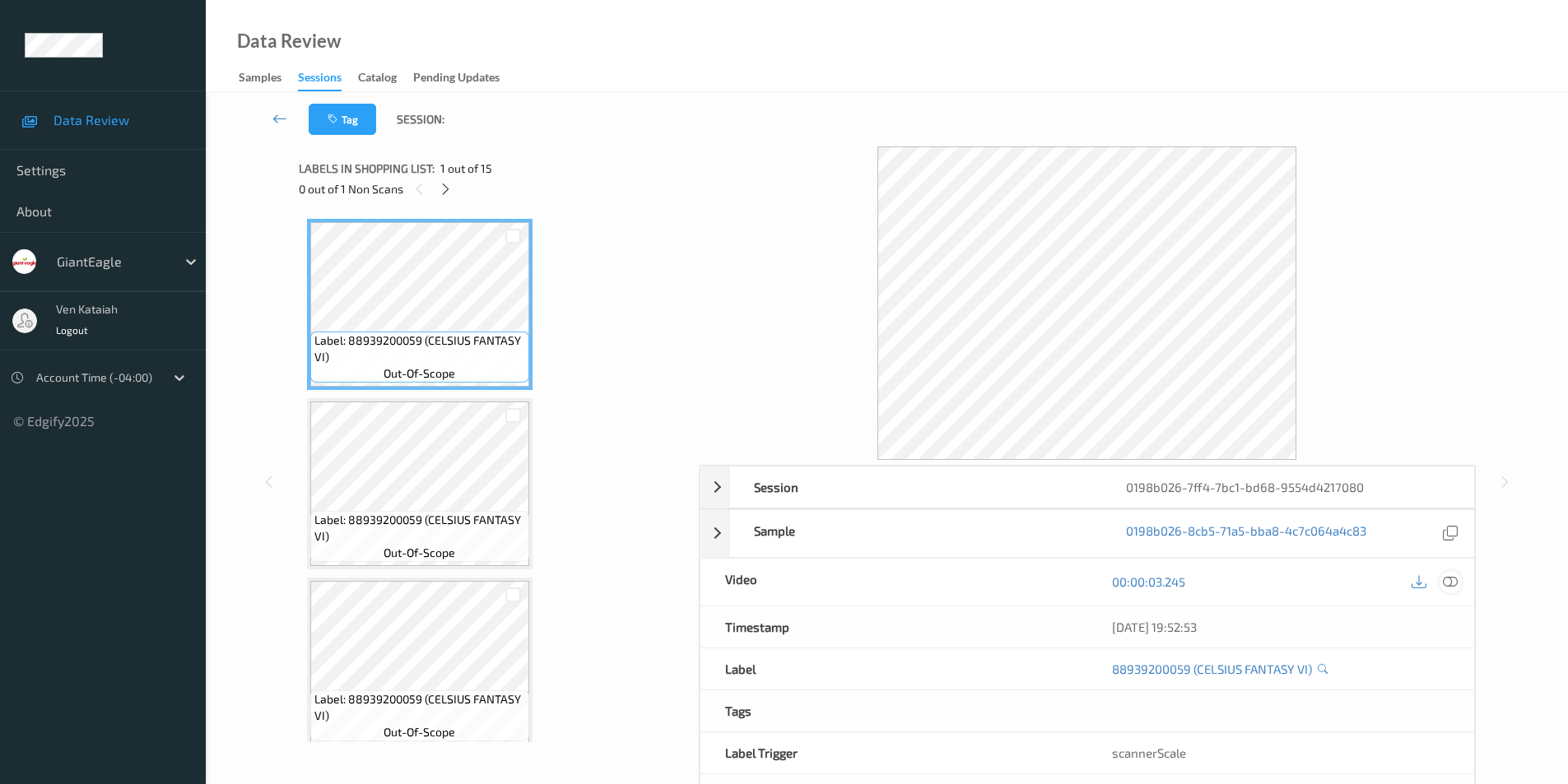
click at [1450, 583] on icon at bounding box center [1450, 581] width 15 height 15
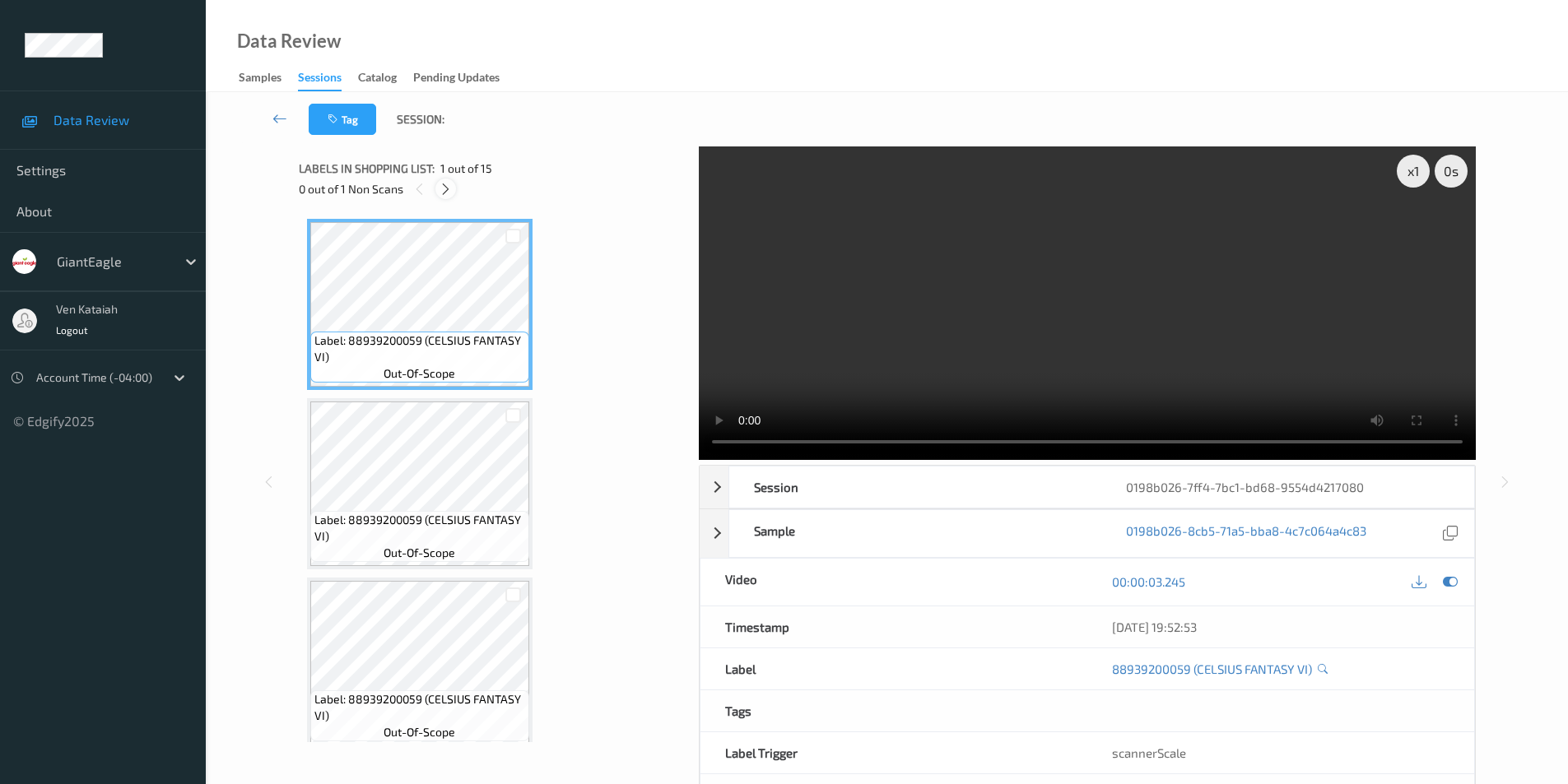
click at [445, 187] on icon at bounding box center [446, 188] width 14 height 15
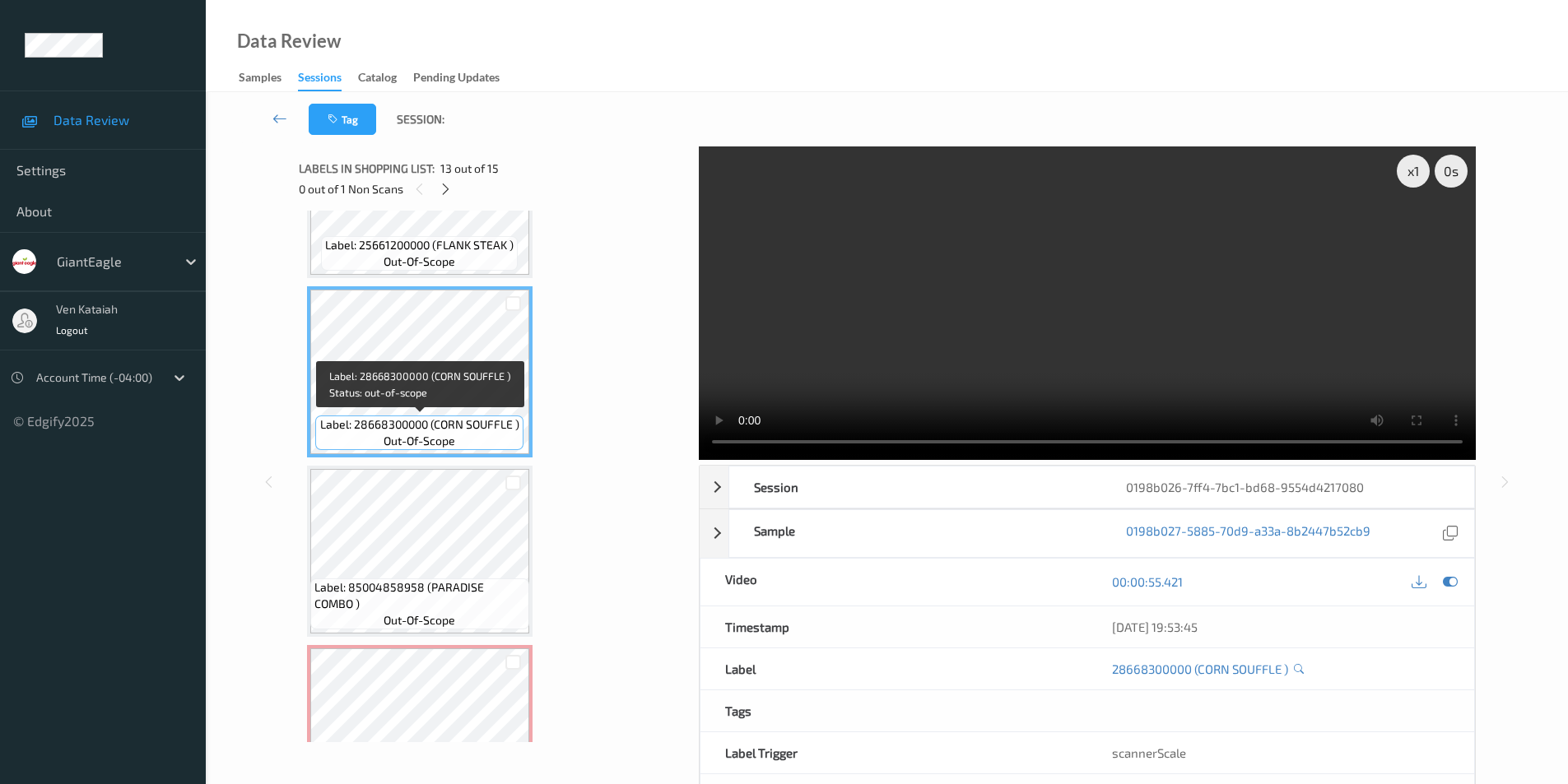
scroll to position [2167, 0]
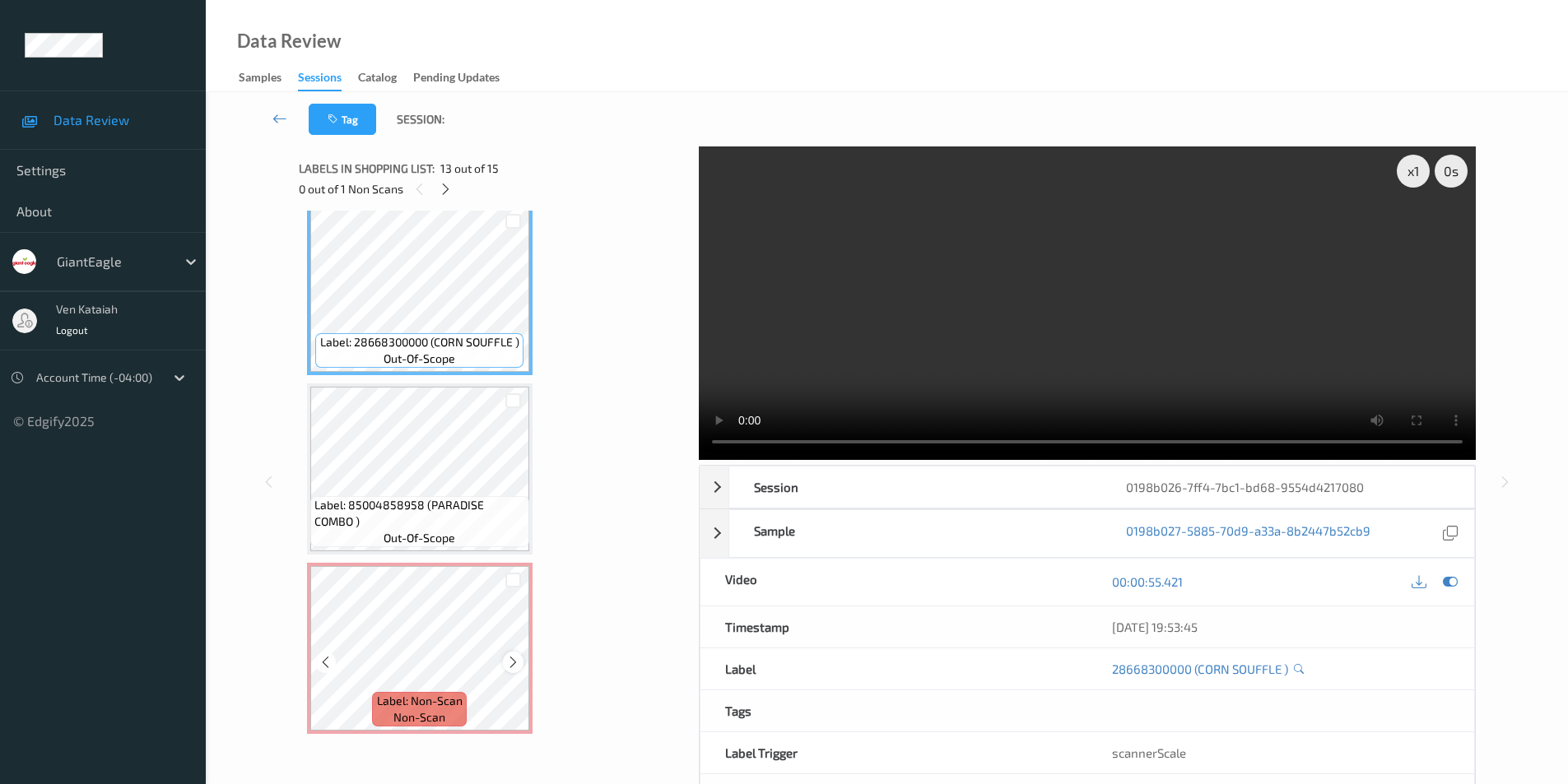
click at [511, 669] on icon at bounding box center [513, 662] width 14 height 15
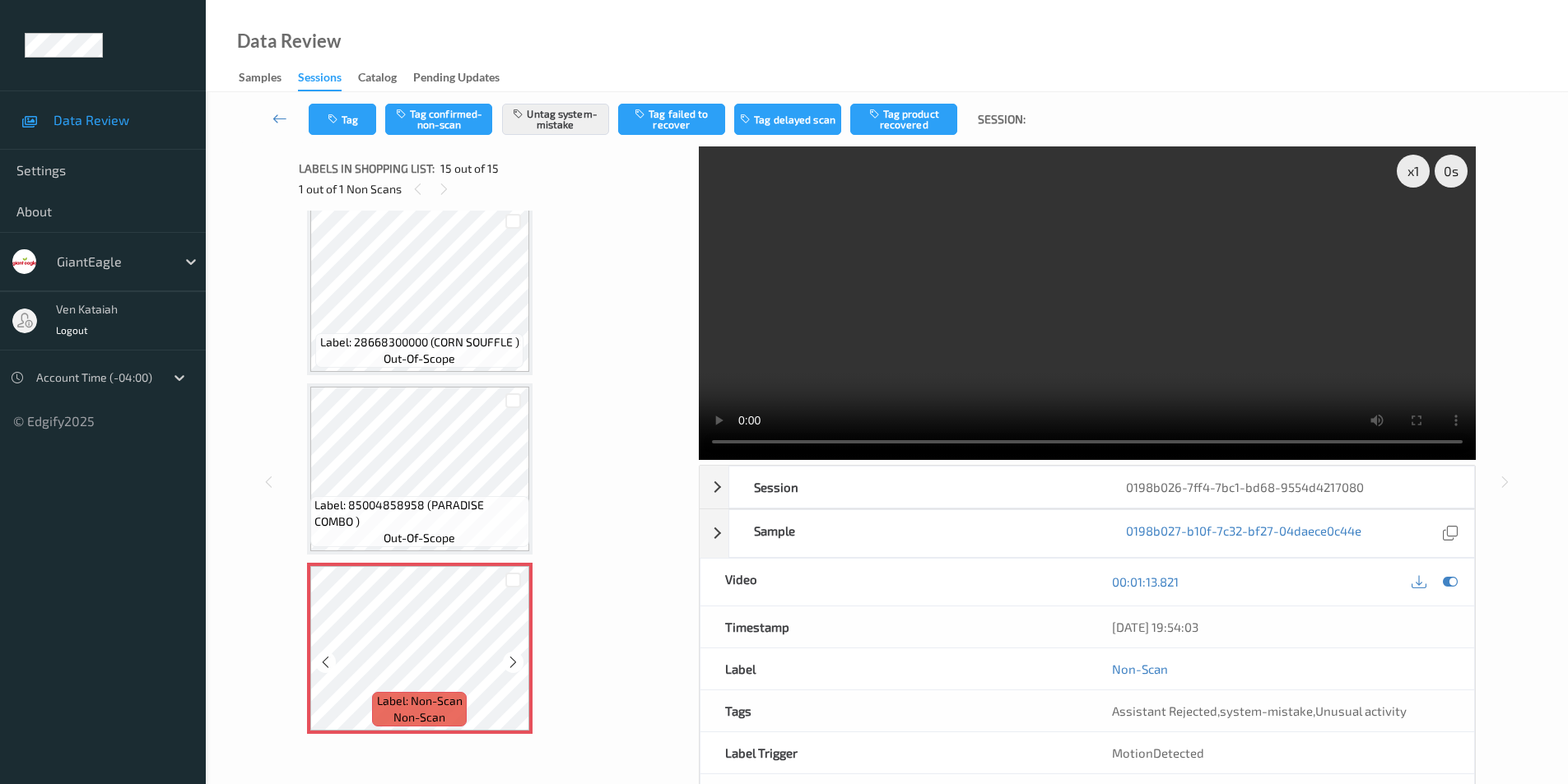
click at [511, 669] on icon at bounding box center [513, 662] width 14 height 15
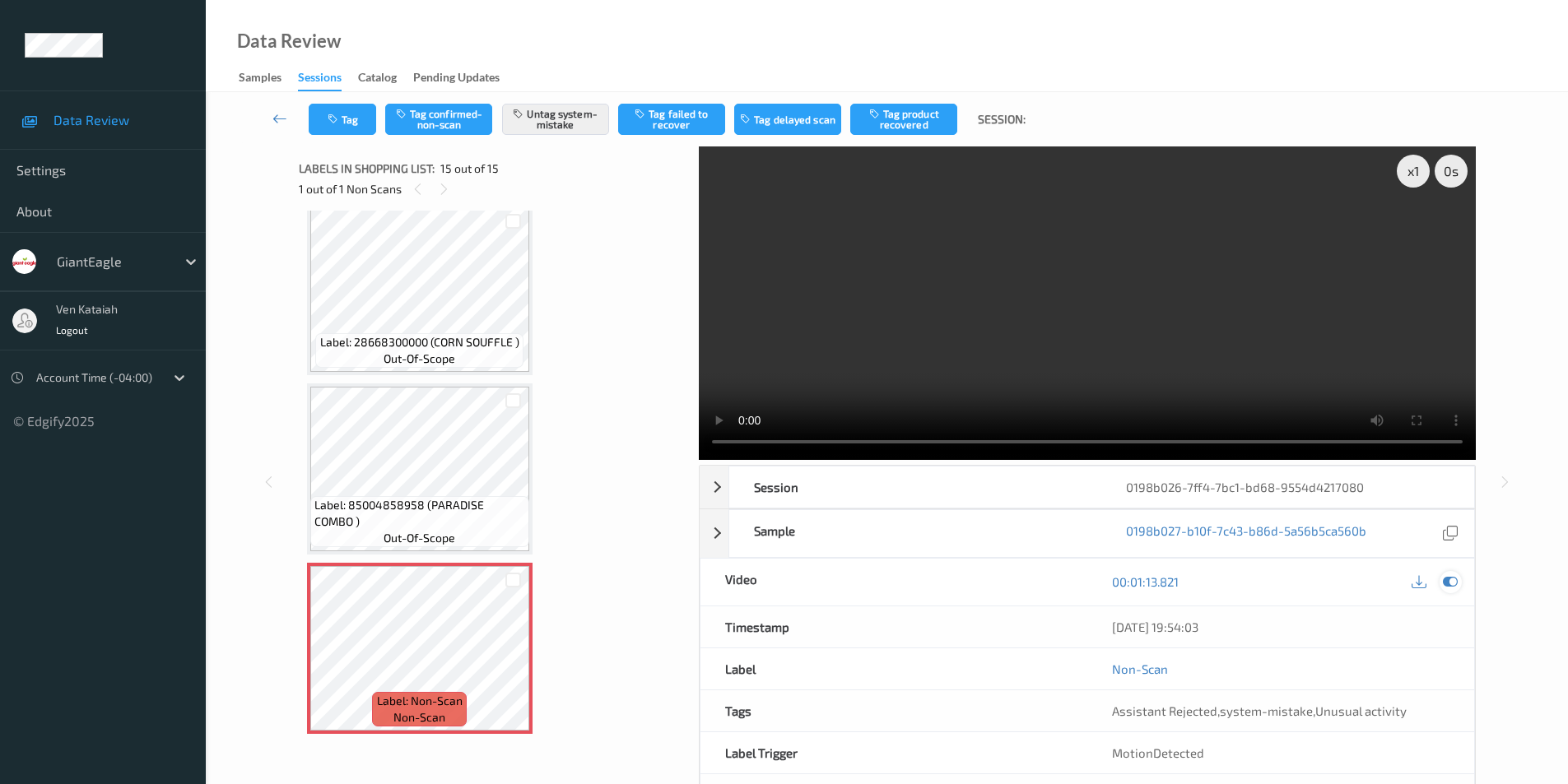
click at [1452, 585] on icon at bounding box center [1450, 581] width 15 height 15
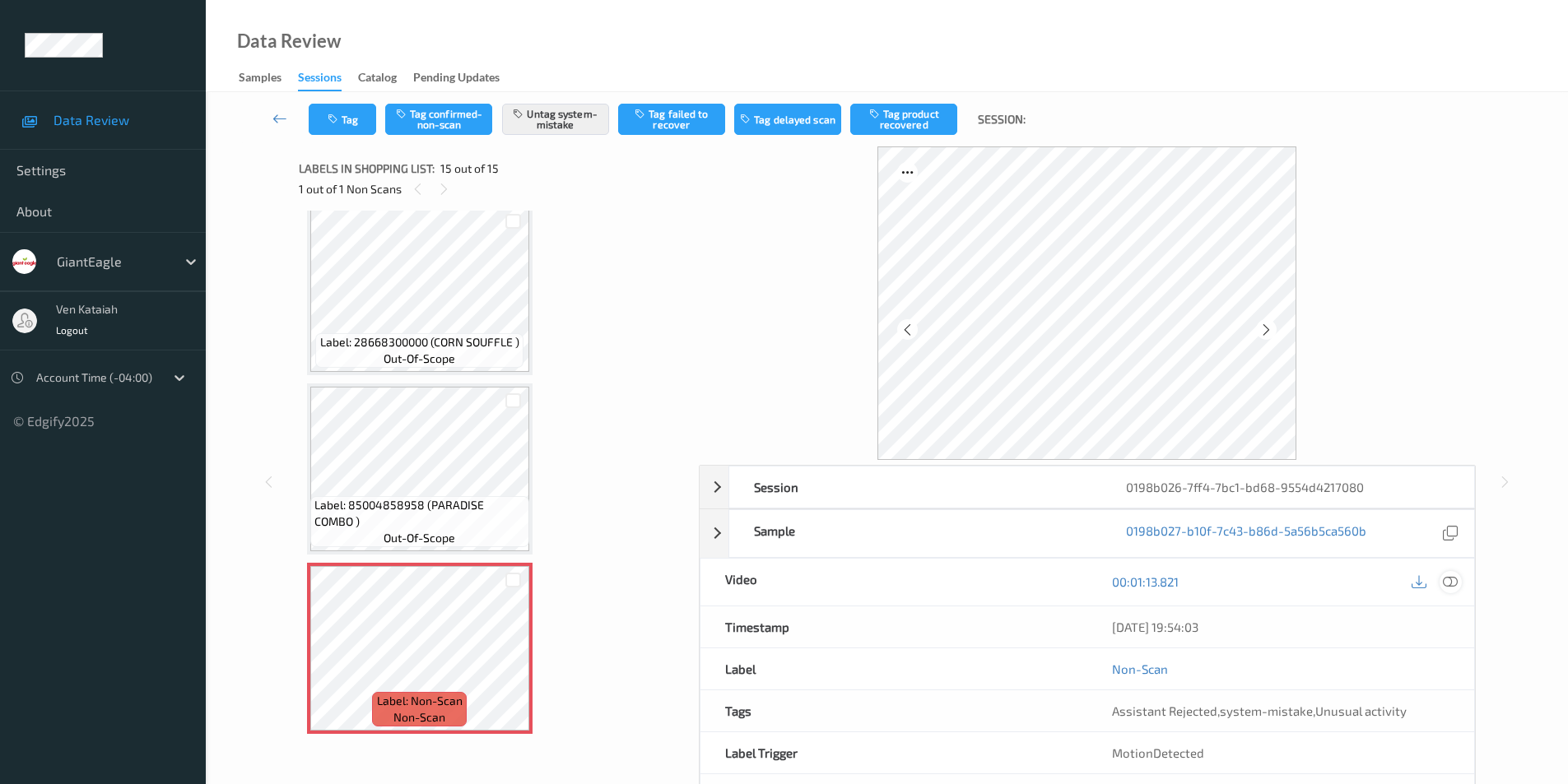
click at [1453, 583] on icon at bounding box center [1450, 581] width 15 height 15
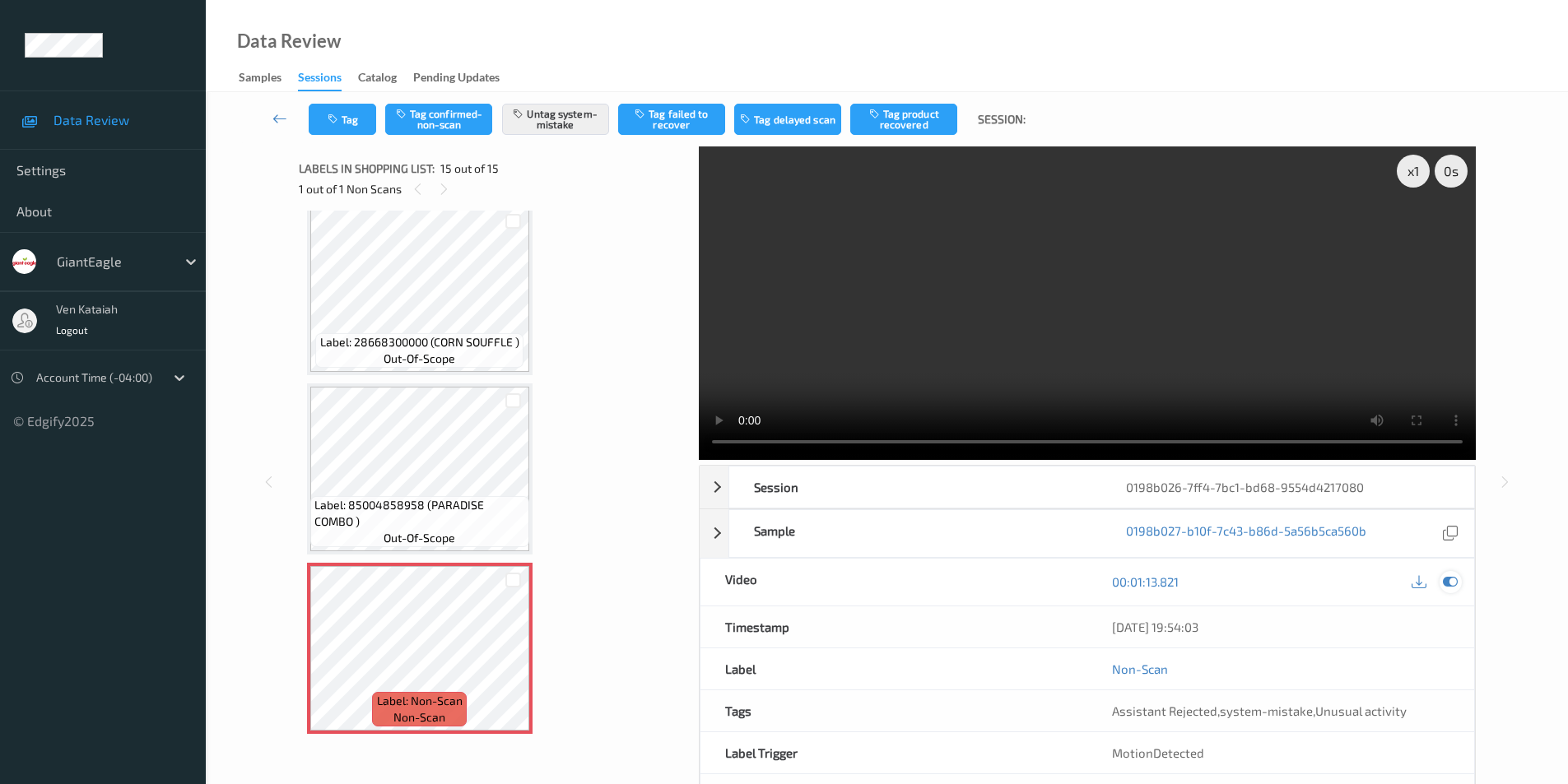
click at [1452, 587] on icon at bounding box center [1450, 581] width 15 height 15
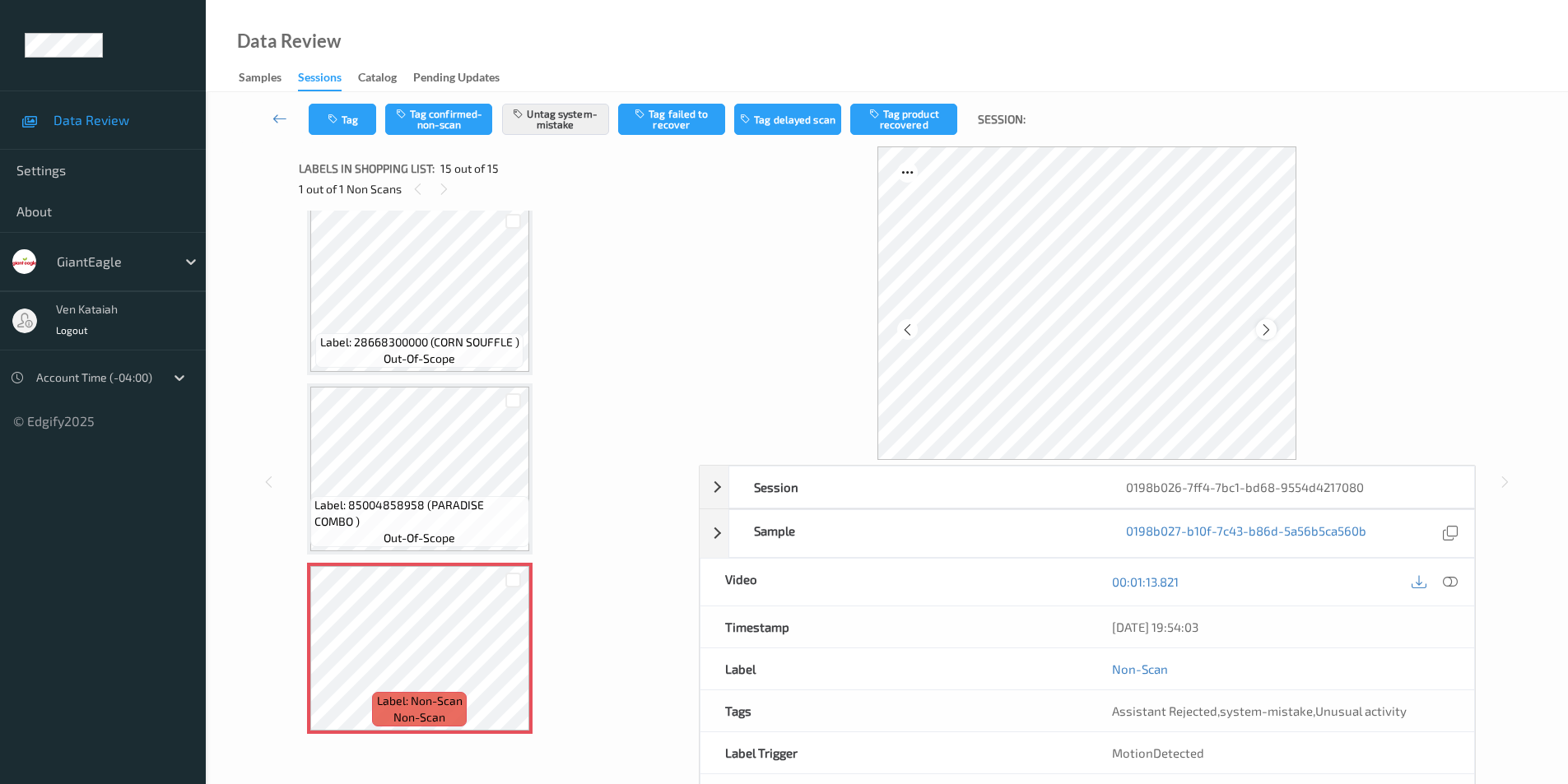
click at [1270, 333] on icon at bounding box center [1266, 329] width 14 height 15
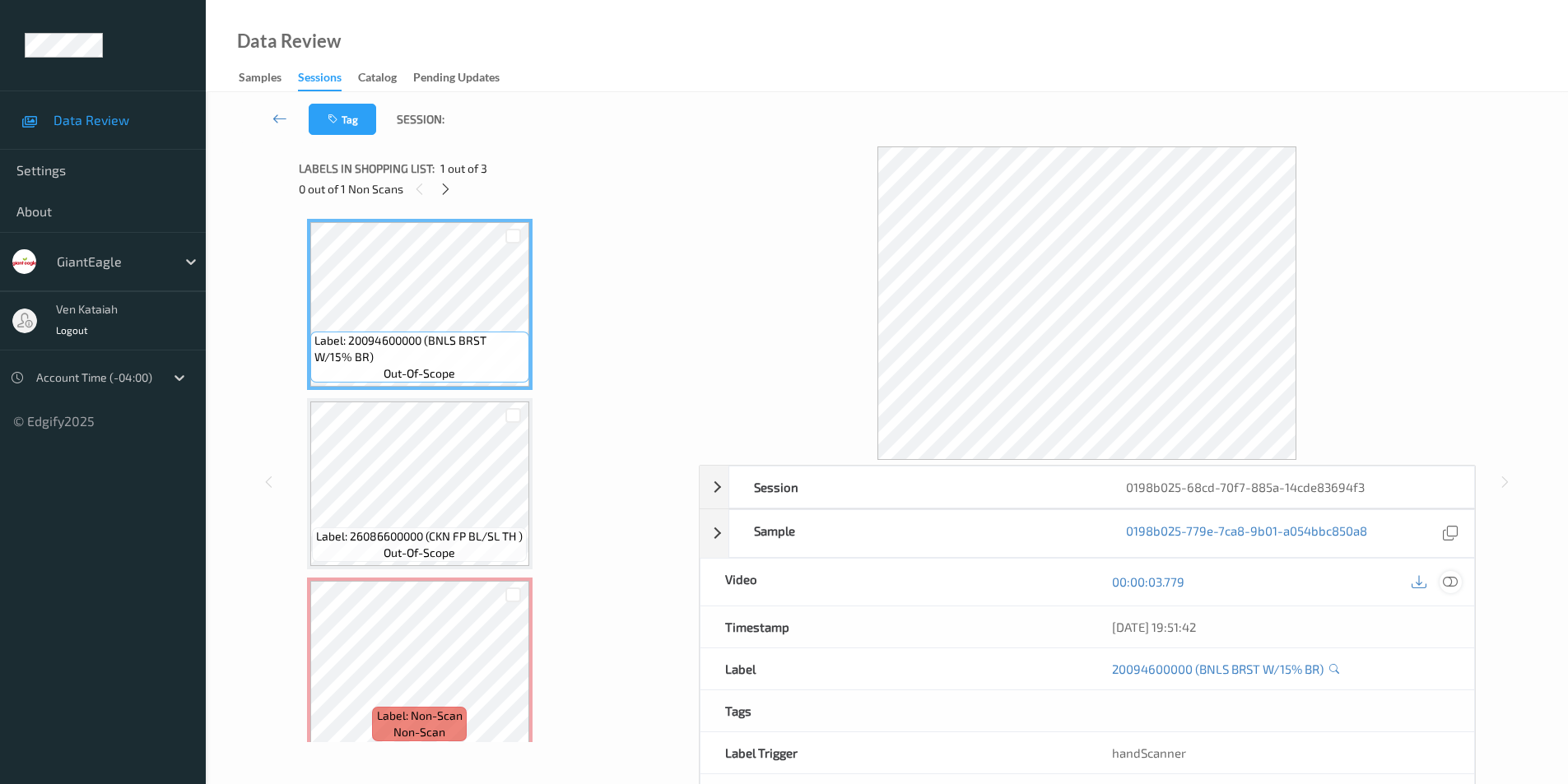
click at [1451, 578] on icon at bounding box center [1450, 581] width 15 height 15
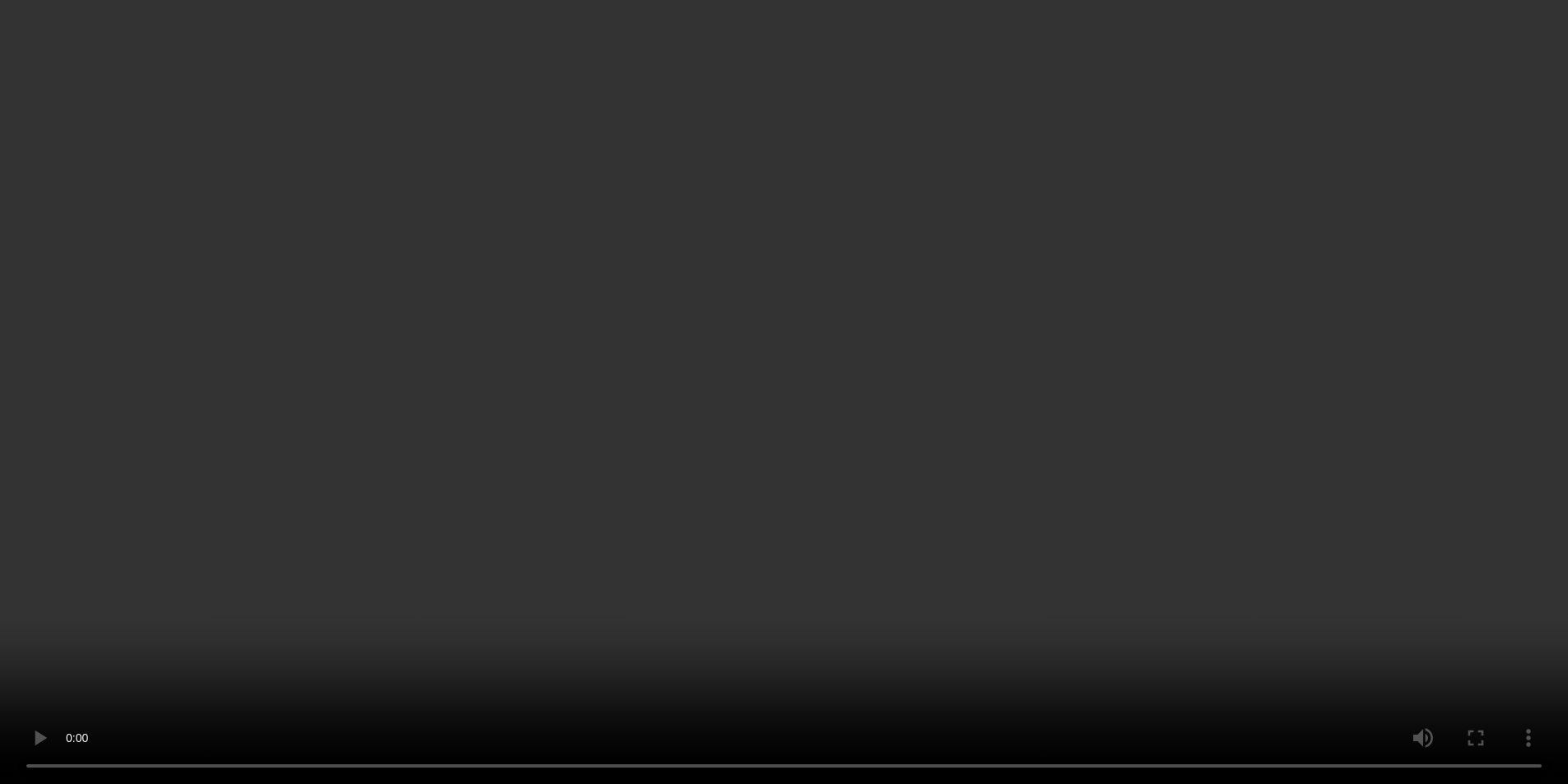
scroll to position [15, 0]
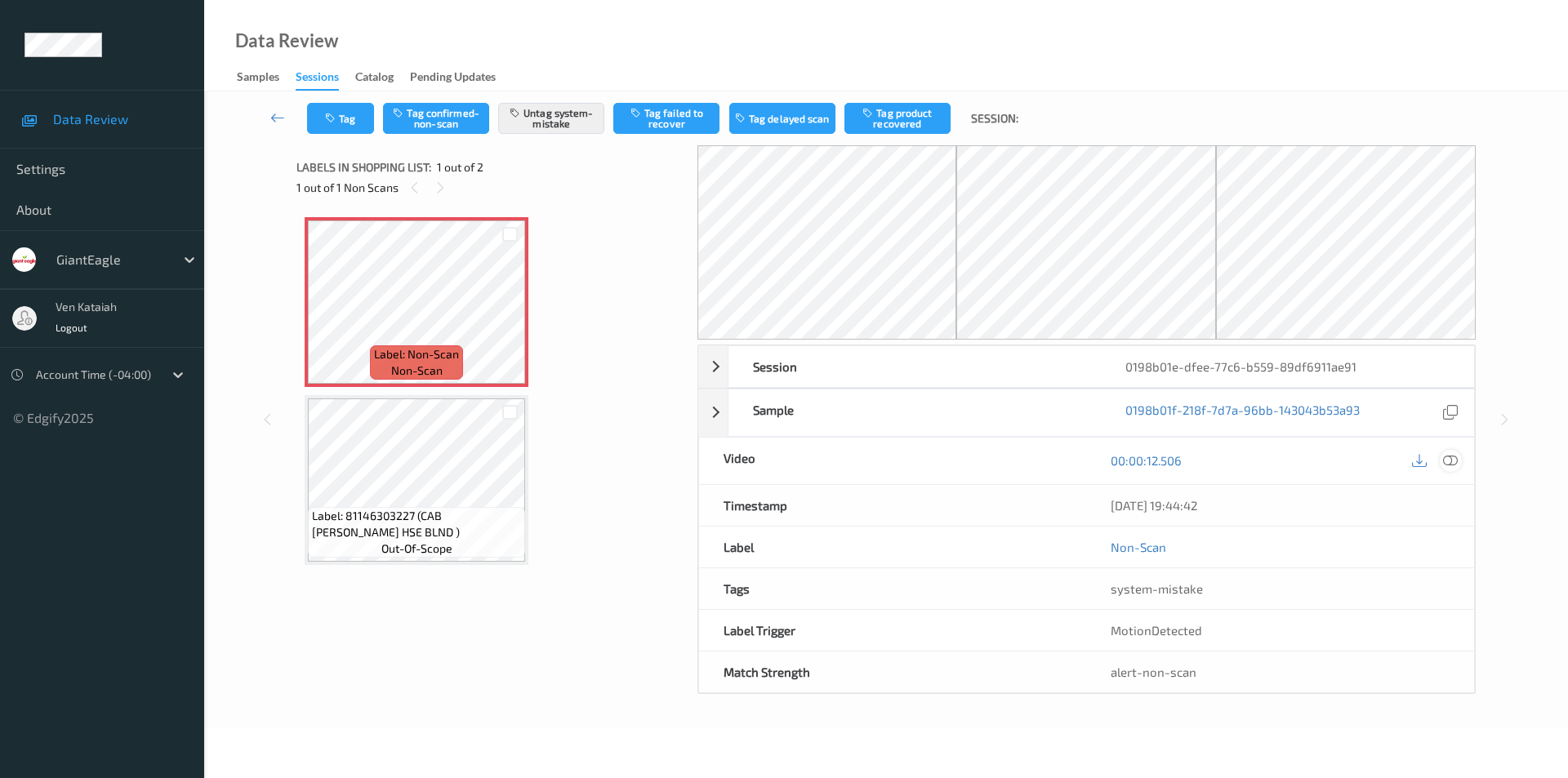
click at [1446, 462] on icon at bounding box center [1450, 460] width 15 height 15
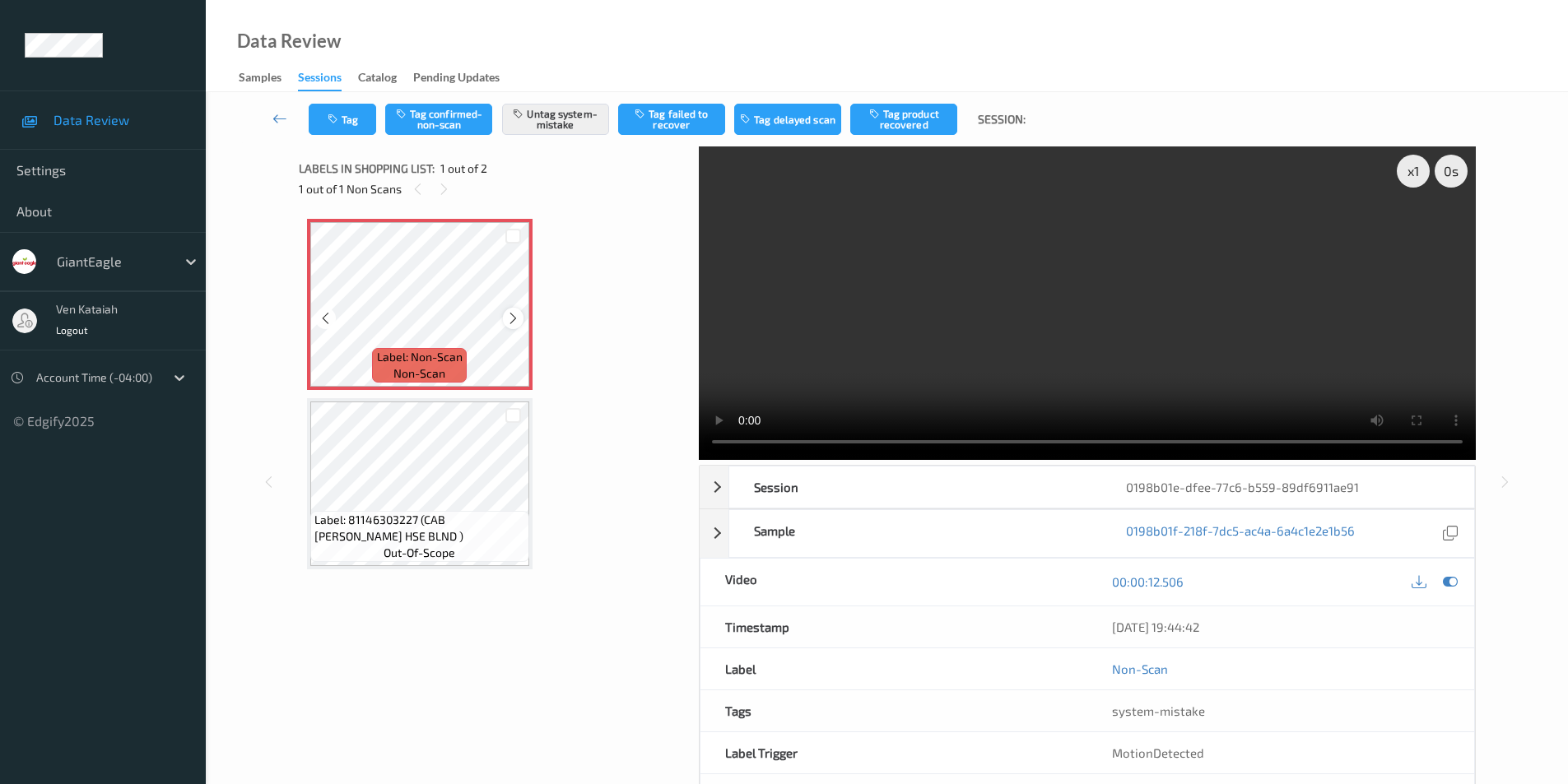
click at [517, 317] on icon at bounding box center [513, 318] width 14 height 15
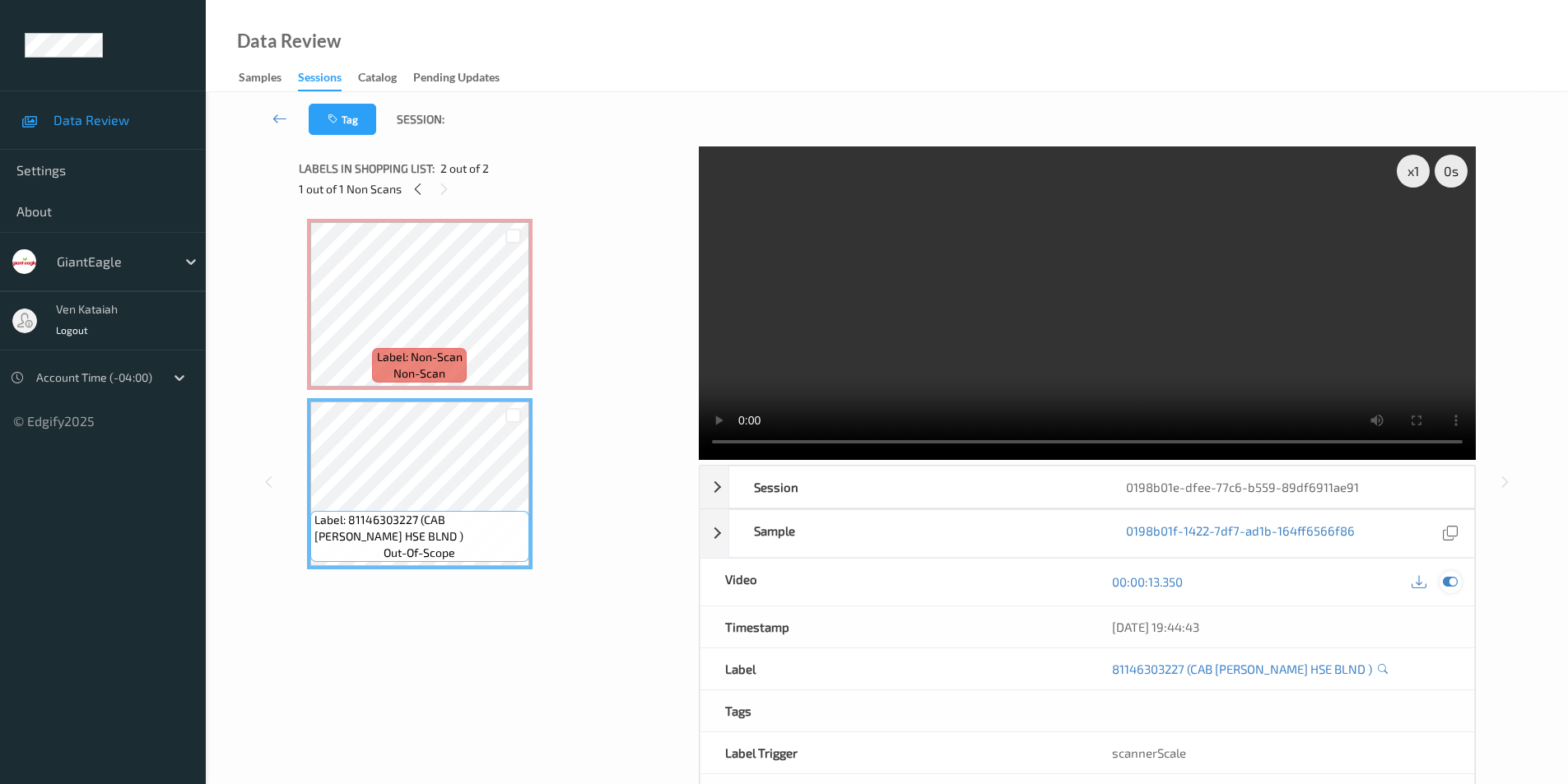
click at [1448, 581] on icon at bounding box center [1450, 581] width 15 height 15
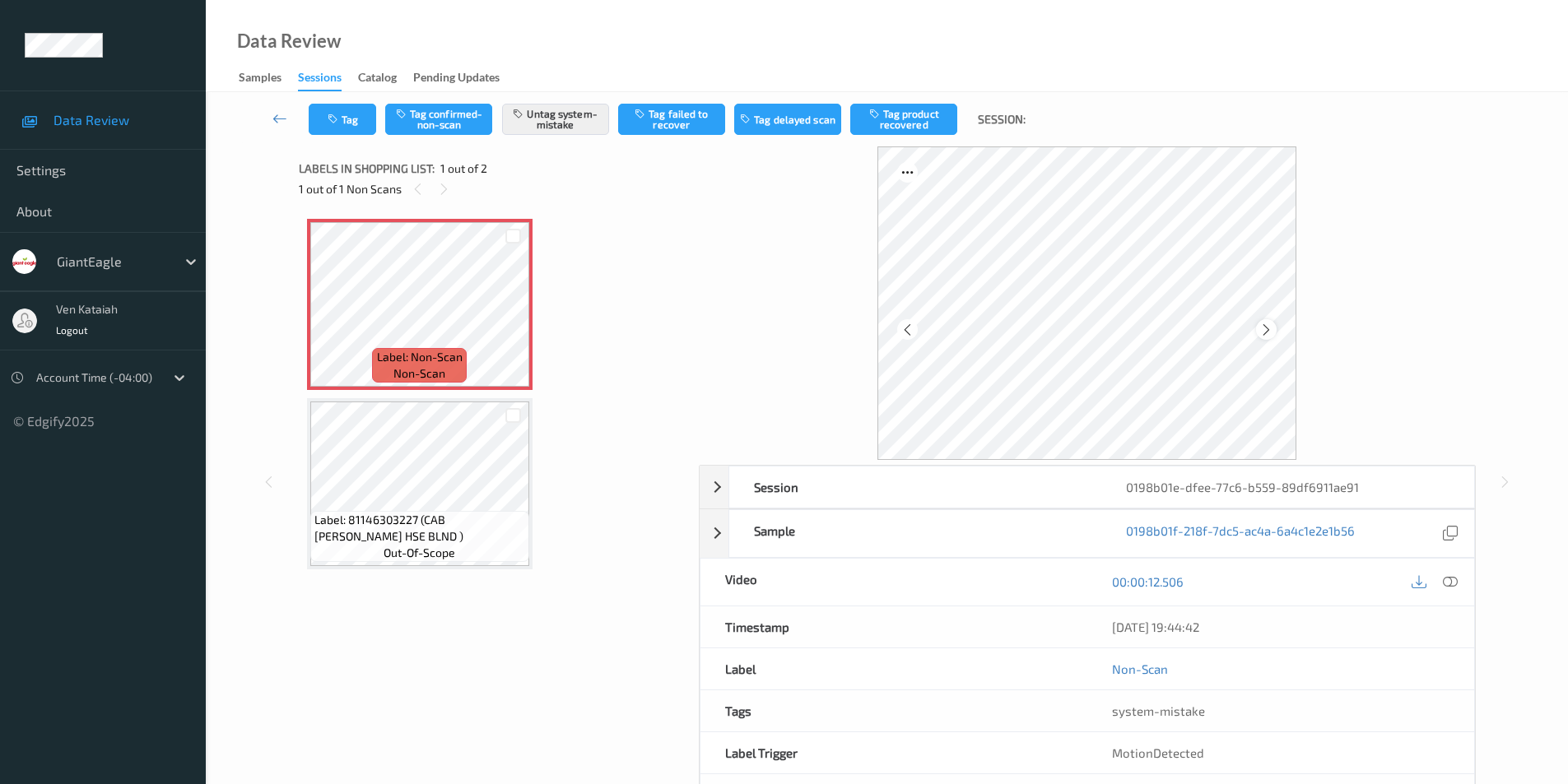
click at [1271, 330] on icon at bounding box center [1266, 329] width 14 height 15
click at [1263, 331] on icon at bounding box center [1266, 329] width 14 height 15
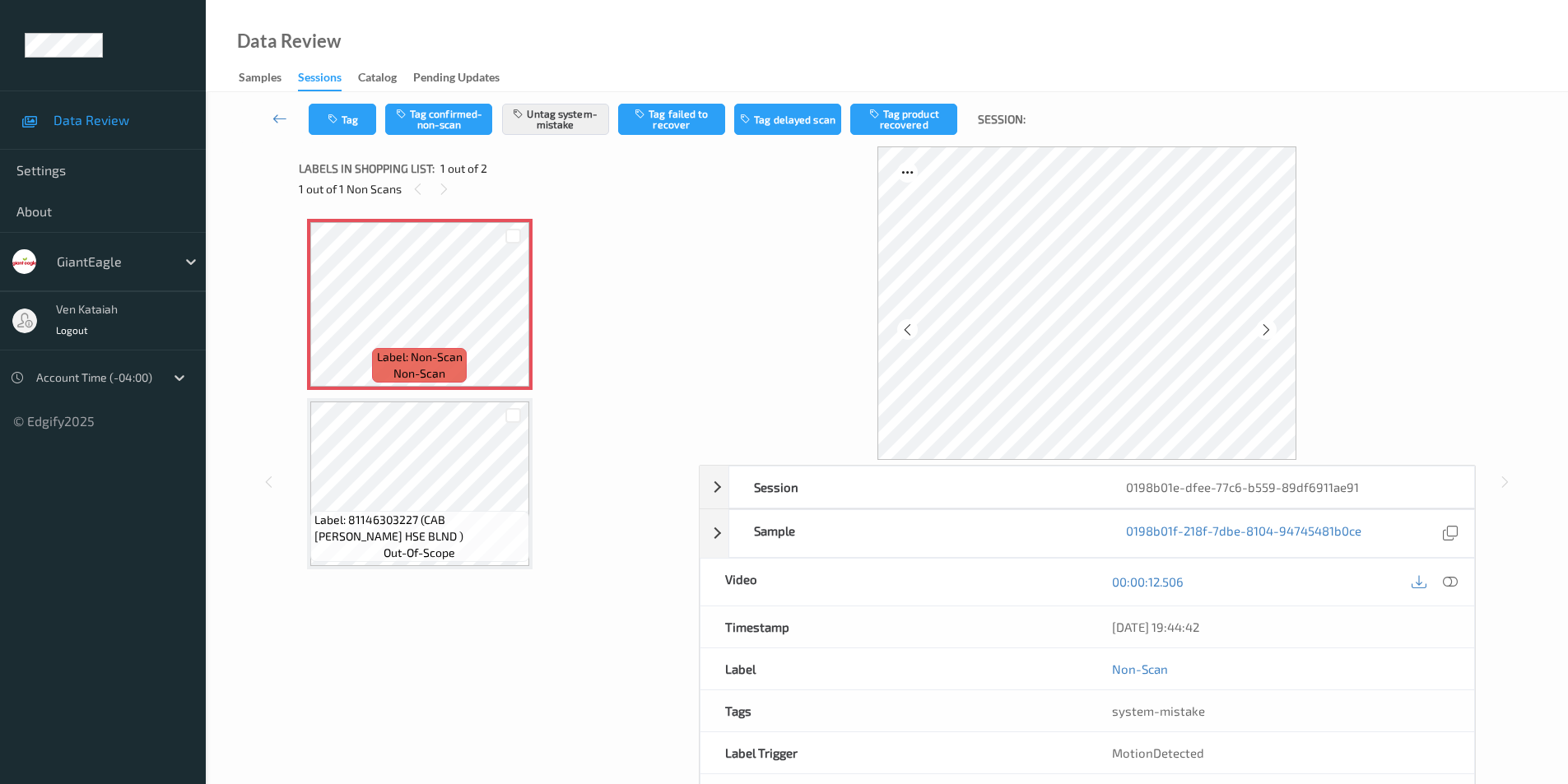
click at [1263, 331] on icon at bounding box center [1266, 329] width 14 height 15
click at [1456, 576] on icon at bounding box center [1450, 581] width 15 height 15
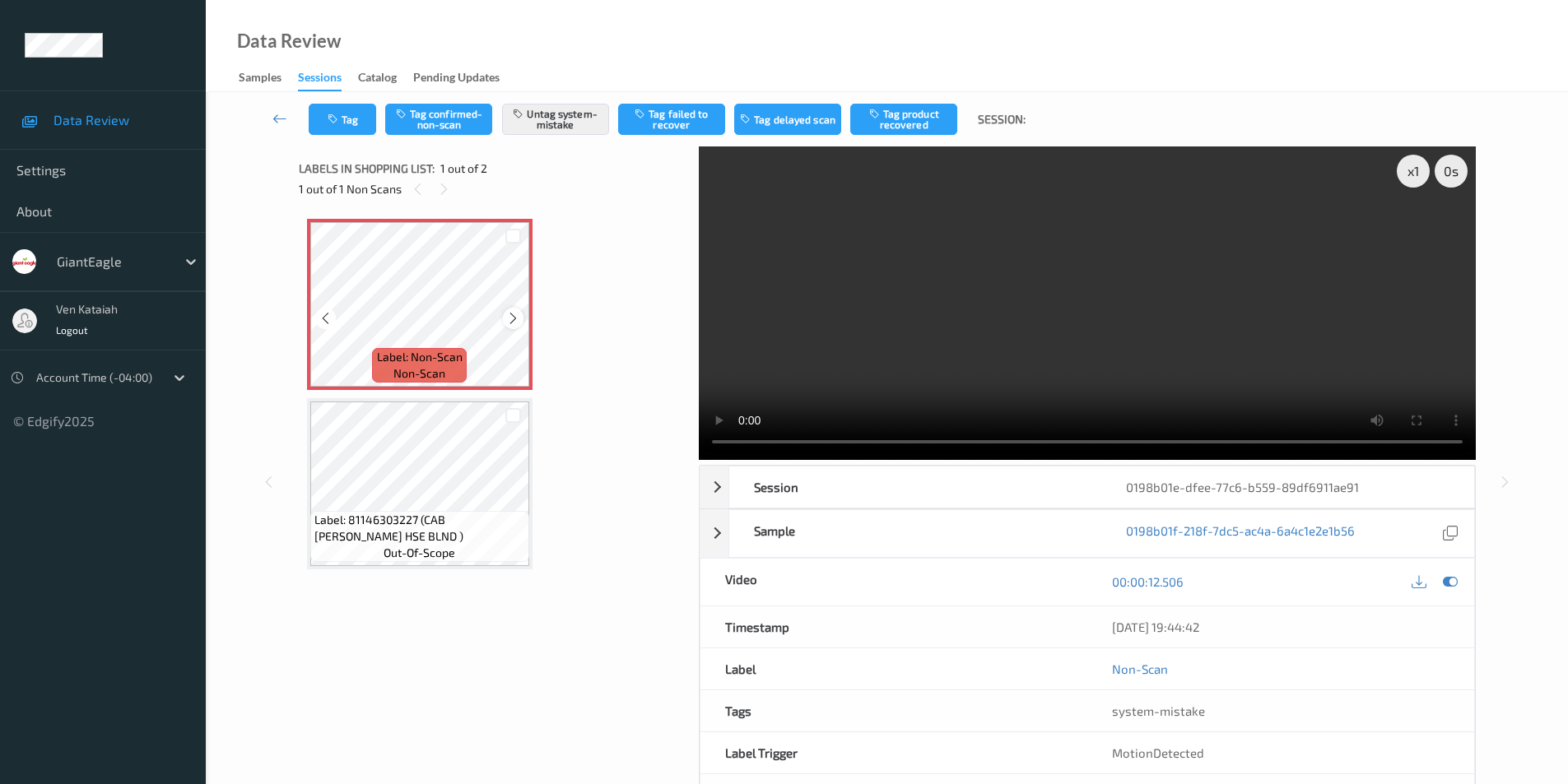
click at [513, 313] on icon at bounding box center [513, 318] width 14 height 15
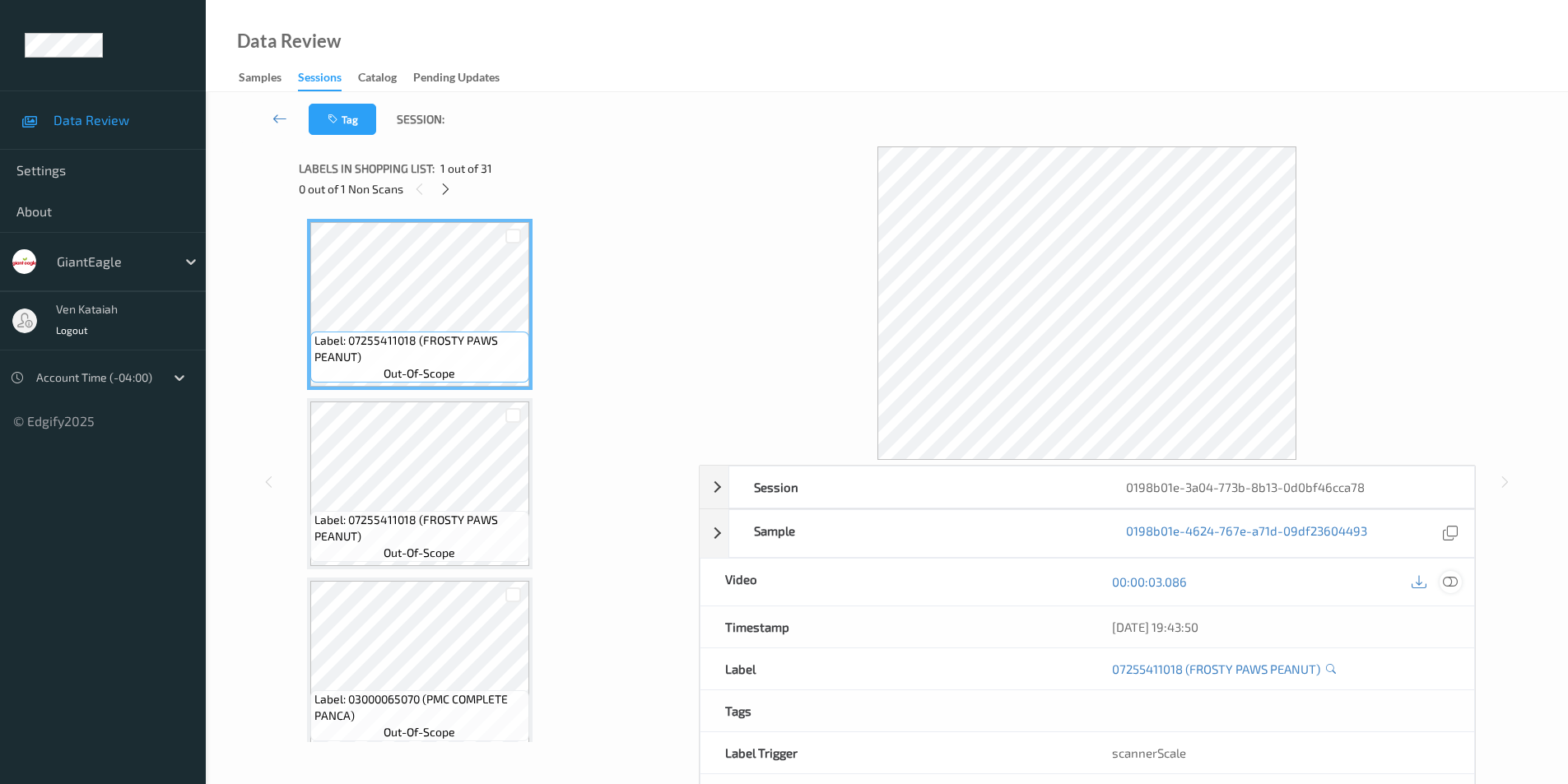
click at [1451, 581] on icon at bounding box center [1450, 581] width 15 height 15
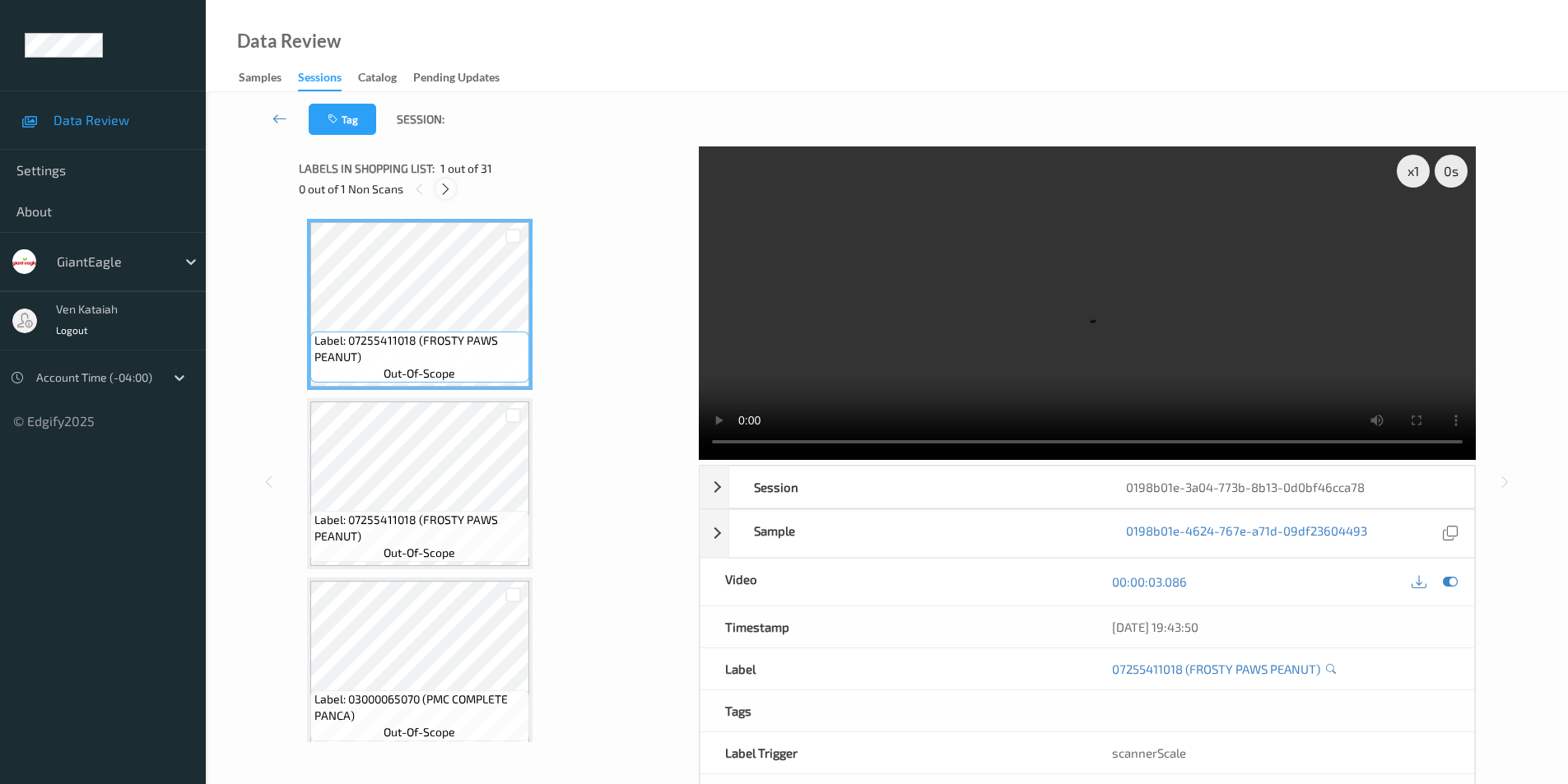
click at [449, 185] on icon at bounding box center [446, 188] width 14 height 15
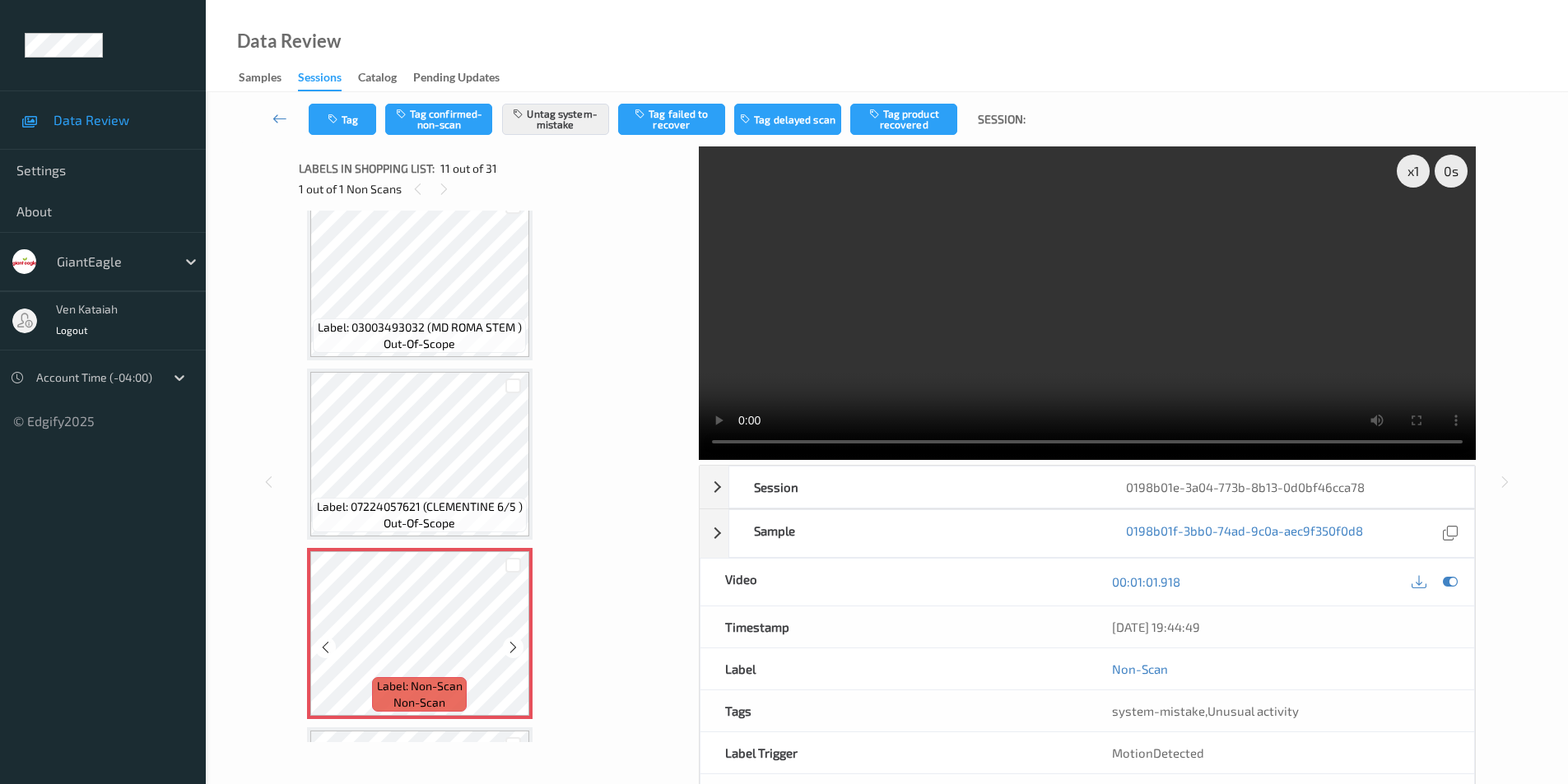
scroll to position [1458, 0]
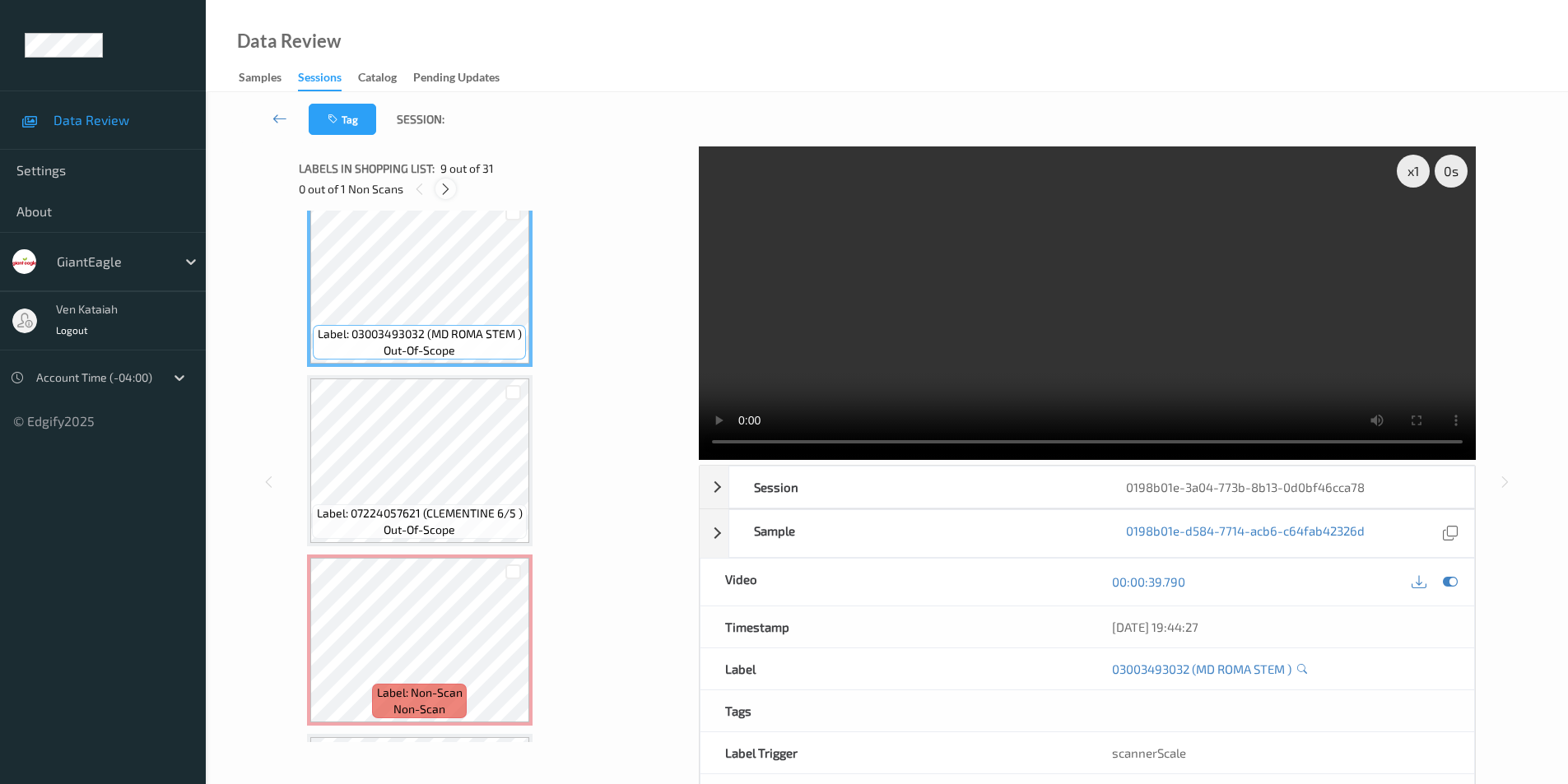
click at [449, 187] on icon at bounding box center [446, 188] width 14 height 15
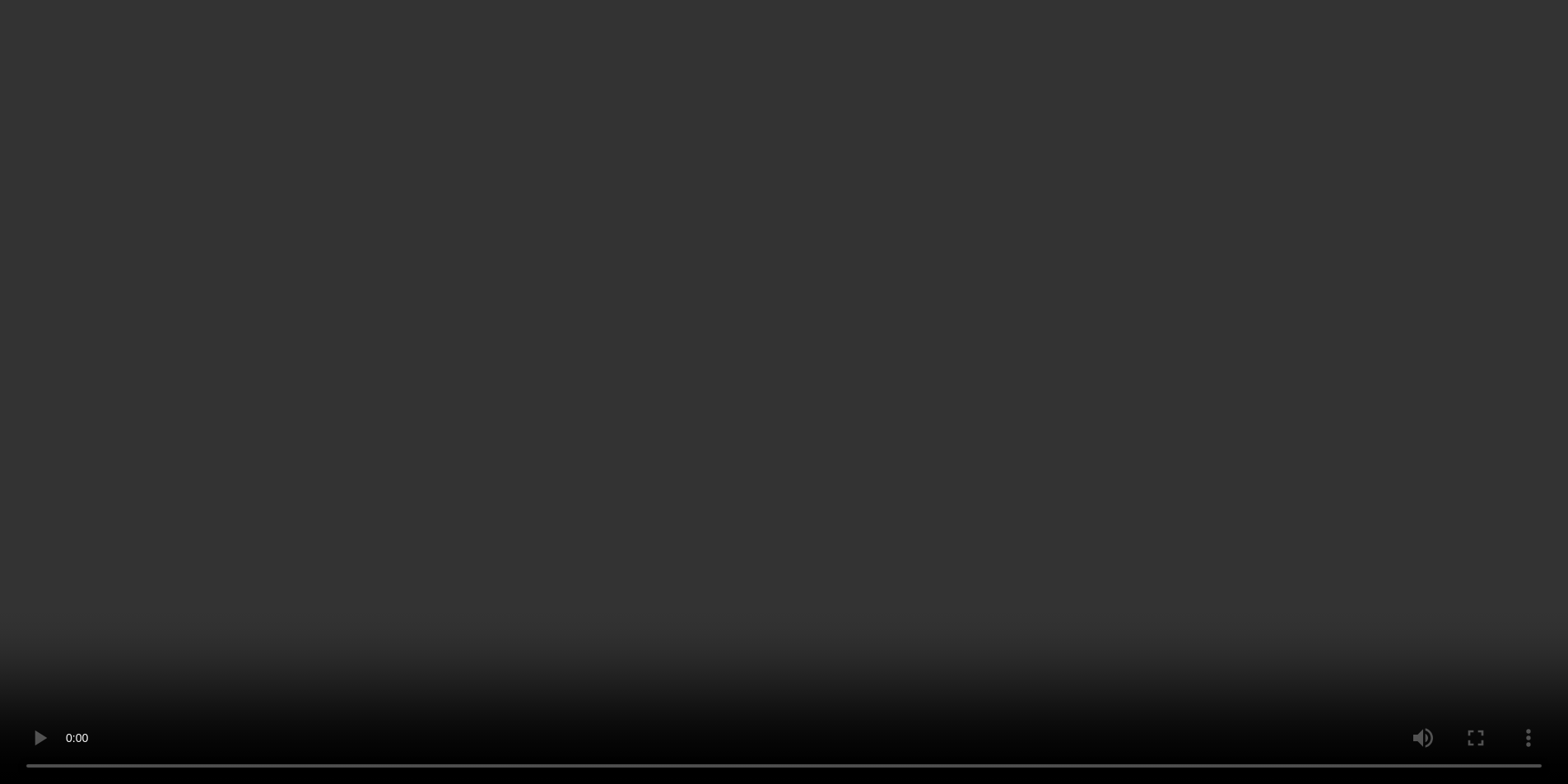
scroll to position [1705, 0]
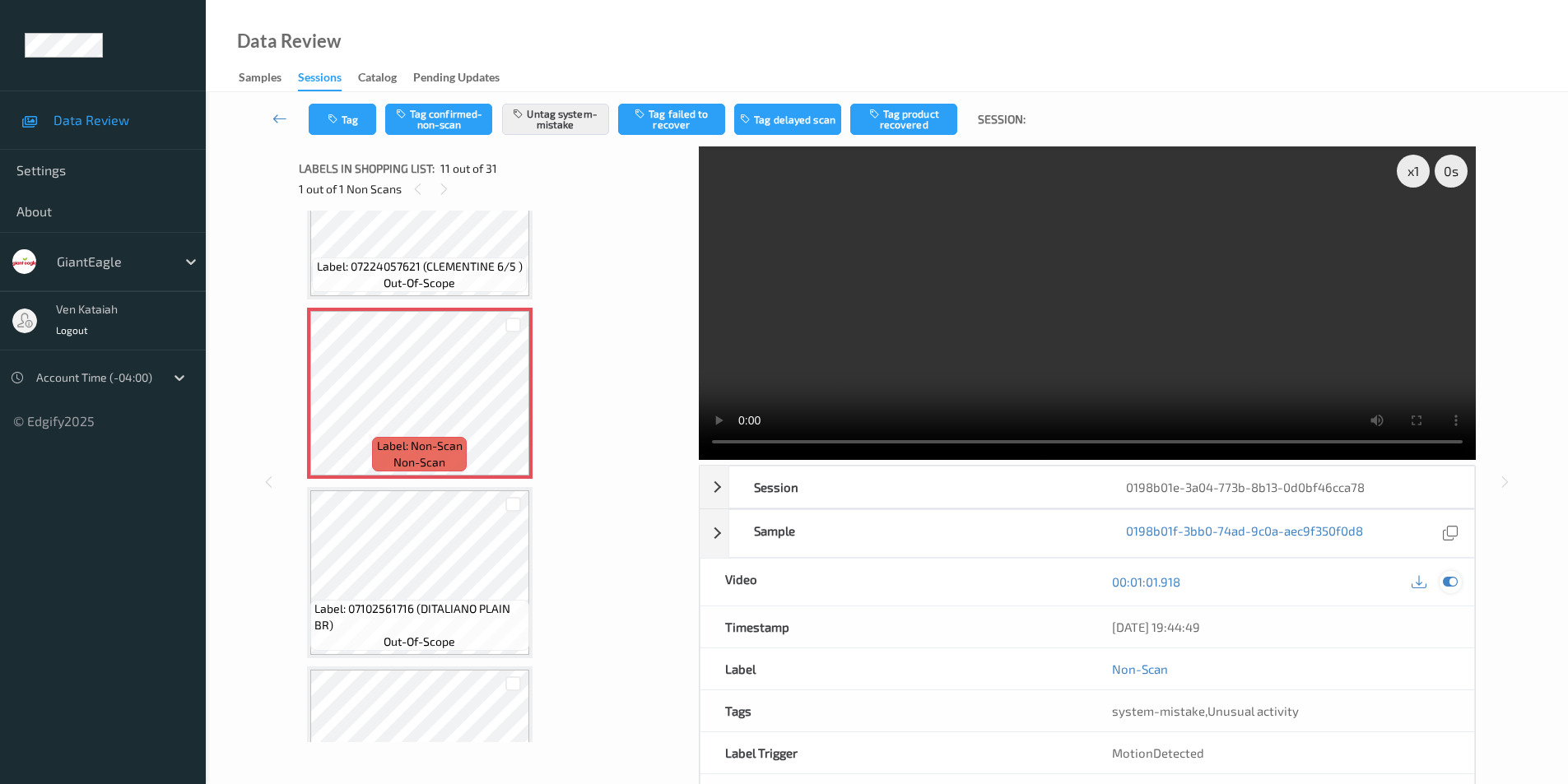
click at [1440, 579] on div at bounding box center [1451, 582] width 22 height 22
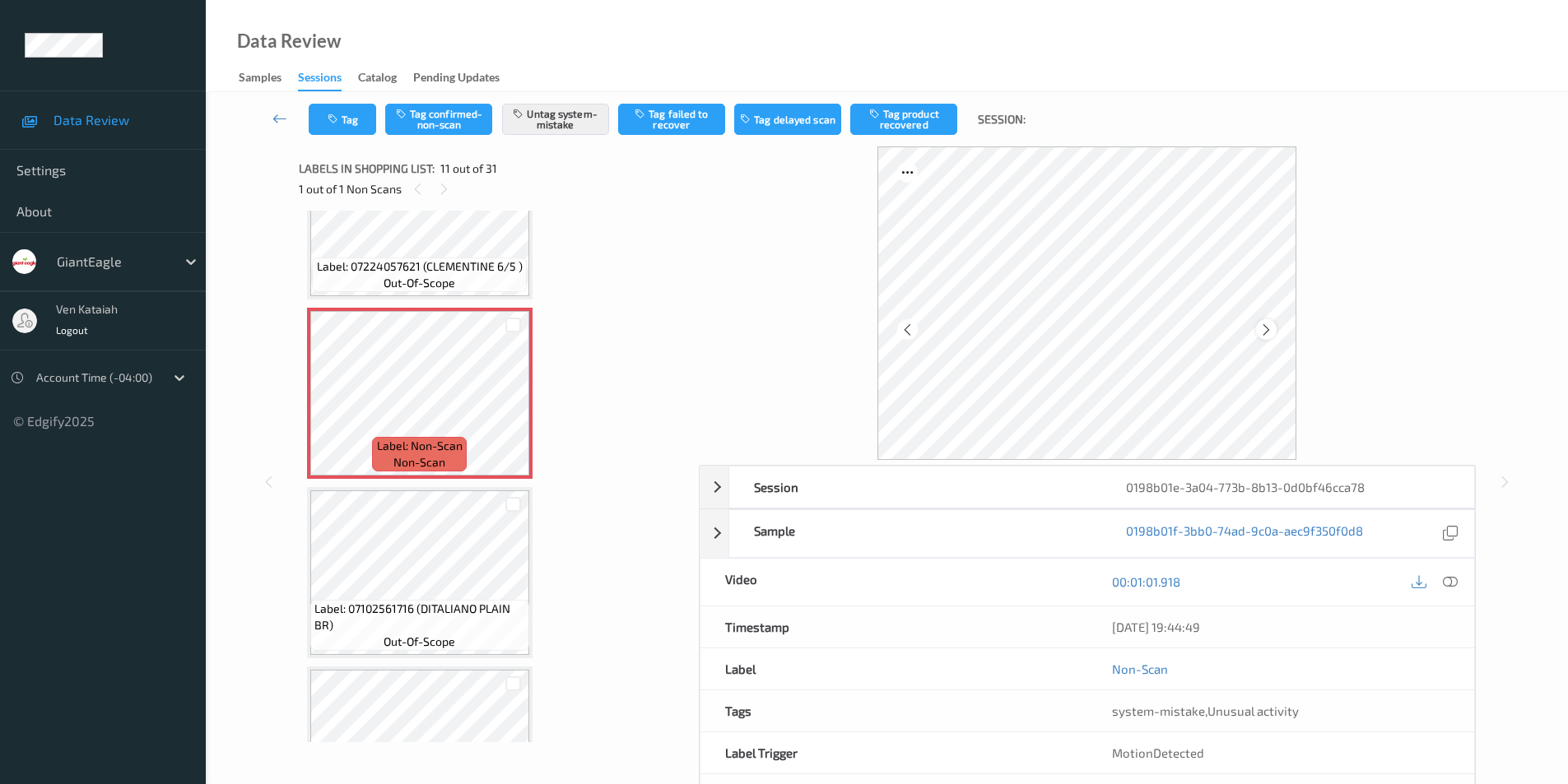
click at [1262, 329] on icon at bounding box center [1266, 329] width 14 height 15
click at [1452, 586] on icon at bounding box center [1450, 581] width 15 height 15
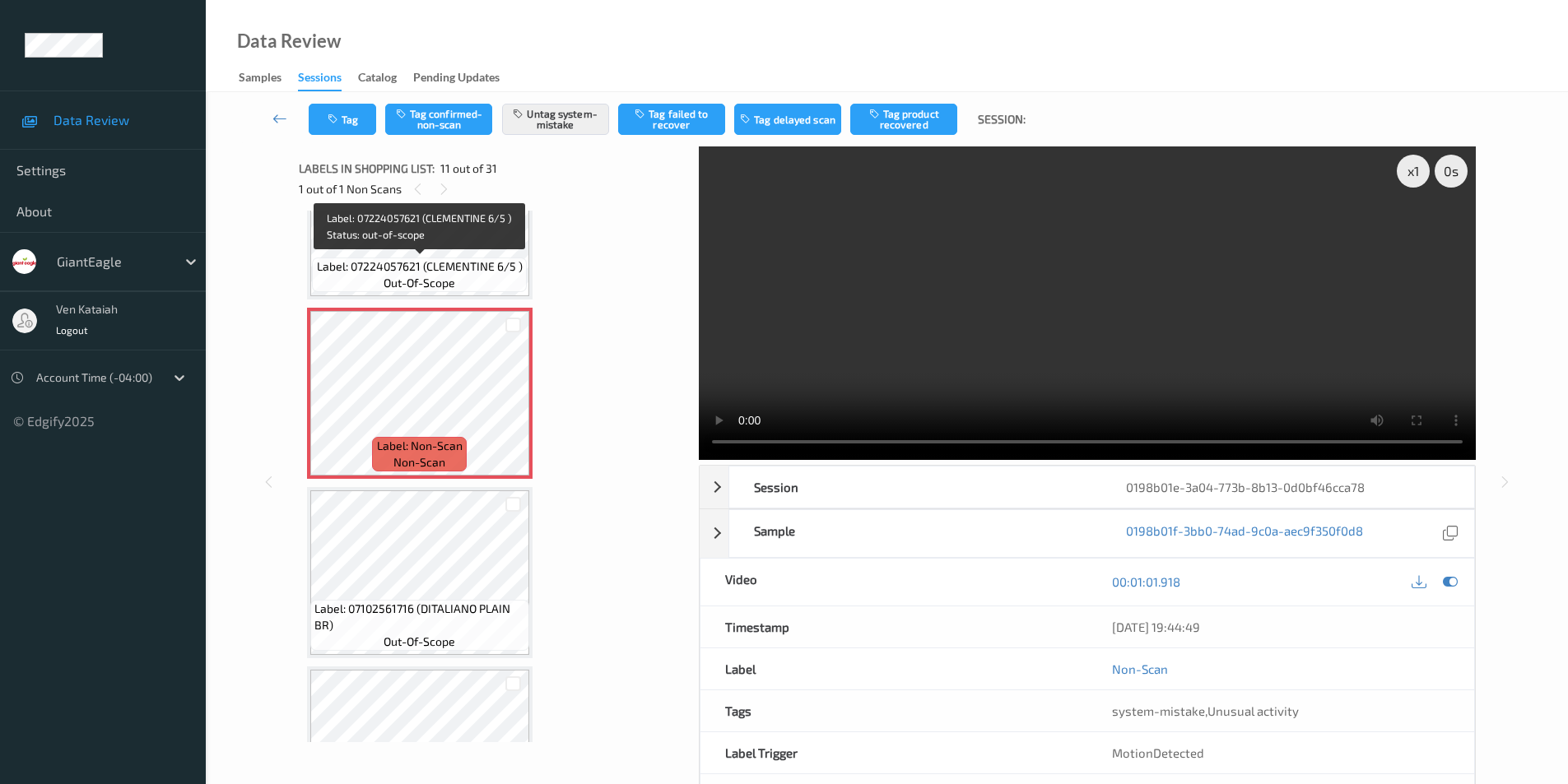
click at [450, 258] on span "Label: 07224057621 (CLEMENTINE 6/5 )" at bounding box center [420, 266] width 206 height 17
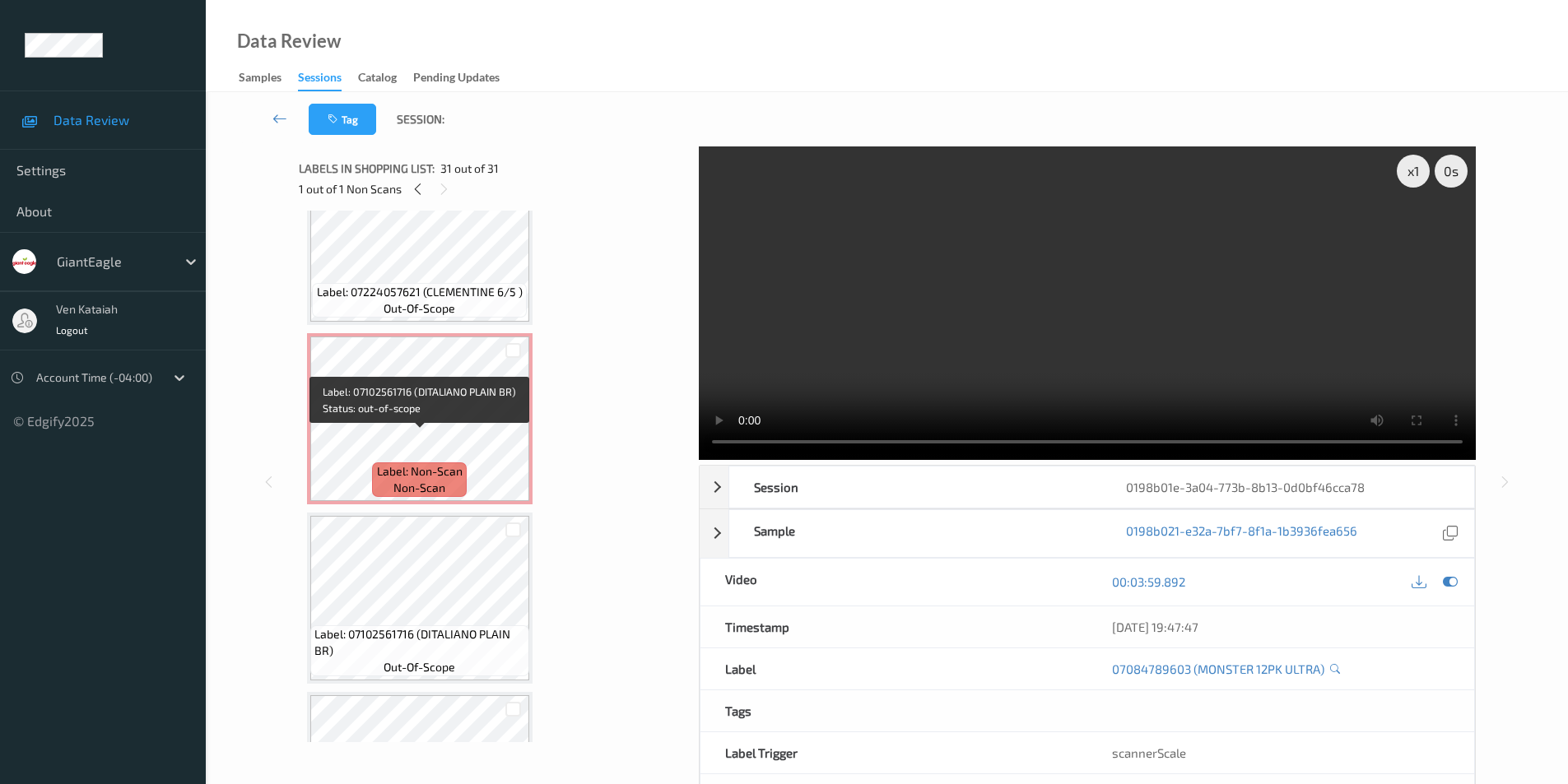
scroll to position [1723, 0]
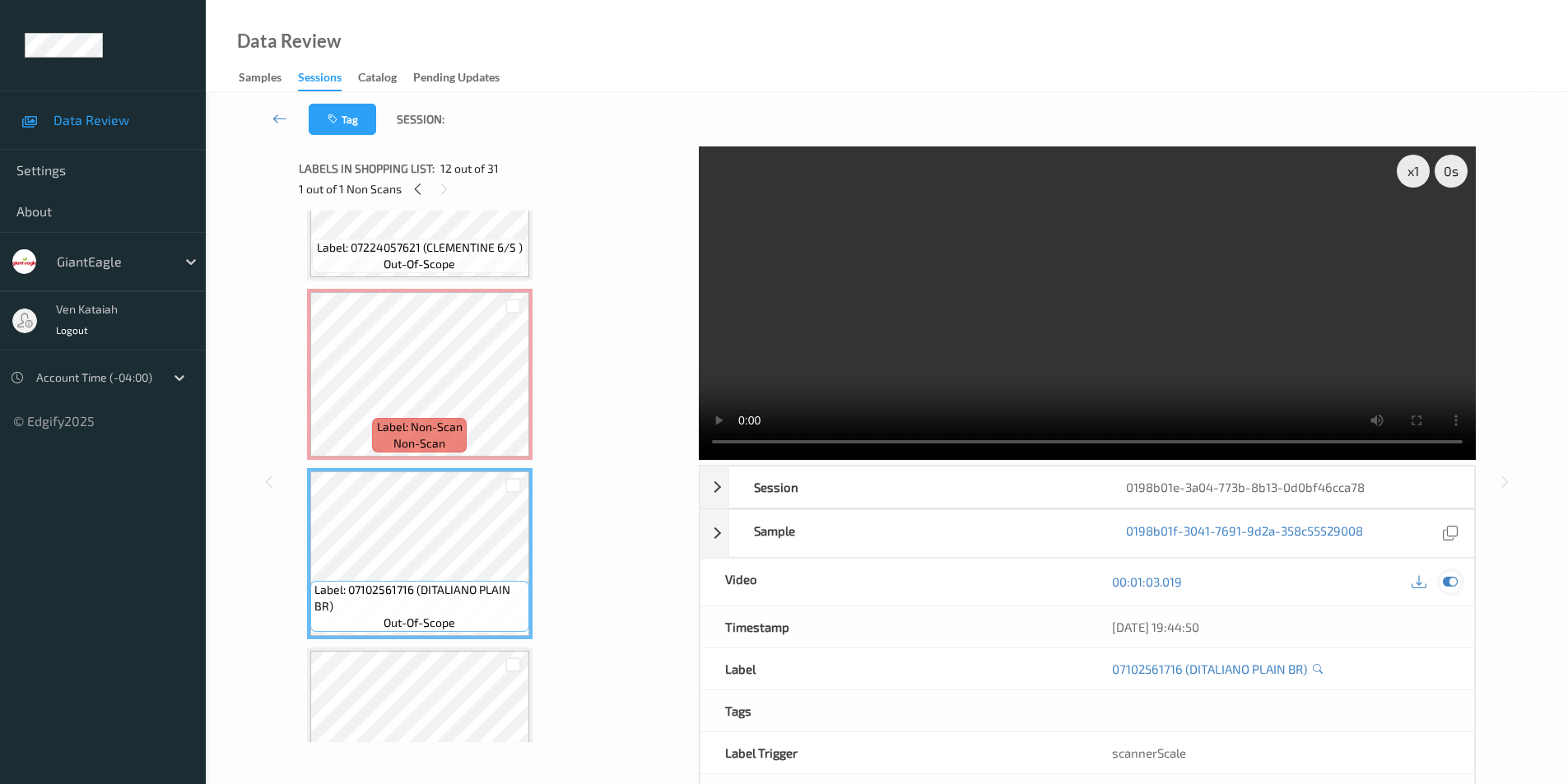
drag, startPoint x: 1443, startPoint y: 586, endPoint x: 1119, endPoint y: 630, distance: 327.0
click at [1444, 585] on icon at bounding box center [1450, 581] width 15 height 15
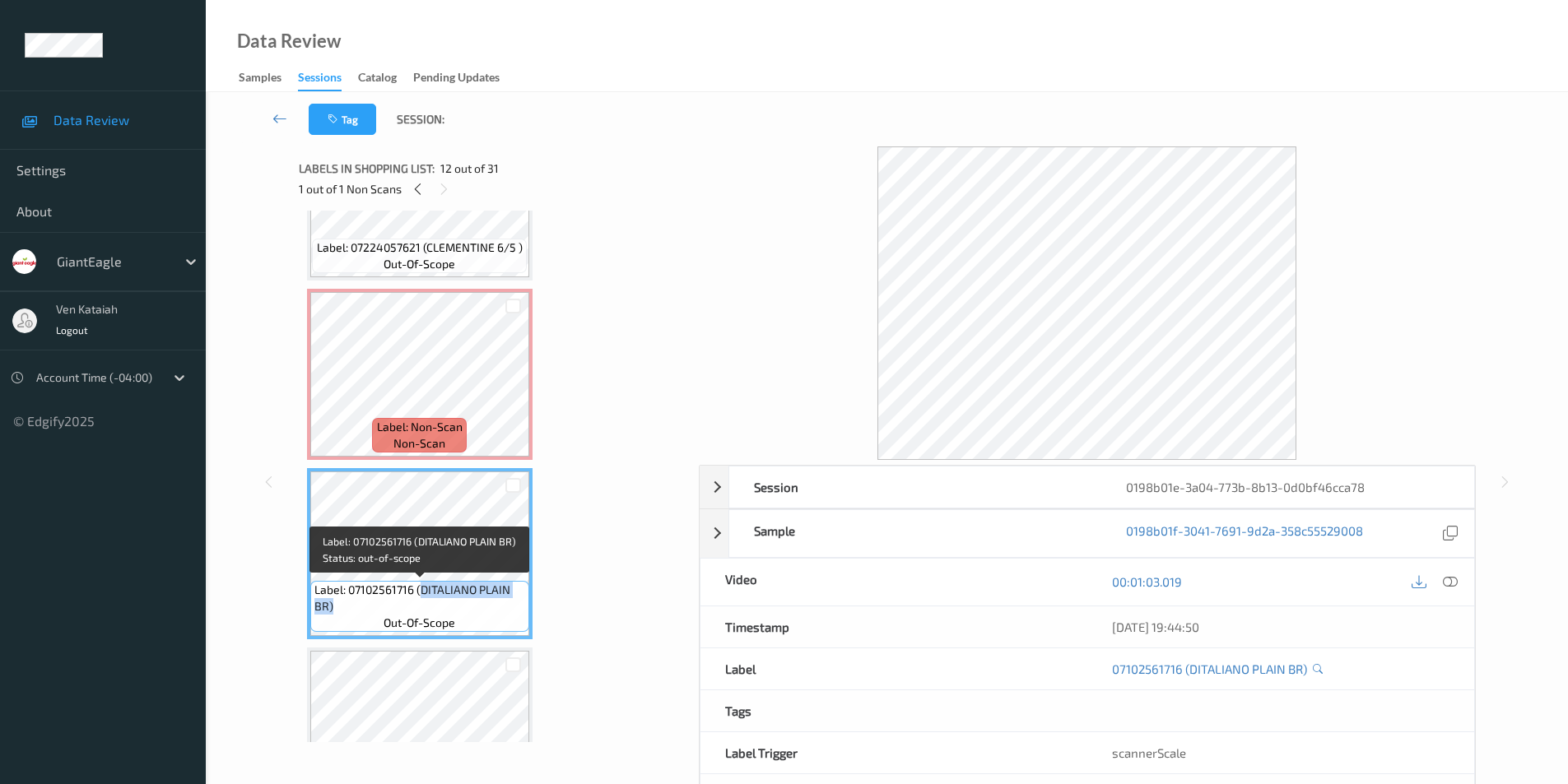
drag, startPoint x: 419, startPoint y: 587, endPoint x: 413, endPoint y: 603, distance: 17.1
click at [413, 603] on span "Label: 07102561716 (DITALIANO PLAIN BR)" at bounding box center [420, 598] width 211 height 33
copy span "DITALIANO PLAIN BR)"
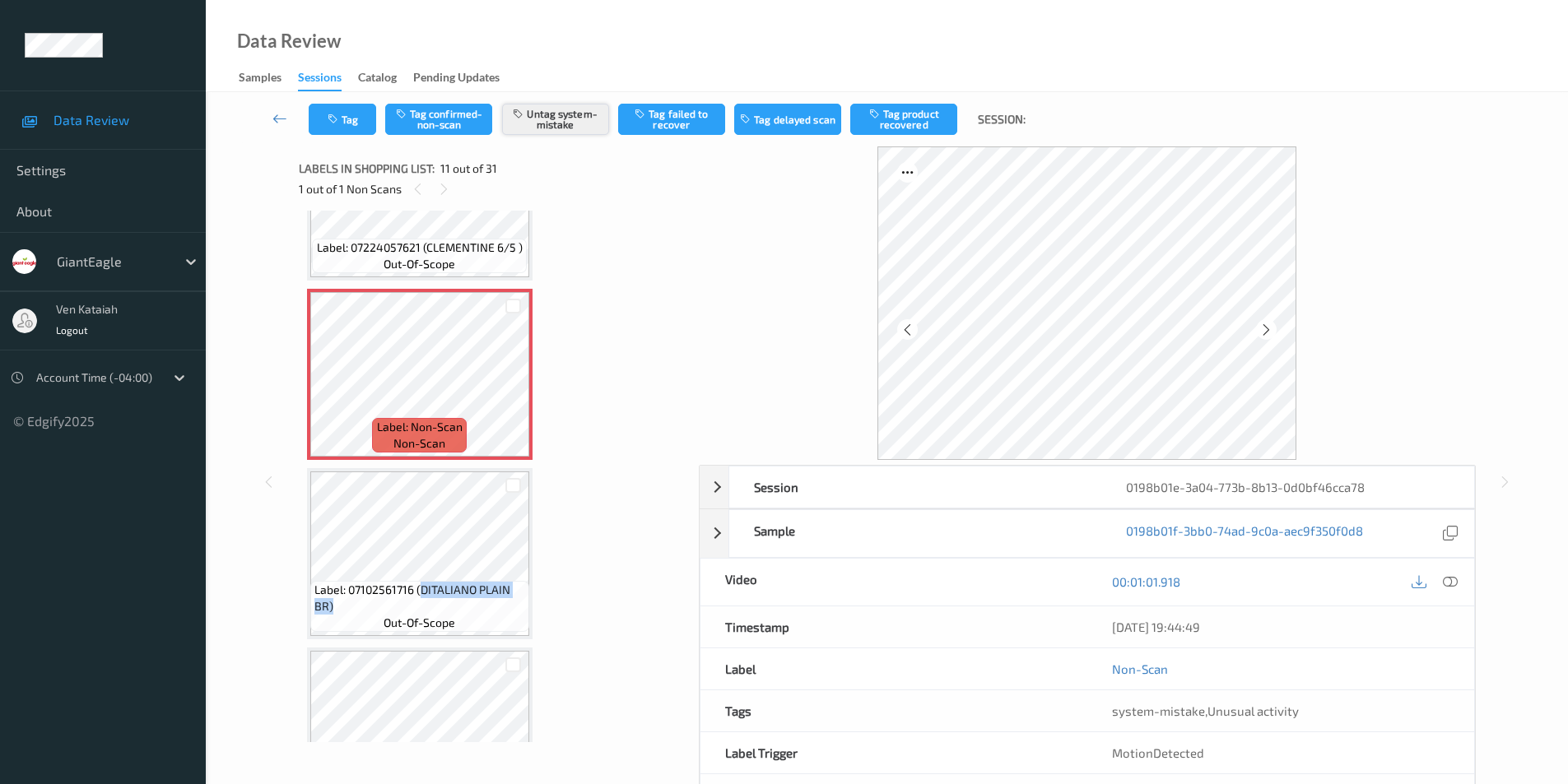
click at [554, 121] on button "Untag system-mistake" at bounding box center [556, 119] width 107 height 31
click at [426, 124] on button "Tag confirmed-non-scan" at bounding box center [439, 119] width 107 height 31
click at [673, 117] on button "Tag failed to recover" at bounding box center [672, 119] width 107 height 31
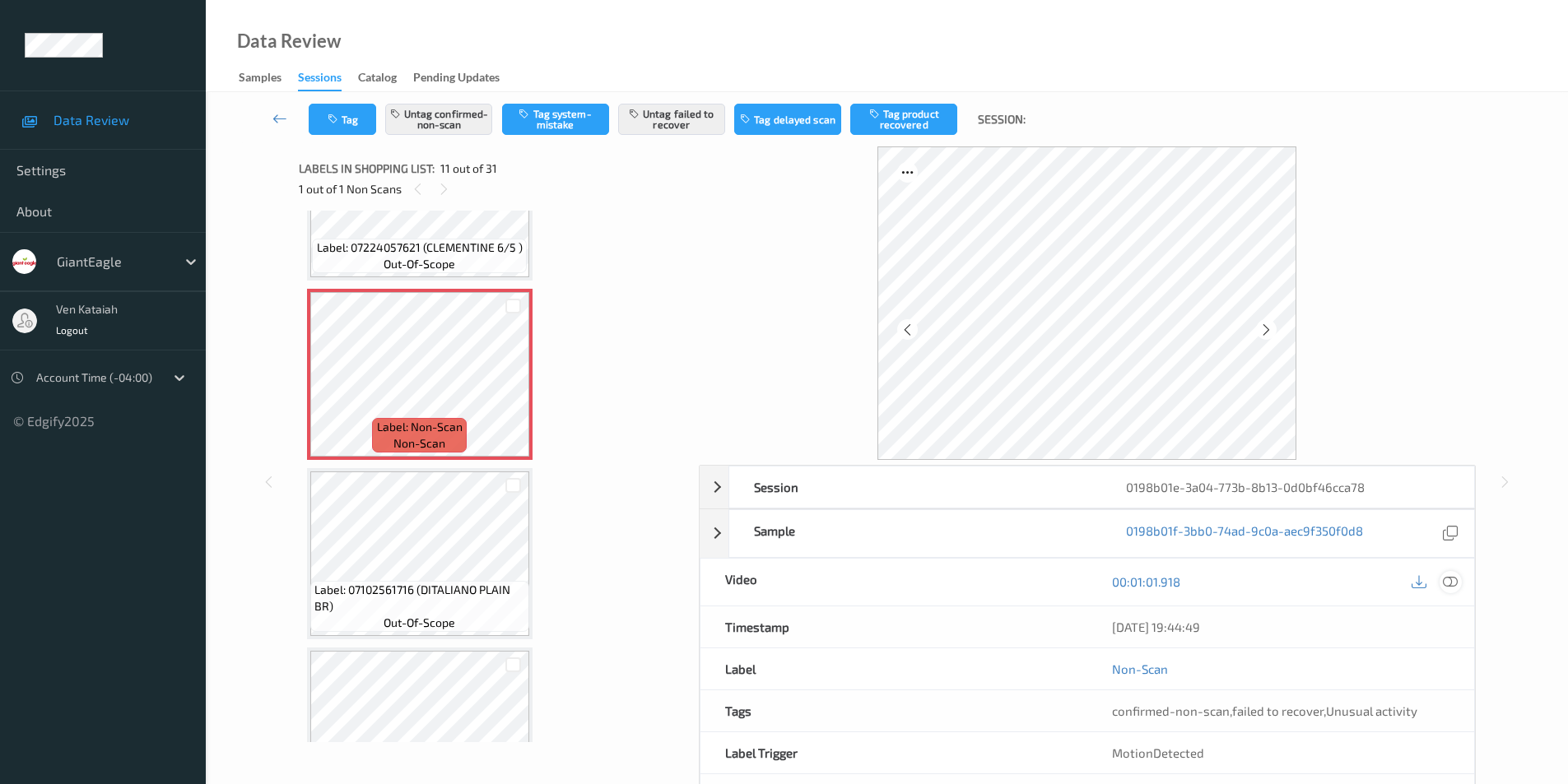
click at [1455, 583] on icon at bounding box center [1450, 581] width 15 height 15
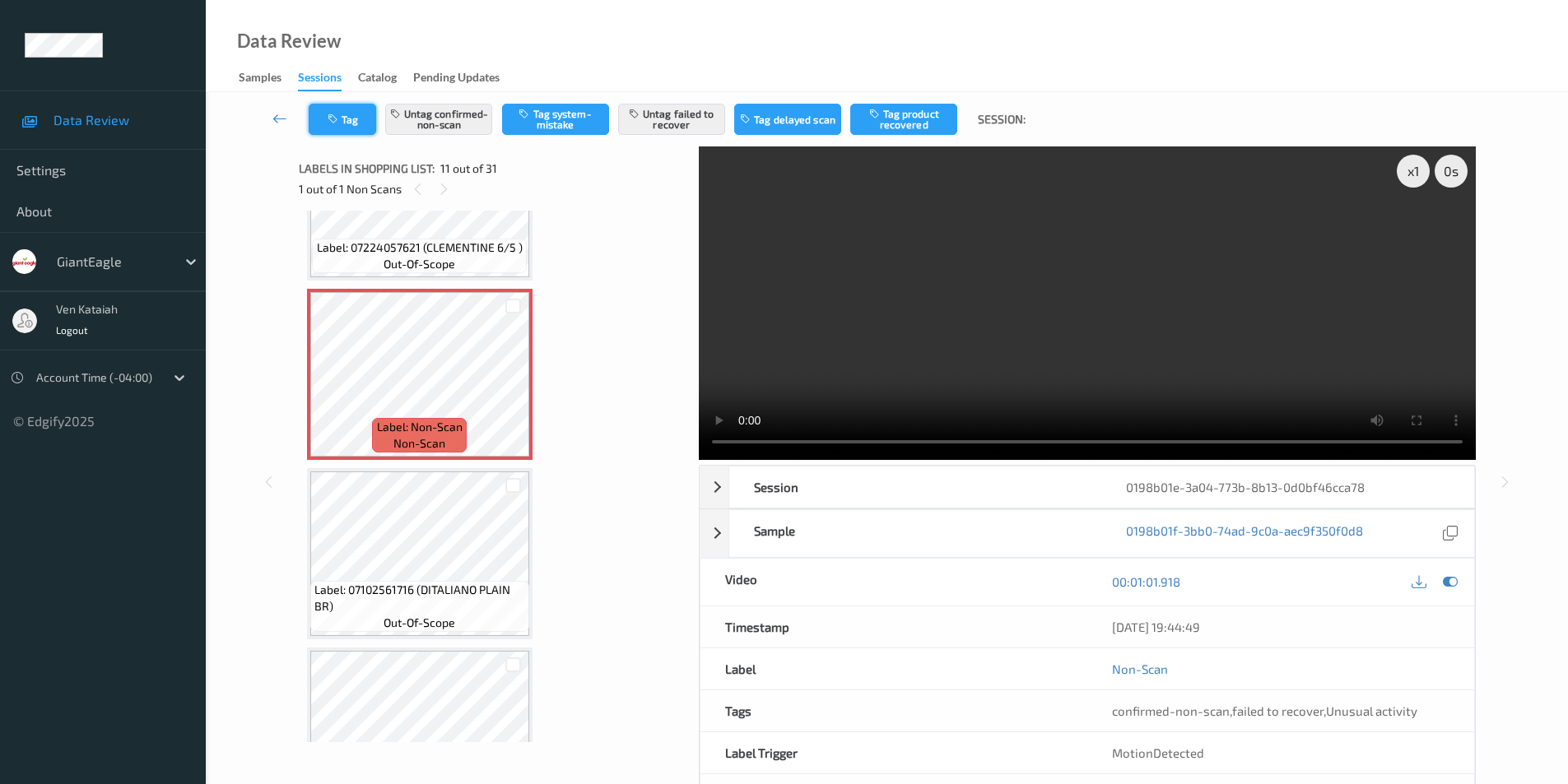
click at [333, 120] on icon "button" at bounding box center [335, 119] width 14 height 12
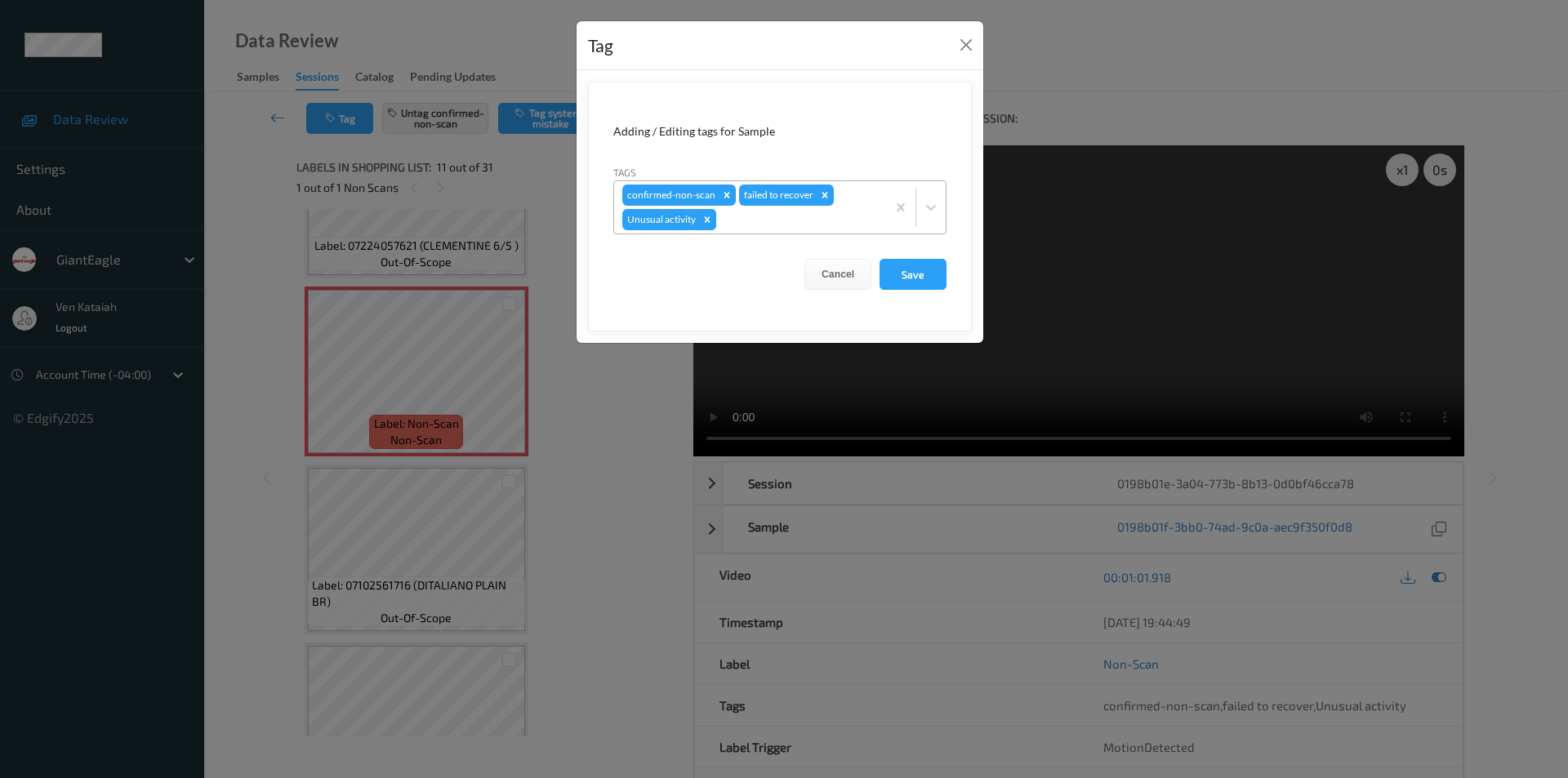
click at [705, 220] on icon "Remove Unusual activity" at bounding box center [708, 220] width 12 height 12
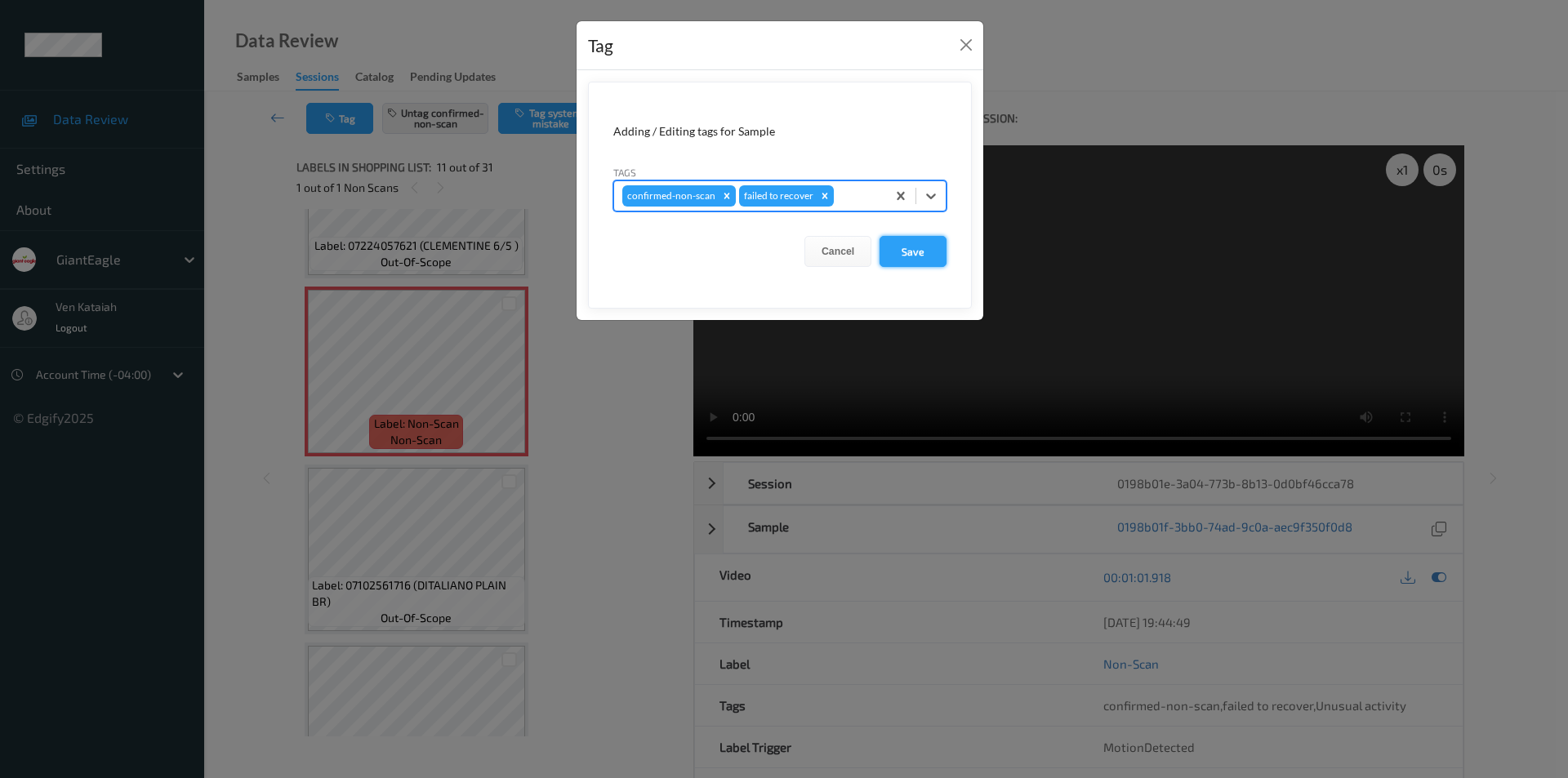
click at [910, 254] on button "Save" at bounding box center [913, 252] width 67 height 31
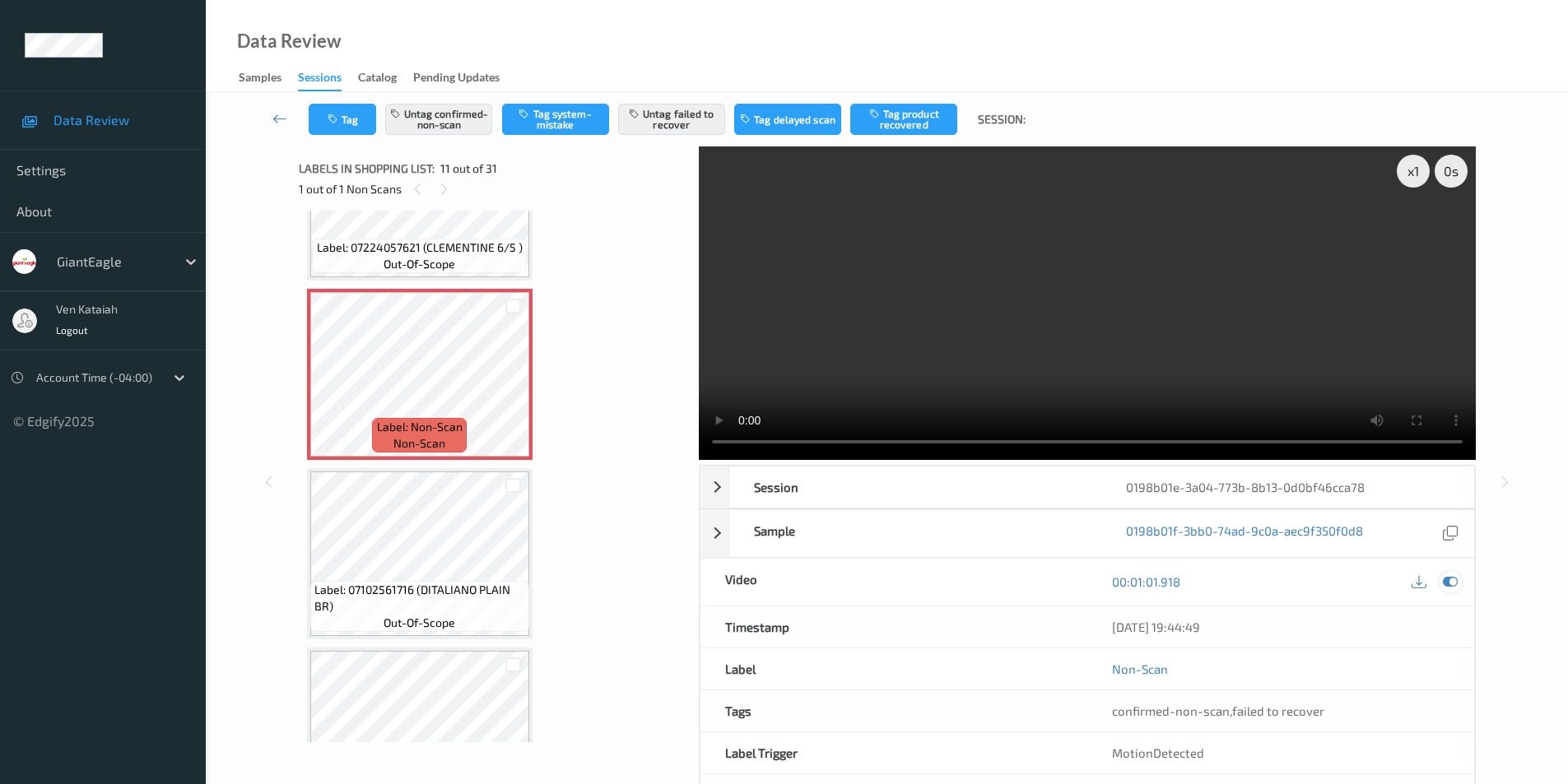
click at [1449, 582] on icon at bounding box center [1450, 581] width 15 height 15
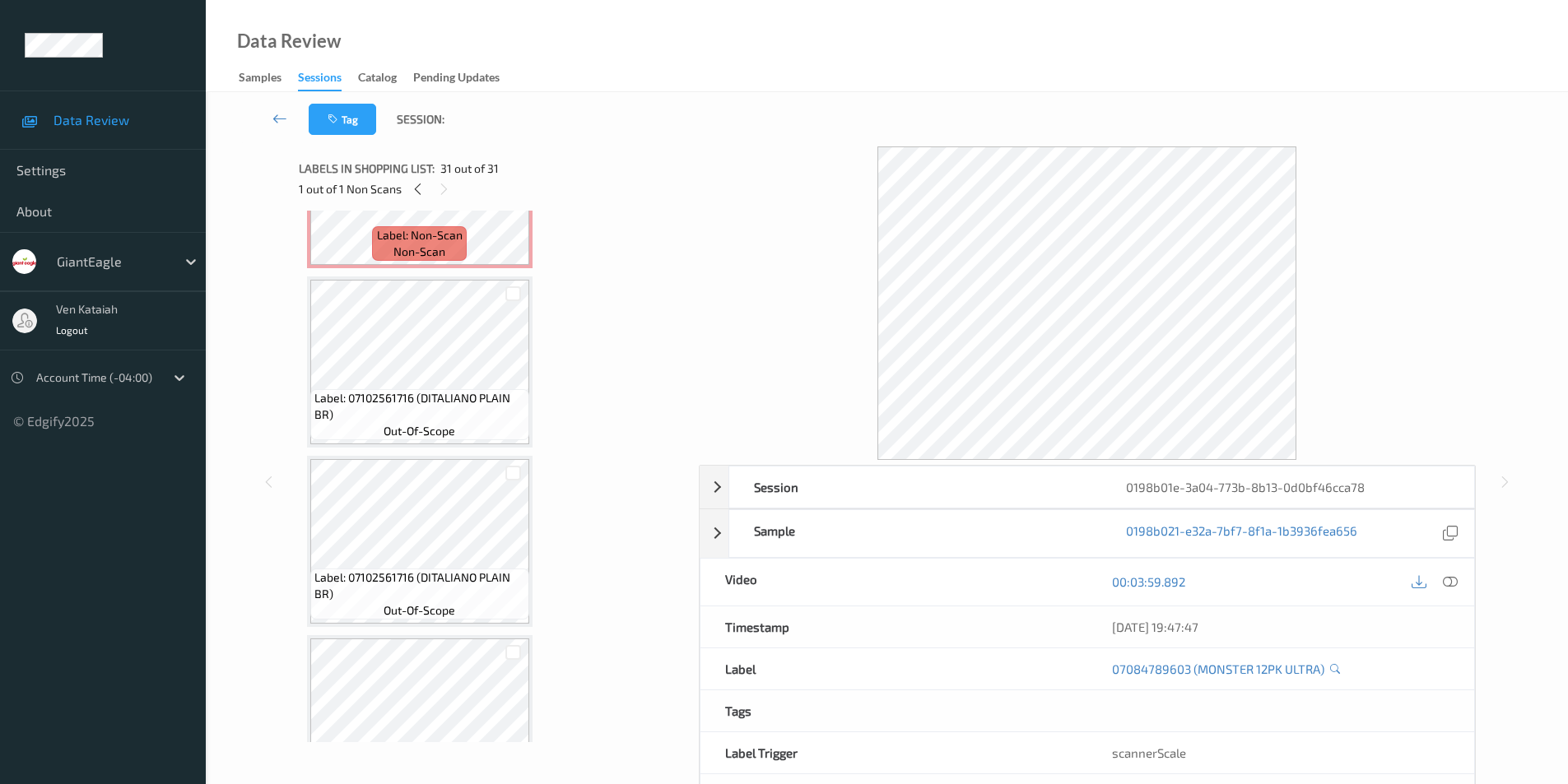
scroll to position [1828, 0]
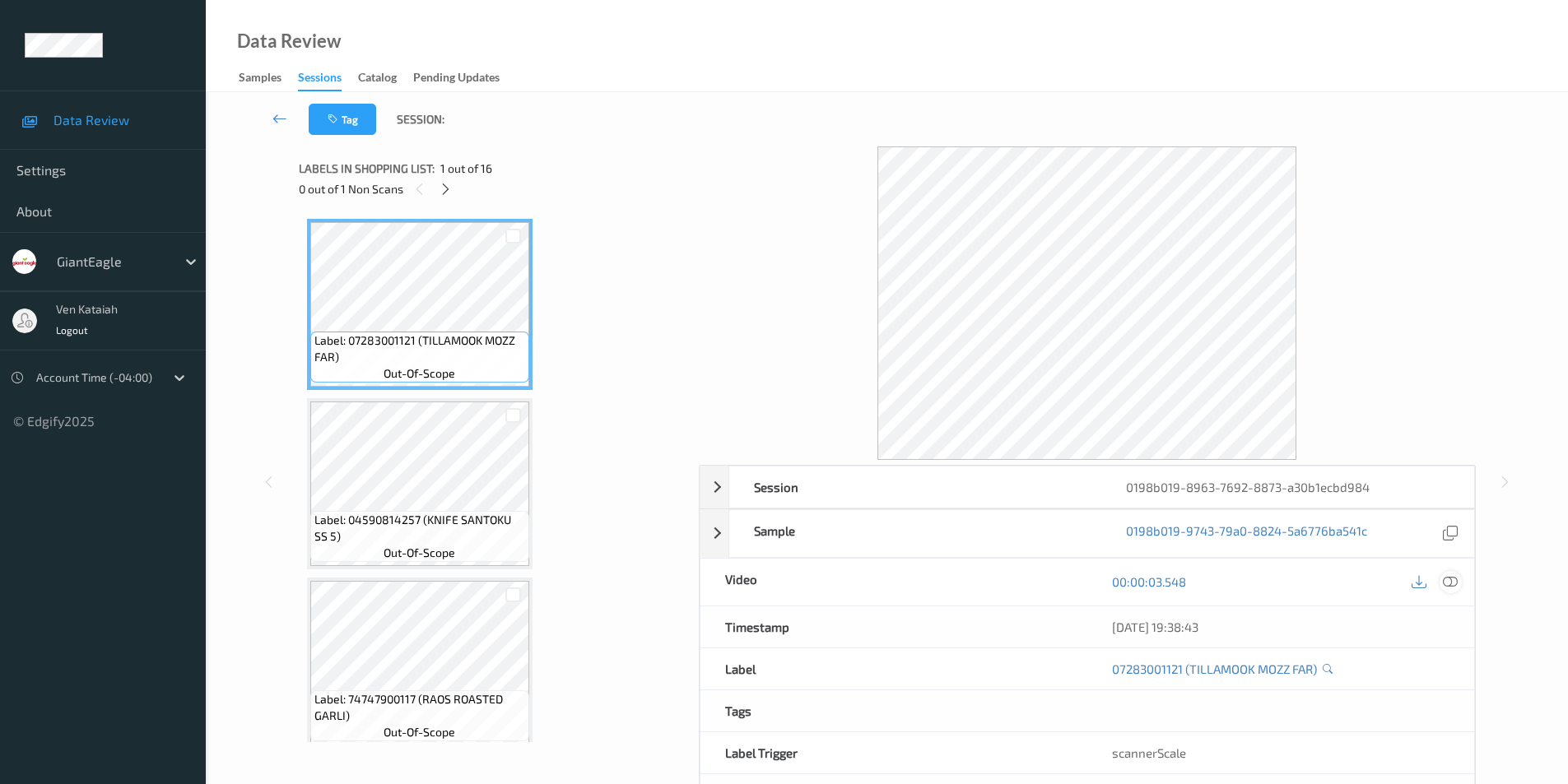
click at [1457, 581] on icon at bounding box center [1450, 581] width 15 height 15
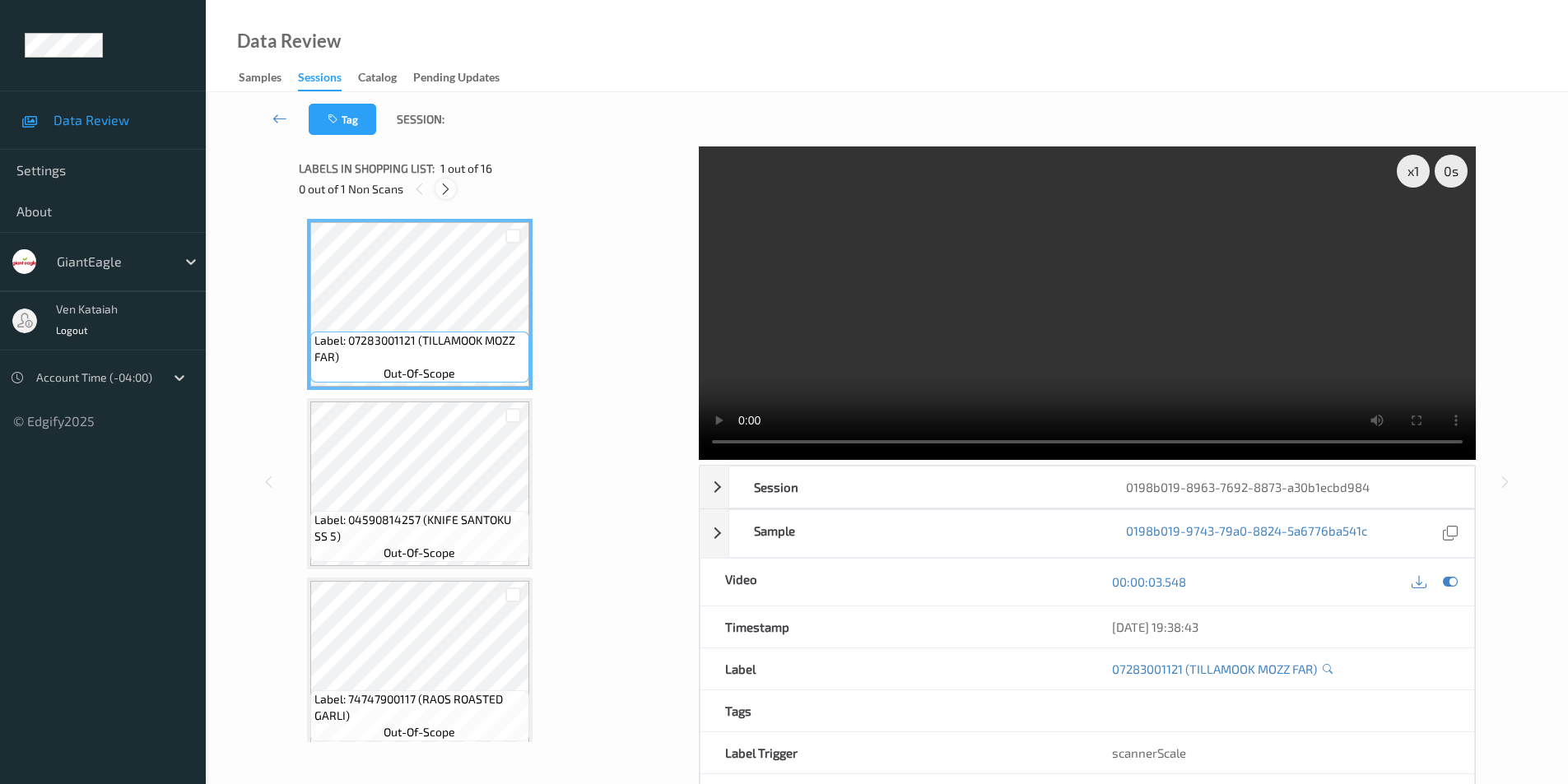
click at [447, 186] on icon at bounding box center [446, 188] width 14 height 15
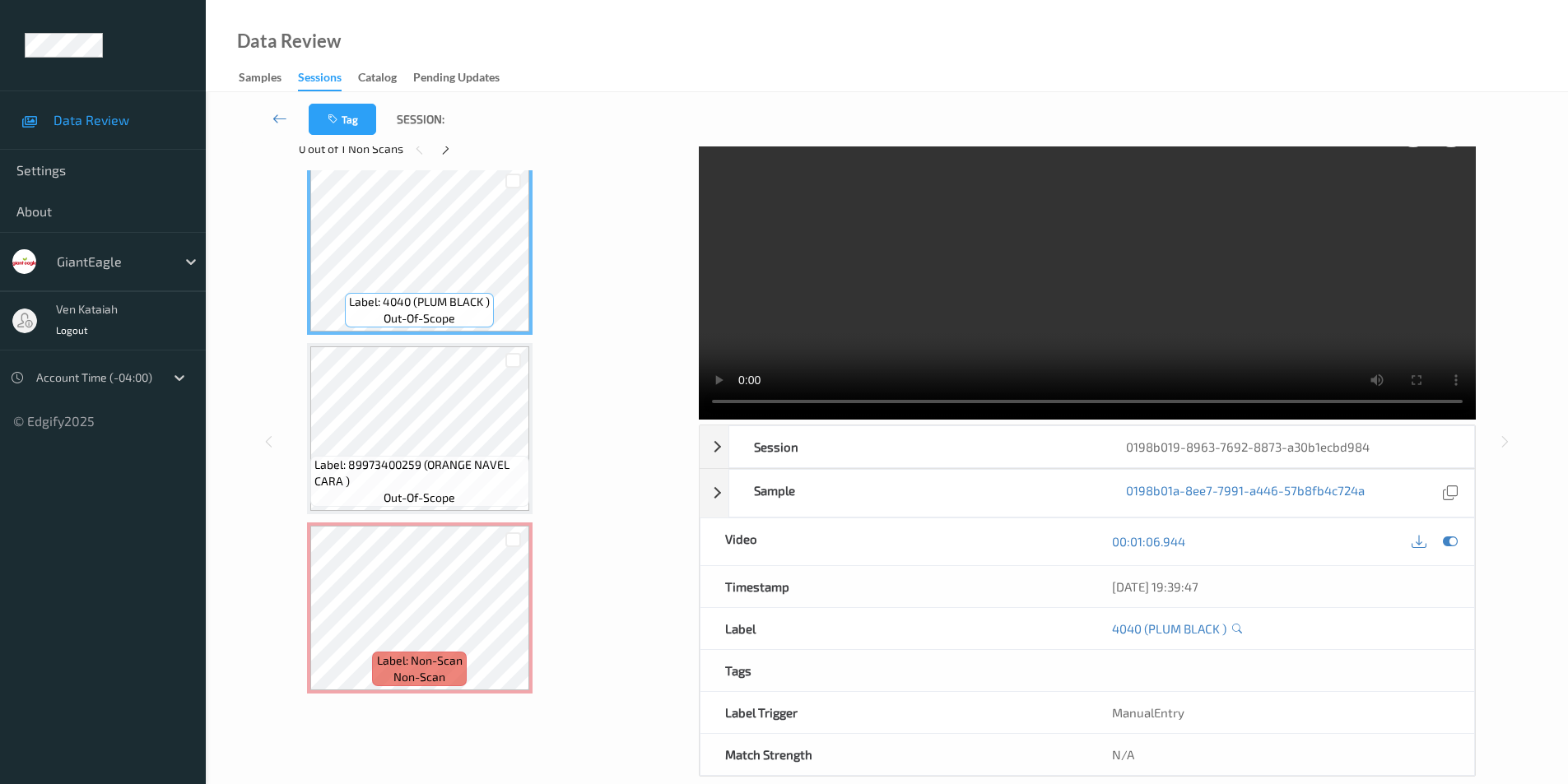
scroll to position [66, 0]
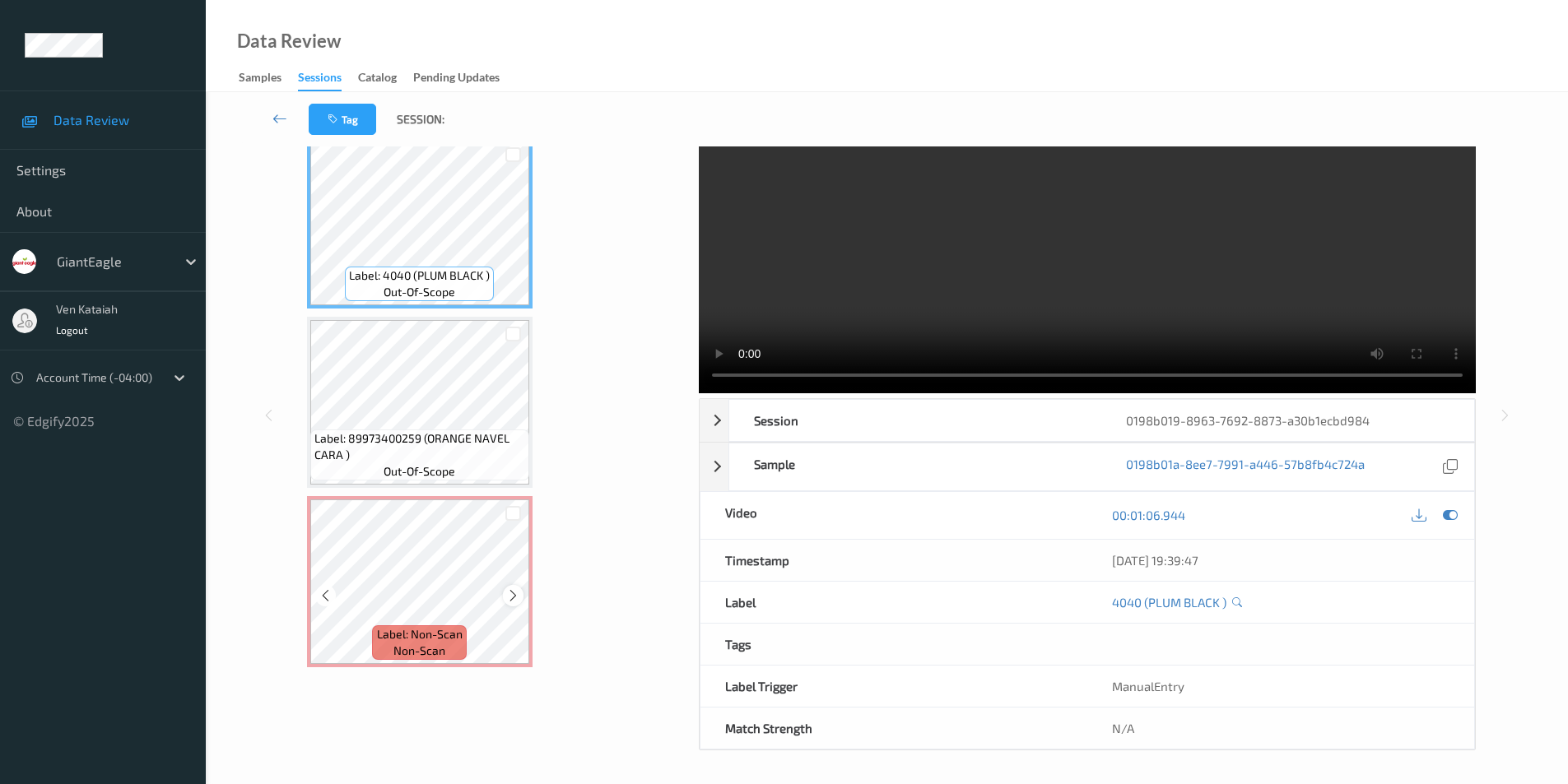
click at [511, 598] on icon at bounding box center [513, 595] width 14 height 15
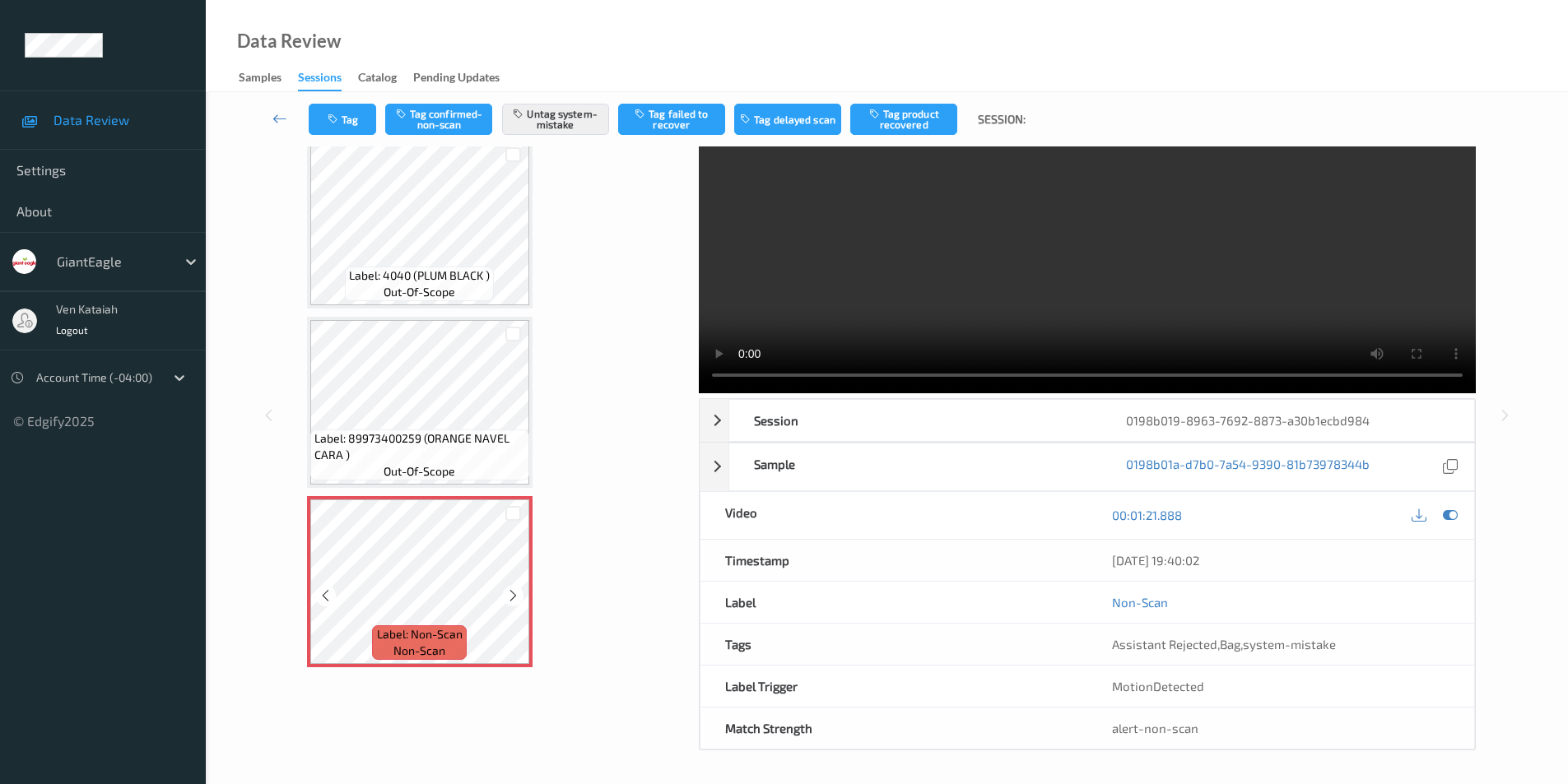
click at [511, 598] on icon at bounding box center [513, 595] width 14 height 15
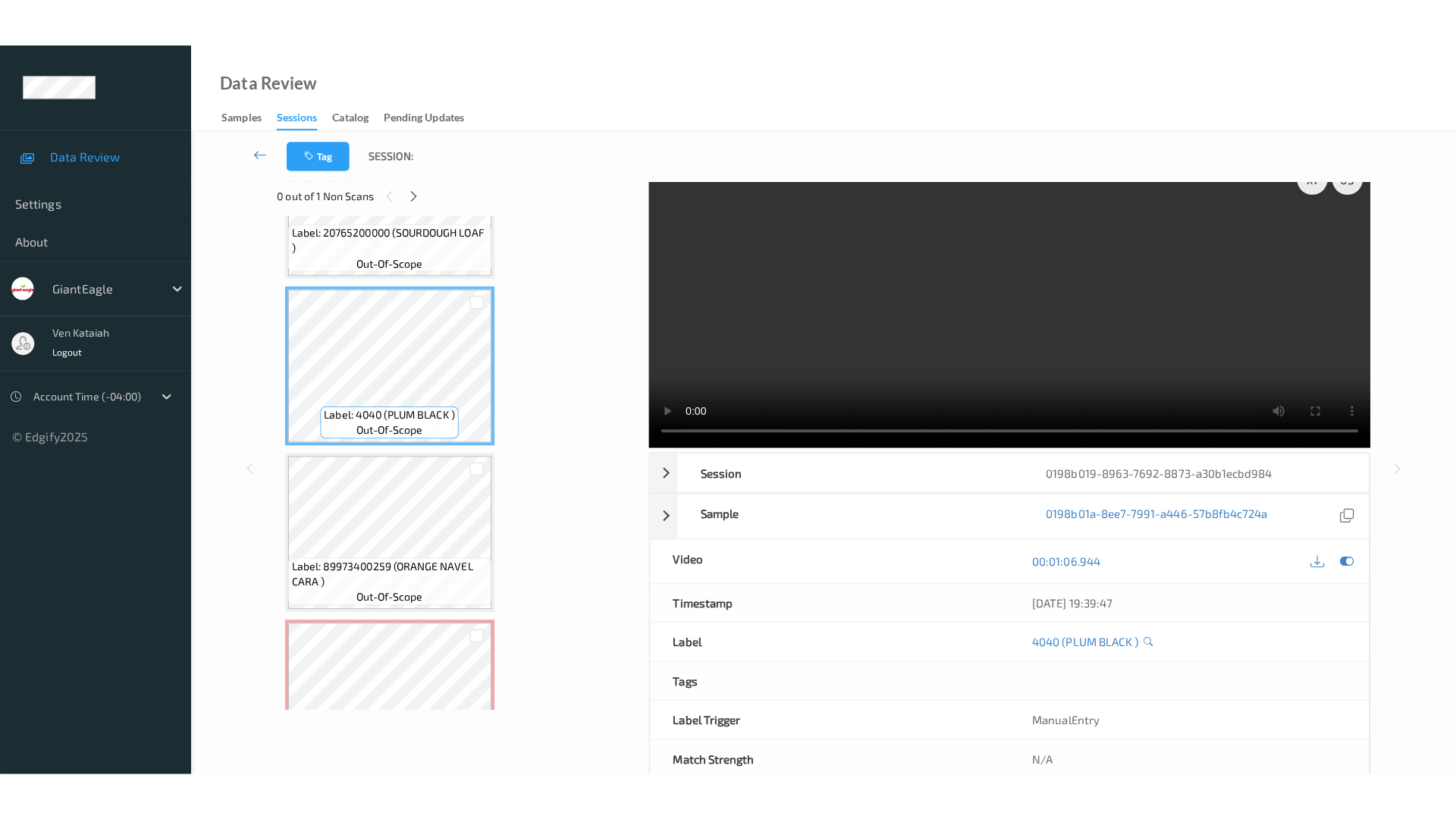
scroll to position [0, 0]
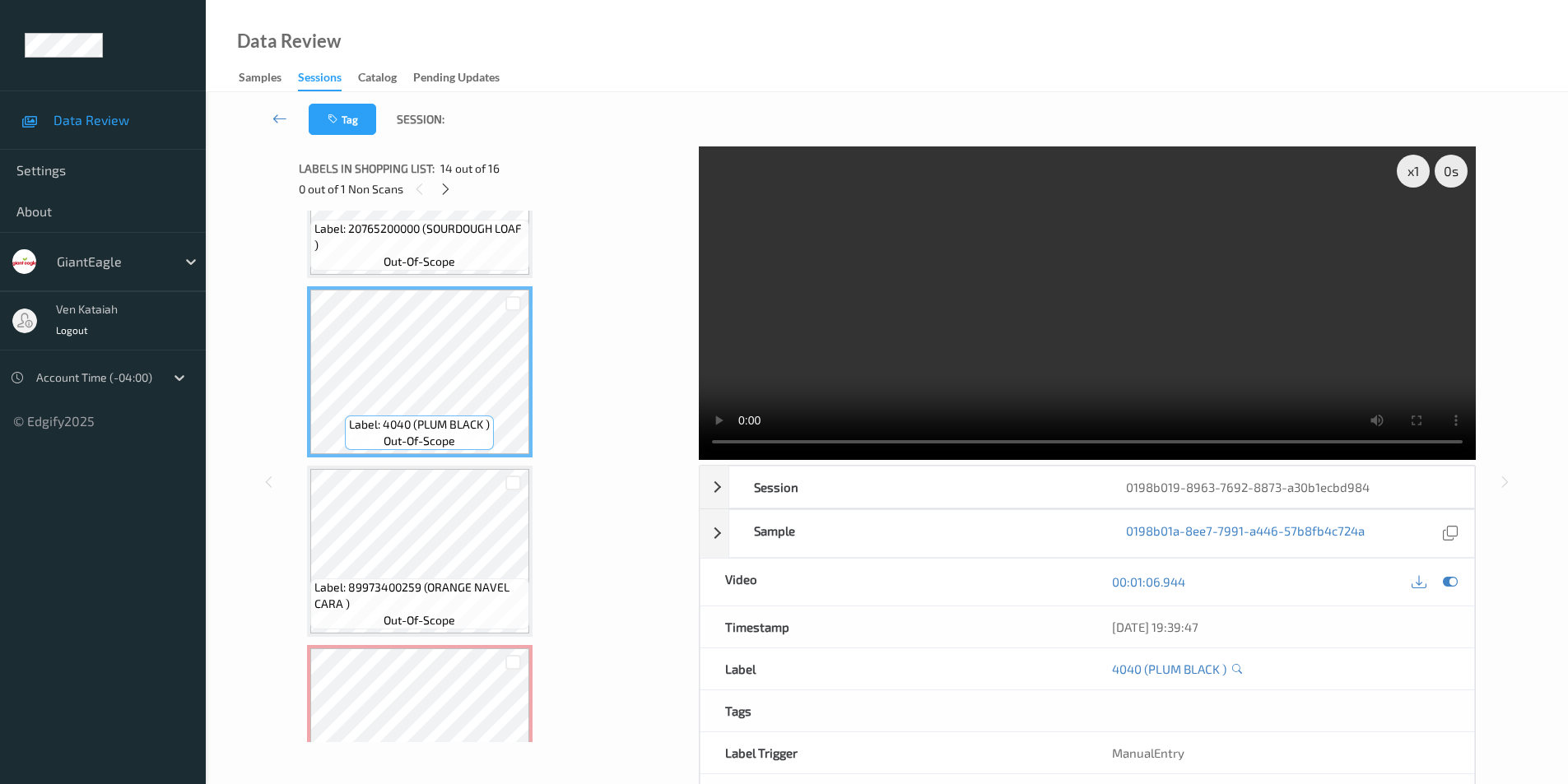
click at [1523, 417] on div "x 1 0 s Session 0198b019-8963-7692-8873-a30b1ecbd984 Session ID 0198b019-8963-7…" at bounding box center [887, 482] width 1295 height 671
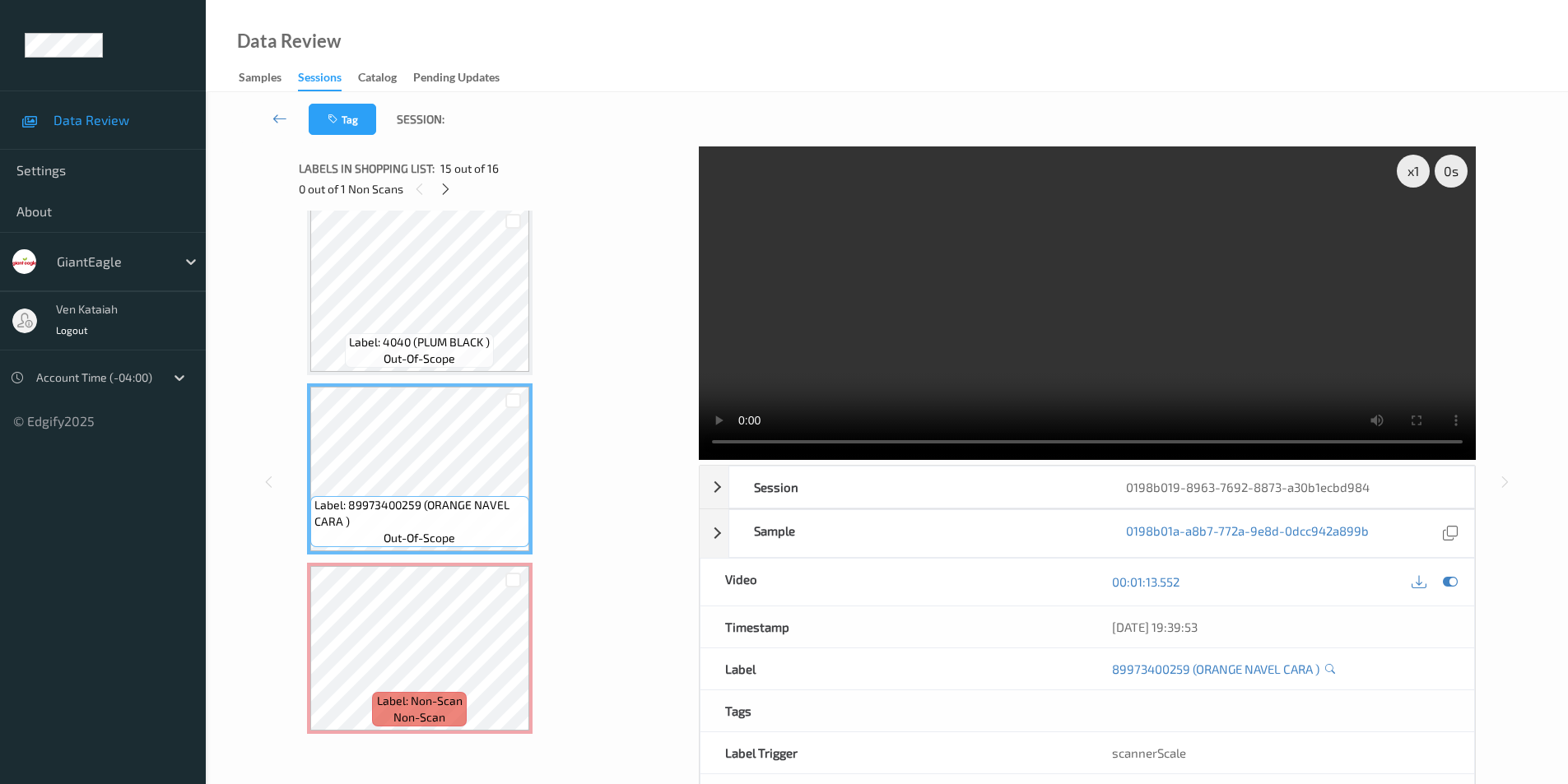
scroll to position [66, 0]
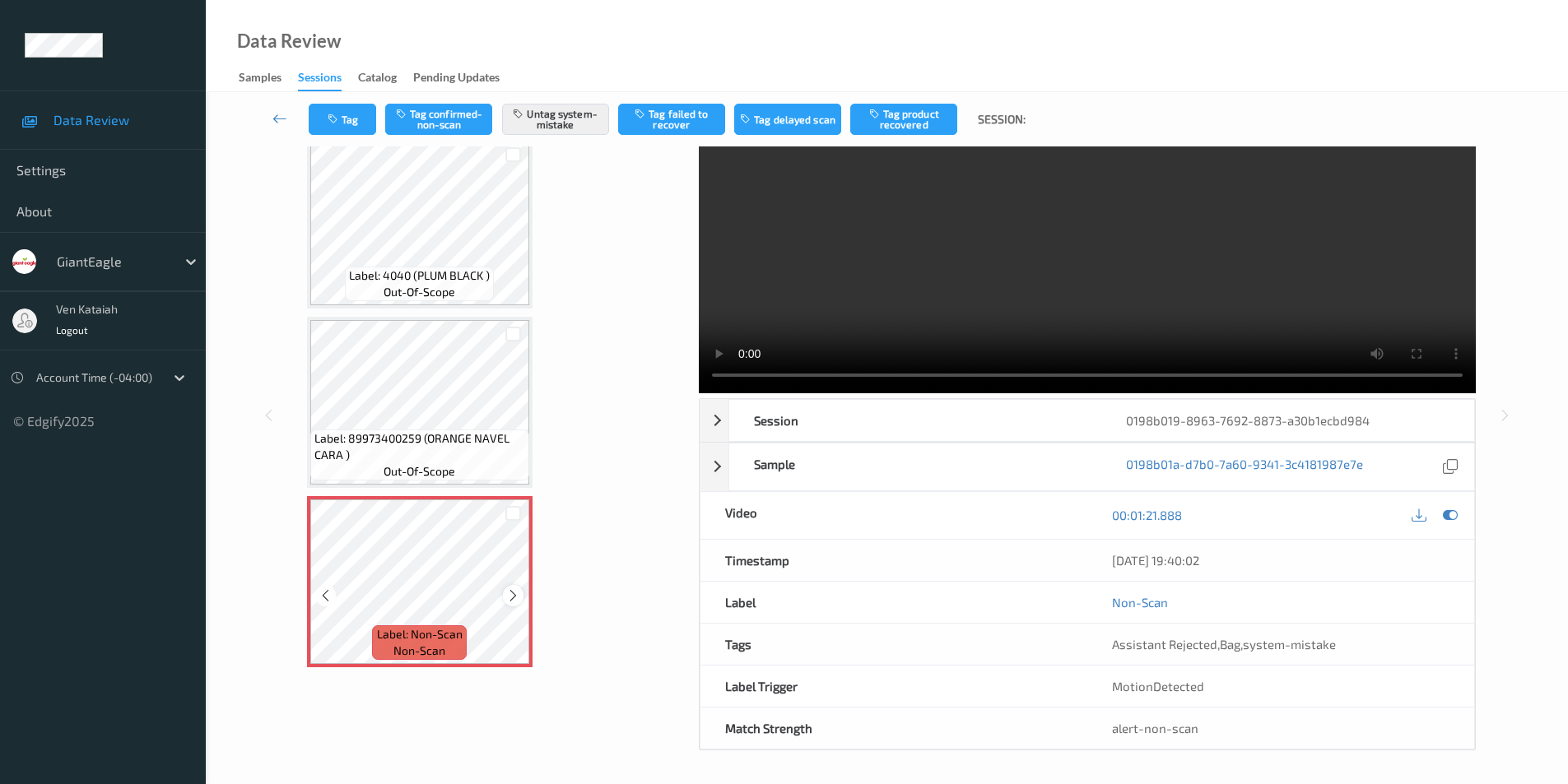
click at [513, 599] on icon at bounding box center [513, 595] width 14 height 15
click at [513, 598] on icon at bounding box center [513, 595] width 14 height 15
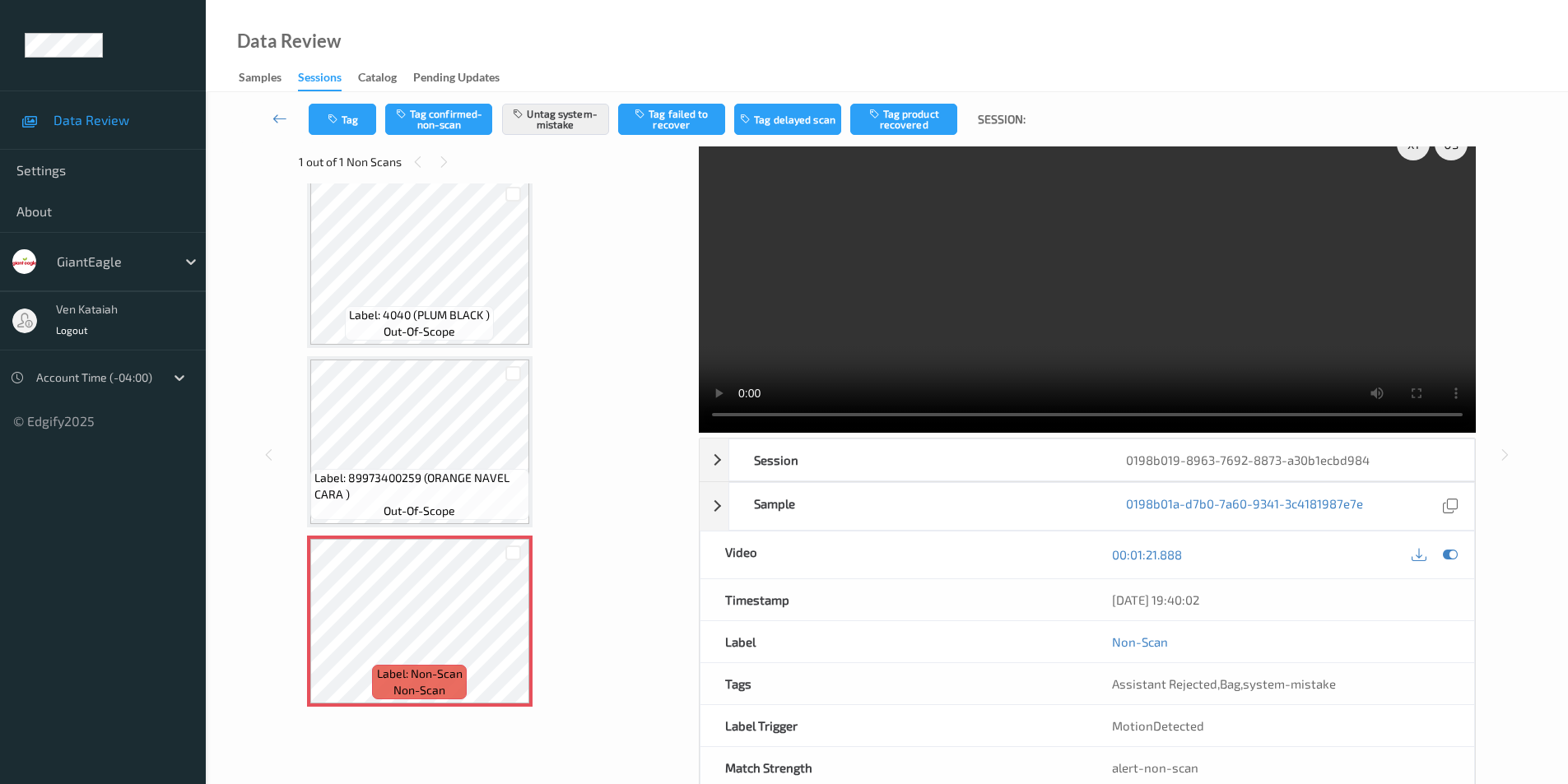
scroll to position [0, 0]
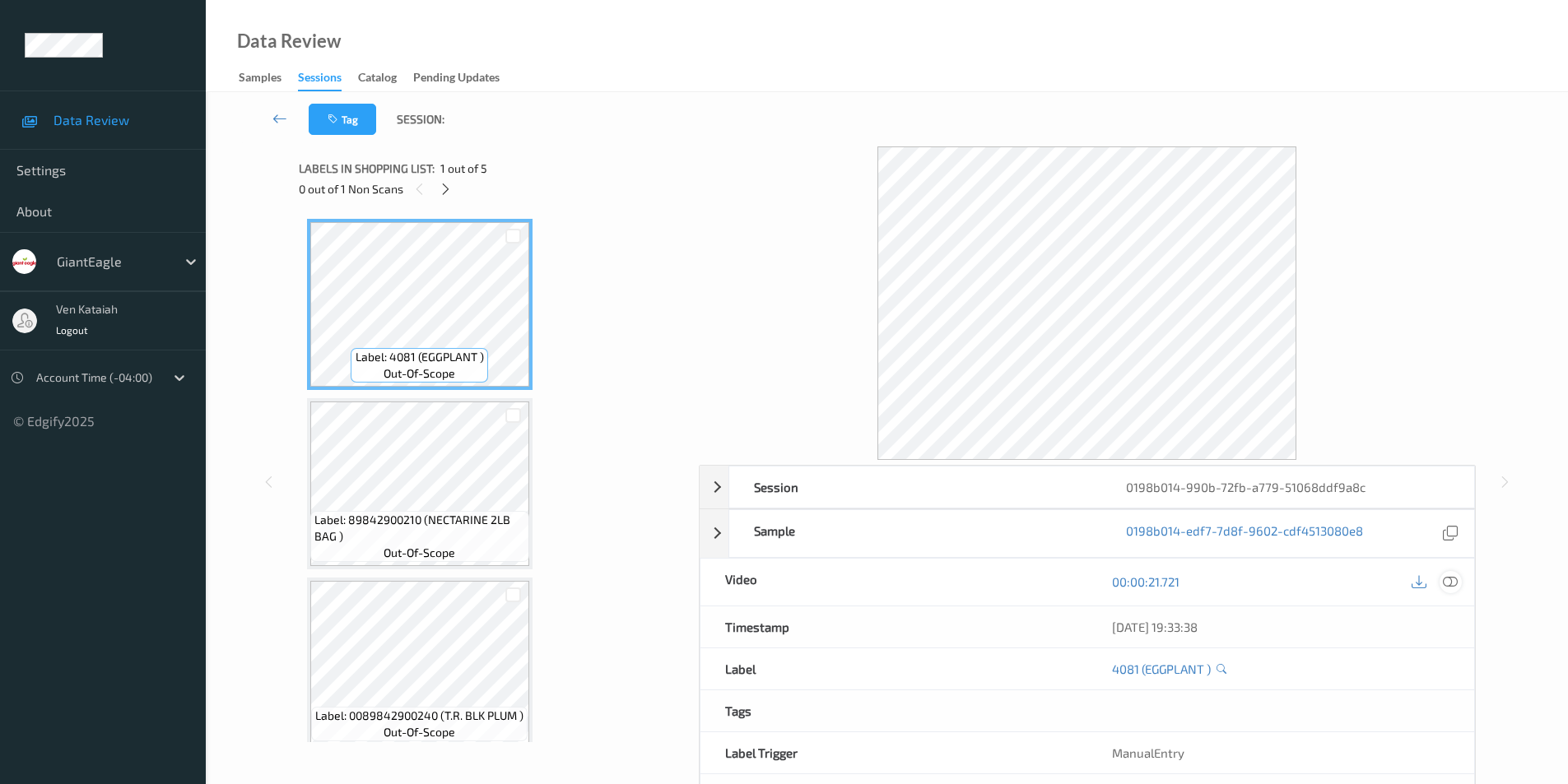
click at [1442, 582] on div at bounding box center [1451, 582] width 22 height 22
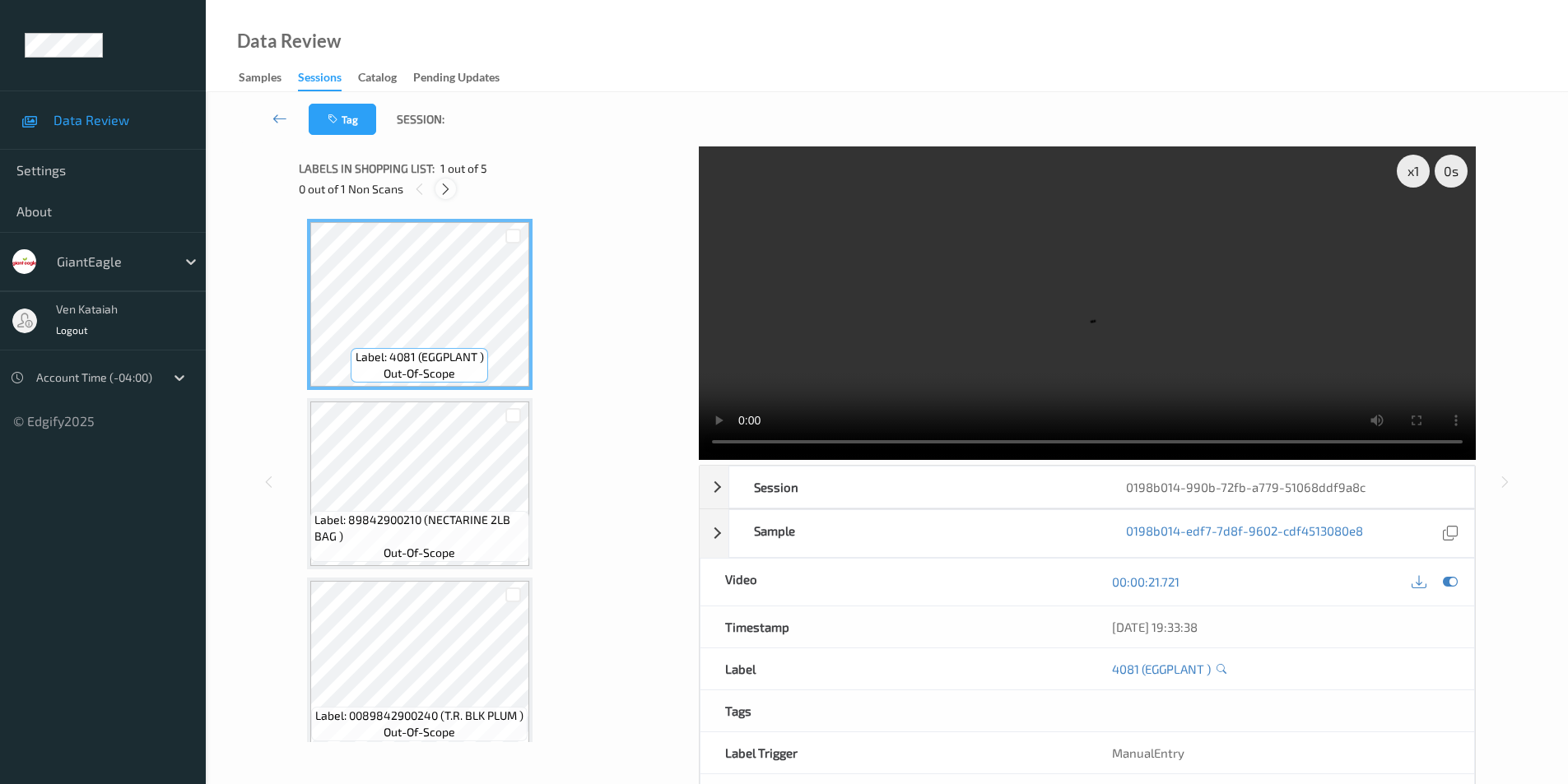
click at [444, 186] on icon at bounding box center [446, 188] width 14 height 15
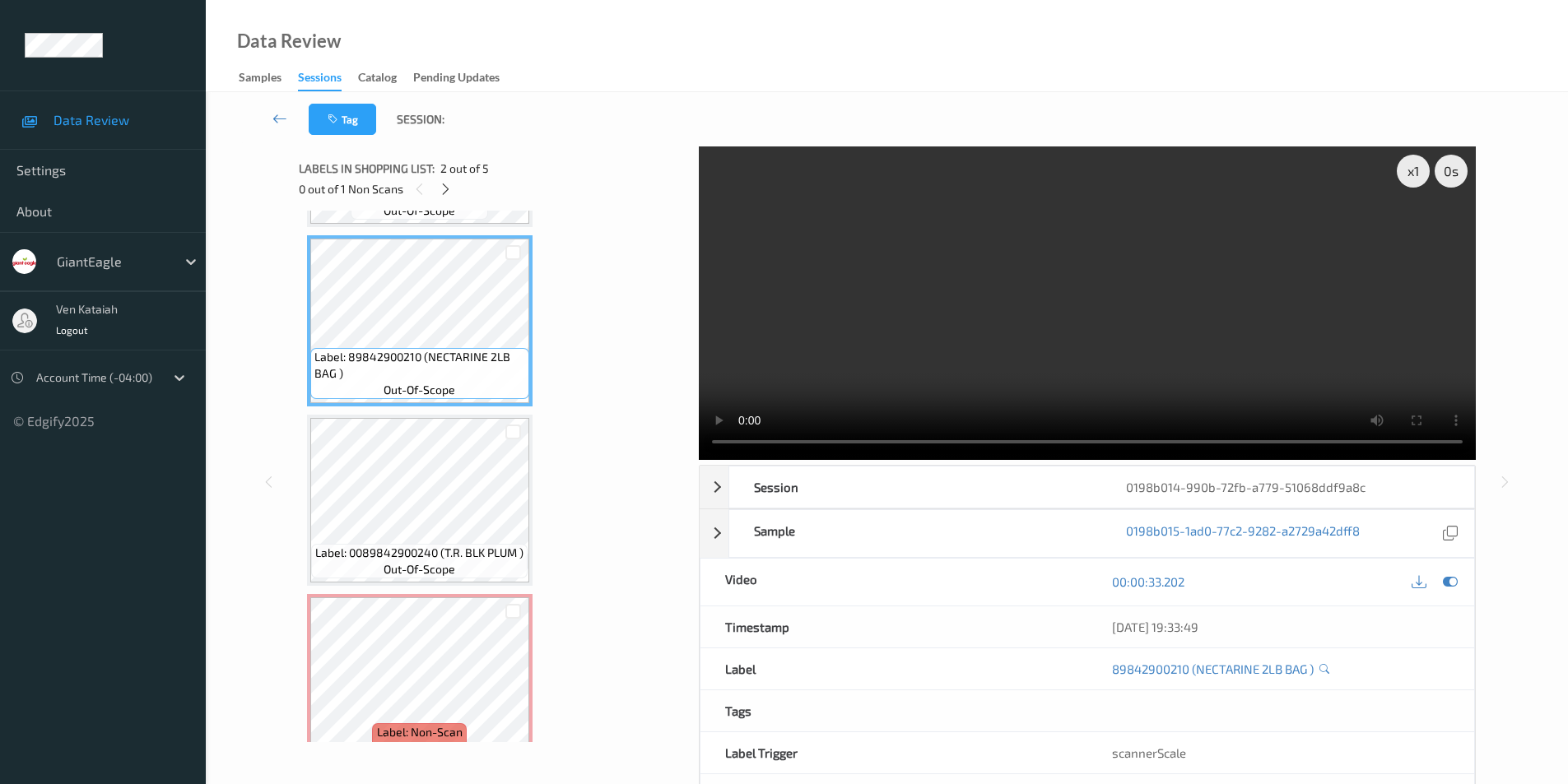
scroll to position [120, 0]
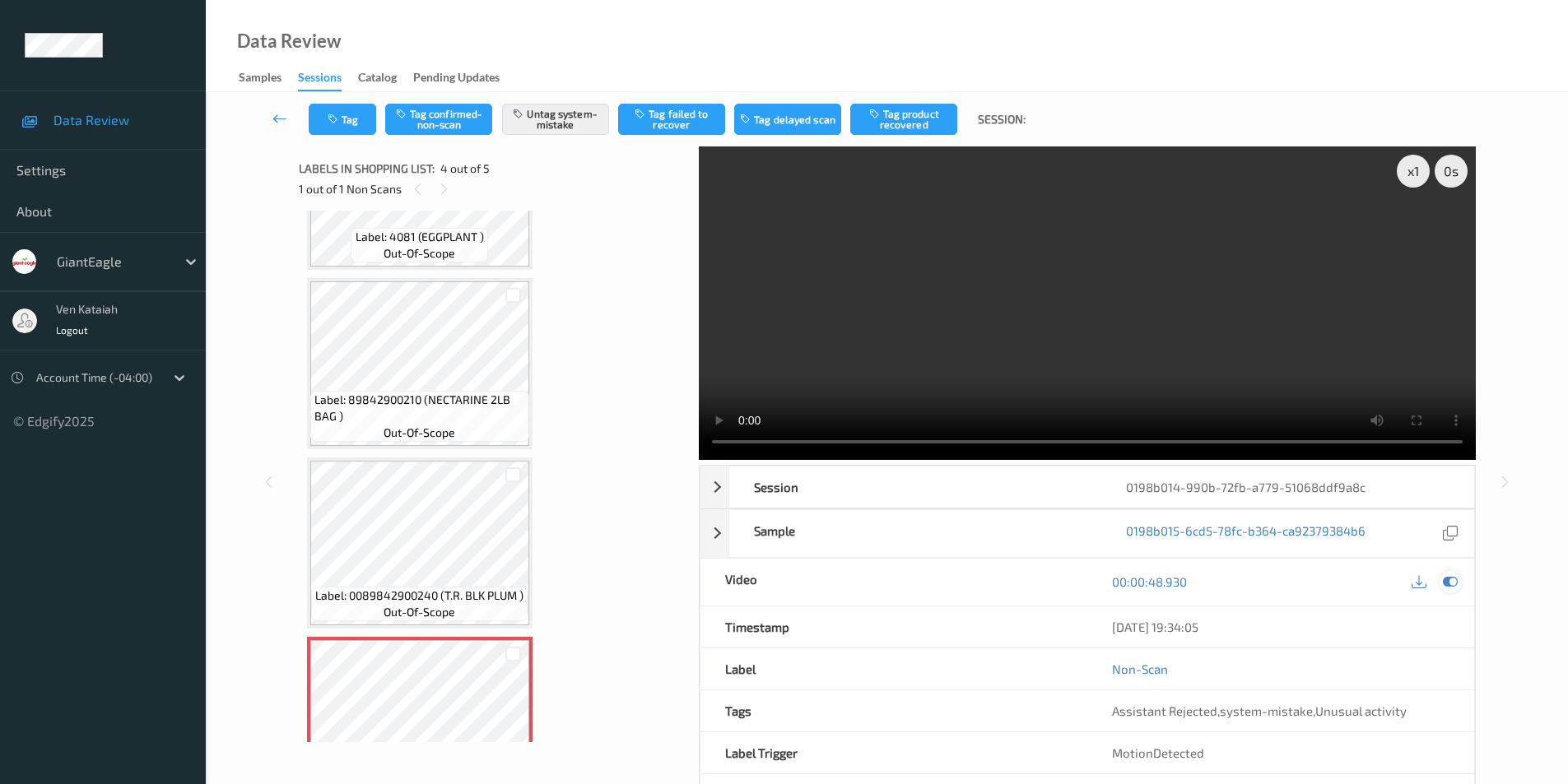
click at [1442, 581] on div at bounding box center [1451, 582] width 22 height 22
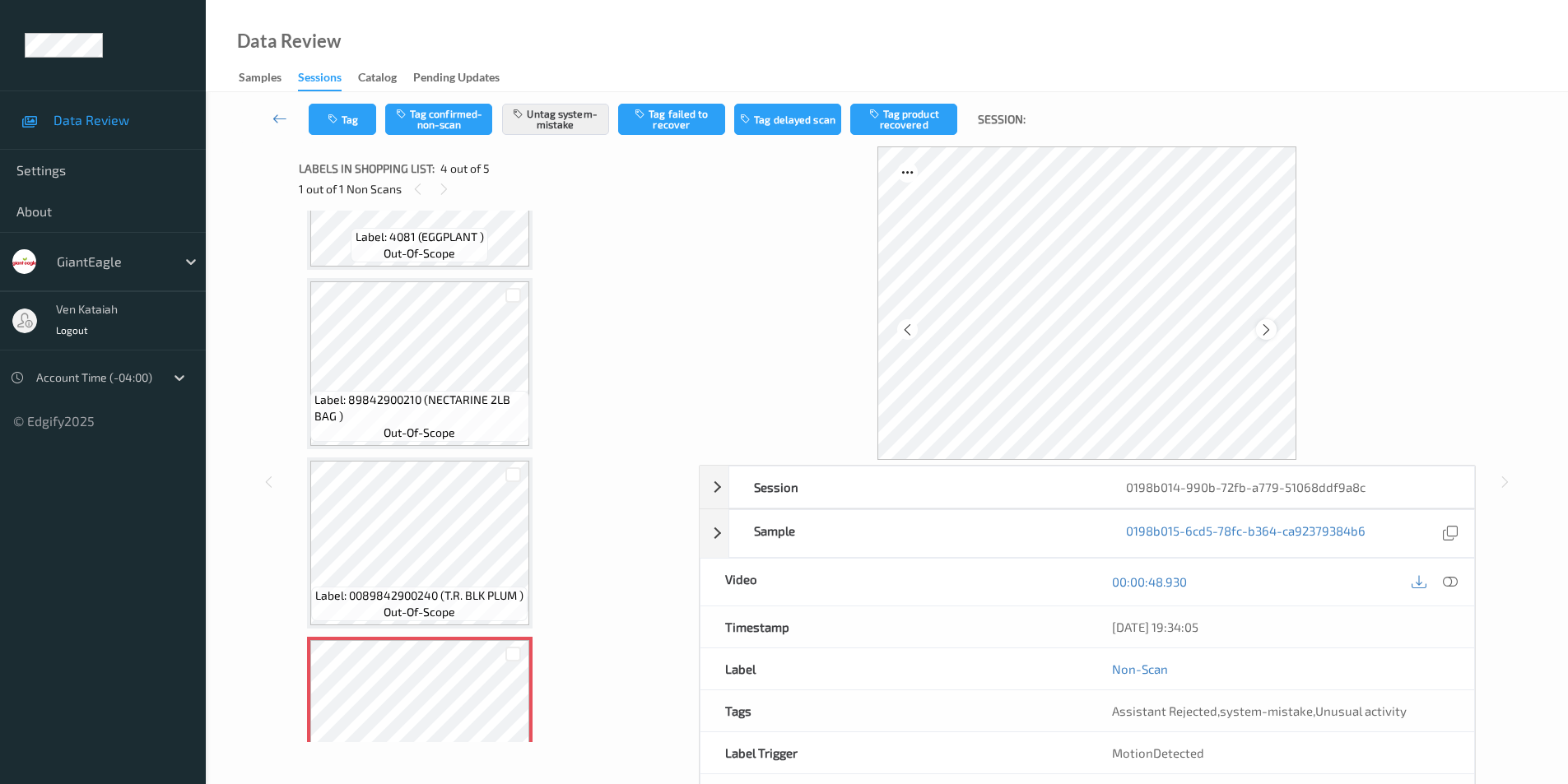
click at [1266, 326] on icon at bounding box center [1266, 329] width 14 height 15
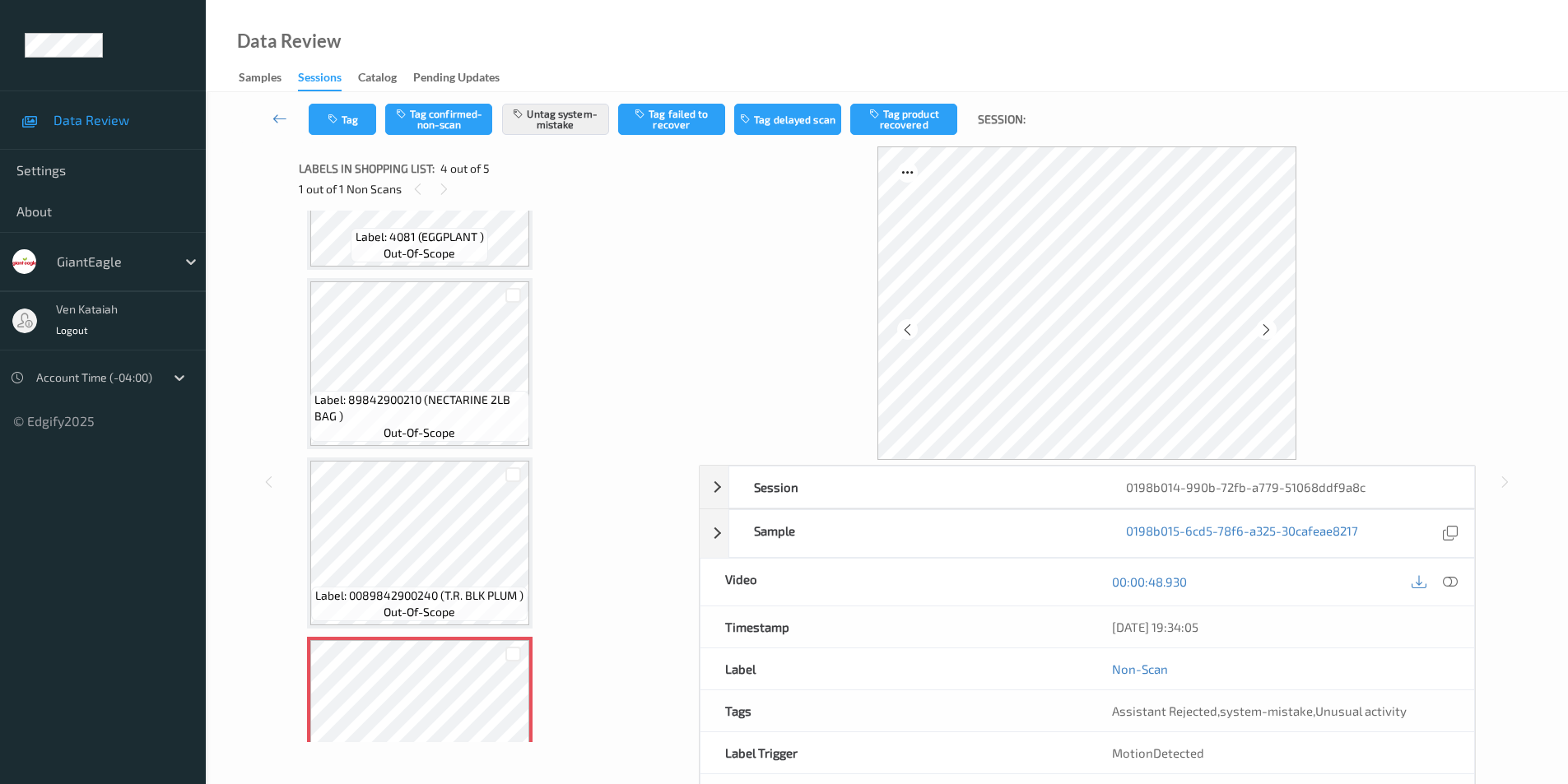
click at [1266, 326] on icon at bounding box center [1266, 329] width 14 height 15
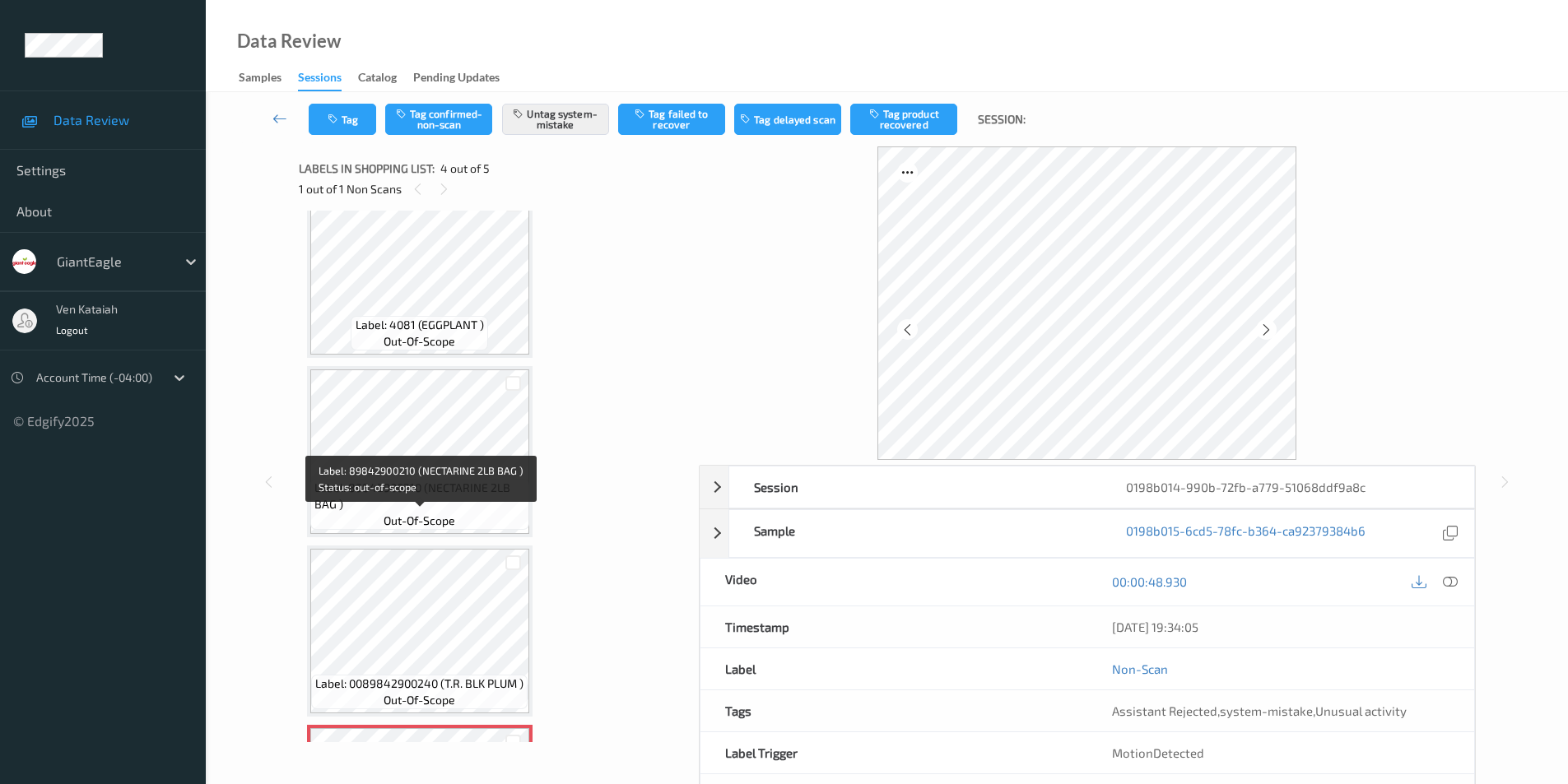
scroll to position [0, 0]
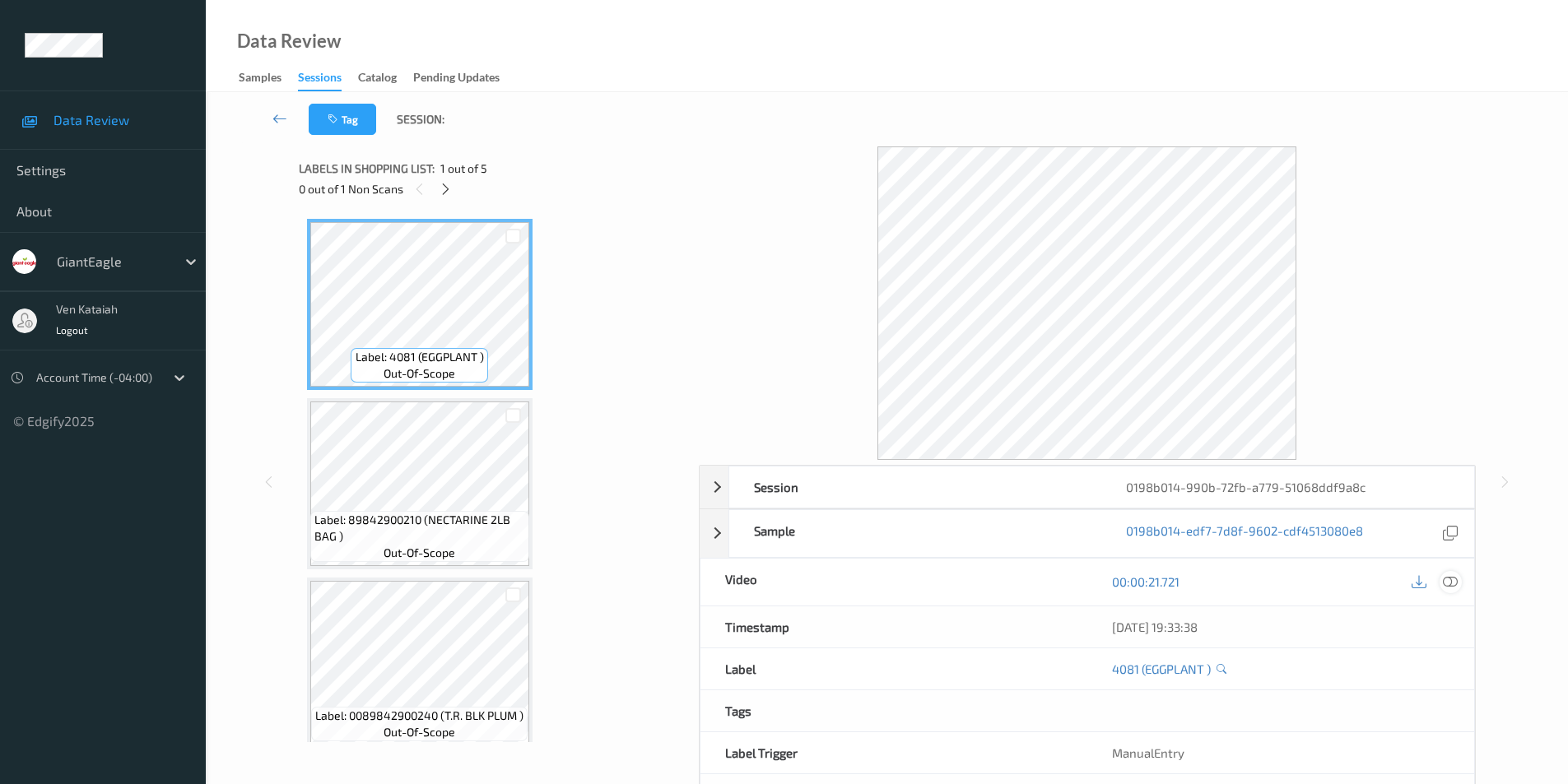
click at [1447, 586] on icon at bounding box center [1450, 581] width 15 height 15
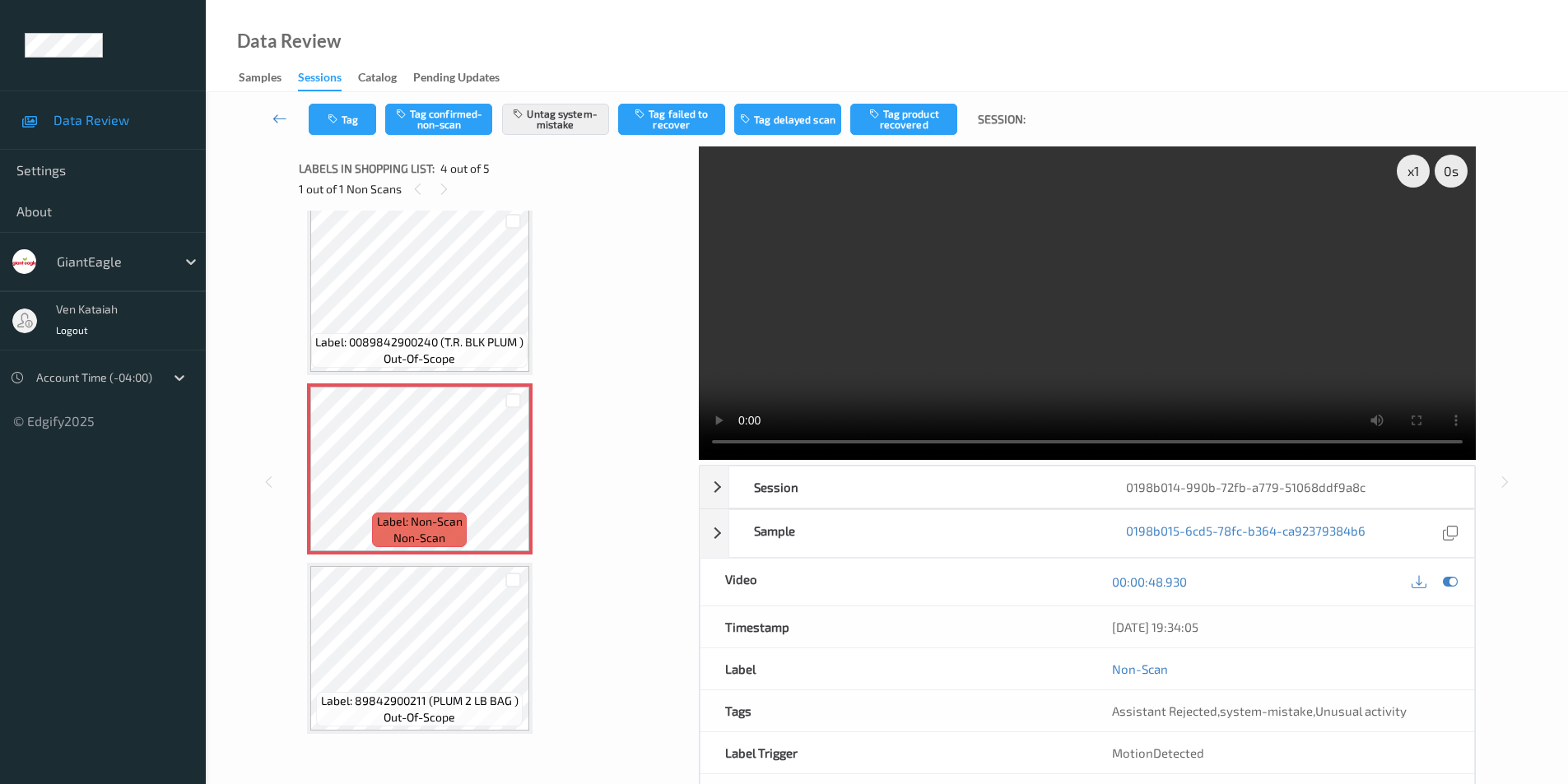
scroll to position [269, 0]
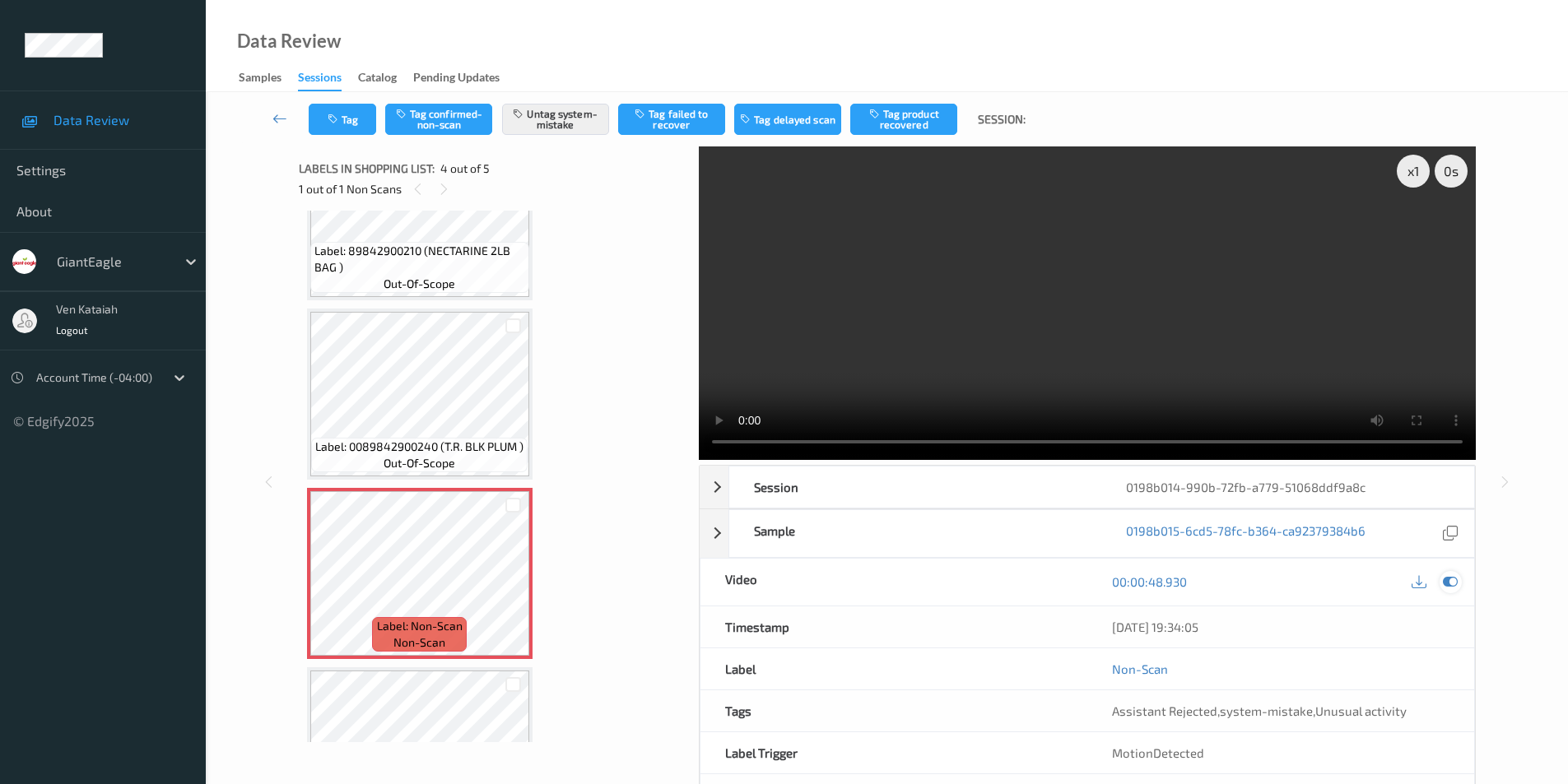
click at [1447, 582] on icon at bounding box center [1450, 581] width 15 height 15
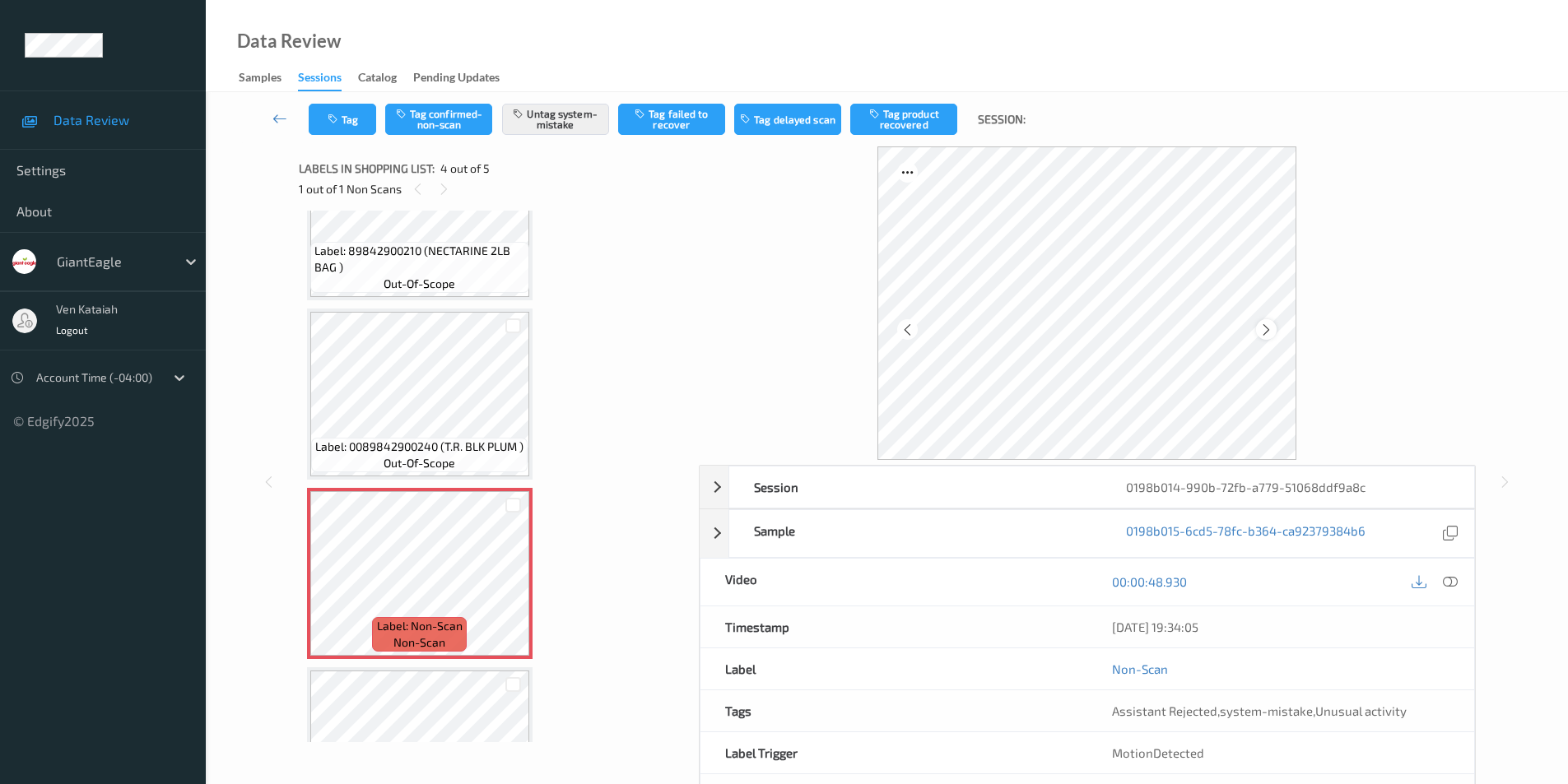
click at [1267, 322] on div at bounding box center [1266, 329] width 20 height 20
click at [1267, 322] on icon at bounding box center [1266, 329] width 14 height 15
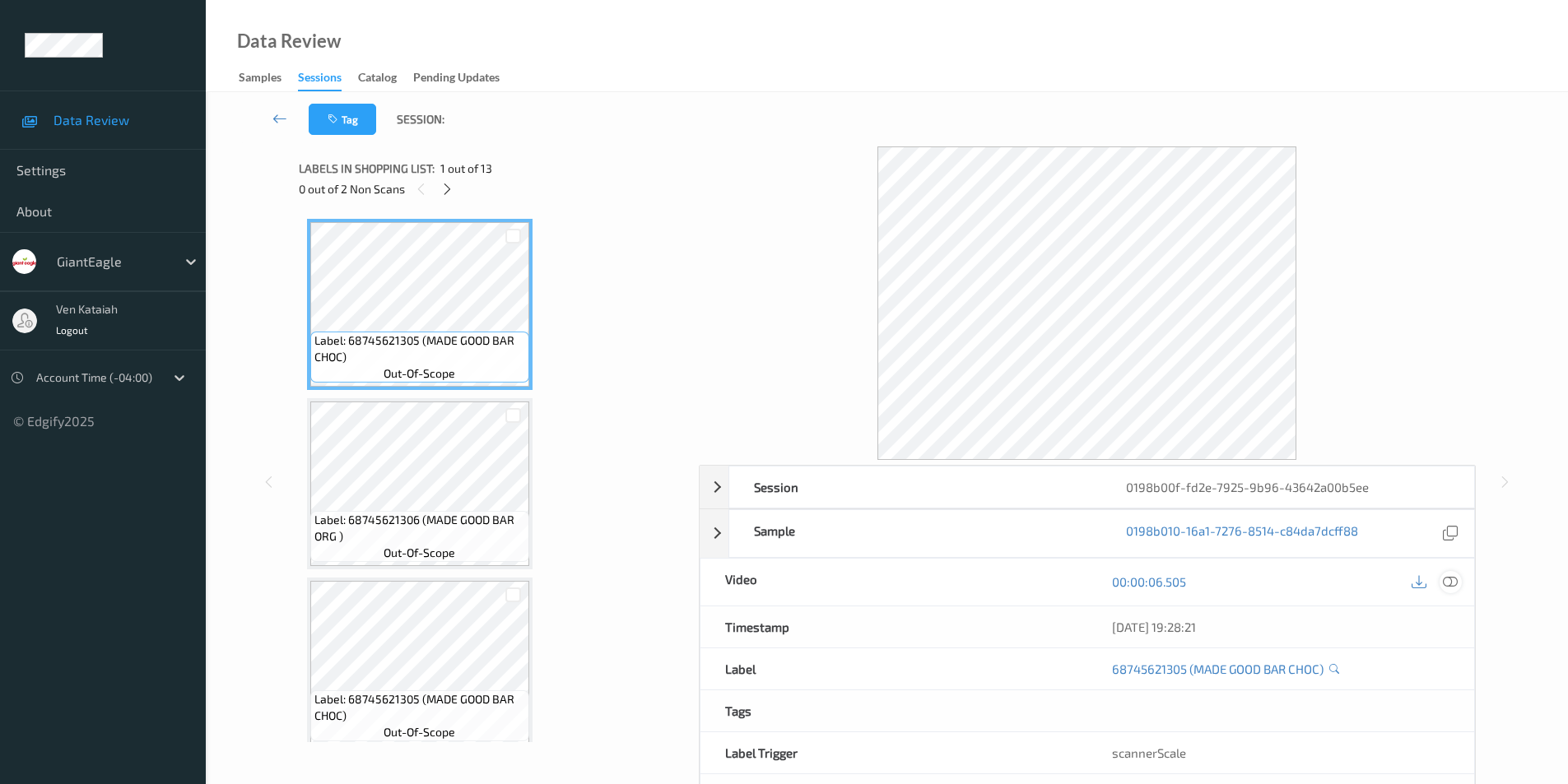
click at [1451, 582] on icon at bounding box center [1450, 581] width 15 height 15
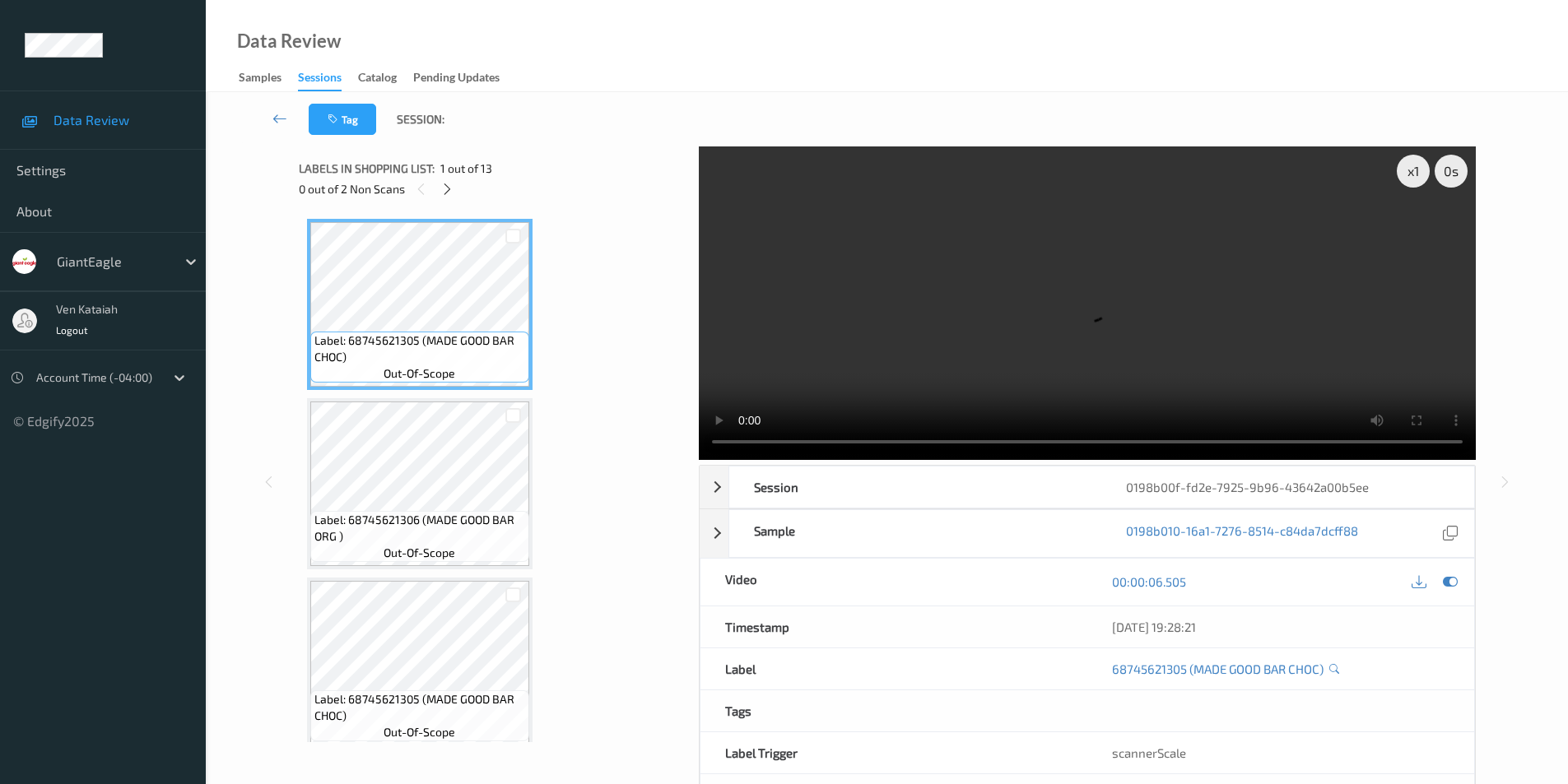
click at [446, 176] on div "Labels in shopping list: 1 out of 13" at bounding box center [493, 168] width 388 height 20
click at [450, 192] on icon at bounding box center [447, 188] width 14 height 15
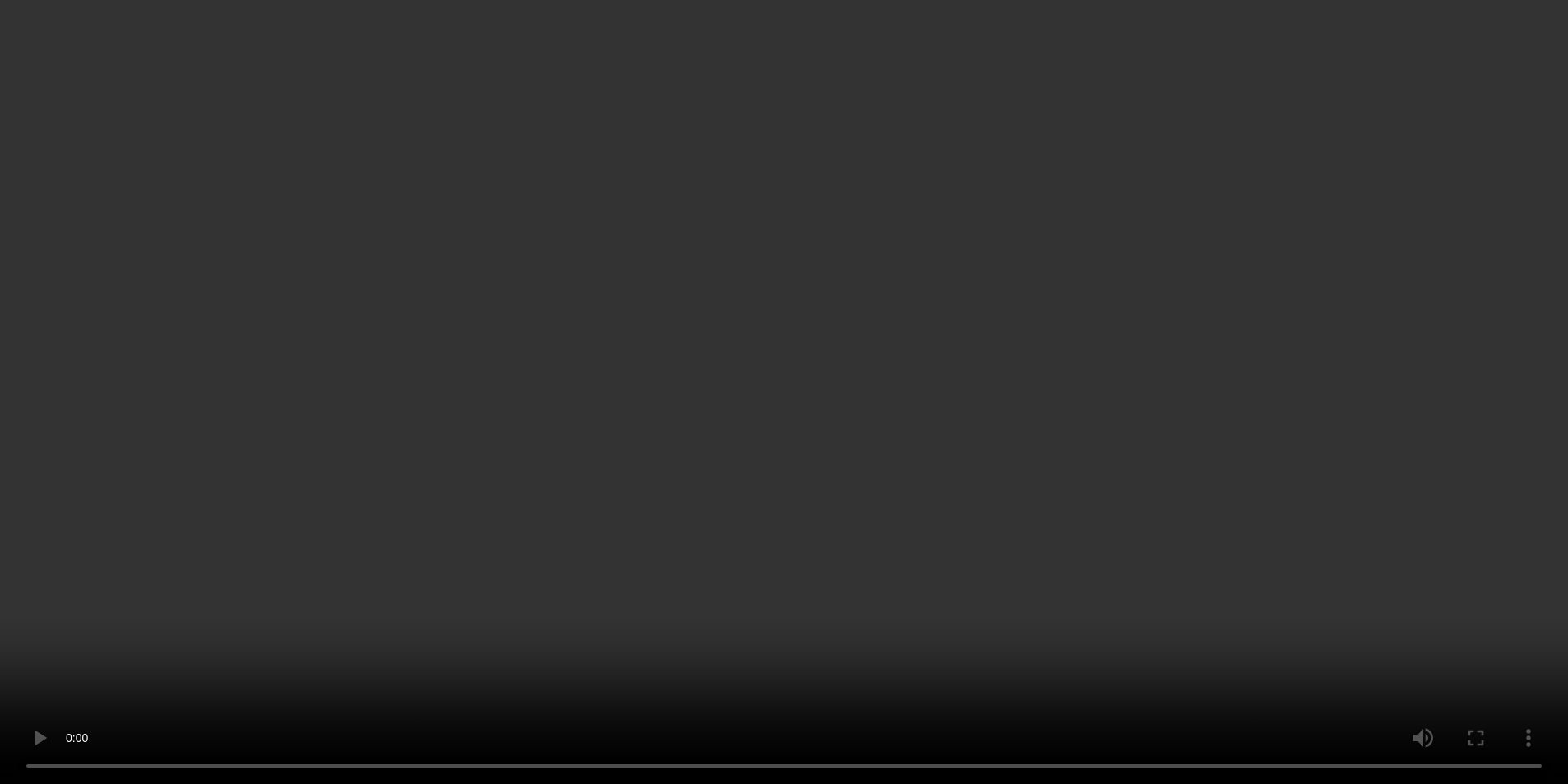
scroll to position [1808, 0]
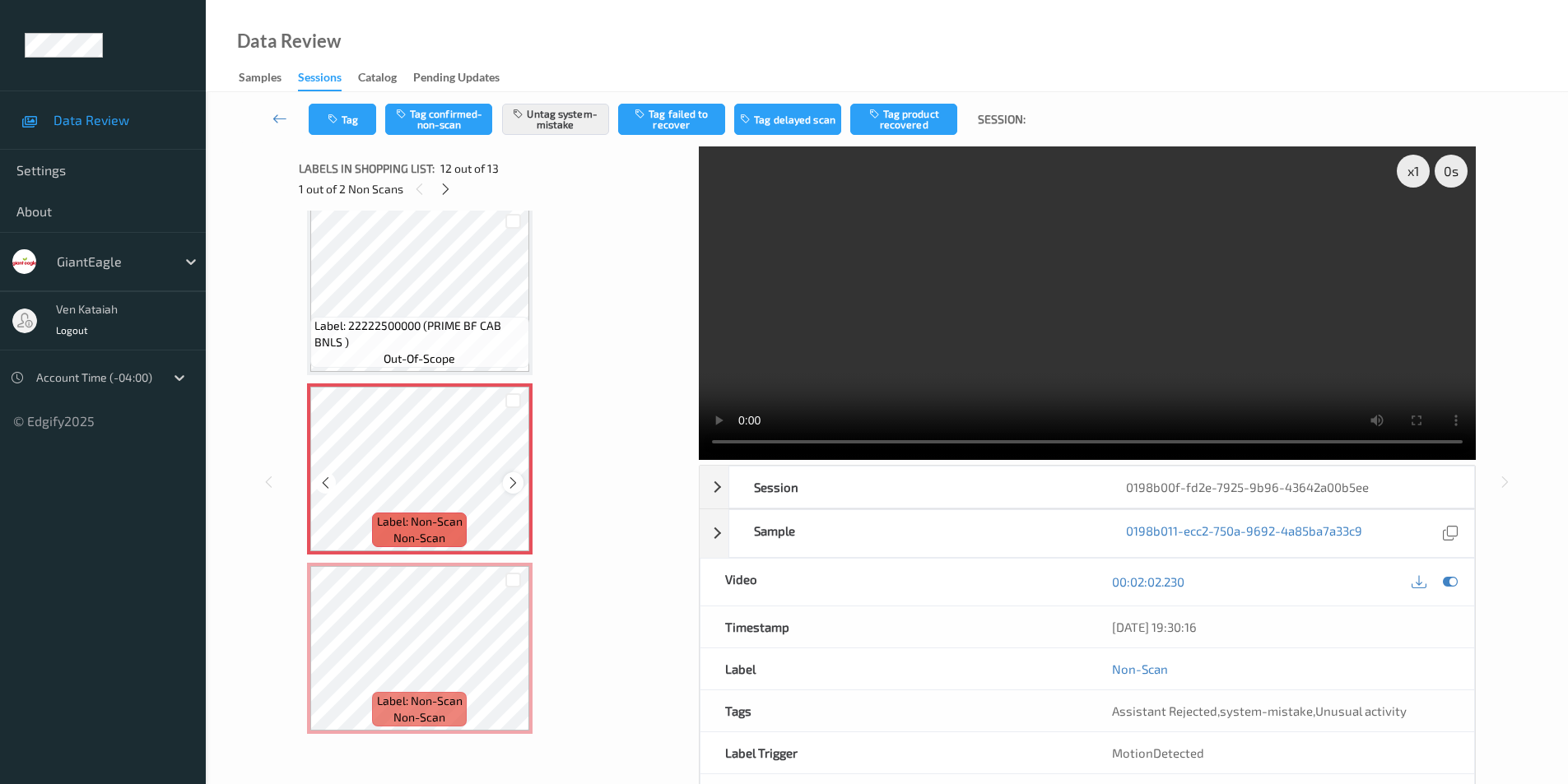
click at [514, 482] on icon at bounding box center [513, 483] width 14 height 15
click at [1449, 580] on icon at bounding box center [1450, 581] width 15 height 15
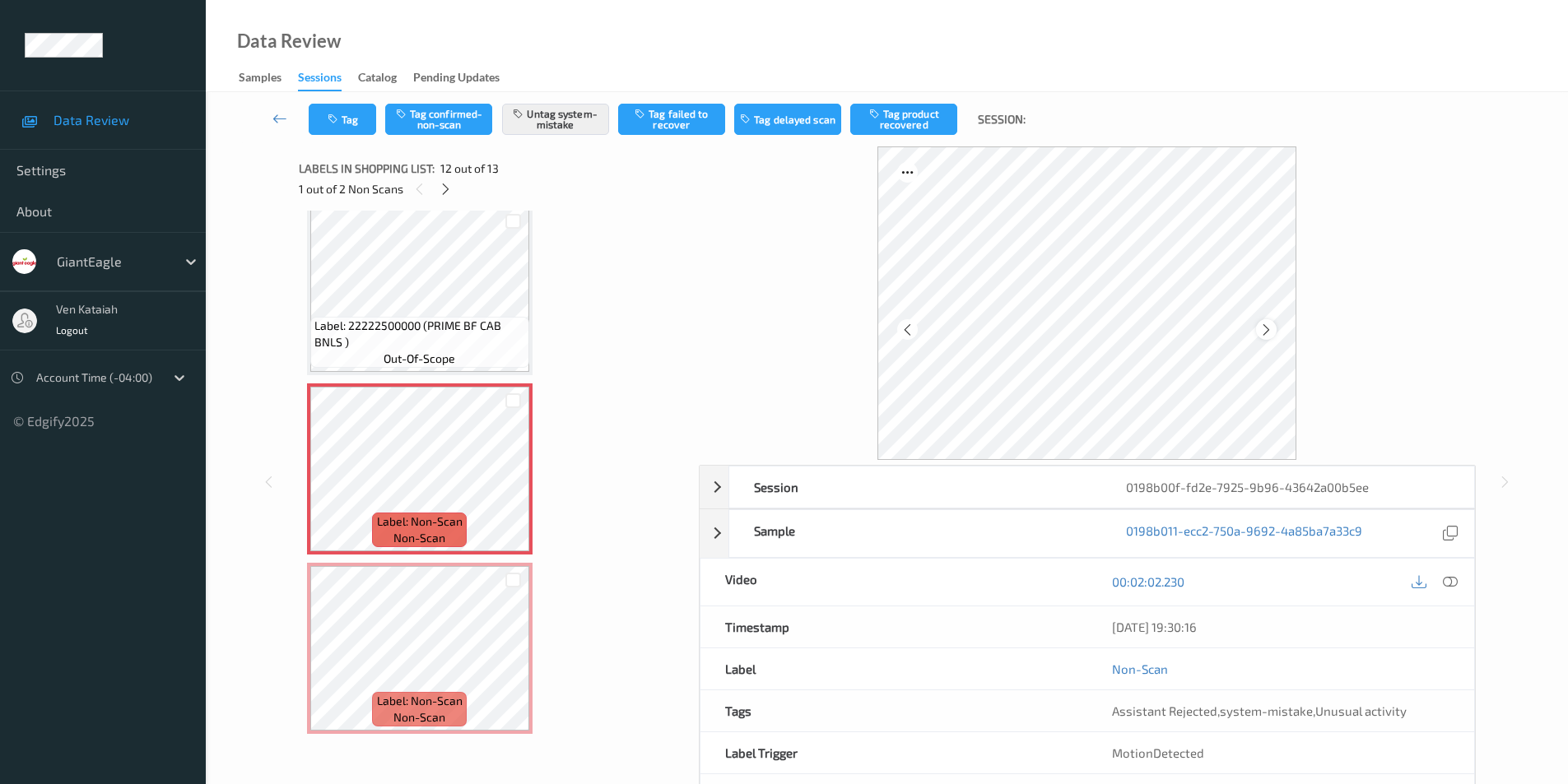
click at [1268, 330] on icon at bounding box center [1266, 329] width 14 height 15
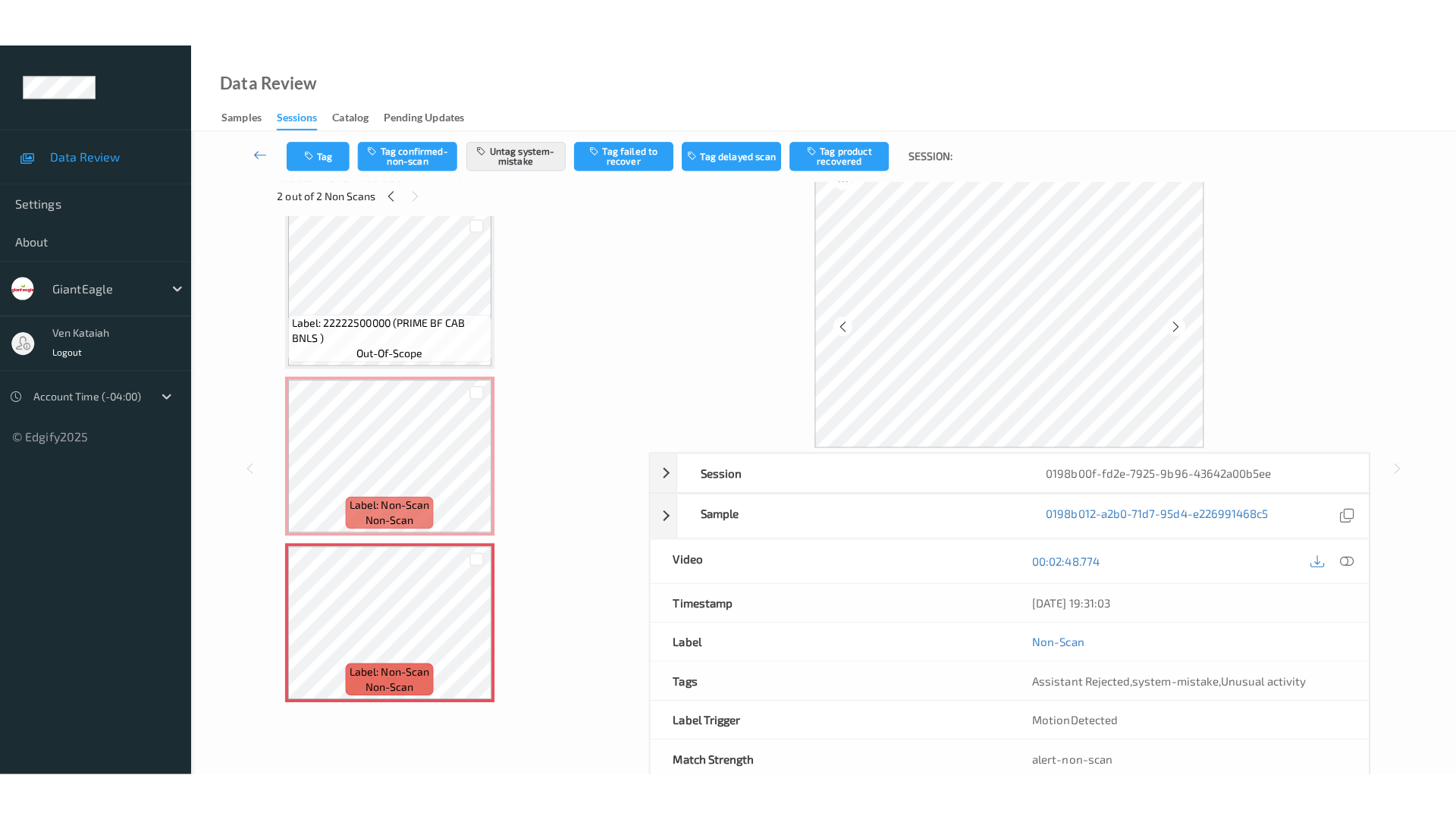
scroll to position [0, 0]
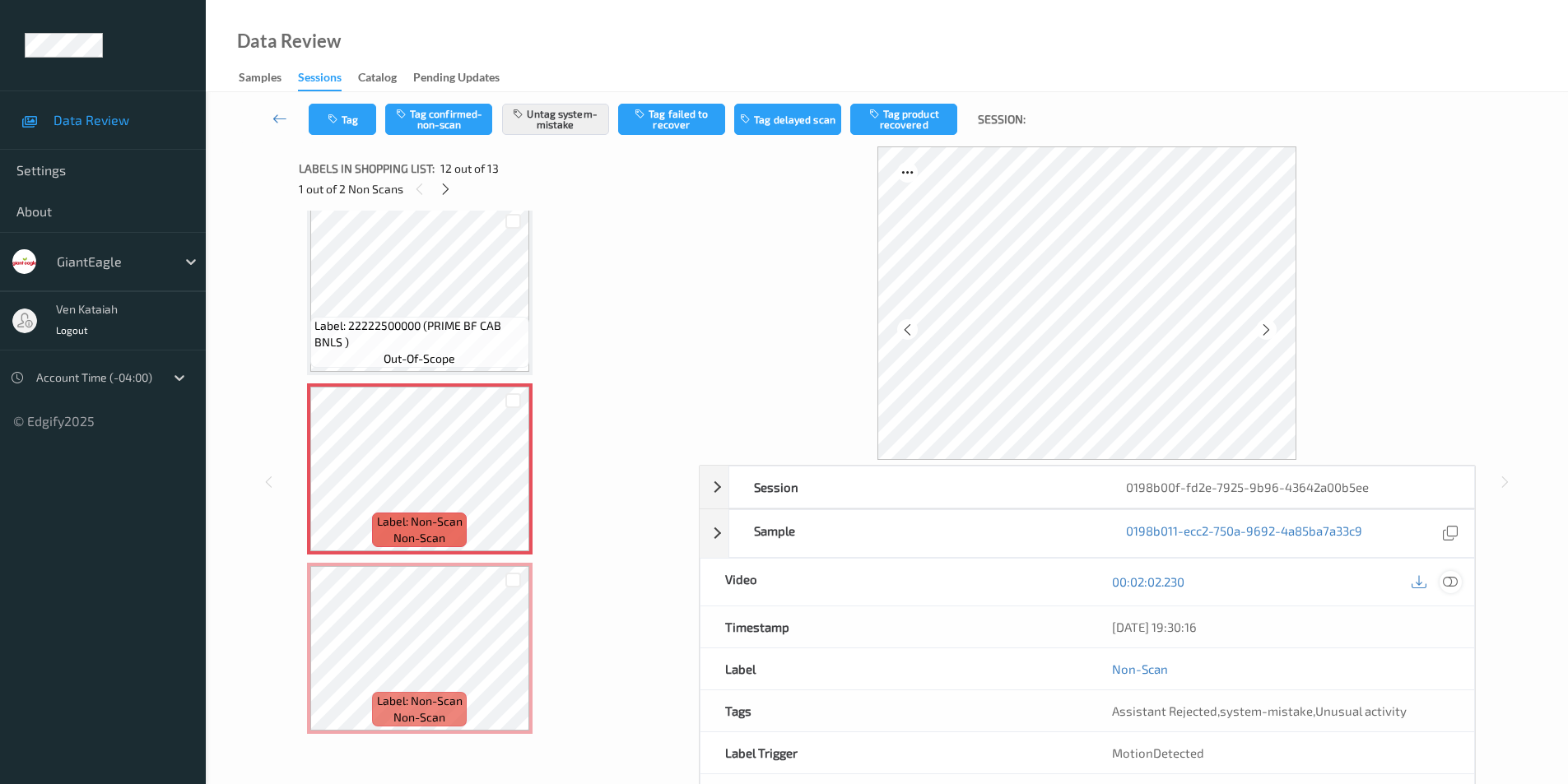
click at [1456, 581] on icon at bounding box center [1450, 581] width 15 height 15
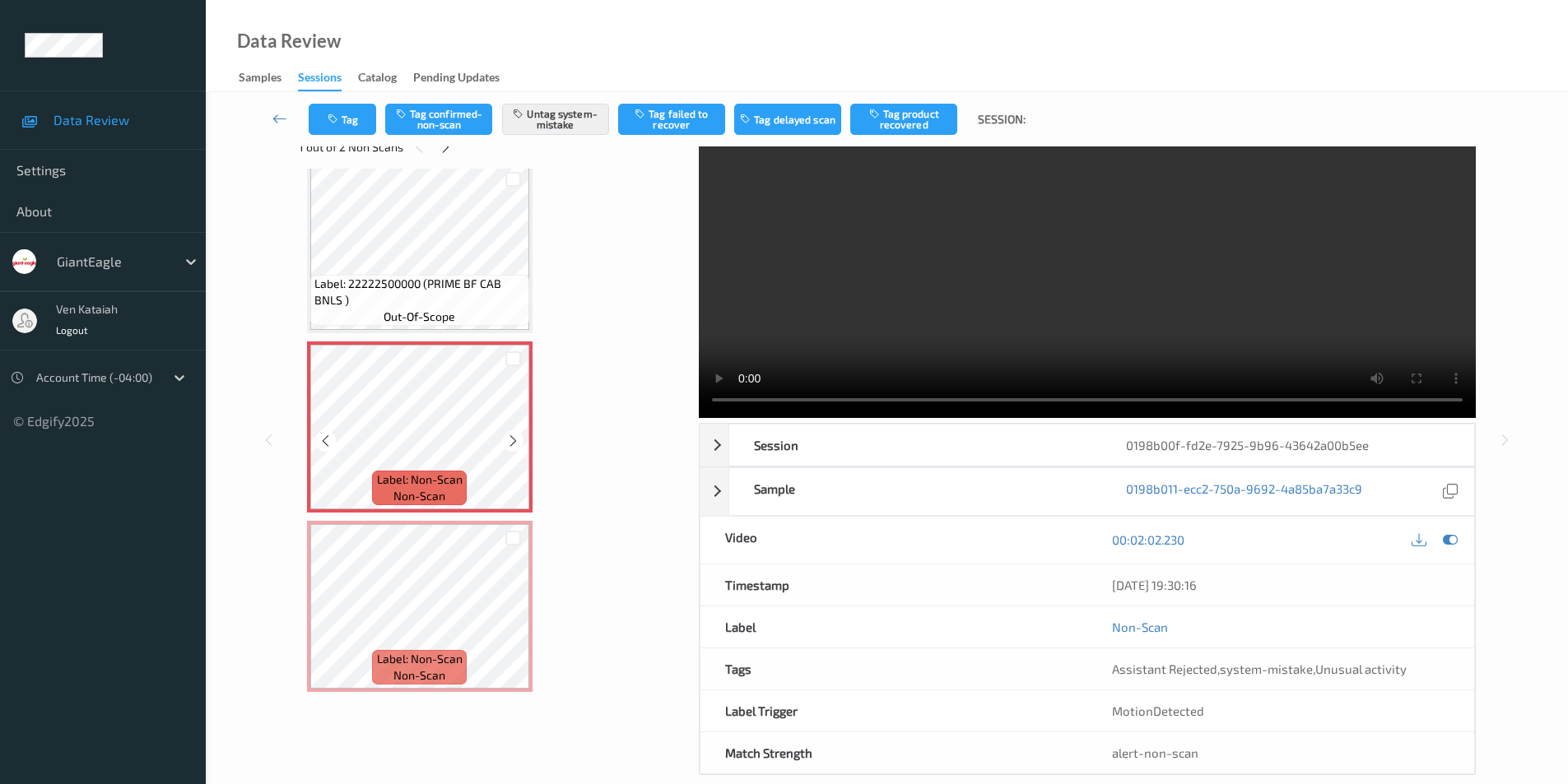
scroll to position [66, 0]
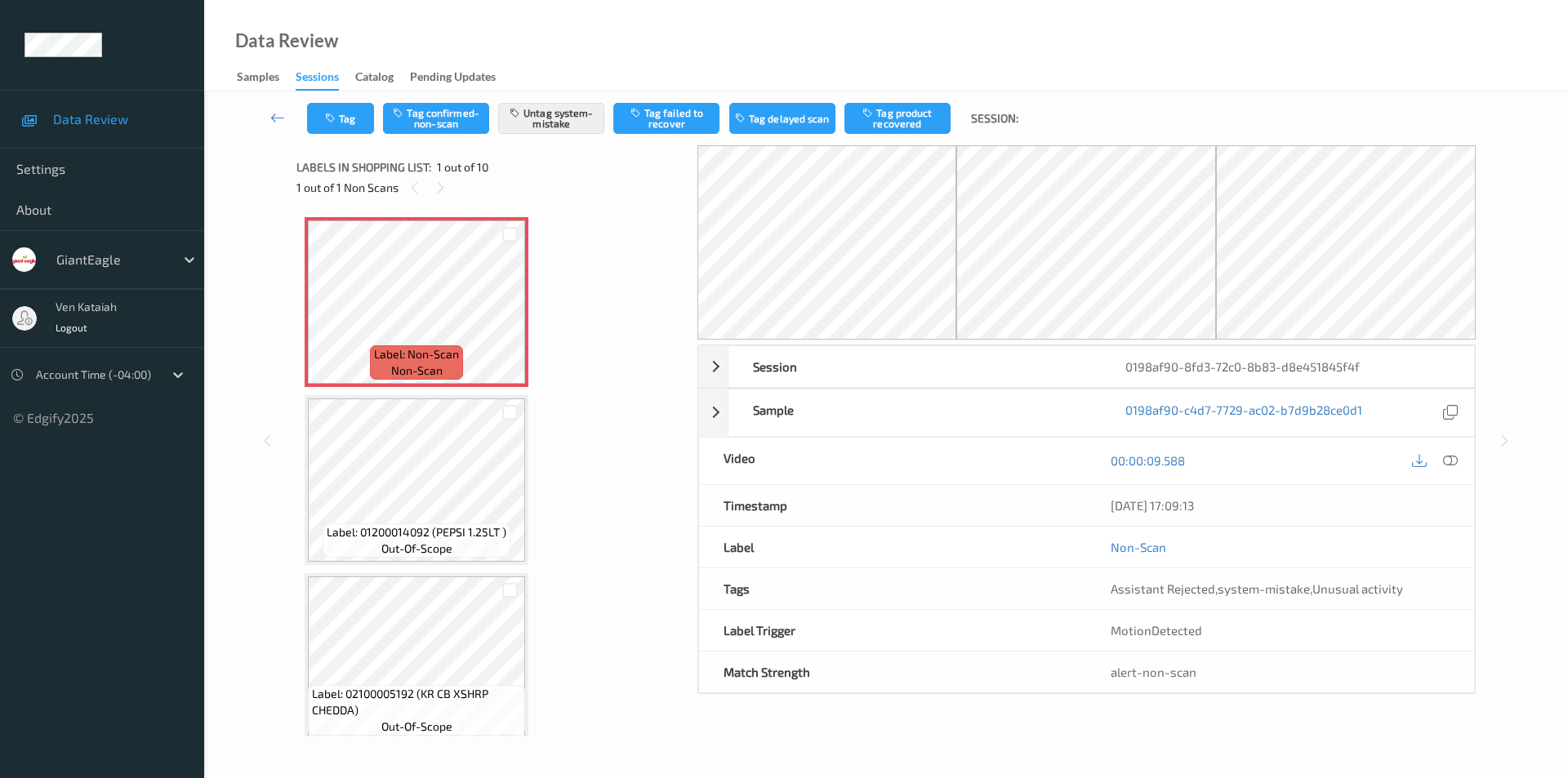
click at [1456, 459] on icon at bounding box center [1450, 460] width 15 height 15
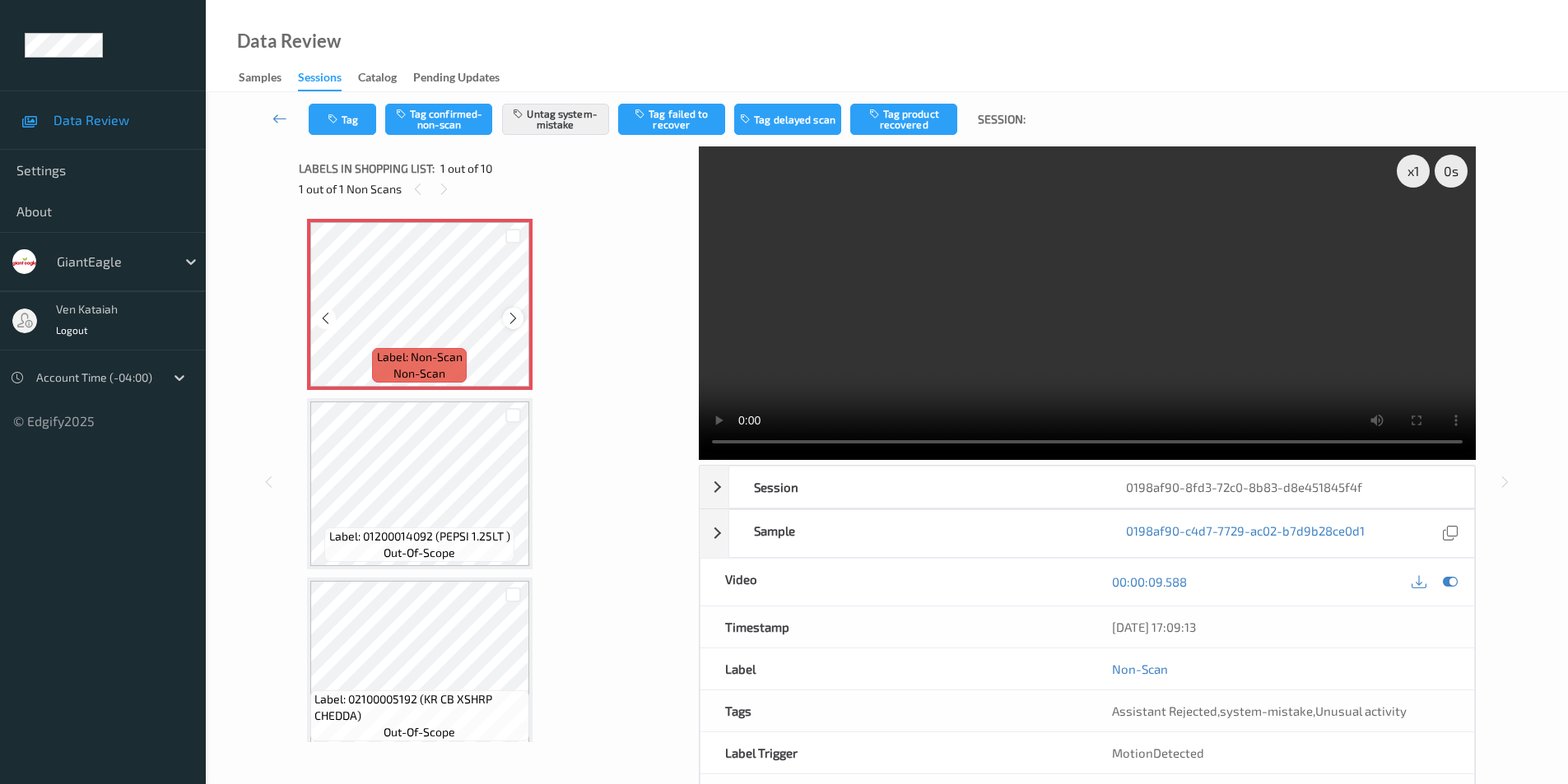
click at [517, 312] on icon at bounding box center [513, 318] width 14 height 15
click at [511, 314] on icon at bounding box center [513, 318] width 14 height 15
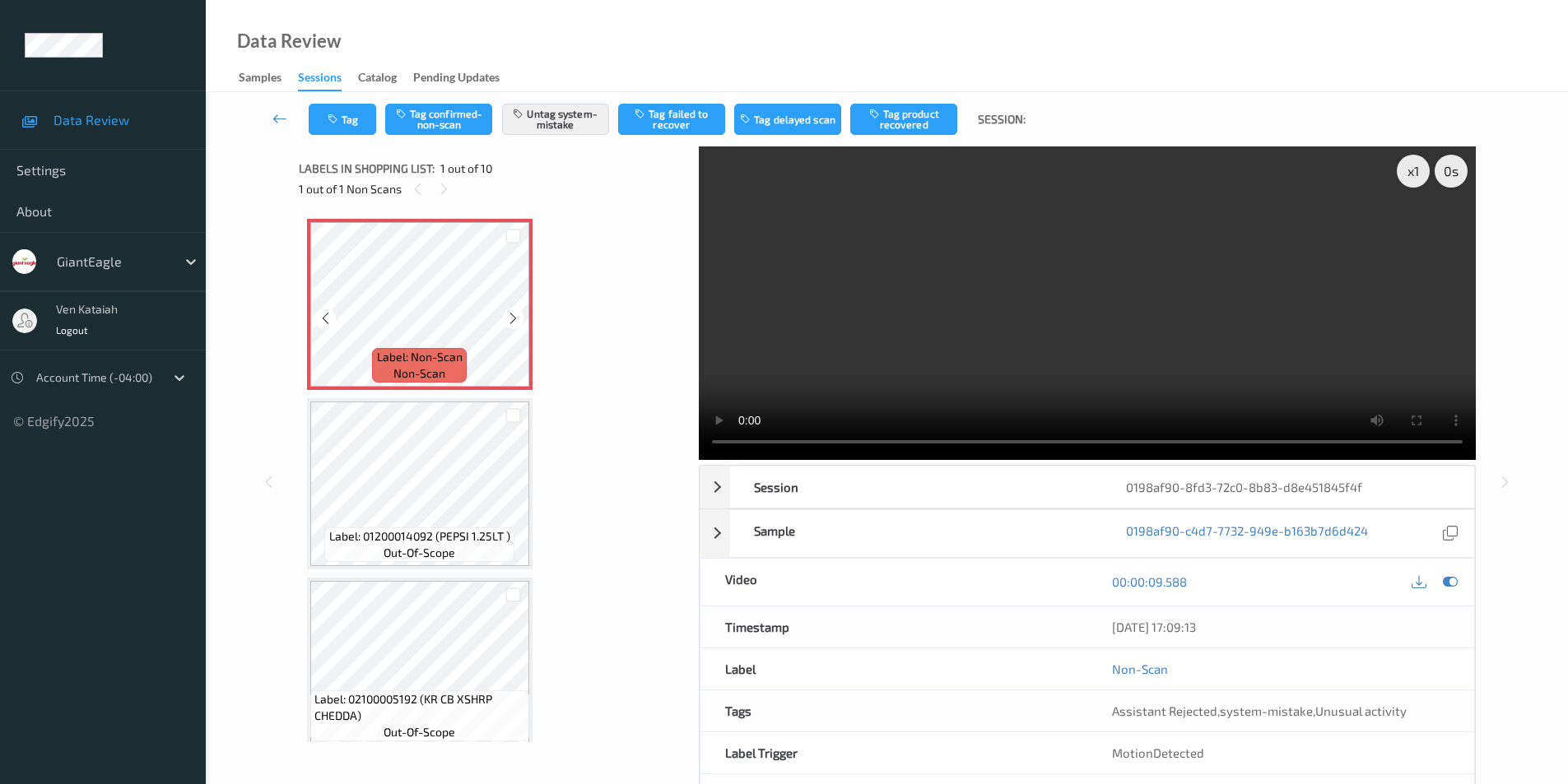
click at [511, 314] on icon at bounding box center [513, 318] width 14 height 15
click at [329, 118] on icon "button" at bounding box center [335, 119] width 14 height 12
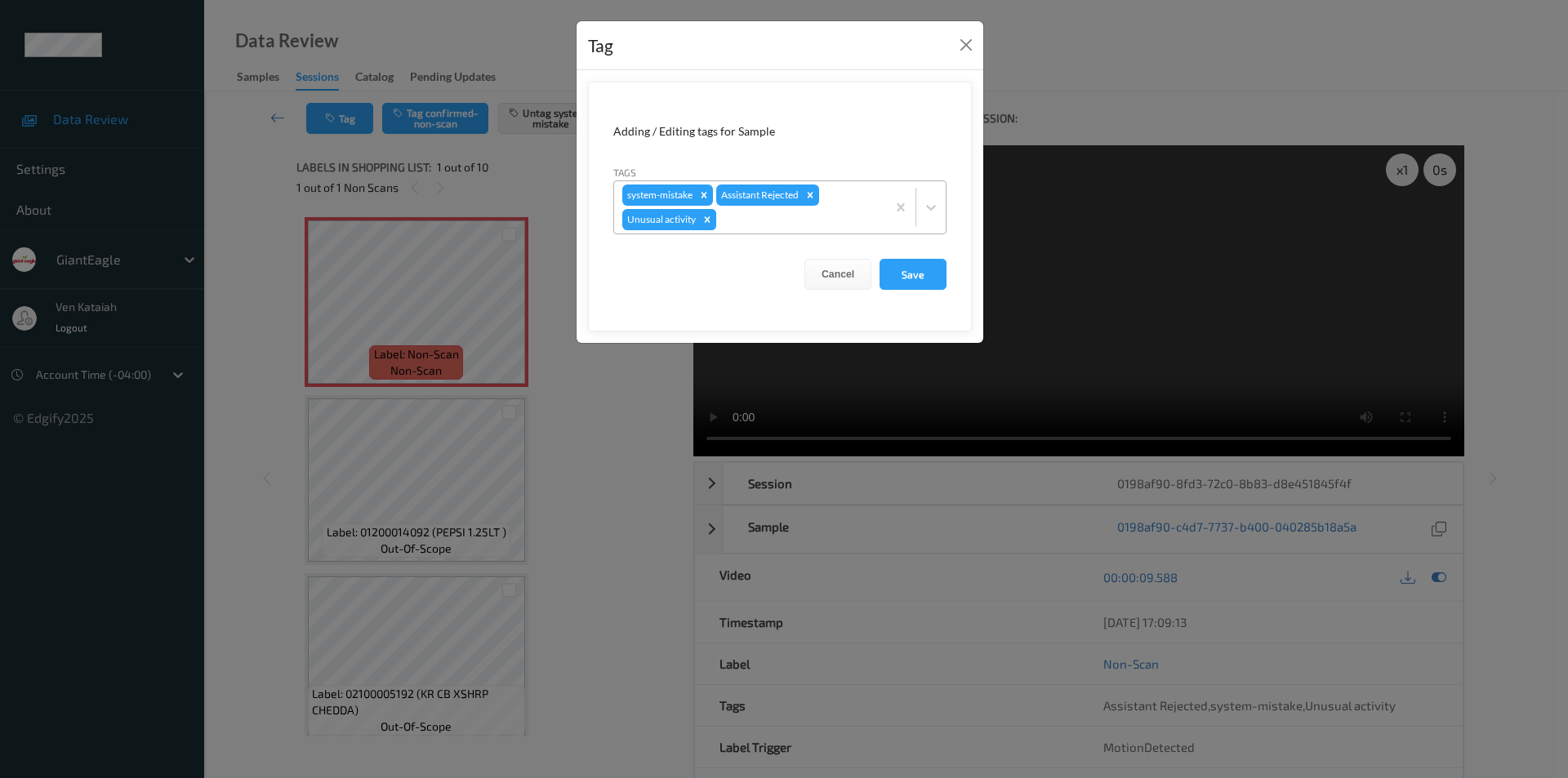
click at [707, 221] on icon "Remove Unusual activity" at bounding box center [708, 220] width 6 height 6
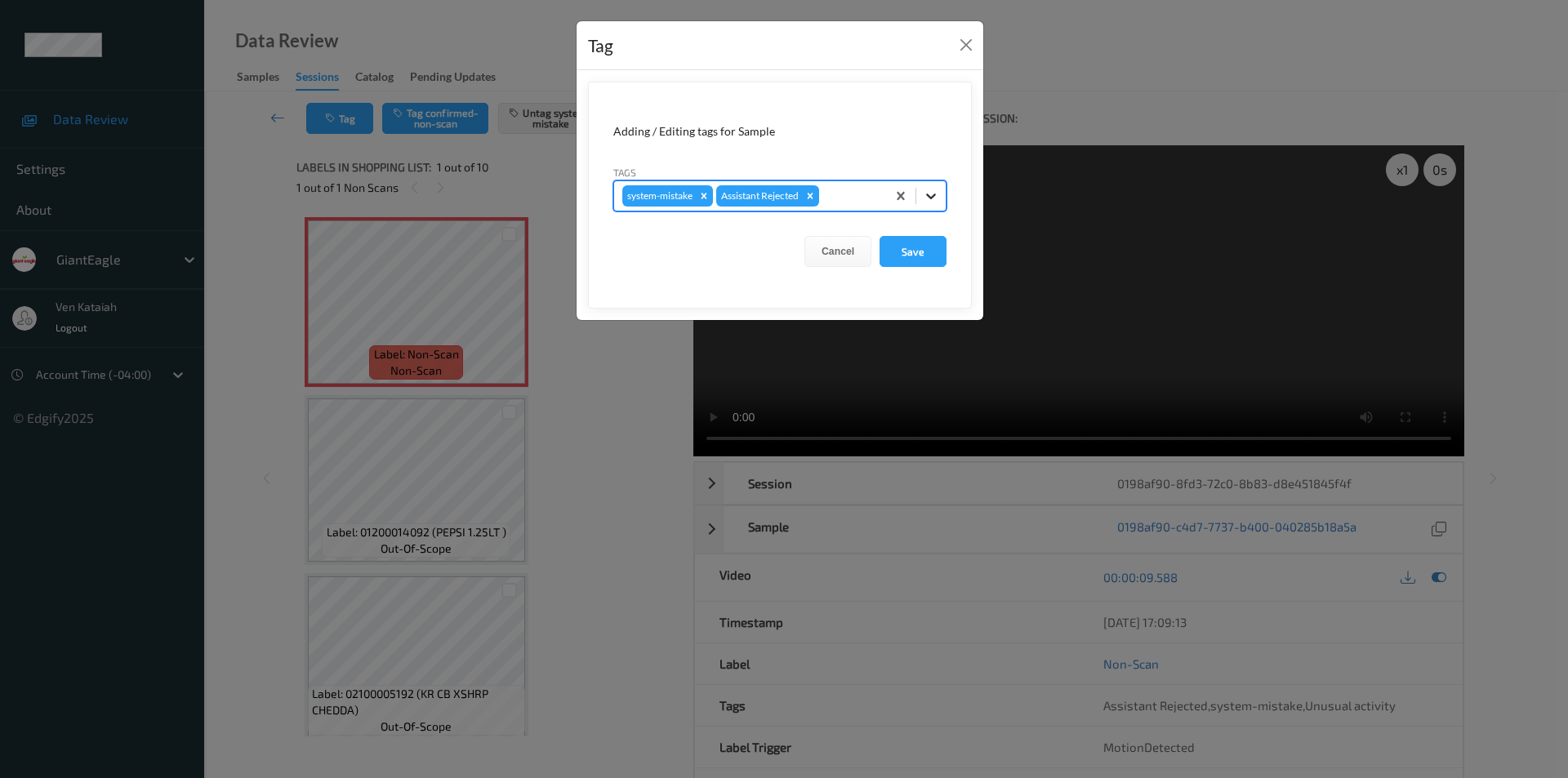
click at [931, 195] on icon at bounding box center [930, 195] width 16 height 16
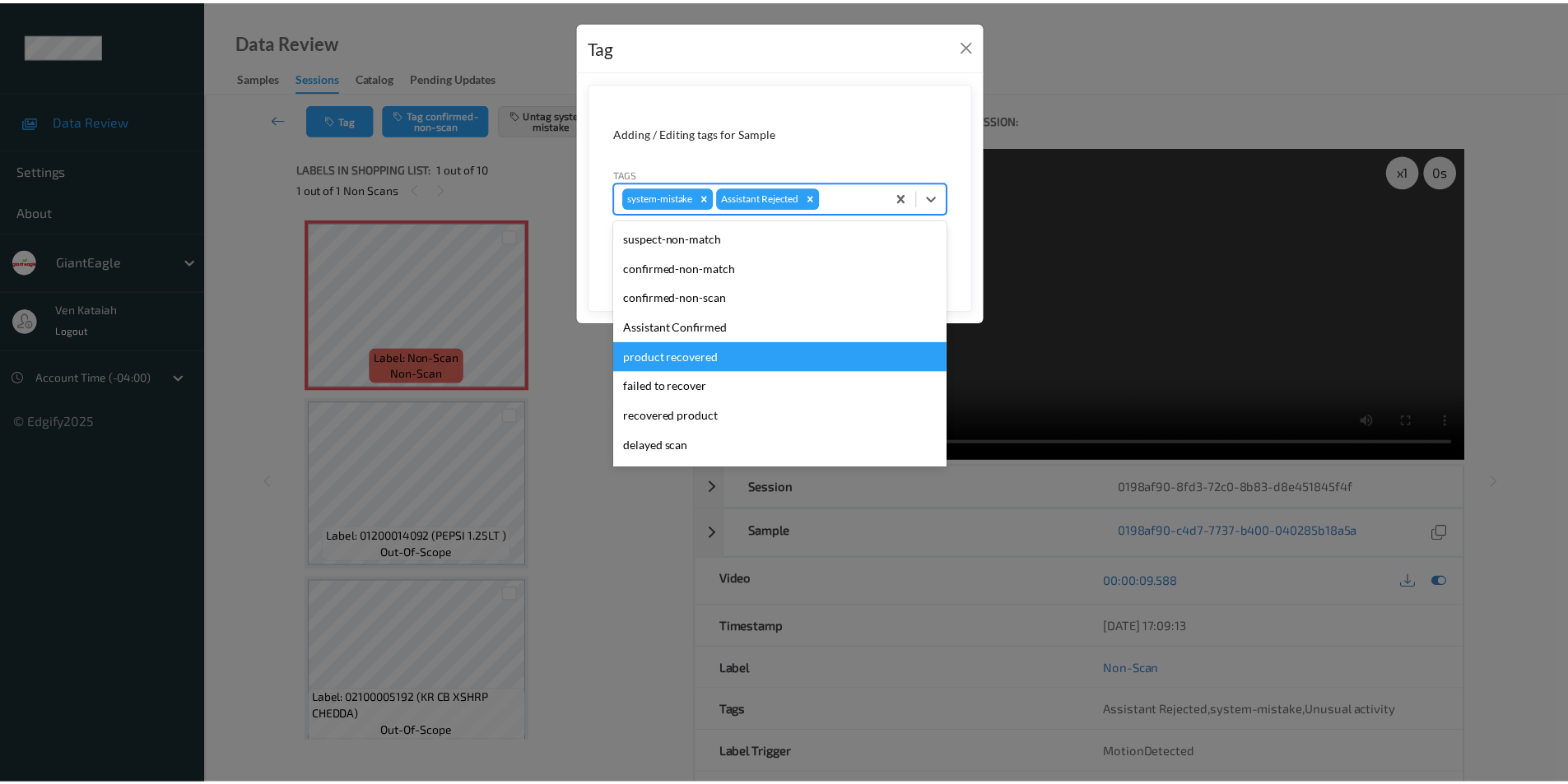
scroll to position [144, 0]
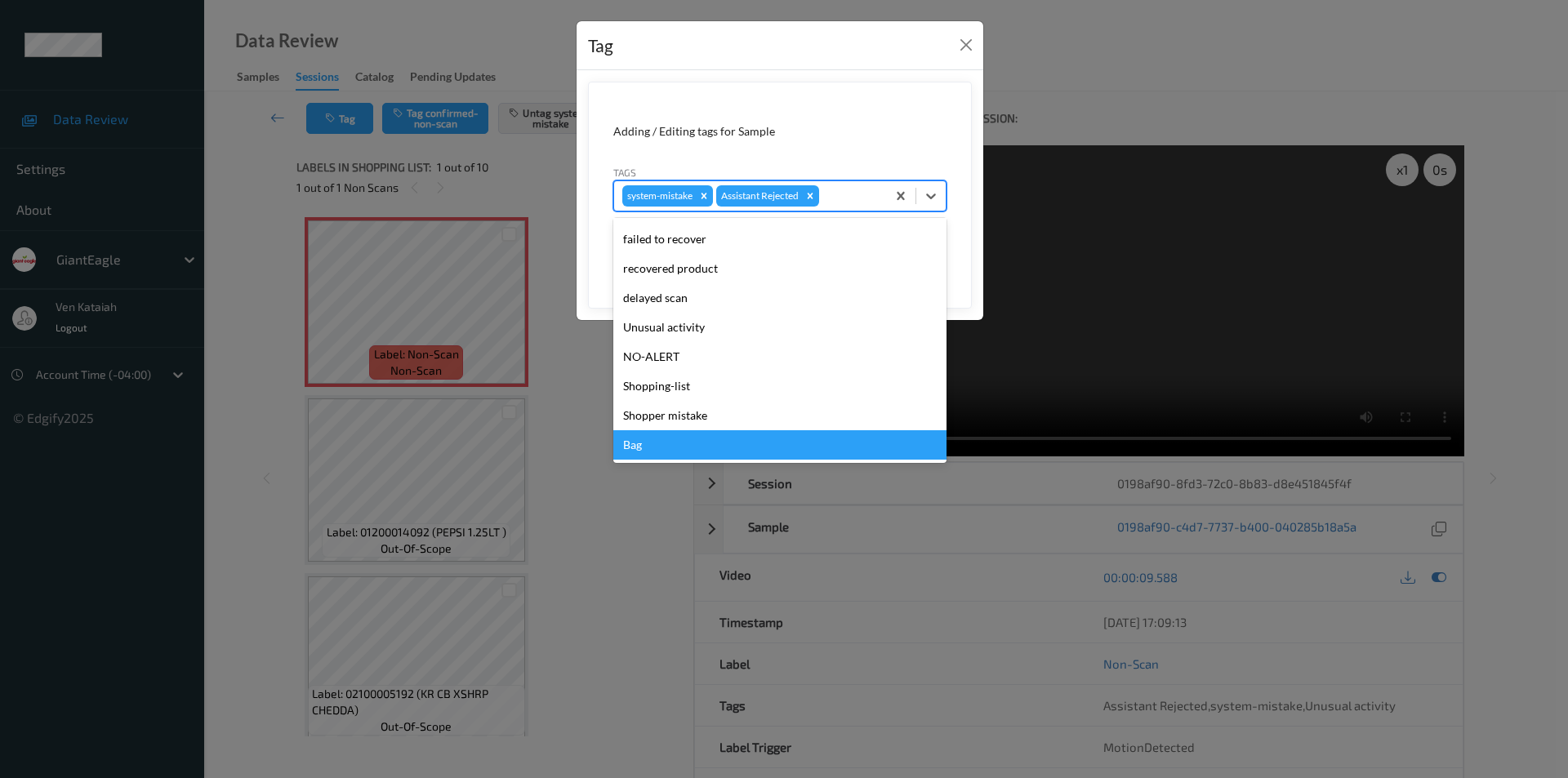
click at [653, 449] on div "Bag" at bounding box center [780, 445] width 333 height 29
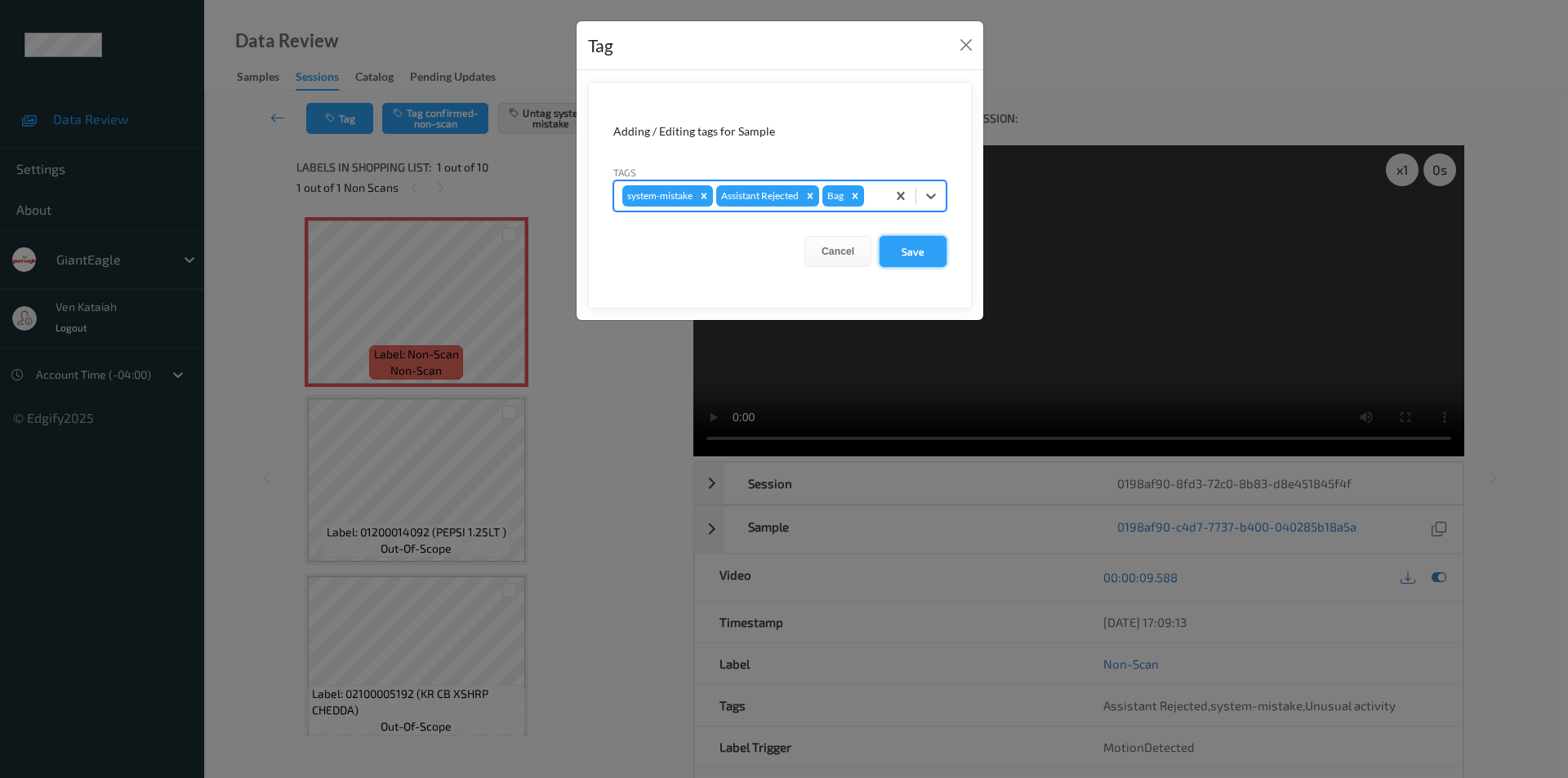
click at [910, 246] on button "Save" at bounding box center [913, 252] width 67 height 31
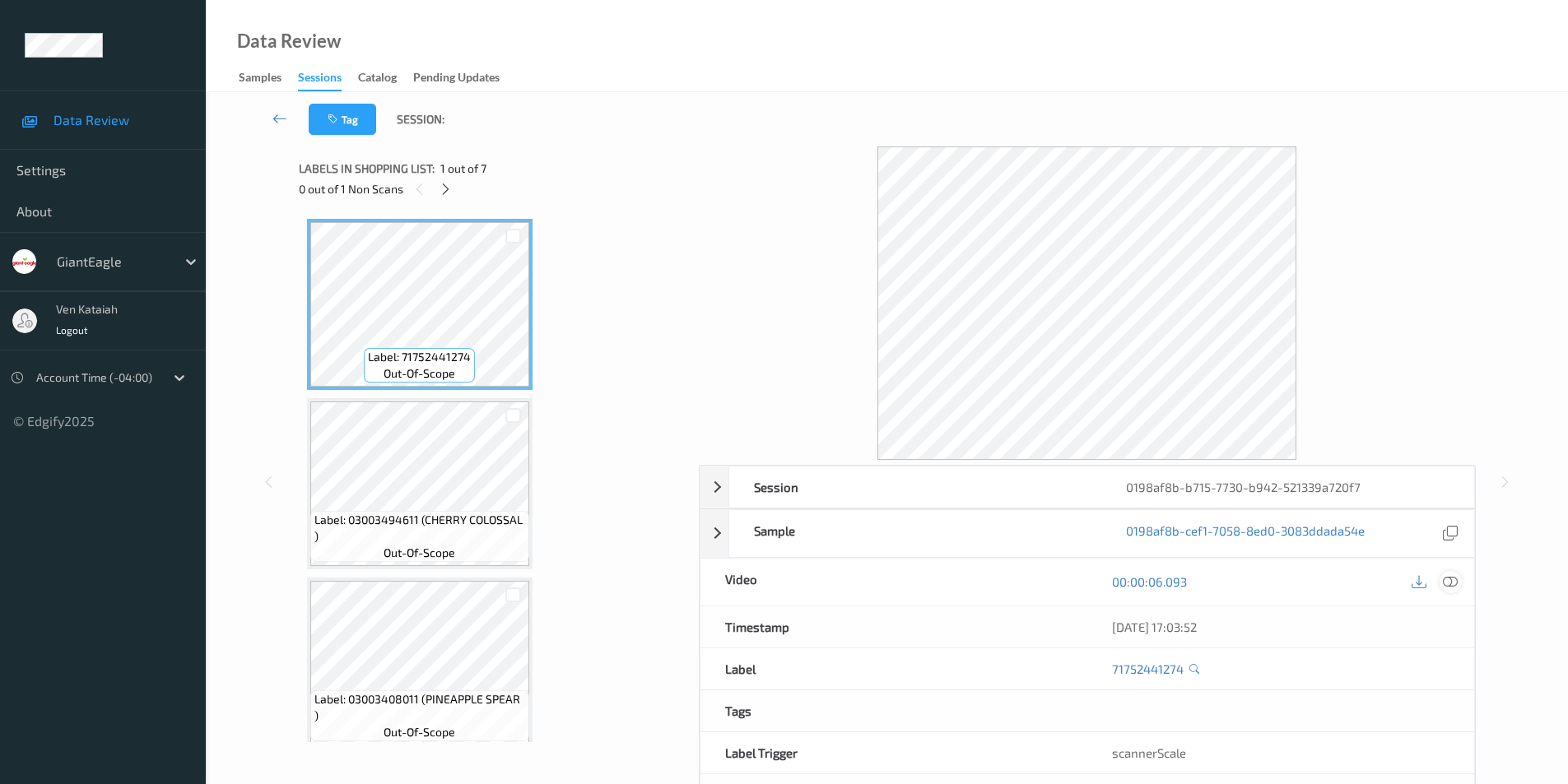
click at [1454, 579] on icon at bounding box center [1450, 581] width 15 height 15
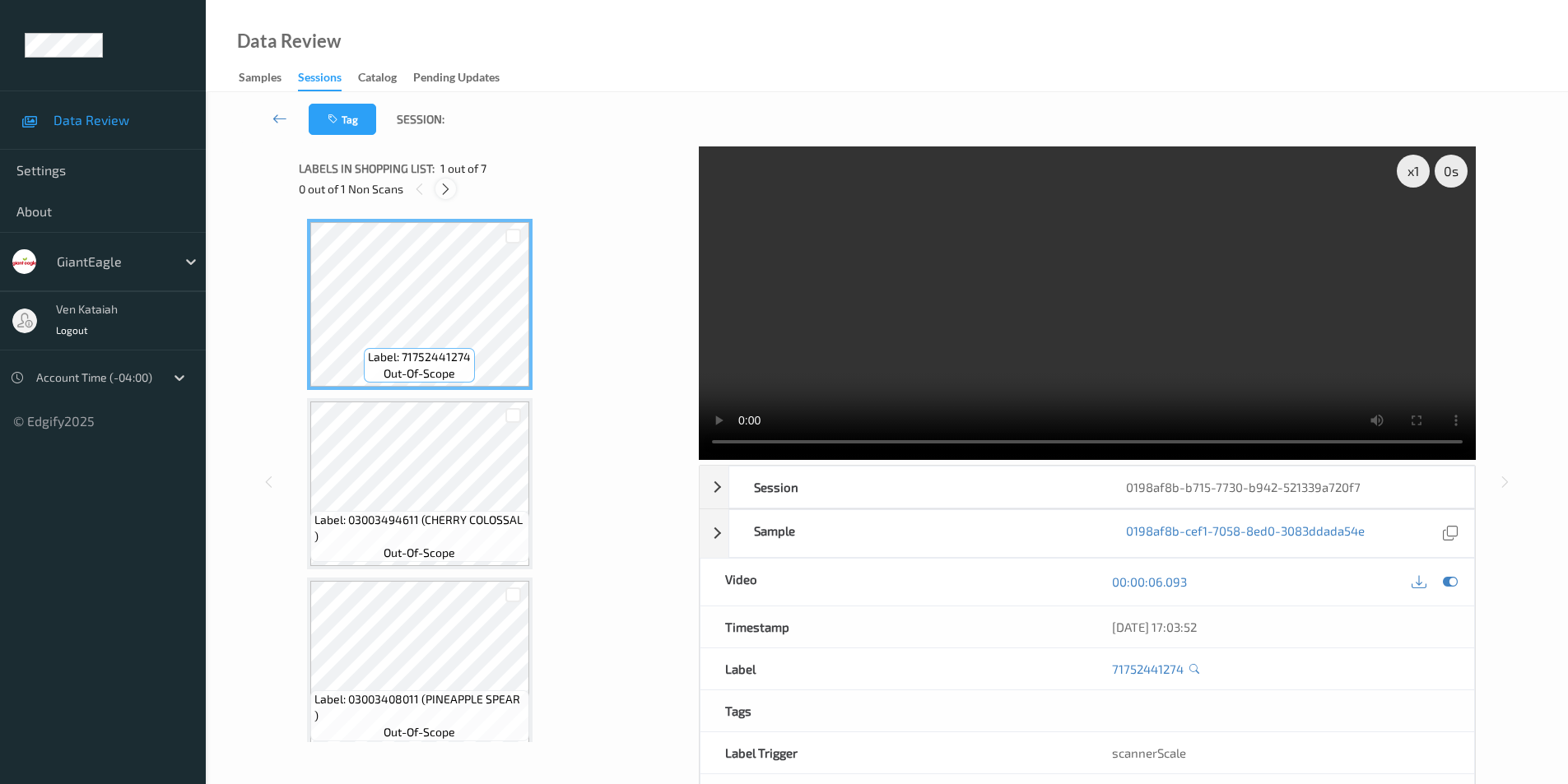
click at [451, 186] on icon at bounding box center [446, 188] width 14 height 15
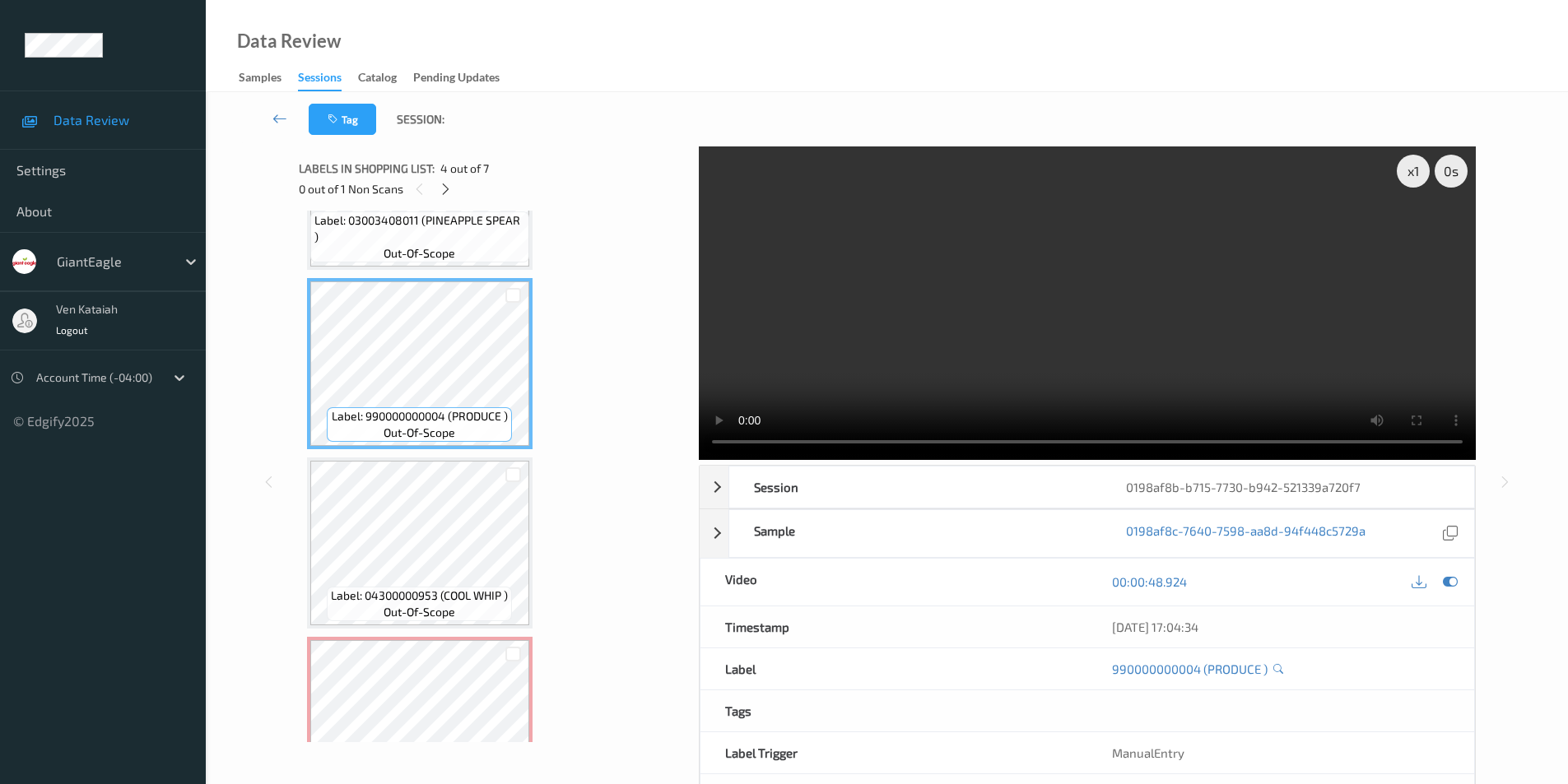
scroll to position [561, 0]
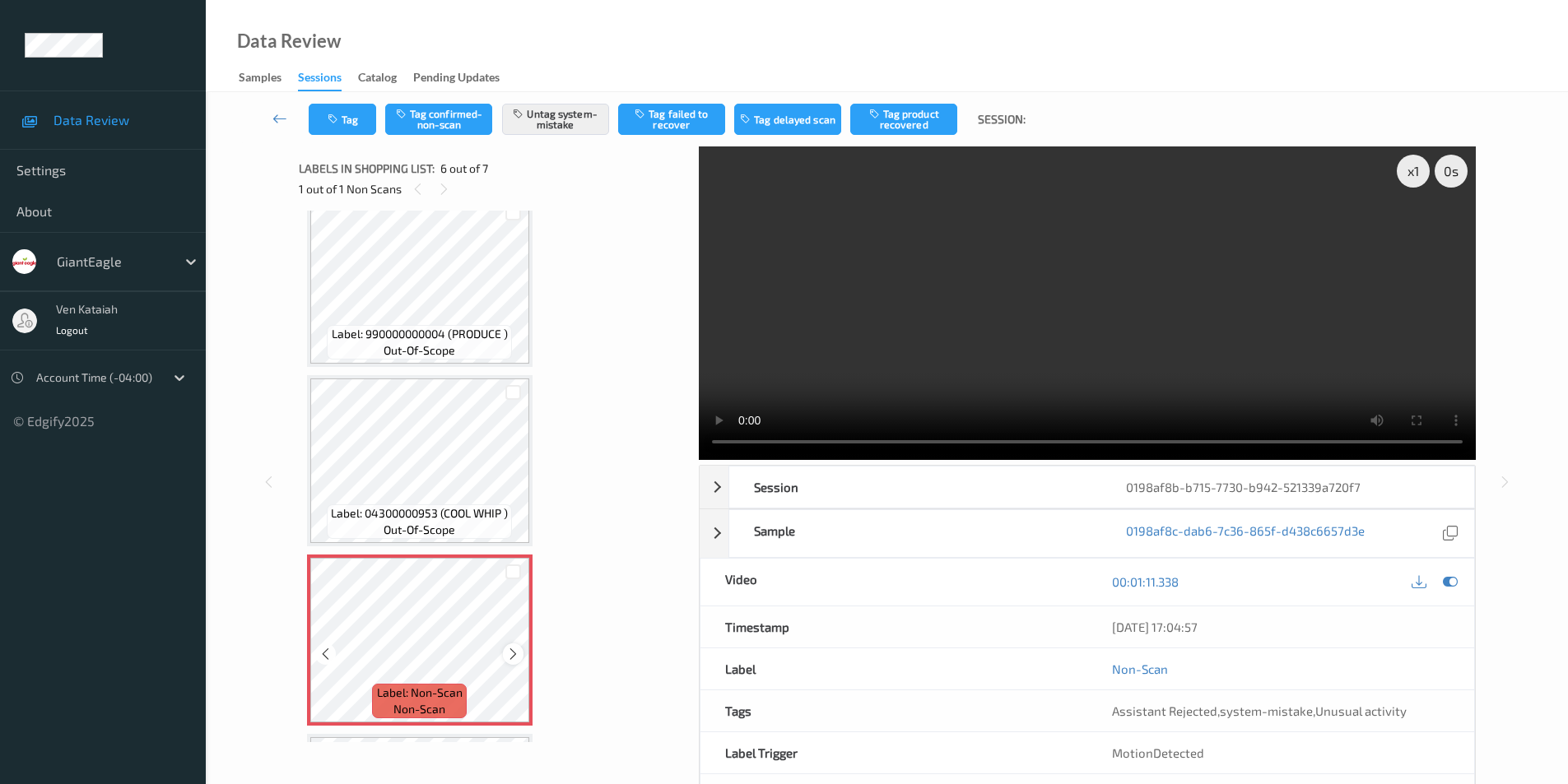
click at [513, 652] on icon at bounding box center [513, 653] width 14 height 15
click at [1445, 581] on icon at bounding box center [1450, 581] width 15 height 15
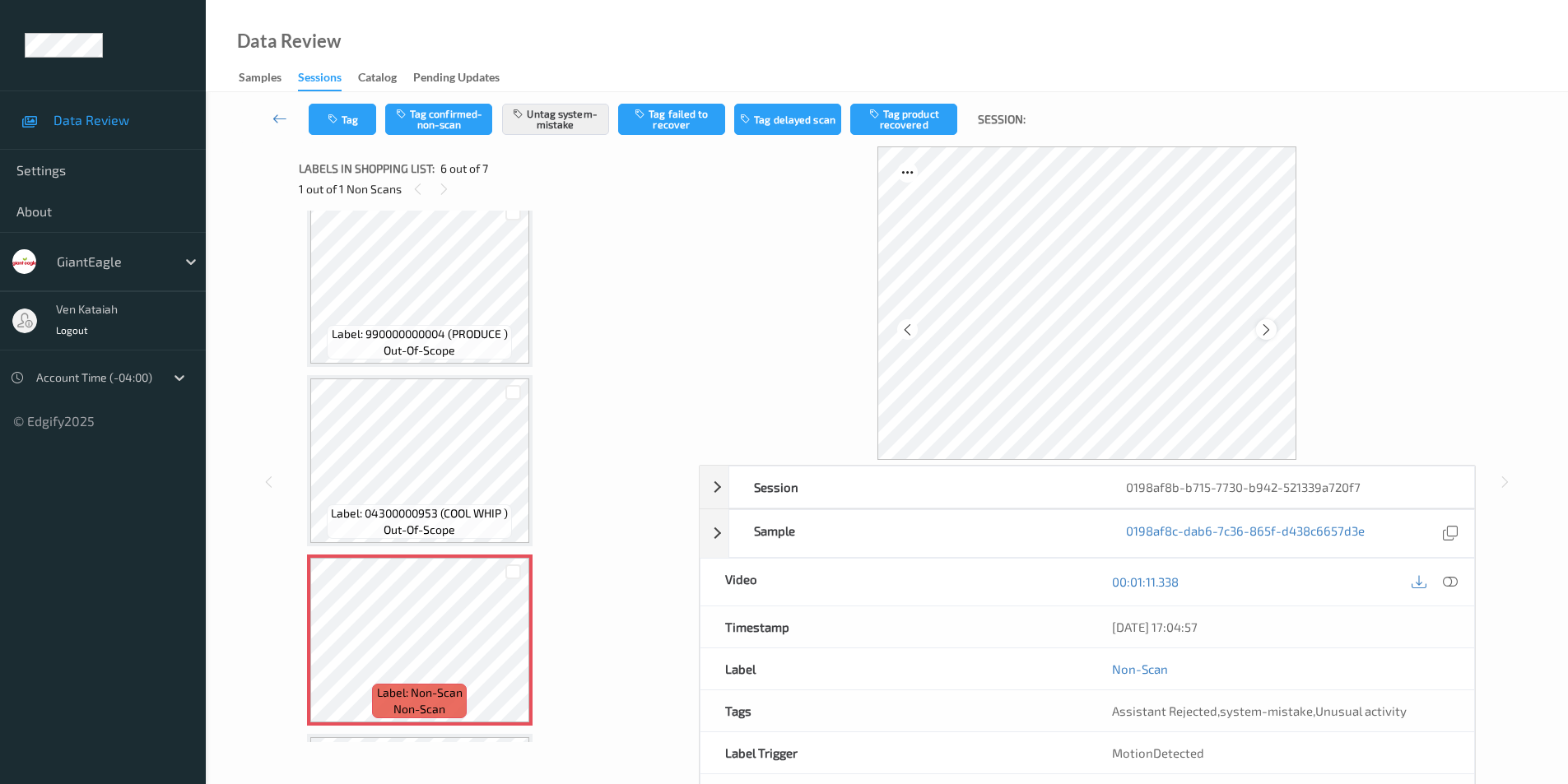
click at [1263, 330] on icon at bounding box center [1266, 329] width 14 height 15
click at [1451, 585] on icon at bounding box center [1450, 581] width 15 height 15
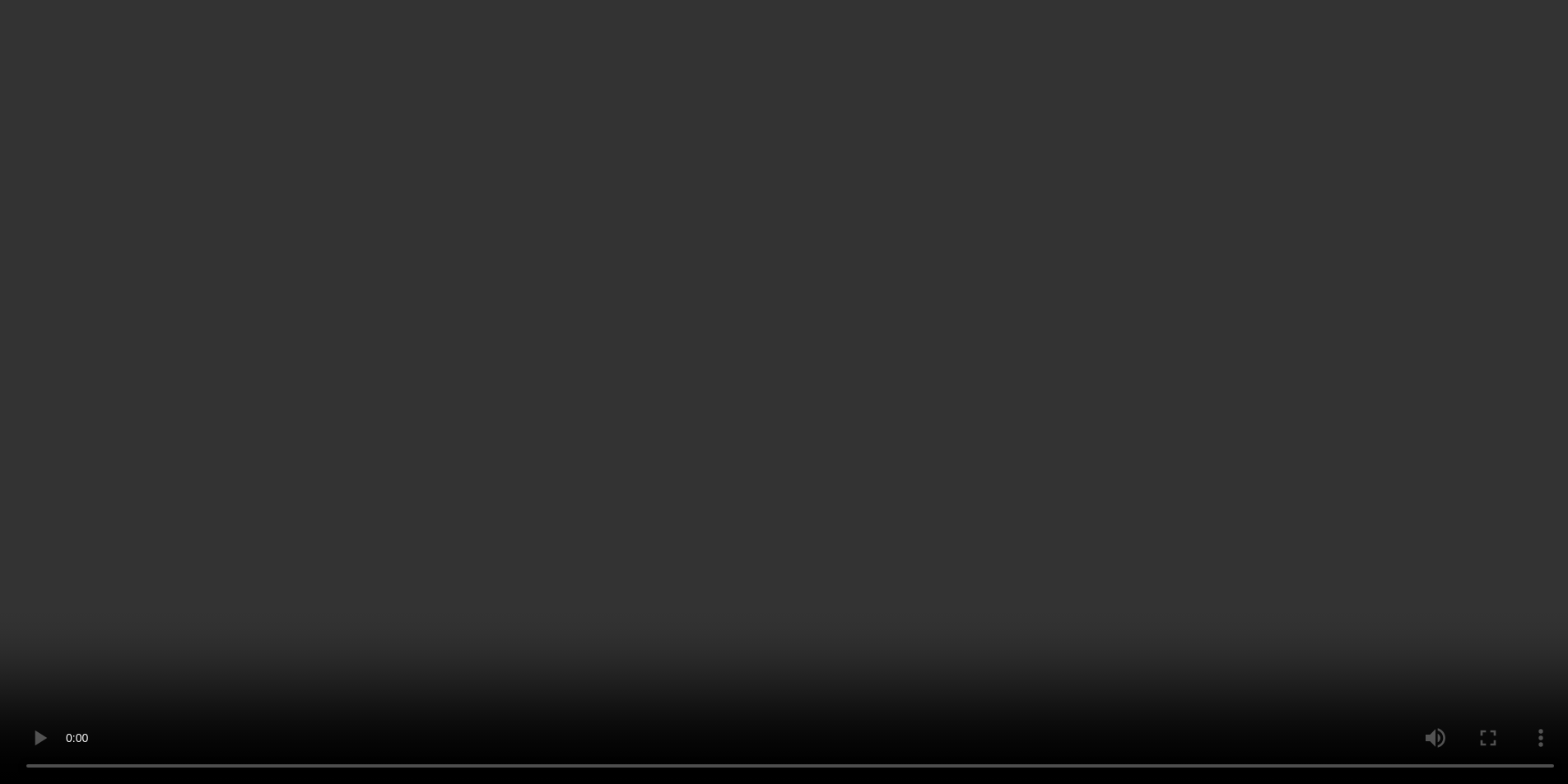
scroll to position [479, 0]
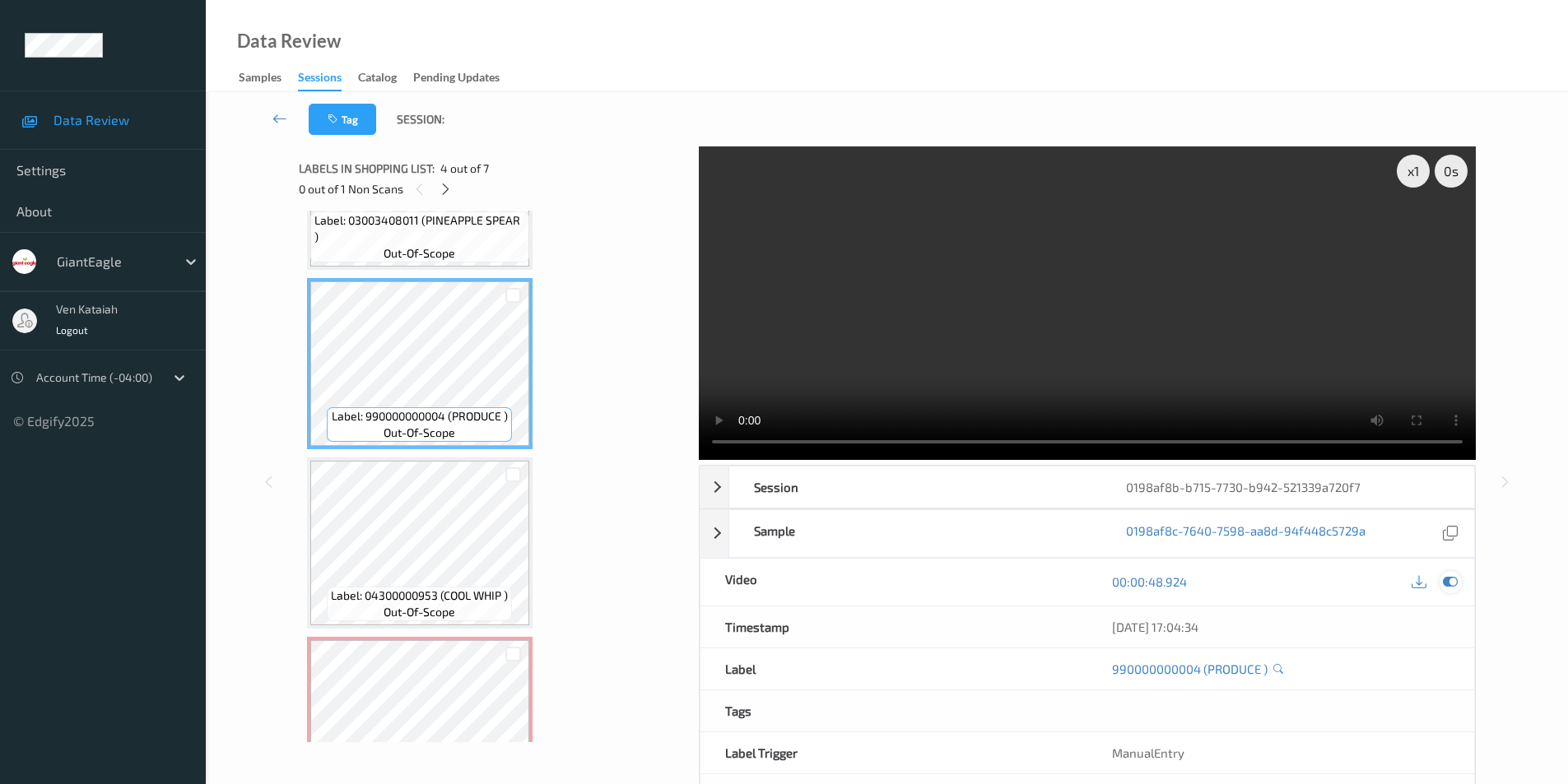
click at [1451, 581] on icon at bounding box center [1450, 581] width 15 height 15
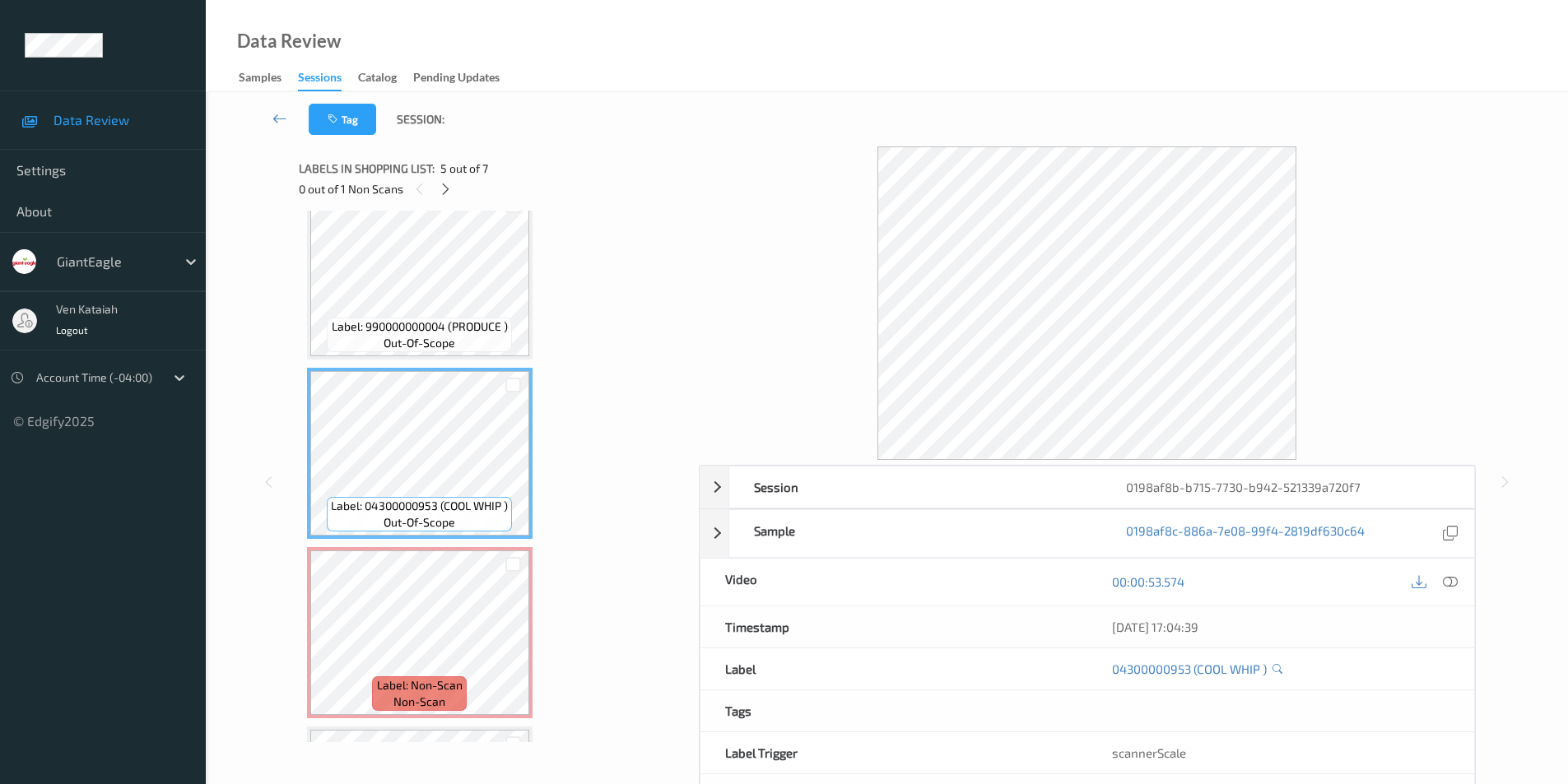
scroll to position [644, 0]
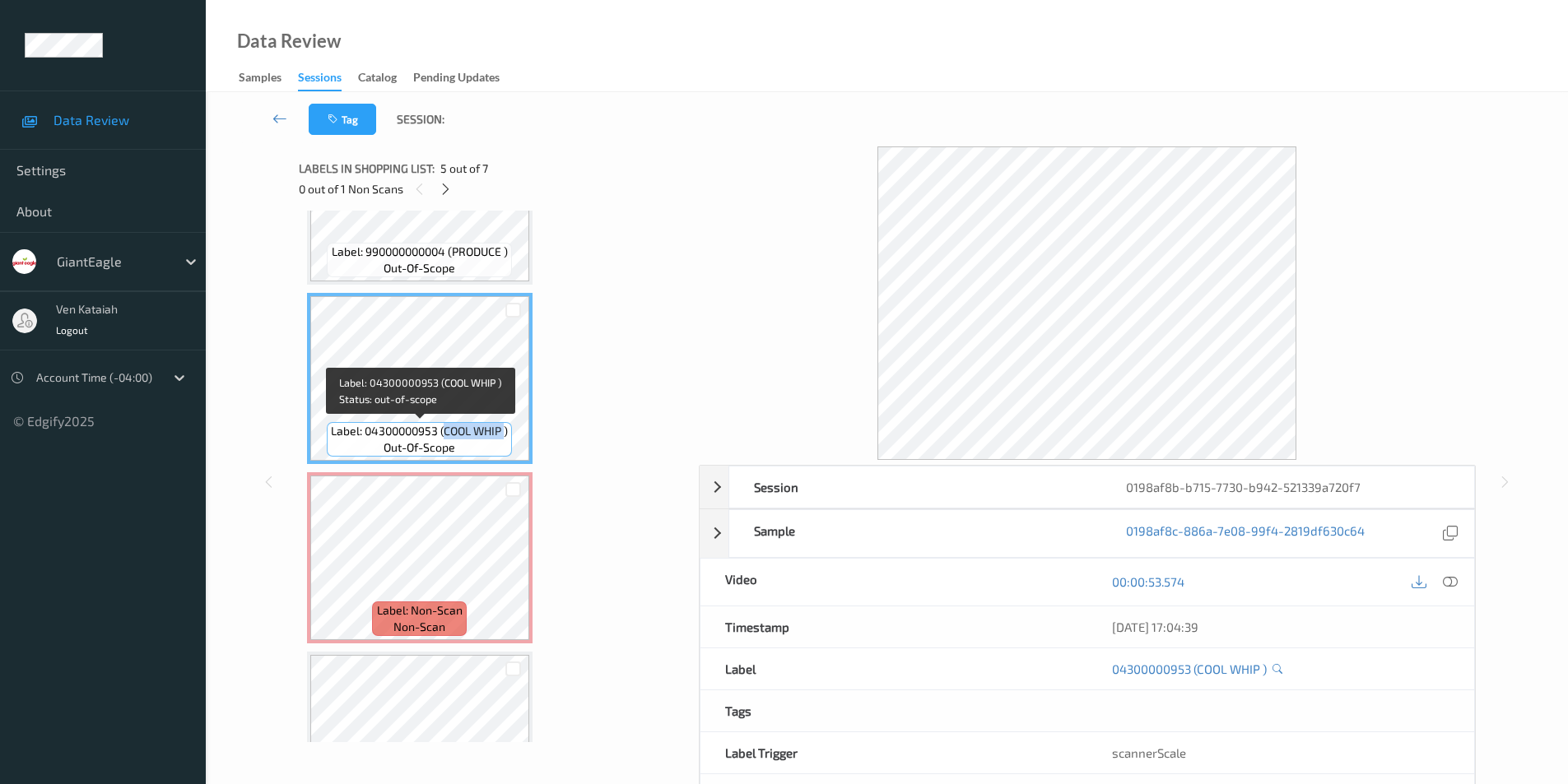
drag, startPoint x: 444, startPoint y: 431, endPoint x: 506, endPoint y: 431, distance: 62.0
click at [506, 431] on span "Label: 04300000953 (COOL WHIP )" at bounding box center [419, 431] width 177 height 17
copy span "COOL WHIP"
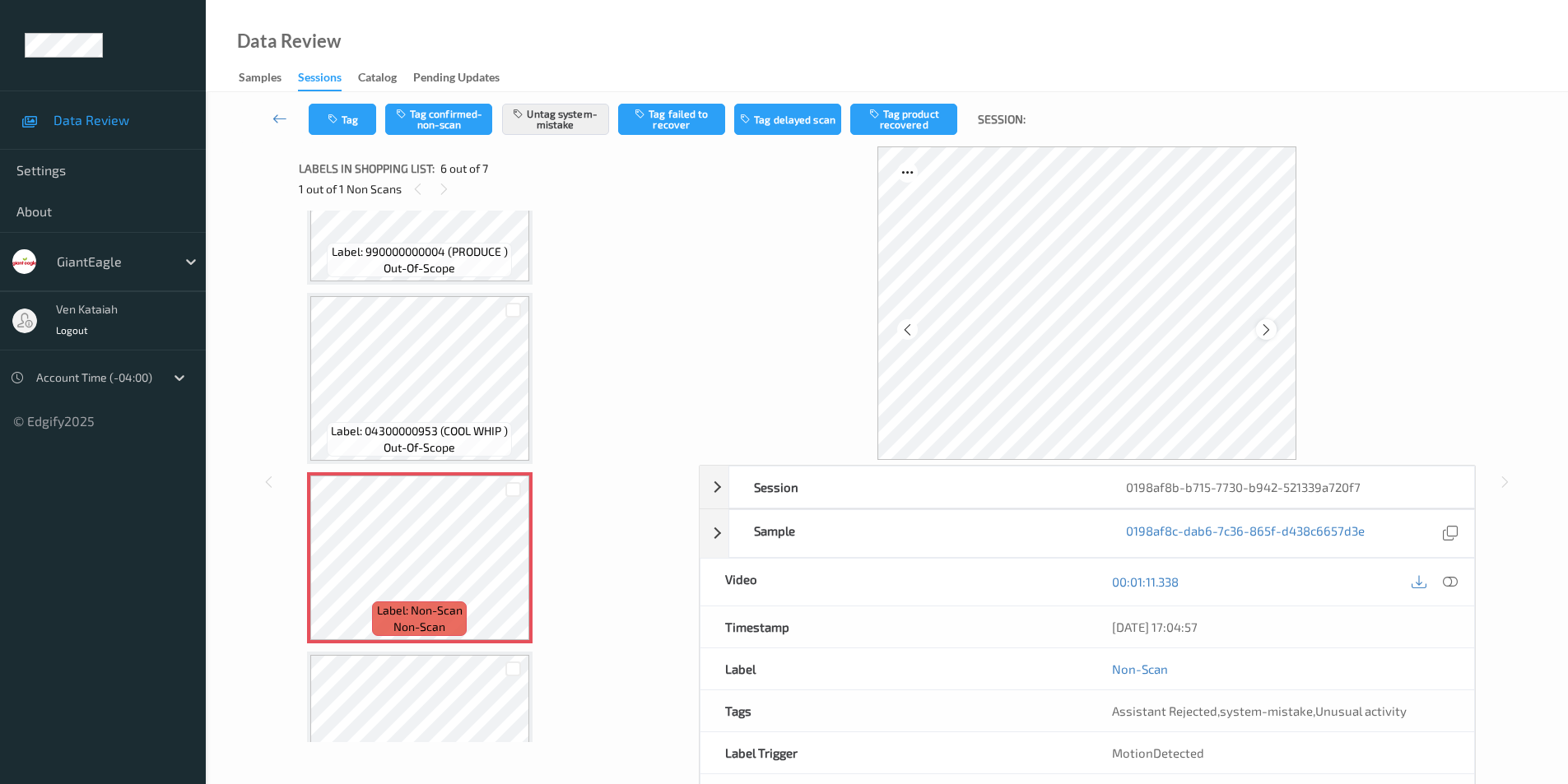
click at [1266, 330] on icon at bounding box center [1266, 329] width 14 height 15
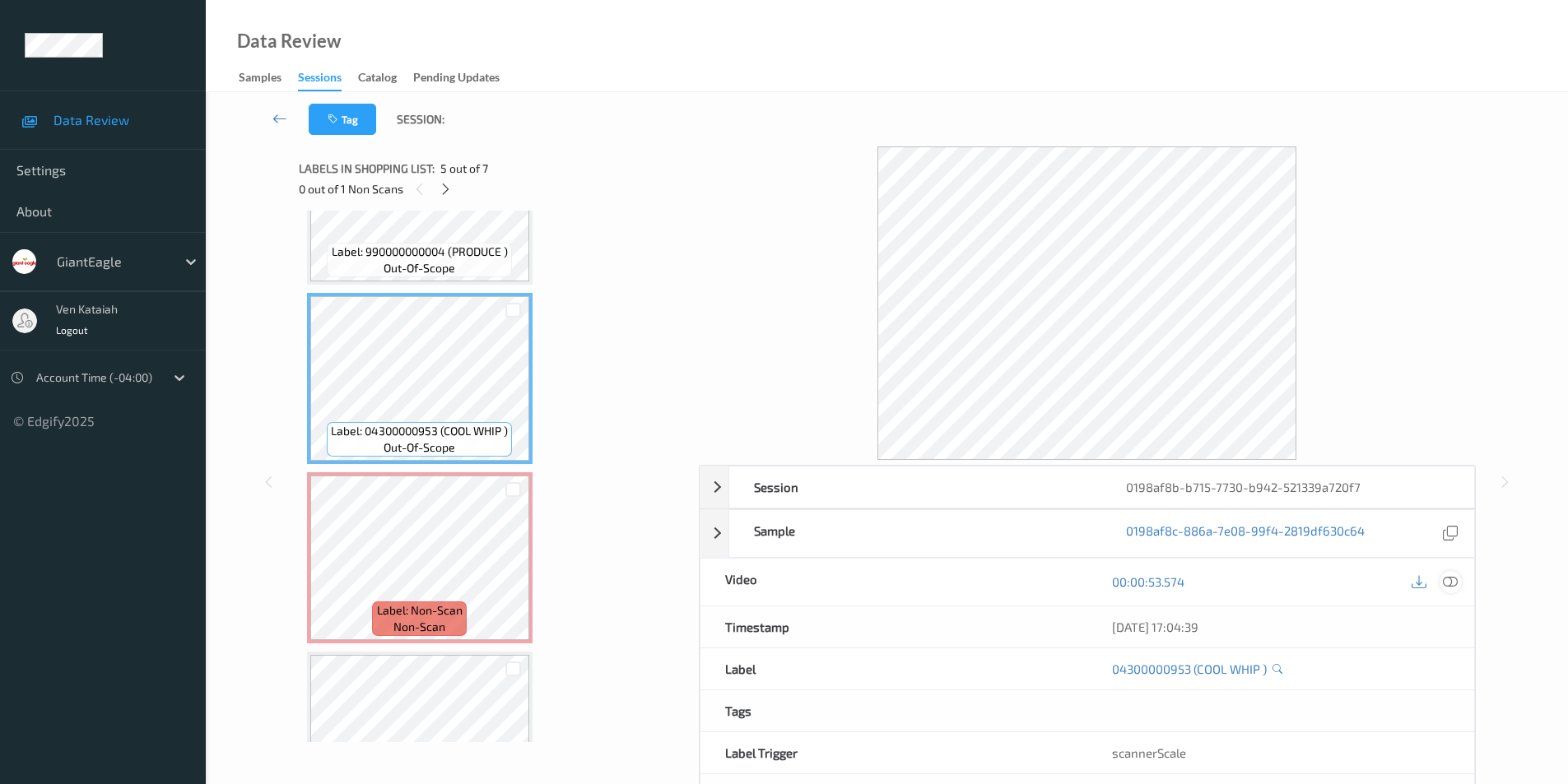
click at [1456, 586] on icon at bounding box center [1450, 581] width 15 height 15
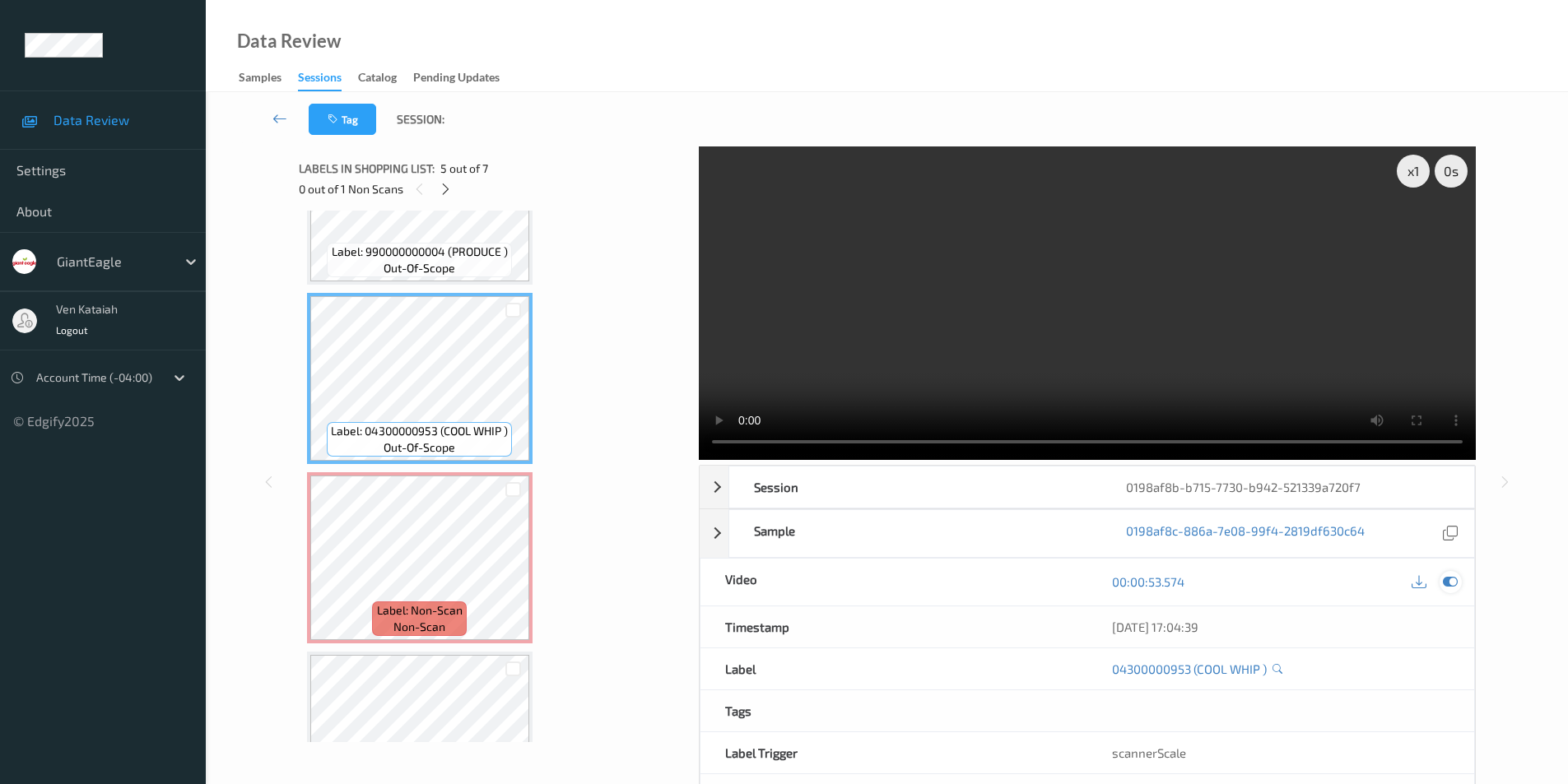
click at [1445, 577] on icon at bounding box center [1450, 581] width 15 height 15
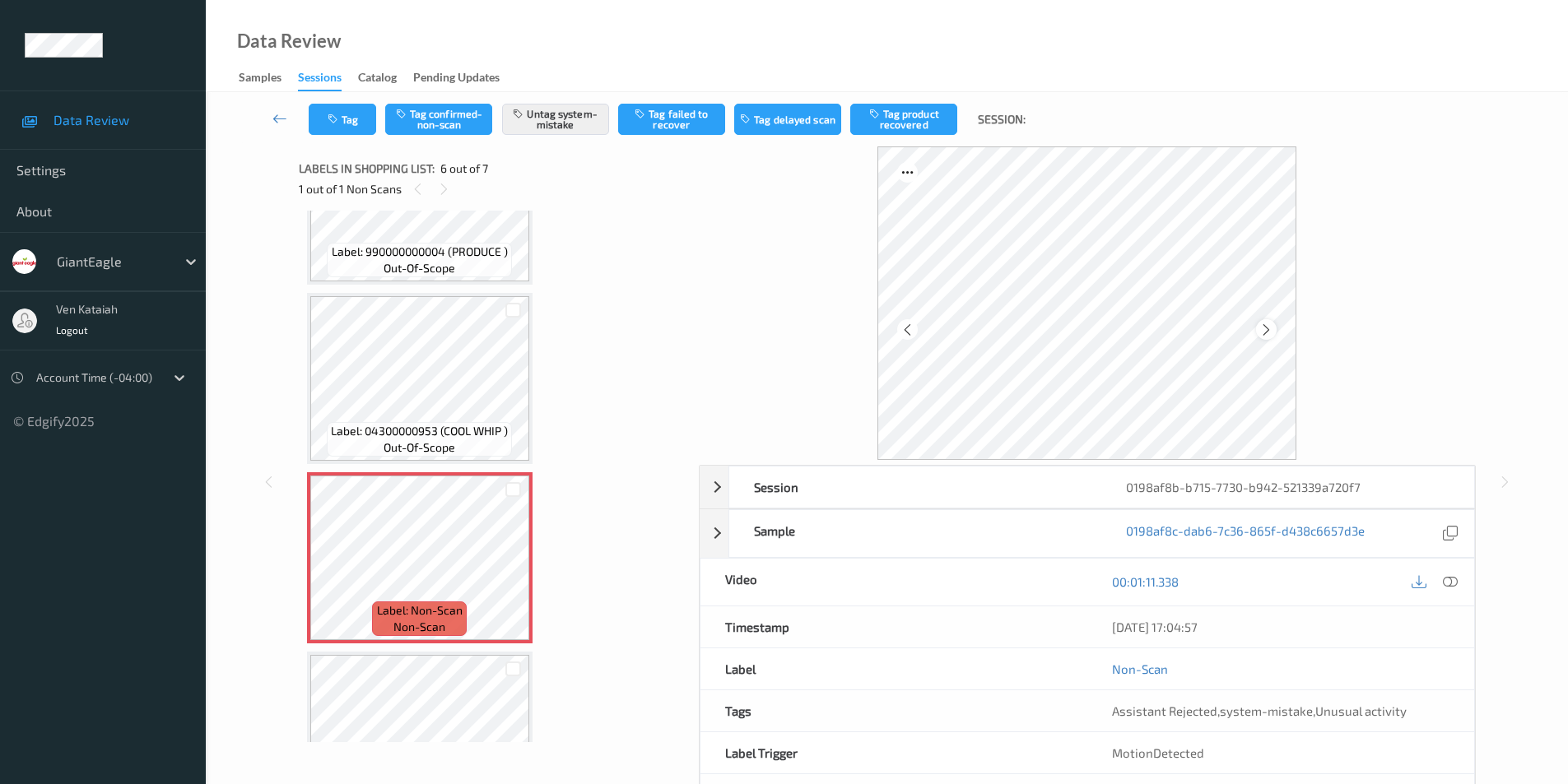
click at [1262, 325] on icon at bounding box center [1266, 329] width 14 height 15
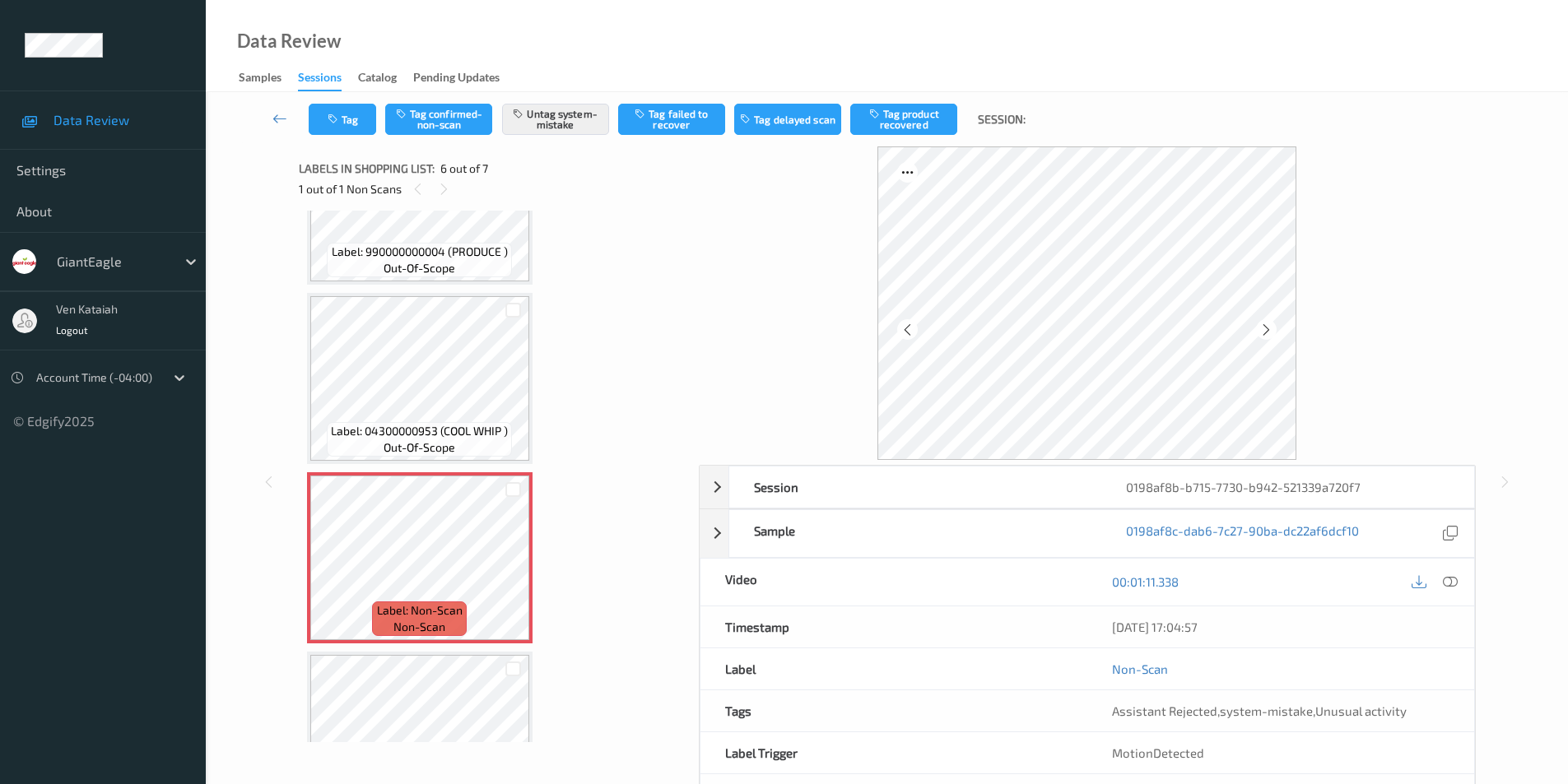
click at [1262, 325] on icon at bounding box center [1266, 329] width 14 height 15
click at [1267, 329] on icon at bounding box center [1266, 329] width 14 height 15
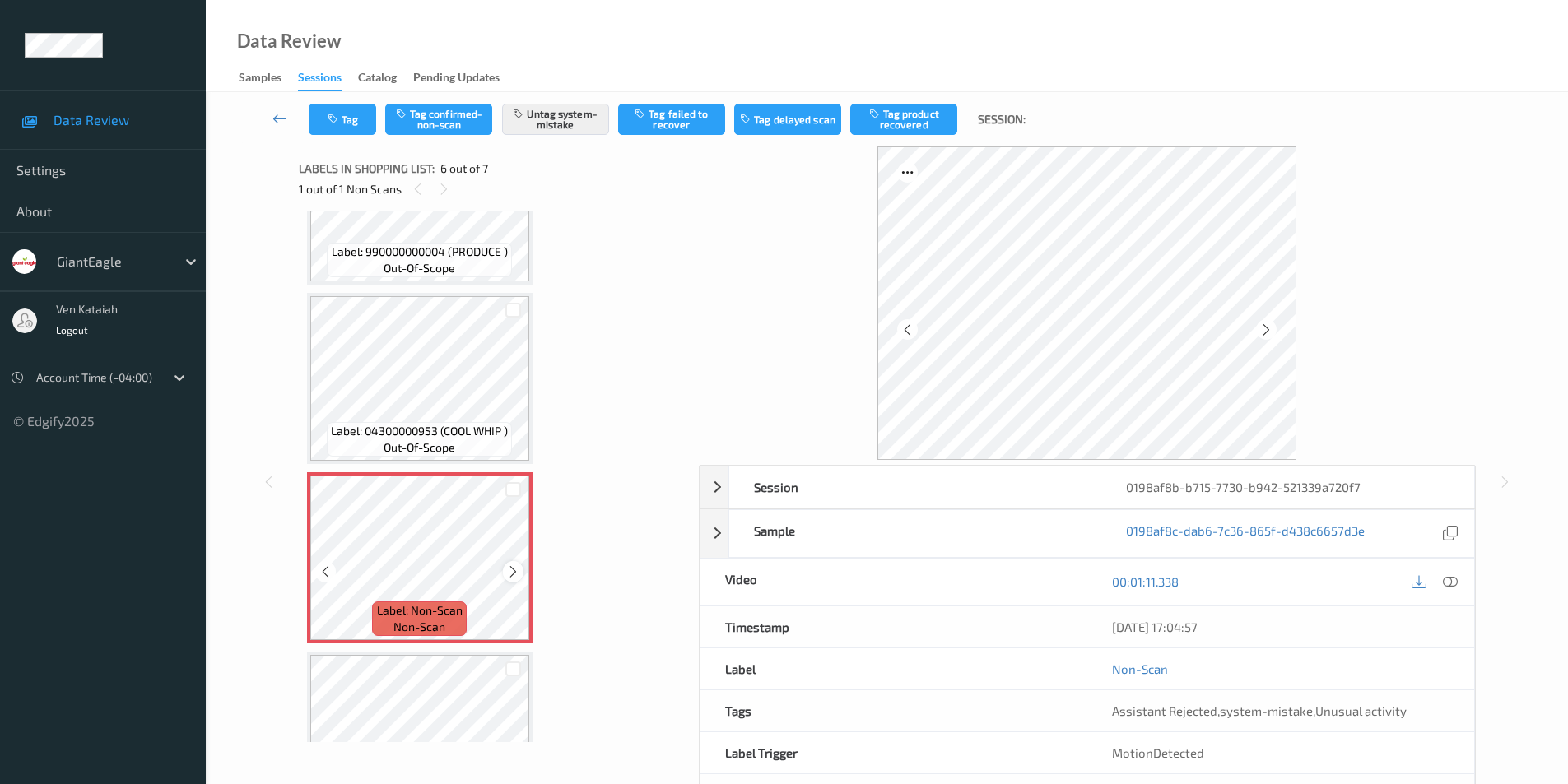
click at [511, 571] on icon at bounding box center [513, 571] width 14 height 15
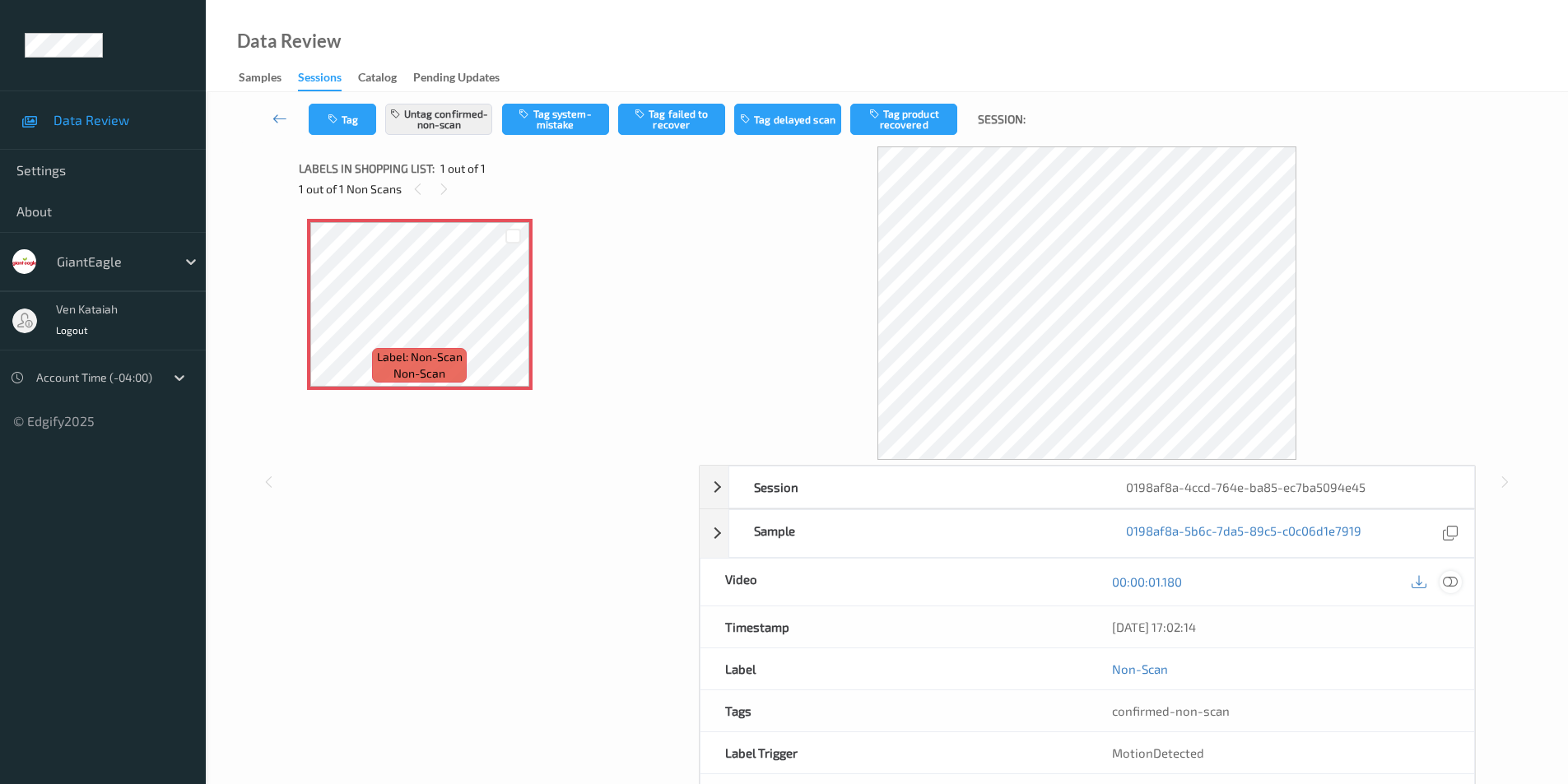
click at [1445, 580] on icon at bounding box center [1450, 581] width 15 height 15
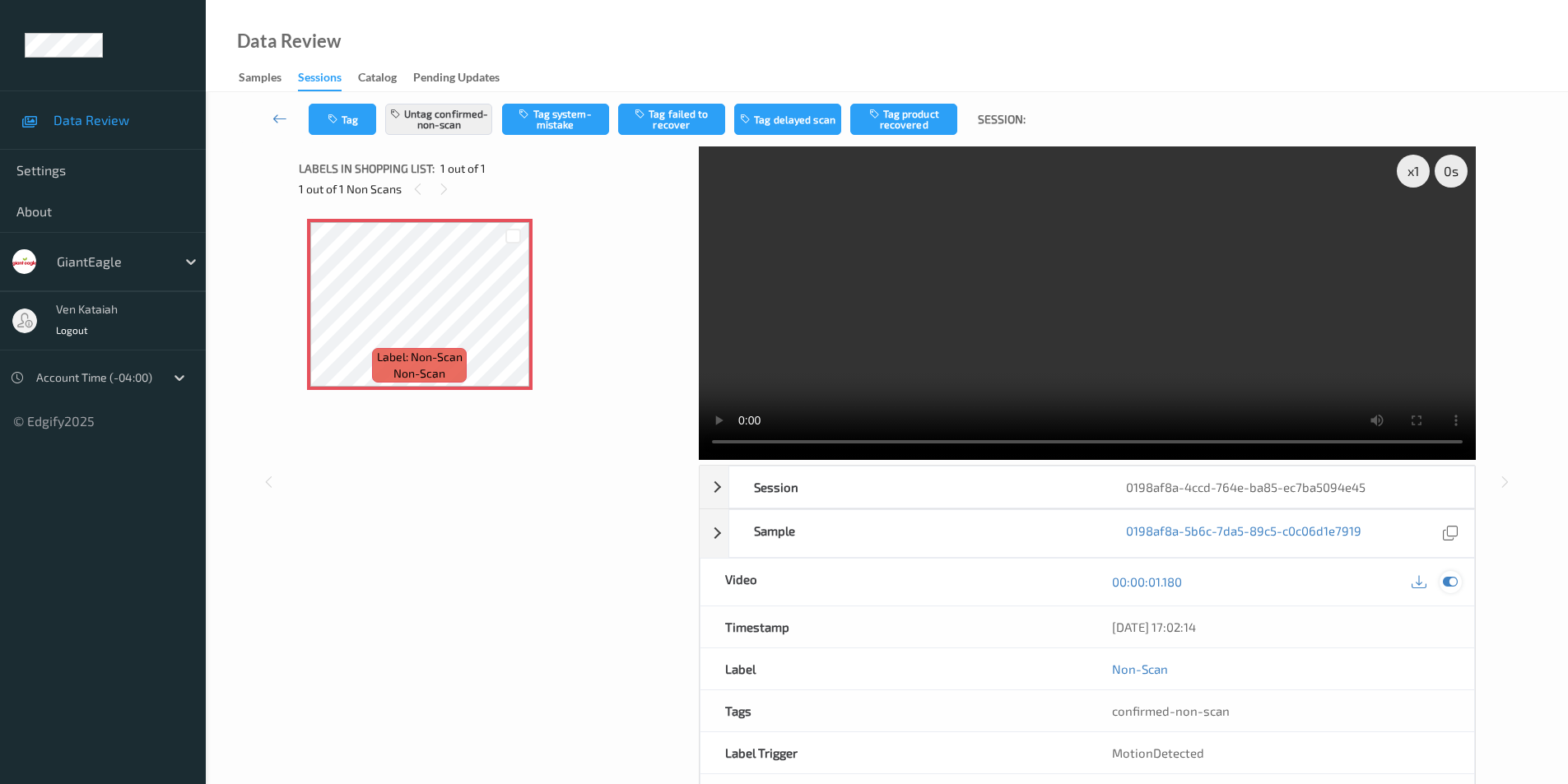
click at [1447, 581] on icon at bounding box center [1450, 581] width 15 height 15
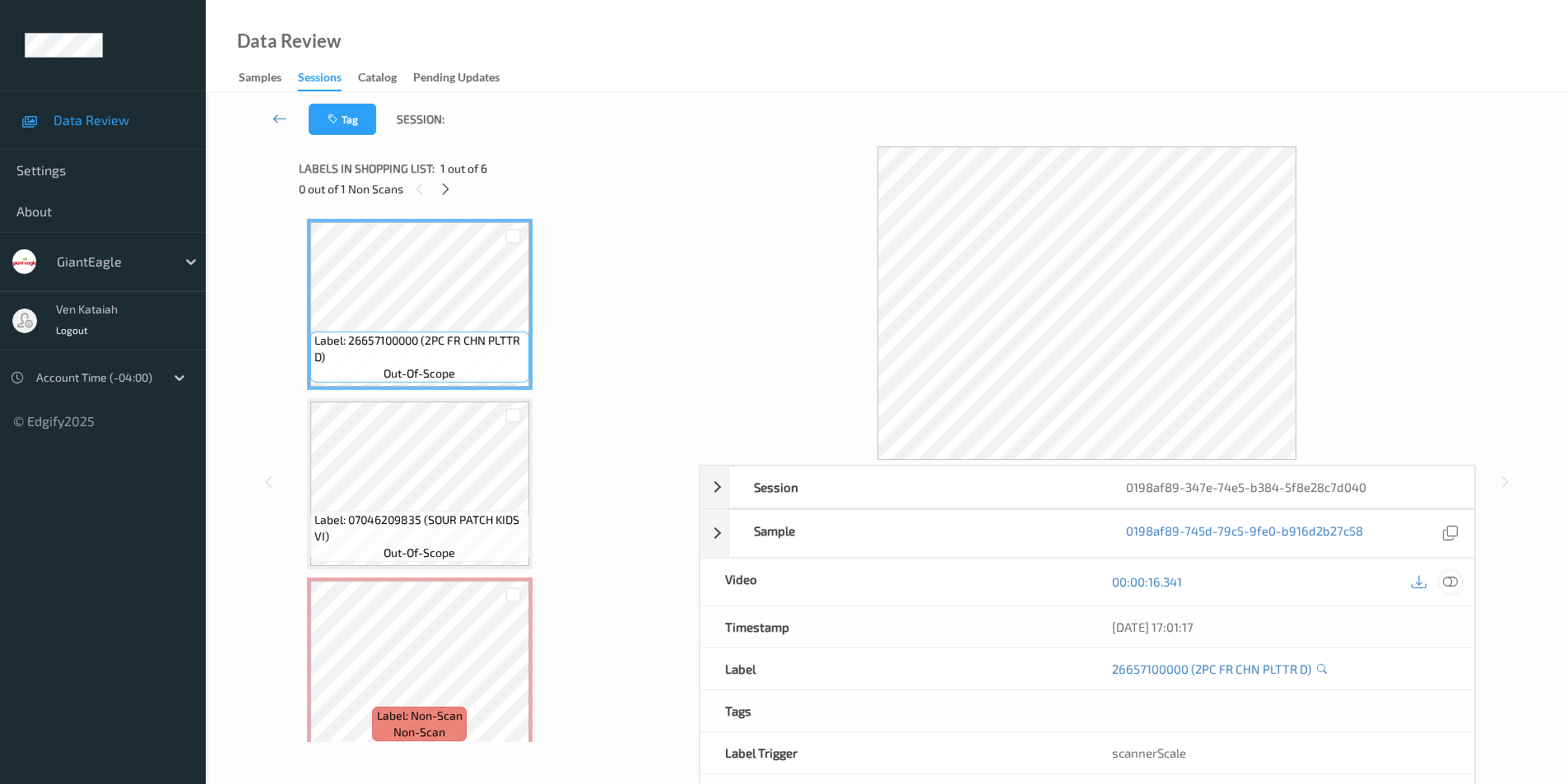
click at [1453, 583] on icon at bounding box center [1450, 581] width 15 height 15
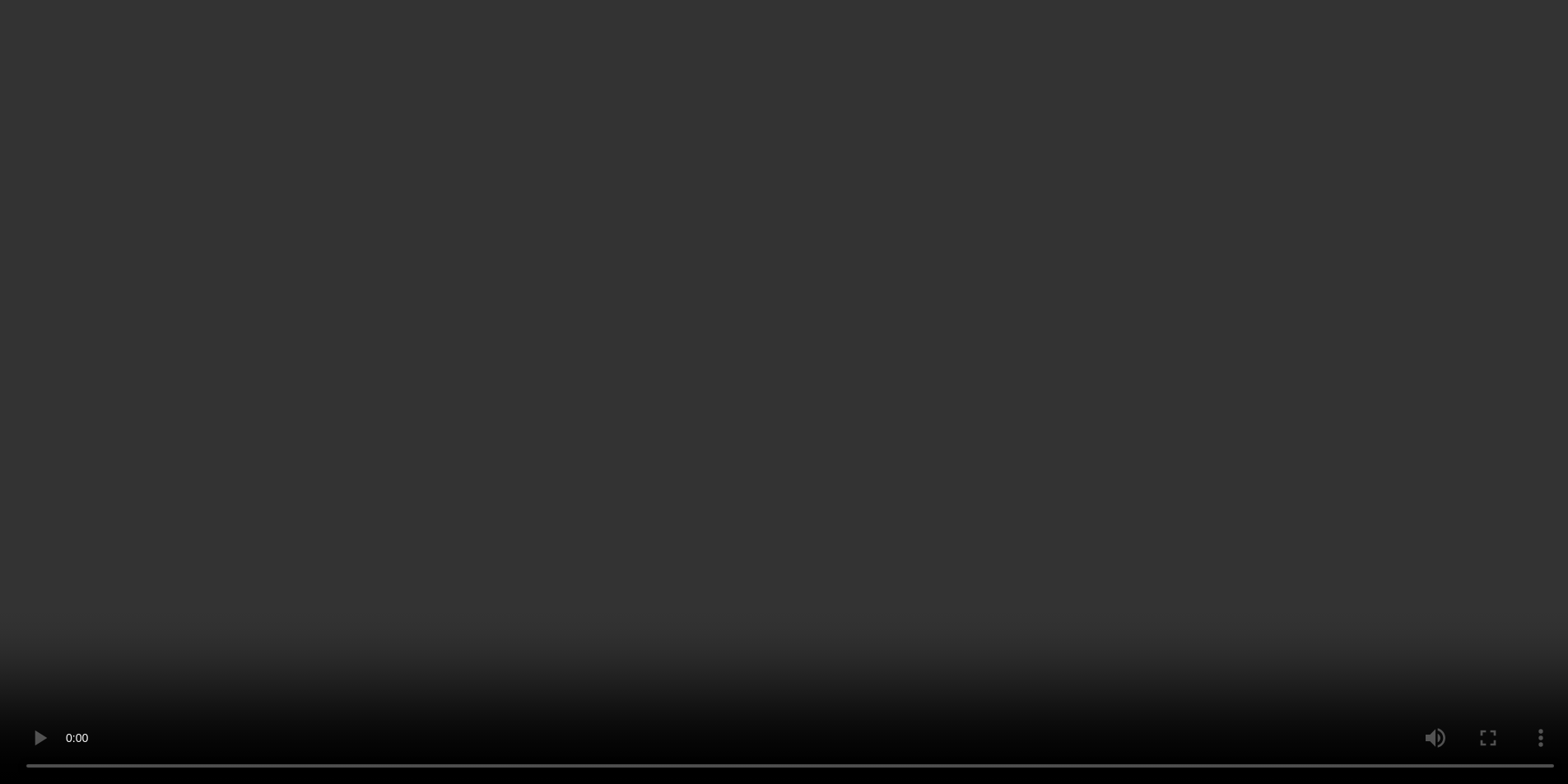
scroll to position [165, 0]
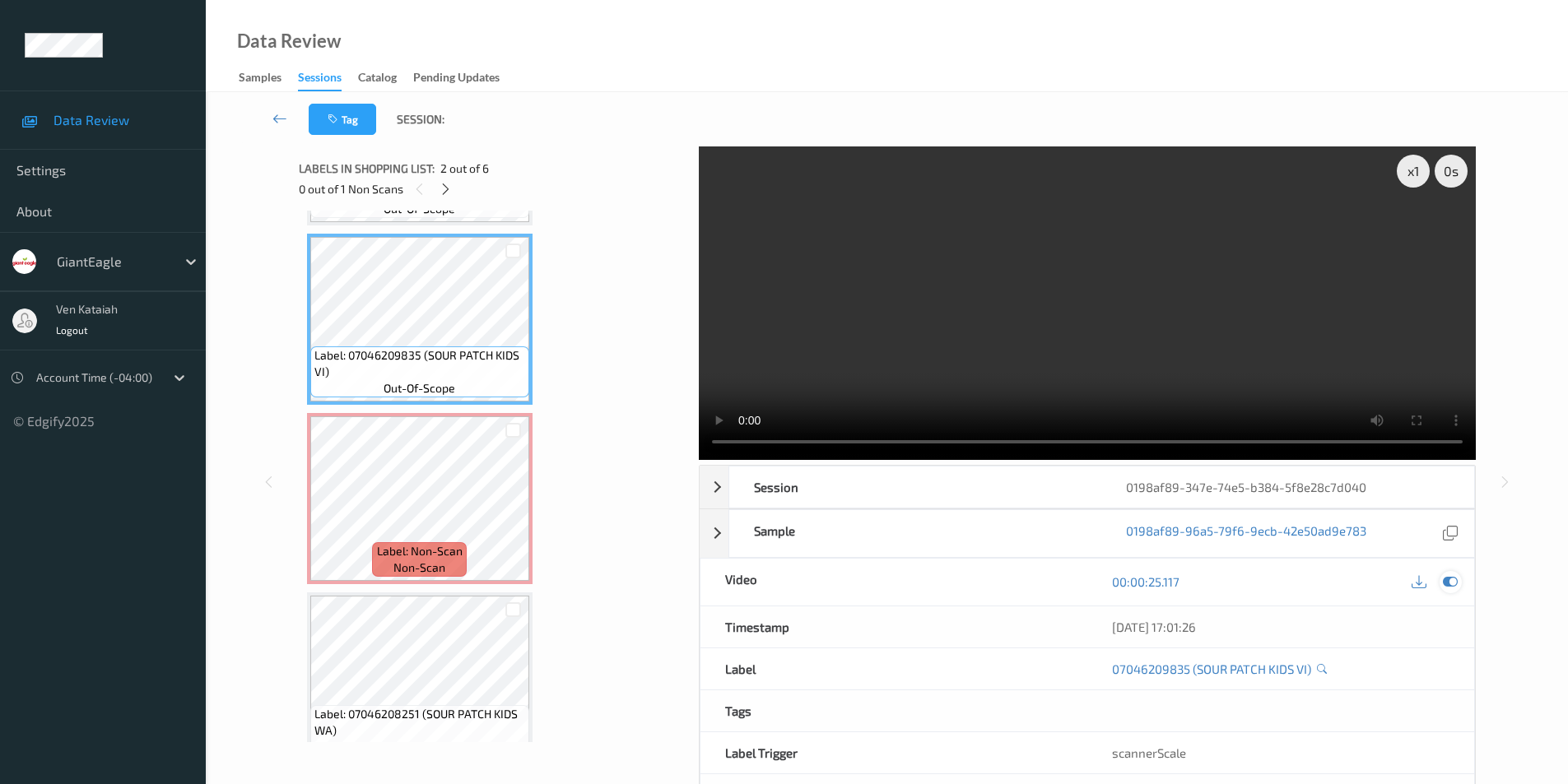
click at [1451, 579] on icon at bounding box center [1450, 581] width 15 height 15
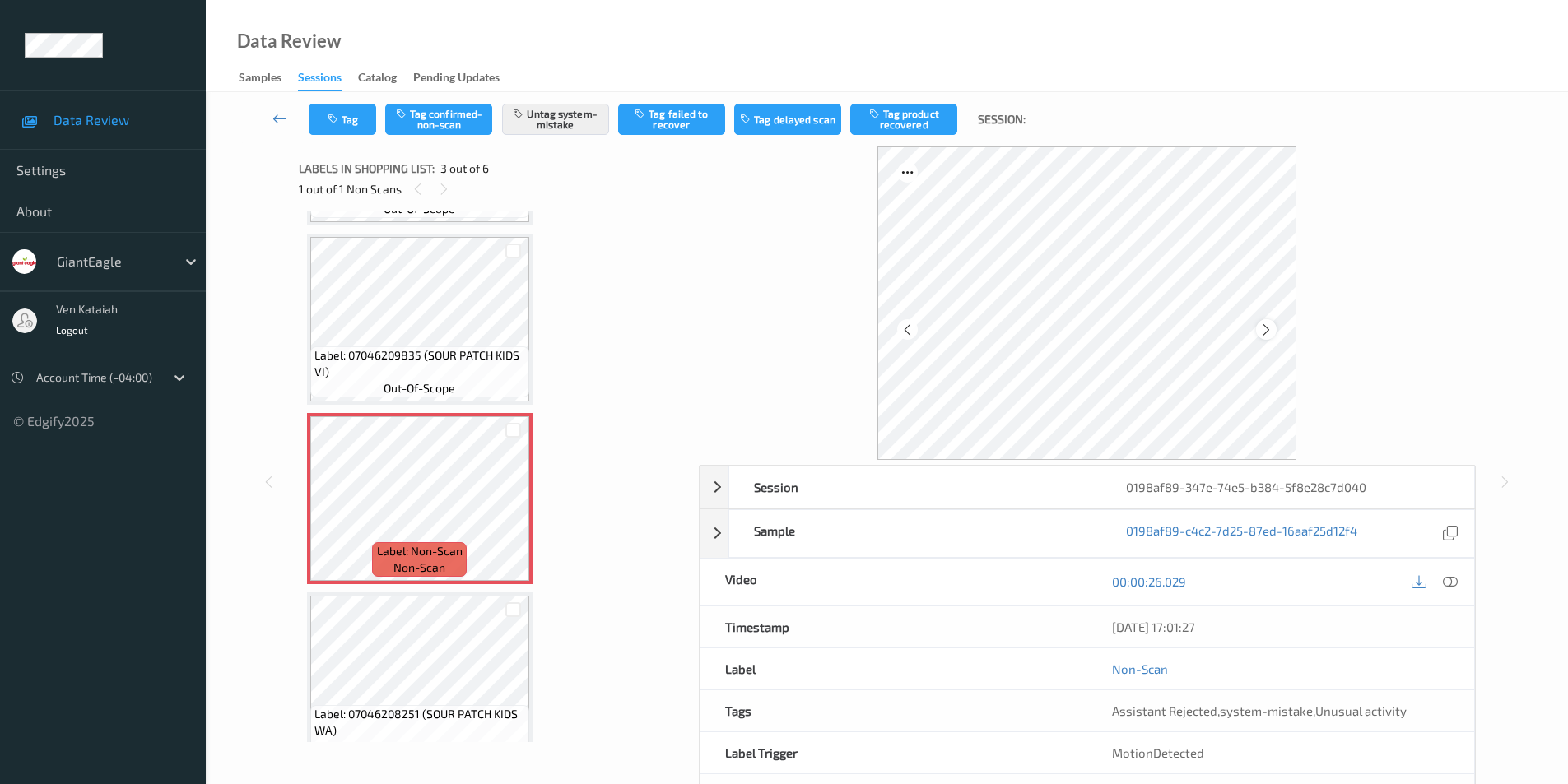
click at [1261, 329] on icon at bounding box center [1266, 329] width 14 height 15
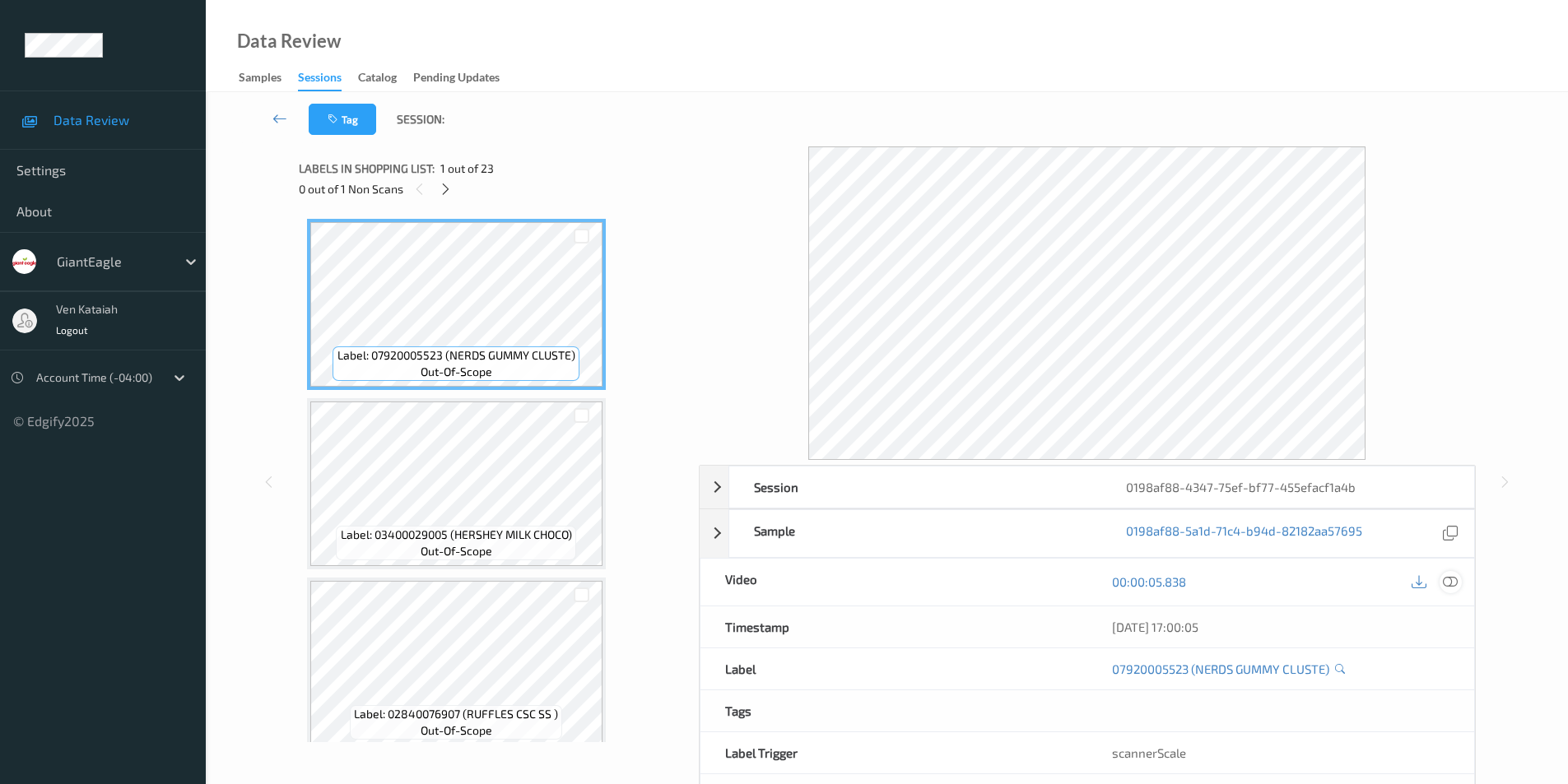
click at [1453, 581] on icon at bounding box center [1450, 581] width 15 height 15
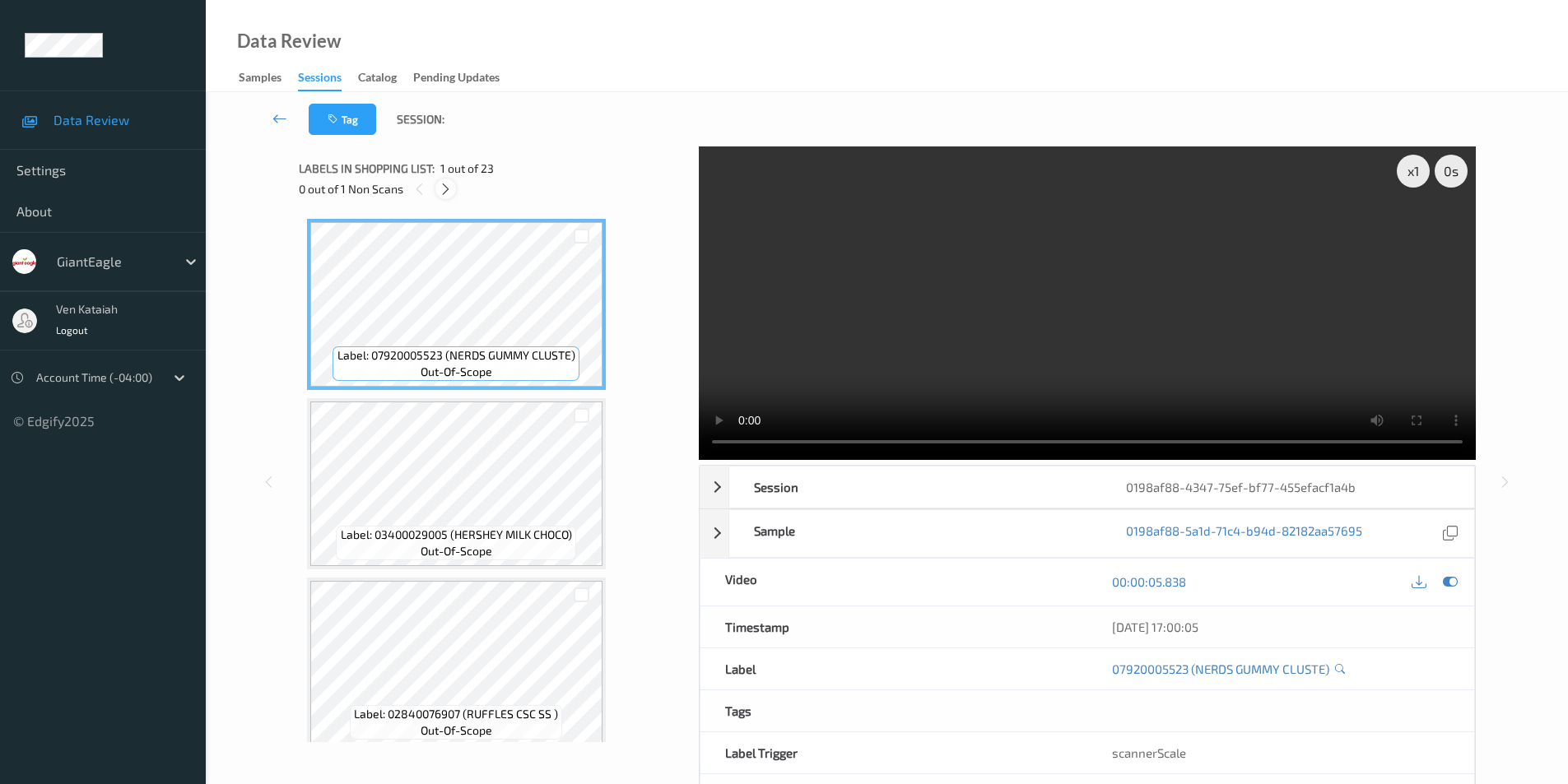
click at [442, 188] on icon at bounding box center [446, 188] width 14 height 15
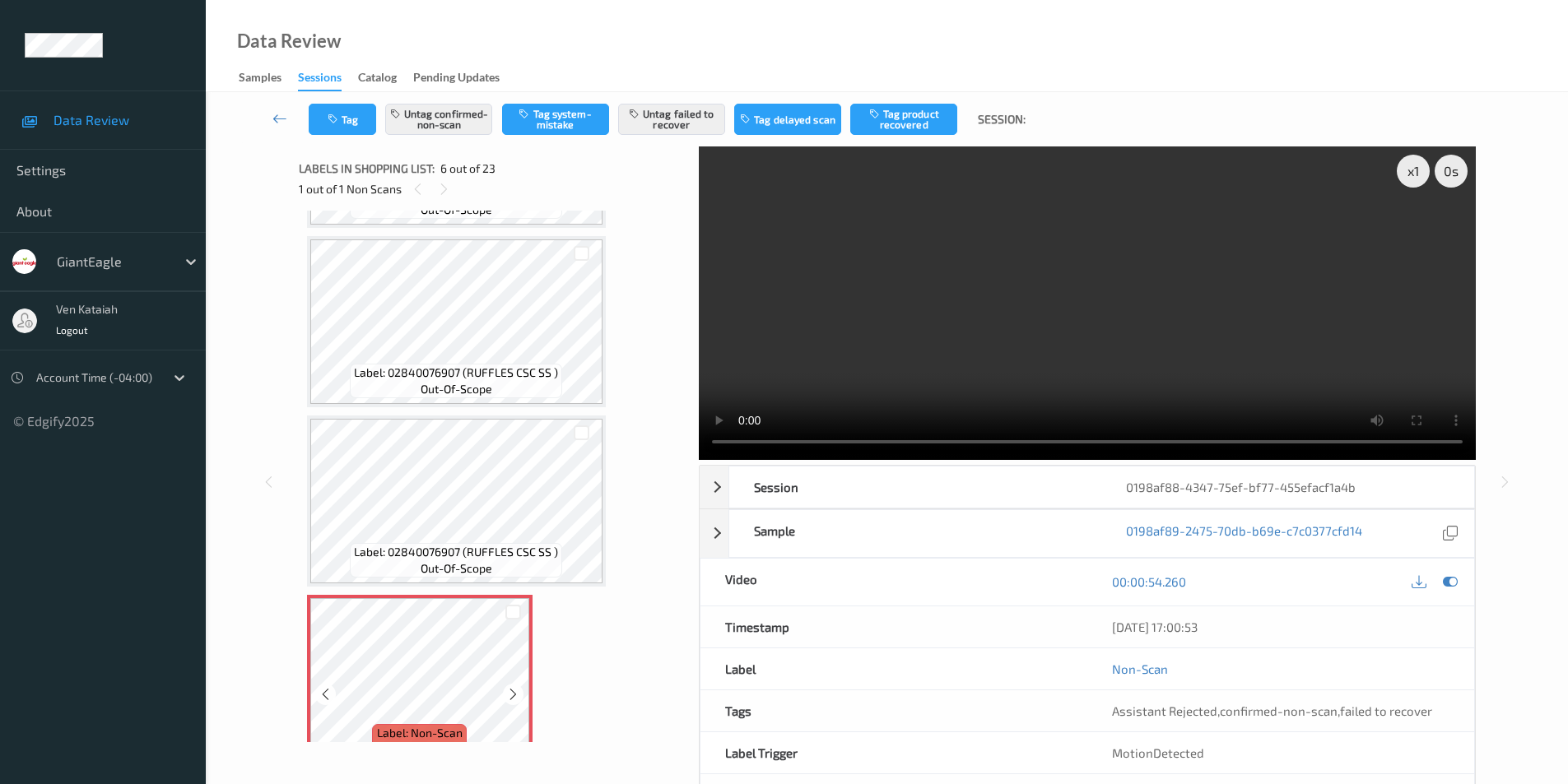
scroll to position [479, 0]
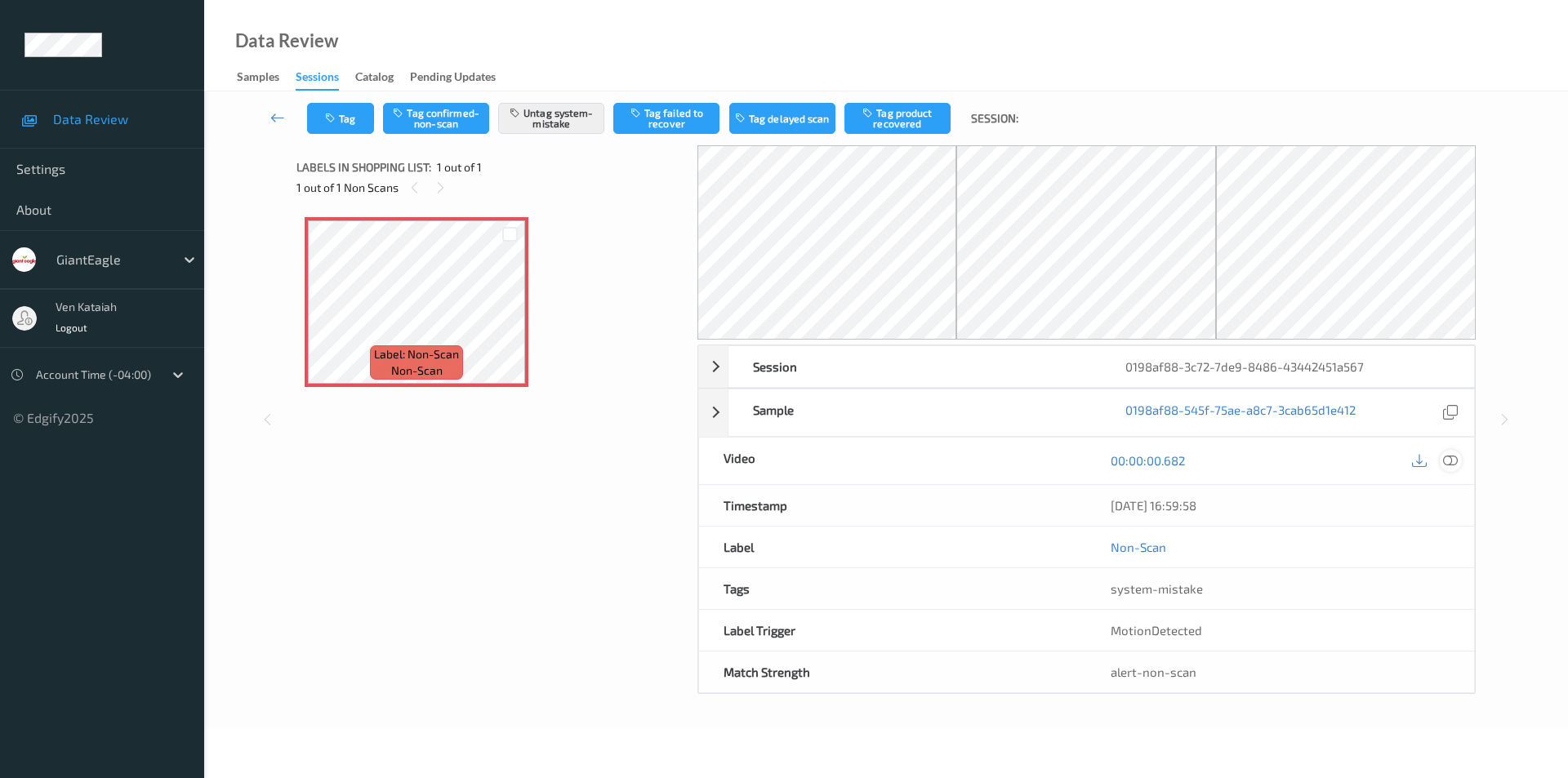
click at [1455, 460] on icon at bounding box center [1450, 460] width 15 height 15
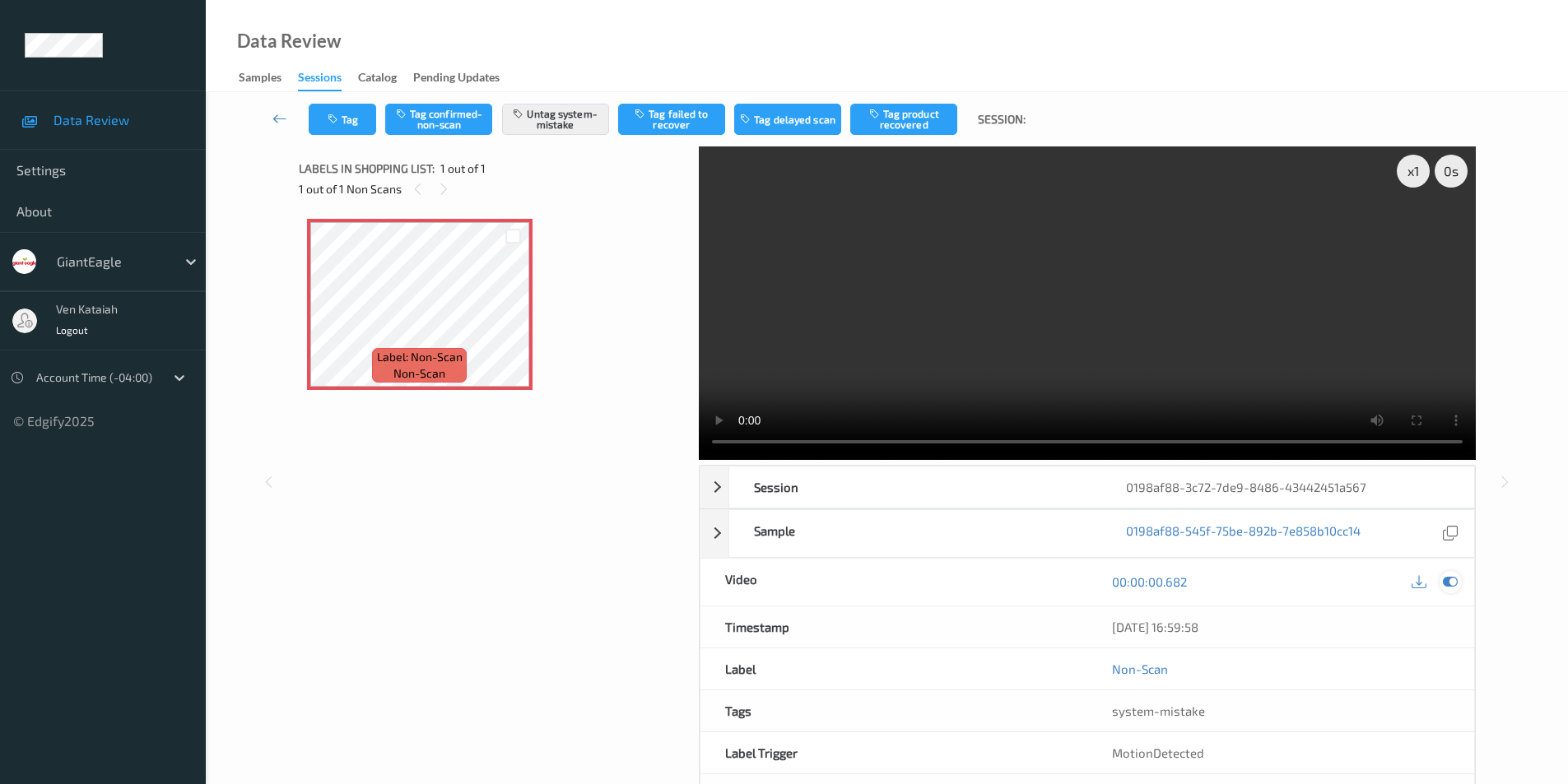
click at [1445, 580] on icon at bounding box center [1450, 581] width 15 height 15
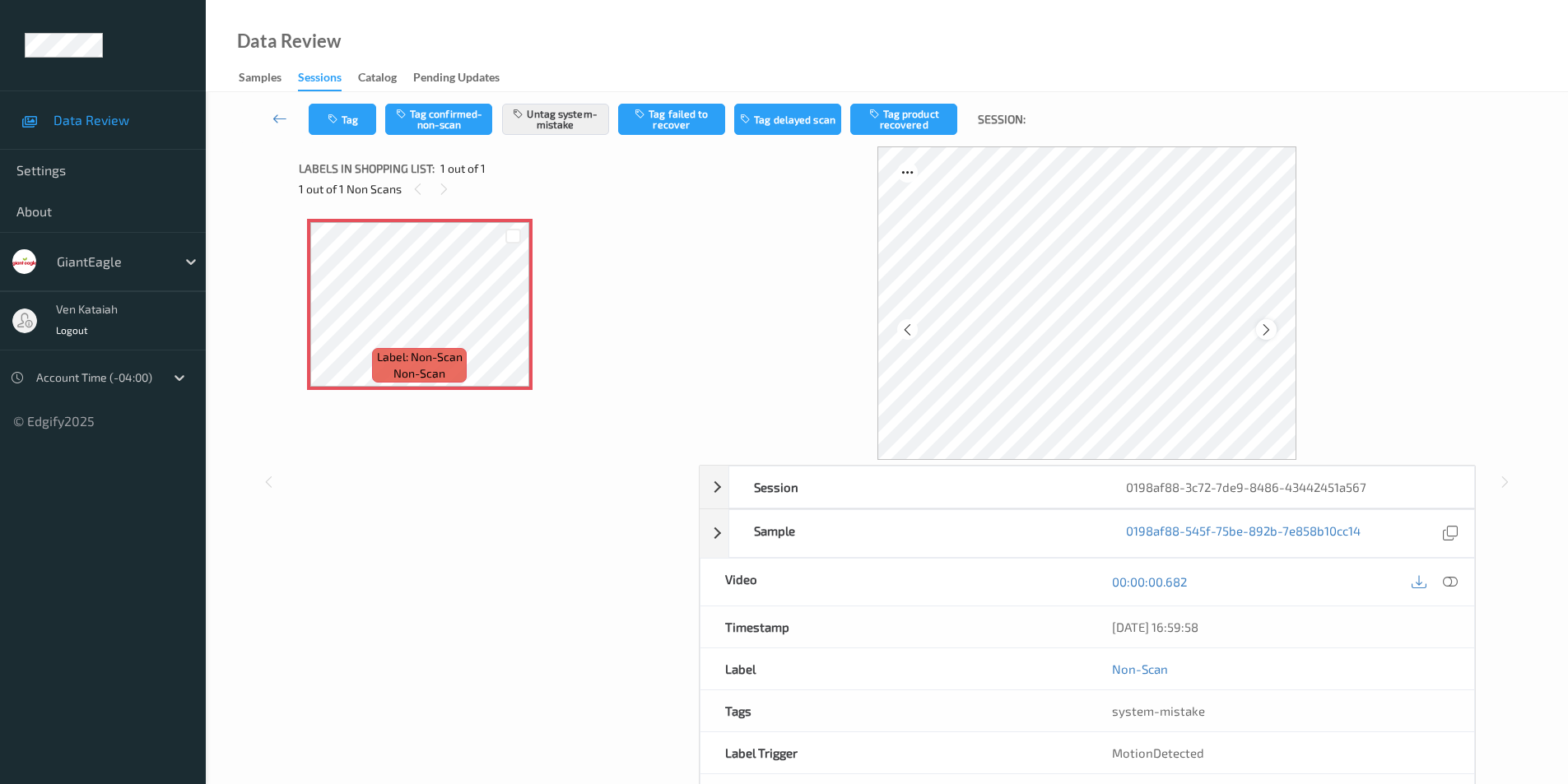
click at [1270, 329] on icon at bounding box center [1266, 329] width 14 height 15
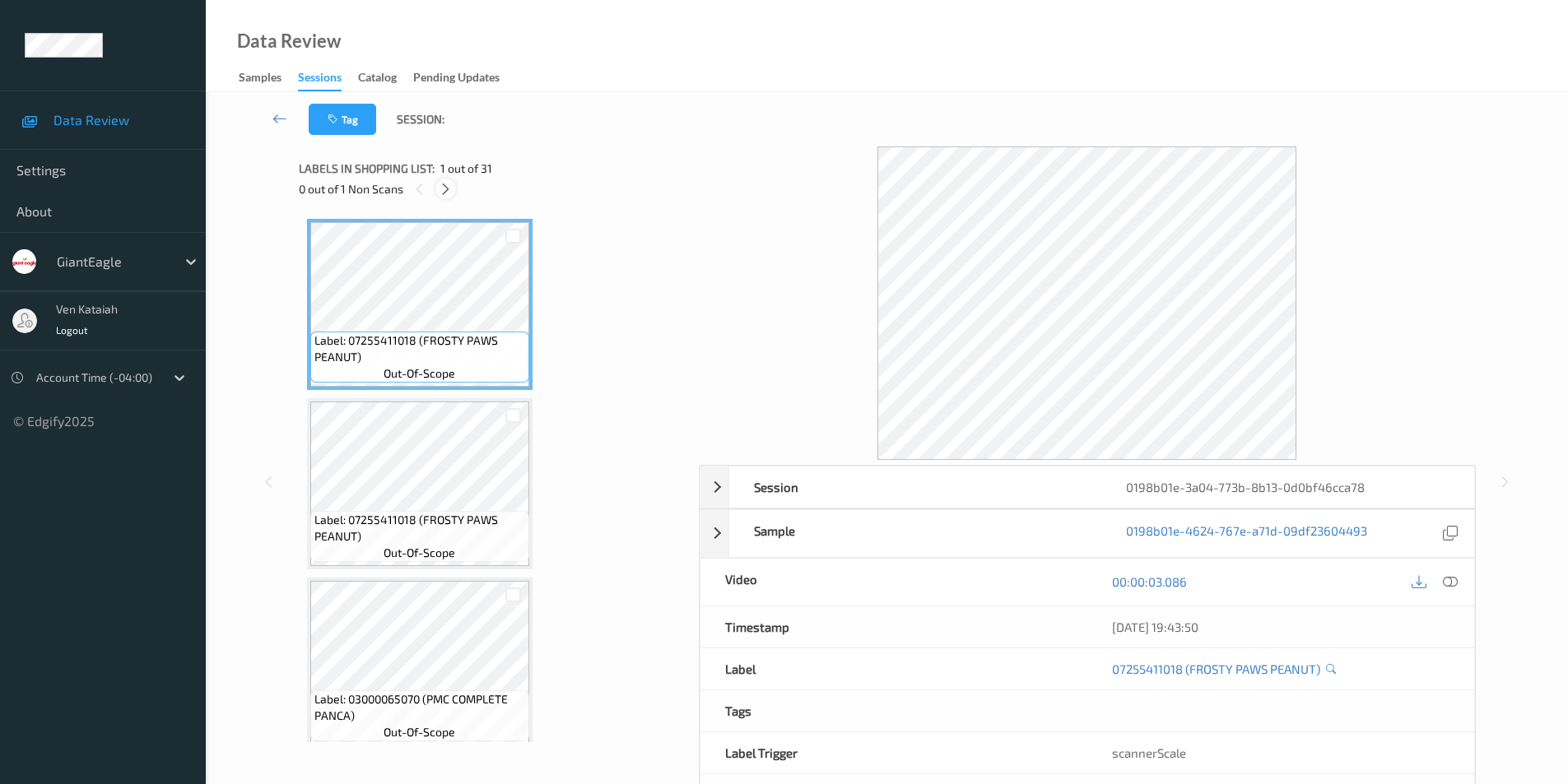
click at [443, 189] on icon at bounding box center [446, 188] width 14 height 15
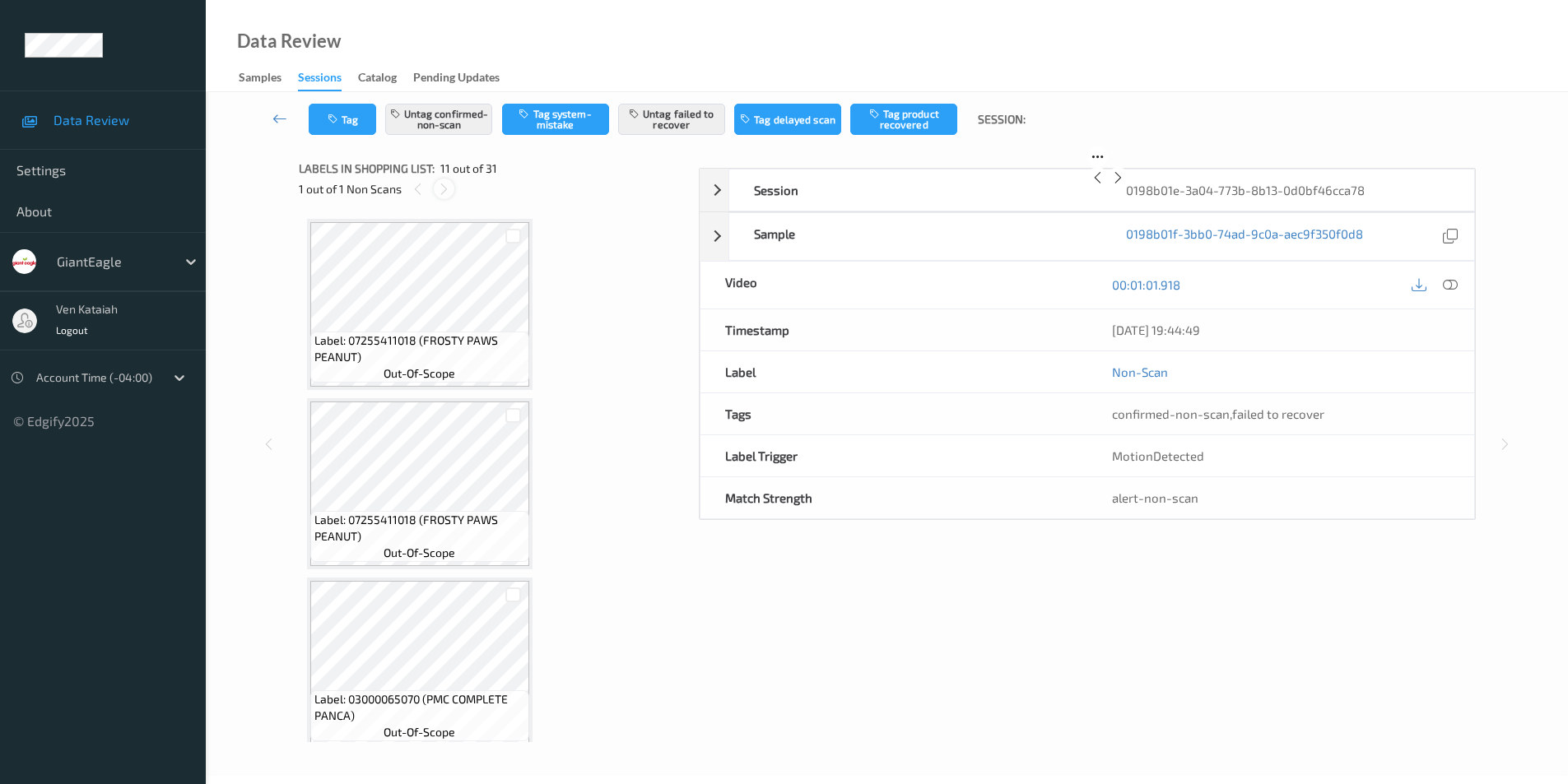
scroll to position [1623, 0]
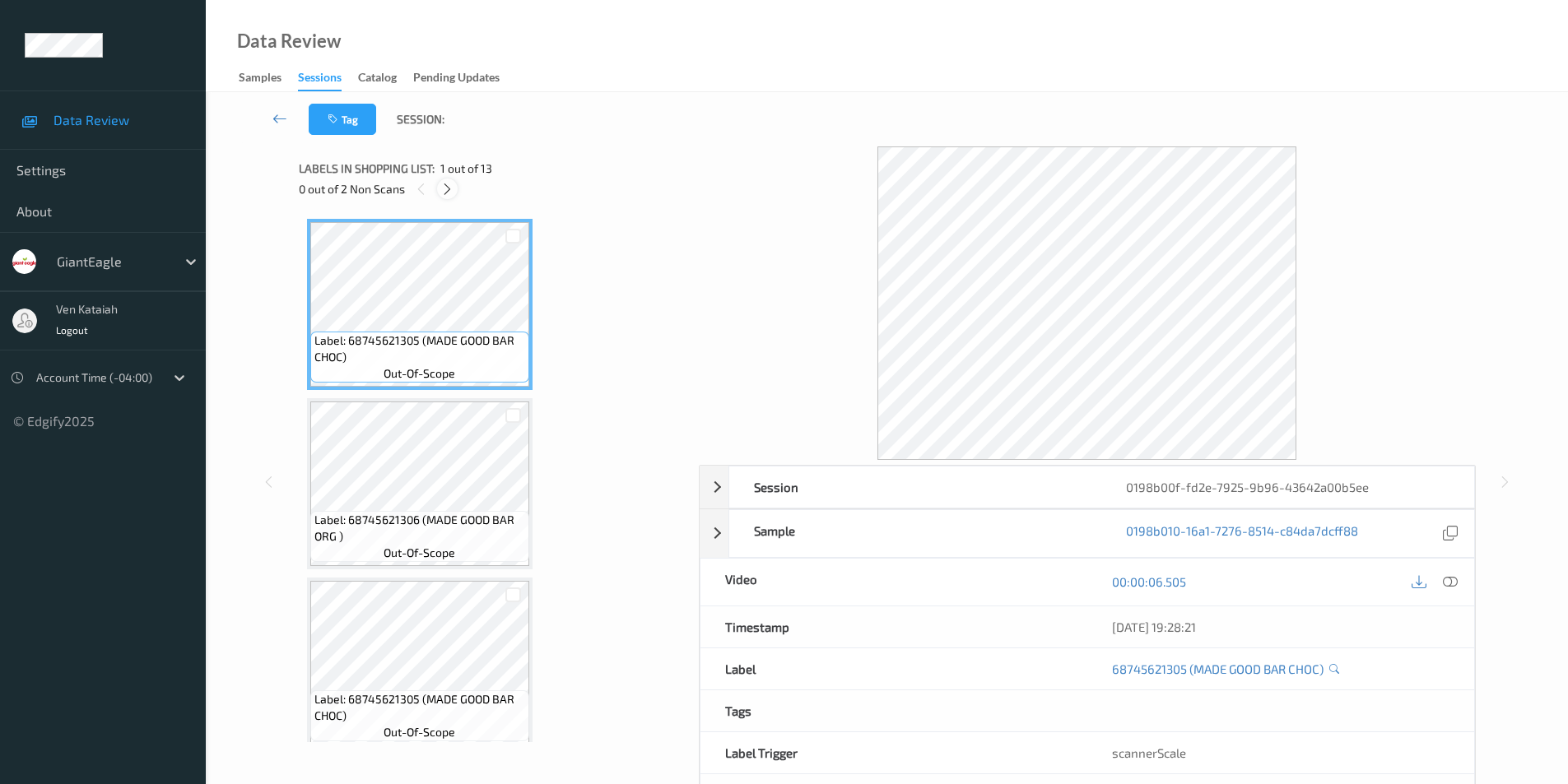
click at [445, 190] on icon at bounding box center [447, 188] width 14 height 15
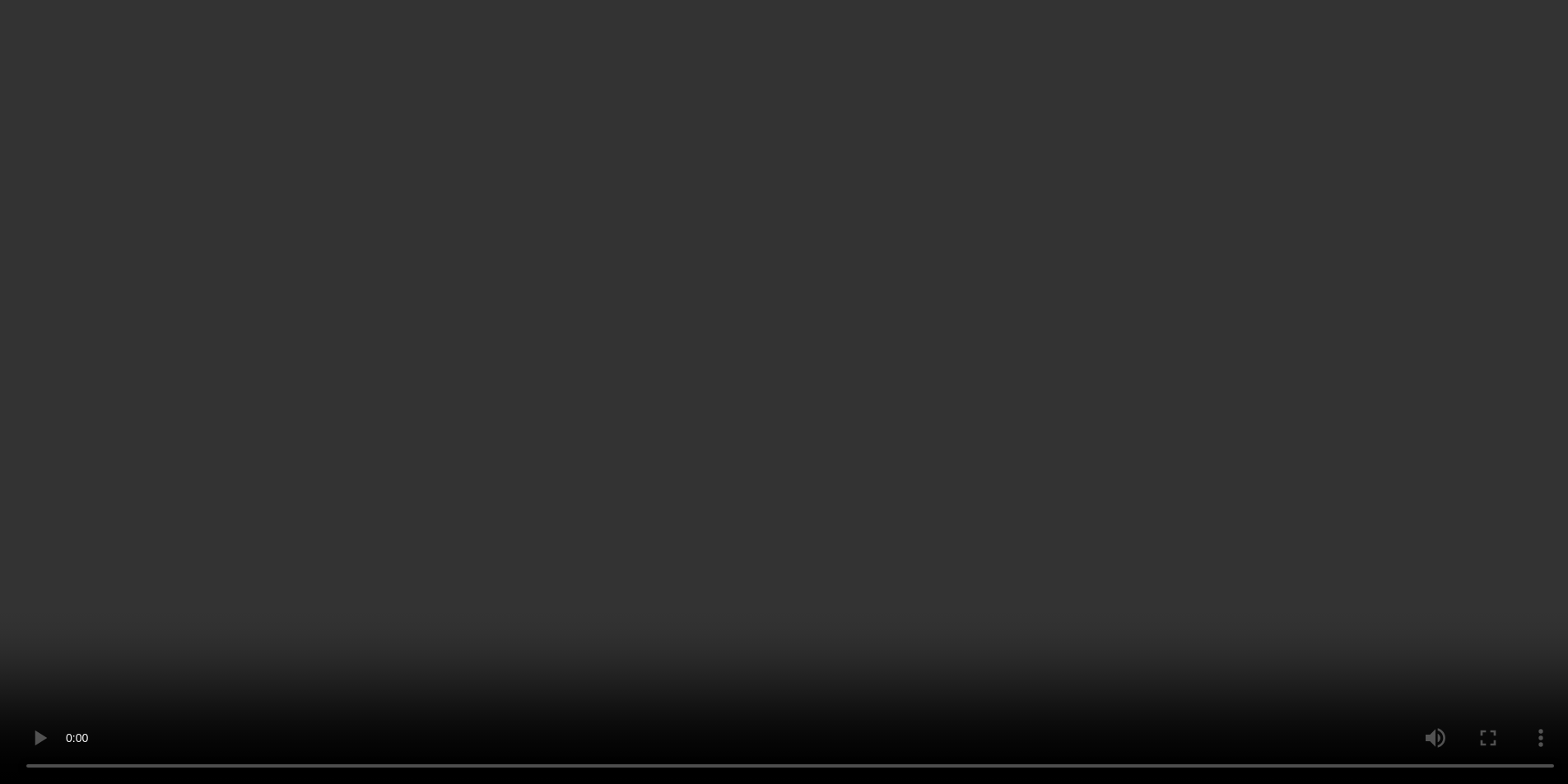
scroll to position [823, 0]
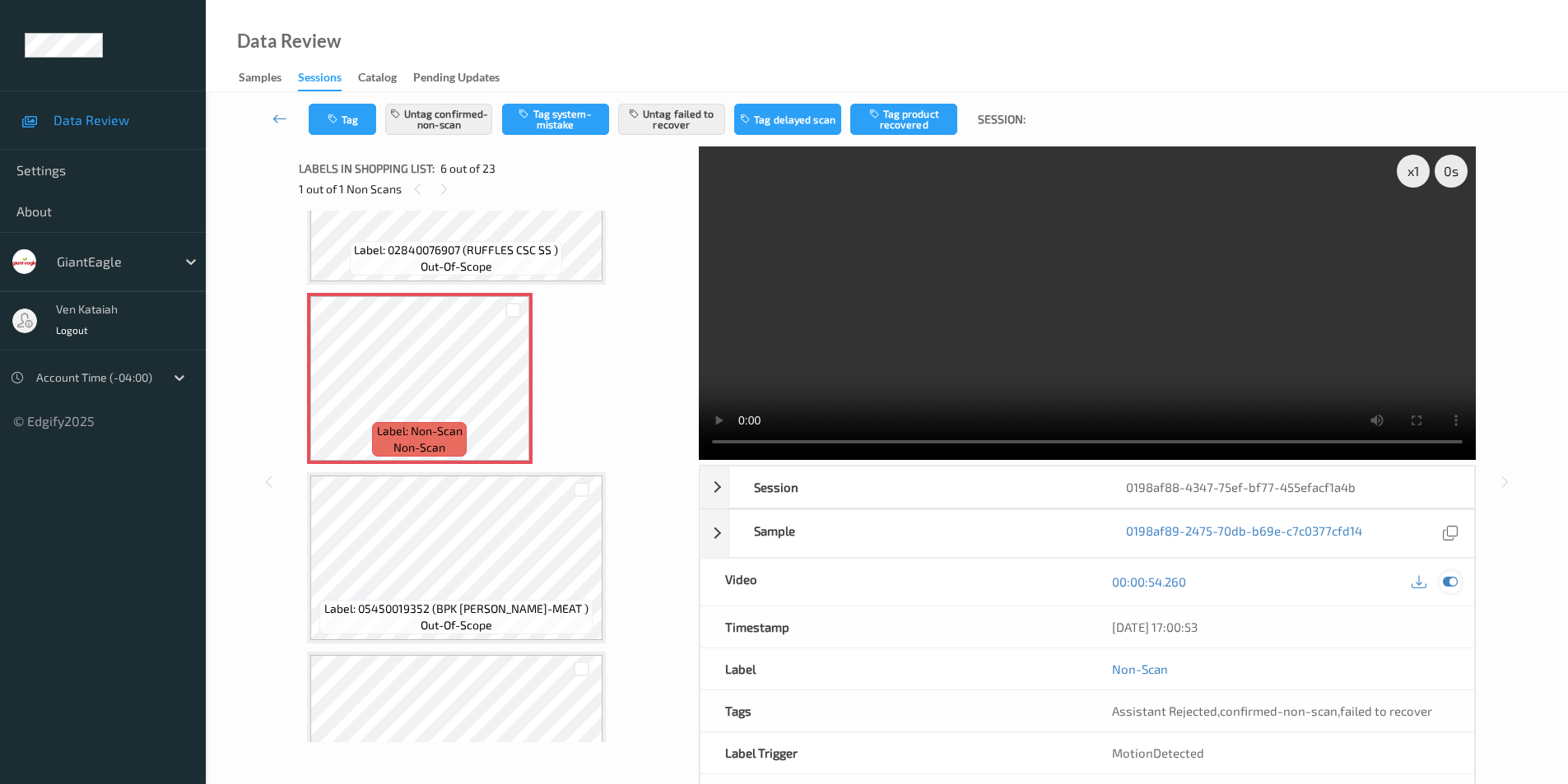
click at [1447, 585] on icon at bounding box center [1450, 581] width 15 height 15
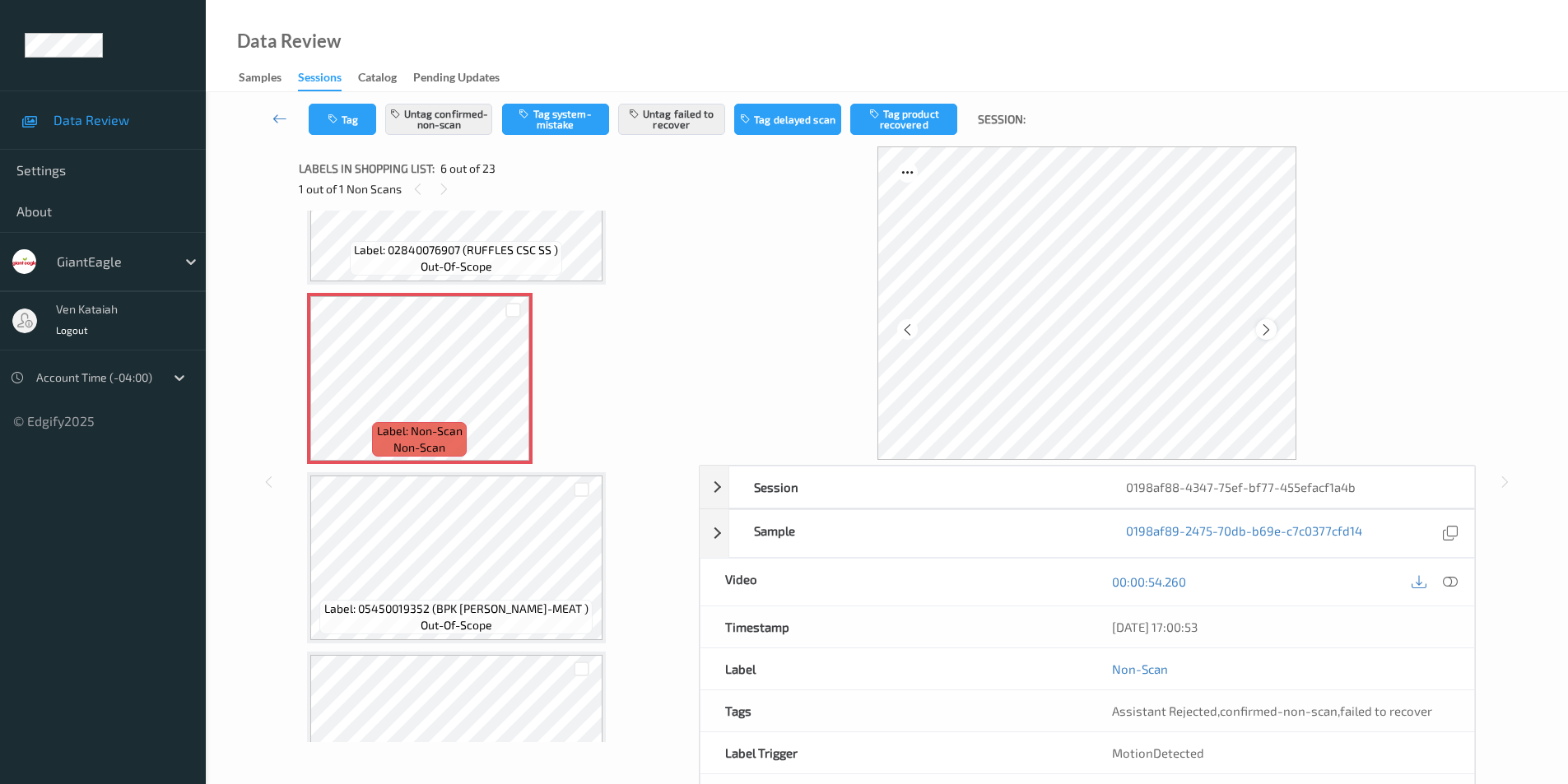
click at [1265, 328] on icon at bounding box center [1266, 329] width 14 height 15
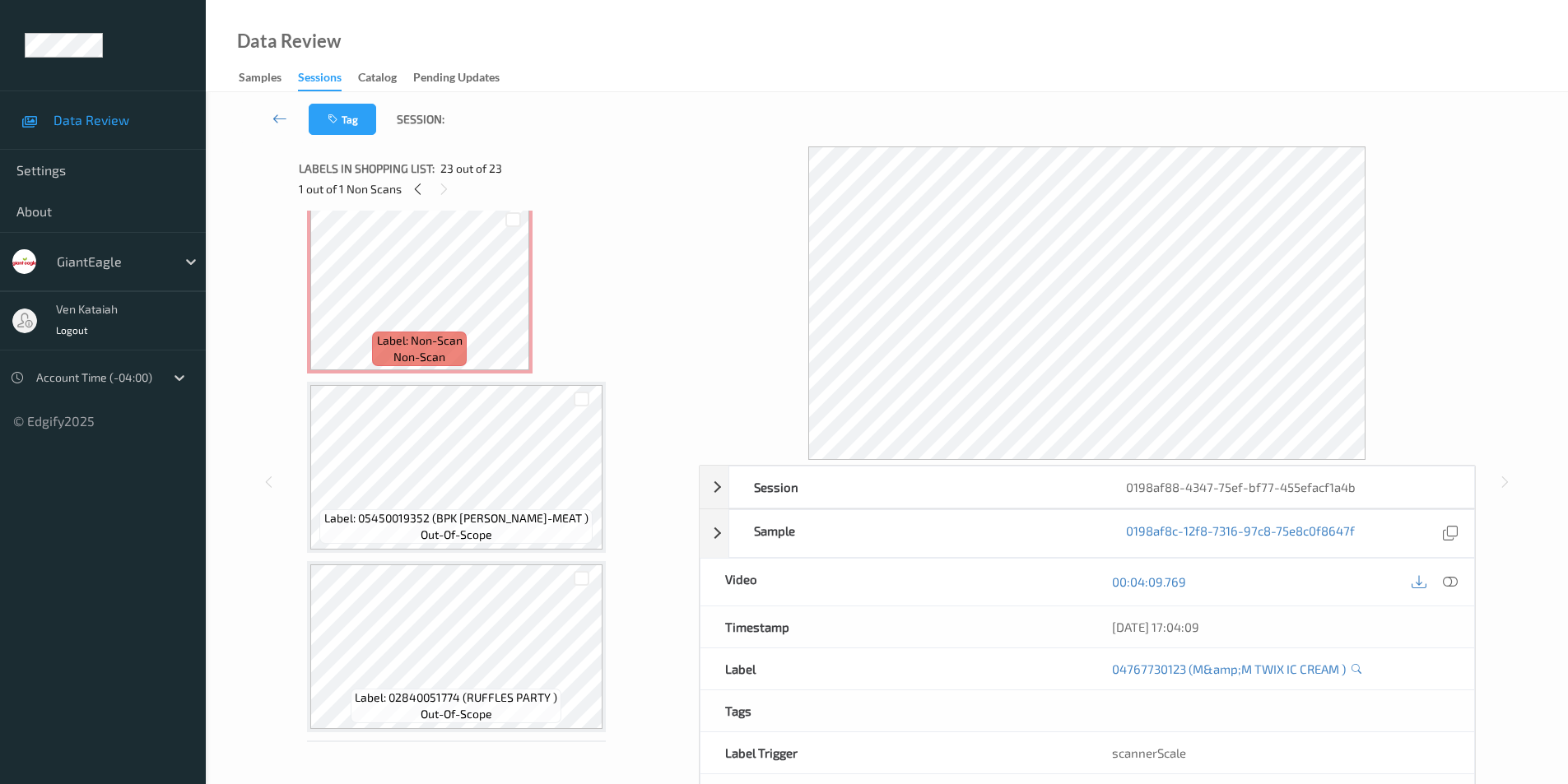
scroll to position [723, 0]
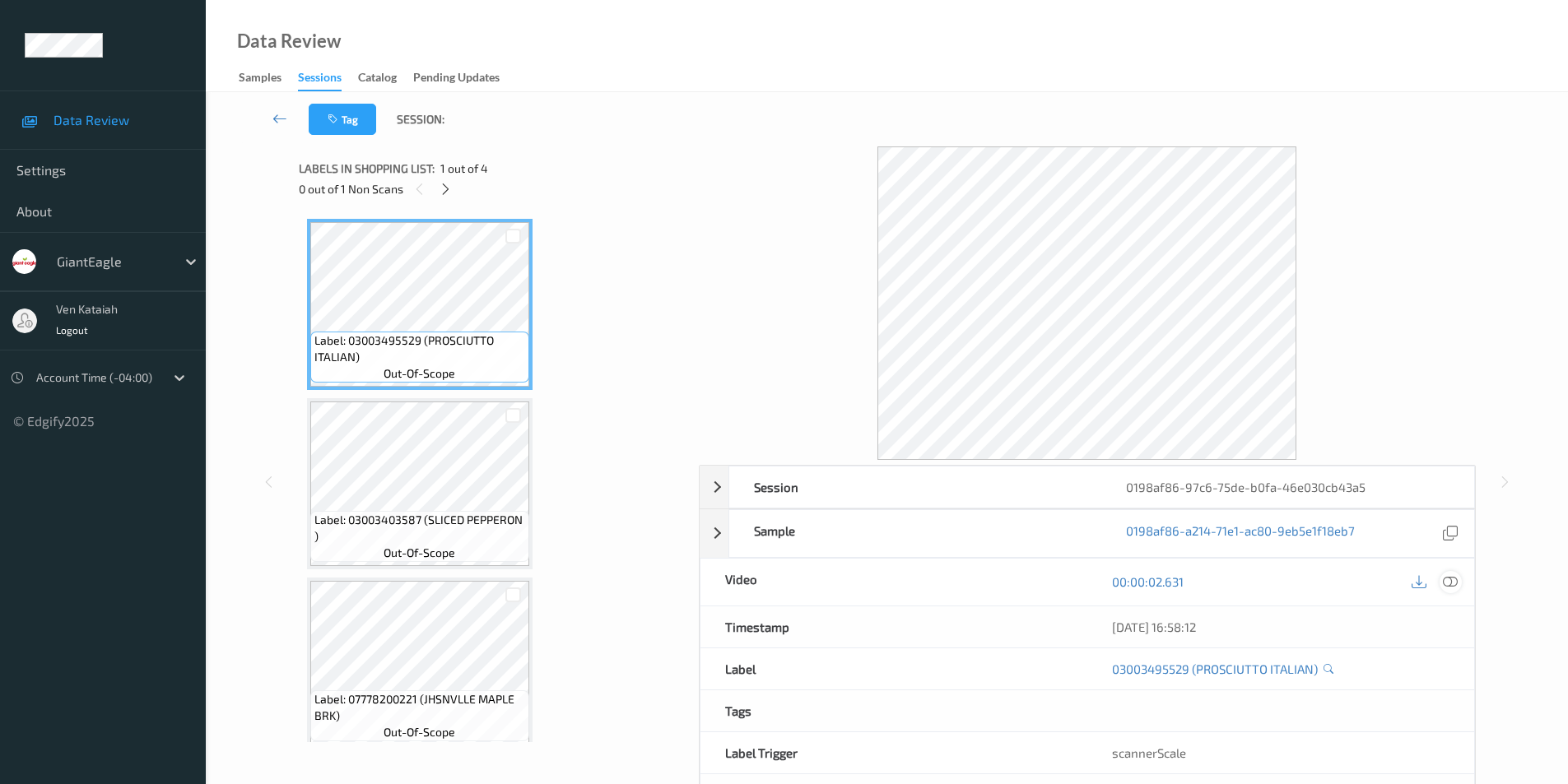
click at [1445, 579] on icon at bounding box center [1450, 581] width 15 height 15
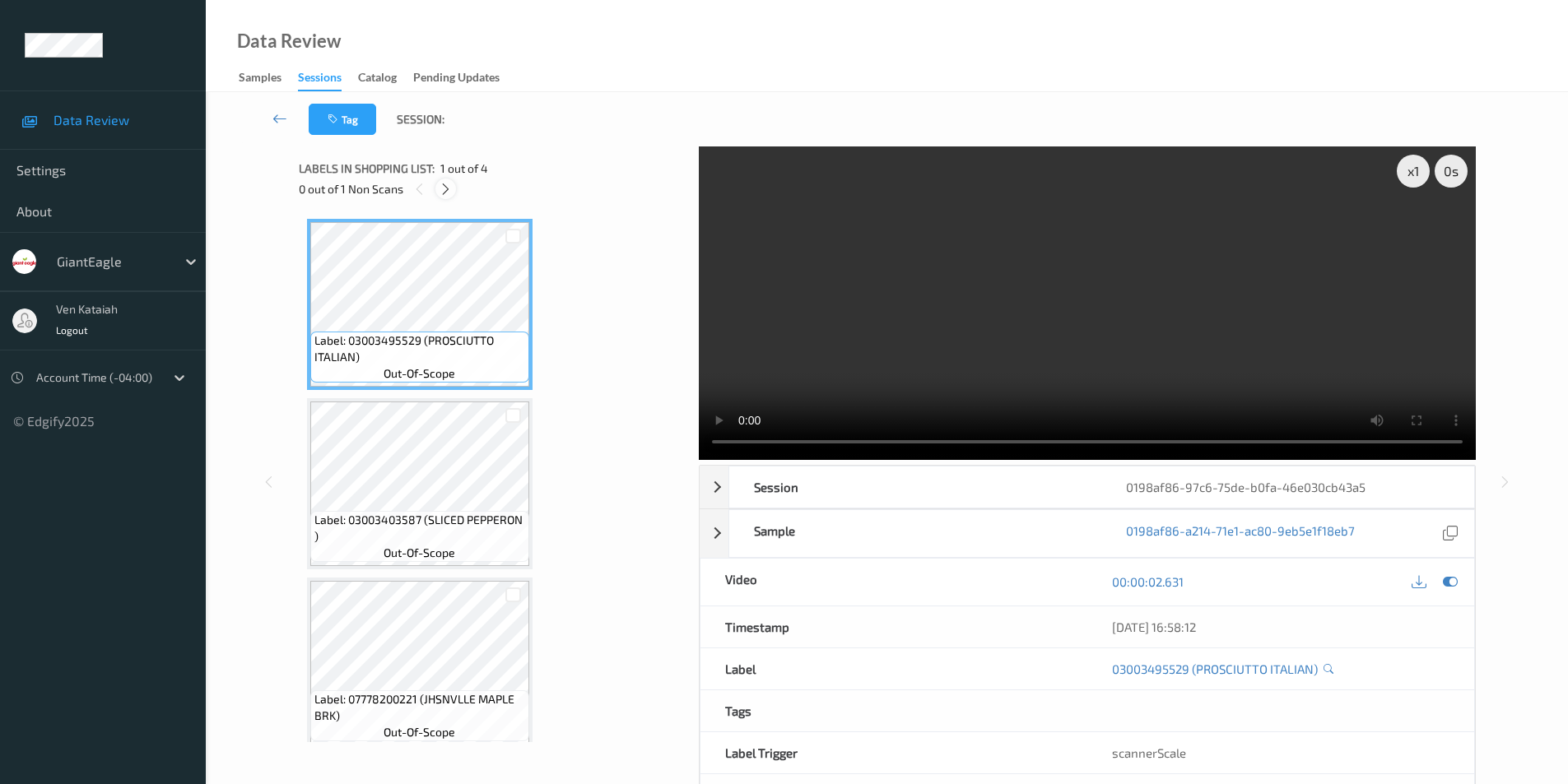
click at [445, 190] on icon at bounding box center [446, 188] width 14 height 15
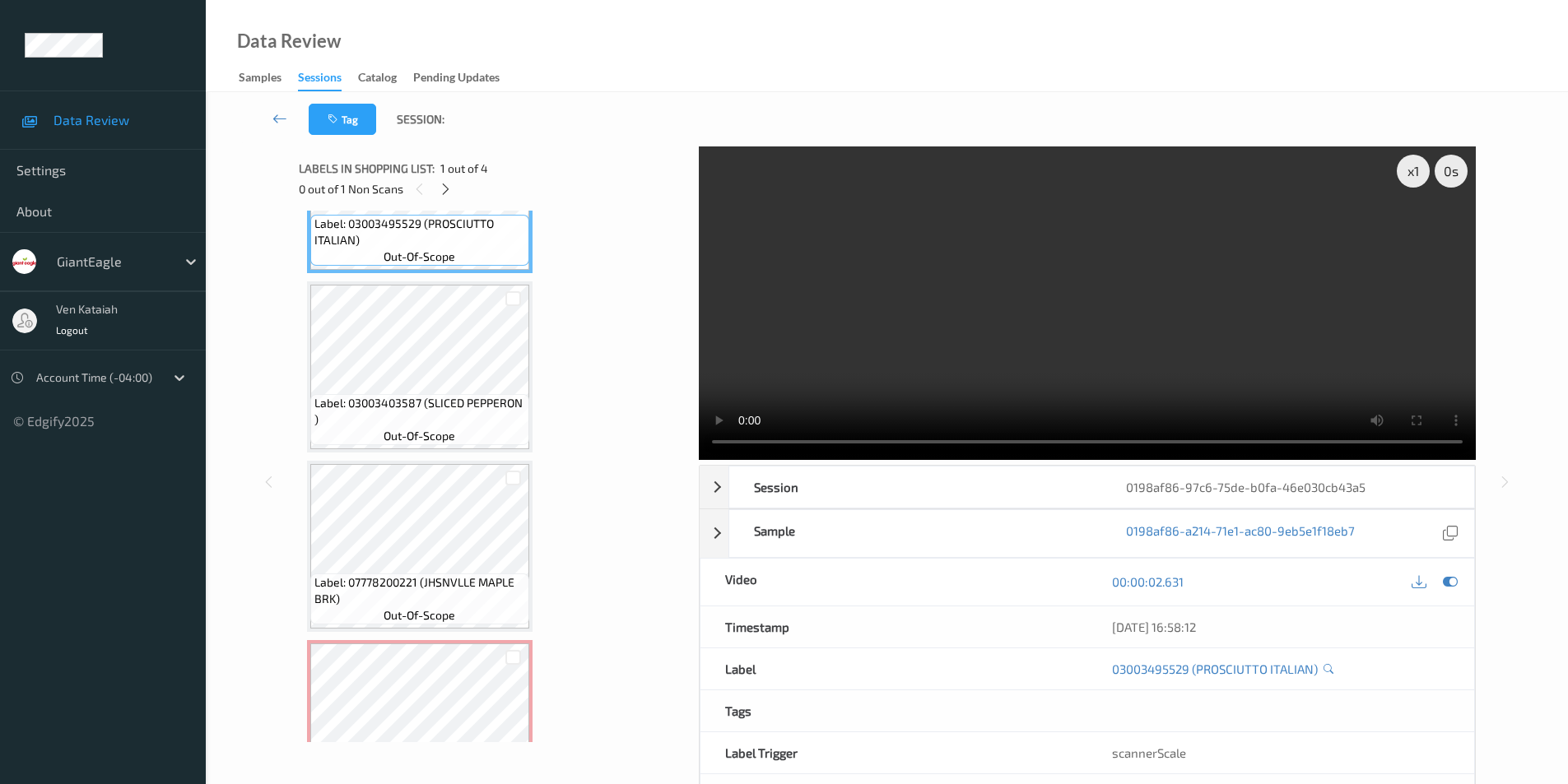
scroll to position [194, 0]
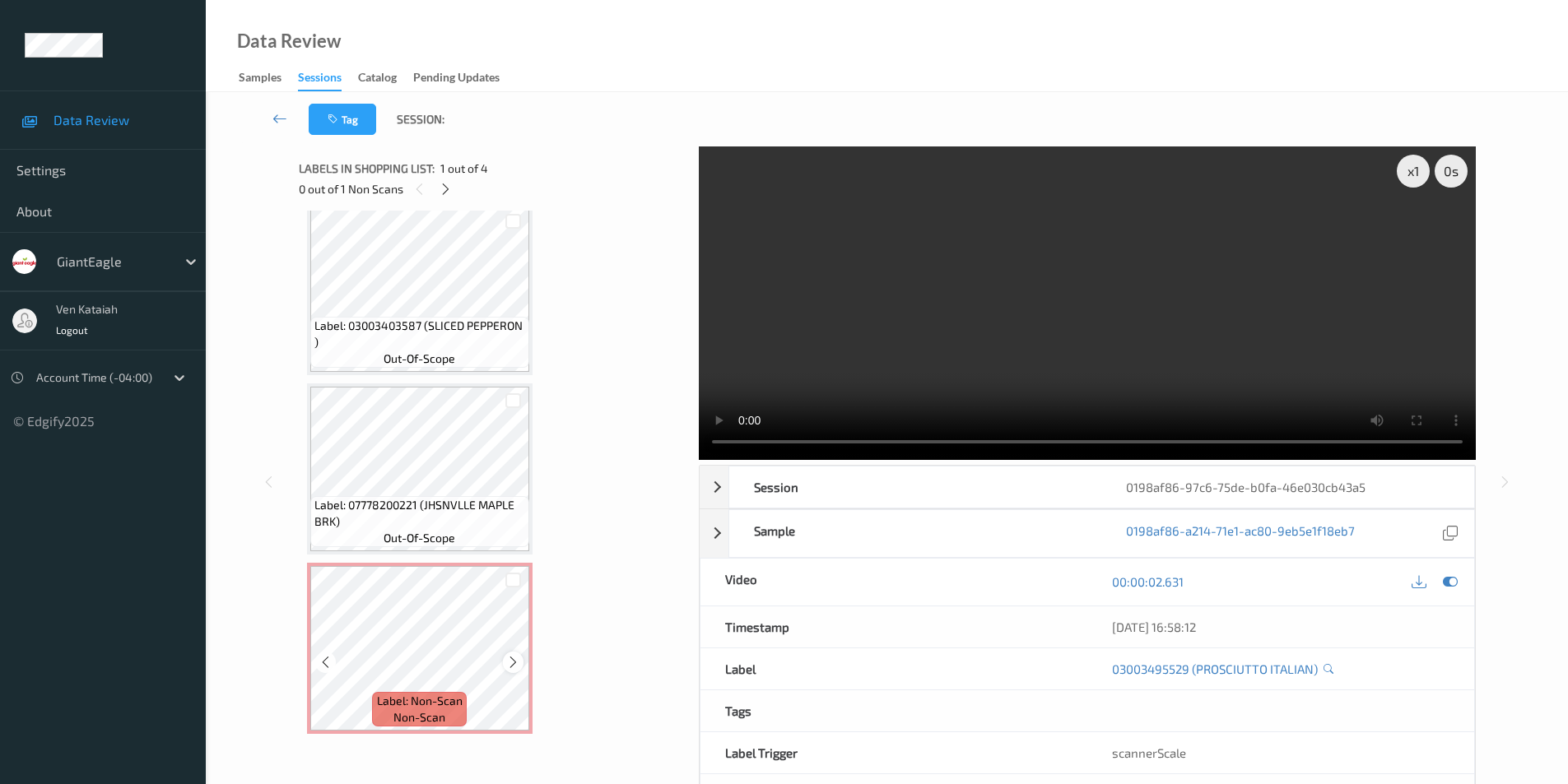
click at [519, 664] on icon at bounding box center [513, 662] width 14 height 15
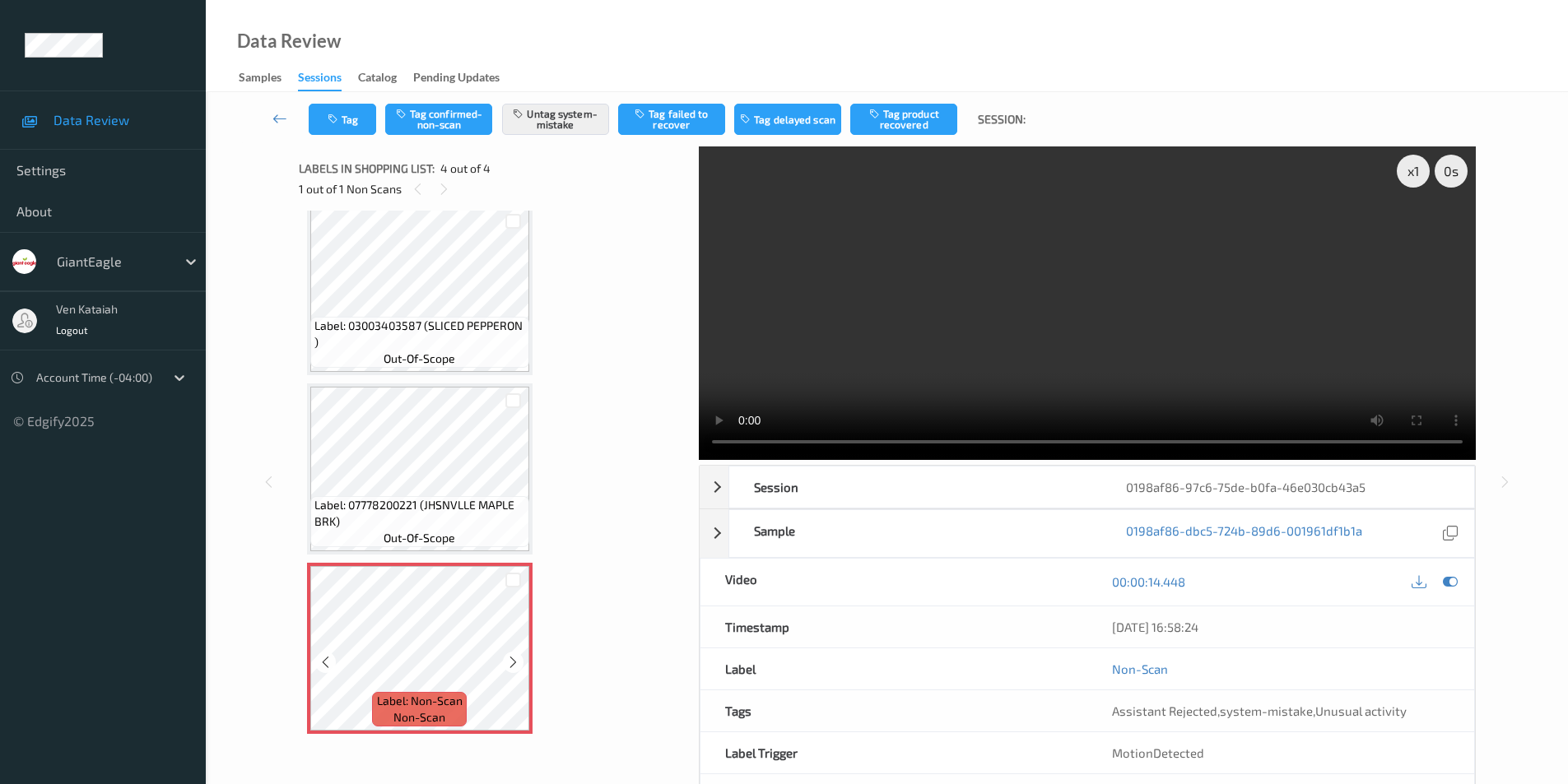
click at [519, 664] on icon at bounding box center [513, 662] width 14 height 15
click at [1446, 581] on icon at bounding box center [1450, 581] width 15 height 15
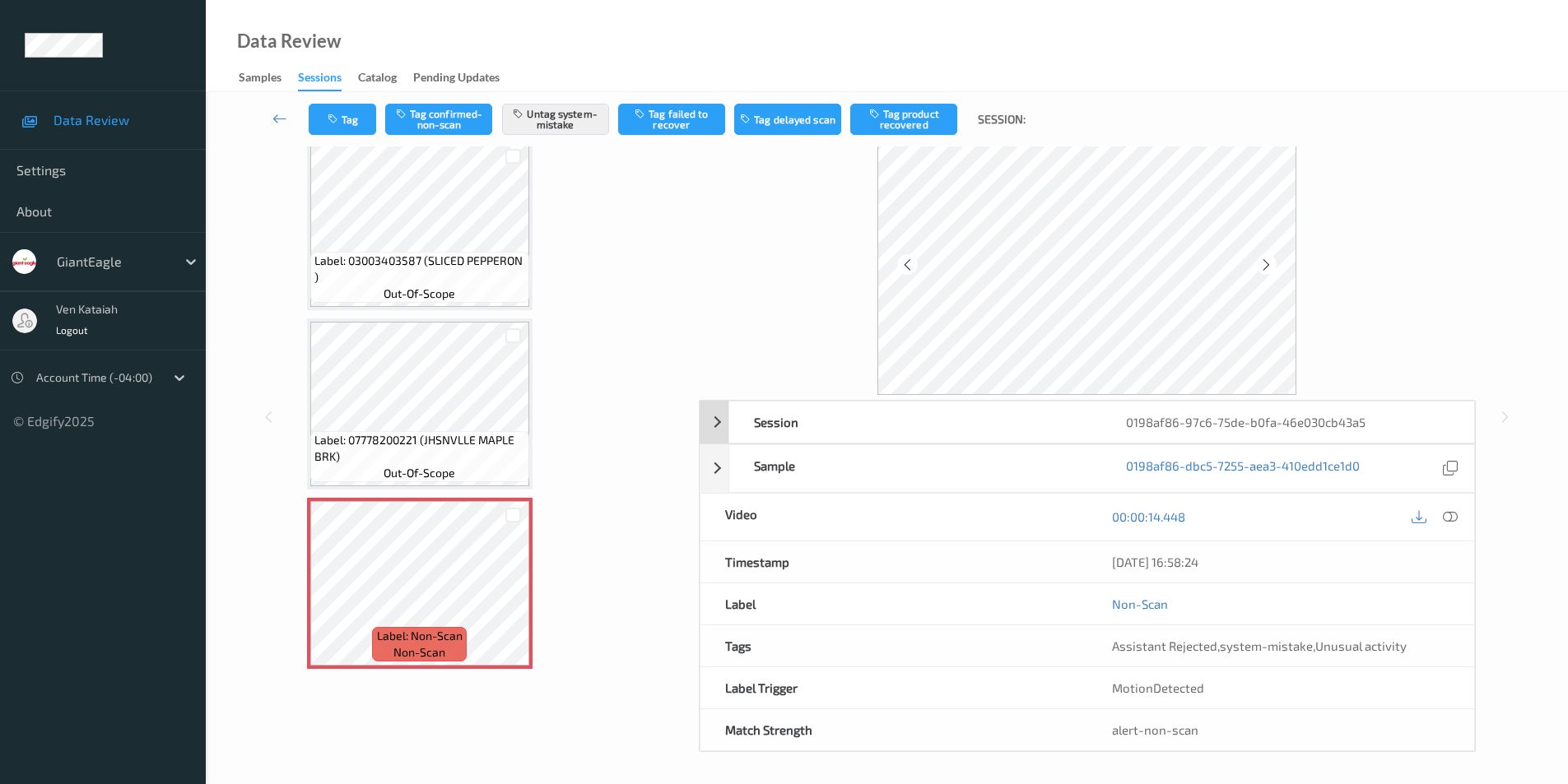
scroll to position [66, 0]
click at [1267, 265] on icon at bounding box center [1266, 262] width 14 height 15
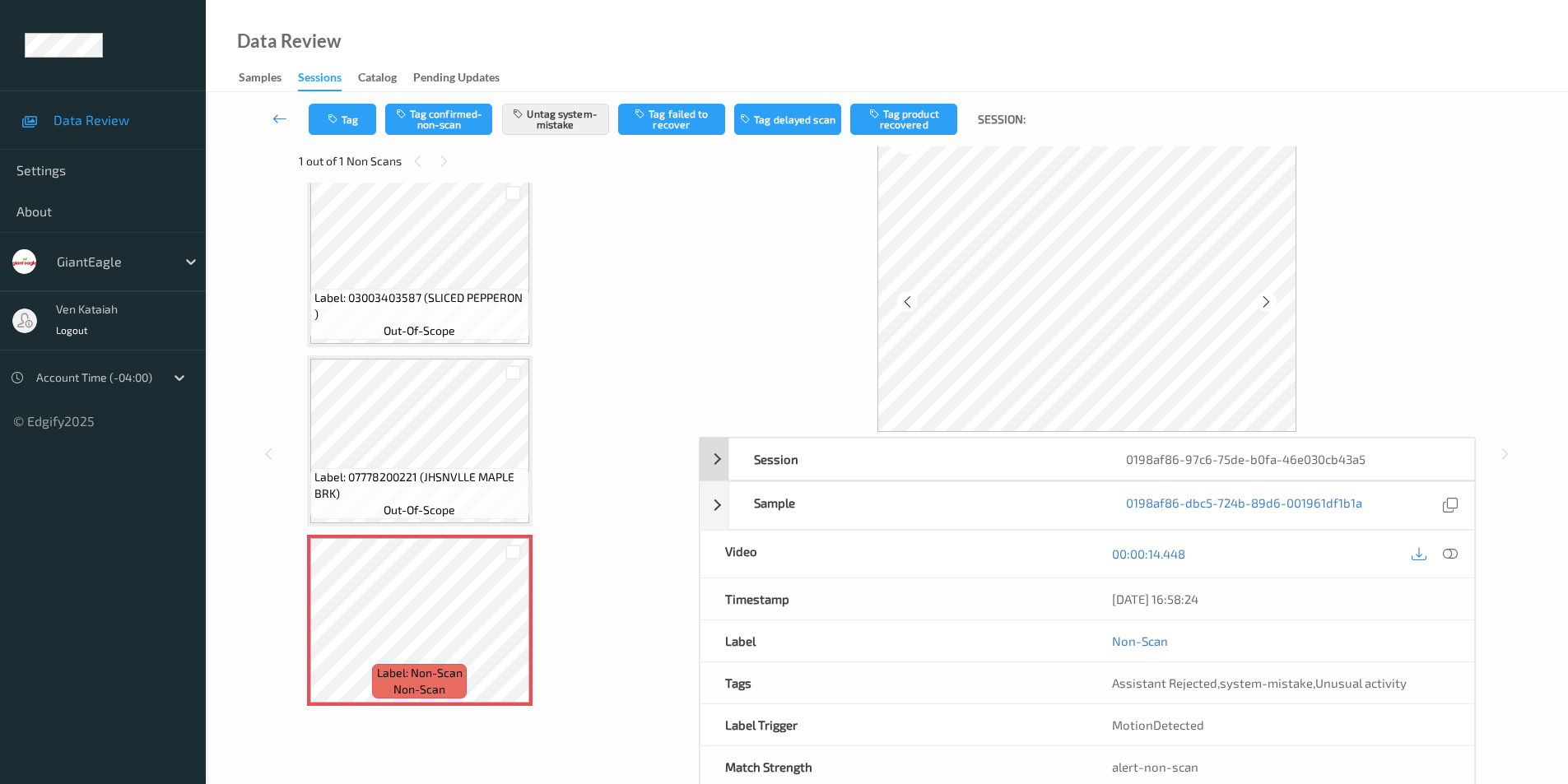
scroll to position [0, 0]
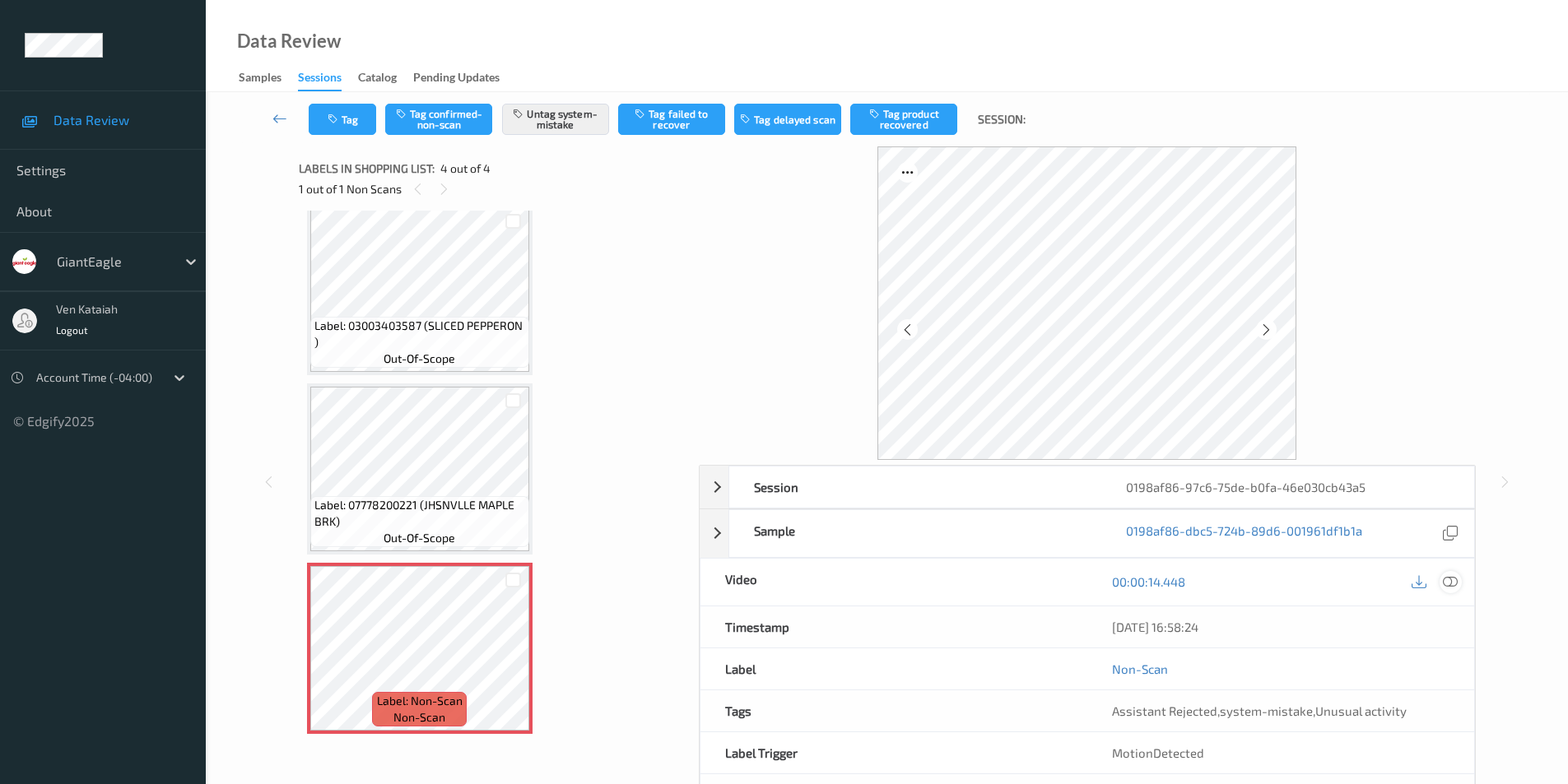
click at [1456, 585] on icon at bounding box center [1450, 581] width 15 height 15
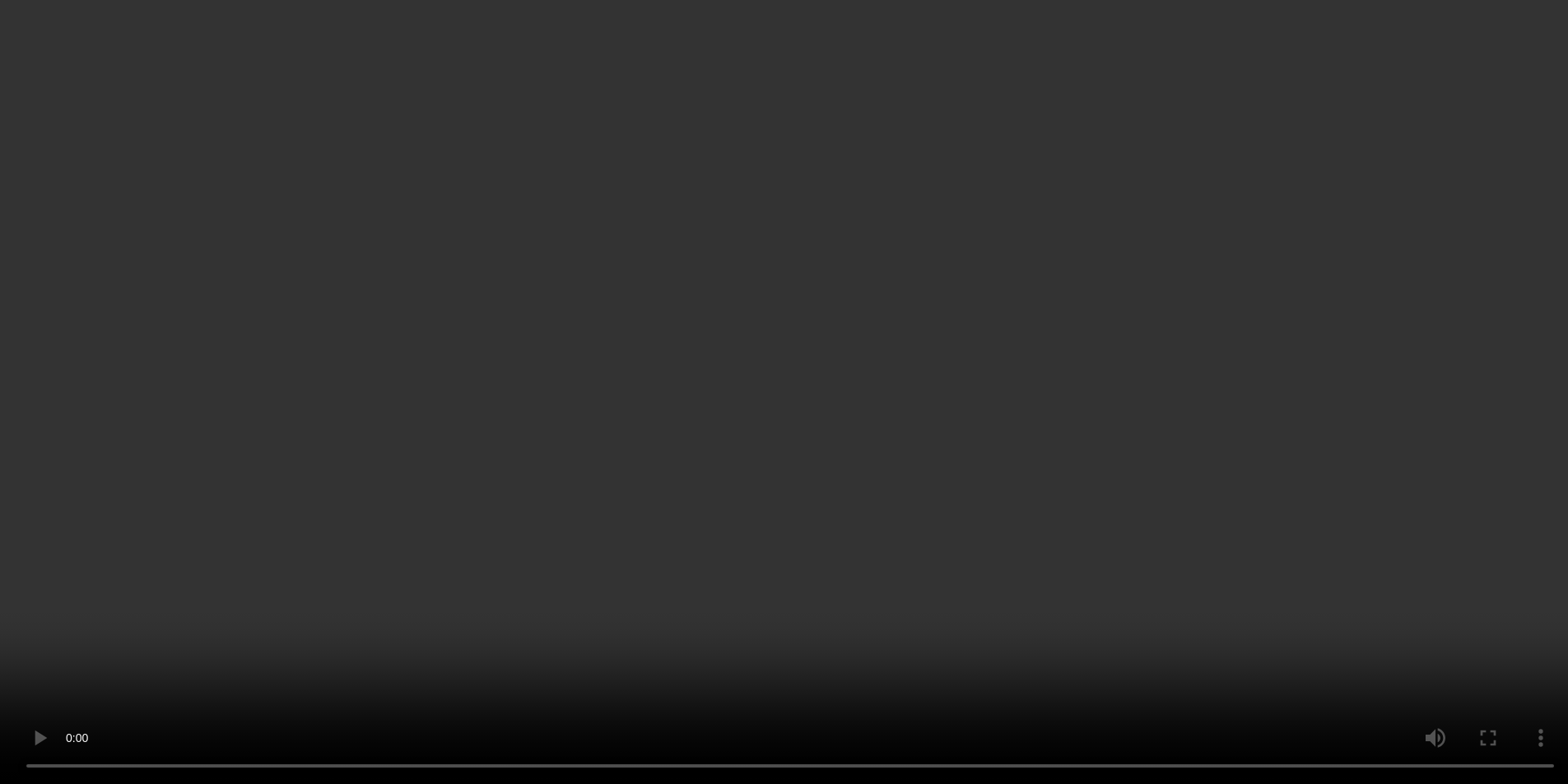
scroll to position [194, 0]
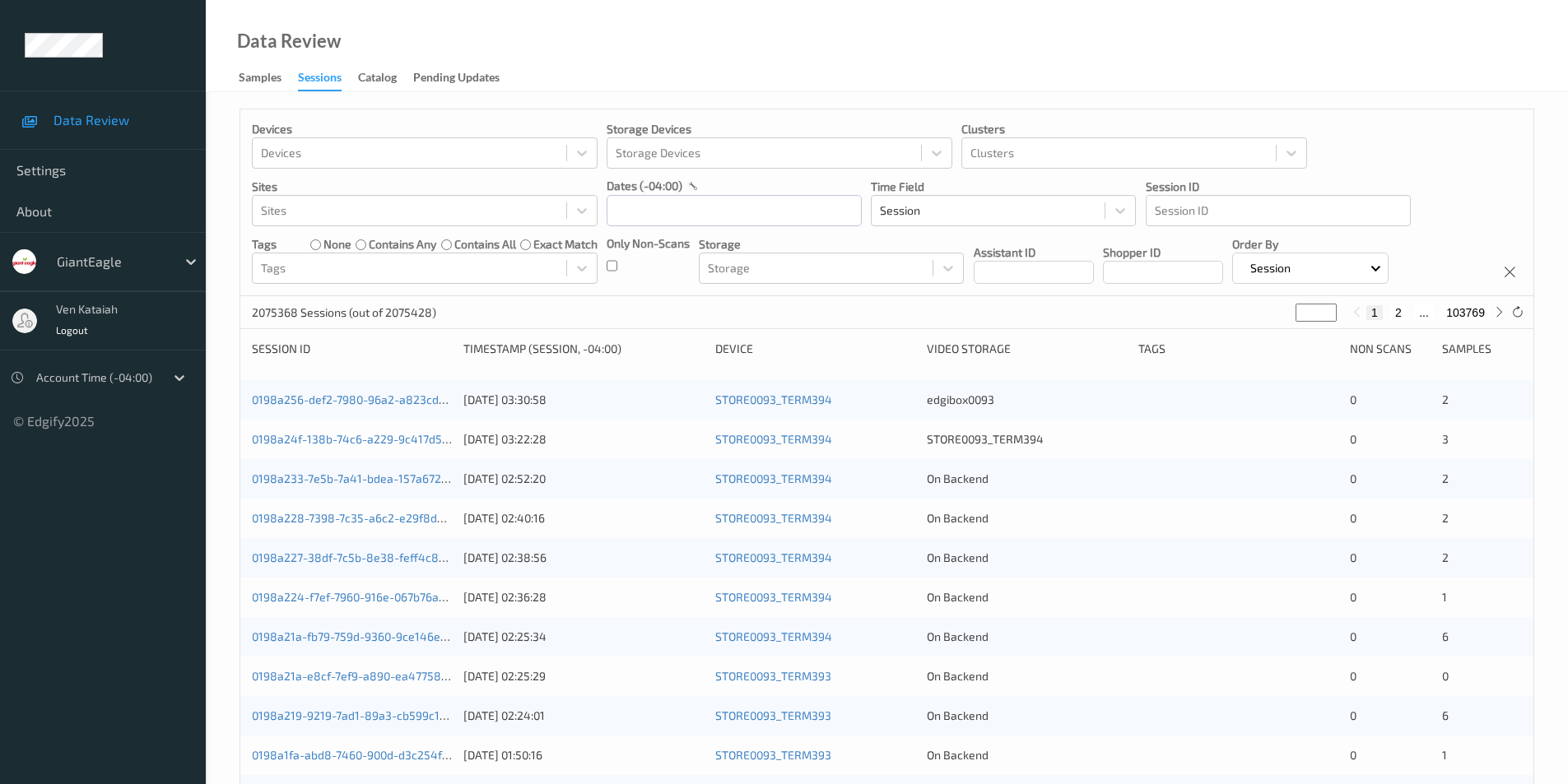
scroll to position [454, 0]
